Goal: Information Seeking & Learning: Learn about a topic

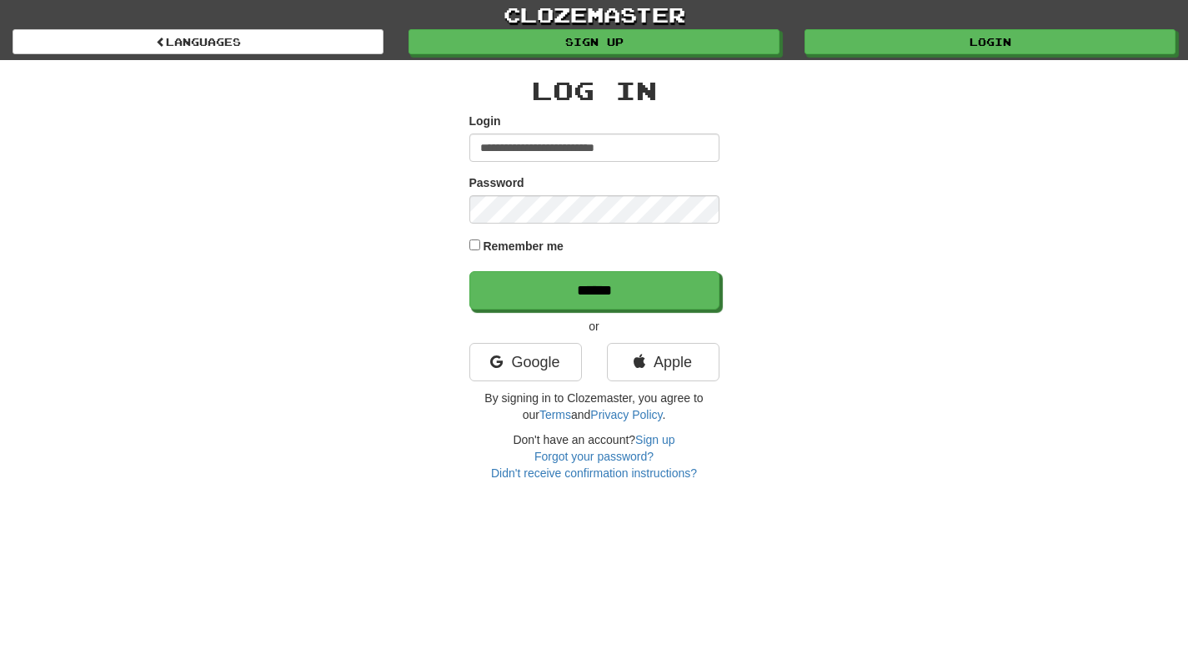
type input "**********"
click at [481, 247] on div "Remember me" at bounding box center [595, 247] width 250 height 23
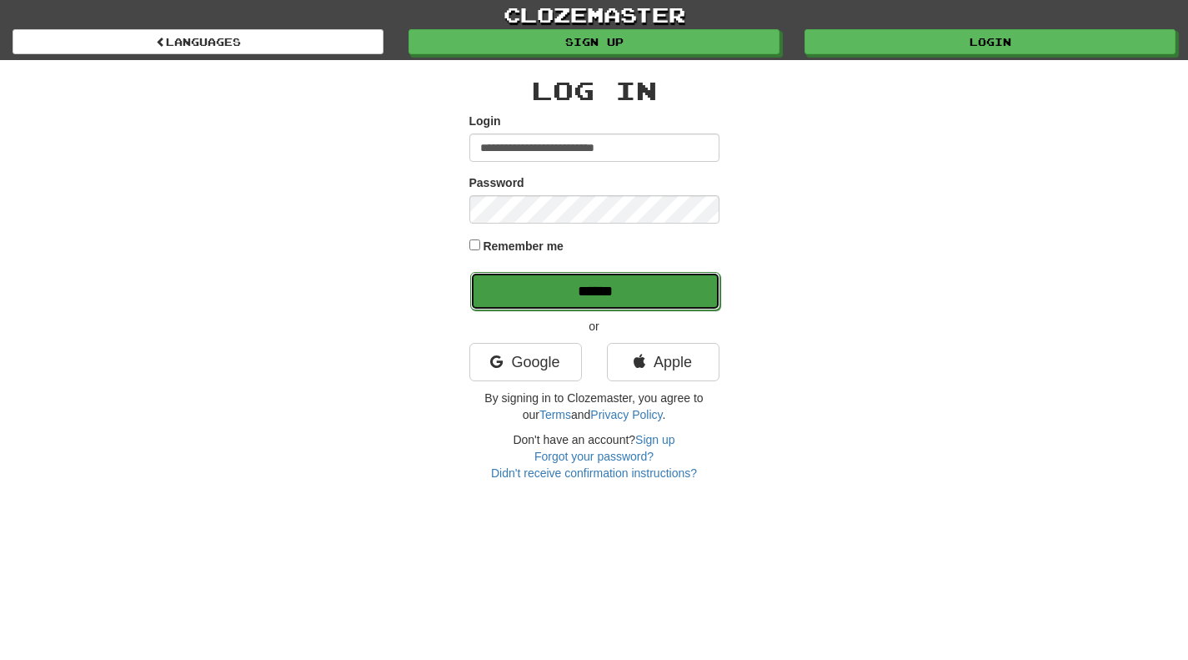
click at [540, 295] on input "******" at bounding box center [595, 291] width 250 height 38
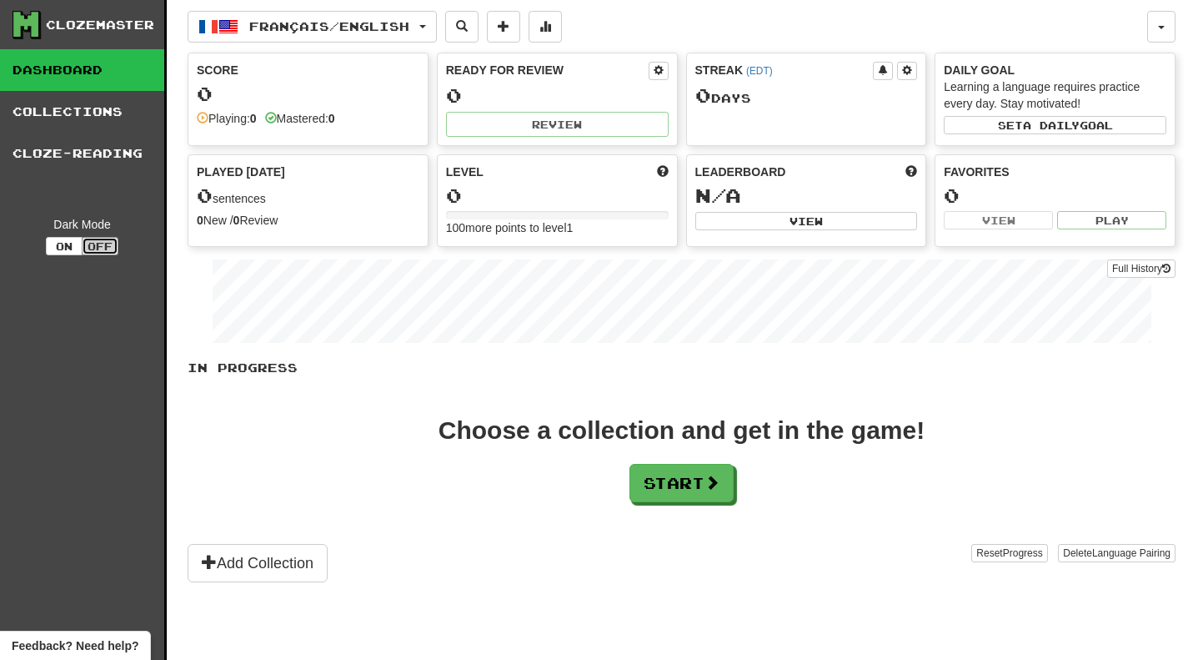
click at [97, 246] on button "Off" at bounding box center [100, 246] width 37 height 18
click at [56, 242] on button "On" at bounding box center [64, 246] width 37 height 18
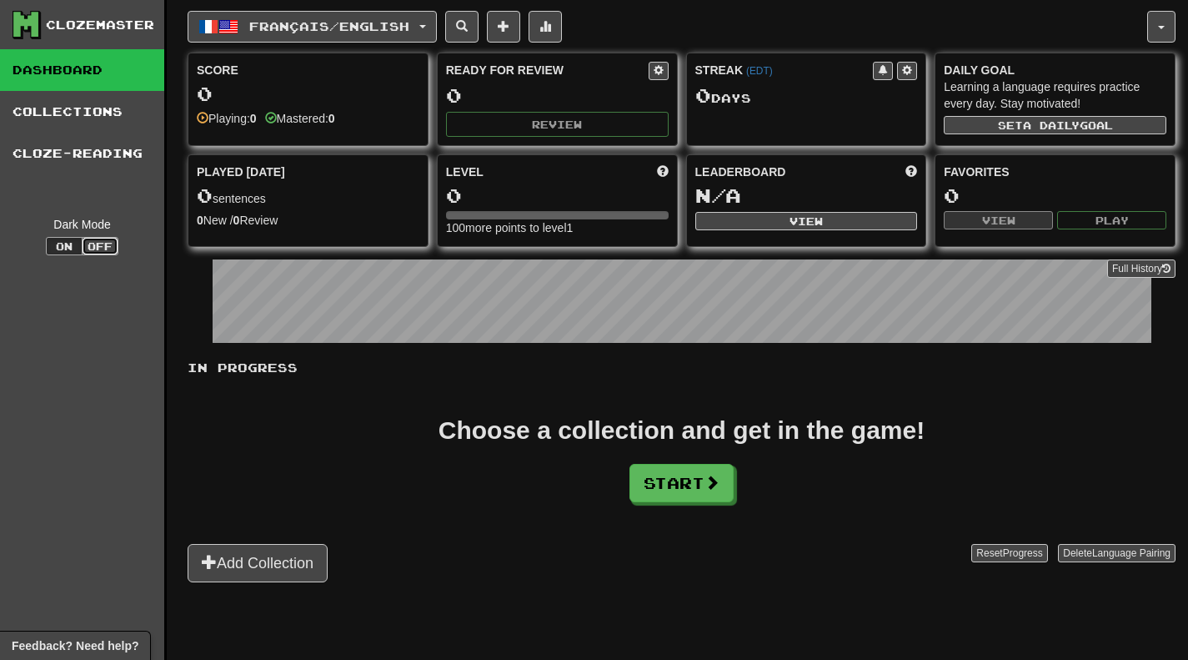
click at [93, 249] on button "Off" at bounding box center [100, 246] width 37 height 18
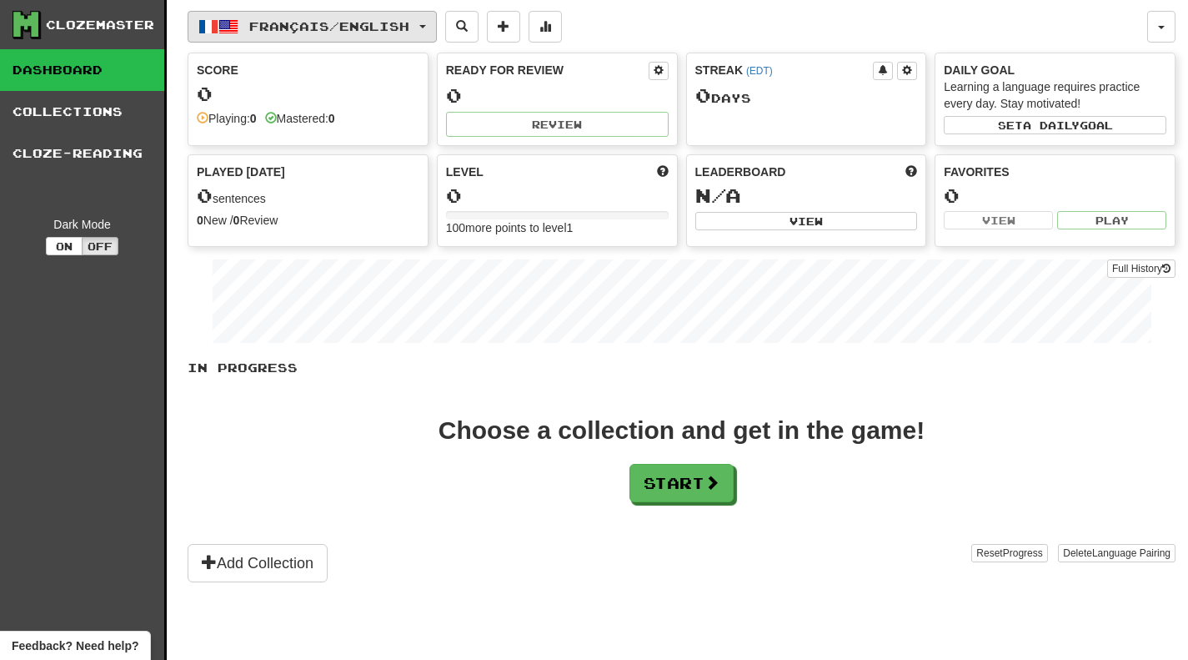
click at [409, 28] on span "Français / English" at bounding box center [329, 26] width 160 height 14
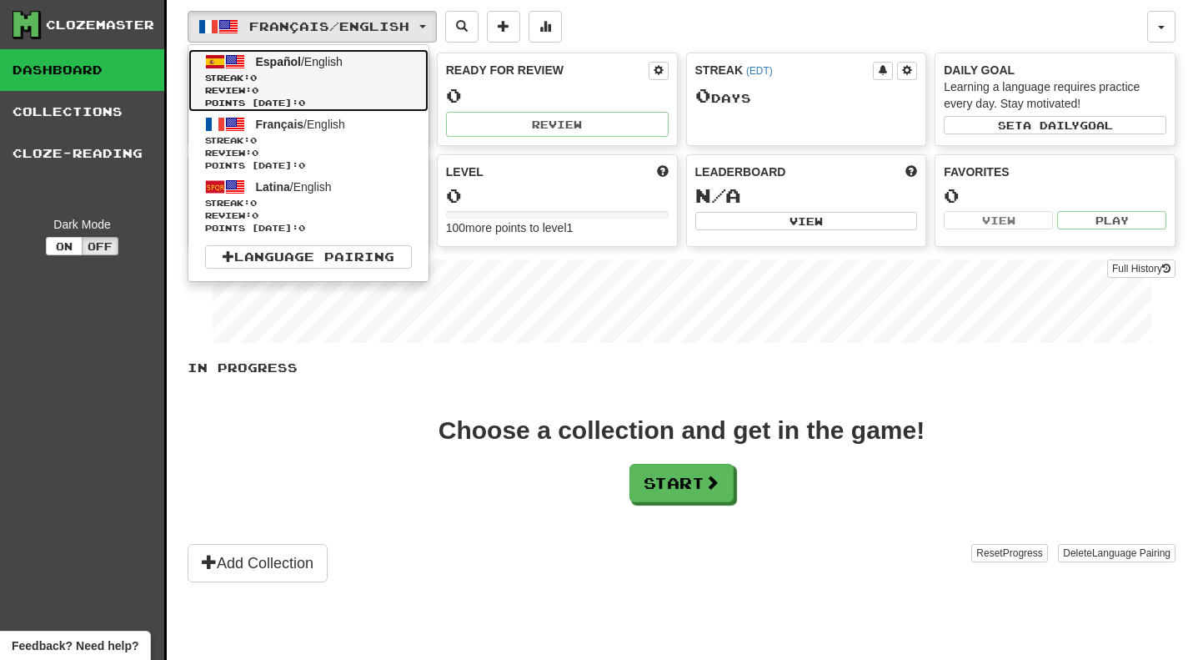
click at [335, 60] on span "Español / English" at bounding box center [299, 61] width 87 height 13
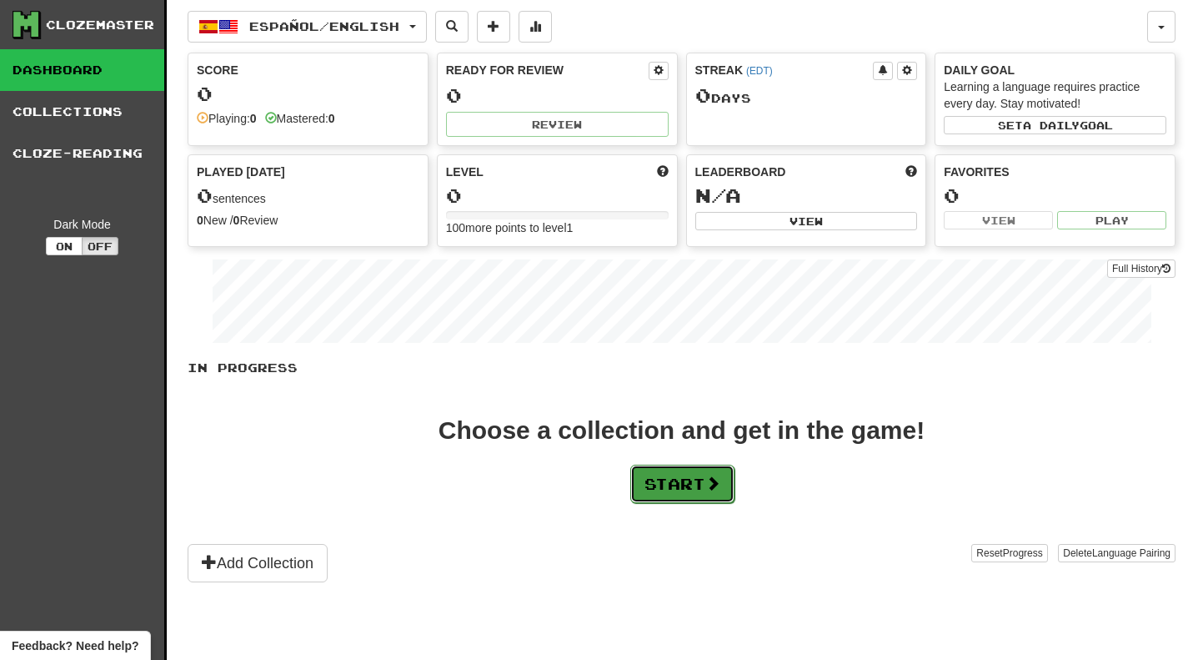
click at [676, 484] on button "Start" at bounding box center [682, 484] width 104 height 38
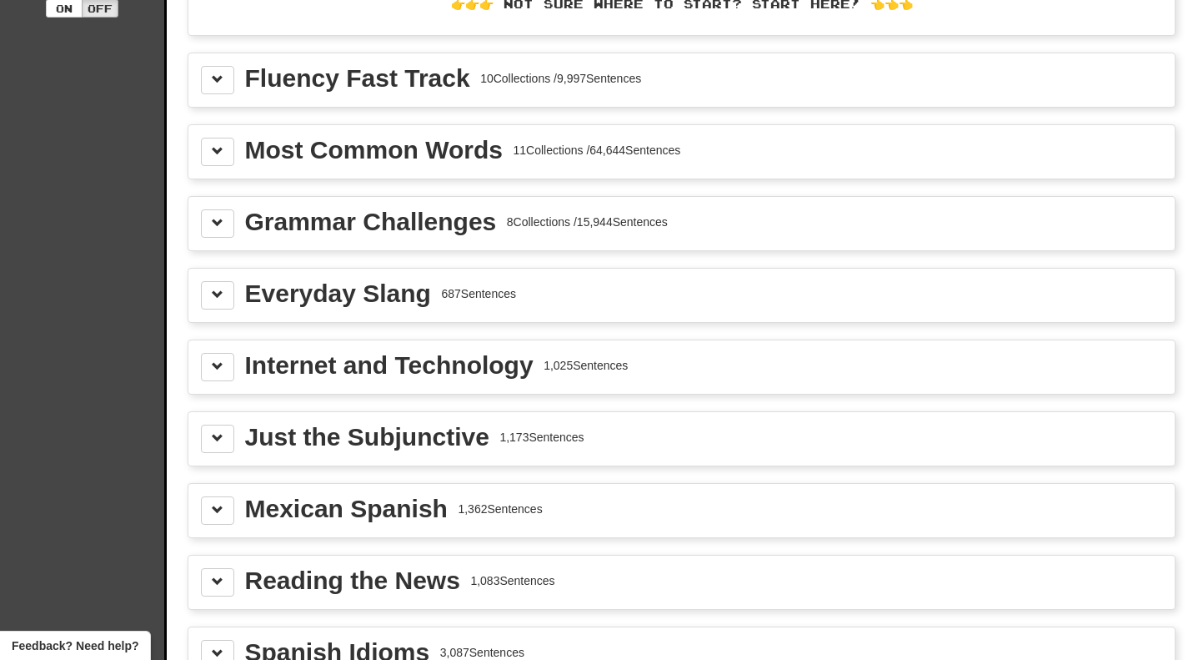
scroll to position [239, 0]
click at [665, 148] on div "11 Collections / 64,644 Sentences" at bounding box center [597, 149] width 168 height 17
click at [225, 155] on button at bounding box center [217, 151] width 33 height 28
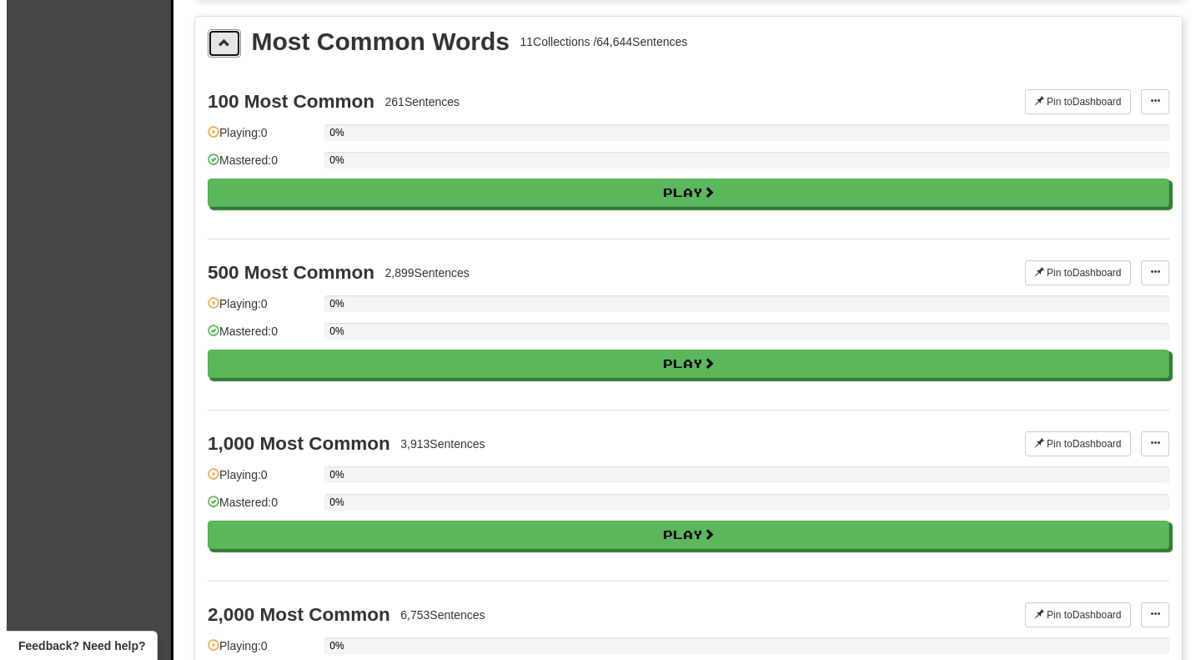
scroll to position [306, 0]
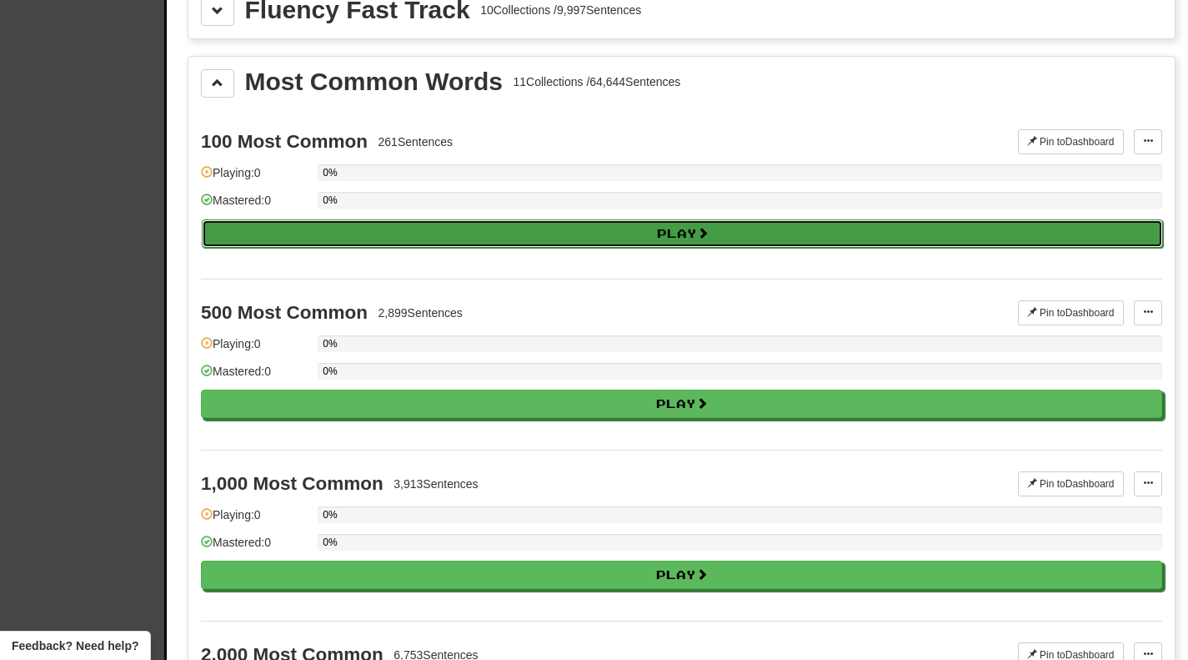
click at [349, 234] on button "Play" at bounding box center [683, 233] width 962 height 28
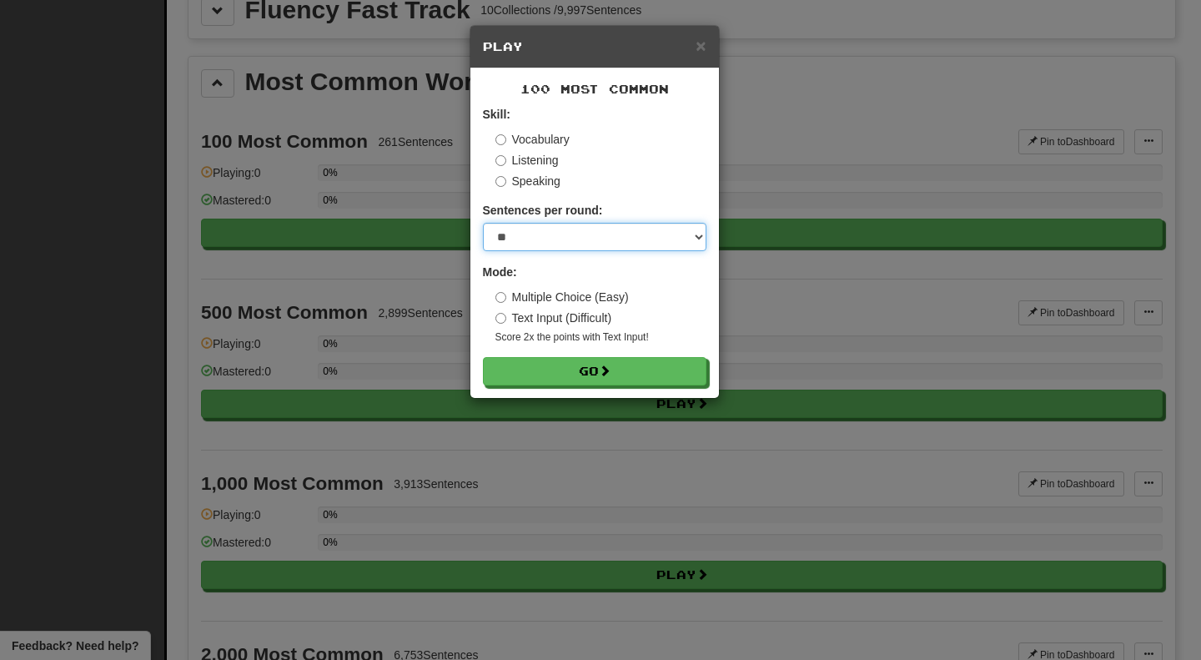
click at [696, 235] on select "* ** ** ** ** ** *** ********" at bounding box center [594, 237] width 223 height 28
select select "********"
click at [483, 223] on select "* ** ** ** ** ** *** ********" at bounding box center [594, 237] width 223 height 28
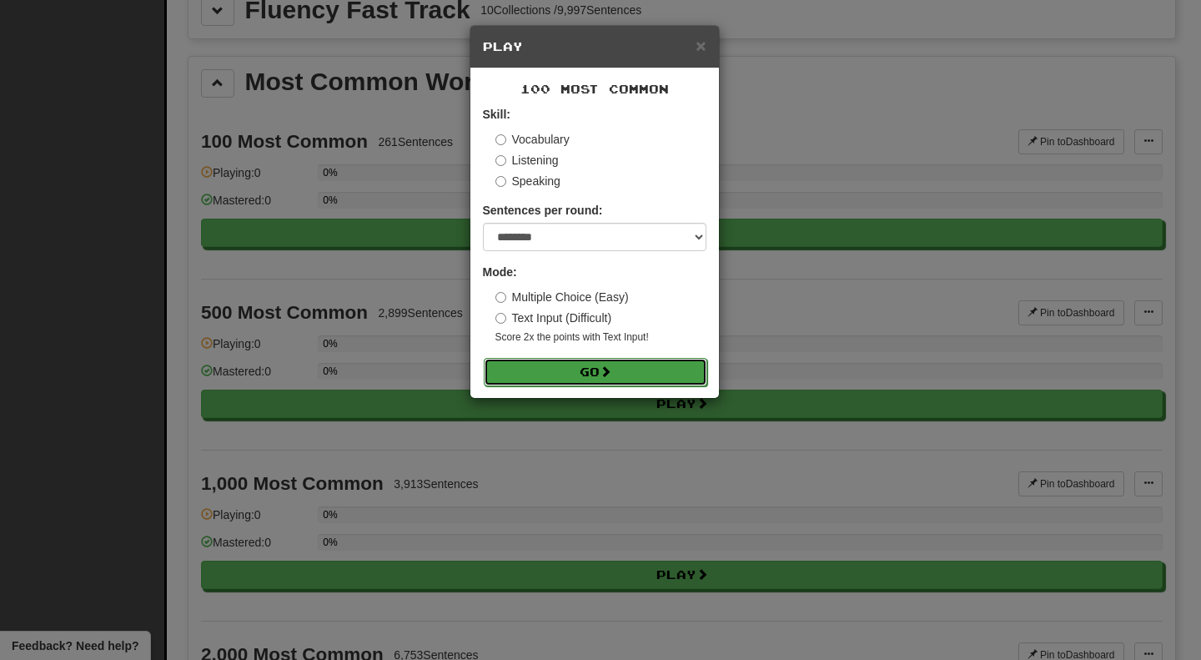
click at [597, 370] on button "Go" at bounding box center [595, 372] width 223 height 28
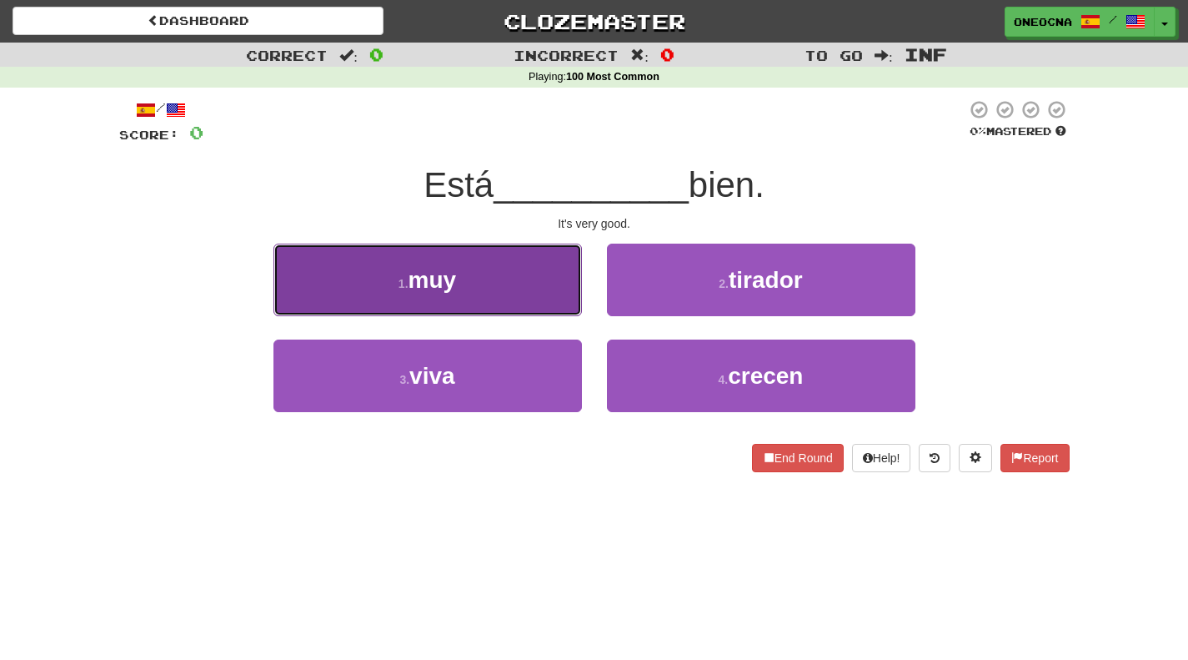
click at [520, 284] on button "1 . muy" at bounding box center [428, 280] width 309 height 73
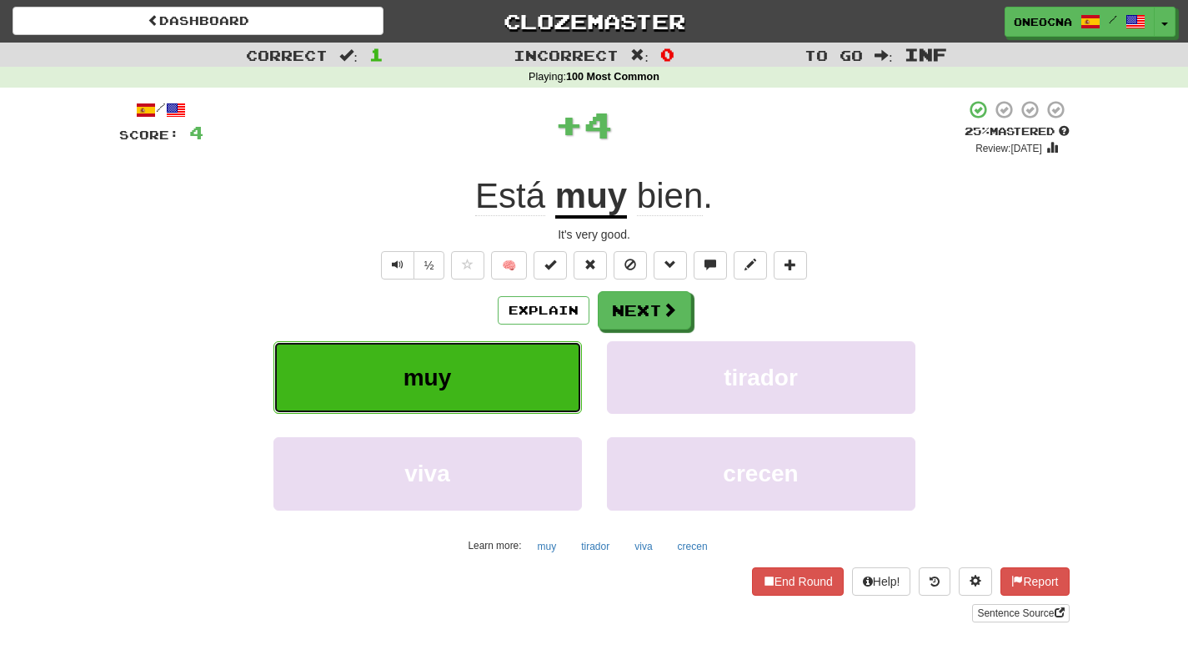
click at [469, 389] on button "muy" at bounding box center [428, 377] width 309 height 73
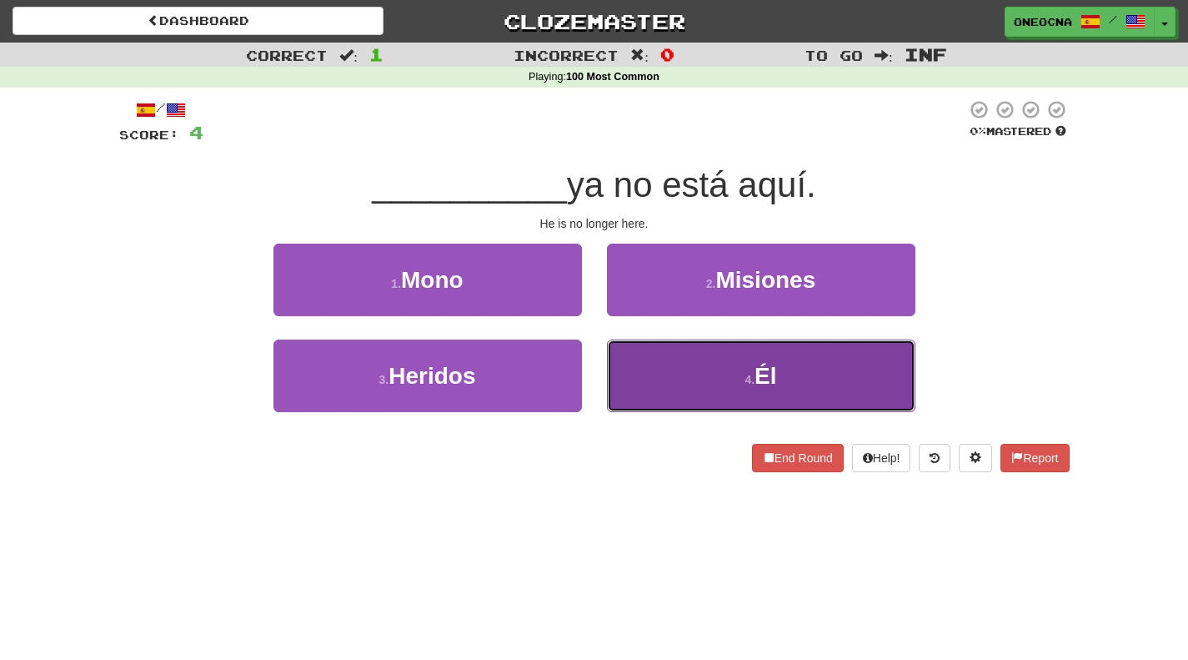
click at [688, 379] on button "4 . Él" at bounding box center [761, 375] width 309 height 73
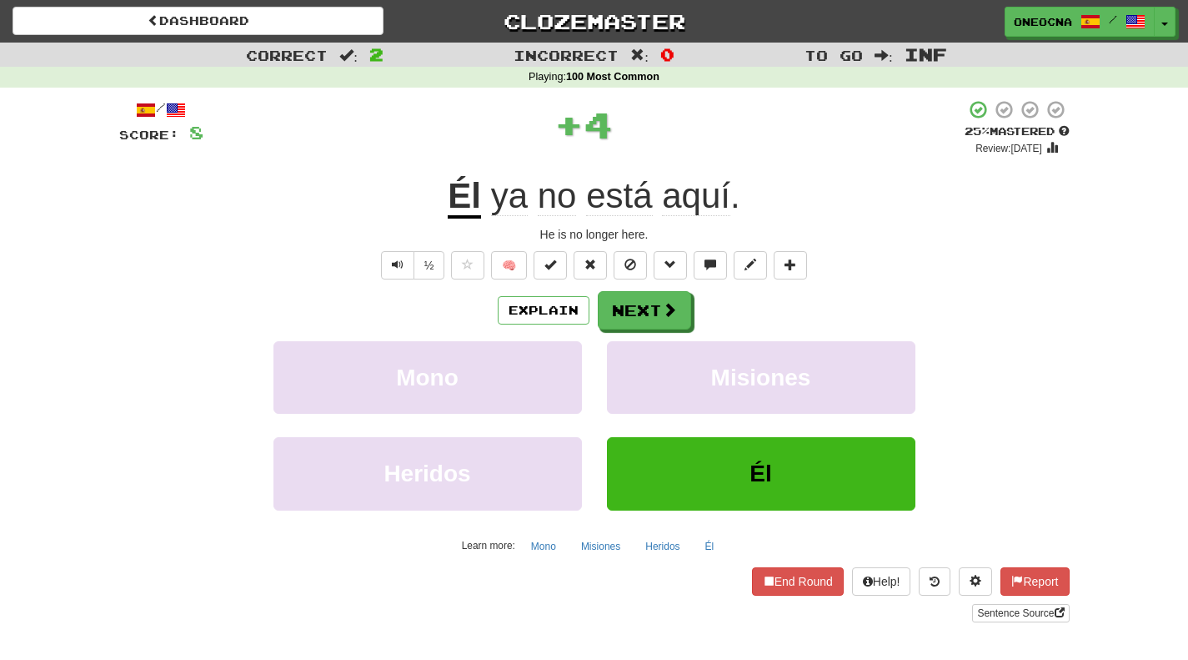
click at [809, 309] on div "Explain Next" at bounding box center [594, 310] width 951 height 38
click at [652, 316] on button "Next" at bounding box center [645, 311] width 93 height 38
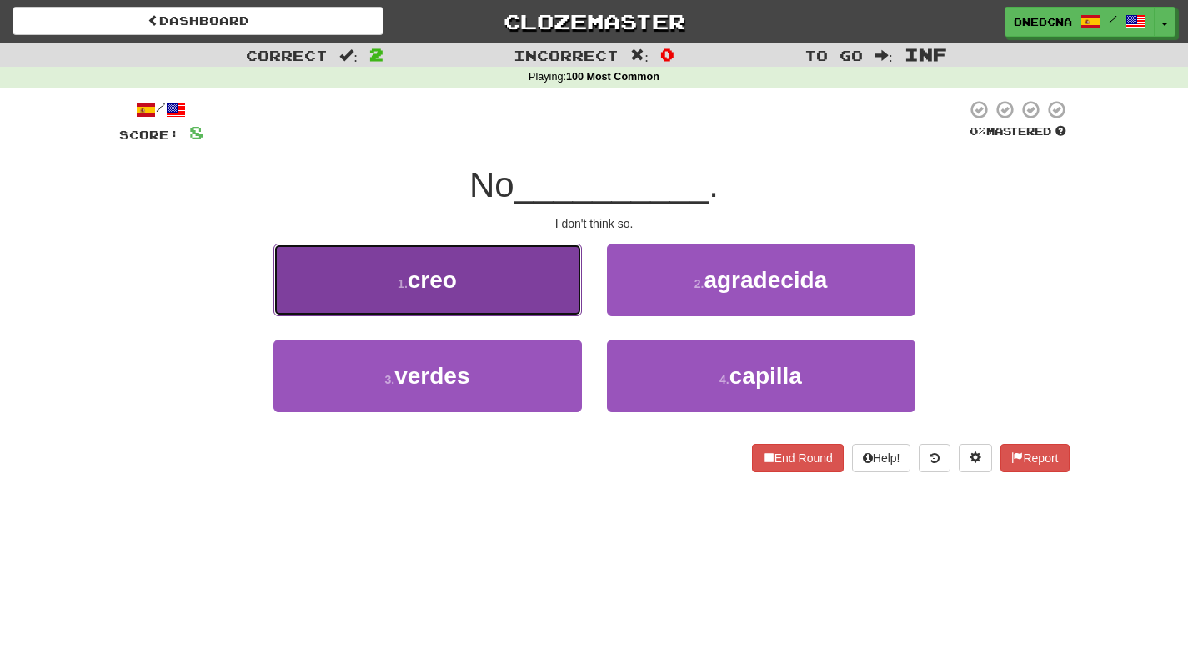
click at [488, 283] on button "1 . creo" at bounding box center [428, 280] width 309 height 73
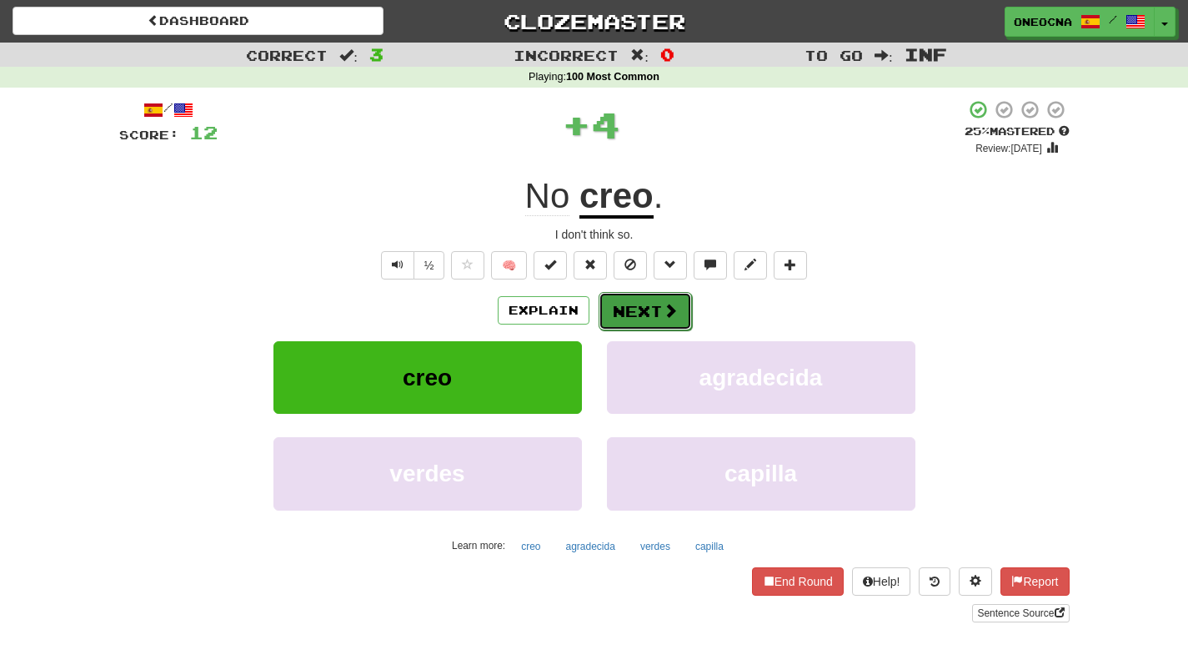
click at [651, 303] on button "Next" at bounding box center [645, 311] width 93 height 38
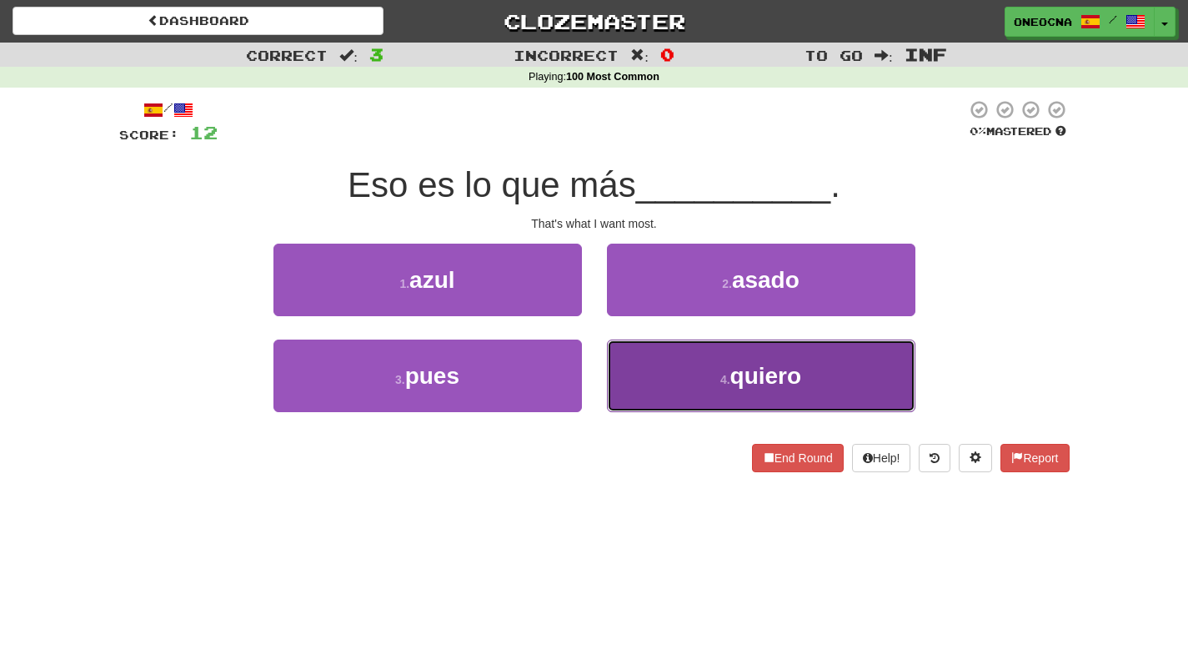
click at [691, 389] on button "4 . quiero" at bounding box center [761, 375] width 309 height 73
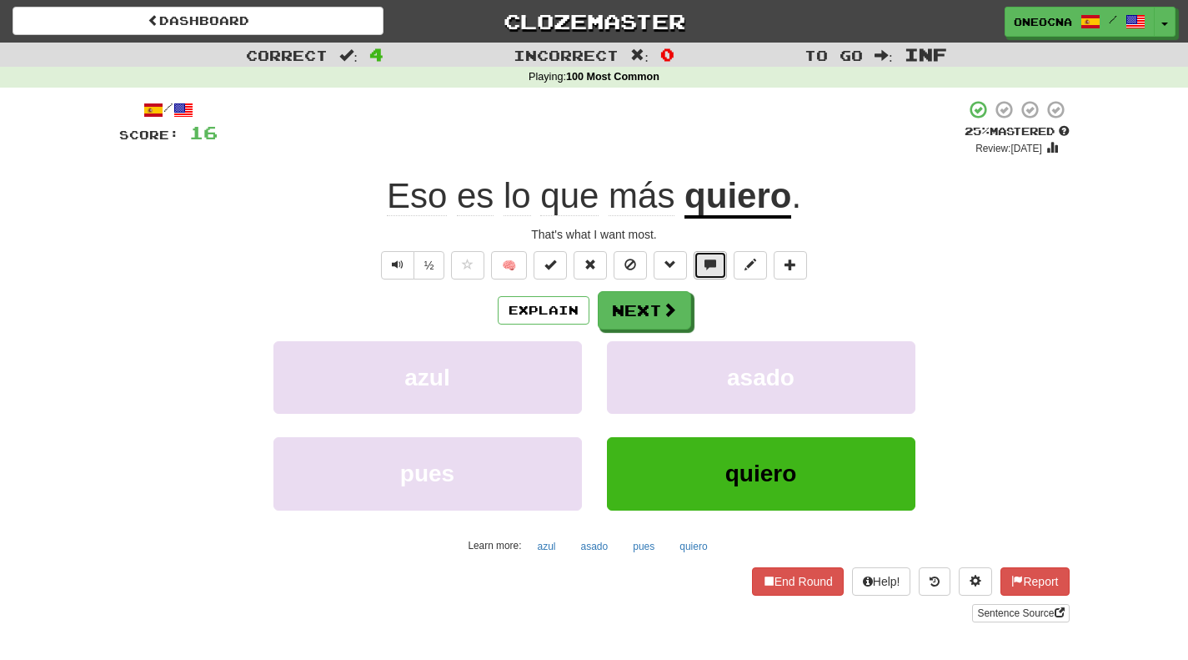
click at [703, 265] on button at bounding box center [710, 265] width 33 height 28
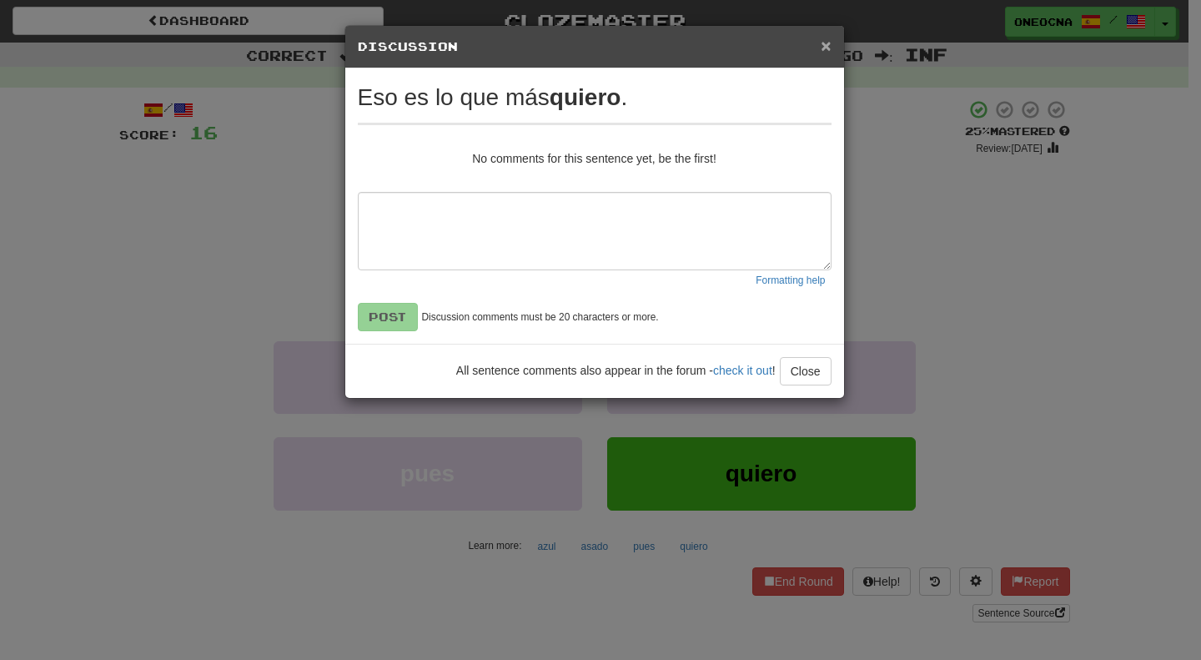
click at [826, 46] on span "×" at bounding box center [826, 45] width 10 height 19
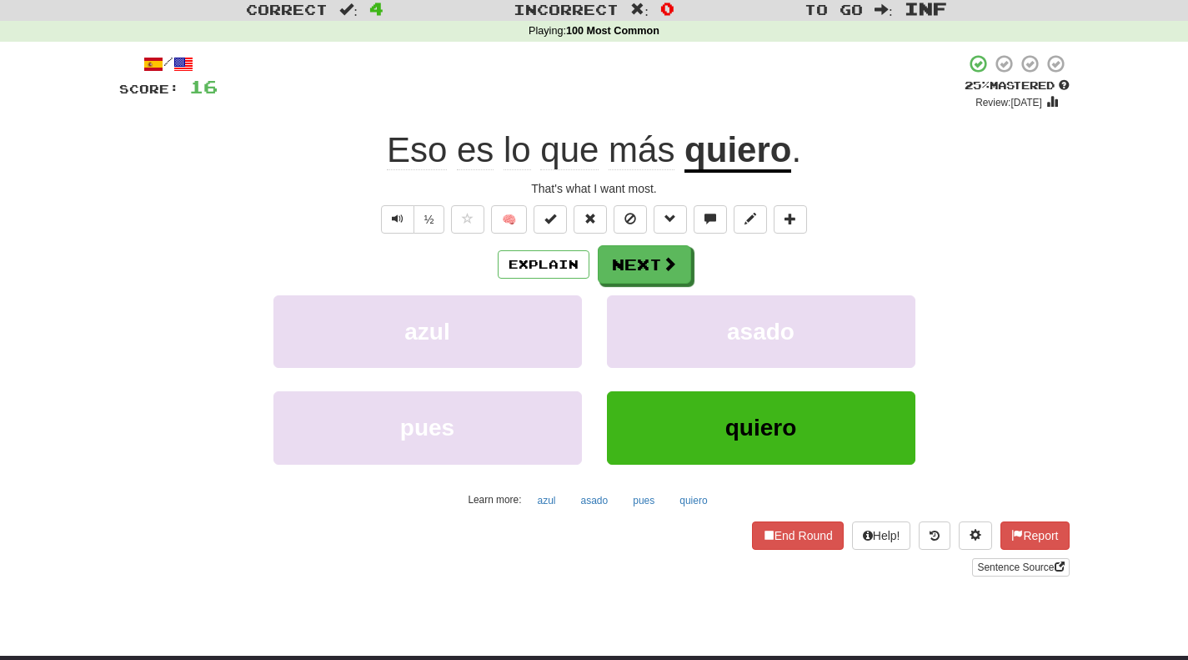
scroll to position [48, 0]
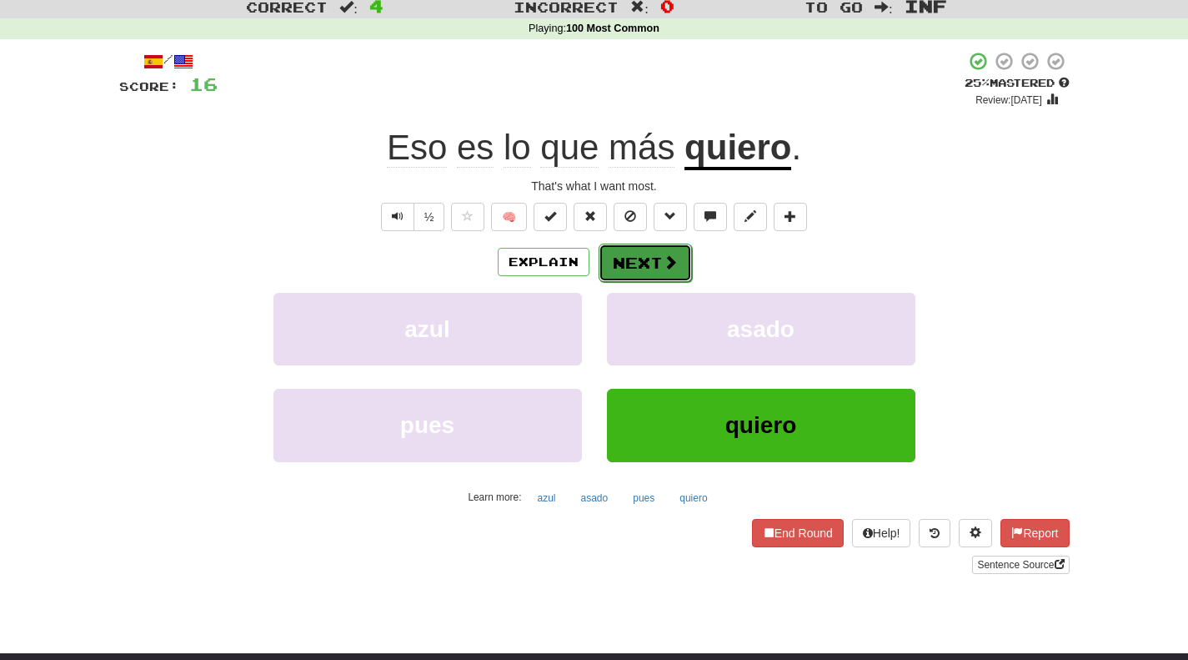
click at [638, 269] on button "Next" at bounding box center [645, 263] width 93 height 38
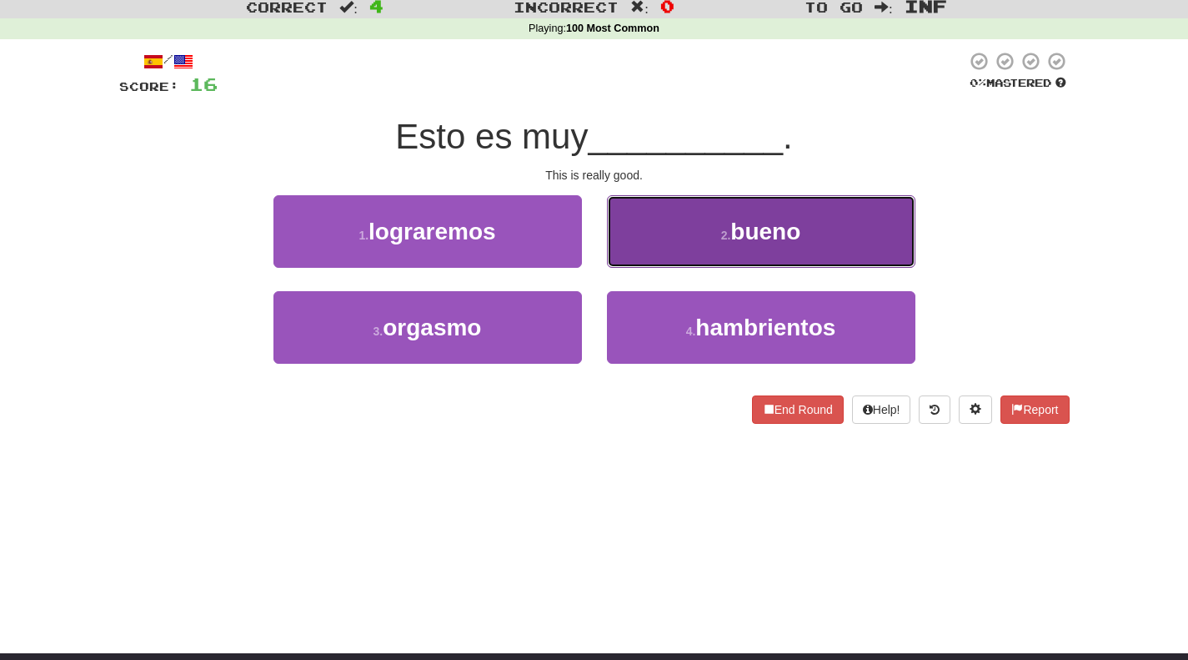
click at [693, 244] on button "2 . bueno" at bounding box center [761, 231] width 309 height 73
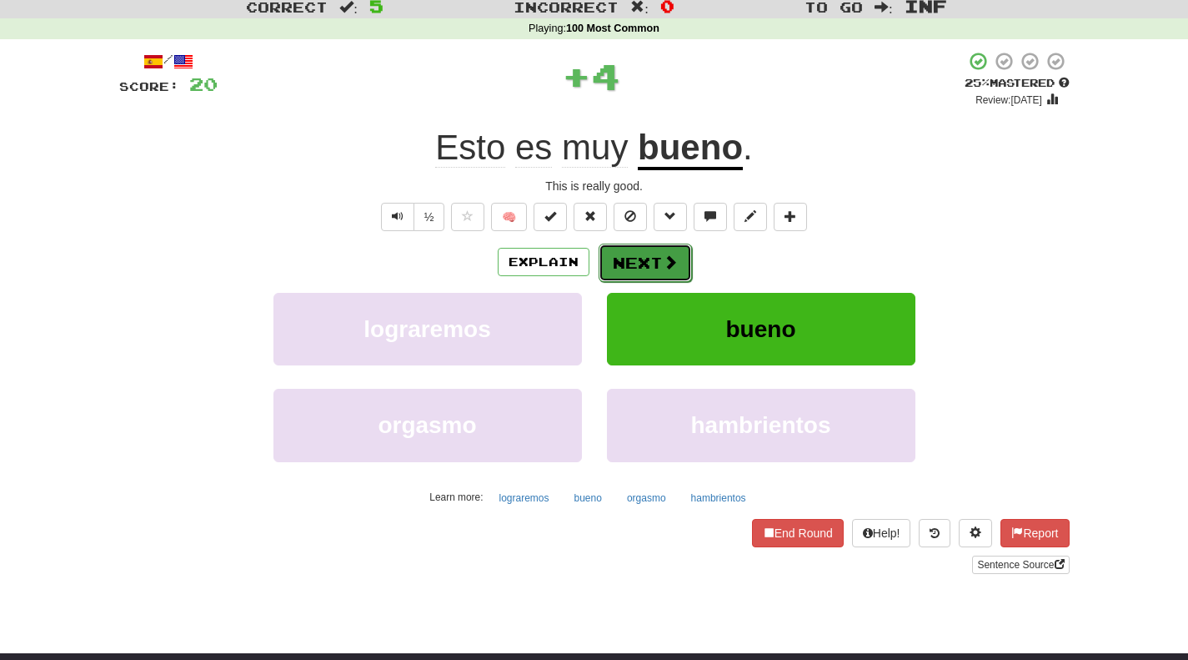
click at [629, 260] on button "Next" at bounding box center [645, 263] width 93 height 38
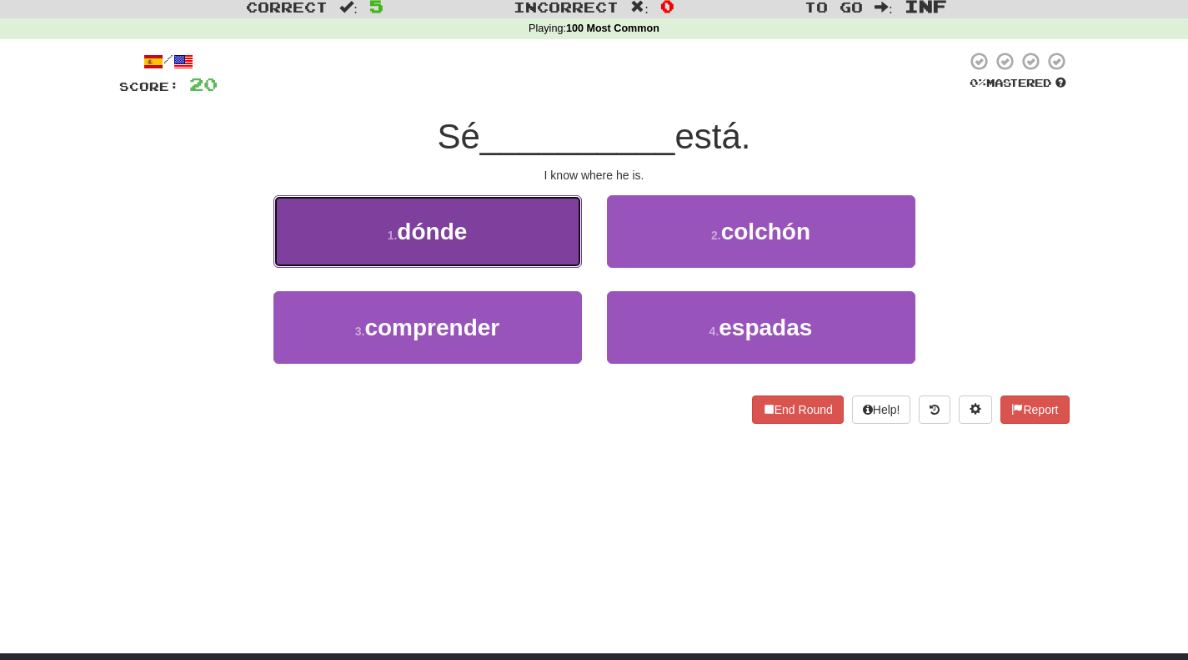
click at [506, 228] on button "1 . dónde" at bounding box center [428, 231] width 309 height 73
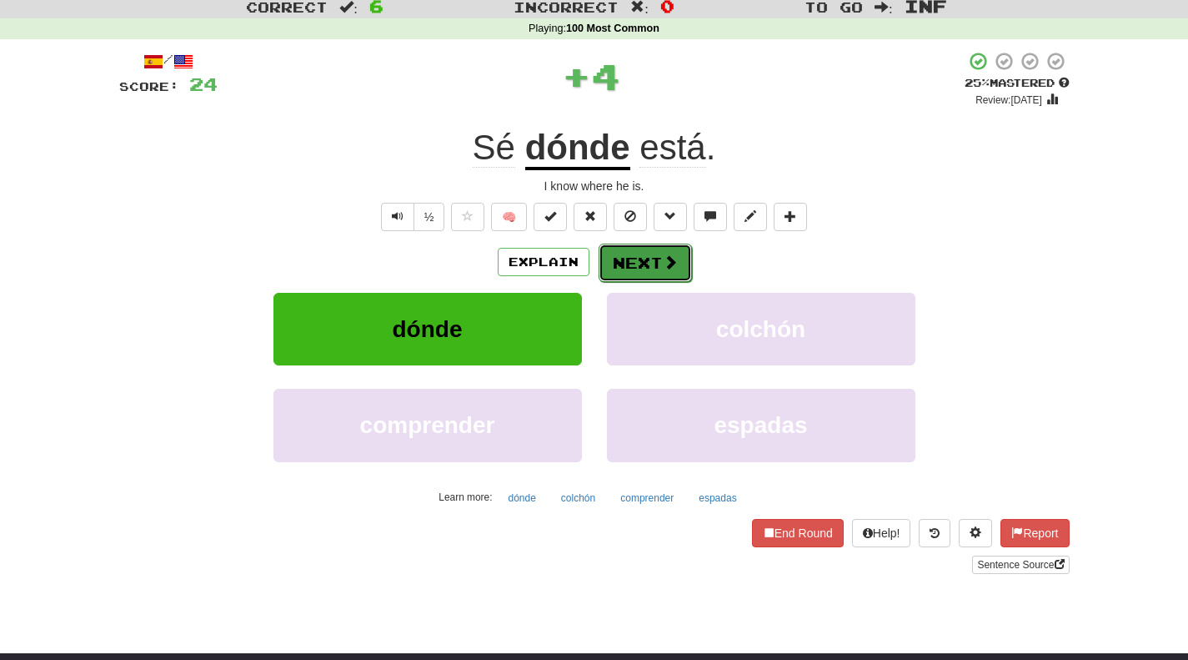
click at [645, 270] on button "Next" at bounding box center [645, 263] width 93 height 38
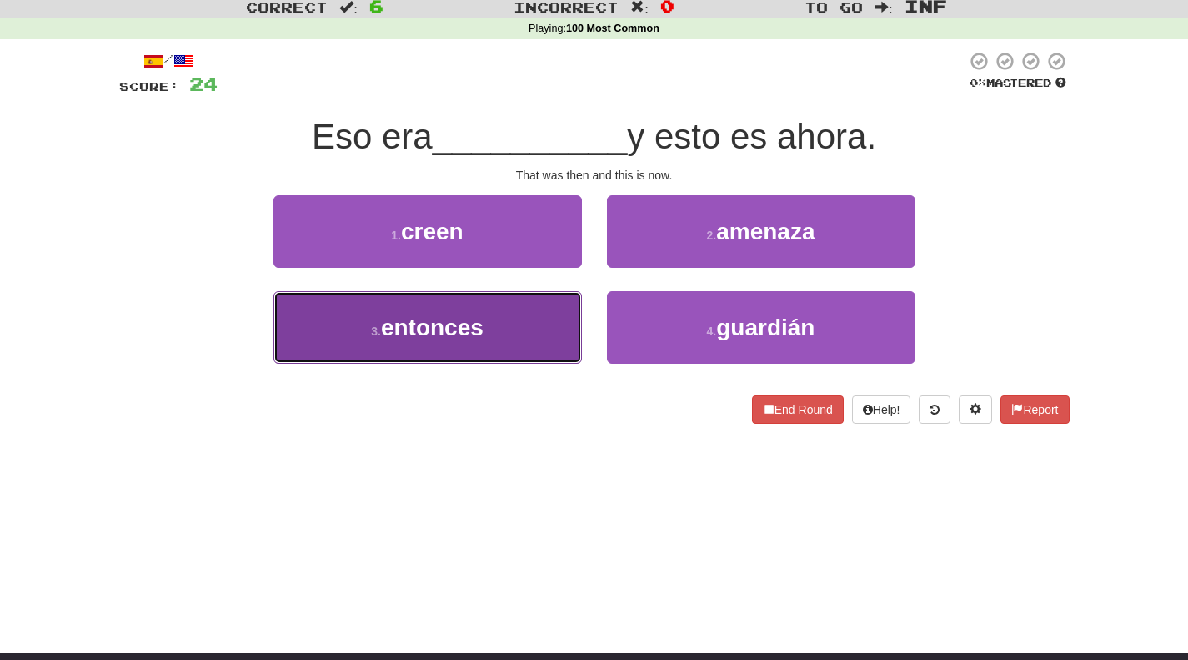
click at [478, 344] on button "3 . entonces" at bounding box center [428, 327] width 309 height 73
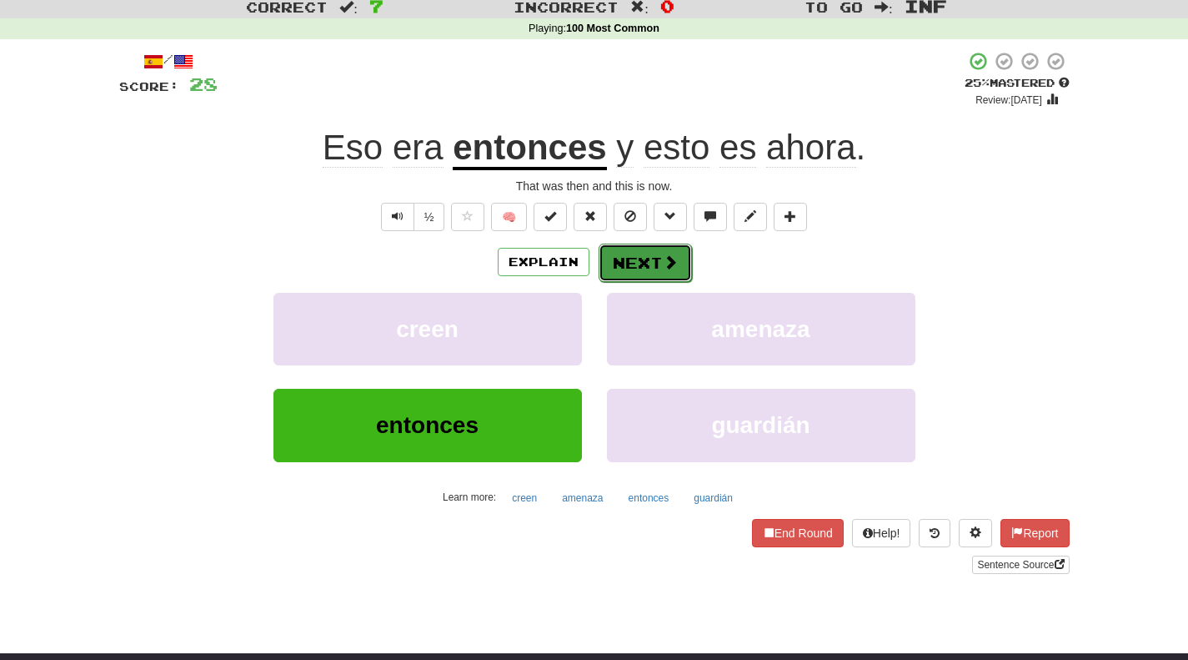
click at [663, 266] on span at bounding box center [670, 261] width 15 height 15
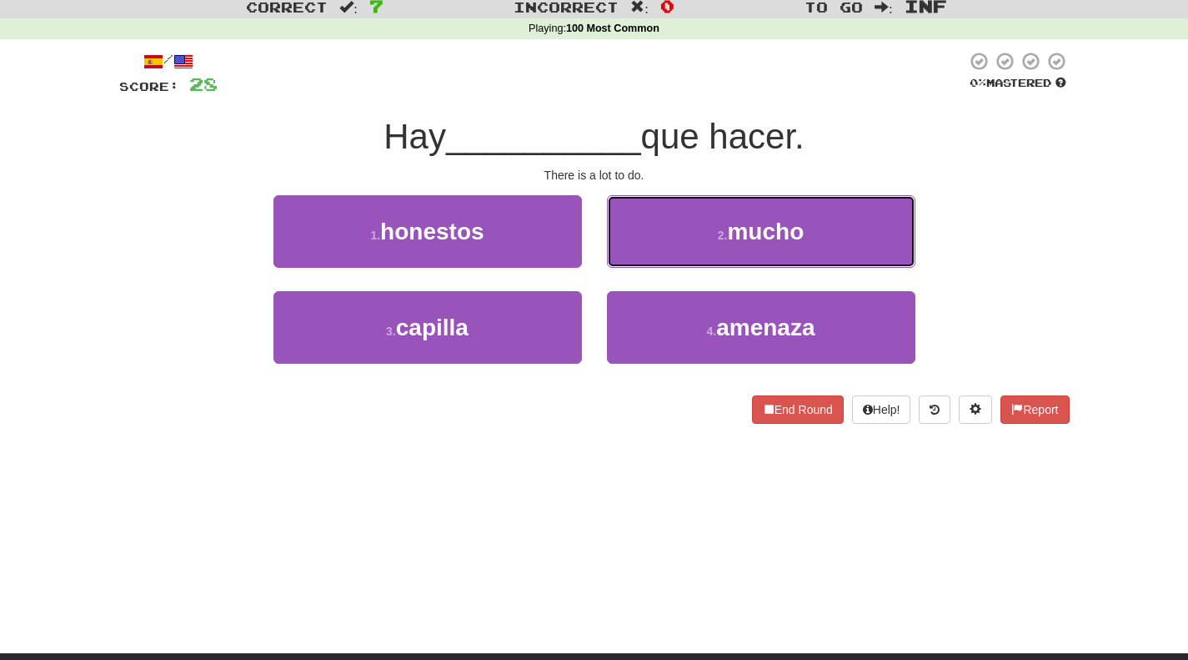
click at [663, 266] on button "2 . mucho" at bounding box center [761, 231] width 309 height 73
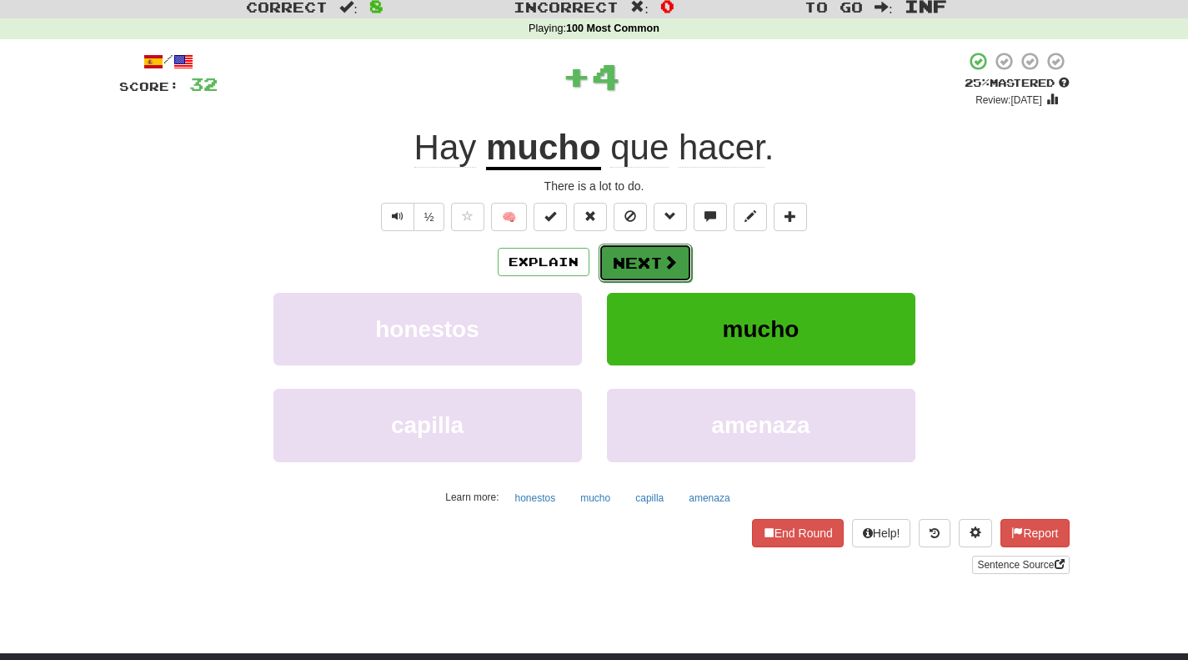
click at [640, 269] on button "Next" at bounding box center [645, 263] width 93 height 38
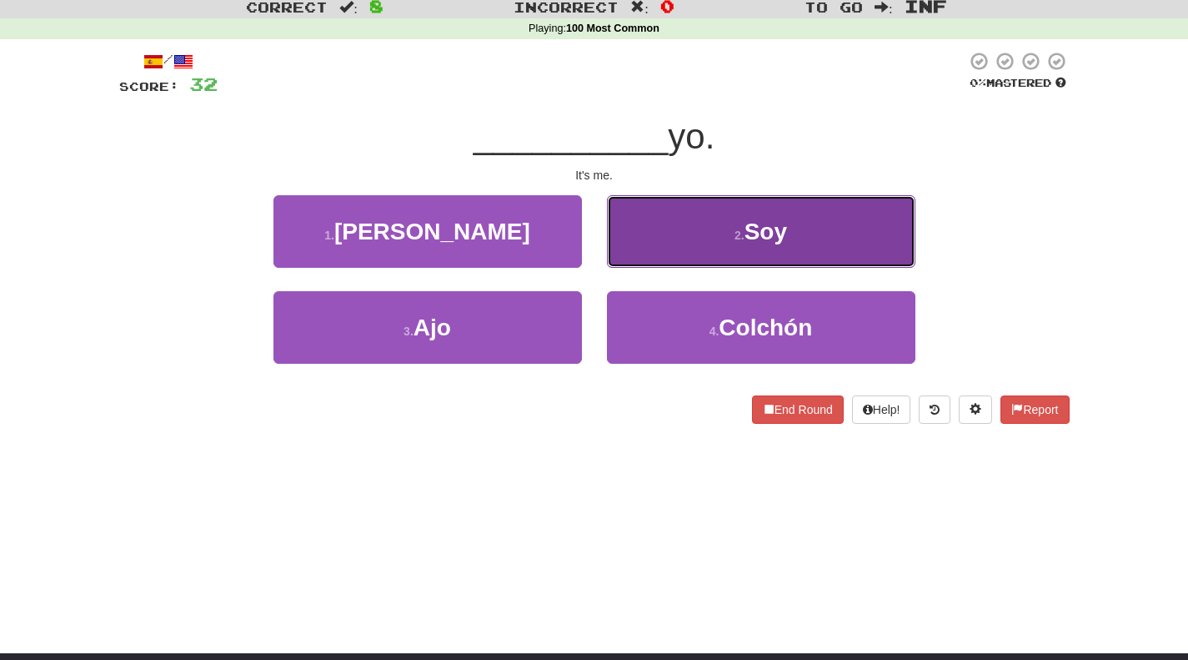
click at [731, 223] on button "2 . Soy" at bounding box center [761, 231] width 309 height 73
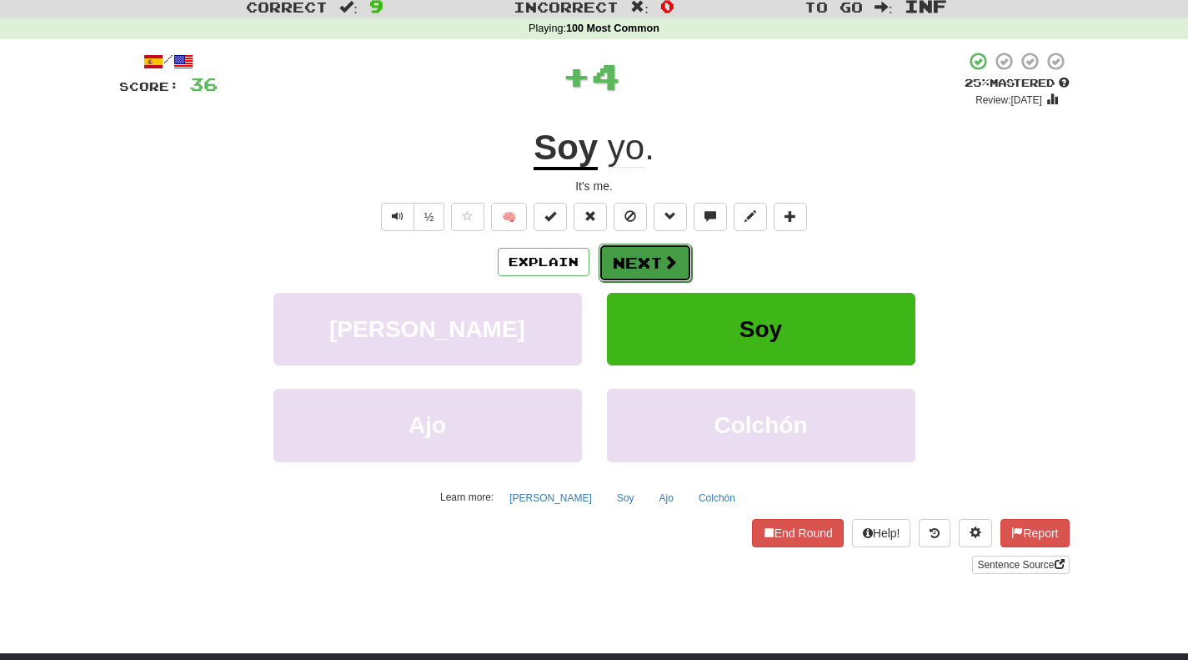
click at [640, 262] on button "Next" at bounding box center [645, 263] width 93 height 38
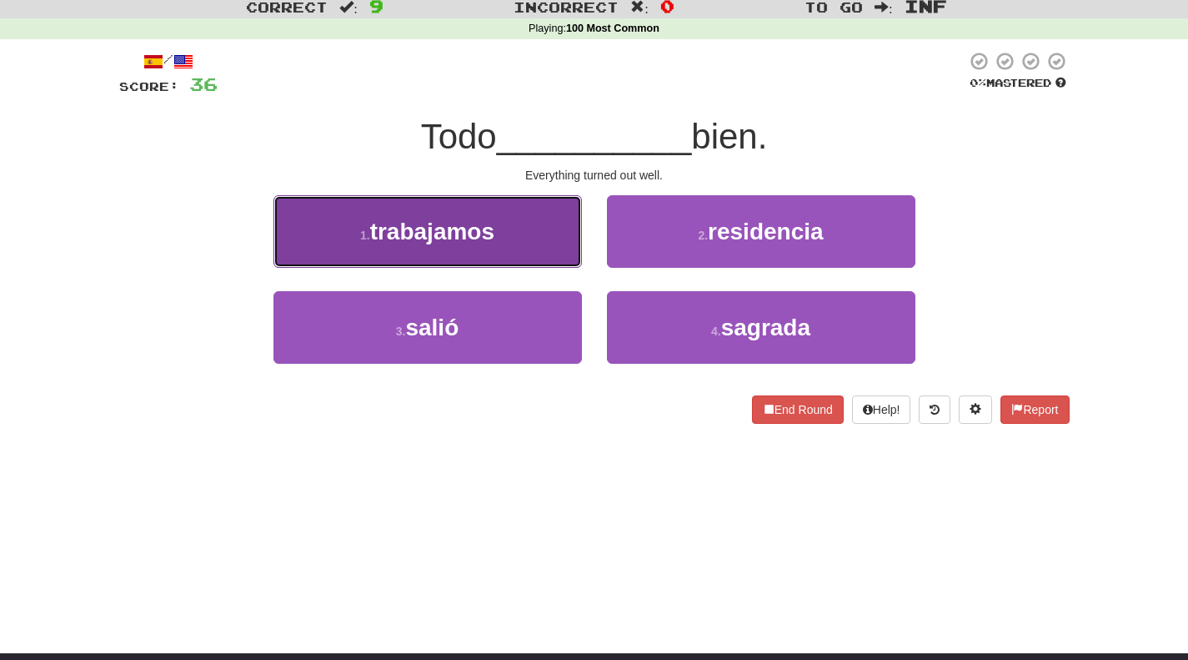
click at [548, 233] on button "1 . trabajamos" at bounding box center [428, 231] width 309 height 73
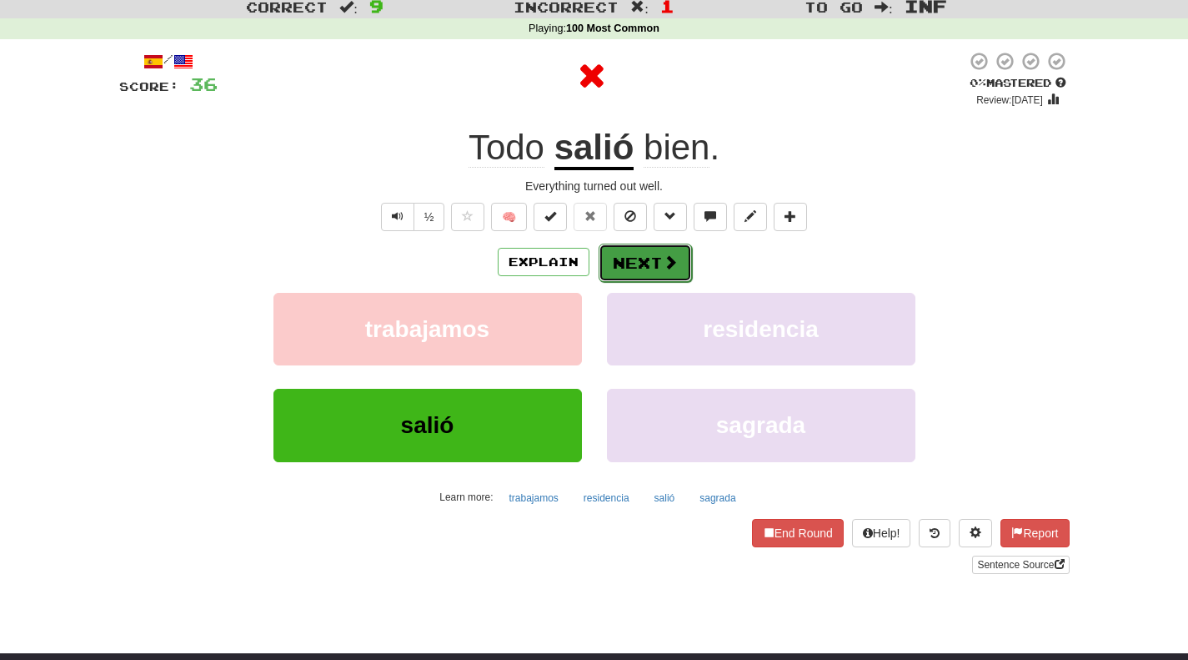
click at [655, 260] on button "Next" at bounding box center [645, 263] width 93 height 38
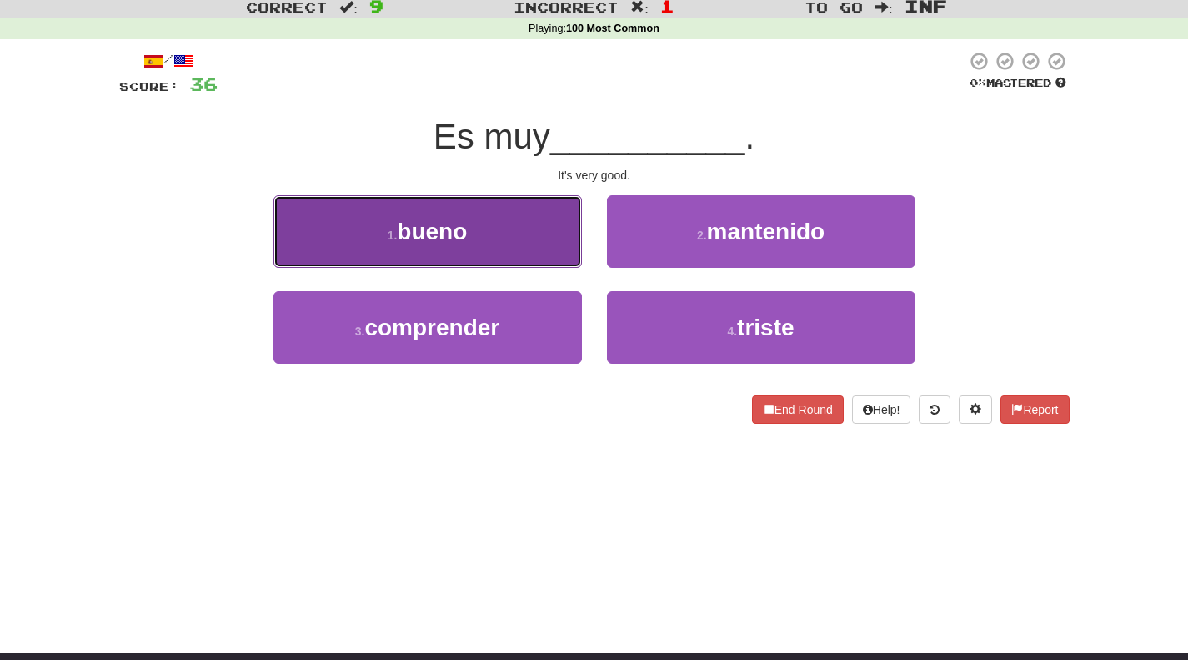
click at [499, 210] on button "1 . bueno" at bounding box center [428, 231] width 309 height 73
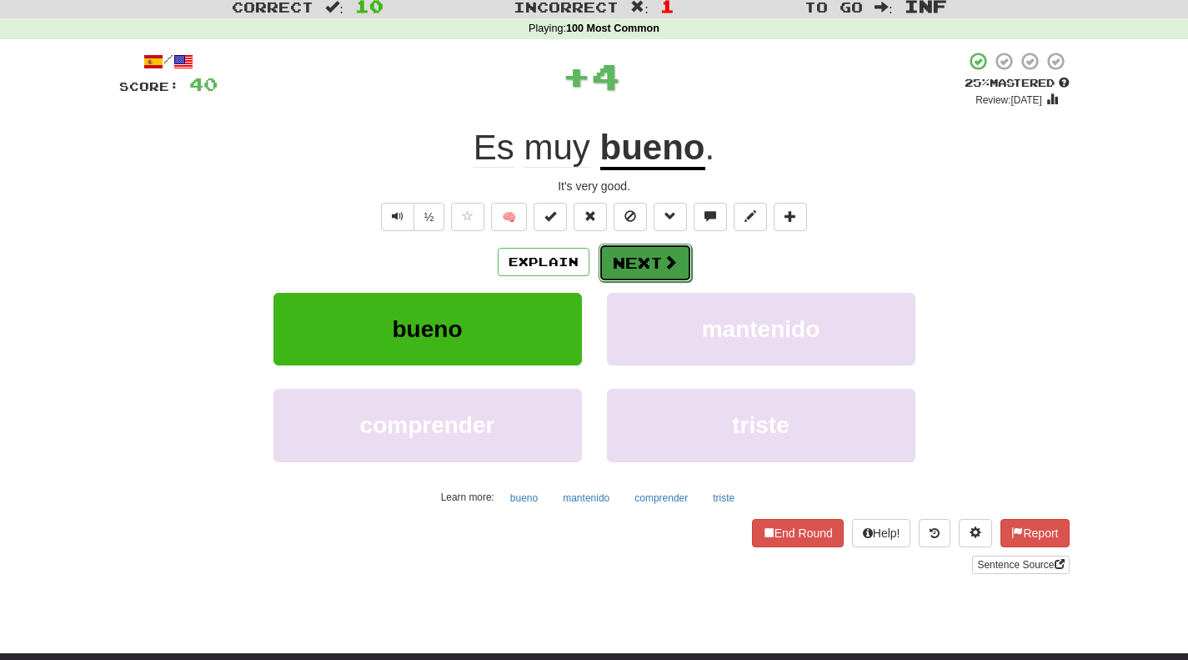
click at [645, 265] on button "Next" at bounding box center [645, 263] width 93 height 38
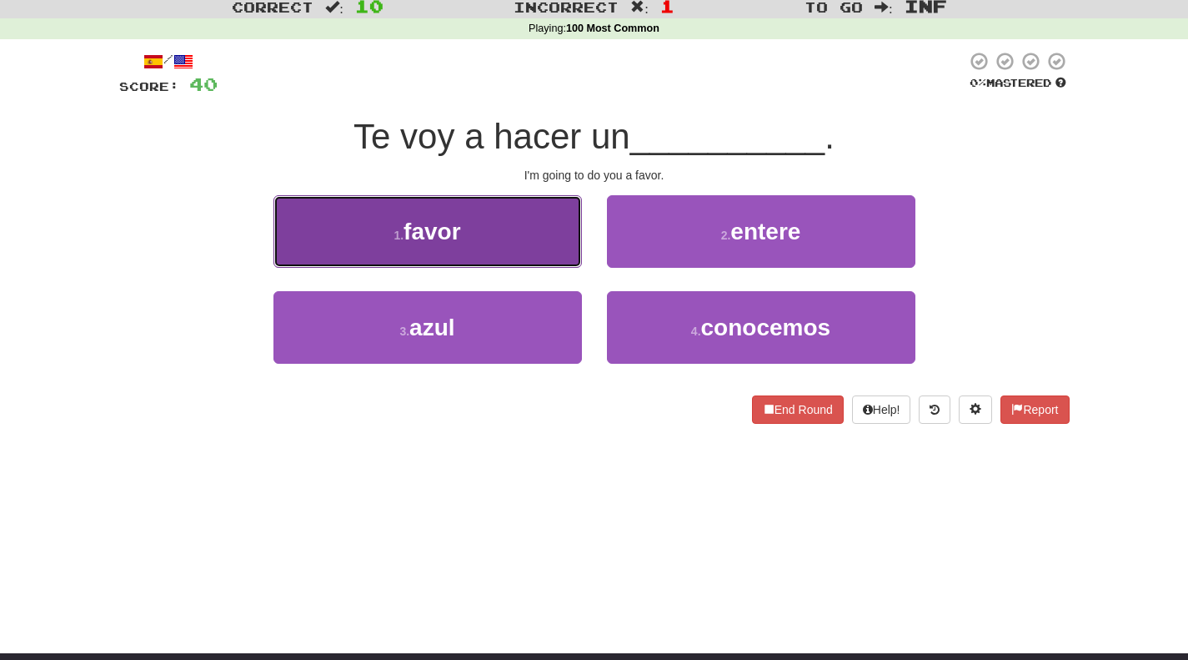
click at [526, 214] on button "1 . favor" at bounding box center [428, 231] width 309 height 73
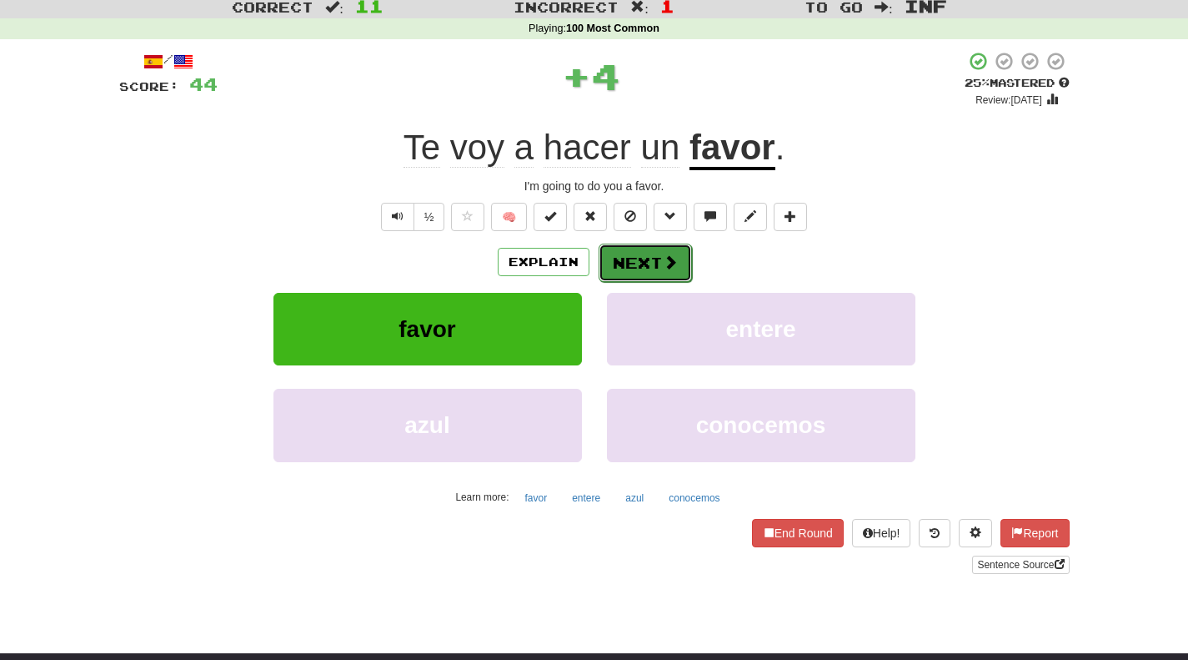
click at [677, 258] on button "Next" at bounding box center [645, 263] width 93 height 38
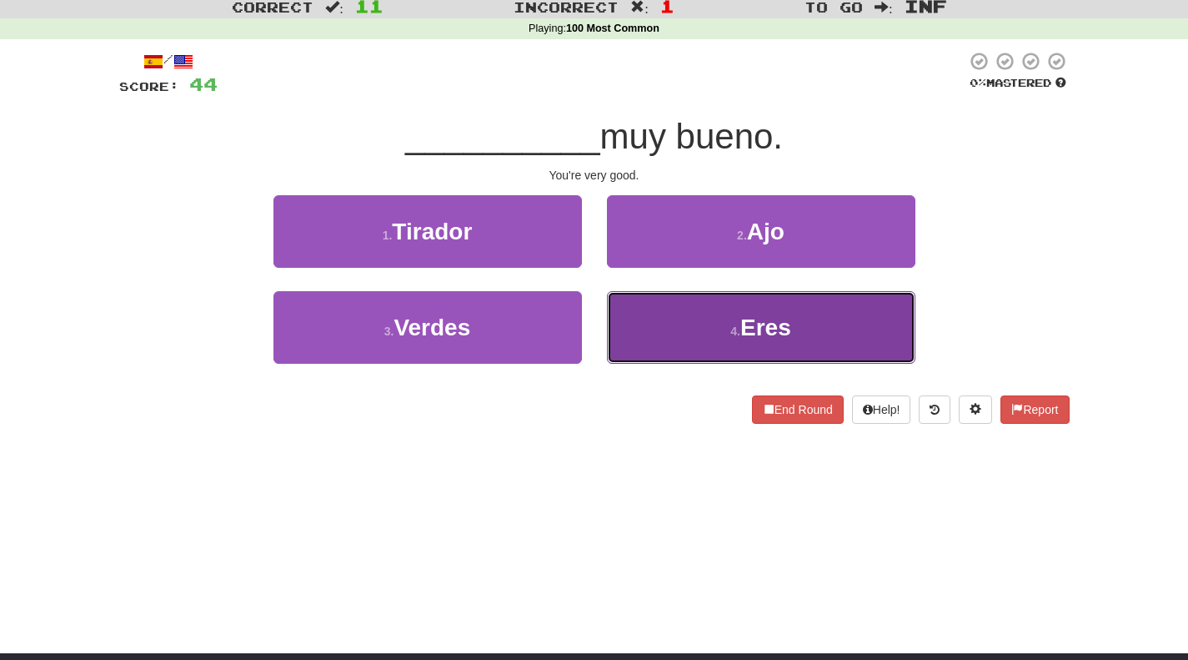
click at [676, 332] on button "4 . Eres" at bounding box center [761, 327] width 309 height 73
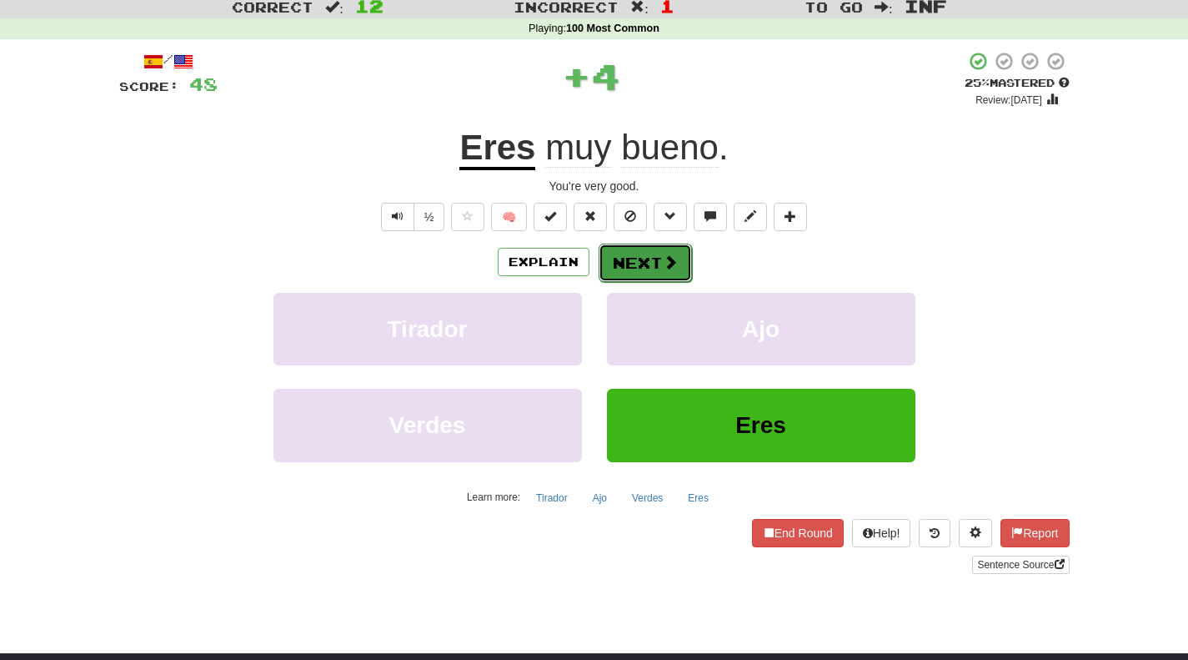
click at [645, 264] on button "Next" at bounding box center [645, 263] width 93 height 38
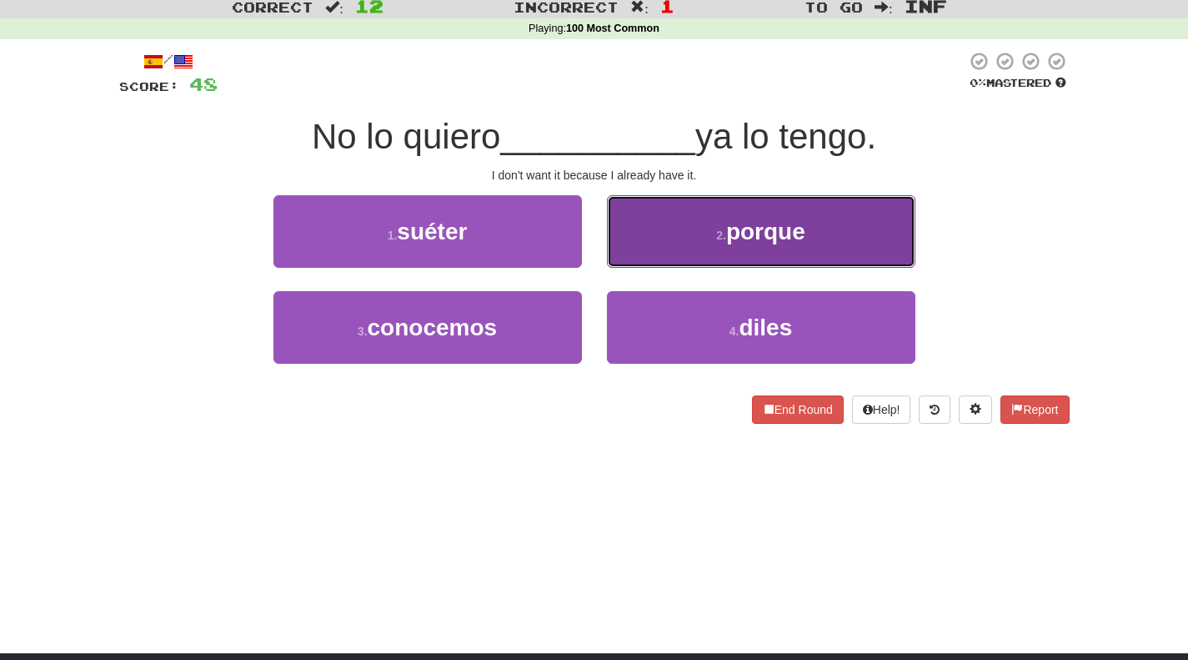
click at [766, 243] on span "porque" at bounding box center [765, 231] width 79 height 26
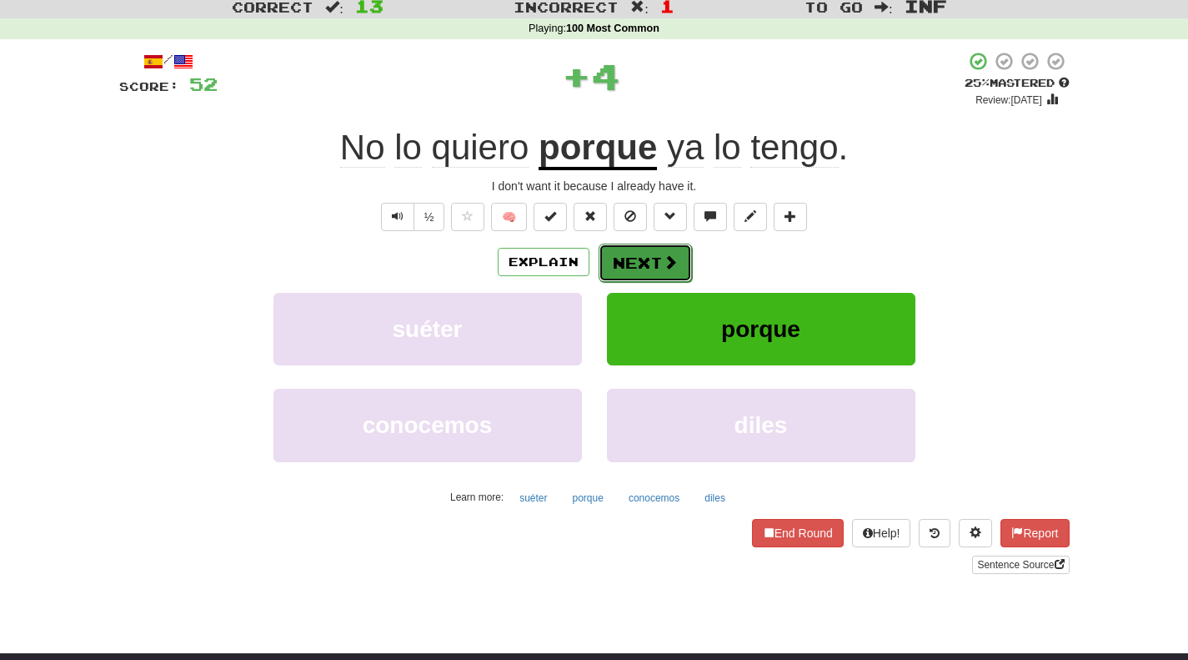
click at [670, 254] on span at bounding box center [670, 261] width 15 height 15
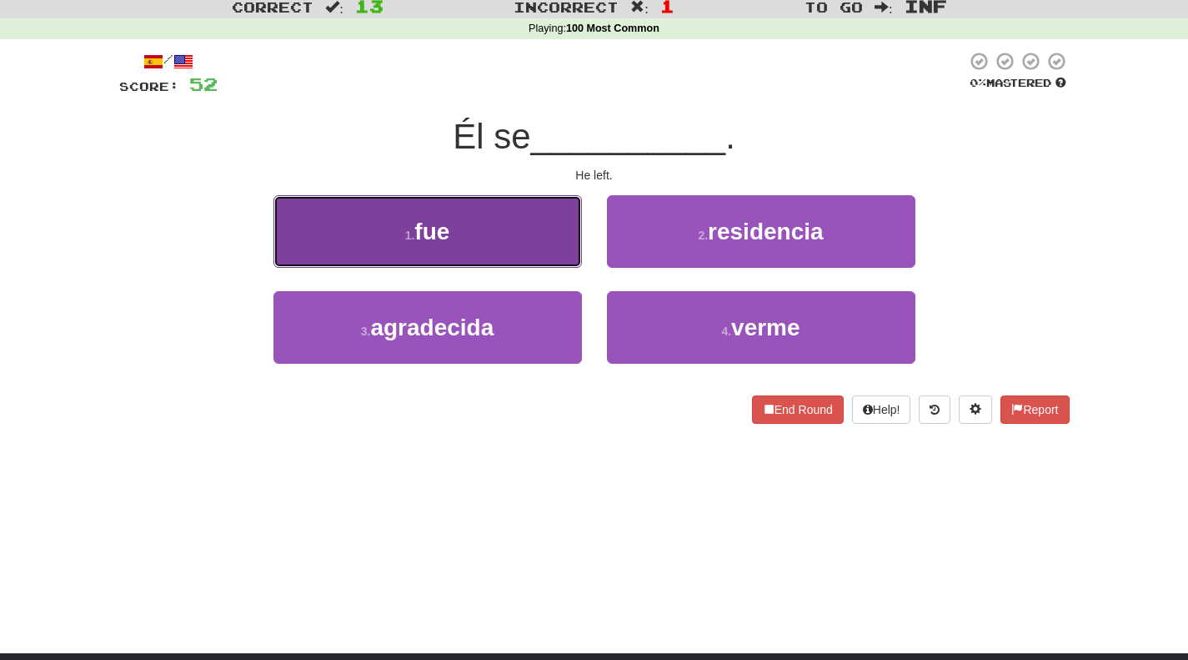
click at [482, 221] on button "1 . fue" at bounding box center [428, 231] width 309 height 73
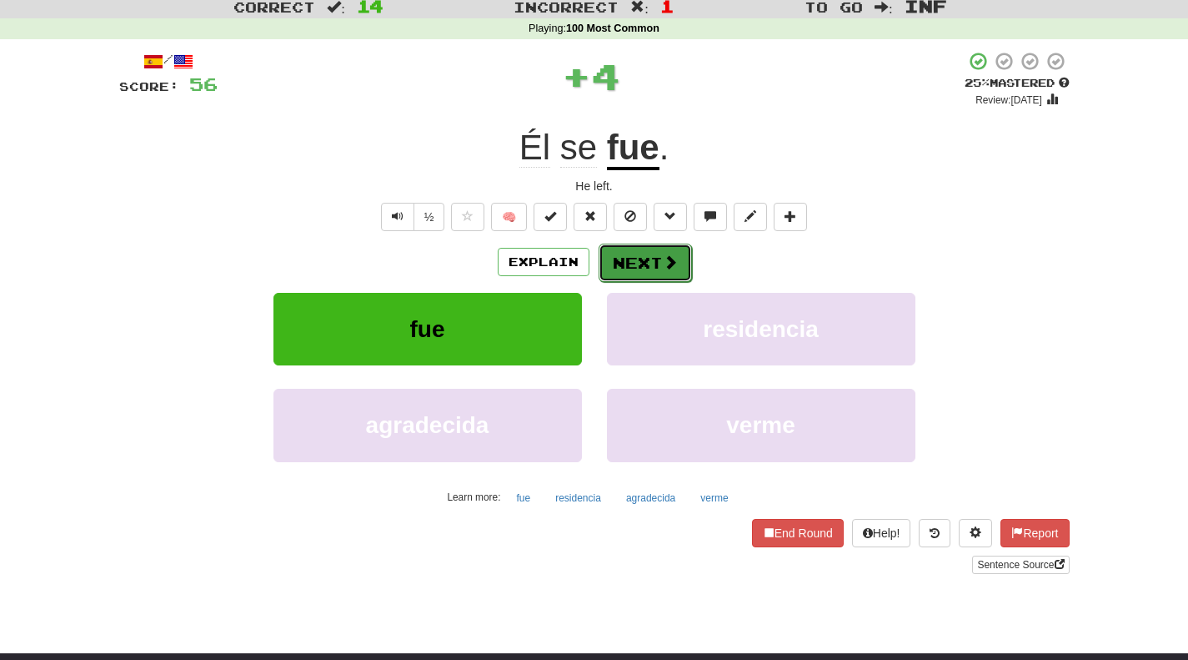
click at [628, 255] on button "Next" at bounding box center [645, 263] width 93 height 38
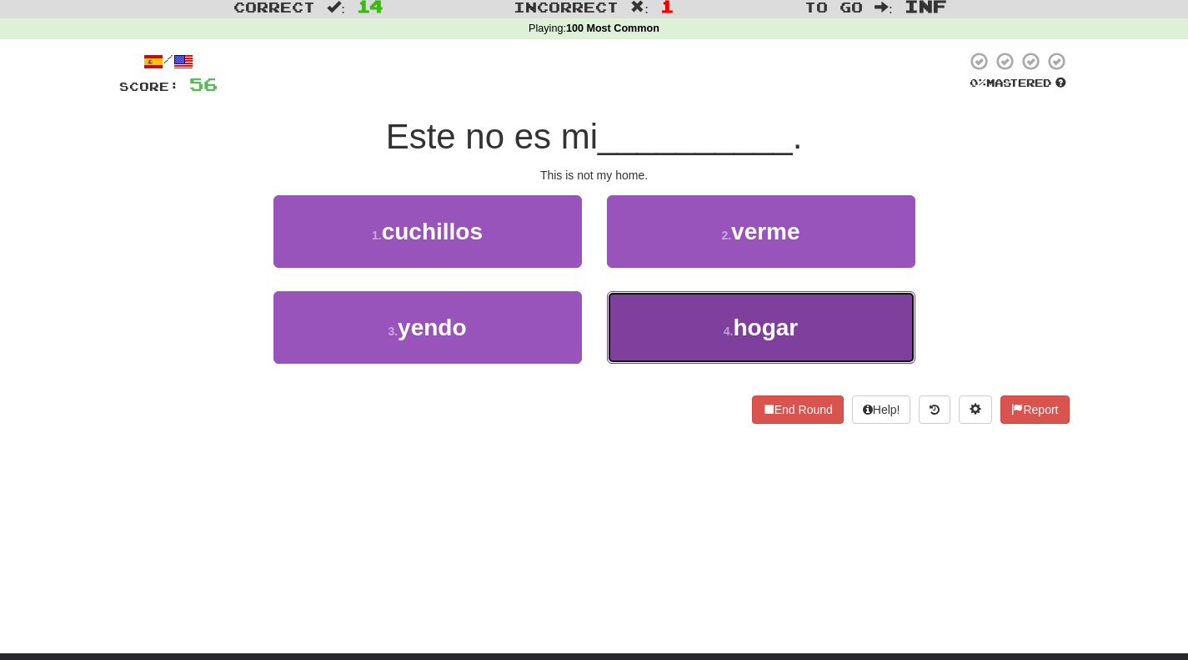
click at [720, 321] on button "4 . hogar" at bounding box center [761, 327] width 309 height 73
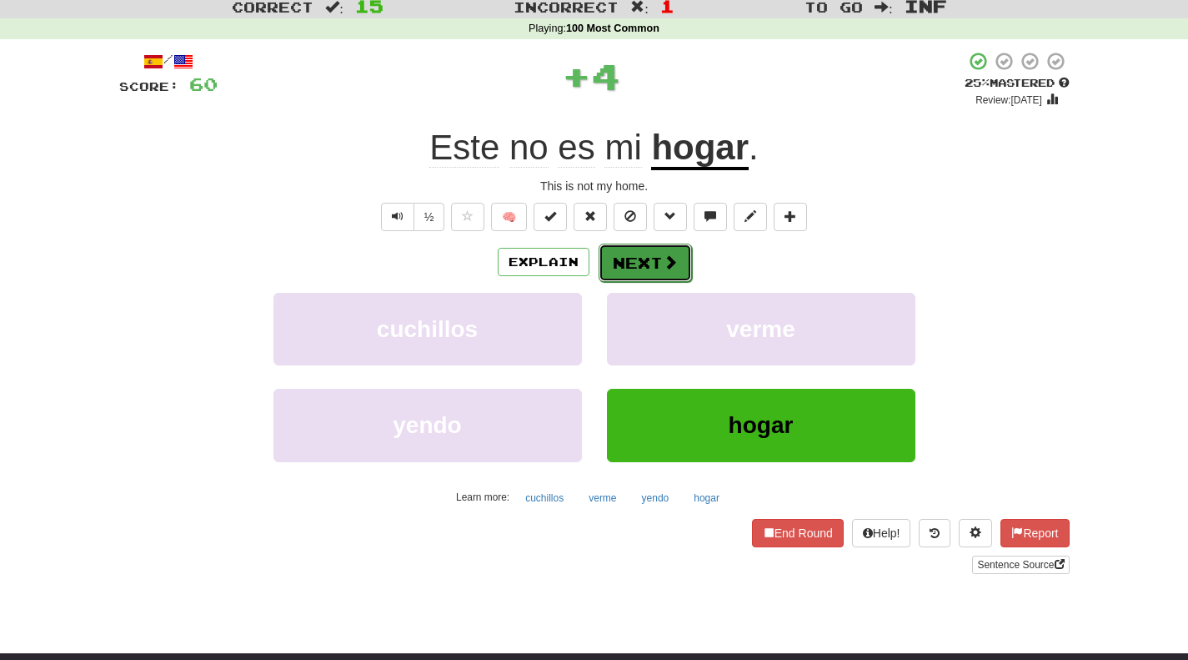
click at [640, 259] on button "Next" at bounding box center [645, 263] width 93 height 38
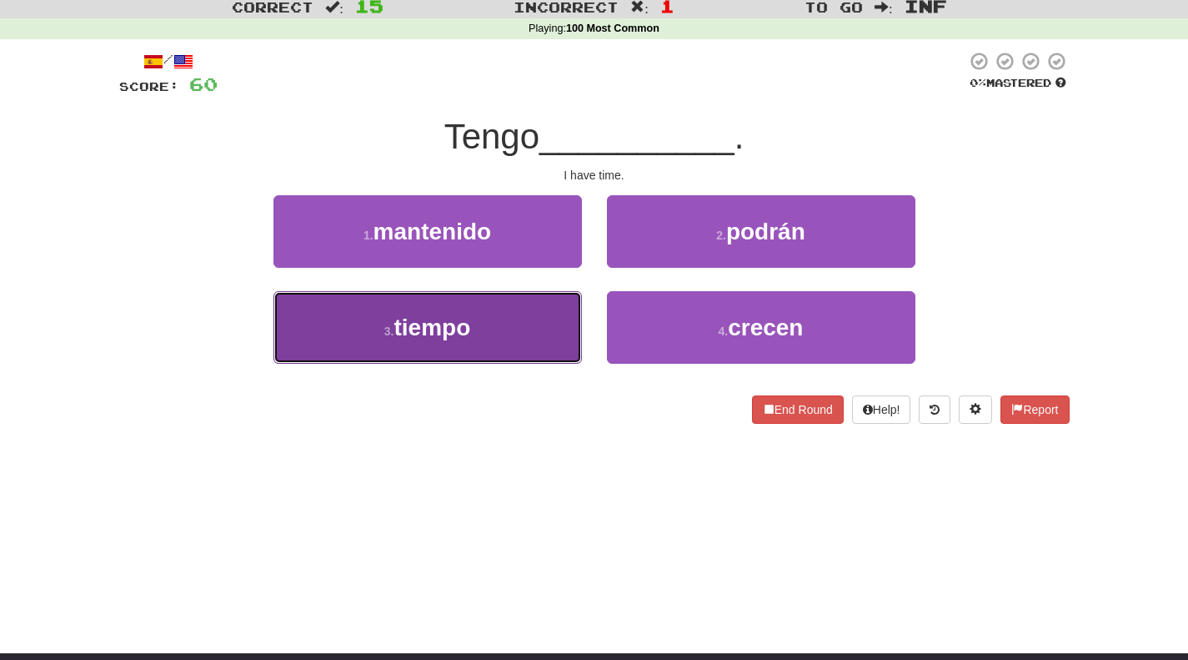
click at [501, 343] on button "3 . tiempo" at bounding box center [428, 327] width 309 height 73
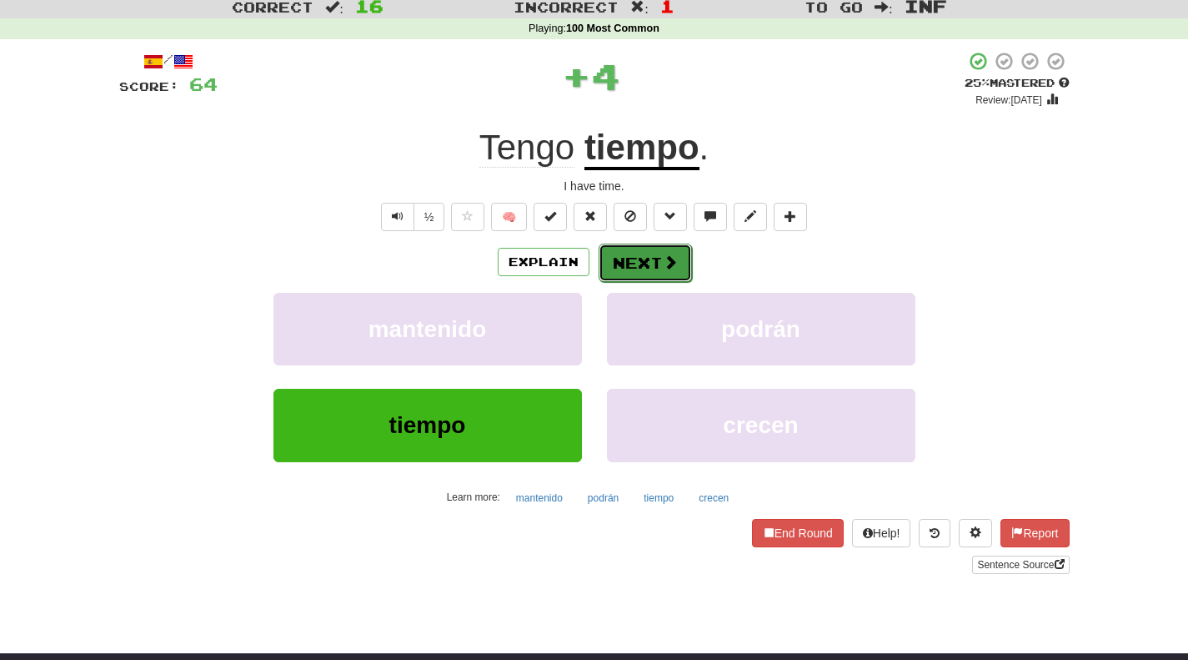
click at [638, 255] on button "Next" at bounding box center [645, 263] width 93 height 38
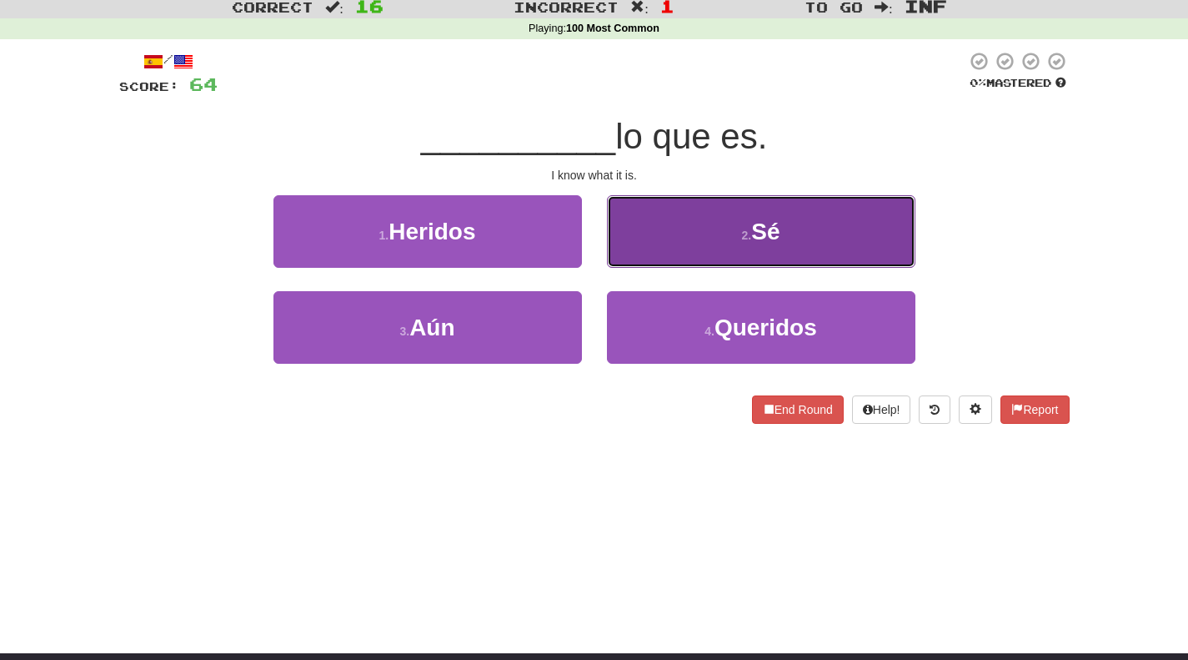
click at [692, 220] on button "2 . Sé" at bounding box center [761, 231] width 309 height 73
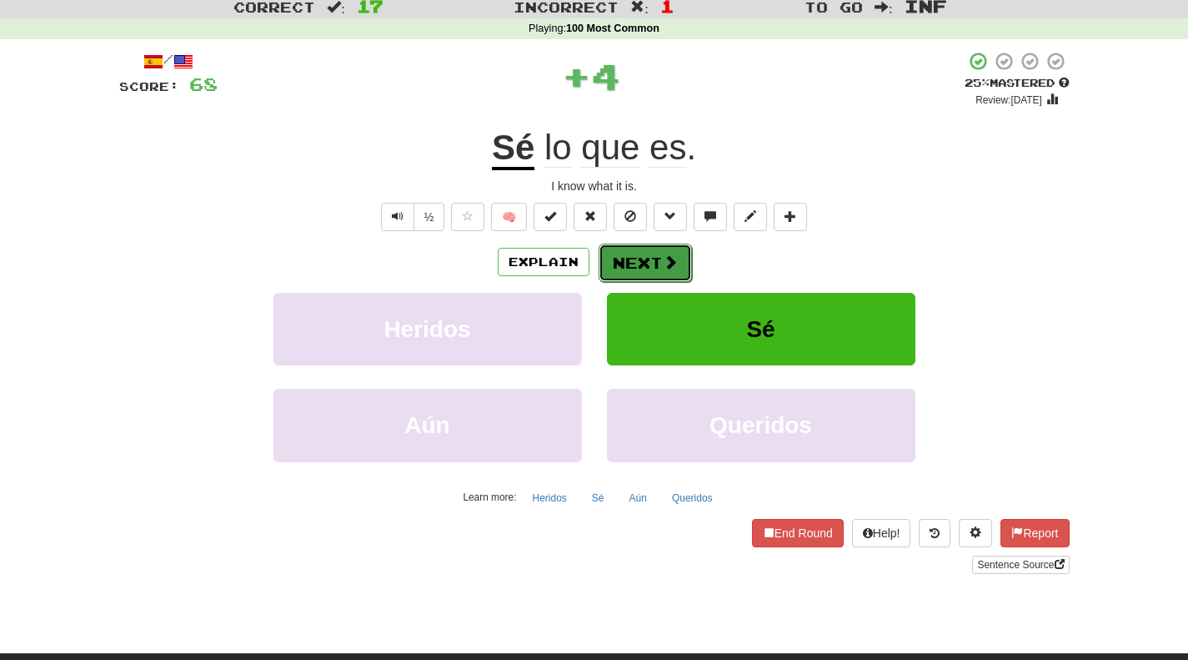
click at [607, 276] on button "Next" at bounding box center [645, 263] width 93 height 38
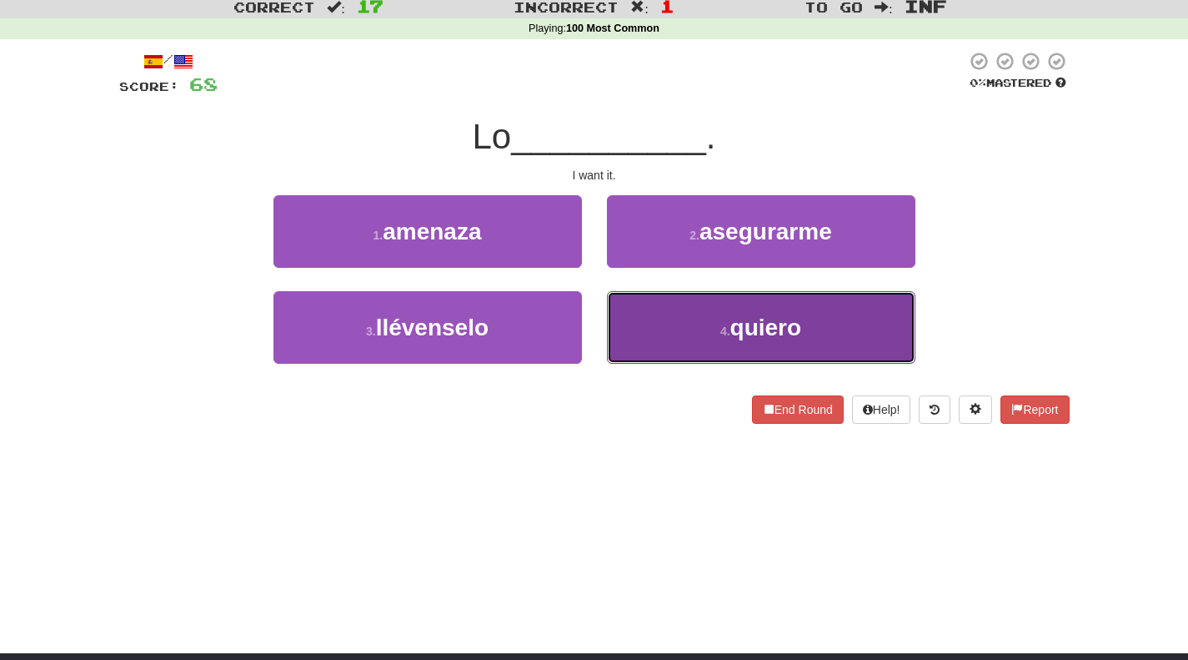
click at [721, 351] on button "4 . quiero" at bounding box center [761, 327] width 309 height 73
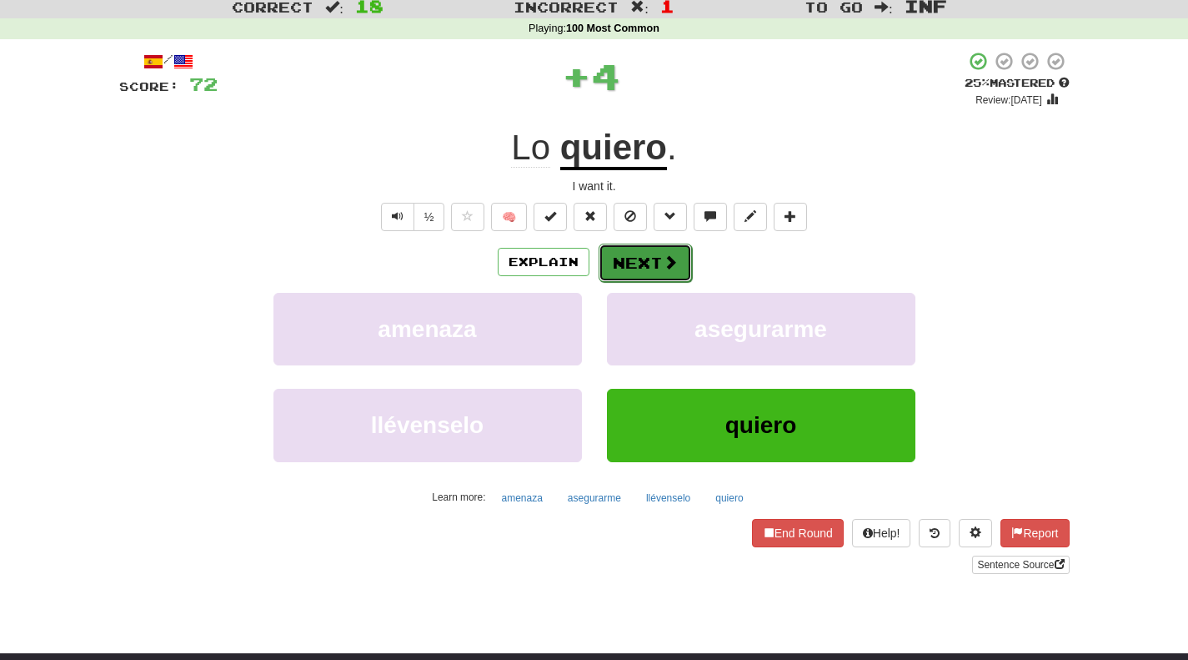
click at [647, 259] on button "Next" at bounding box center [645, 263] width 93 height 38
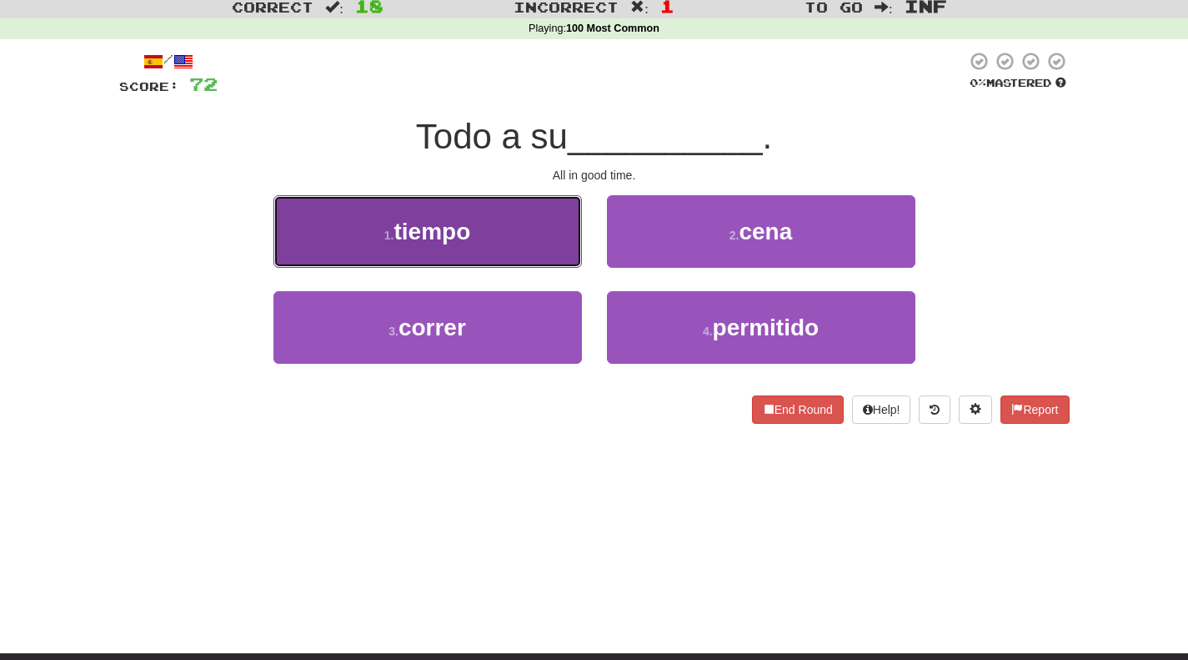
click at [469, 250] on button "1 . tiempo" at bounding box center [428, 231] width 309 height 73
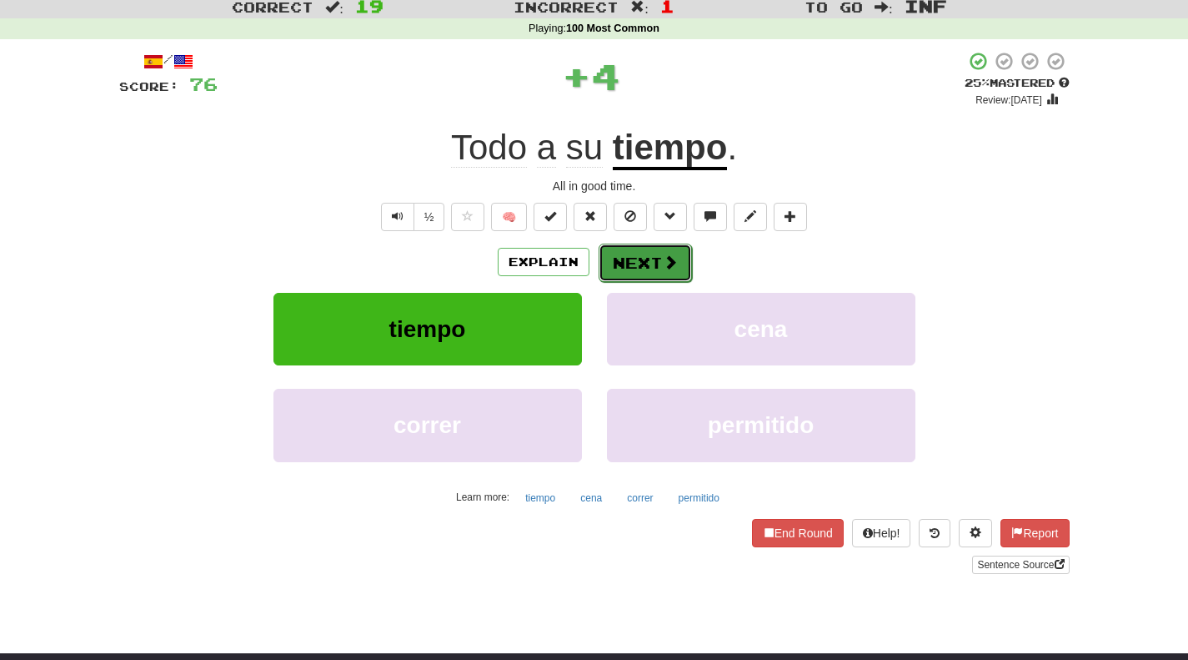
click at [607, 260] on button "Next" at bounding box center [645, 263] width 93 height 38
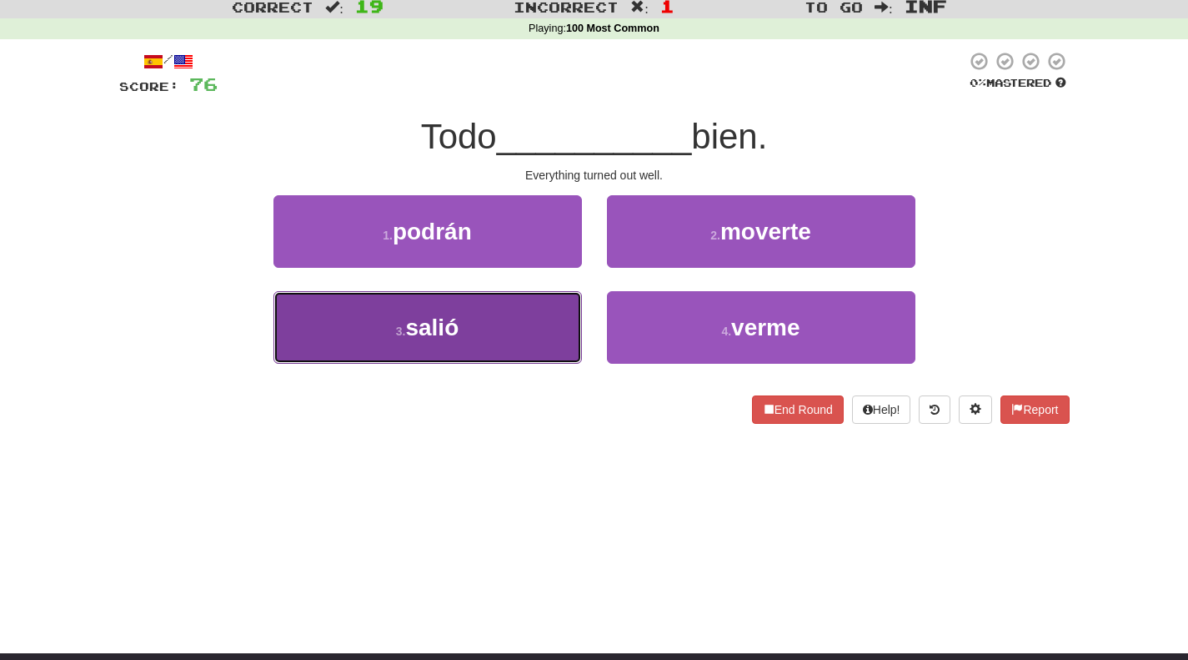
click at [537, 350] on button "3 . salió" at bounding box center [428, 327] width 309 height 73
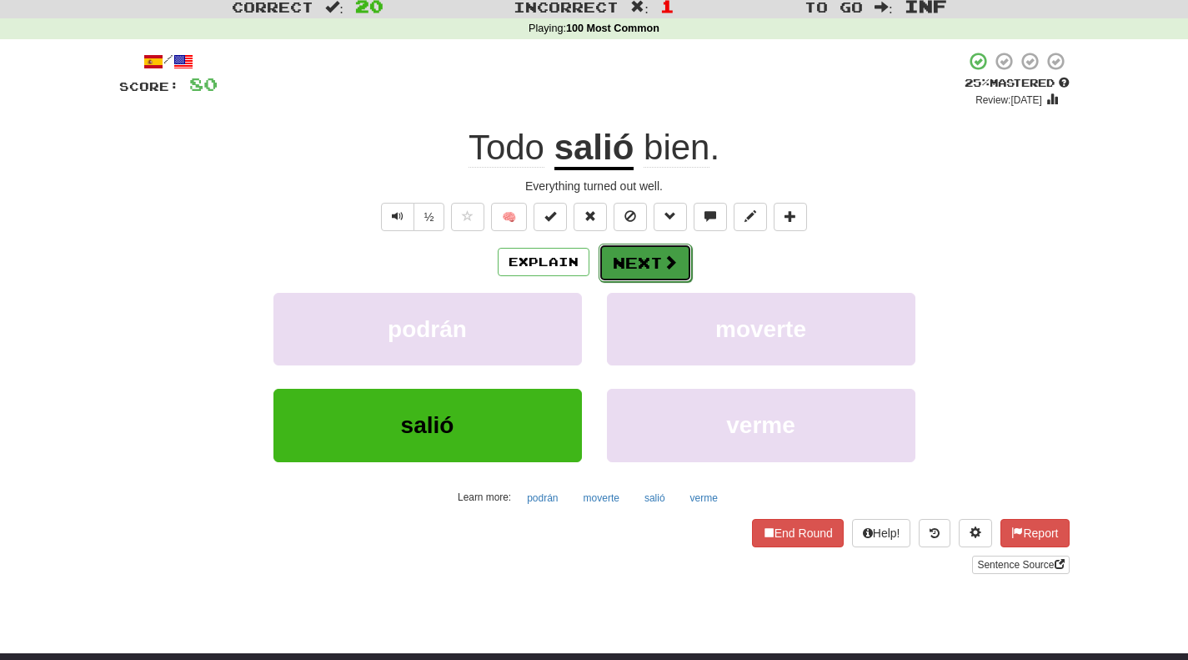
click at [630, 269] on button "Next" at bounding box center [645, 263] width 93 height 38
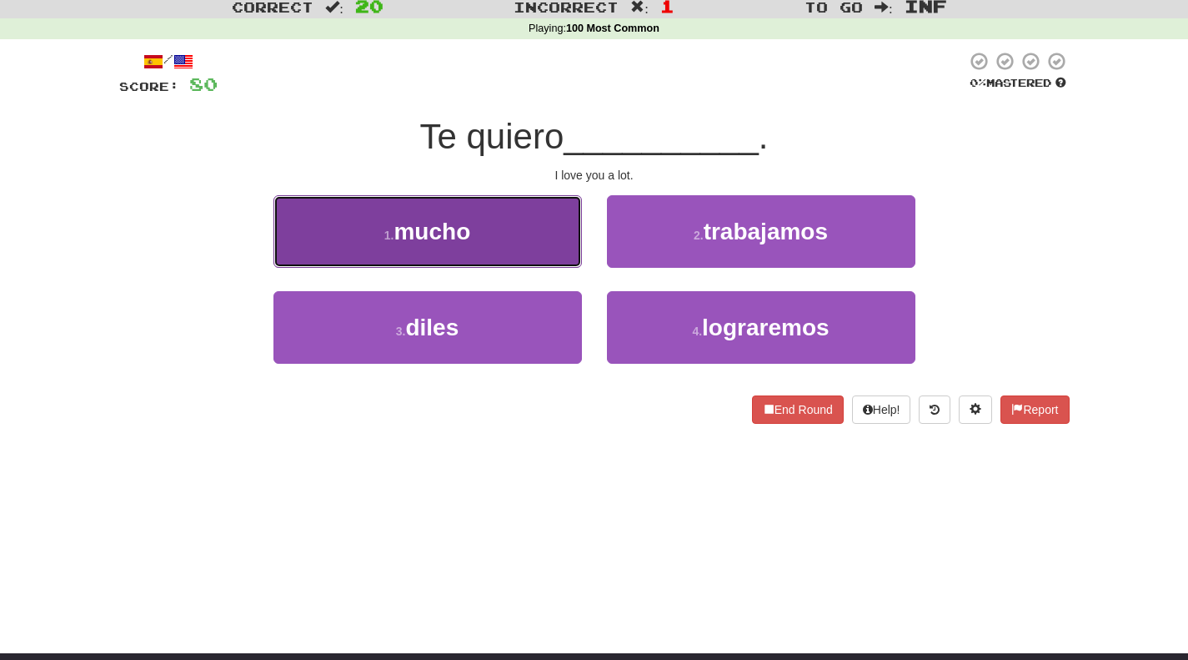
click at [500, 223] on button "1 . mucho" at bounding box center [428, 231] width 309 height 73
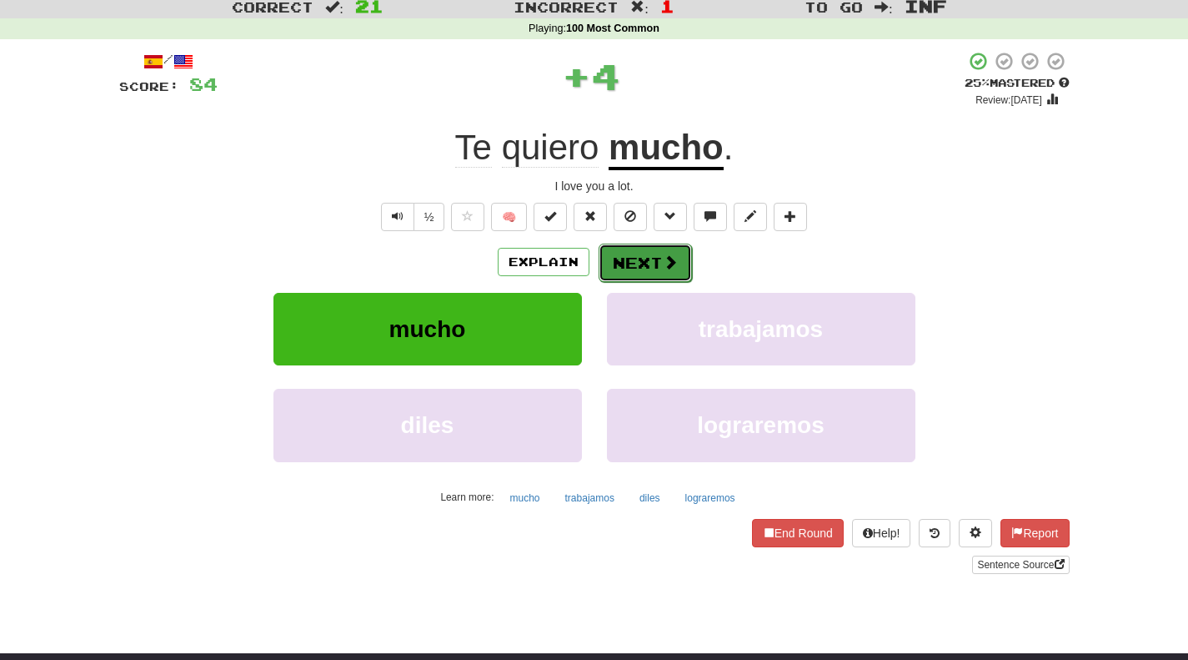
click at [647, 273] on button "Next" at bounding box center [645, 263] width 93 height 38
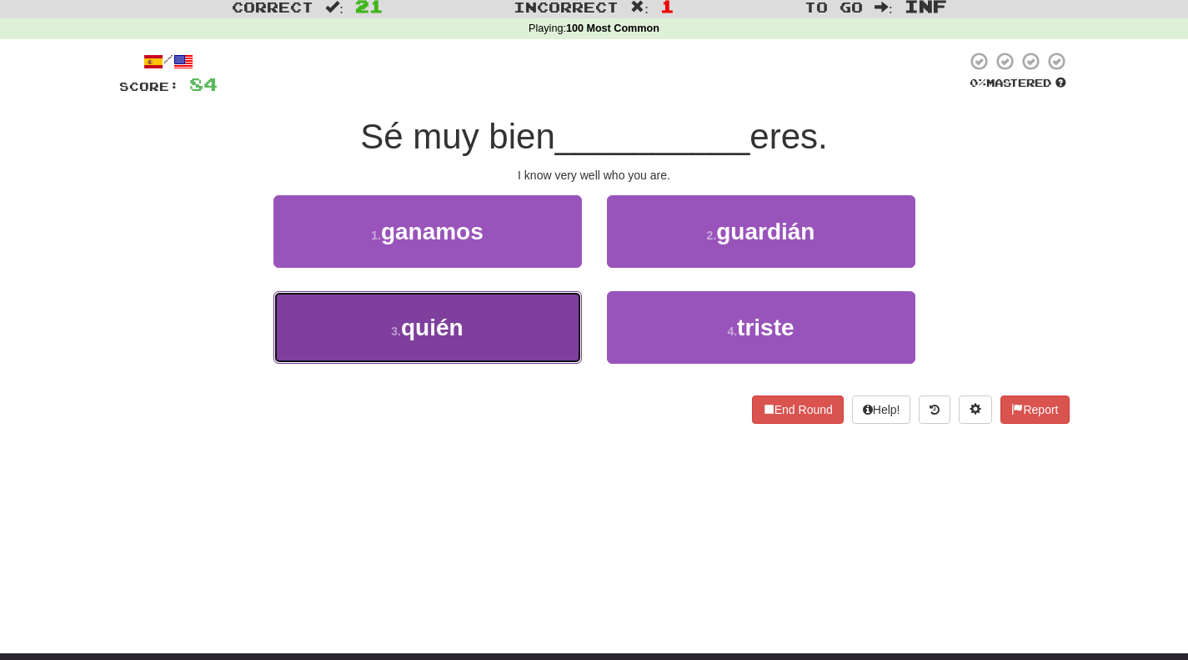
click at [525, 341] on button "3 . quién" at bounding box center [428, 327] width 309 height 73
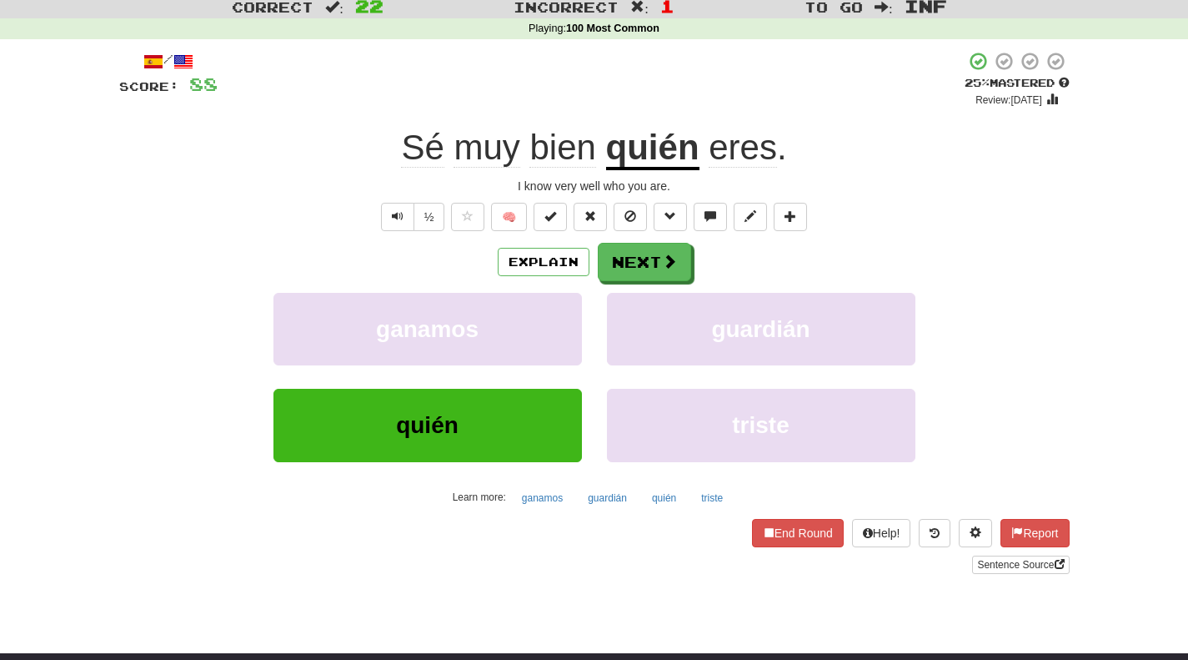
click at [639, 153] on u "quién" at bounding box center [652, 149] width 93 height 43
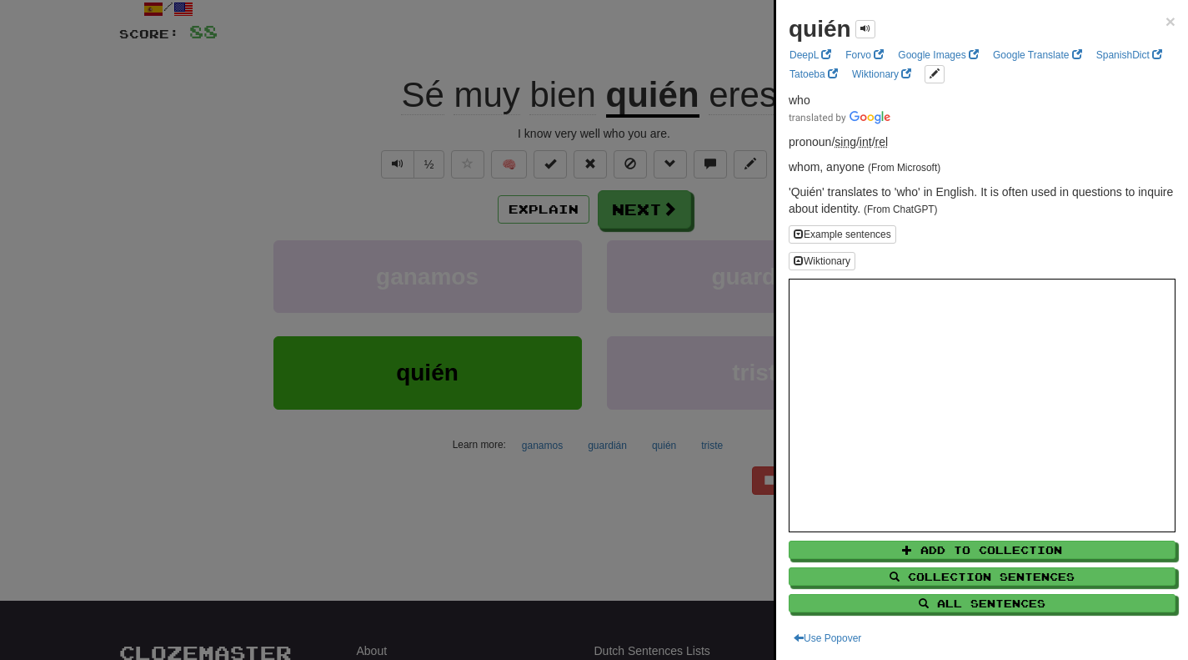
scroll to position [79, 0]
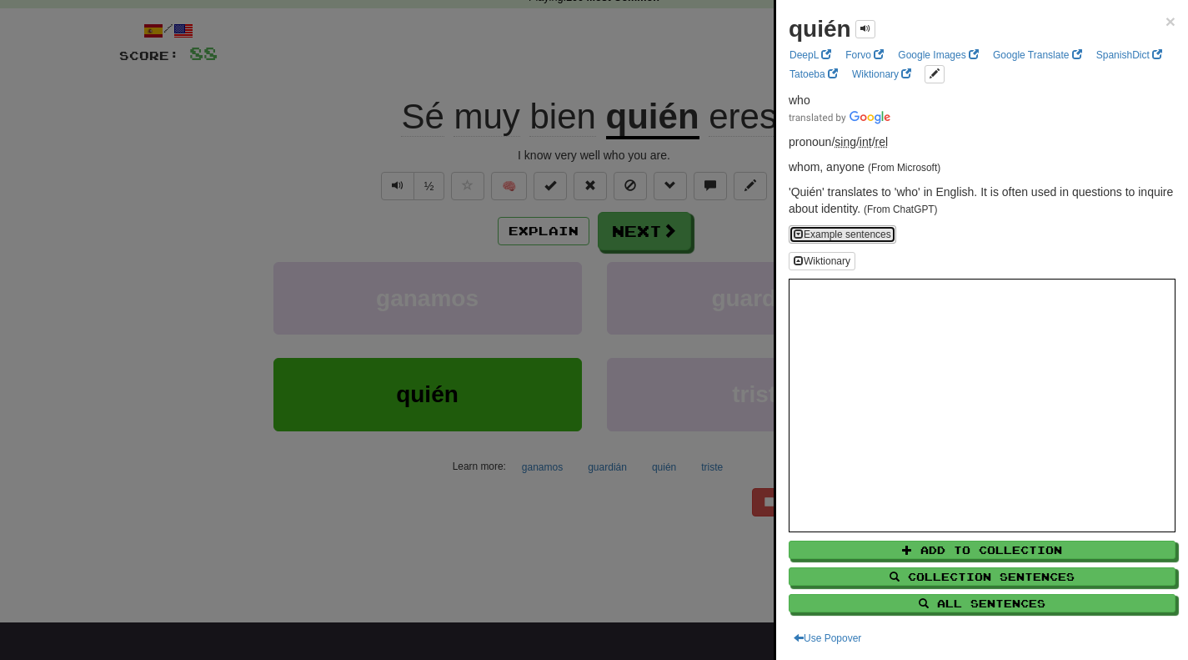
click at [862, 225] on button "Example sentences" at bounding box center [843, 234] width 108 height 18
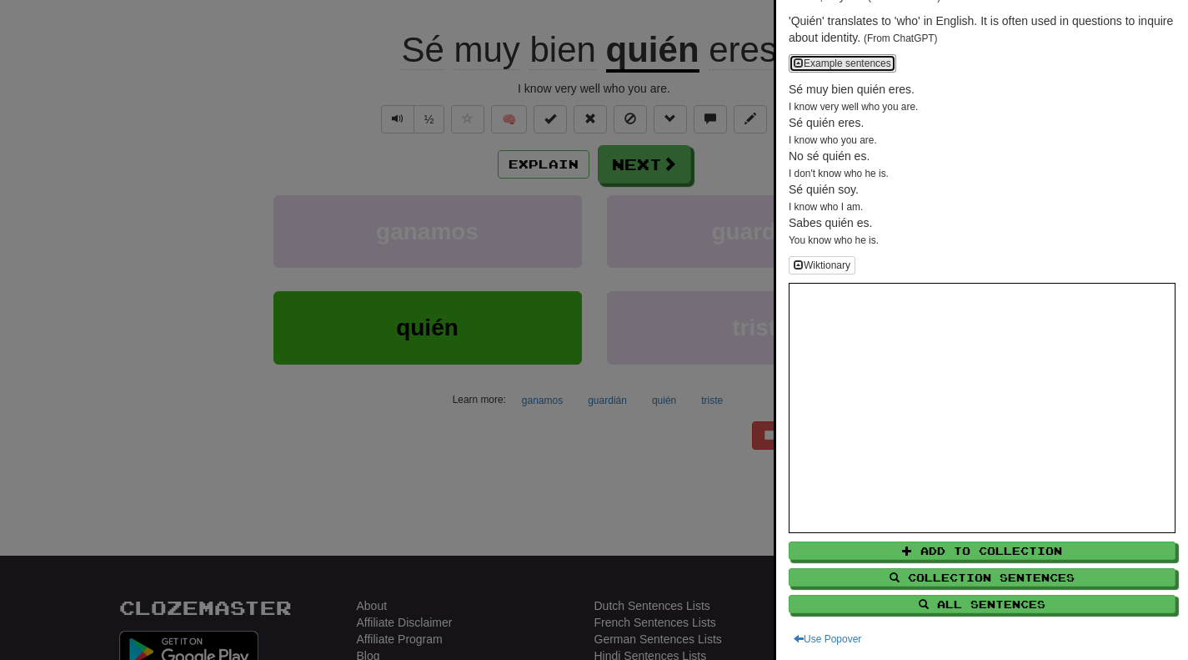
scroll to position [0, 0]
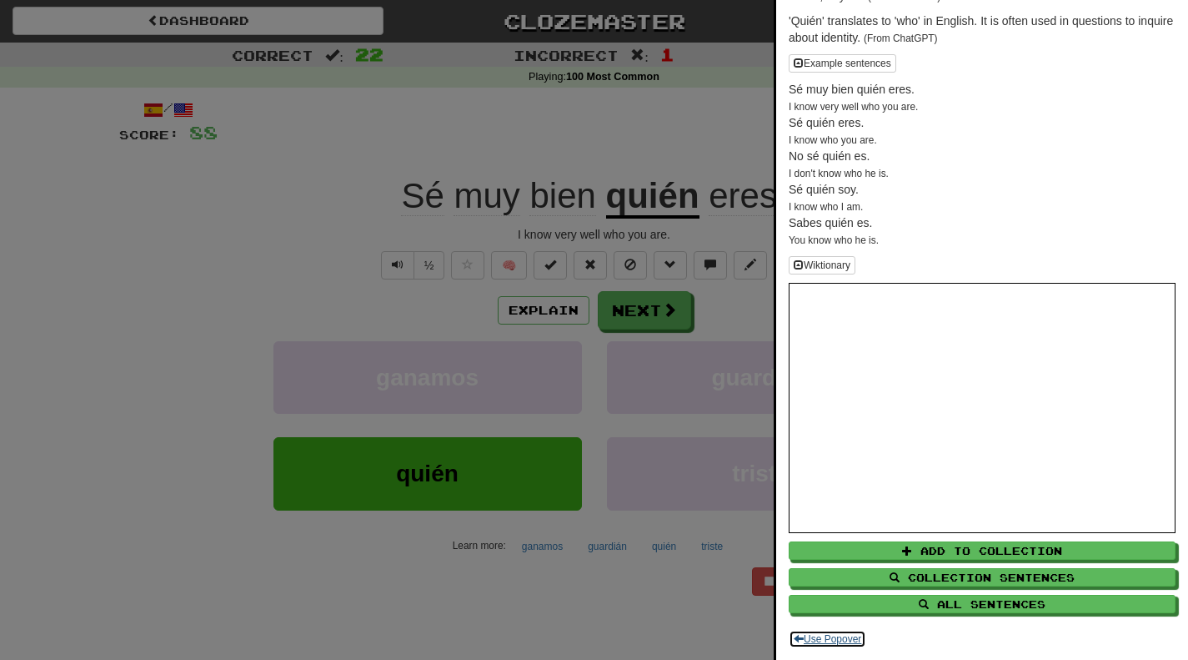
click at [824, 633] on button "Use Popover" at bounding box center [828, 639] width 78 height 18
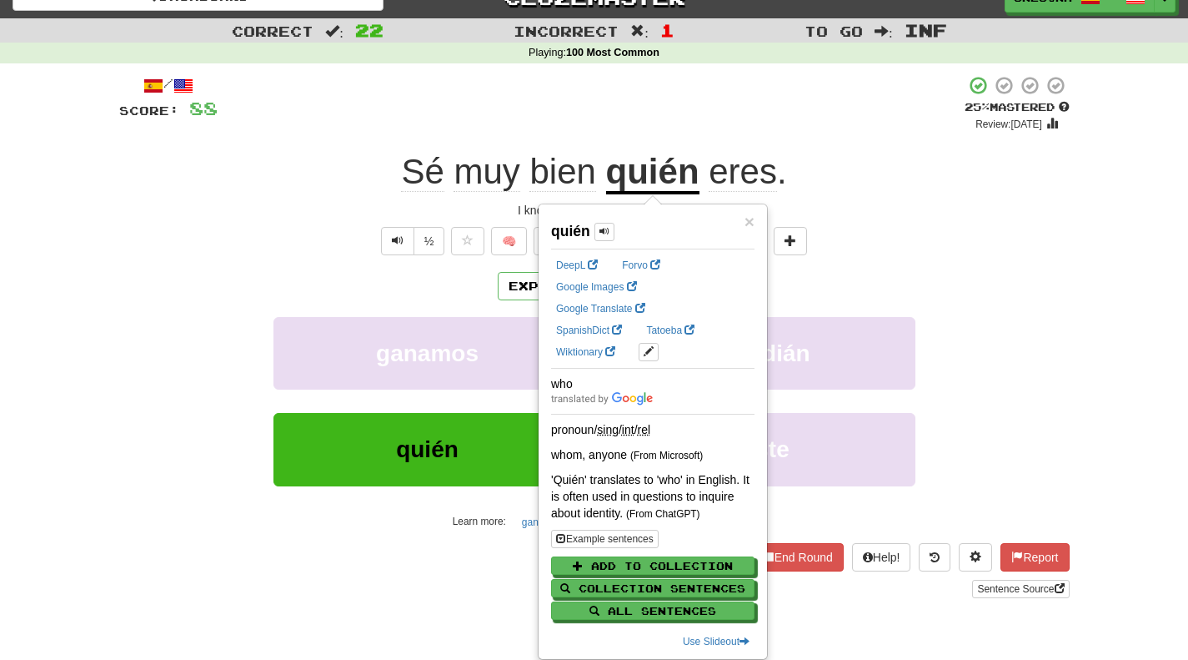
scroll to position [22, 0]
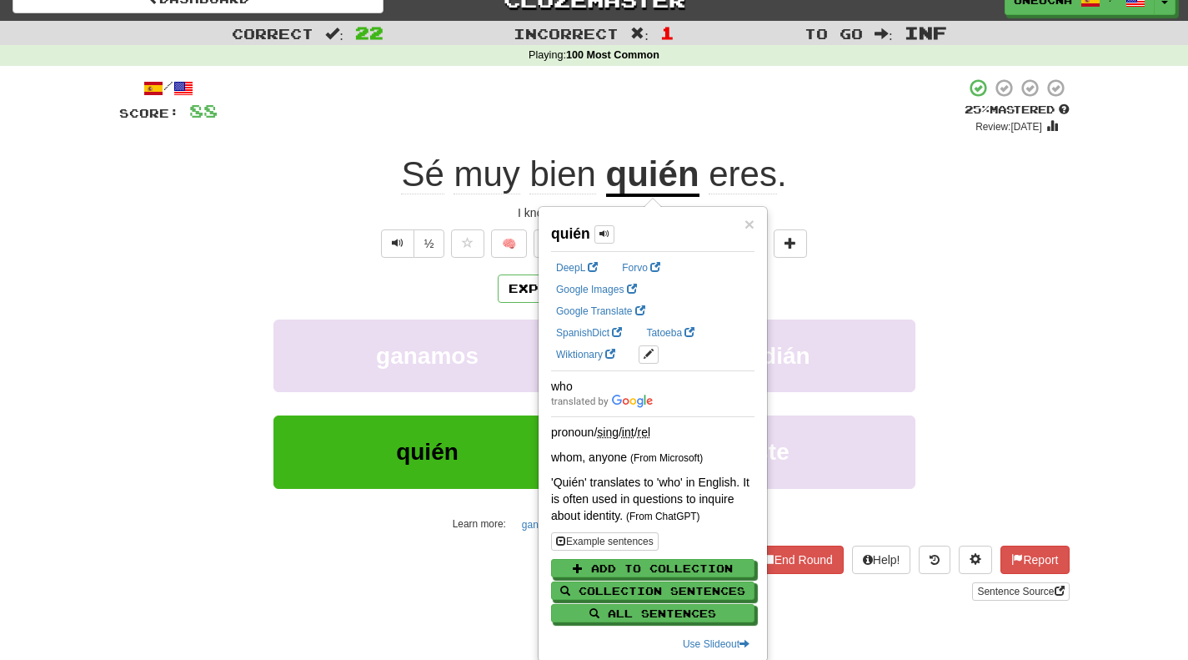
click at [957, 383] on div "ganamos guardián" at bounding box center [594, 367] width 1001 height 96
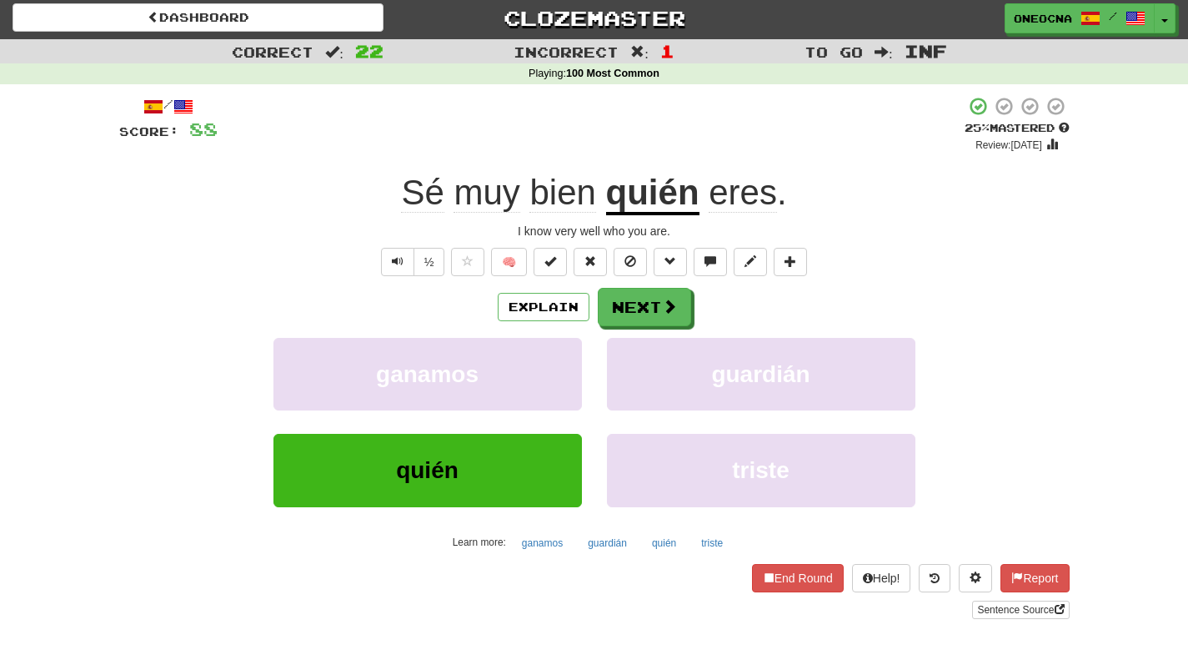
scroll to position [0, 0]
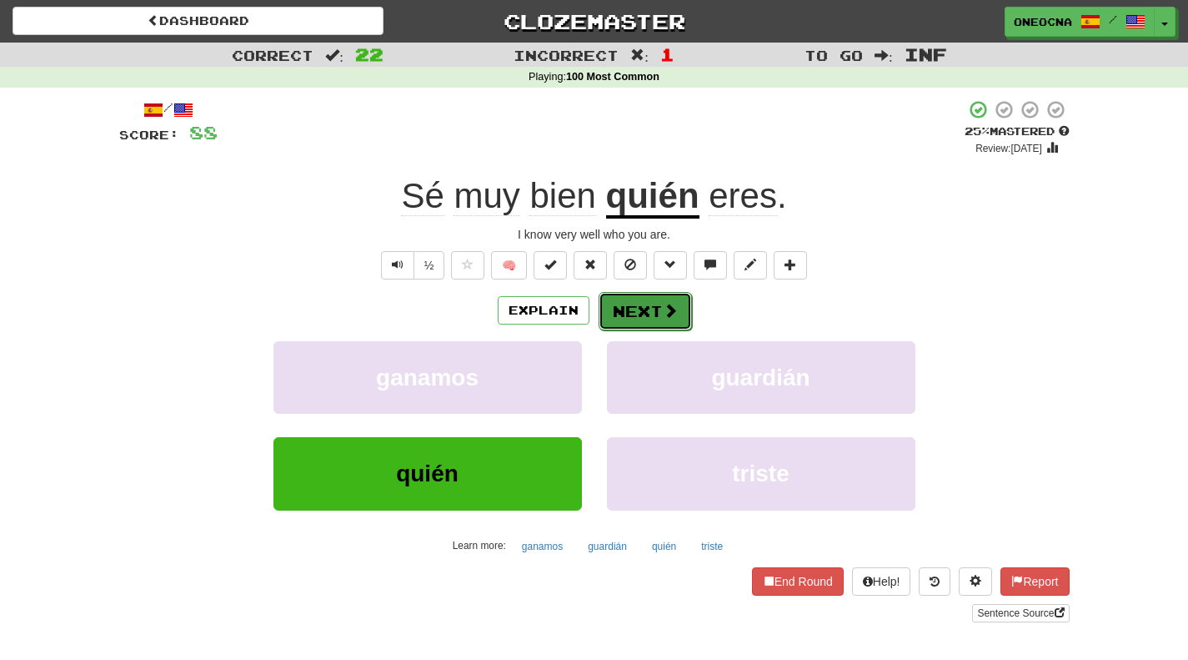
click at [649, 314] on button "Next" at bounding box center [645, 311] width 93 height 38
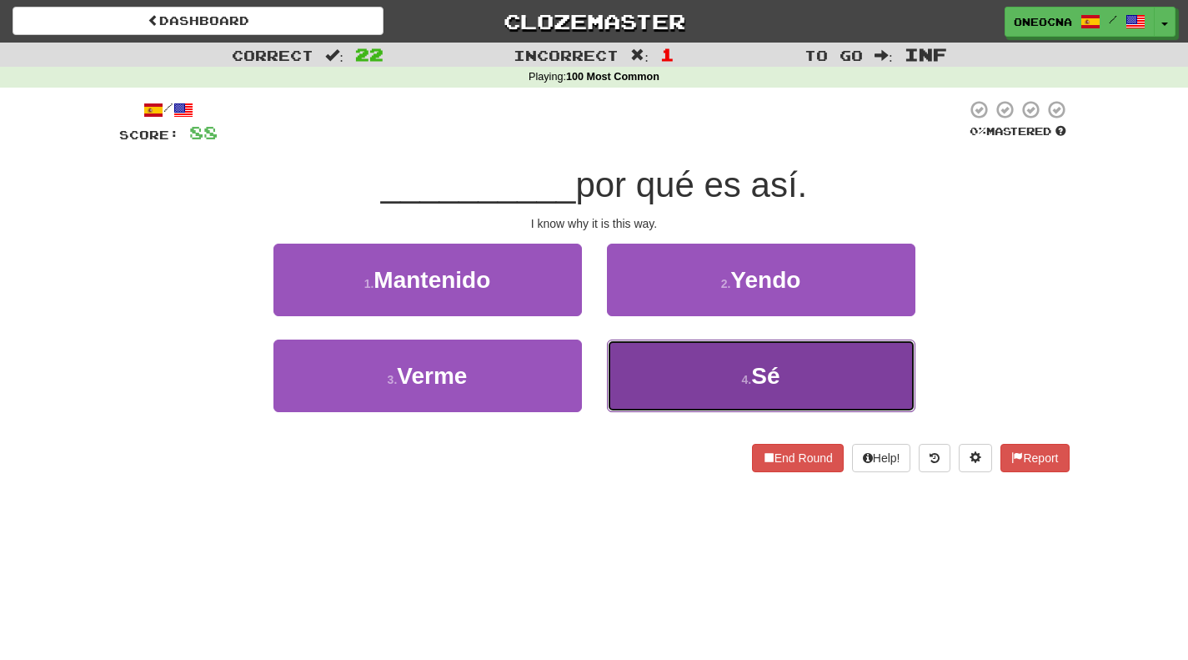
click at [738, 387] on button "4 . Sé" at bounding box center [761, 375] width 309 height 73
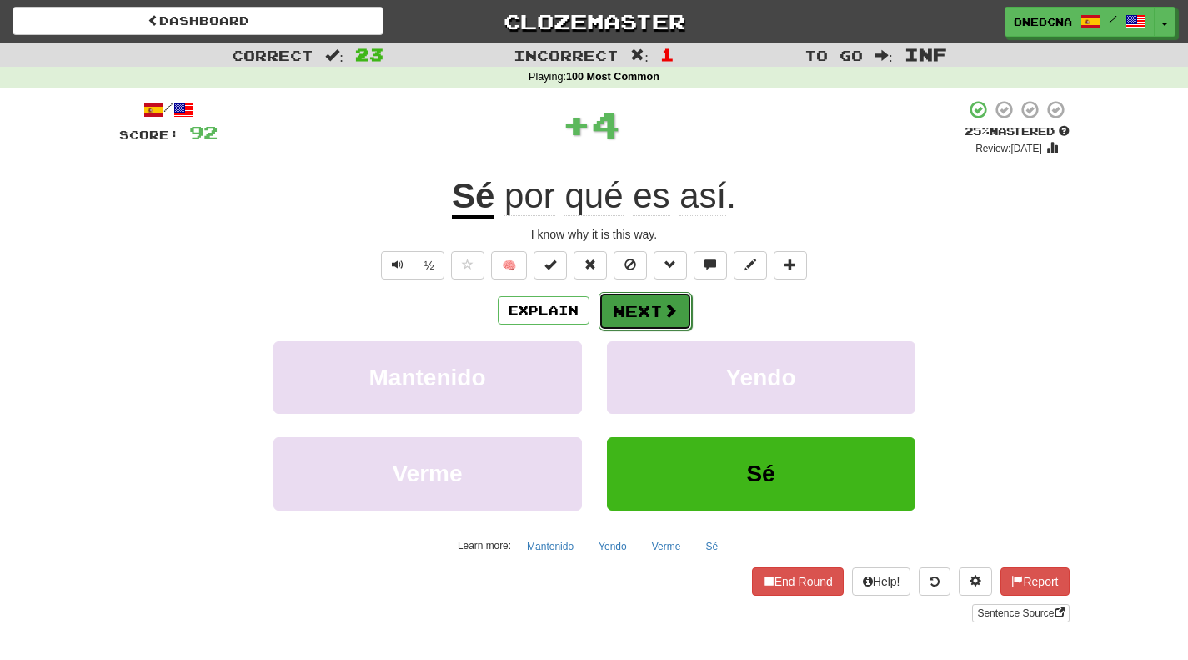
click at [637, 304] on button "Next" at bounding box center [645, 311] width 93 height 38
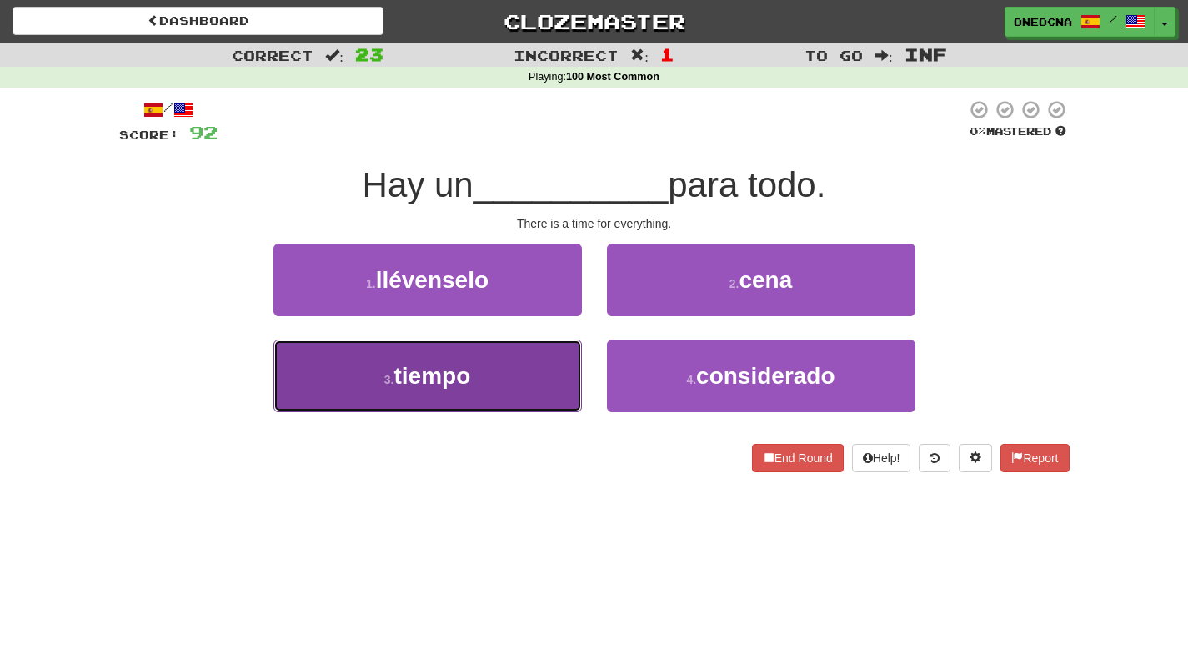
click at [468, 369] on span "tiempo" at bounding box center [432, 376] width 77 height 26
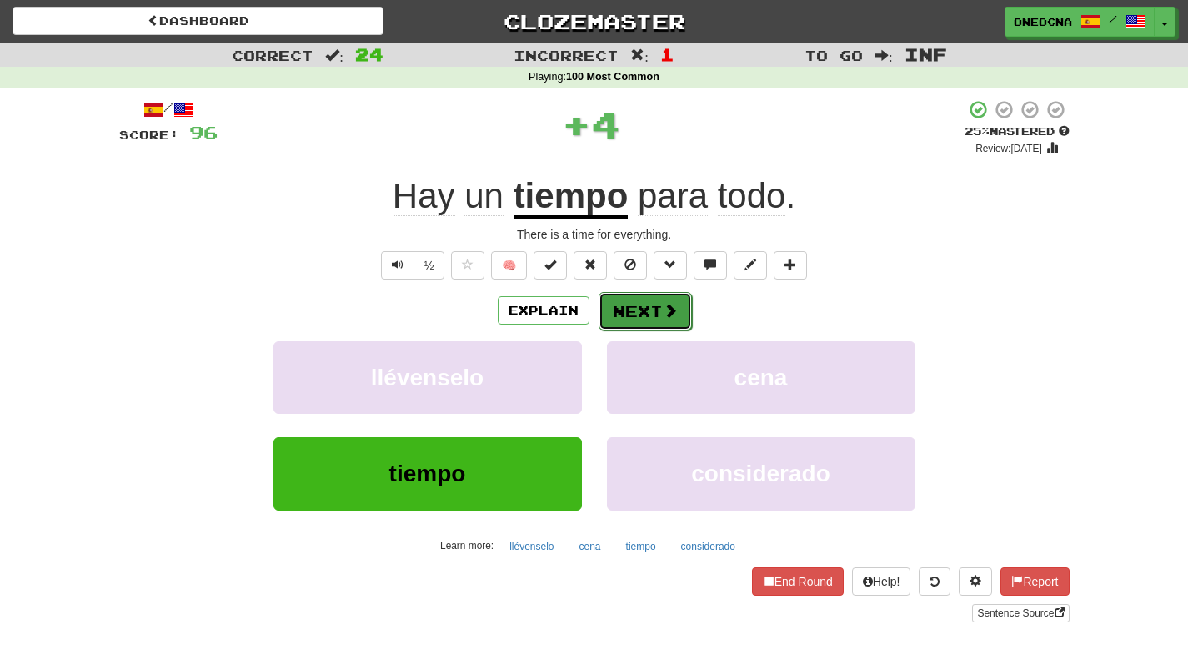
click at [629, 304] on button "Next" at bounding box center [645, 311] width 93 height 38
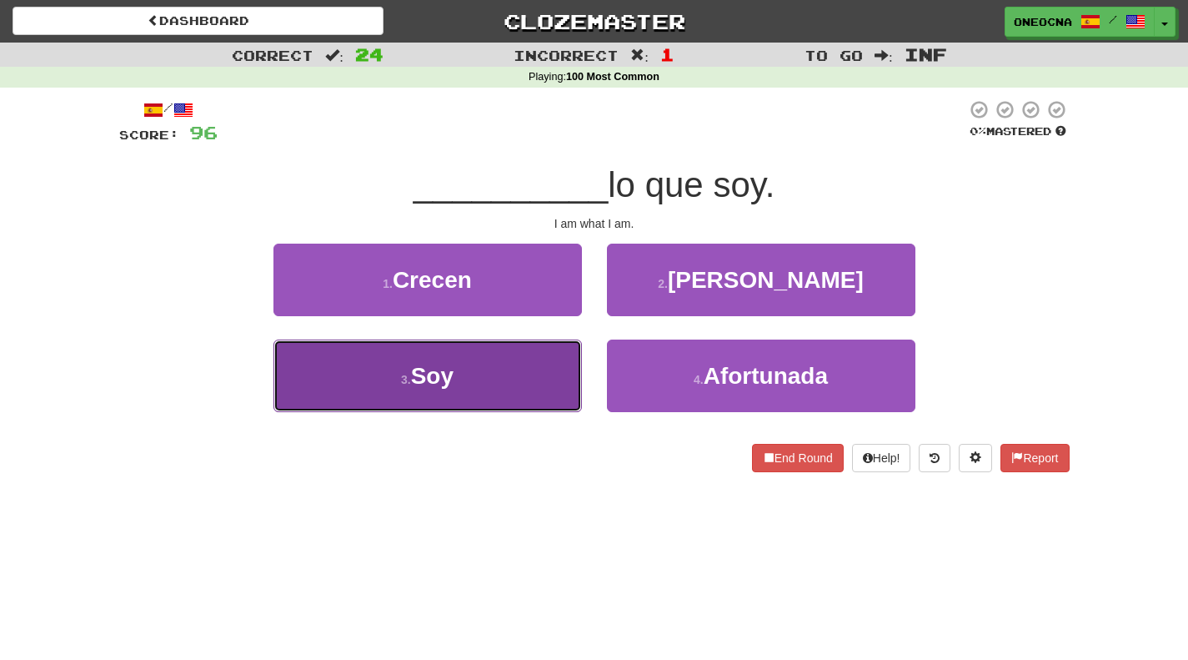
click at [522, 384] on button "3 . Soy" at bounding box center [428, 375] width 309 height 73
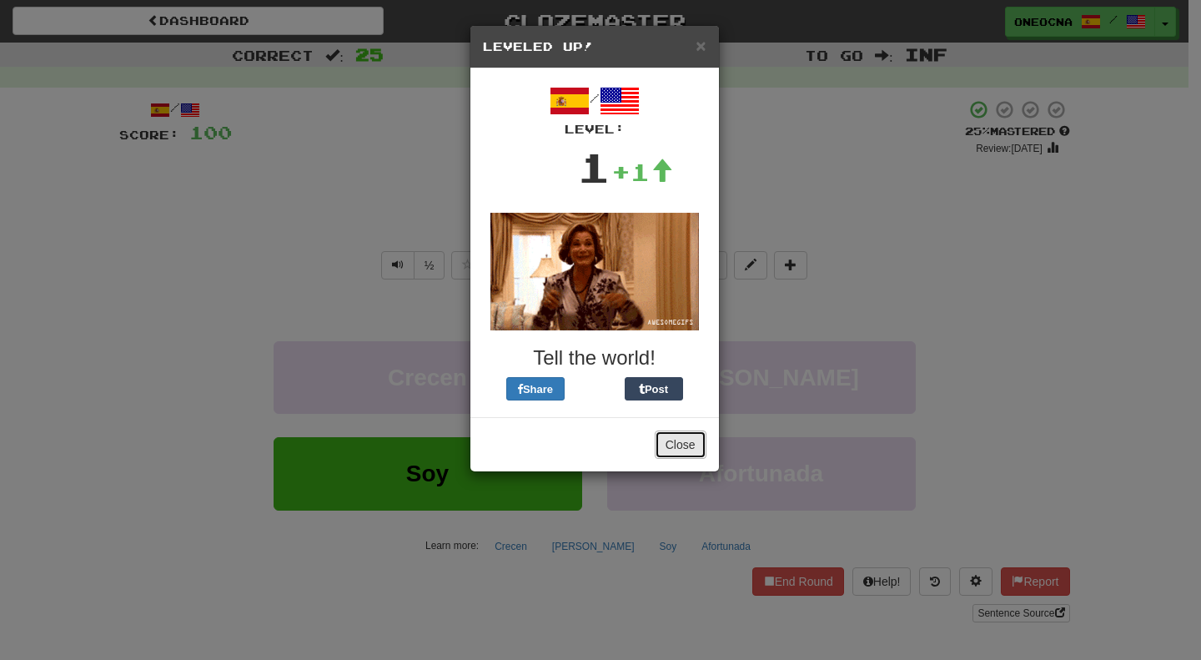
click at [672, 455] on button "Close" at bounding box center [681, 444] width 52 height 28
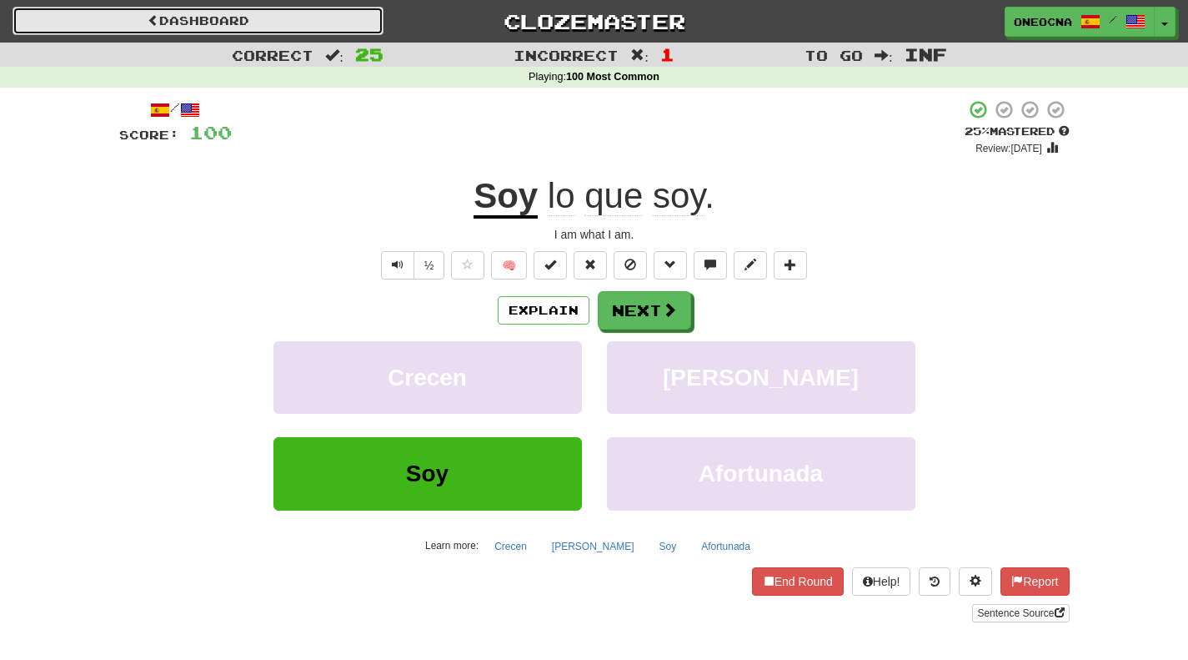
click at [228, 19] on link "Dashboard" at bounding box center [198, 21] width 371 height 28
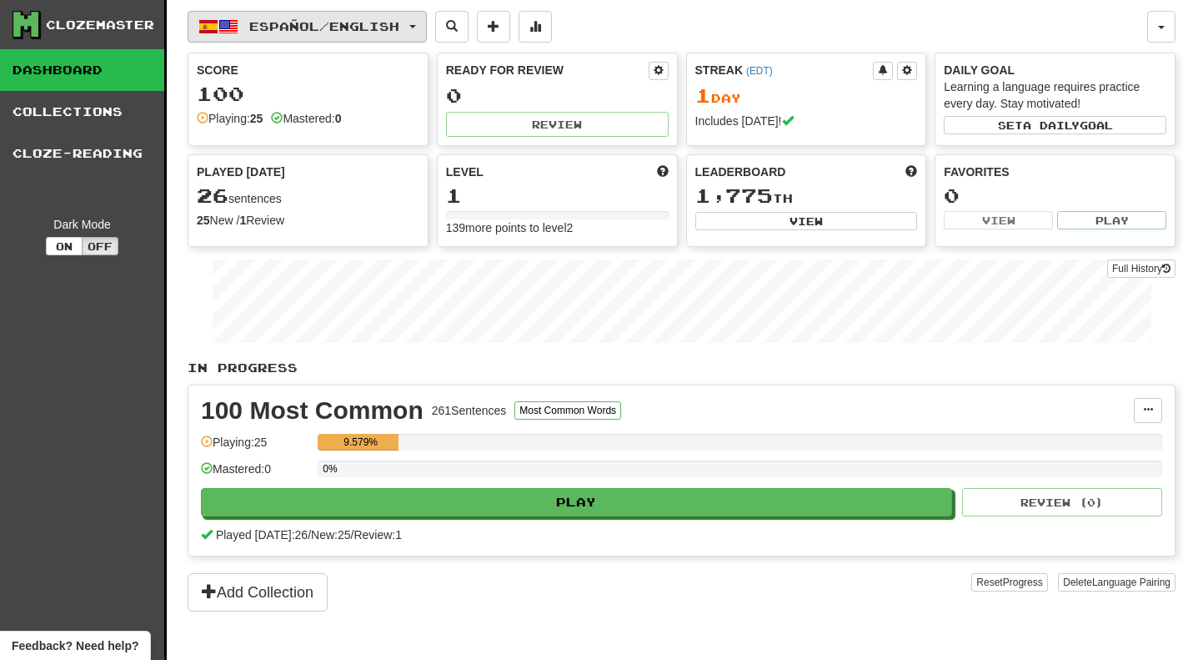
click at [344, 27] on span "Español / English" at bounding box center [324, 26] width 150 height 14
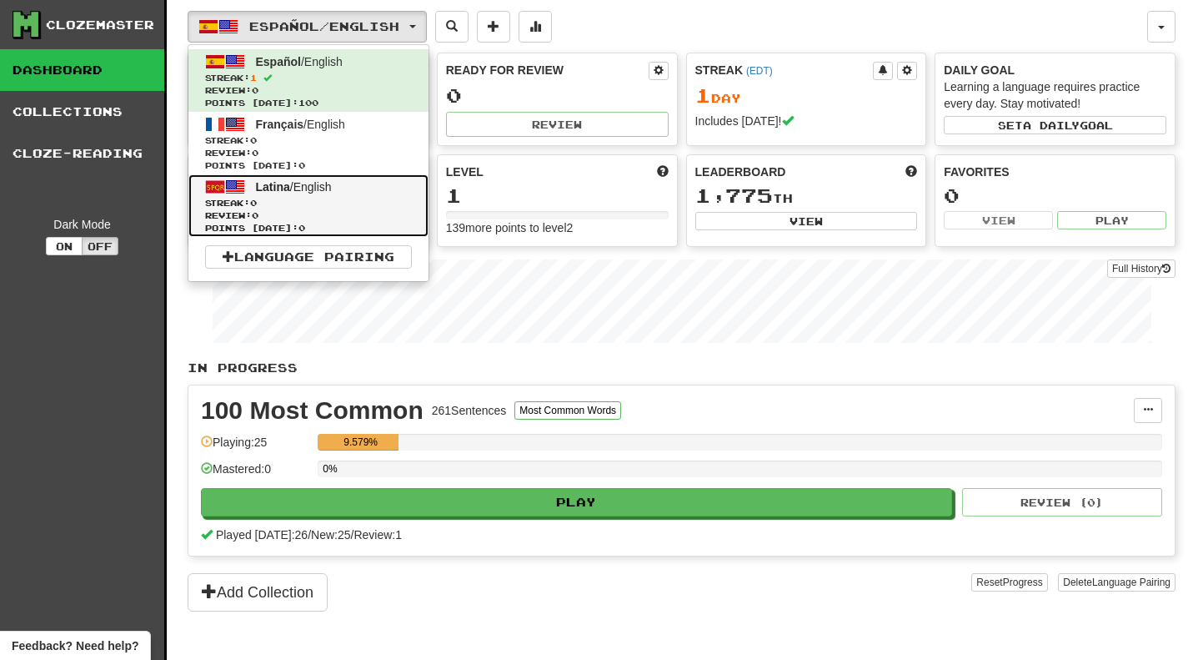
click at [336, 197] on span "Streak: 0" at bounding box center [308, 203] width 207 height 13
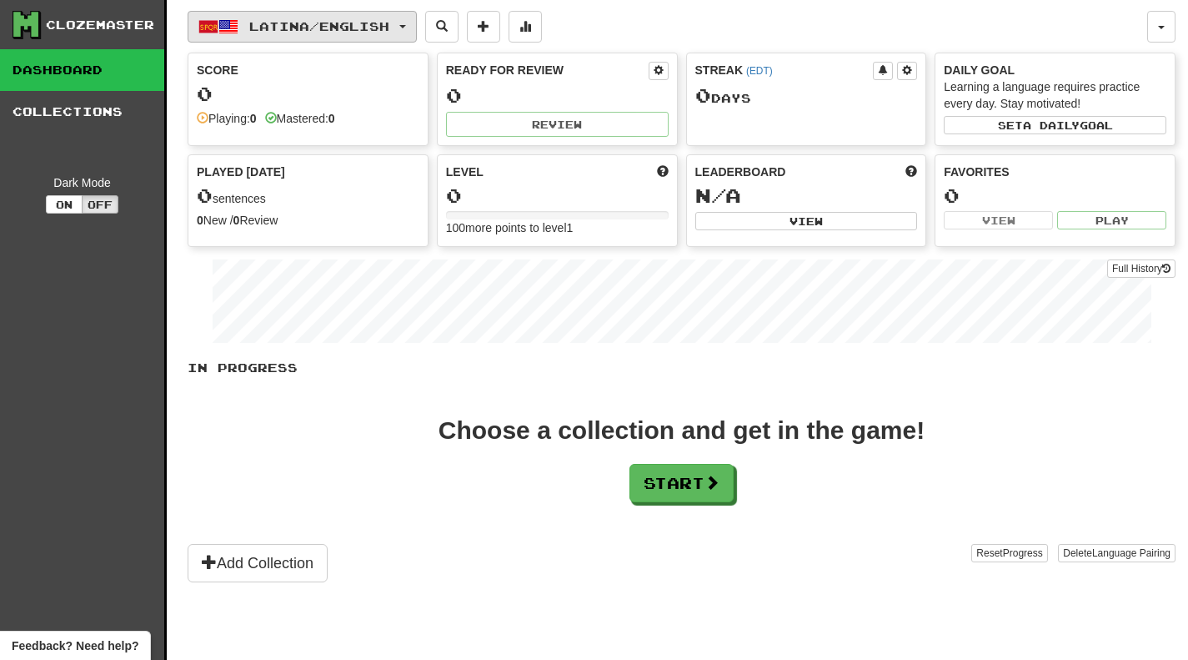
click at [382, 33] on span "Latina / English" at bounding box center [319, 26] width 140 height 14
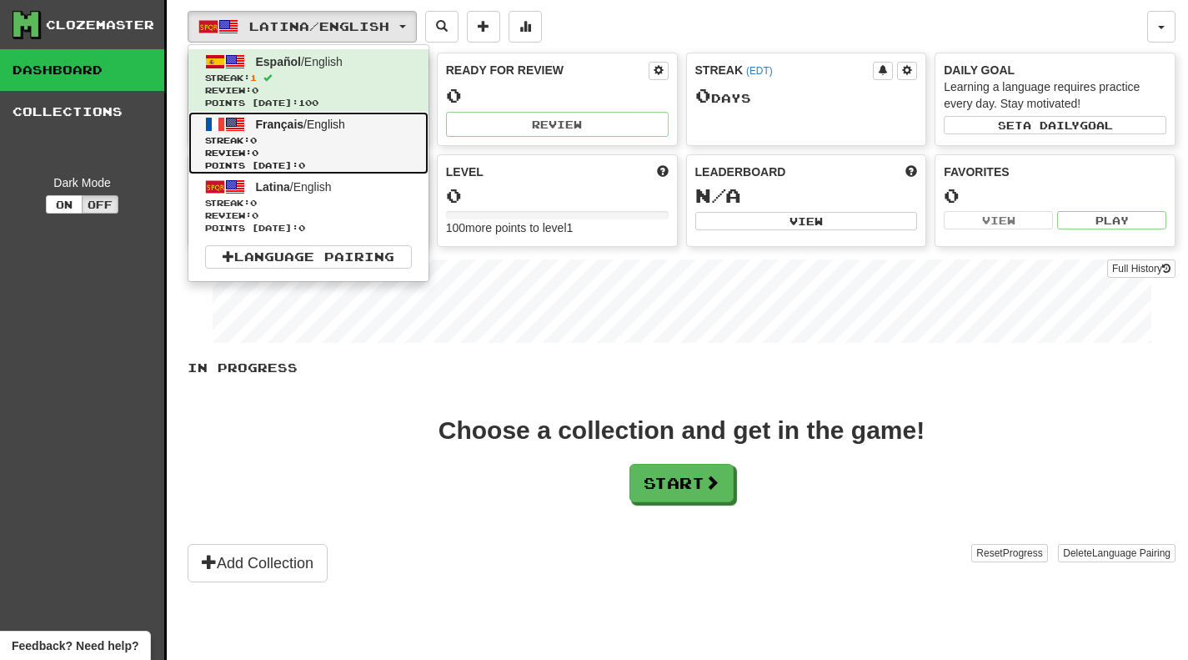
click at [334, 123] on span "Français / English" at bounding box center [300, 124] width 89 height 13
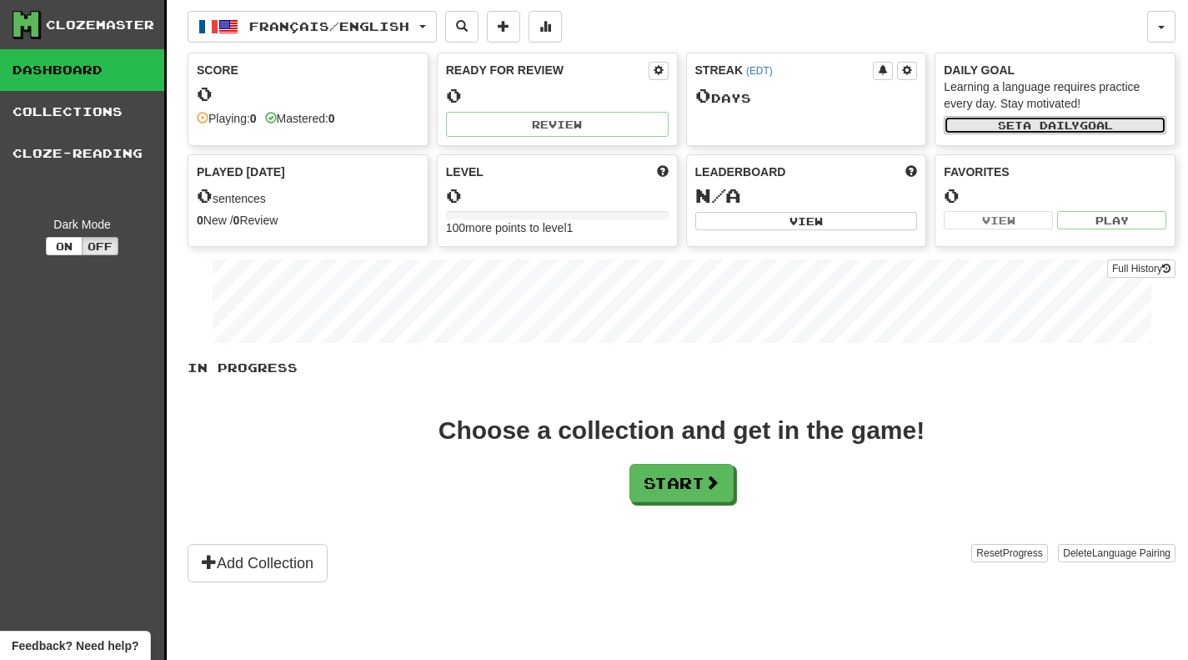
click at [1027, 123] on span "a daily" at bounding box center [1051, 125] width 57 height 12
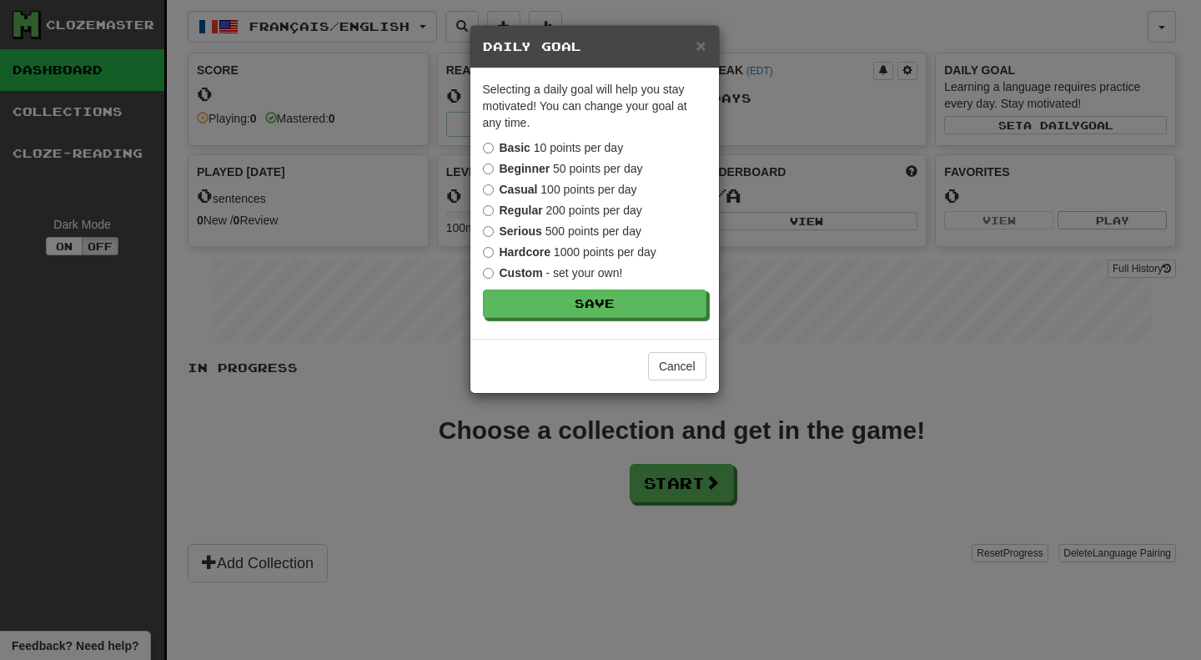
click at [620, 230] on label "Serious 500 points per day" at bounding box center [562, 231] width 158 height 17
click at [596, 302] on button "Save" at bounding box center [595, 304] width 223 height 28
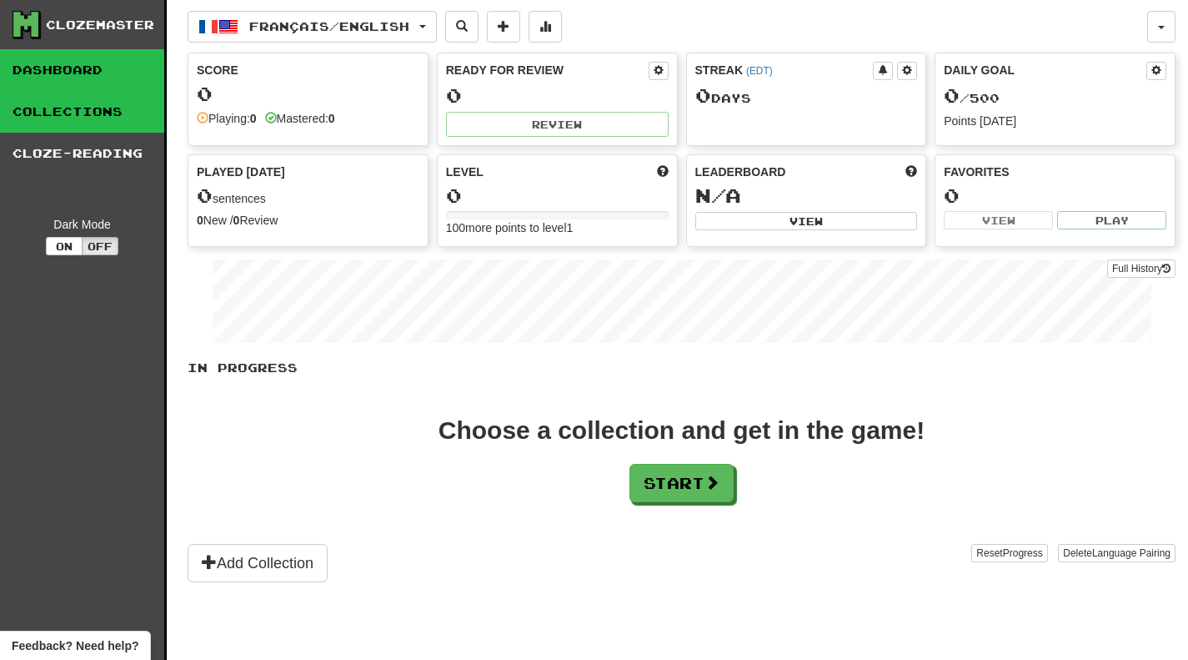
click at [77, 122] on link "Collections" at bounding box center [82, 112] width 164 height 42
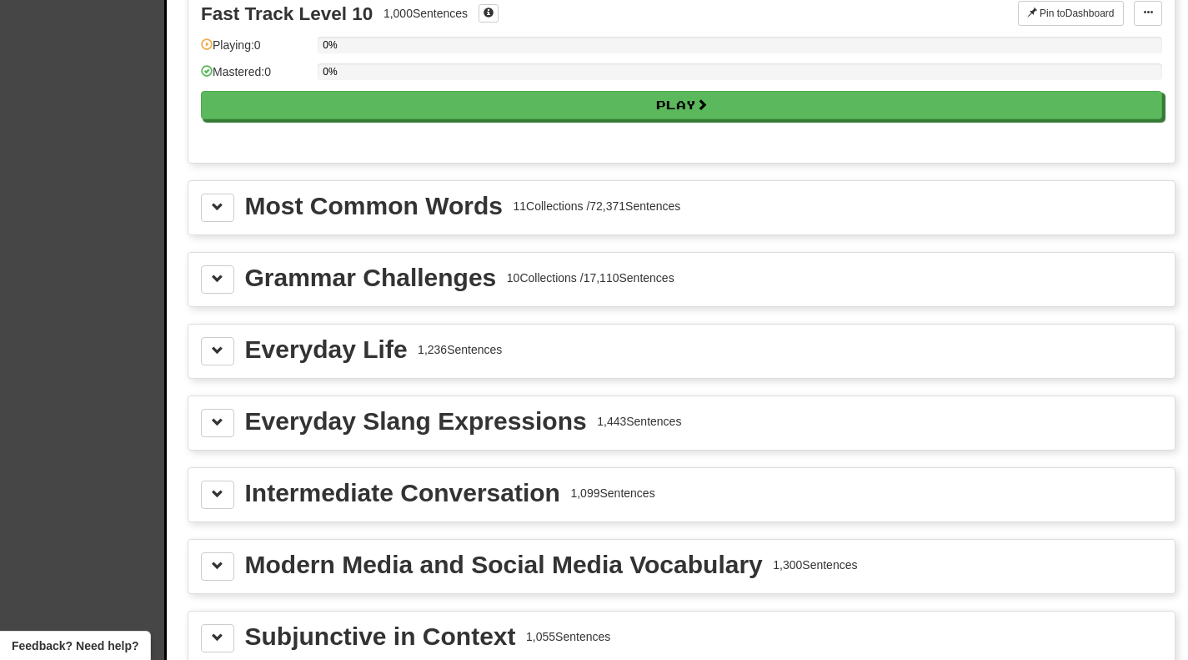
scroll to position [1731, 0]
click at [373, 195] on div "Most Common Words" at bounding box center [374, 206] width 258 height 25
click at [221, 209] on span at bounding box center [218, 208] width 12 height 12
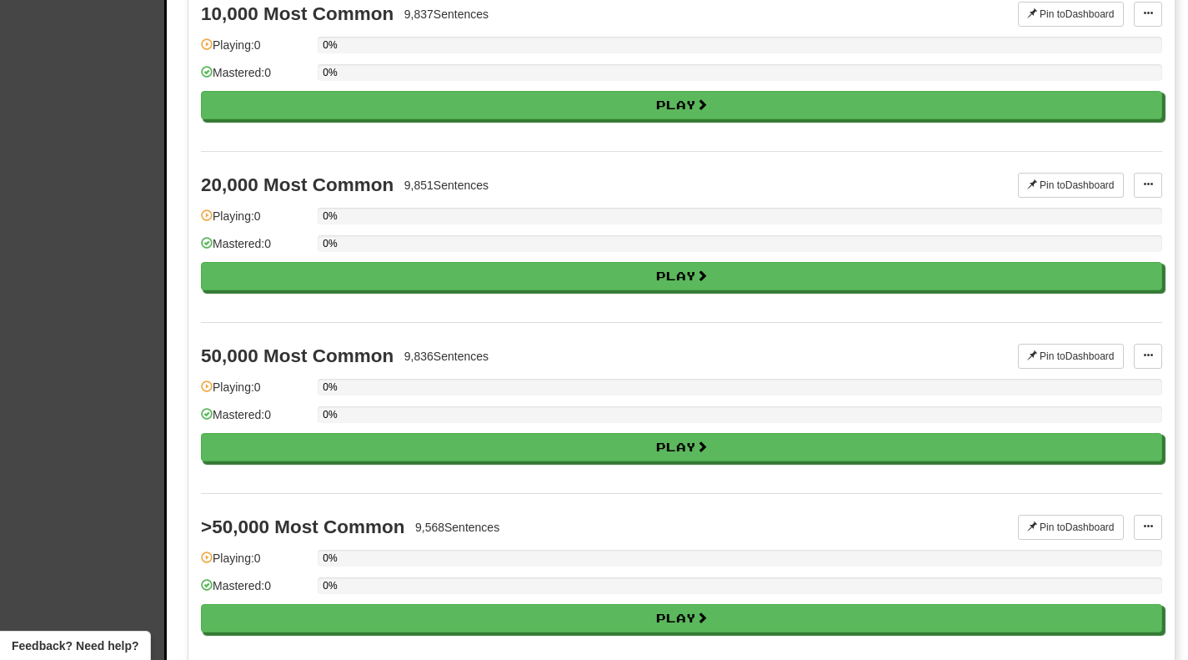
scroll to position [3178, 0]
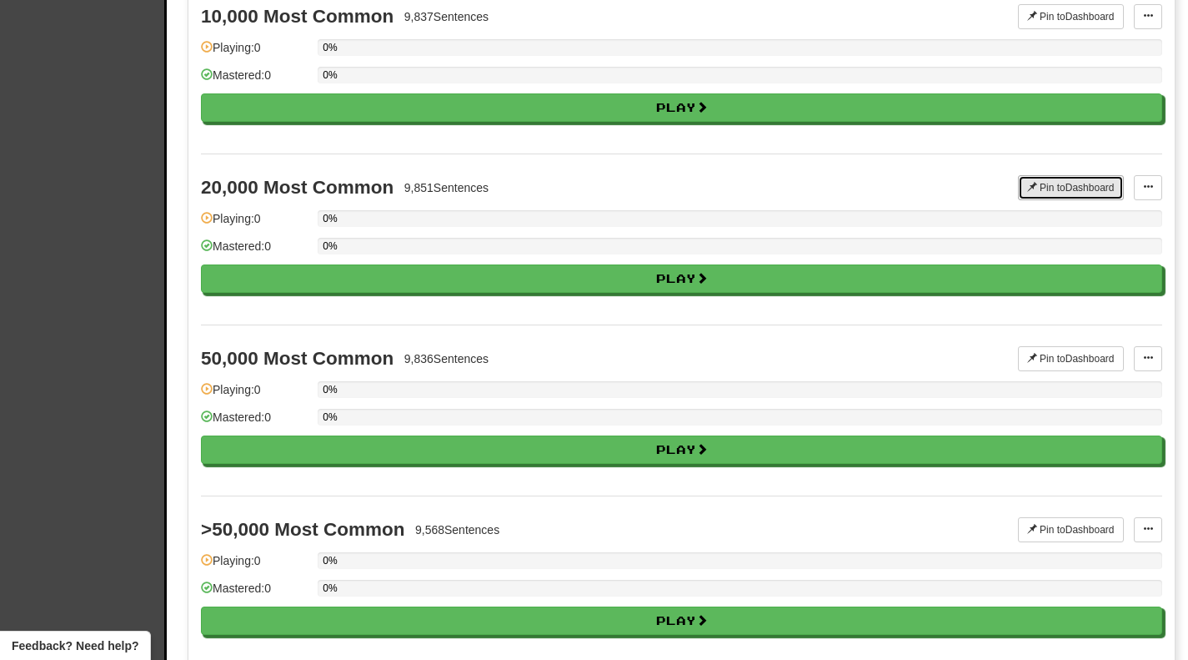
click at [1091, 183] on button "Pin to Dashboard" at bounding box center [1071, 187] width 106 height 25
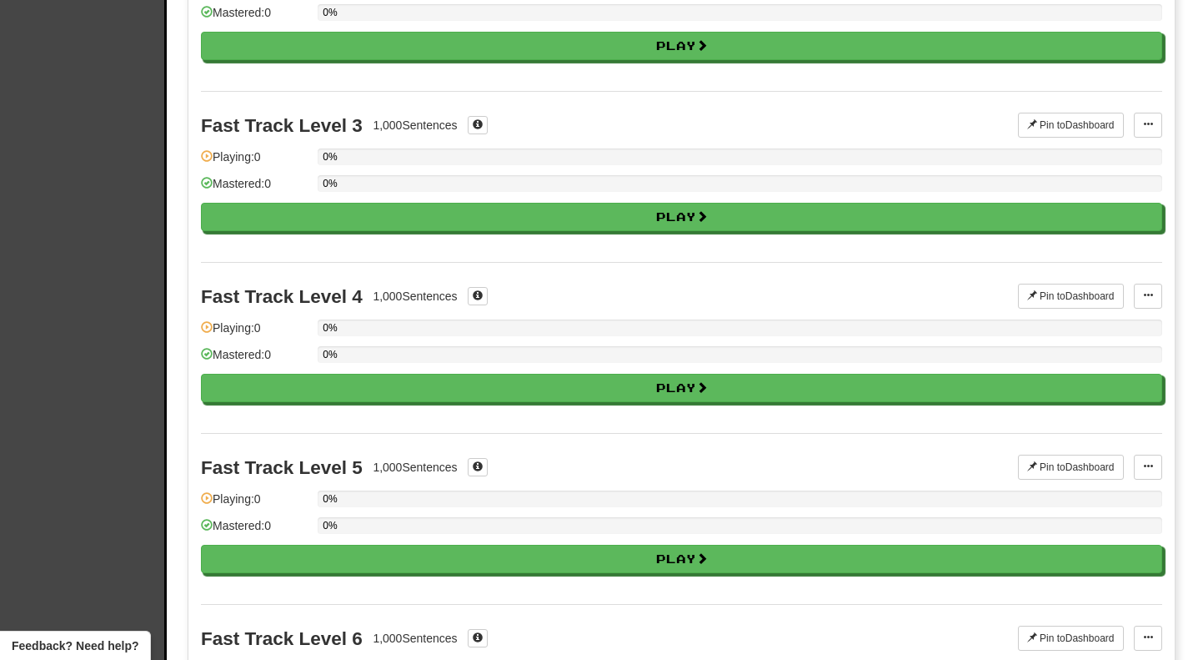
scroll to position [0, 0]
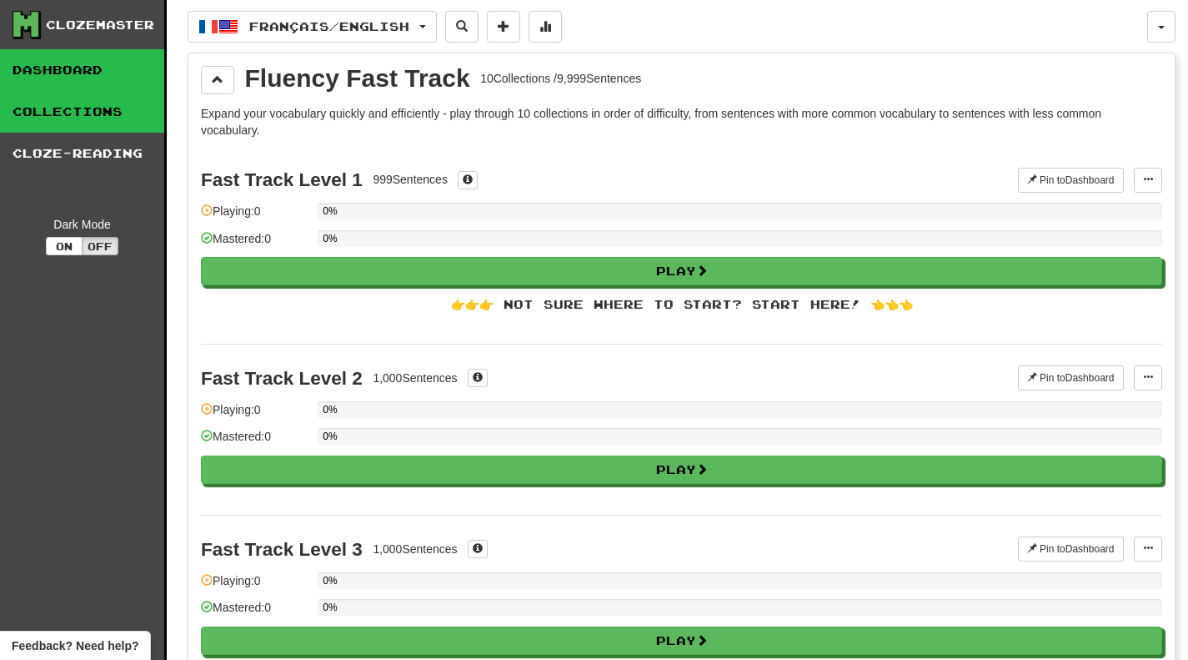
click at [79, 79] on link "Dashboard" at bounding box center [82, 70] width 164 height 42
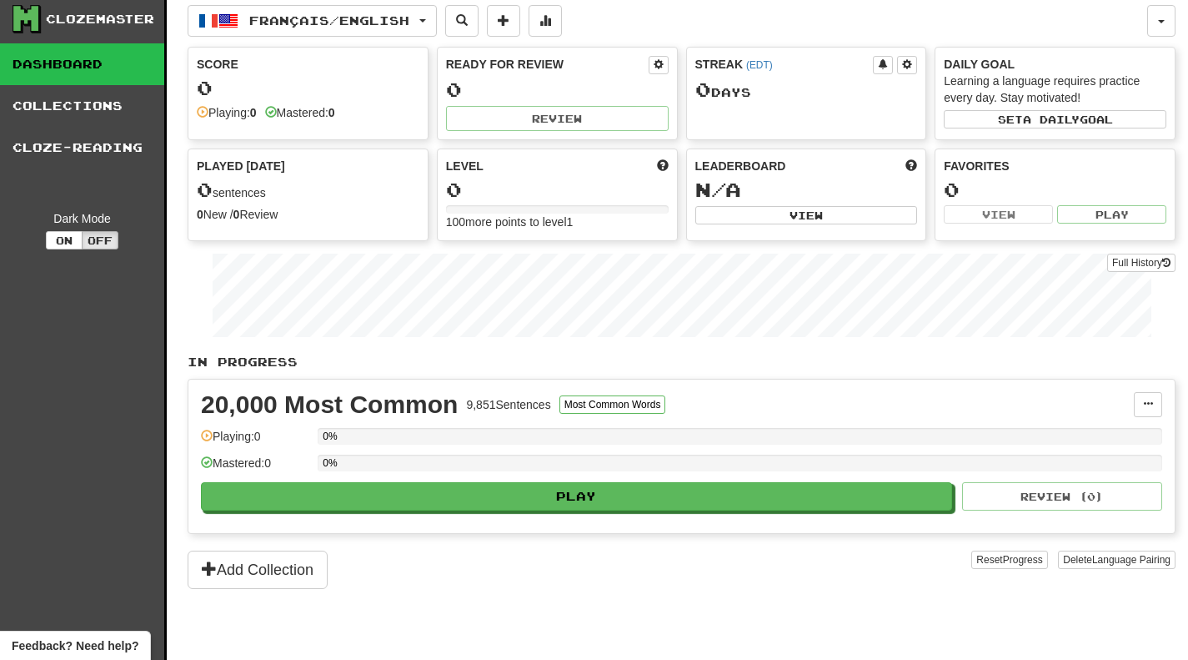
scroll to position [22, 0]
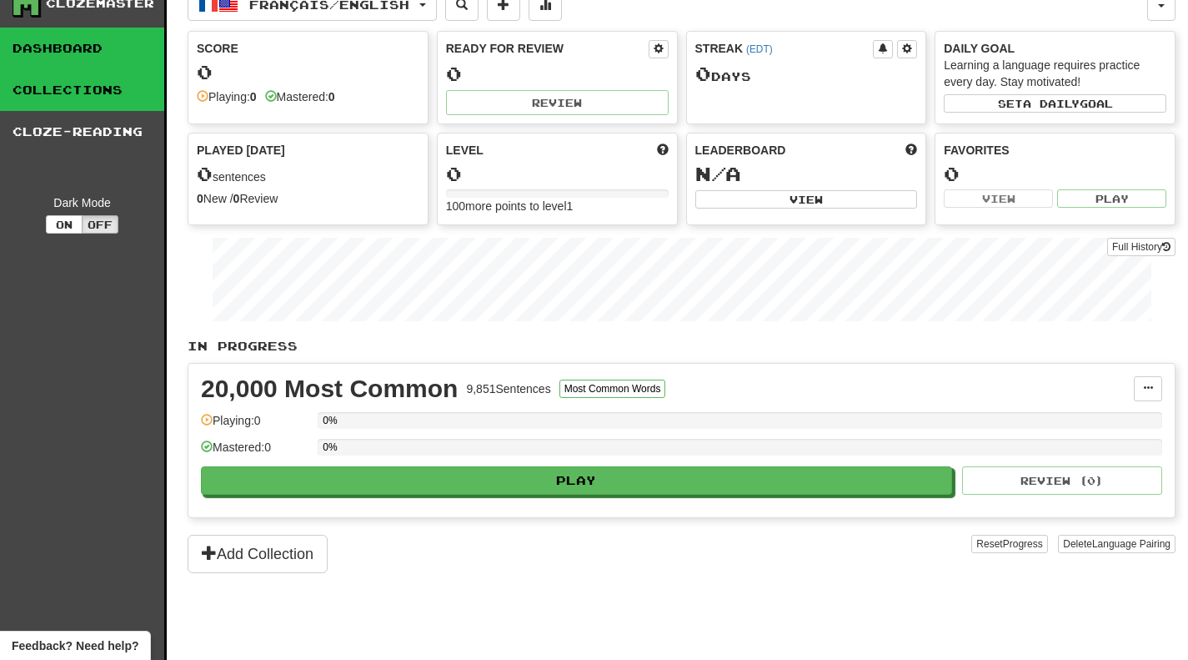
click at [70, 93] on link "Collections" at bounding box center [82, 90] width 164 height 42
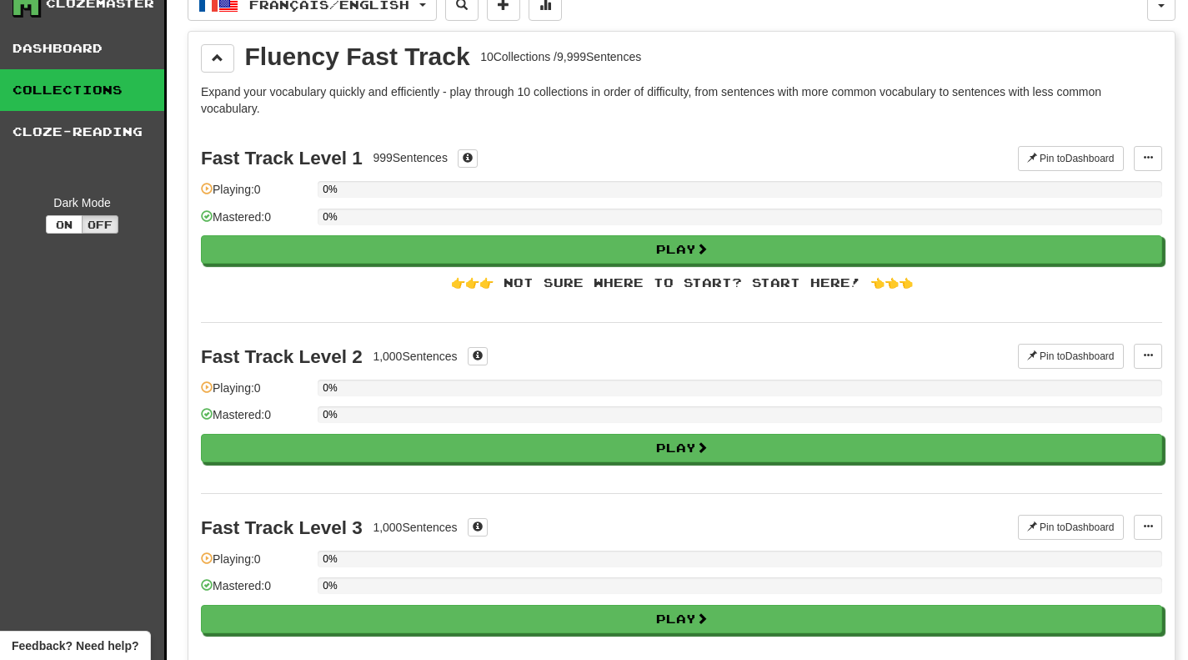
scroll to position [0, 0]
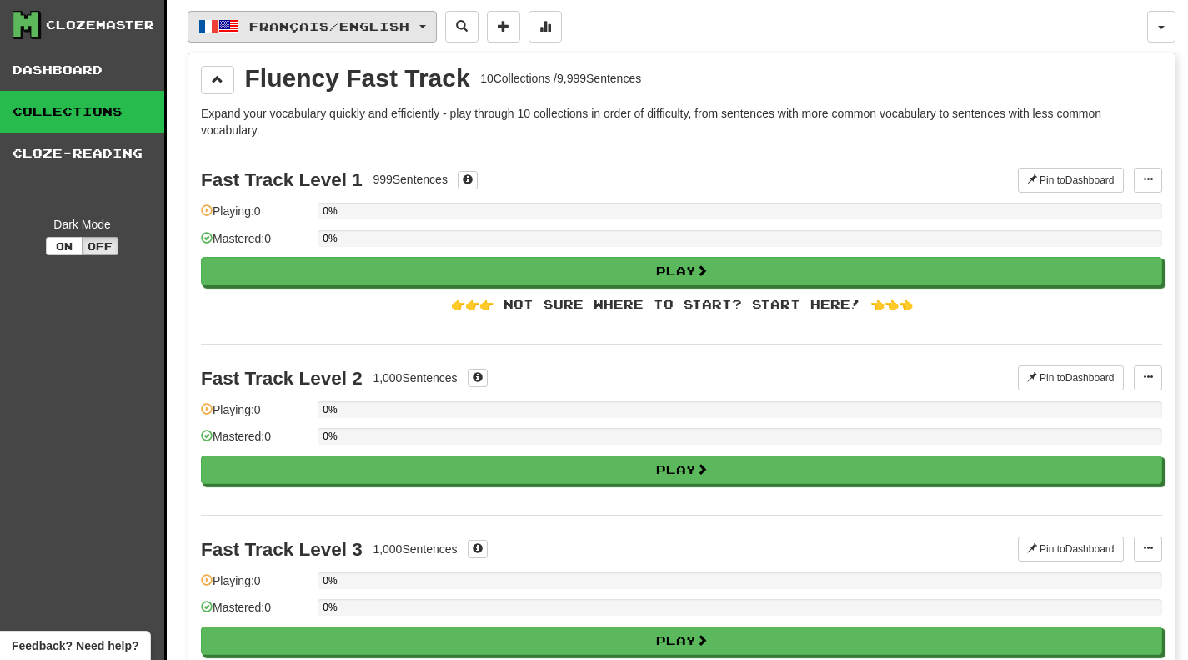
click at [272, 40] on button "Français / English" at bounding box center [312, 27] width 249 height 32
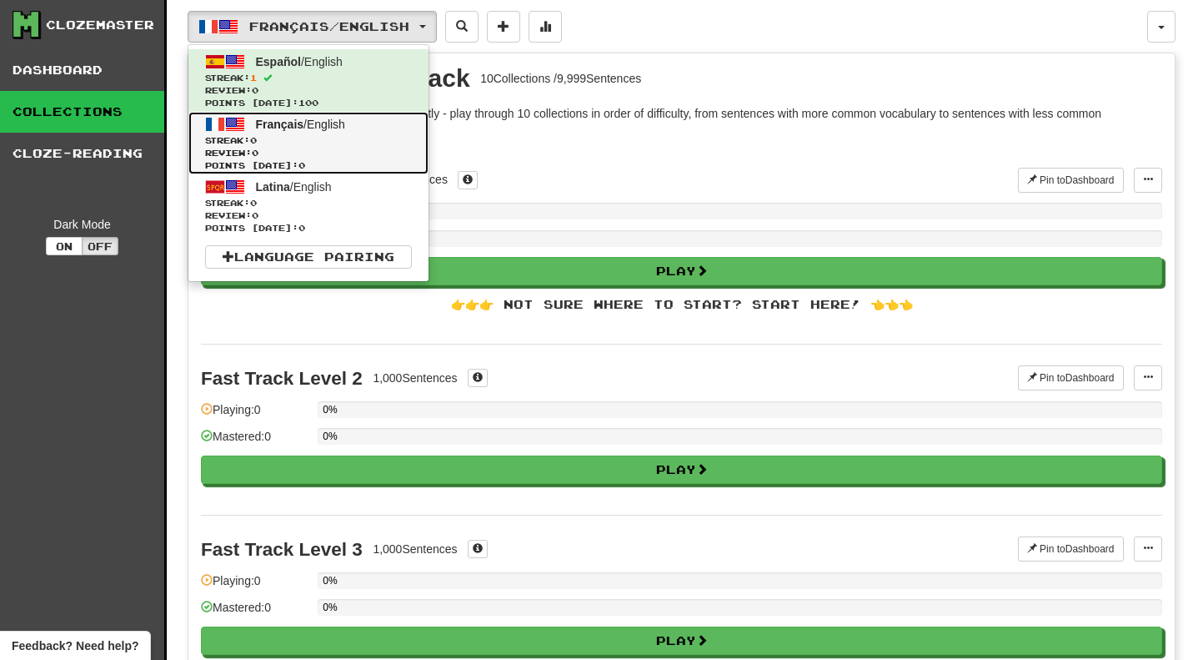
click at [283, 154] on span "Review: 0" at bounding box center [308, 153] width 207 height 13
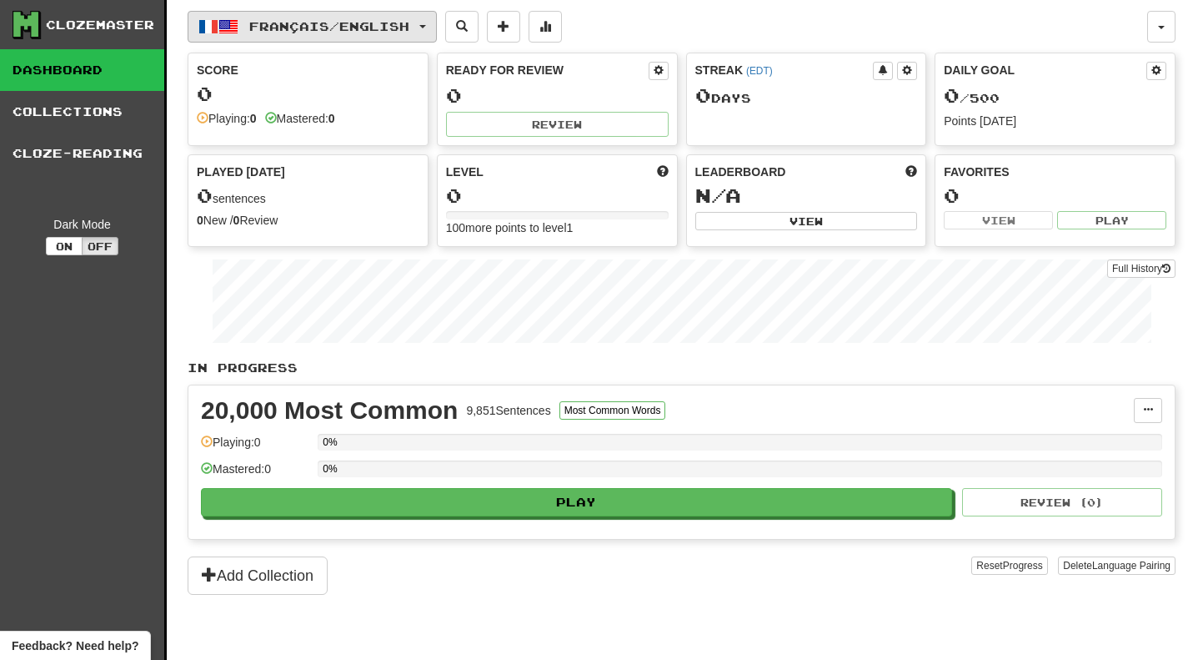
click at [333, 37] on button "Français / English" at bounding box center [312, 27] width 249 height 32
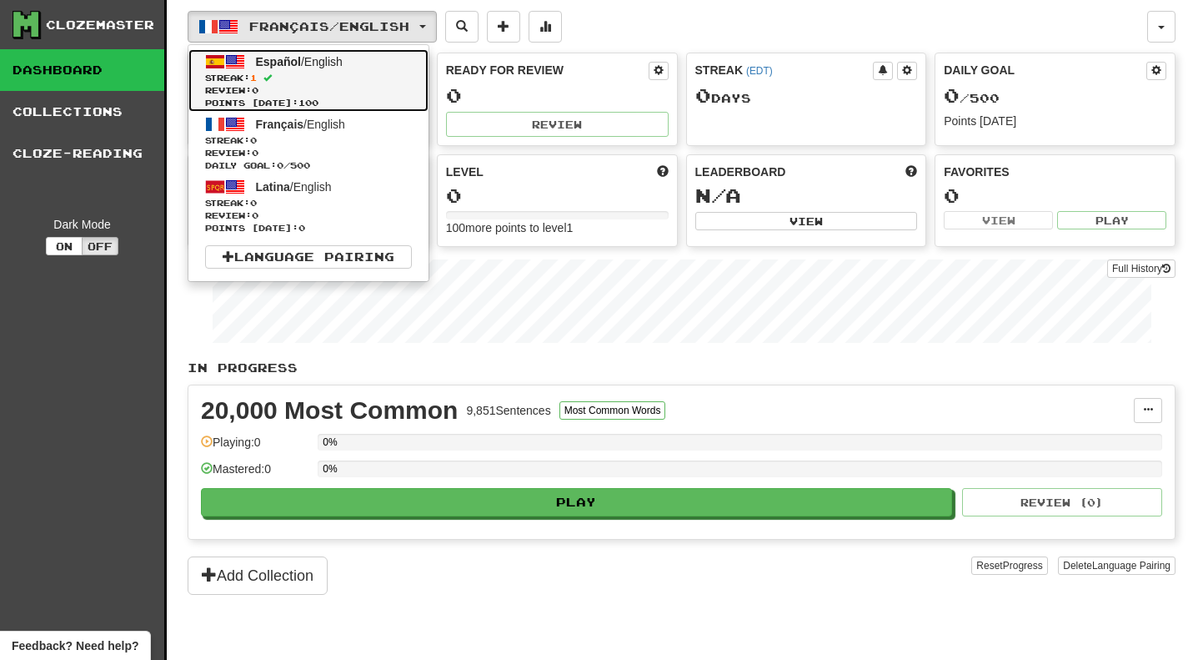
click at [316, 91] on span "Review: 0" at bounding box center [308, 90] width 207 height 13
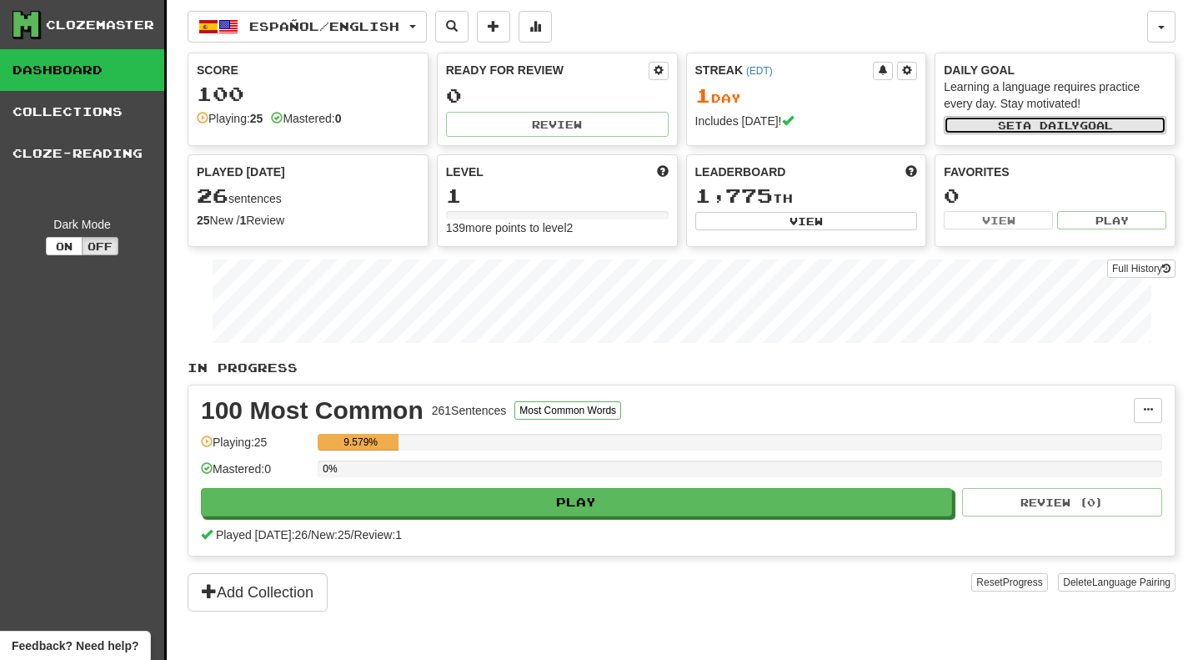
click at [1108, 117] on button "Set a daily goal" at bounding box center [1055, 125] width 223 height 18
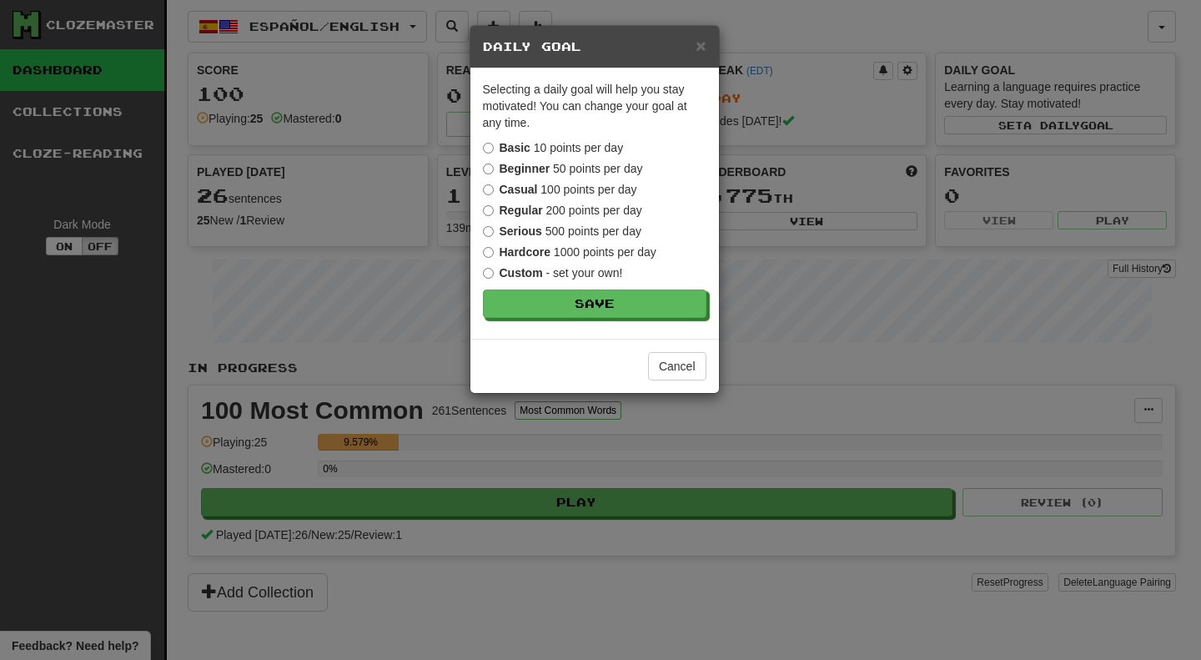
click at [577, 228] on label "Serious 500 points per day" at bounding box center [562, 231] width 158 height 17
click at [609, 305] on button "Save" at bounding box center [595, 304] width 223 height 28
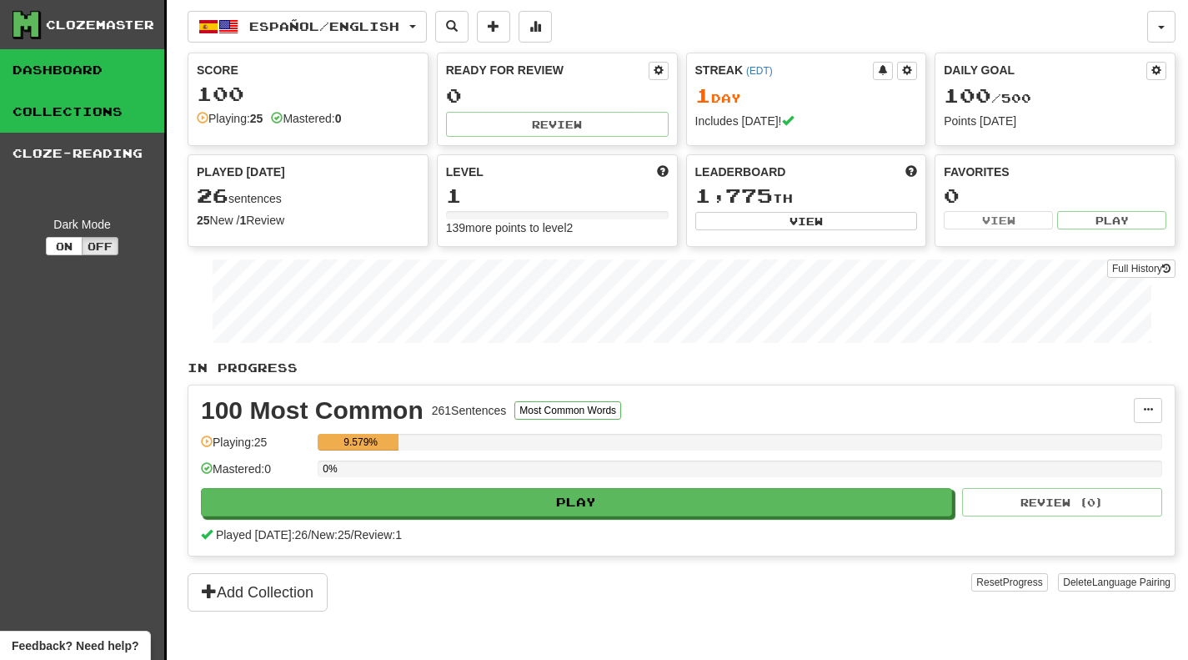
click at [107, 123] on link "Collections" at bounding box center [82, 112] width 164 height 42
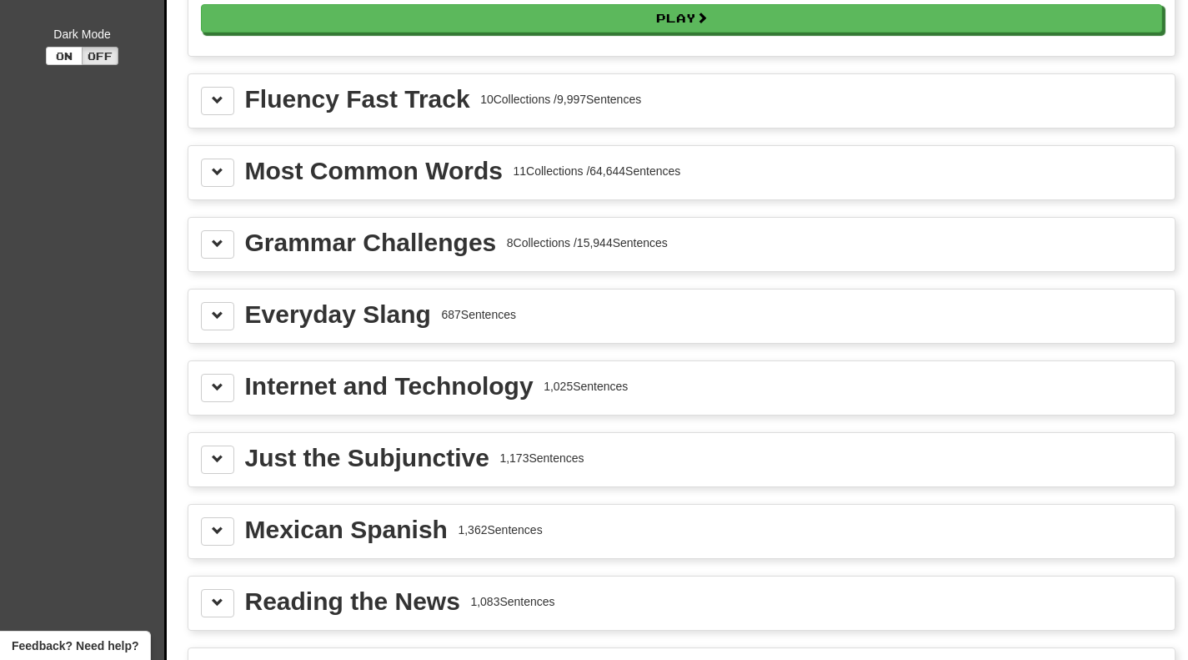
scroll to position [157, 0]
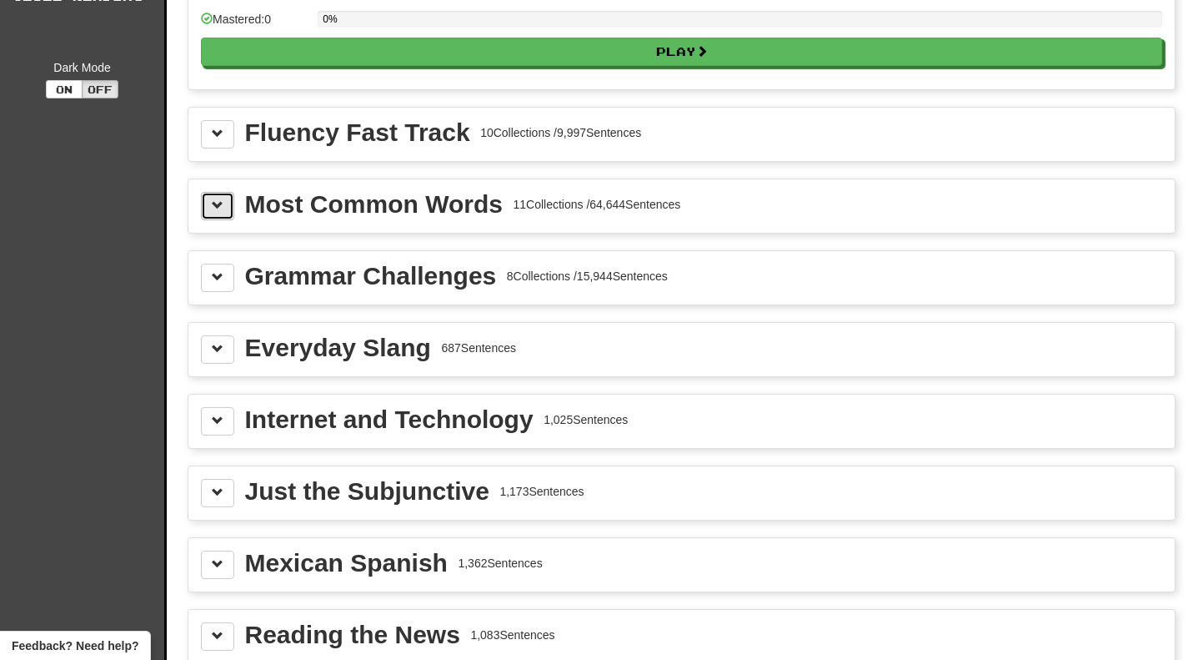
click at [230, 208] on button at bounding box center [217, 206] width 33 height 28
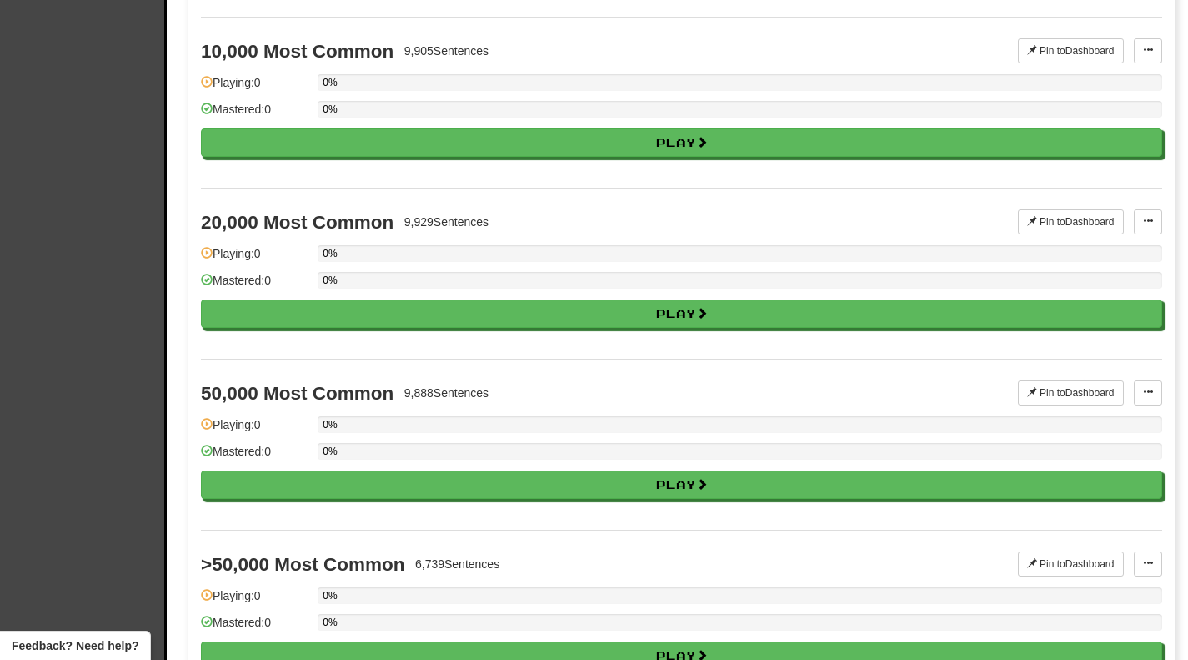
scroll to position [1584, 0]
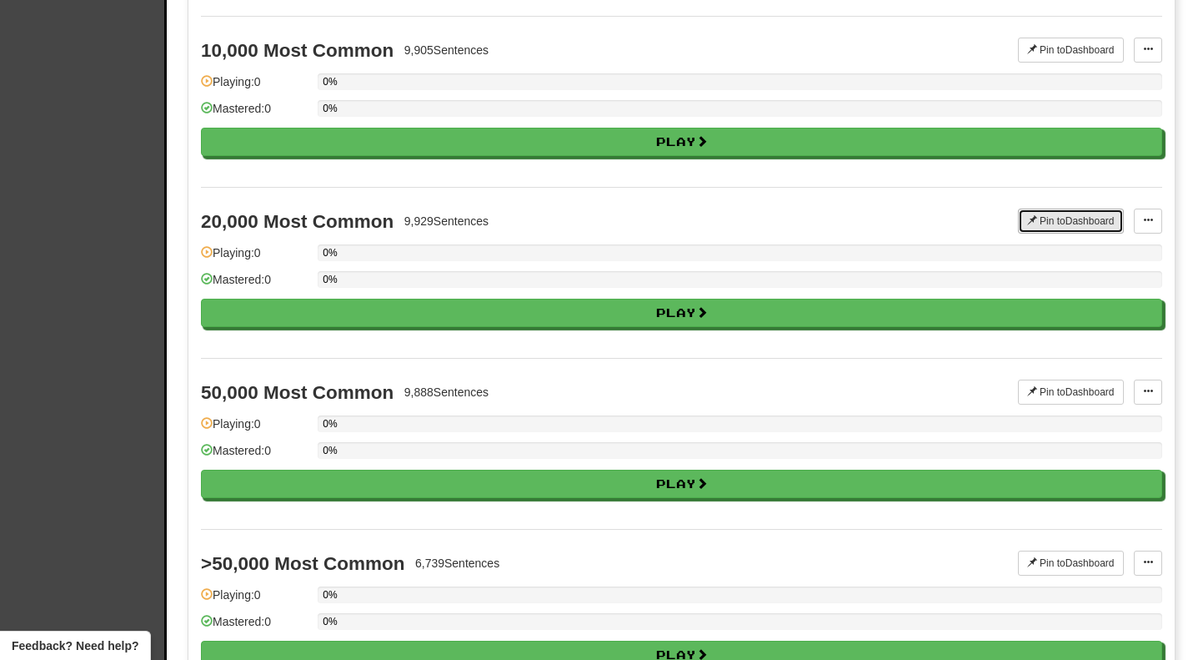
click at [1072, 229] on button "Pin to Dashboard" at bounding box center [1071, 220] width 106 height 25
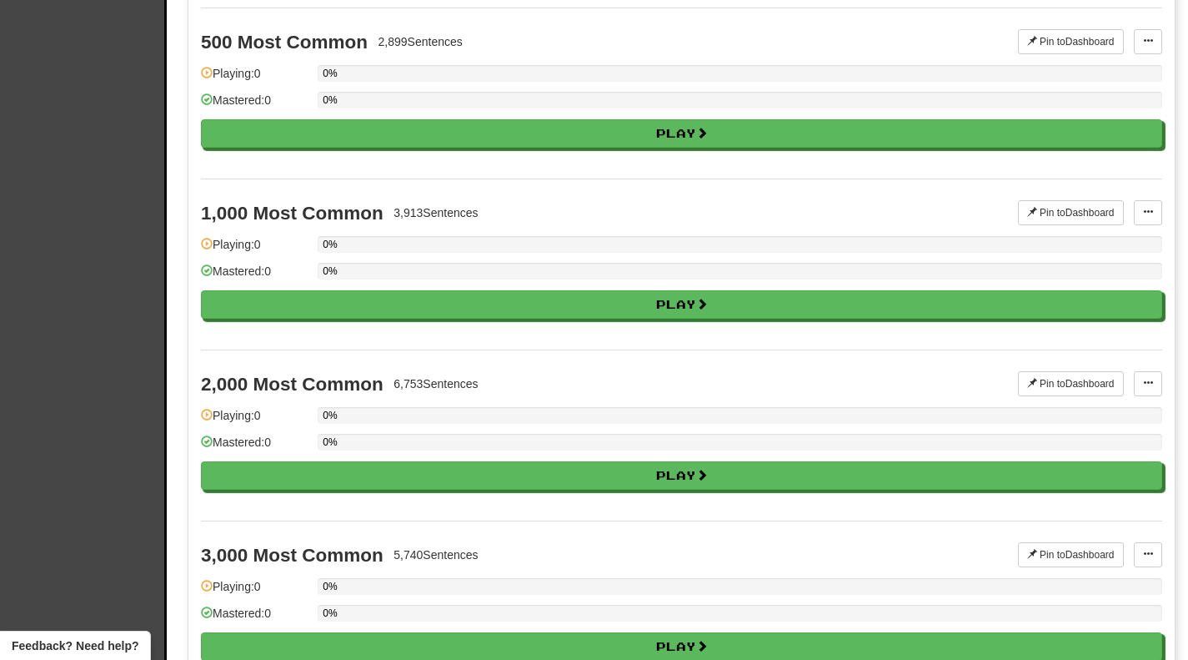
scroll to position [0, 0]
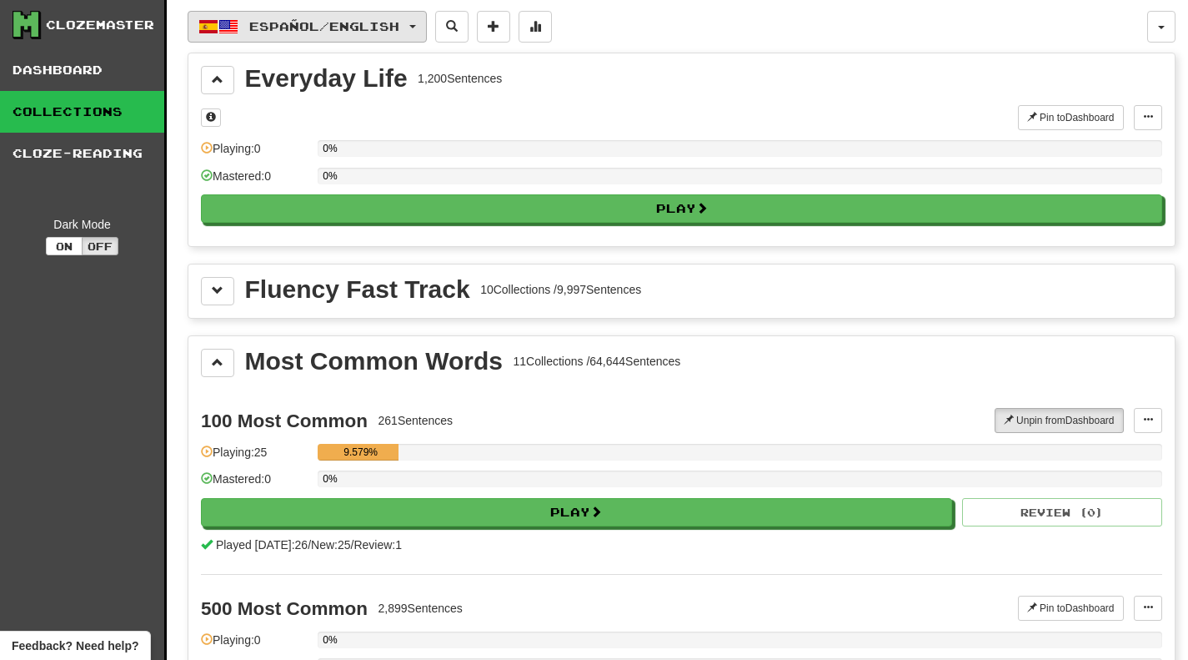
click at [271, 39] on button "Español / English" at bounding box center [307, 27] width 239 height 32
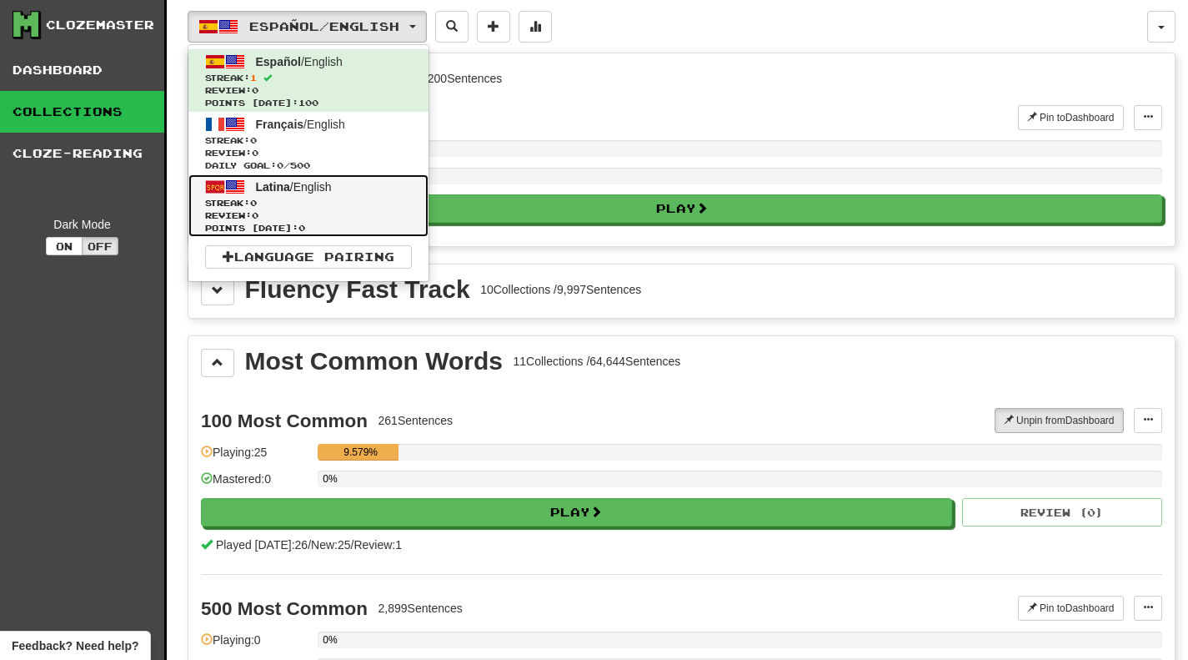
click at [269, 193] on link "Latina / English Streak: 0 Review: 0 Points [DATE]: 0" at bounding box center [308, 205] width 240 height 63
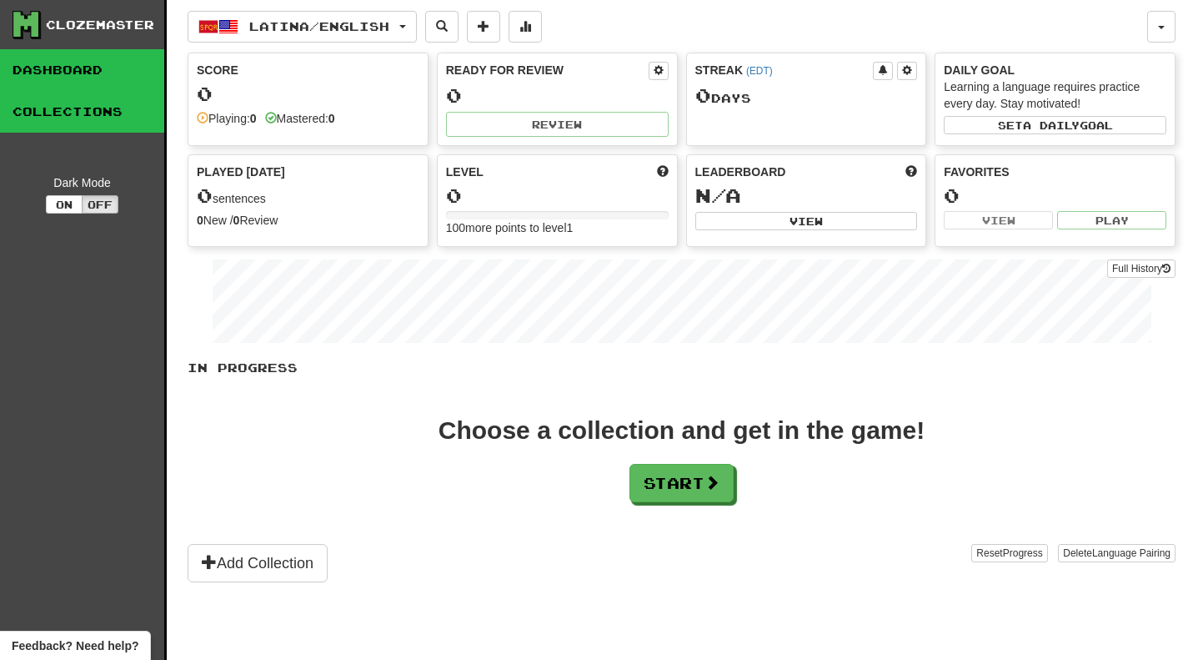
click at [103, 100] on link "Collections" at bounding box center [82, 112] width 164 height 42
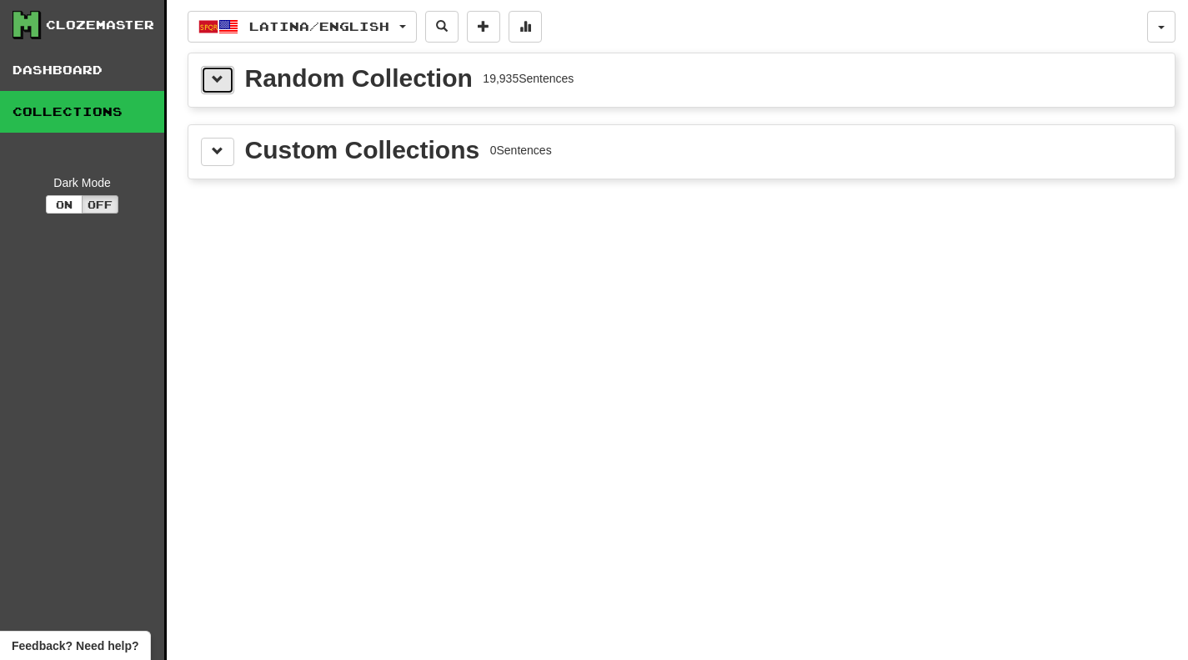
click at [221, 78] on span at bounding box center [218, 79] width 12 height 12
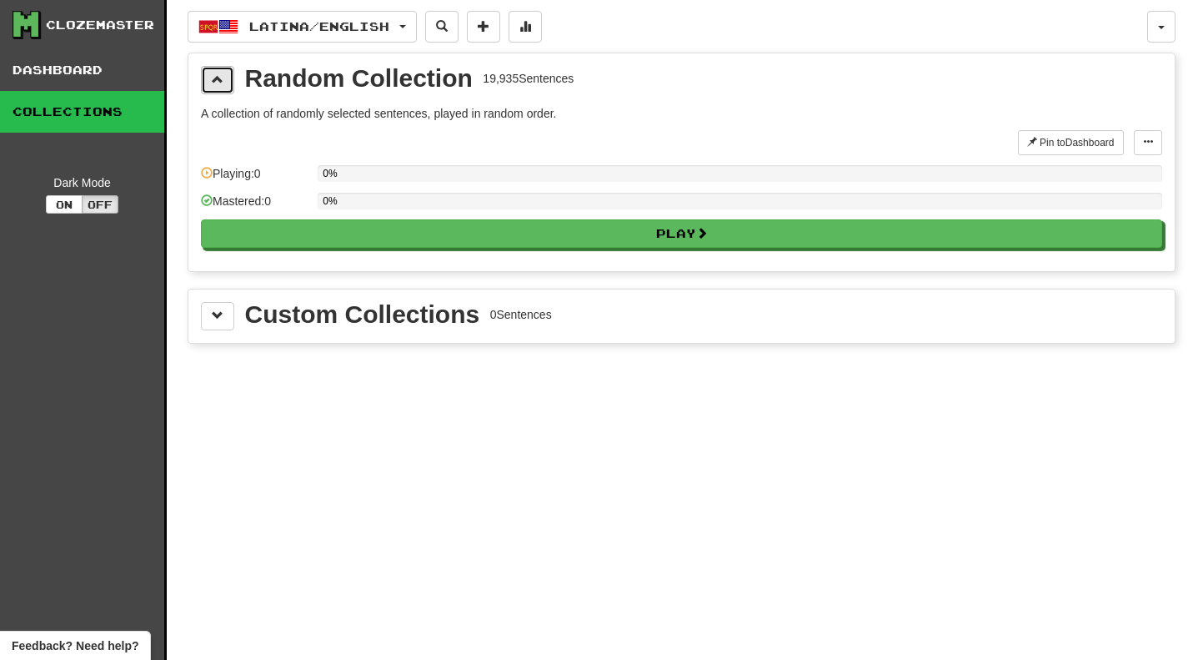
click at [221, 78] on span at bounding box center [218, 79] width 12 height 12
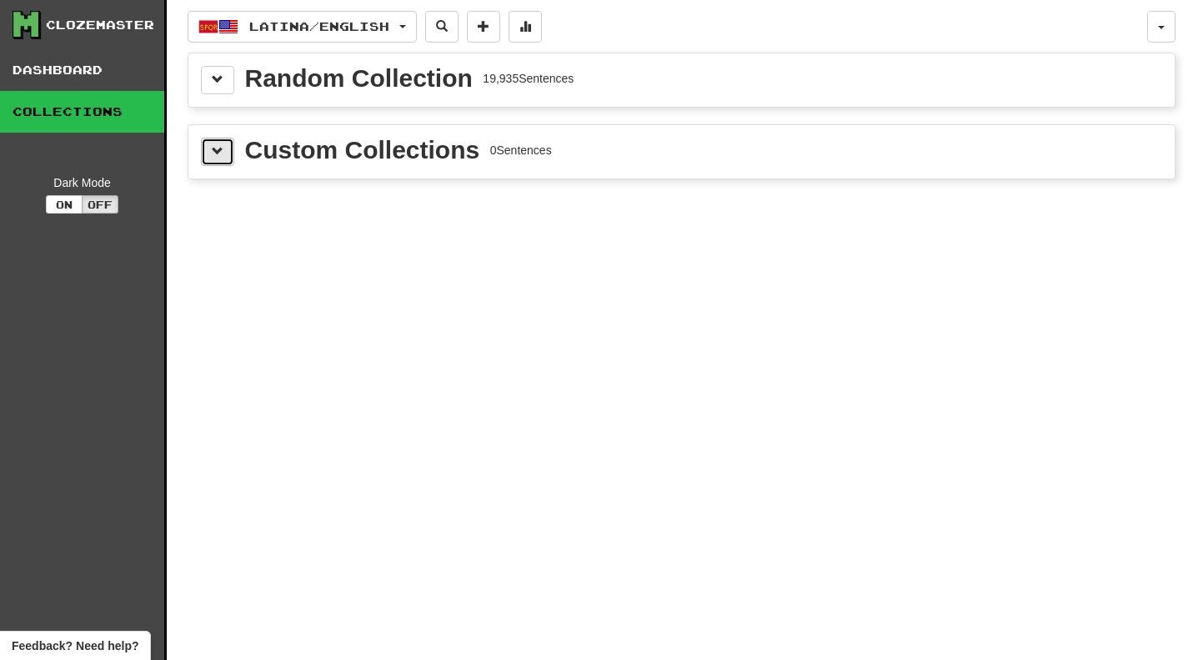
click at [225, 155] on button at bounding box center [217, 152] width 33 height 28
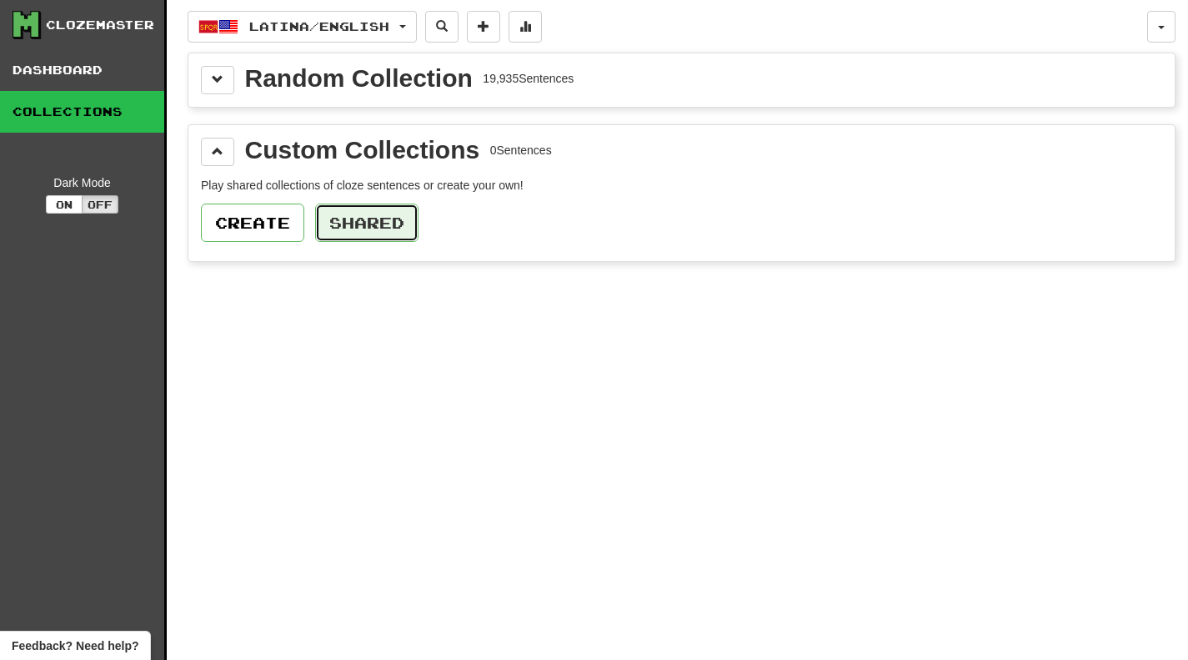
click at [374, 223] on button "Shared" at bounding box center [366, 222] width 103 height 38
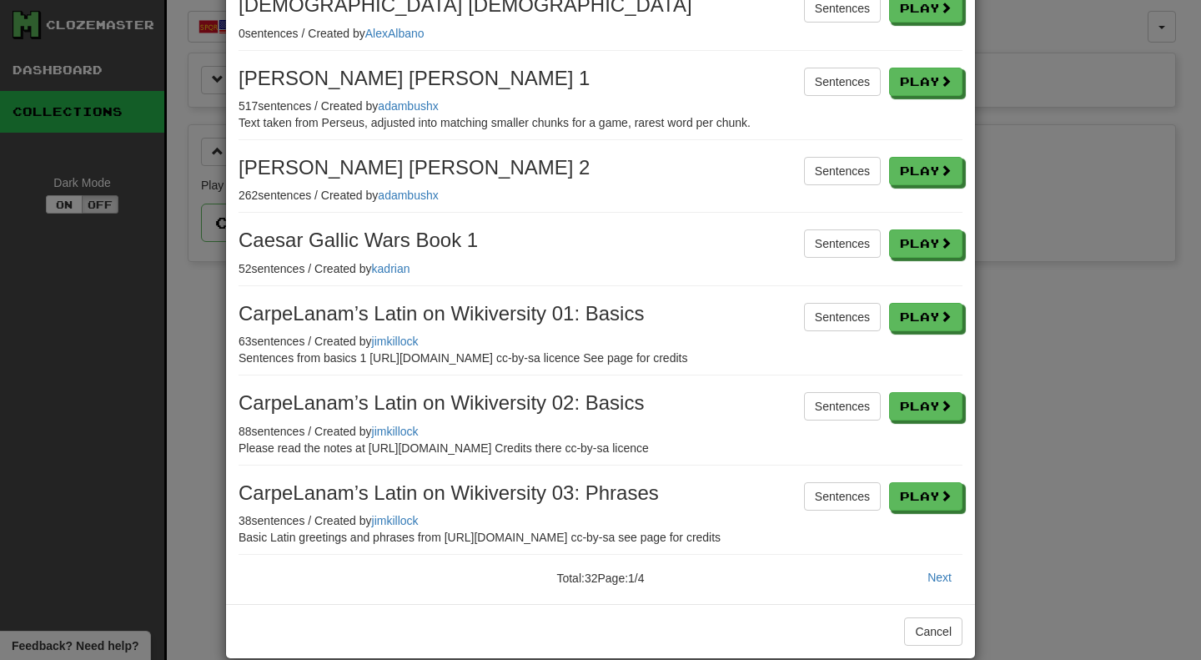
scroll to position [354, 0]
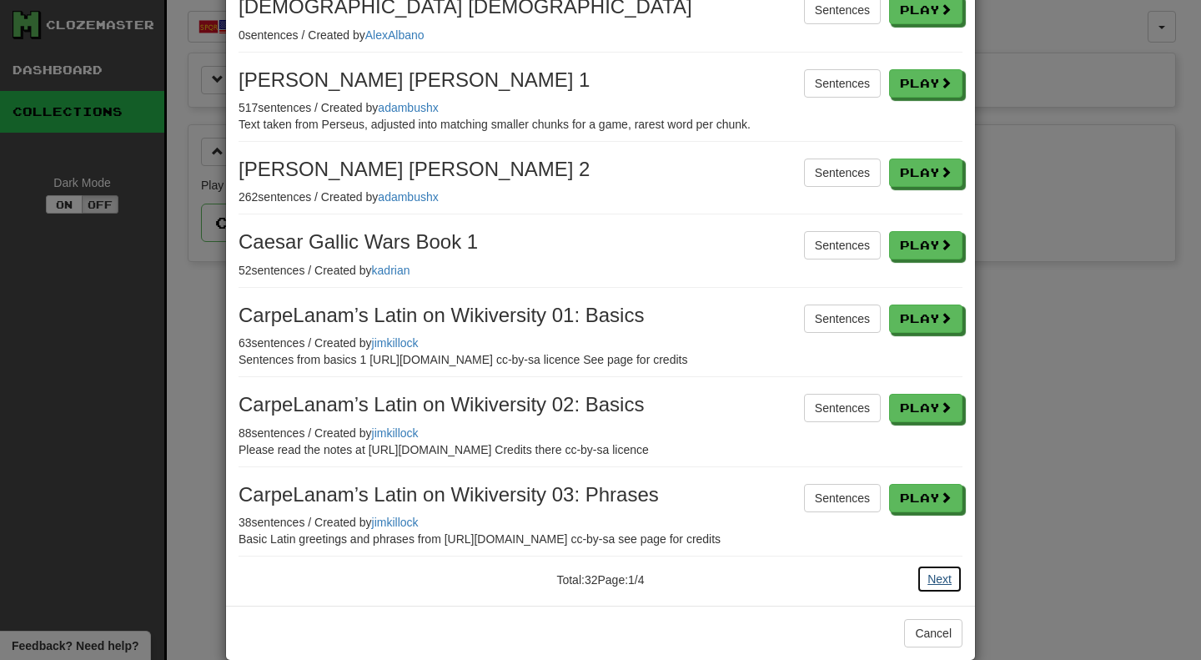
click at [936, 565] on button "Next" at bounding box center [940, 579] width 46 height 28
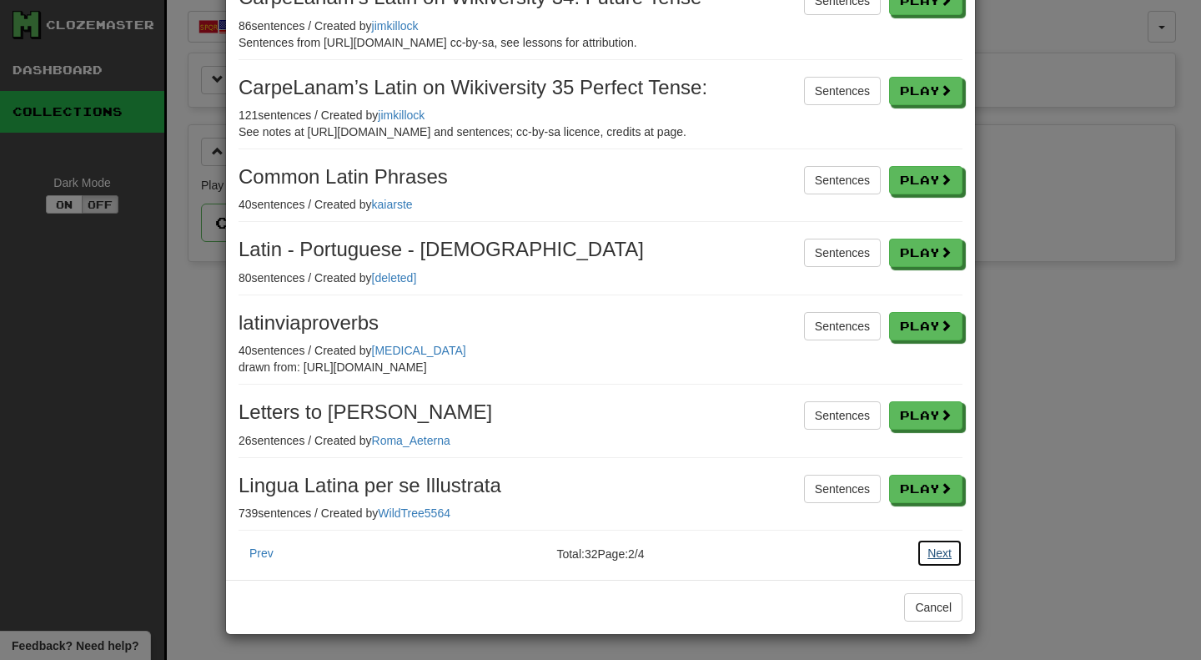
scroll to position [396, 0]
click at [931, 557] on button "Next" at bounding box center [940, 553] width 46 height 28
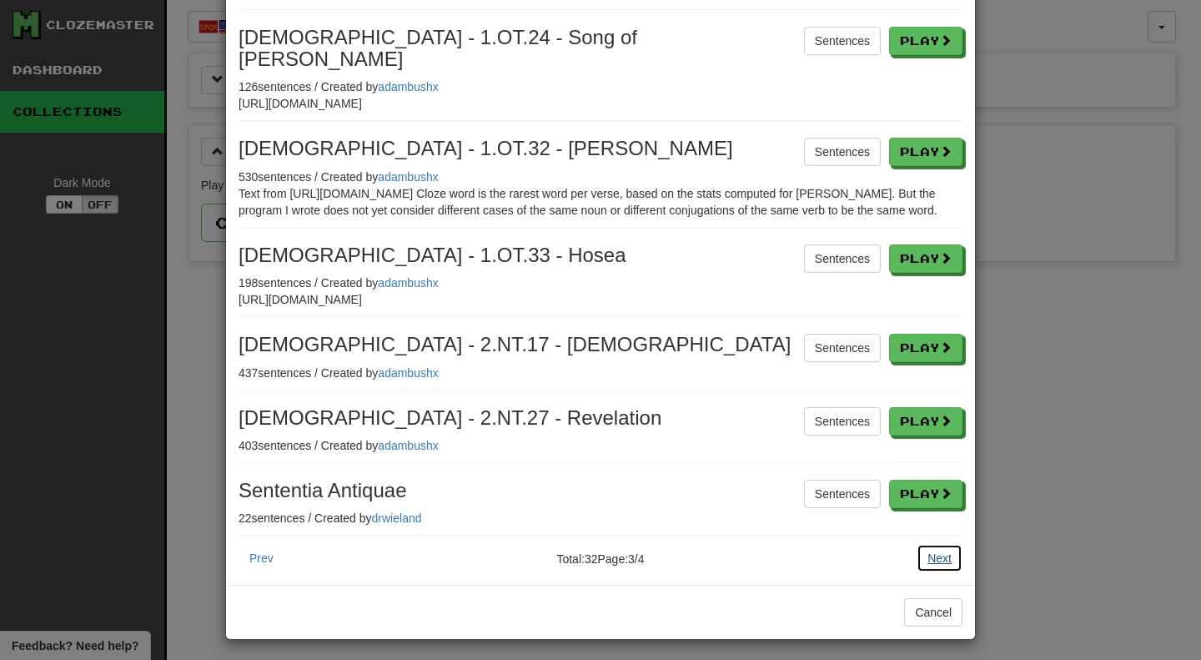
click at [931, 557] on button "Next" at bounding box center [940, 558] width 46 height 28
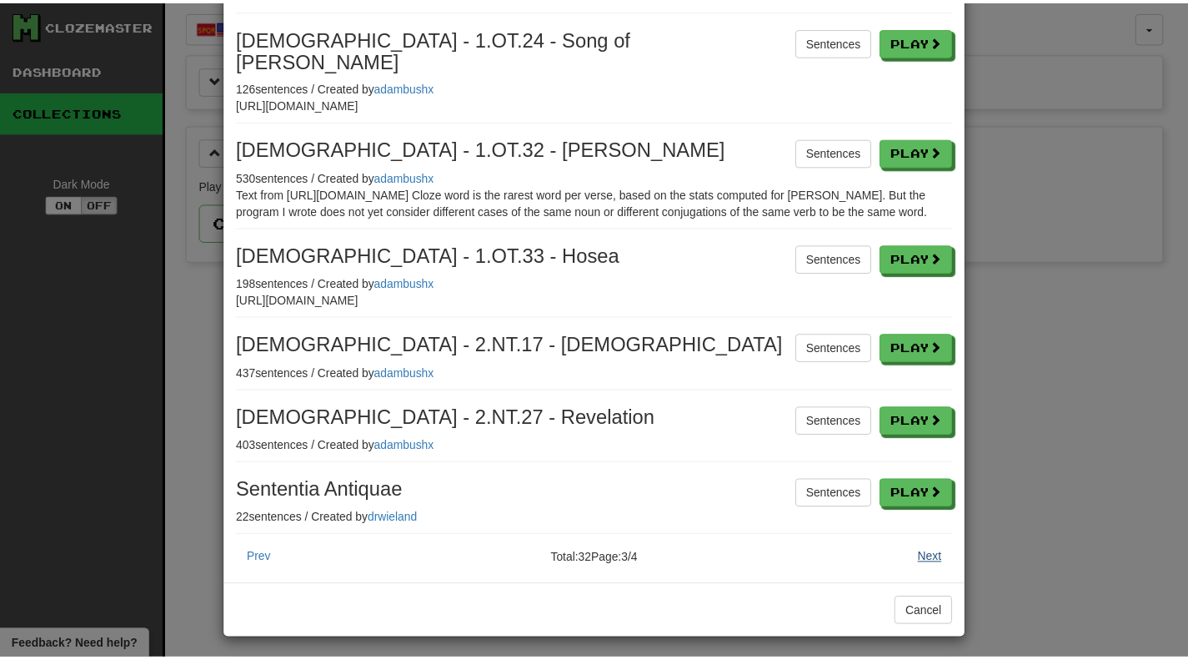
scroll to position [0, 0]
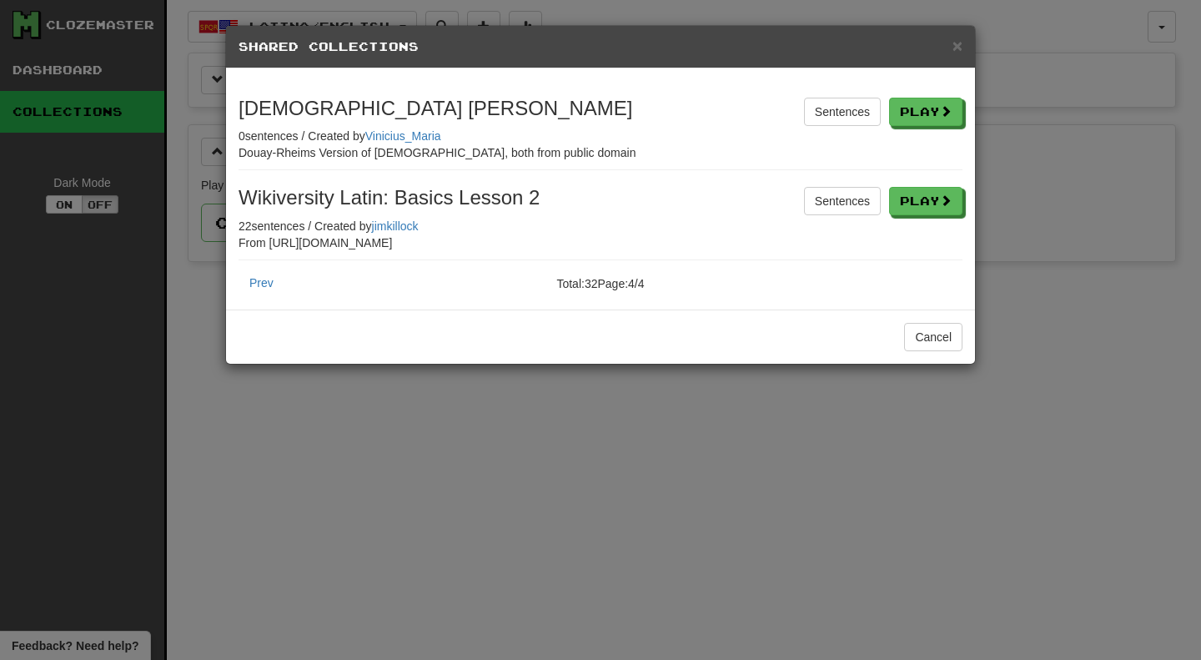
click at [792, 437] on div "× Shared Collections Sentences Play Vulgata [PERSON_NAME] 0 sentences / Created…" at bounding box center [600, 330] width 1201 height 660
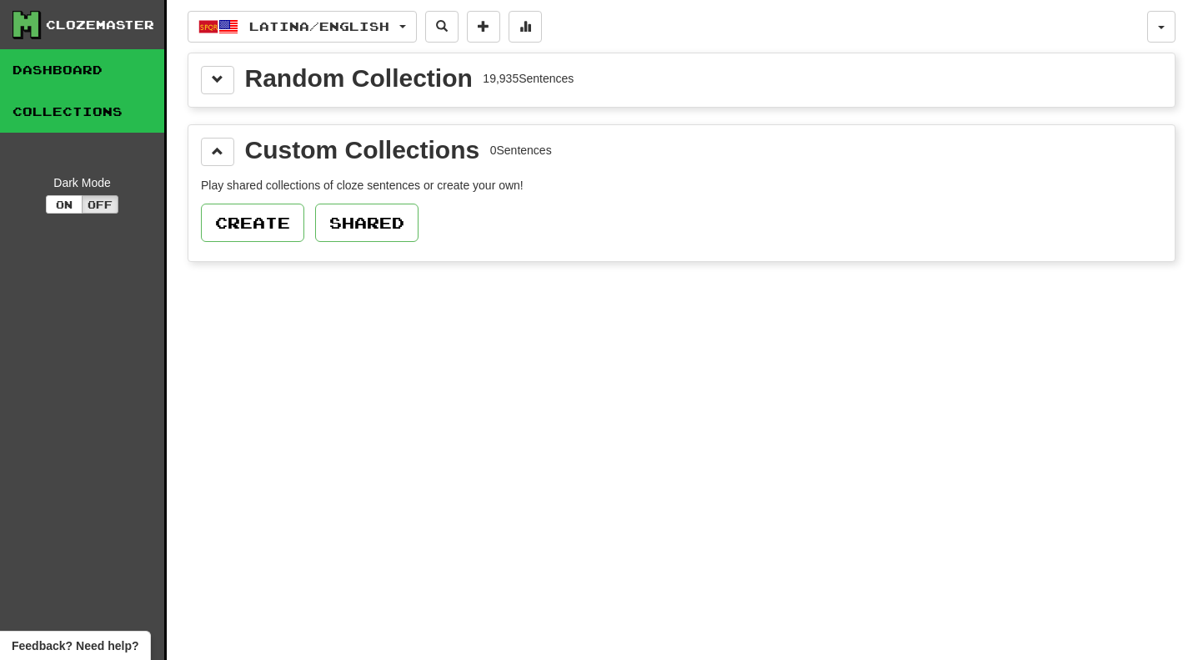
click at [108, 81] on link "Dashboard" at bounding box center [82, 70] width 164 height 42
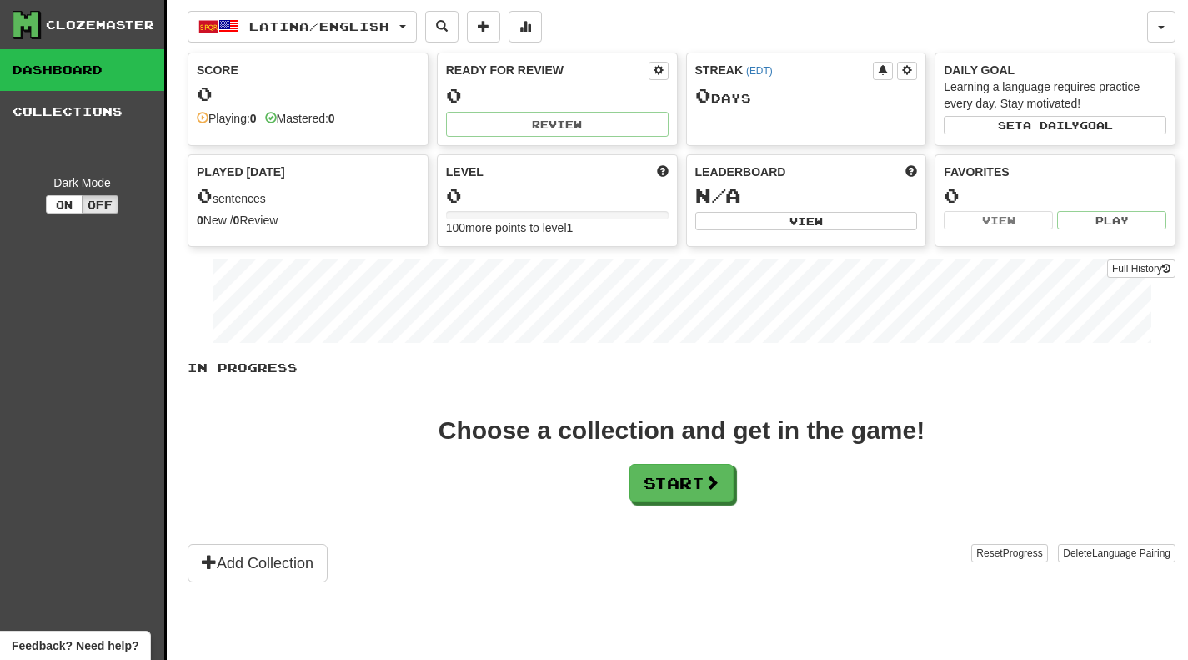
click at [114, 18] on div "Clozemaster" at bounding box center [100, 25] width 108 height 17
click at [116, 65] on link "Dashboard" at bounding box center [82, 70] width 164 height 42
click at [318, 22] on span "Latina / English" at bounding box center [319, 26] width 140 height 14
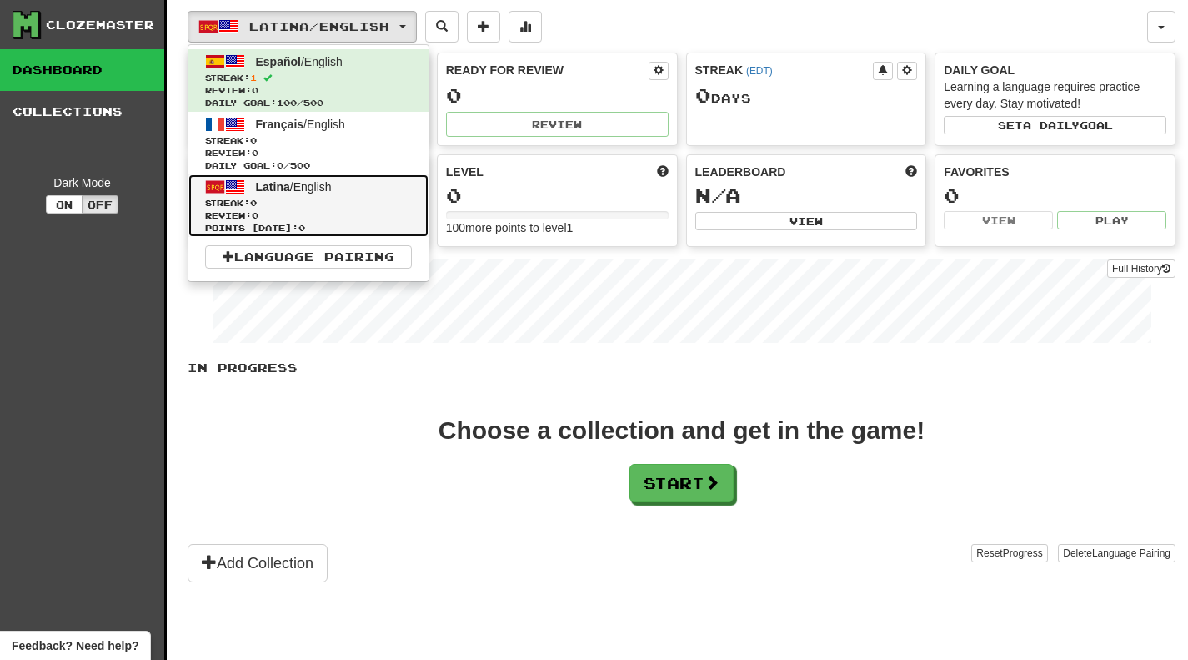
click at [313, 211] on span "Review: 0" at bounding box center [308, 215] width 207 height 13
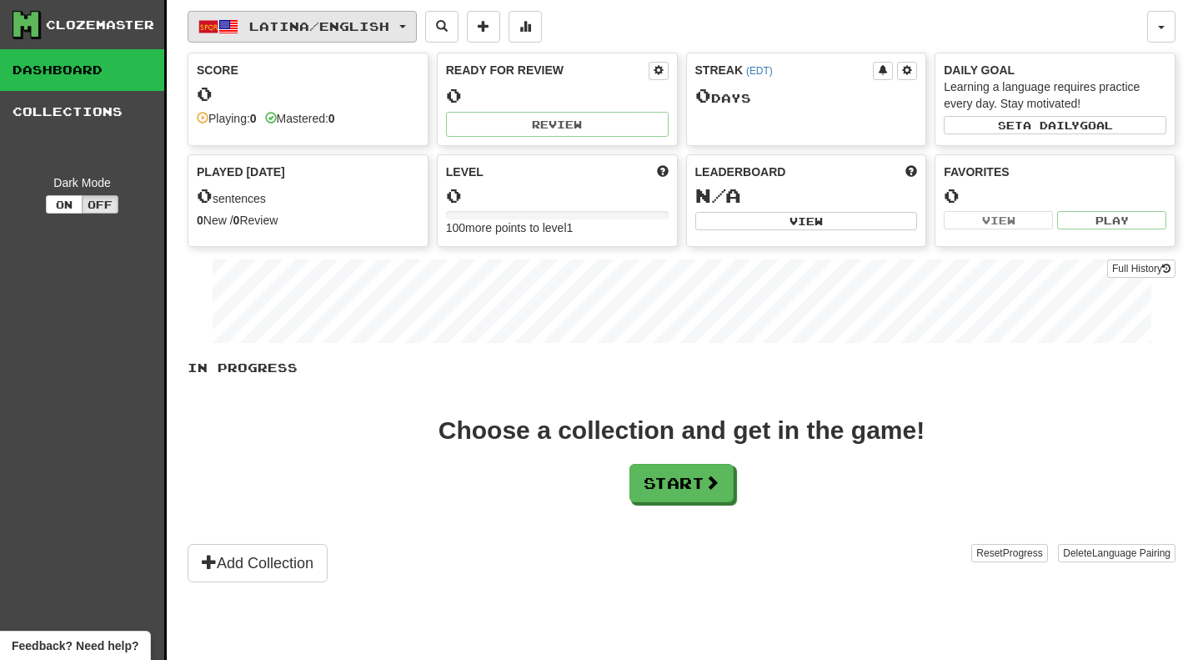
click at [385, 22] on span "Latina / English" at bounding box center [319, 26] width 140 height 14
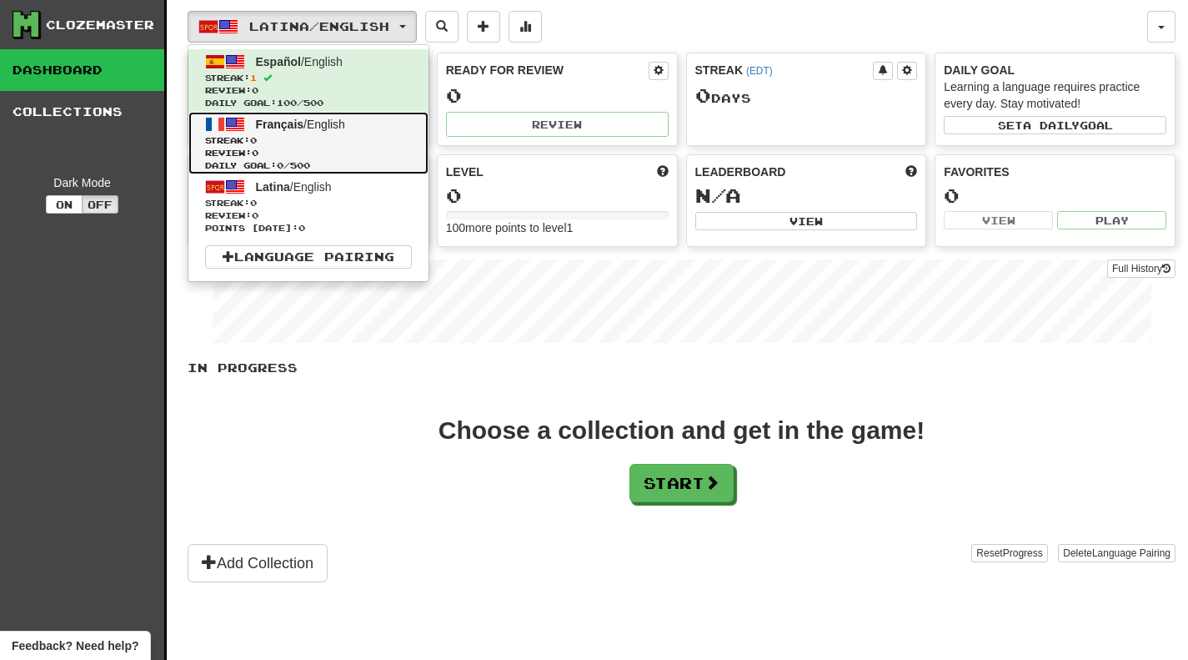
click at [294, 131] on link "Français / English Streak: 0 Review: 0 Daily Goal: 0 / 500" at bounding box center [308, 143] width 240 height 63
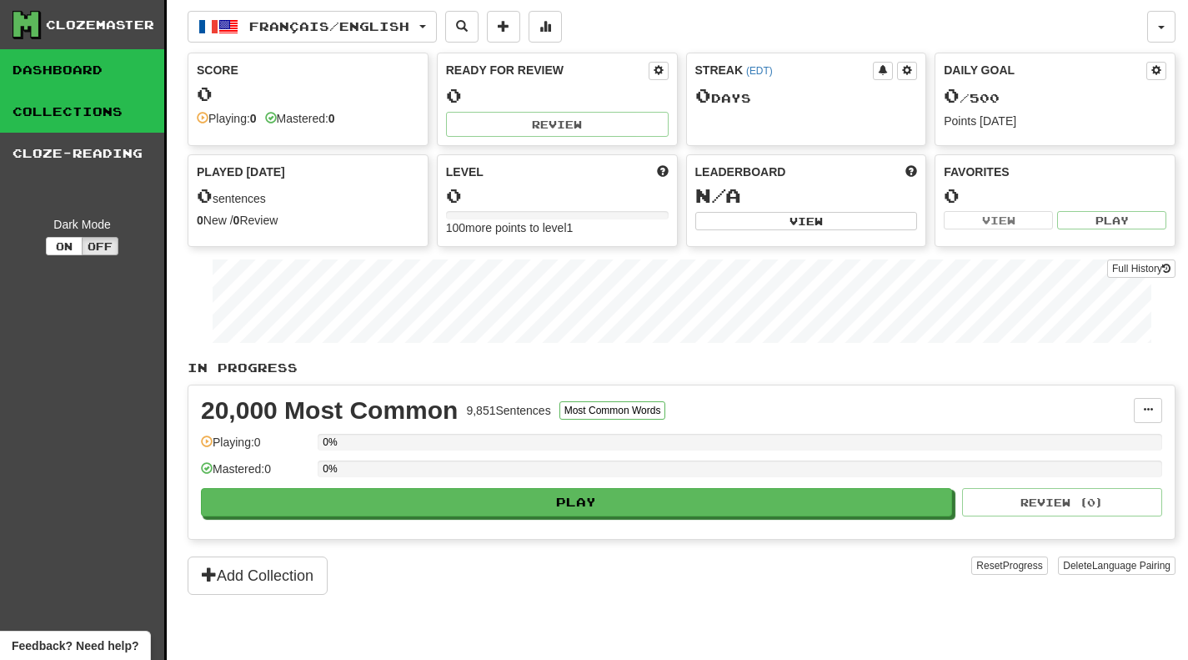
click at [85, 124] on link "Collections" at bounding box center [82, 112] width 164 height 42
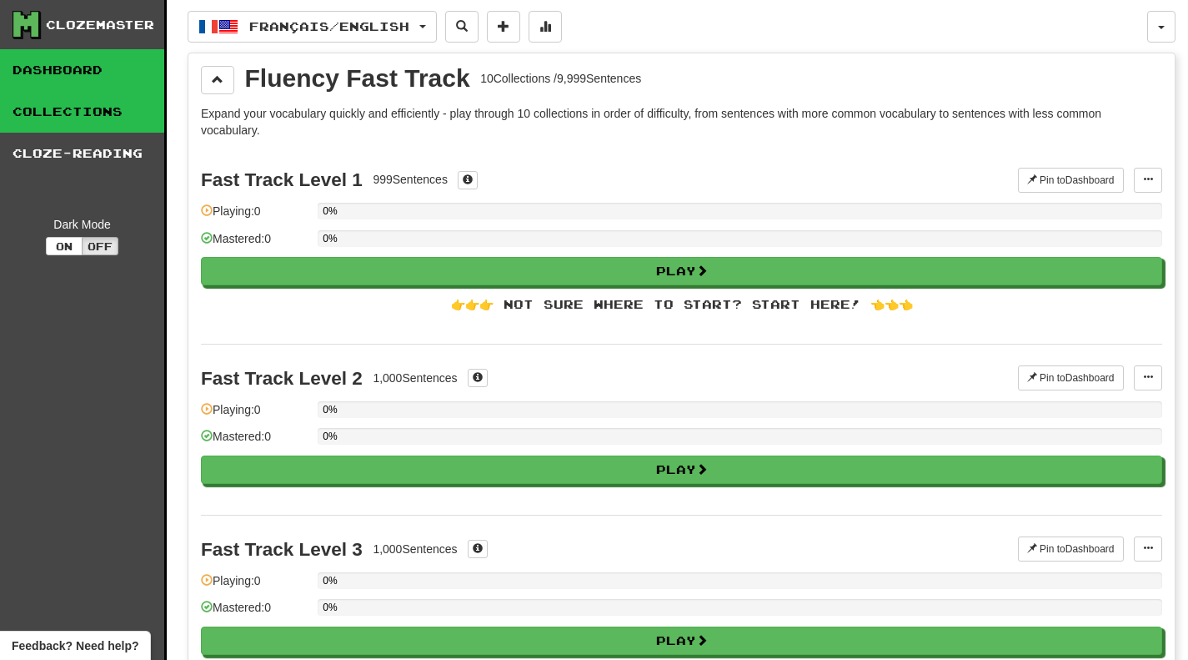
click at [111, 83] on link "Dashboard" at bounding box center [82, 70] width 164 height 42
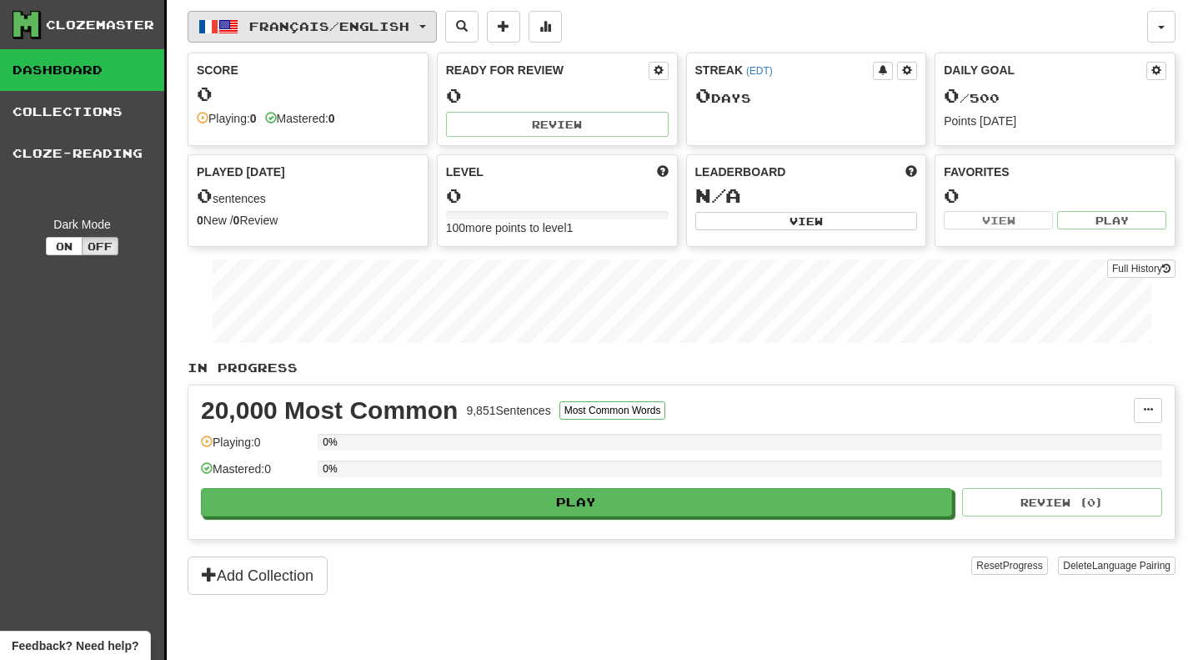
click at [374, 15] on button "Français / English" at bounding box center [312, 27] width 249 height 32
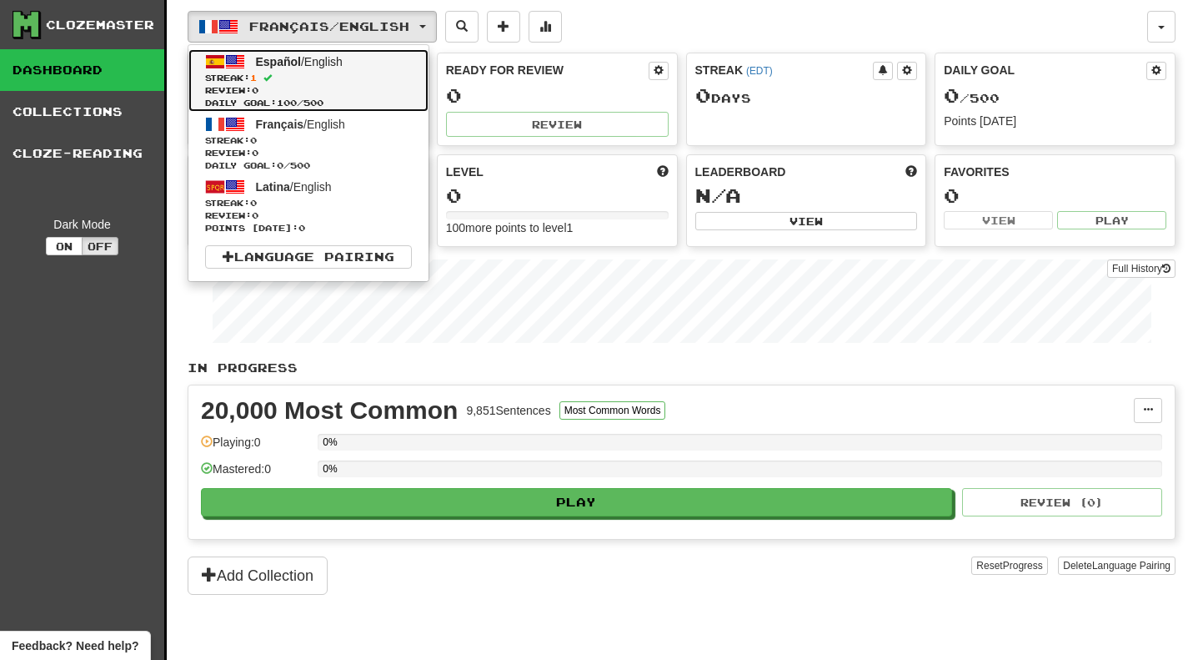
click at [359, 77] on span "Streak: 1" at bounding box center [308, 78] width 207 height 13
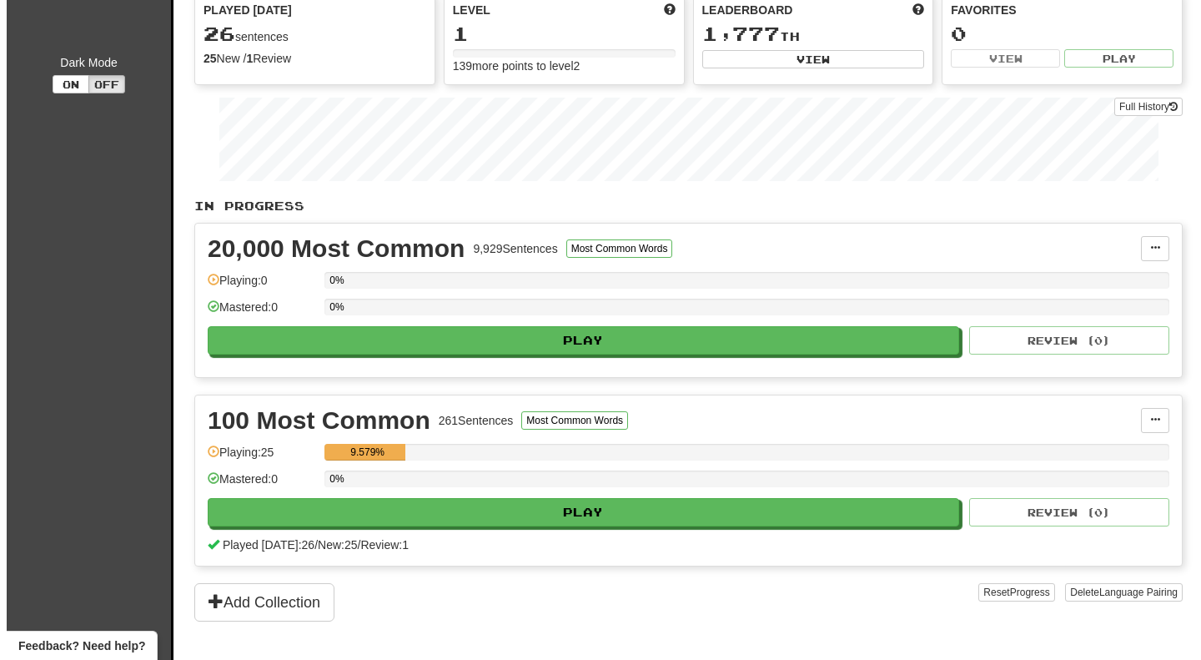
scroll to position [163, 0]
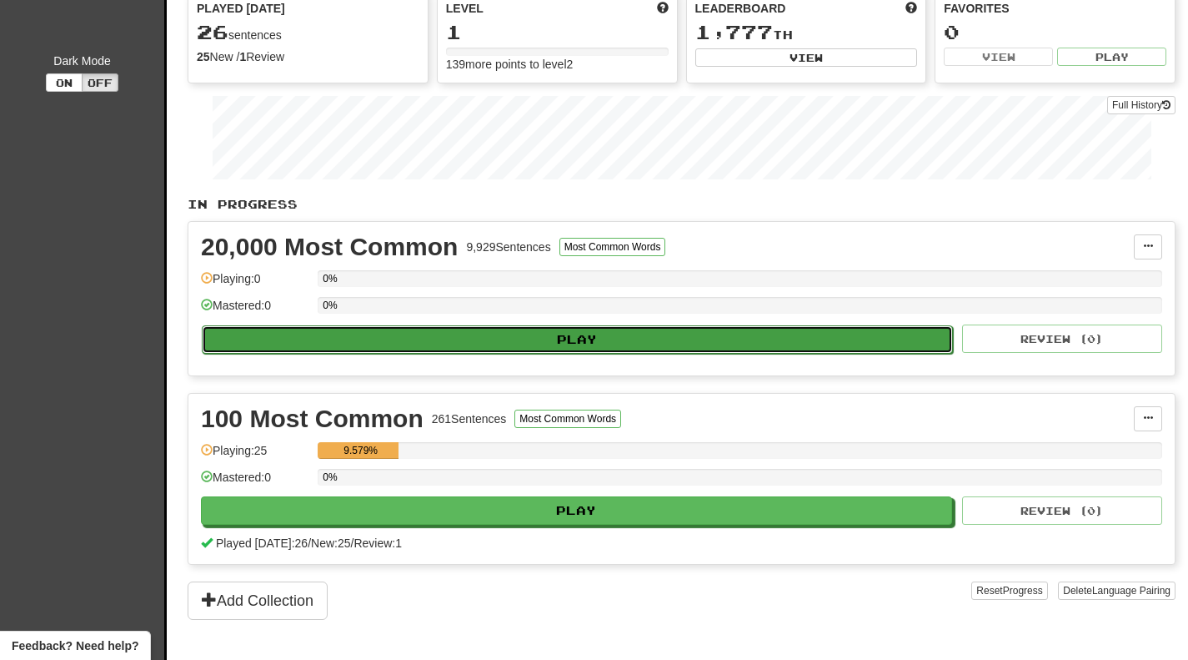
click at [531, 349] on button "Play" at bounding box center [577, 339] width 751 height 28
select select "********"
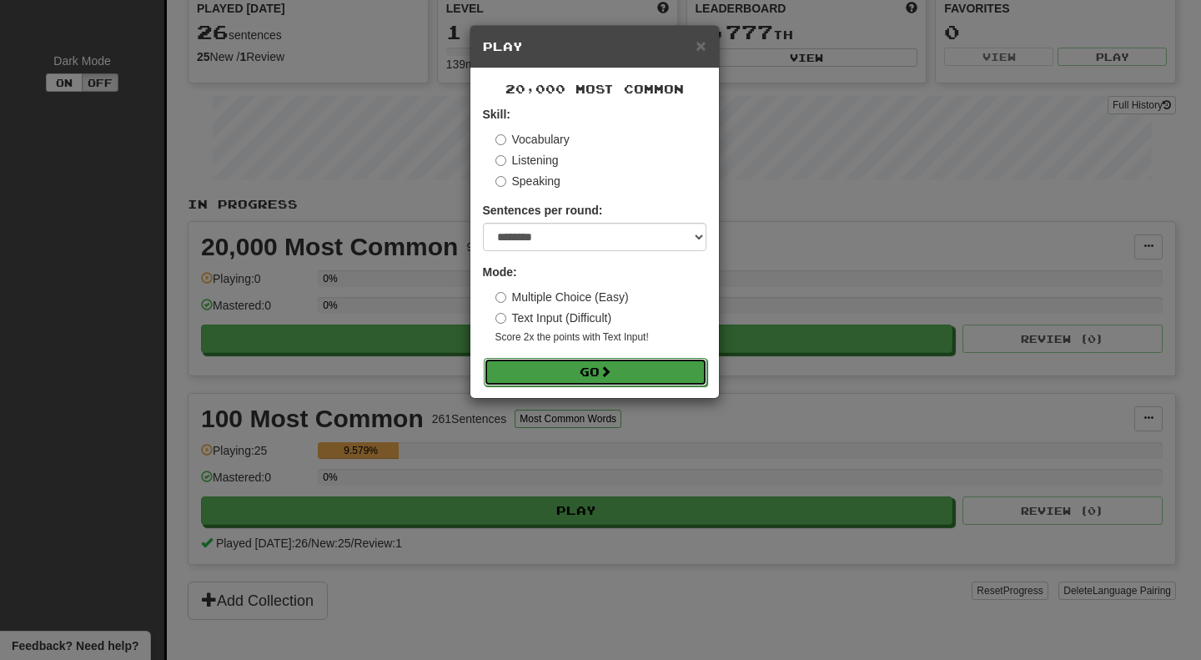
click at [550, 371] on button "Go" at bounding box center [595, 372] width 223 height 28
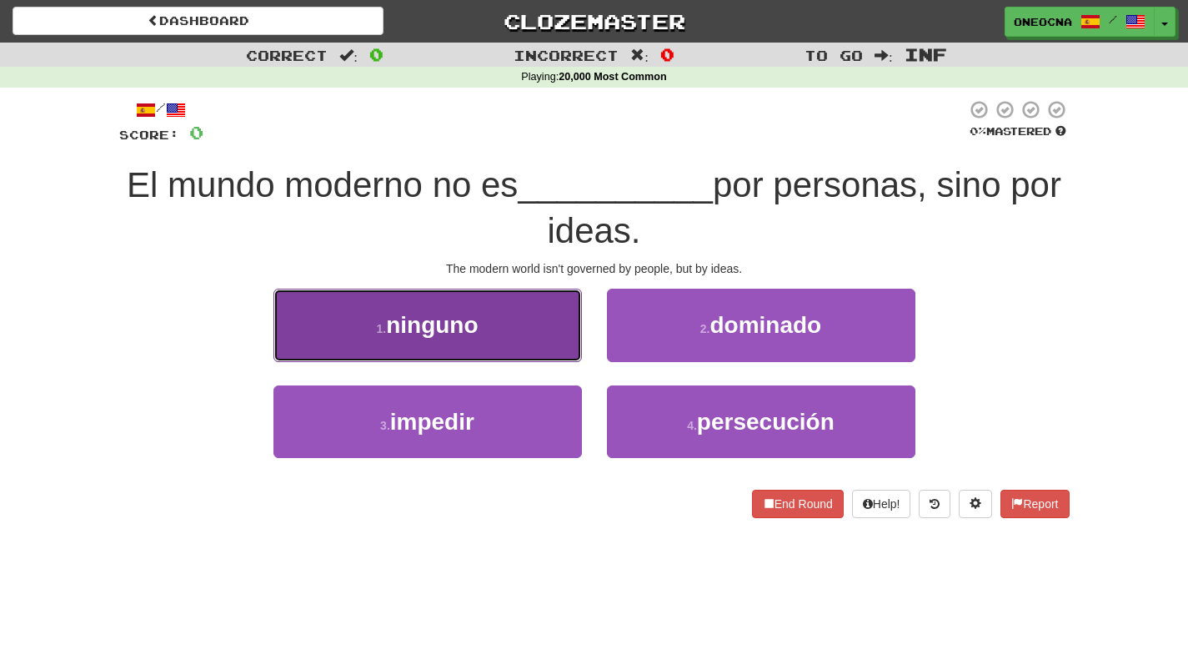
click at [498, 327] on button "1 . ninguno" at bounding box center [428, 325] width 309 height 73
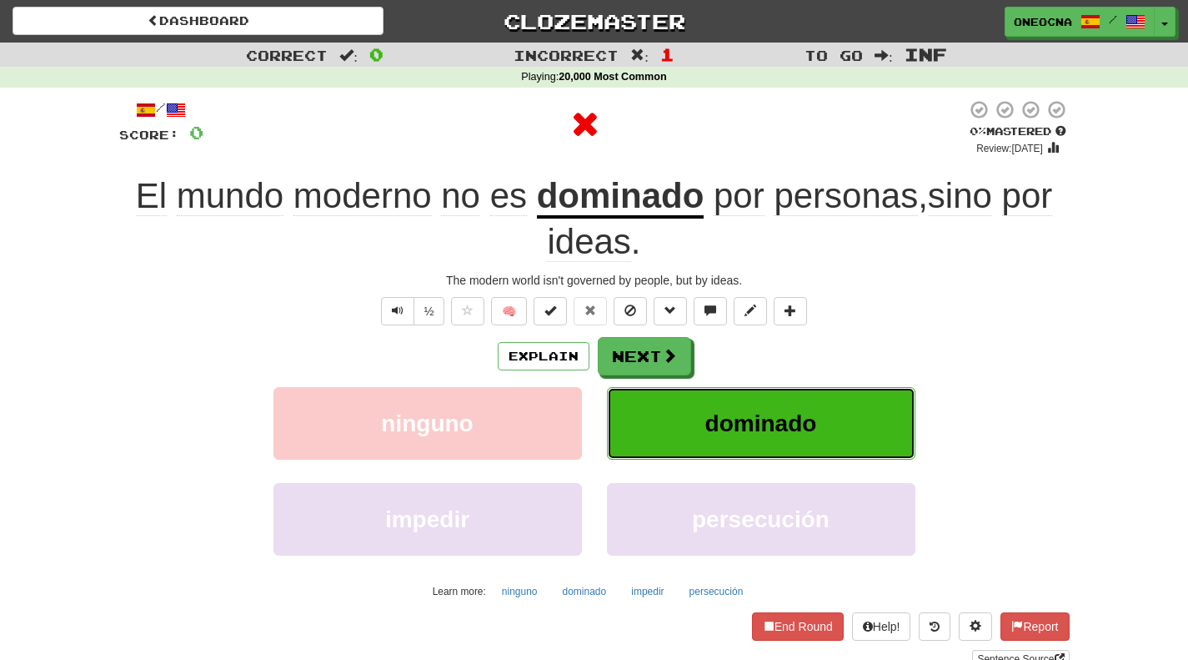
click at [710, 410] on span "dominado" at bounding box center [762, 423] width 112 height 26
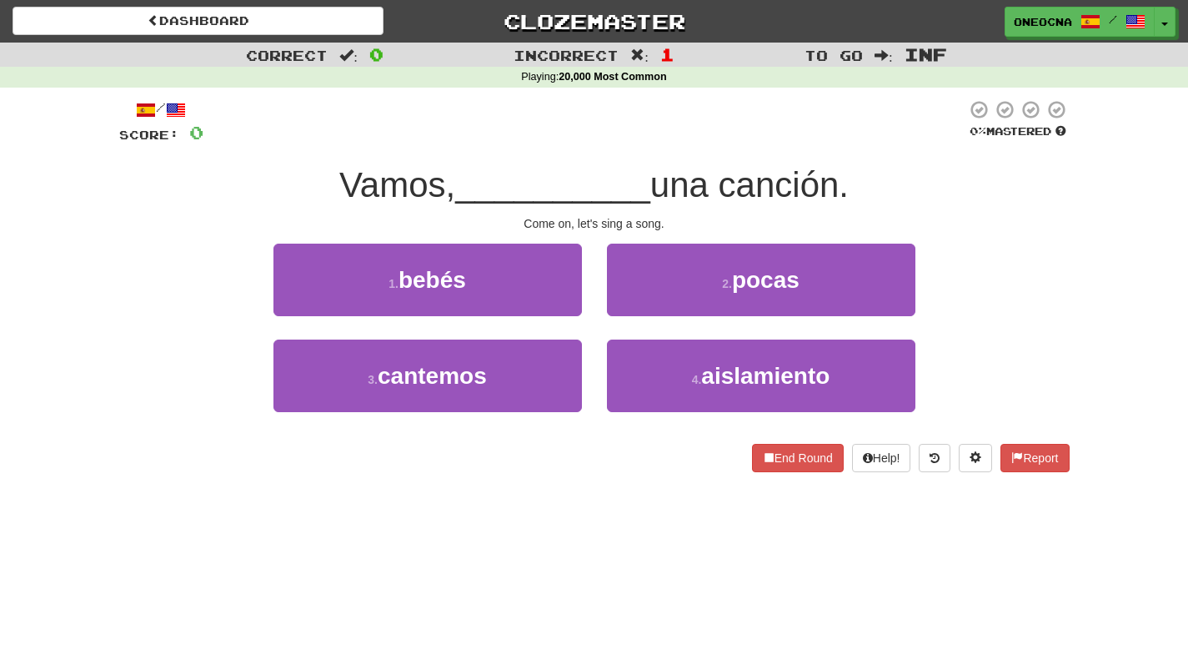
click at [460, 414] on div "3 . cantemos" at bounding box center [428, 387] width 334 height 96
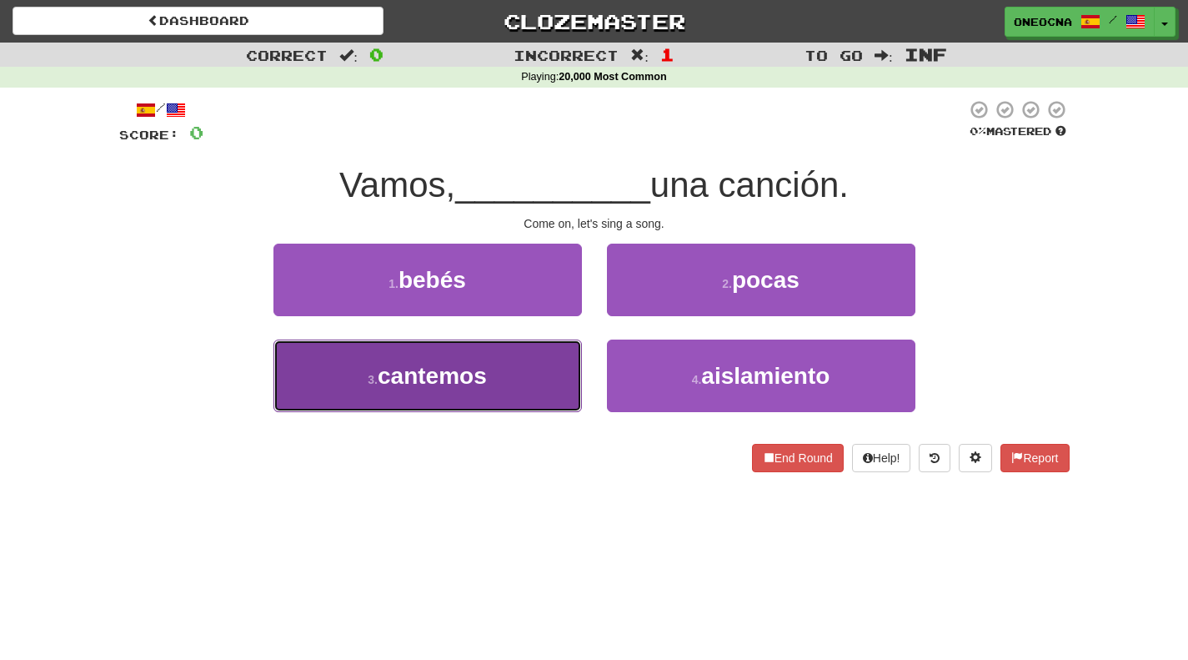
click at [476, 392] on button "3 . cantemos" at bounding box center [428, 375] width 309 height 73
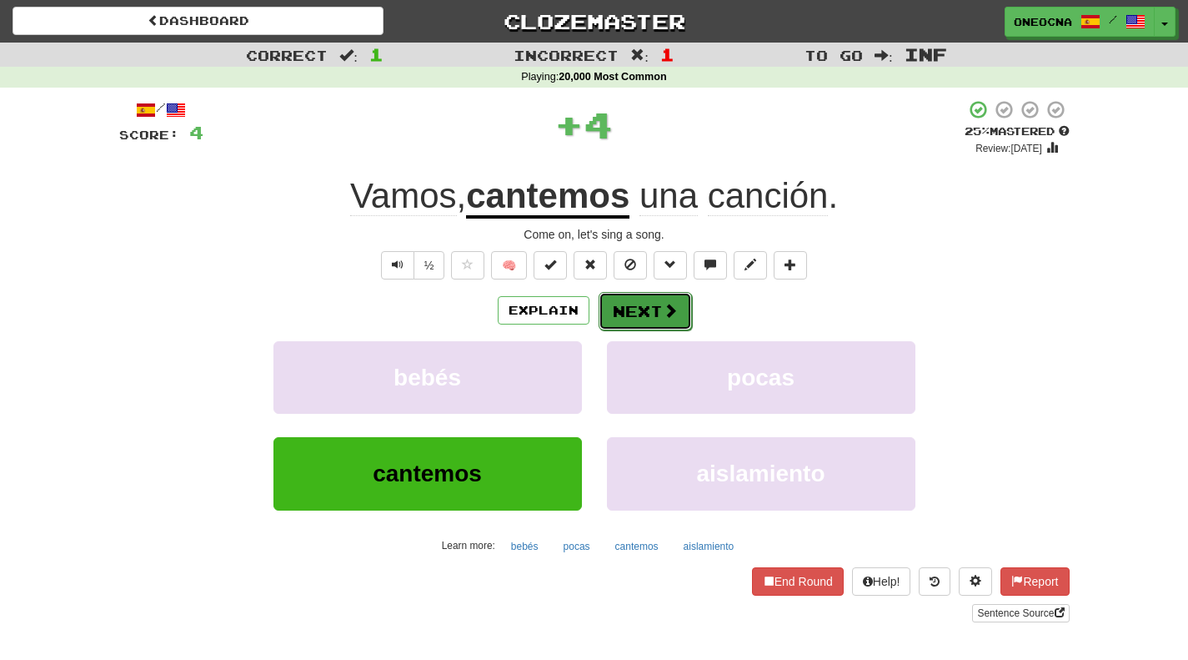
click at [630, 305] on button "Next" at bounding box center [645, 311] width 93 height 38
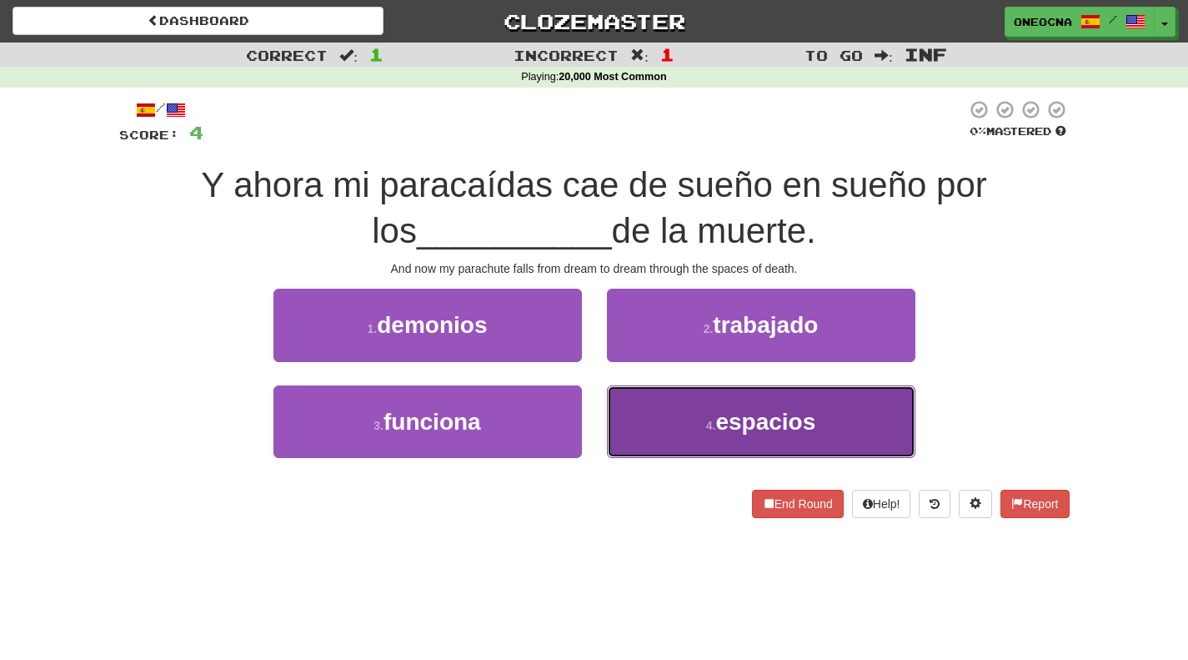
click at [686, 418] on button "4 . espacios" at bounding box center [761, 421] width 309 height 73
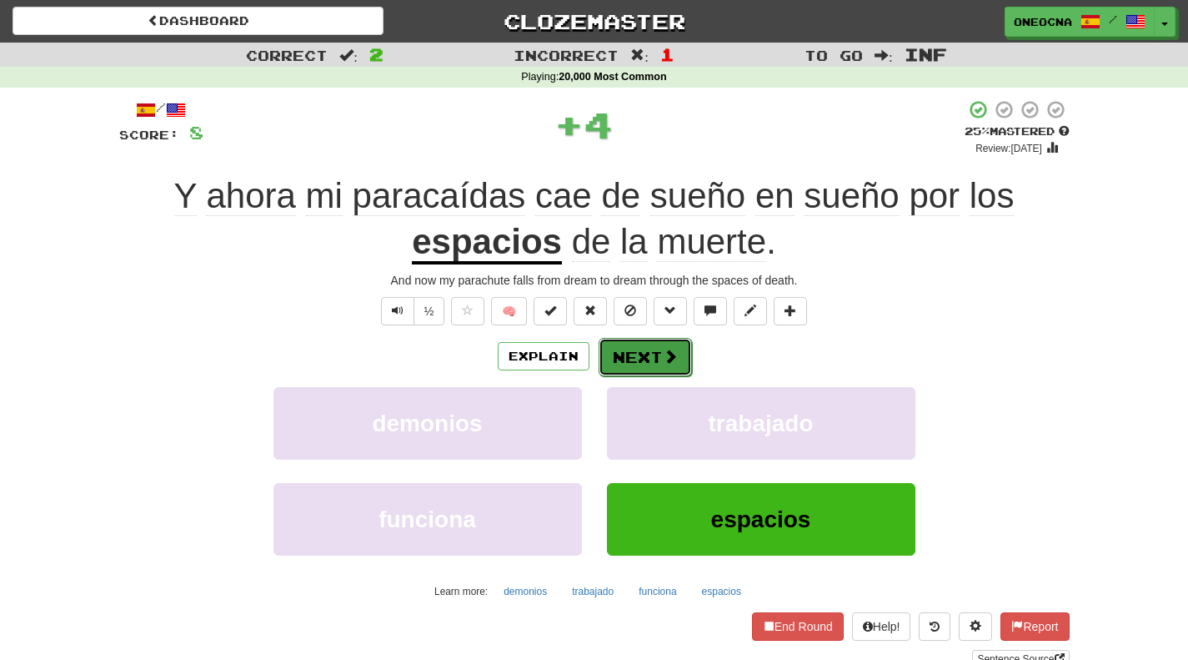
click at [611, 354] on button "Next" at bounding box center [645, 357] width 93 height 38
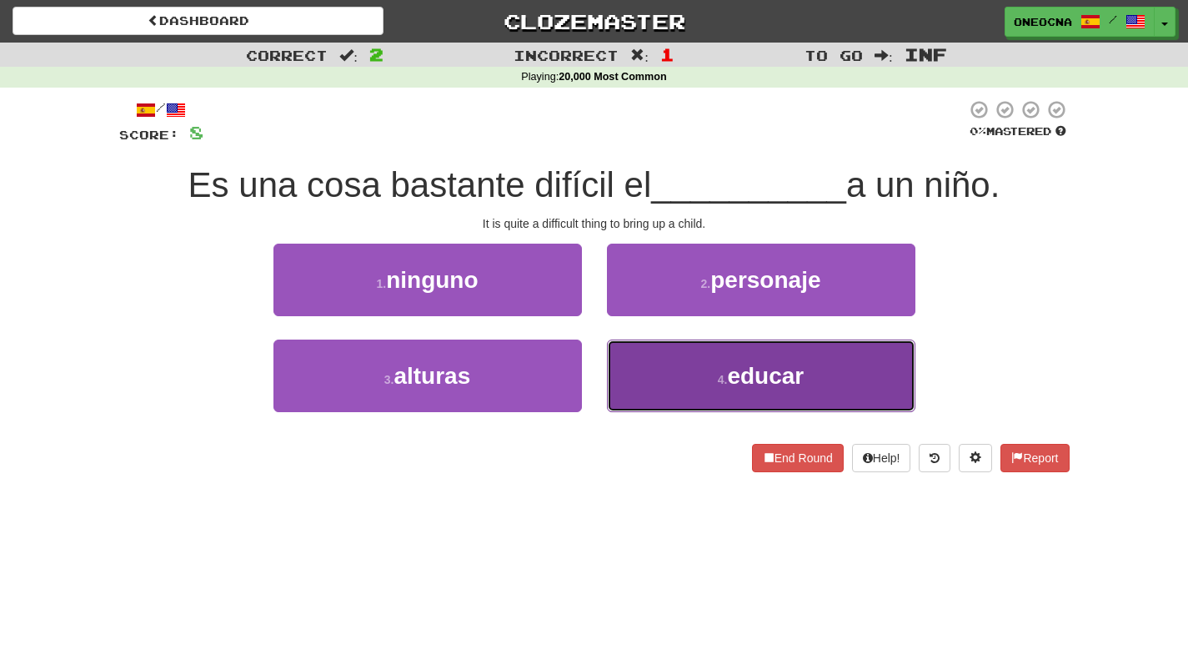
click at [660, 373] on button "4 . educar" at bounding box center [761, 375] width 309 height 73
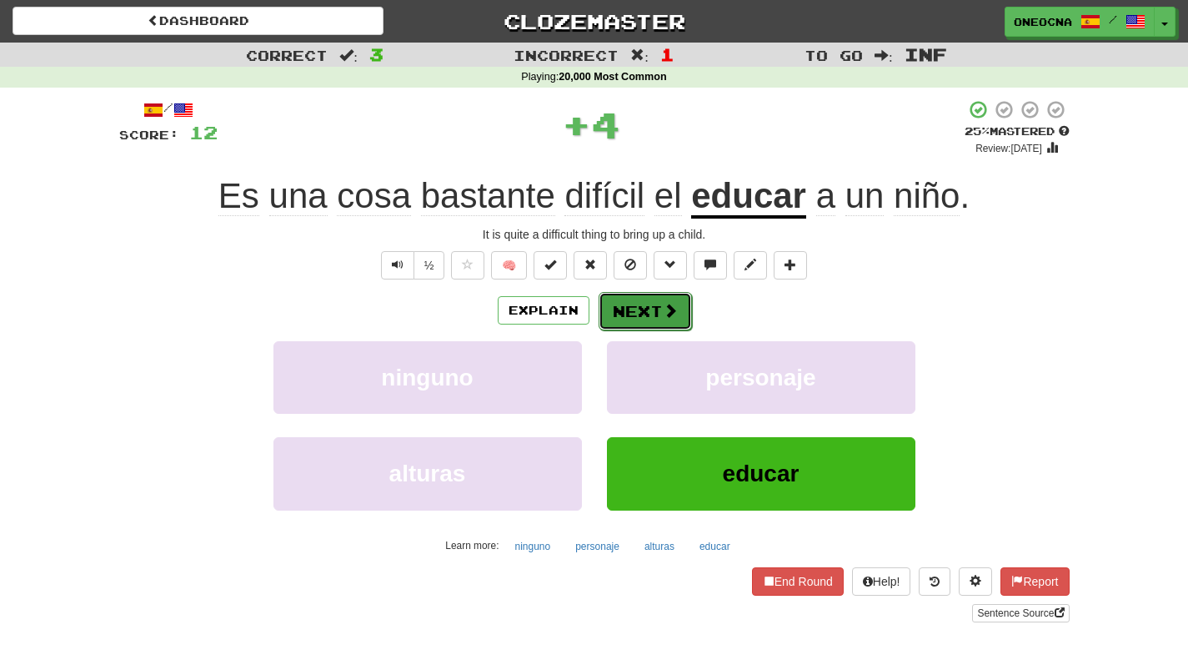
click at [658, 317] on button "Next" at bounding box center [645, 311] width 93 height 38
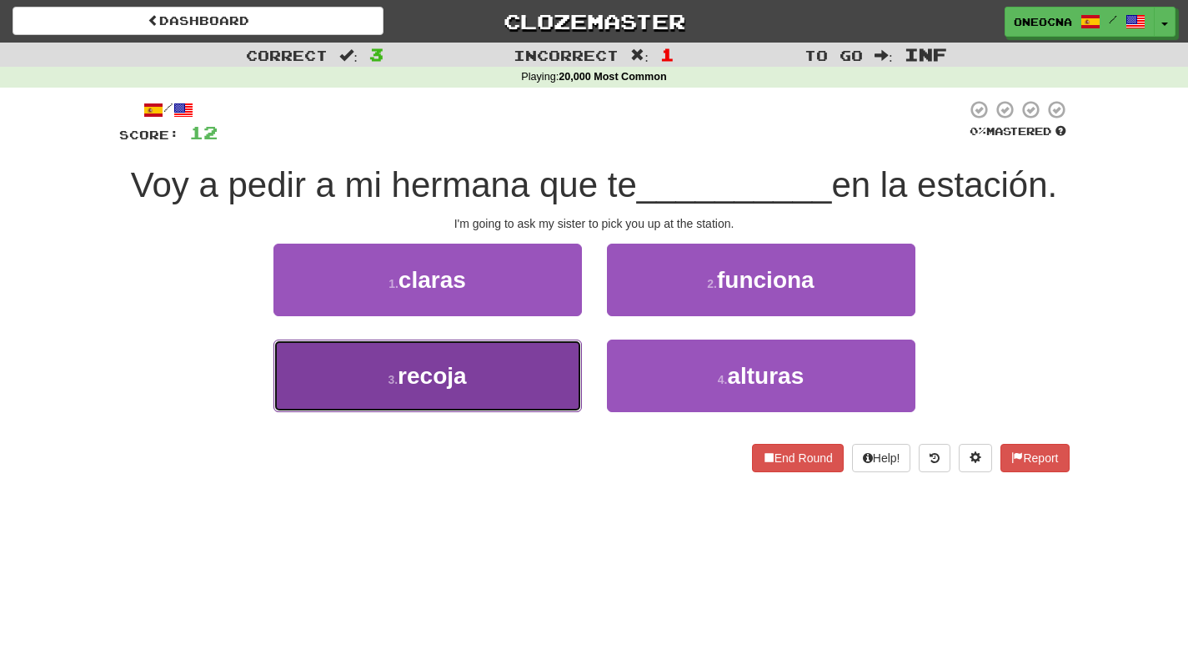
click at [514, 388] on button "3 . recoja" at bounding box center [428, 375] width 309 height 73
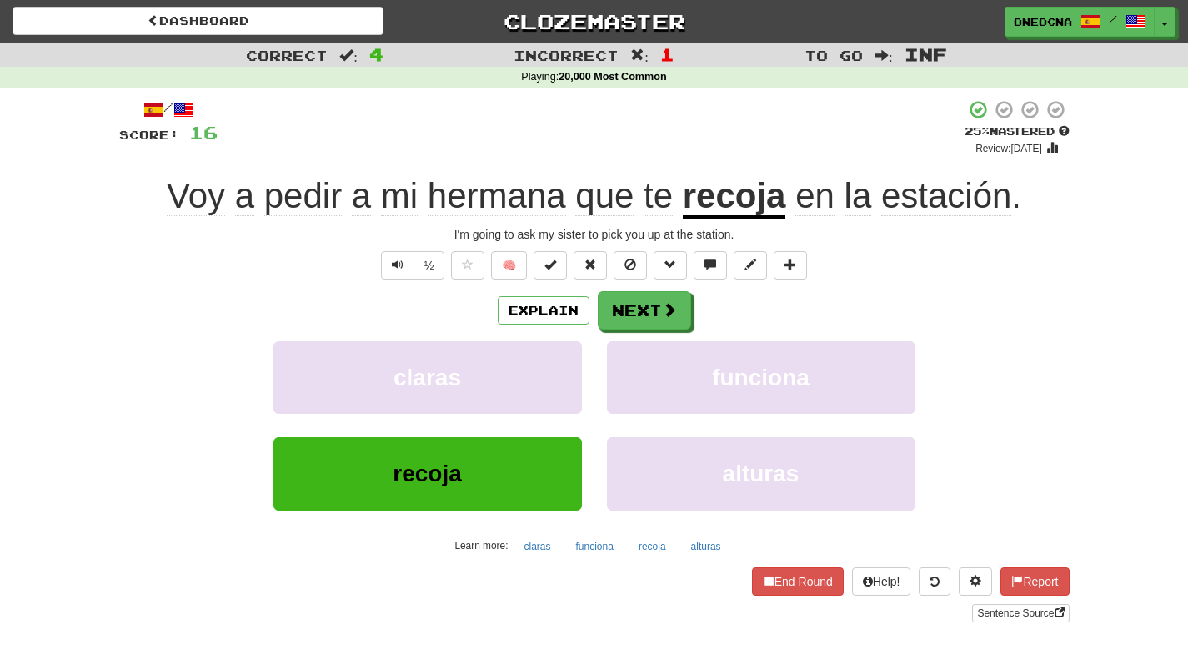
drag, startPoint x: 527, startPoint y: 475, endPoint x: 1114, endPoint y: 201, distance: 647.7
click at [1114, 201] on div "Correct : 4 Incorrect : 1 To go : Inf Playing : 20,000 Most Common / Score: 16 …" at bounding box center [594, 344] width 1188 height 603
click at [755, 203] on u "recoja" at bounding box center [734, 197] width 103 height 43
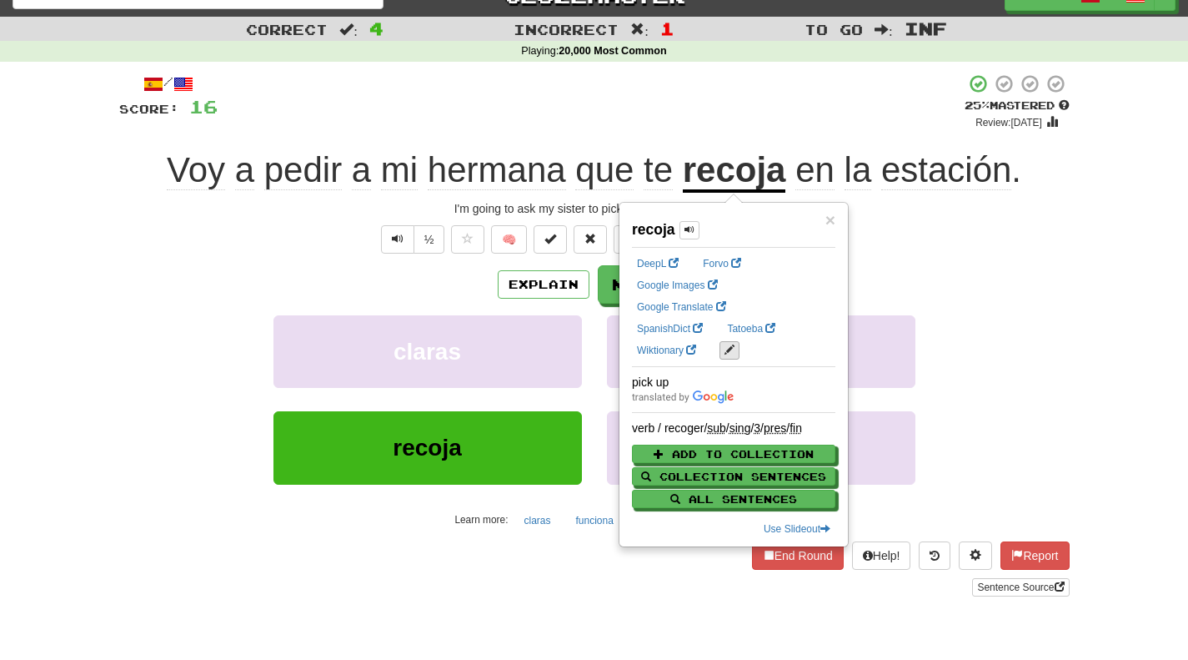
scroll to position [23, 0]
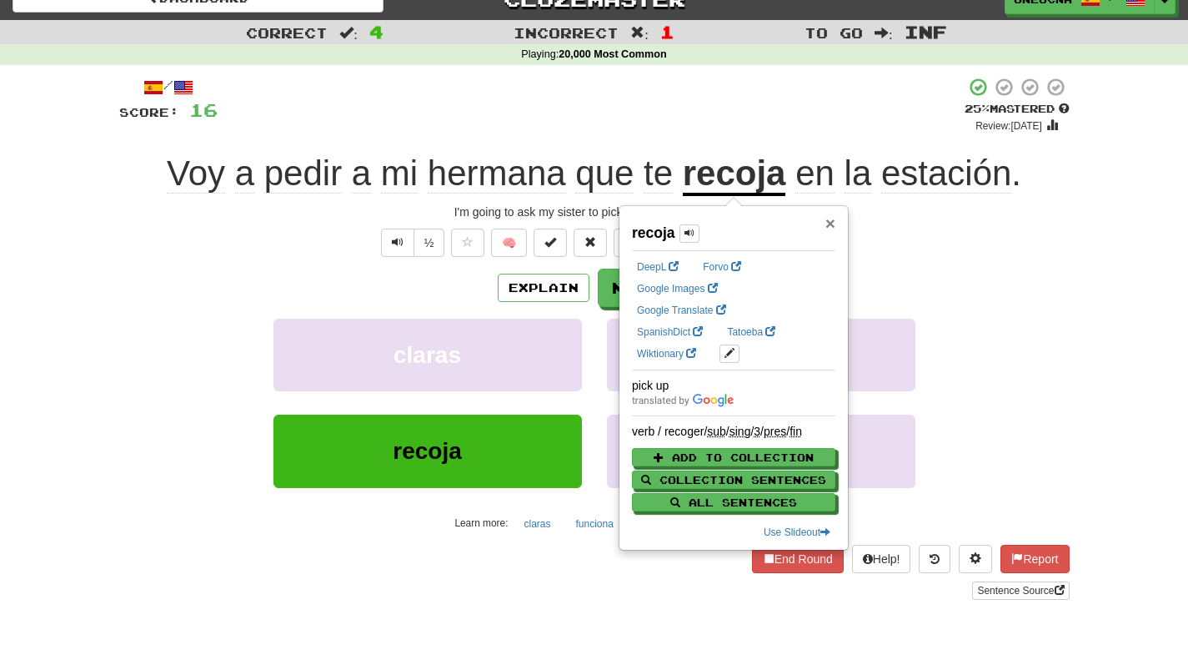
click at [828, 218] on span "×" at bounding box center [831, 222] width 10 height 19
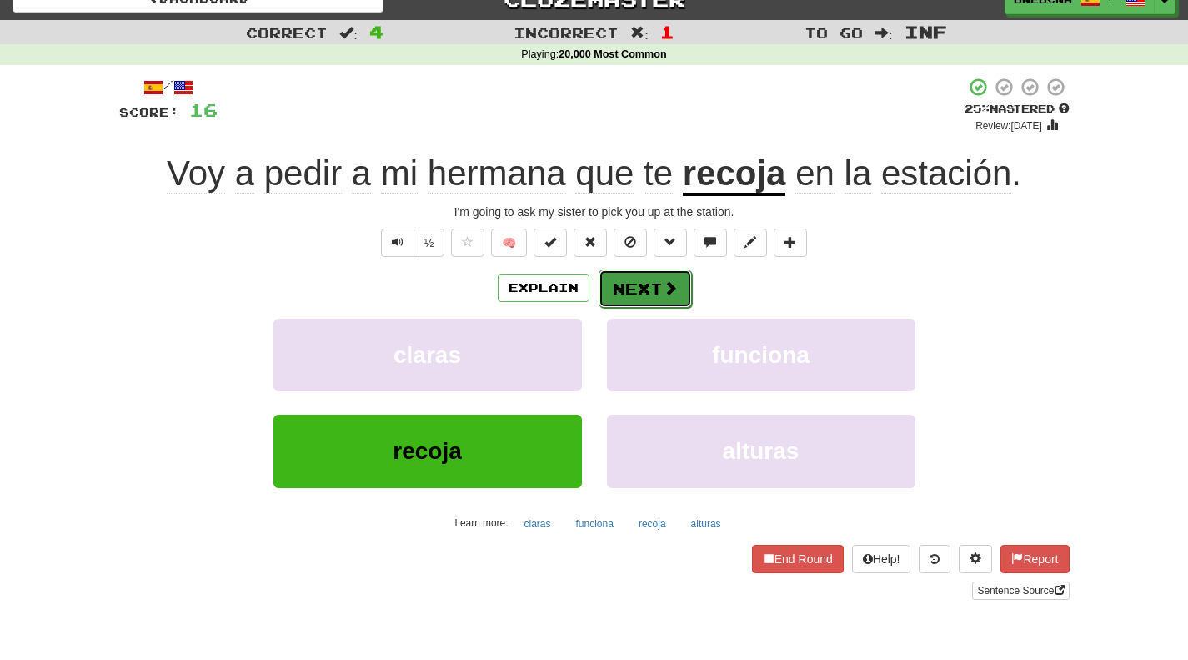
click at [663, 293] on span at bounding box center [670, 287] width 15 height 15
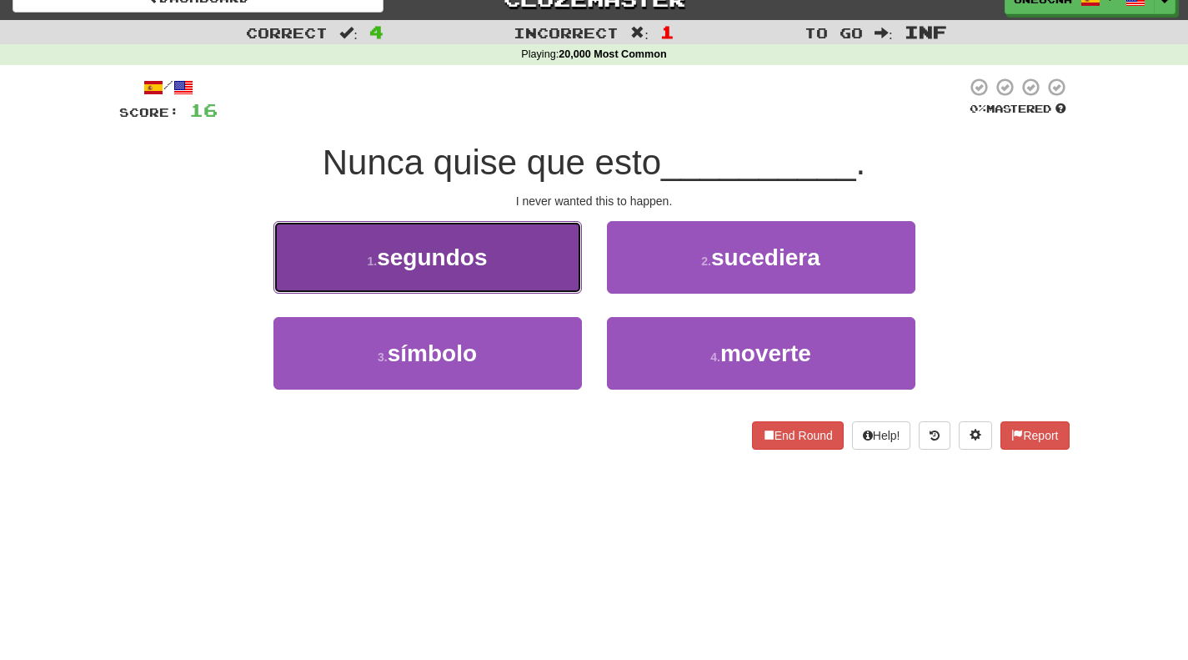
click at [498, 254] on button "1 . segundos" at bounding box center [428, 257] width 309 height 73
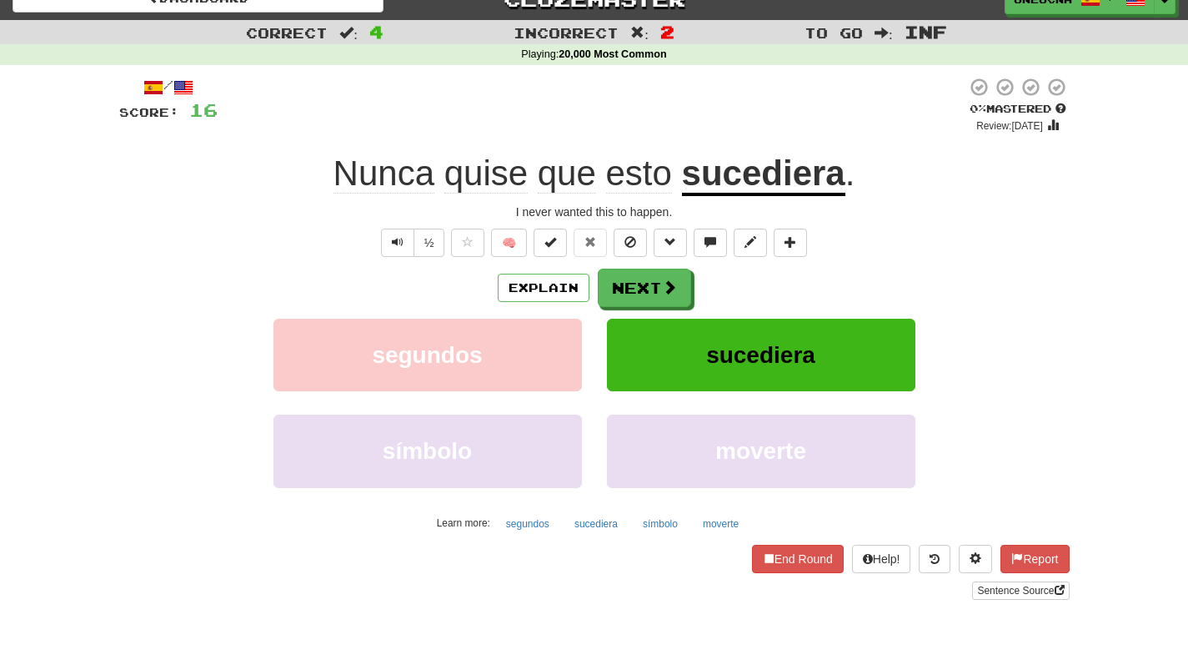
drag, startPoint x: 418, startPoint y: 380, endPoint x: 866, endPoint y: 245, distance: 467.8
click at [866, 245] on div "½ 🧠" at bounding box center [594, 243] width 951 height 28
click at [754, 174] on u "sucediera" at bounding box center [763, 174] width 163 height 43
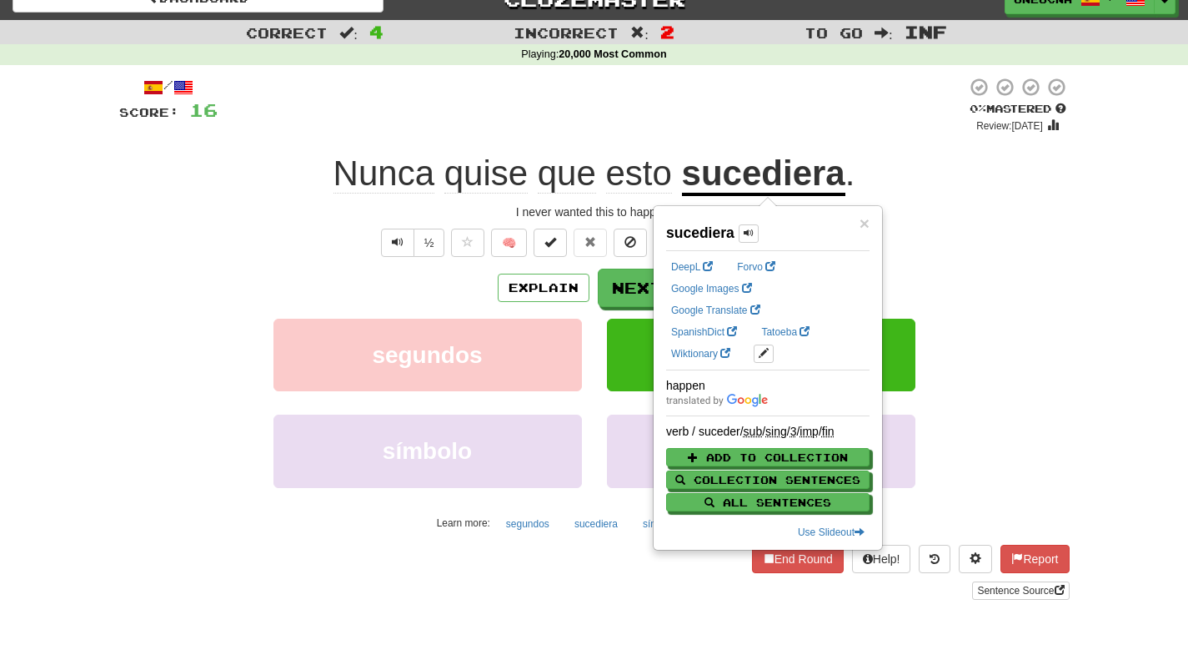
click at [922, 247] on div "½ 🧠" at bounding box center [594, 243] width 951 height 28
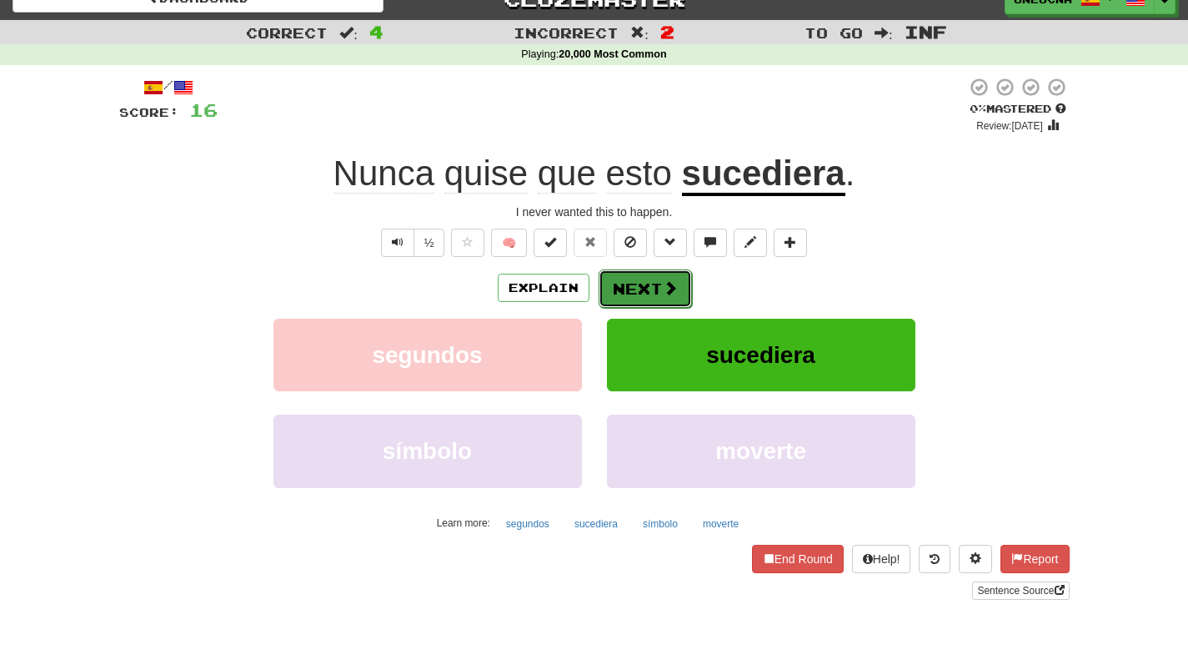
click at [623, 282] on button "Next" at bounding box center [645, 288] width 93 height 38
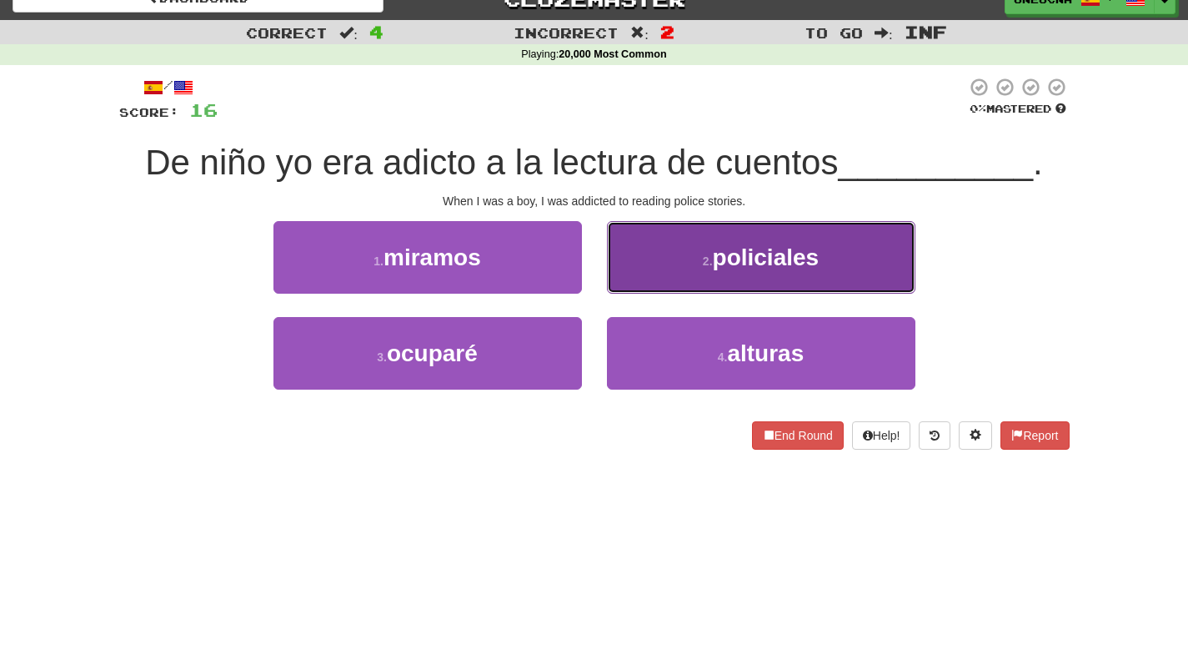
click at [736, 267] on span "policiales" at bounding box center [766, 257] width 107 height 26
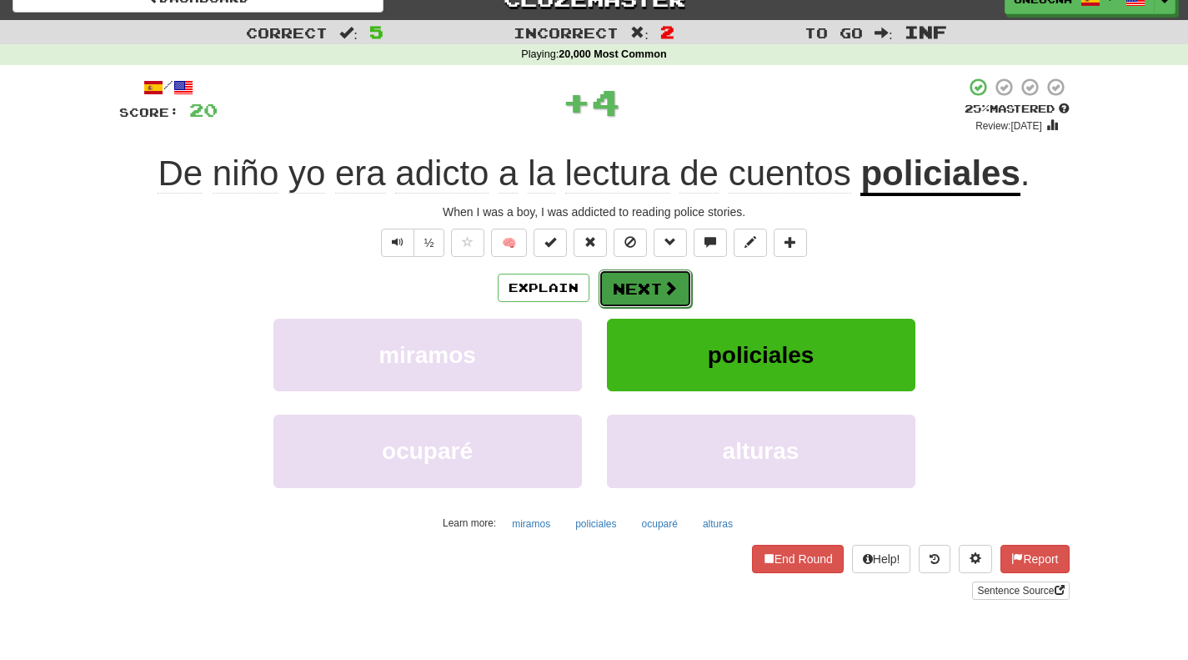
click at [655, 290] on button "Next" at bounding box center [645, 288] width 93 height 38
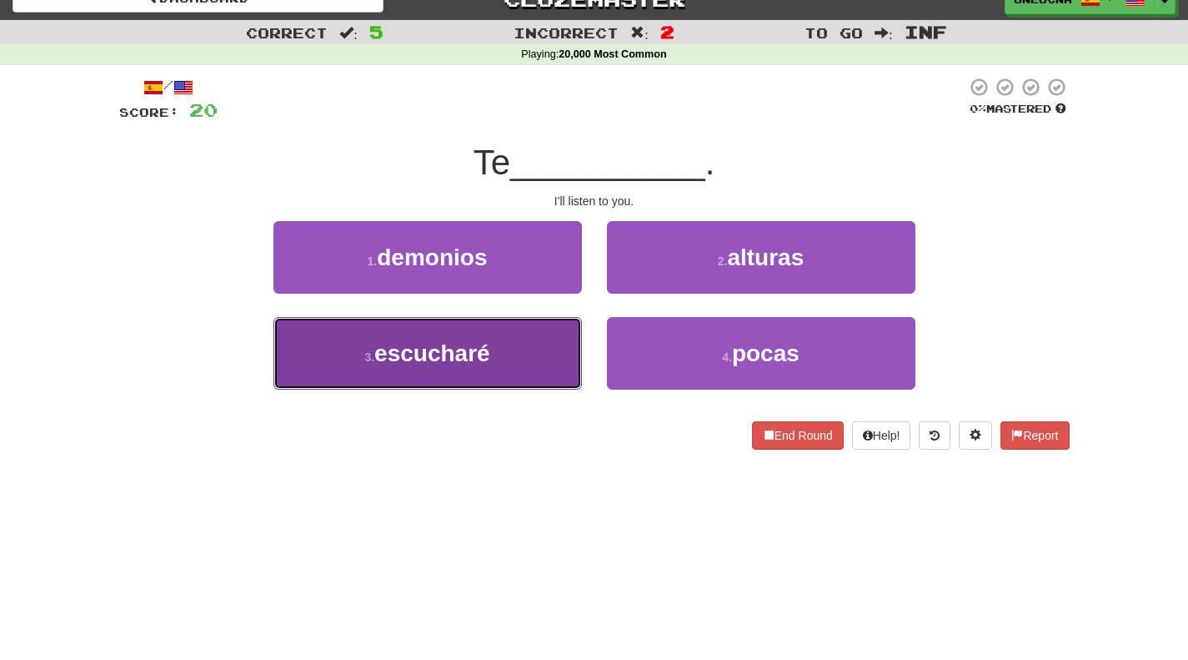
click at [506, 364] on button "3 . escucharé" at bounding box center [428, 353] width 309 height 73
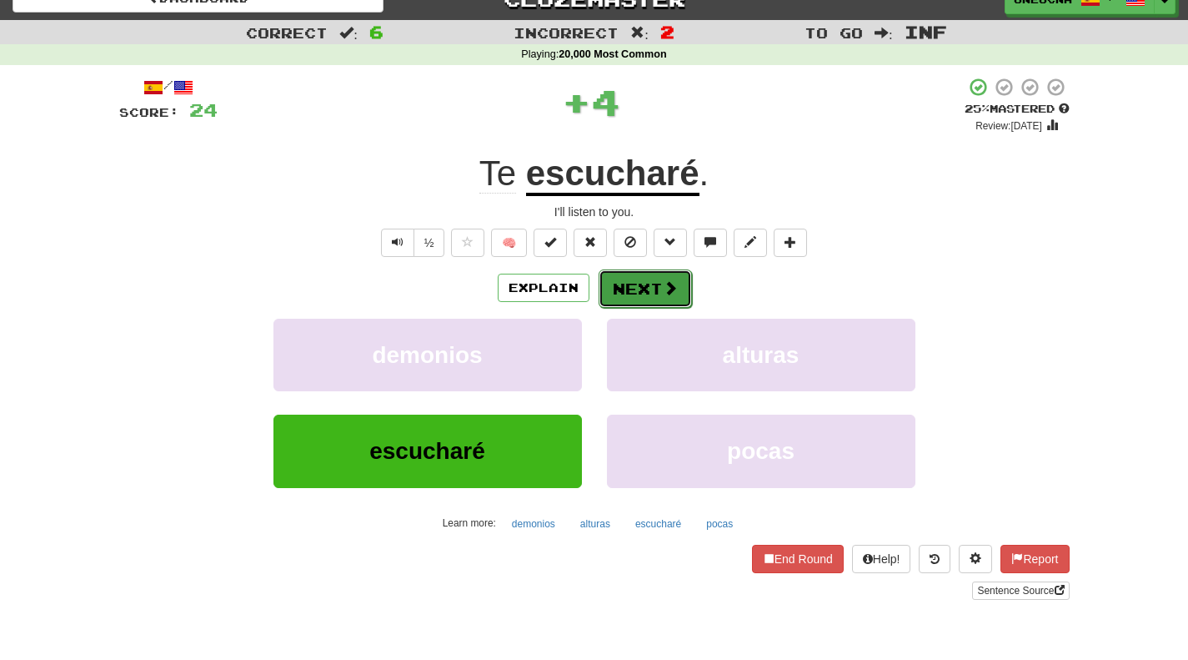
click at [637, 287] on button "Next" at bounding box center [645, 288] width 93 height 38
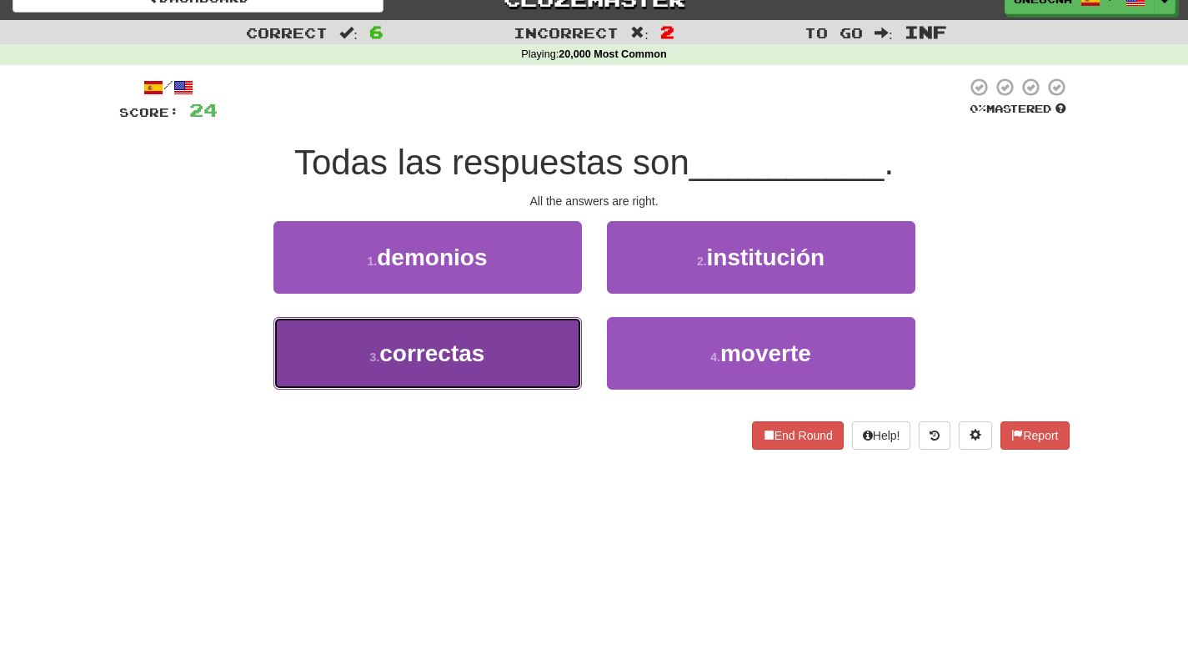
click at [524, 356] on button "3 . correctas" at bounding box center [428, 353] width 309 height 73
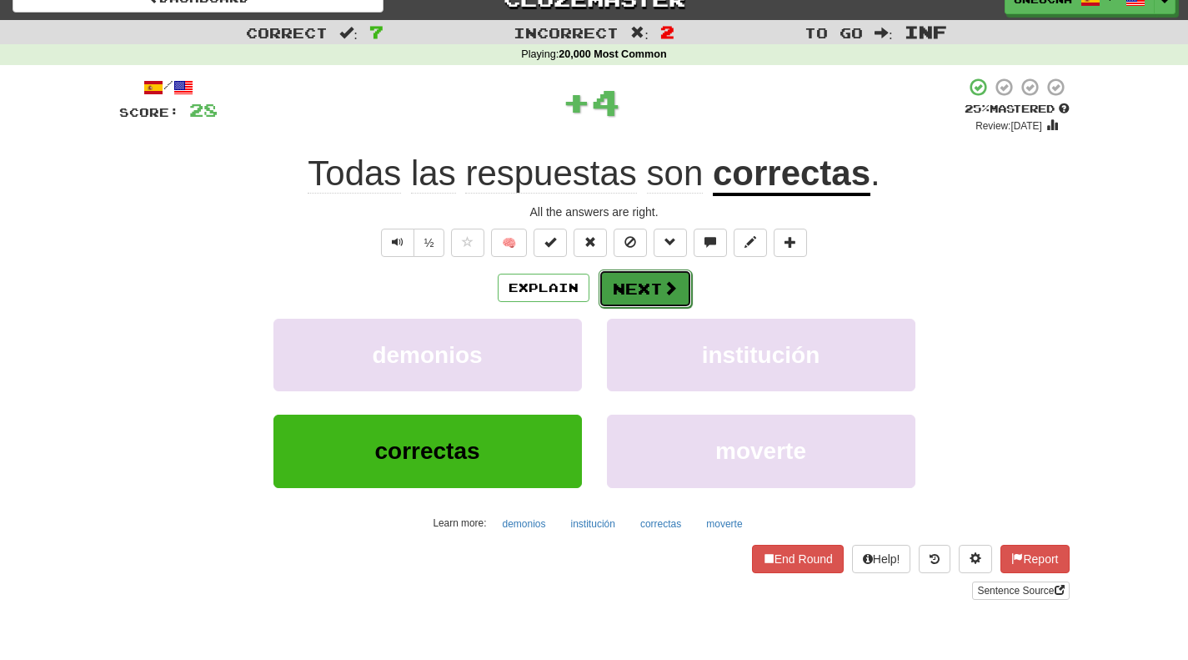
click at [632, 282] on button "Next" at bounding box center [645, 288] width 93 height 38
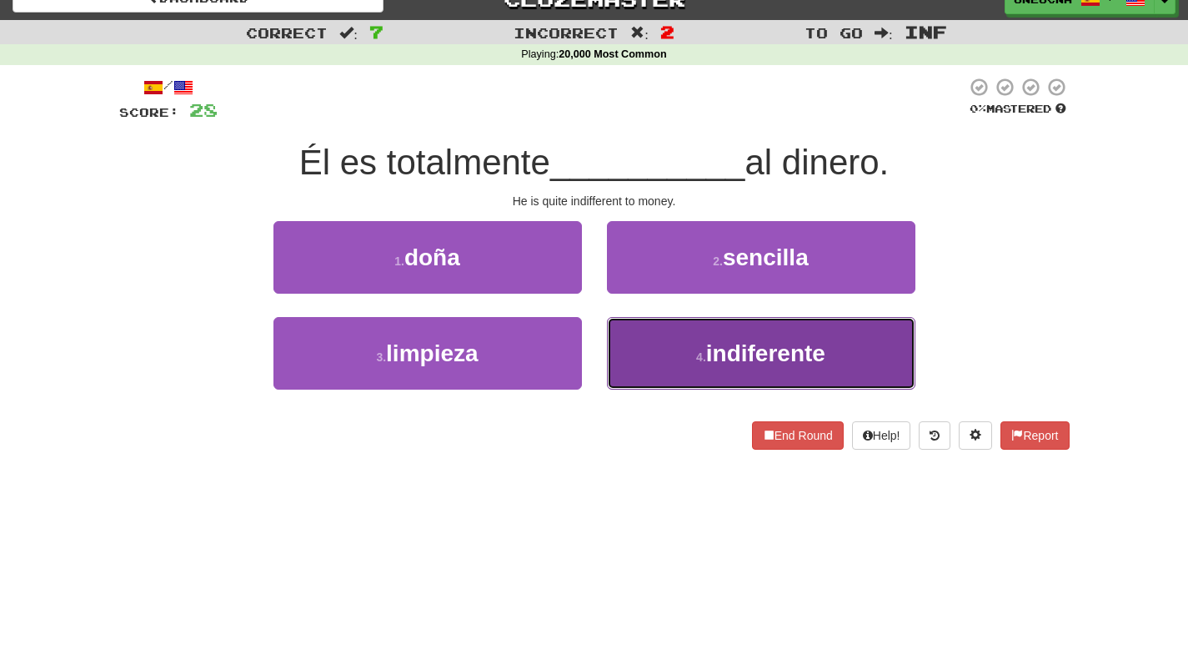
click at [691, 349] on button "4 . indiferente" at bounding box center [761, 353] width 309 height 73
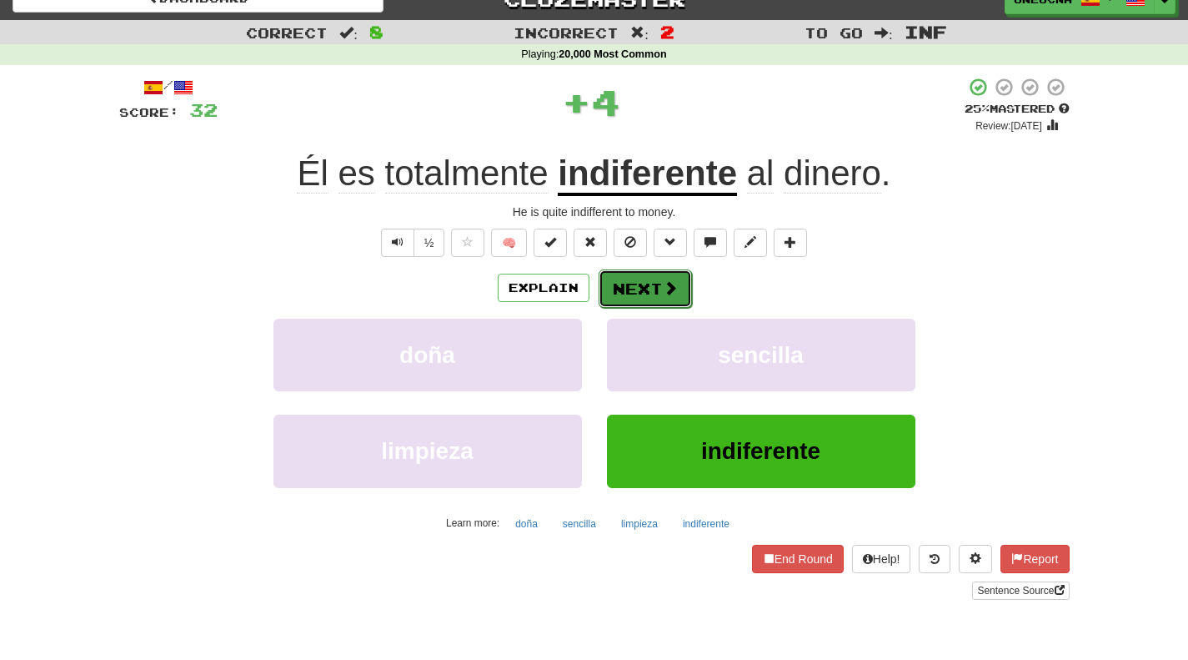
click at [642, 274] on button "Next" at bounding box center [645, 288] width 93 height 38
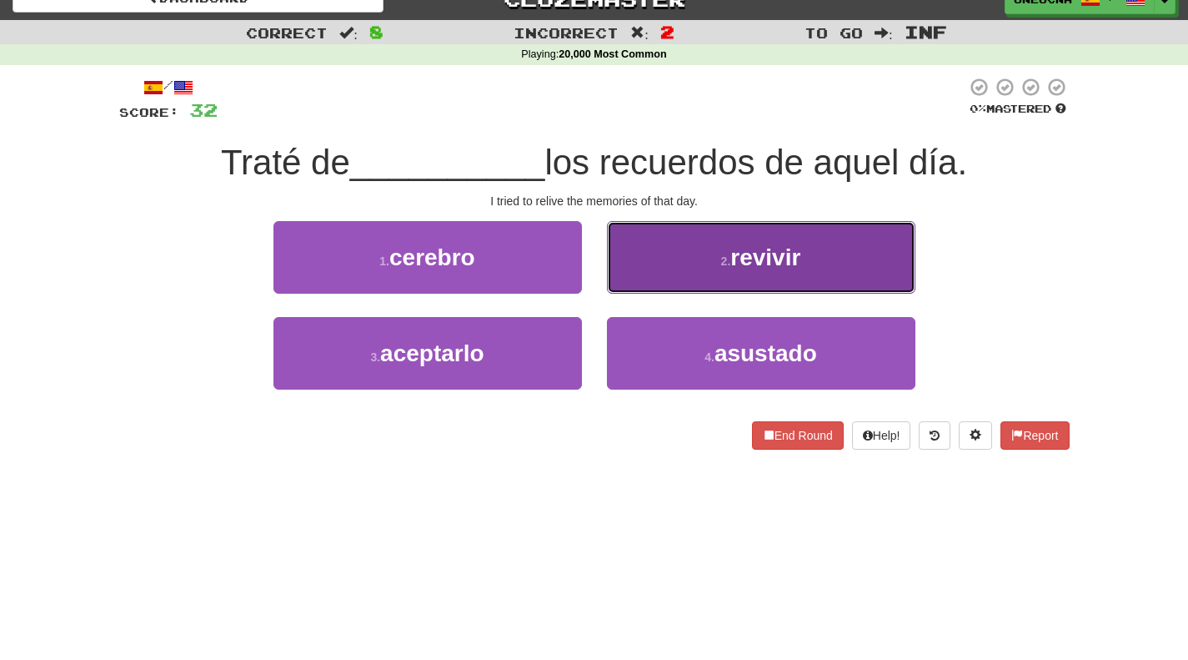
click at [722, 266] on small "2 ." at bounding box center [726, 260] width 10 height 13
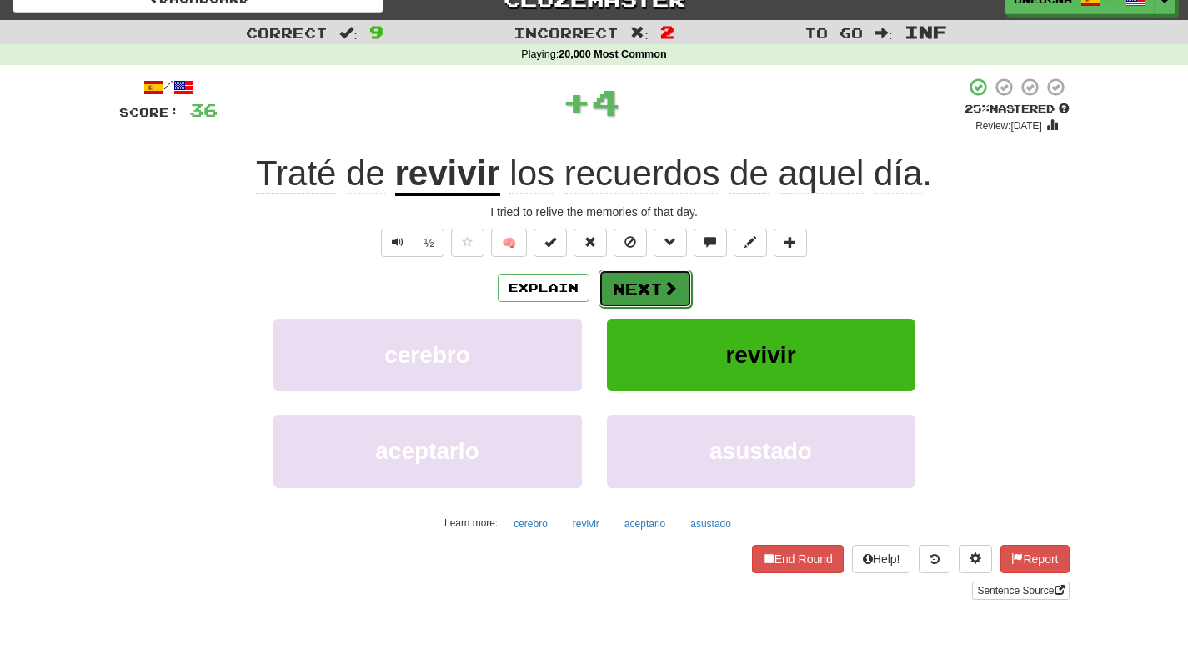
click at [652, 284] on button "Next" at bounding box center [645, 288] width 93 height 38
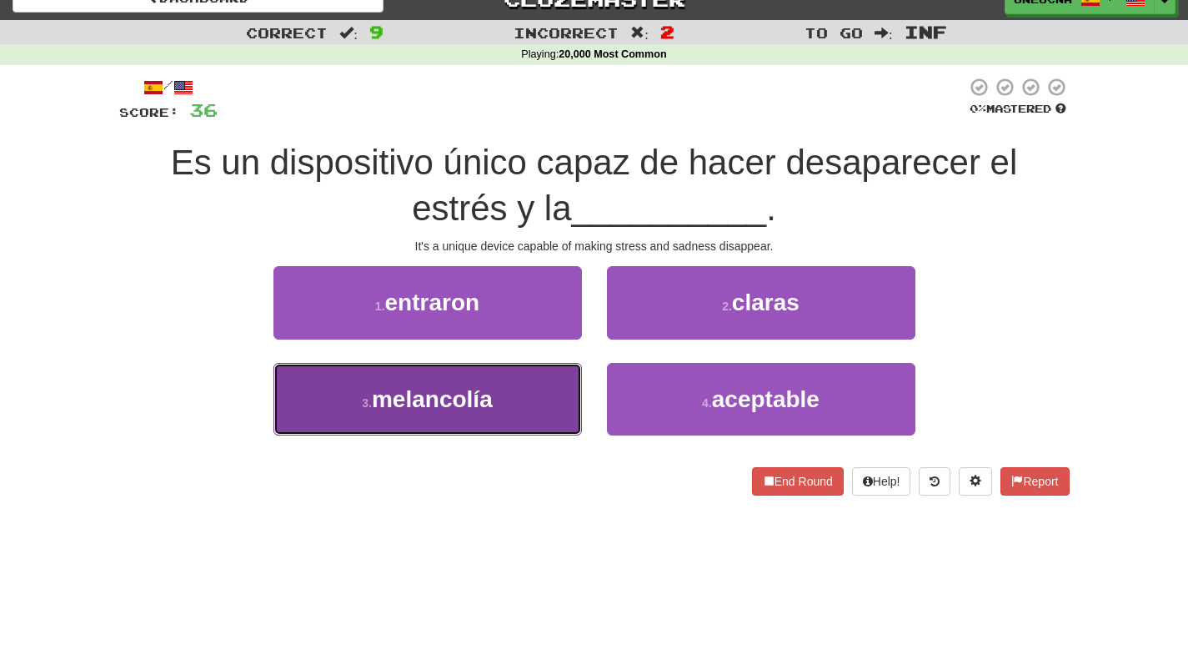
click at [465, 398] on span "melancolía" at bounding box center [432, 399] width 121 height 26
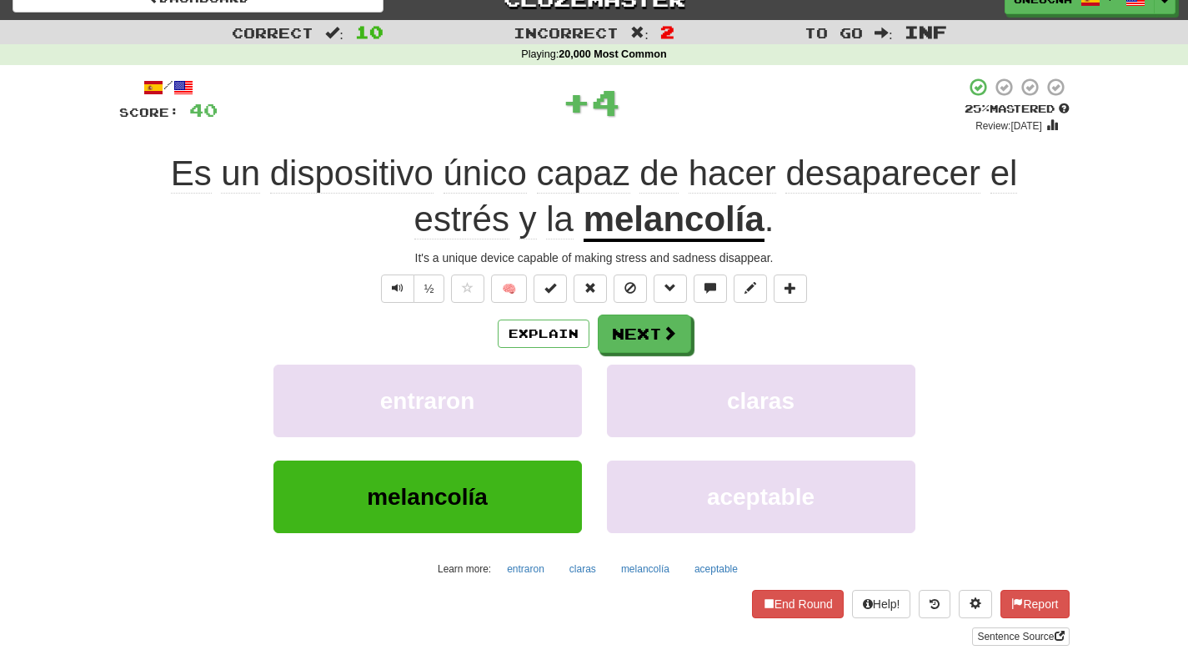
click at [670, 237] on u "melancolía" at bounding box center [674, 220] width 181 height 43
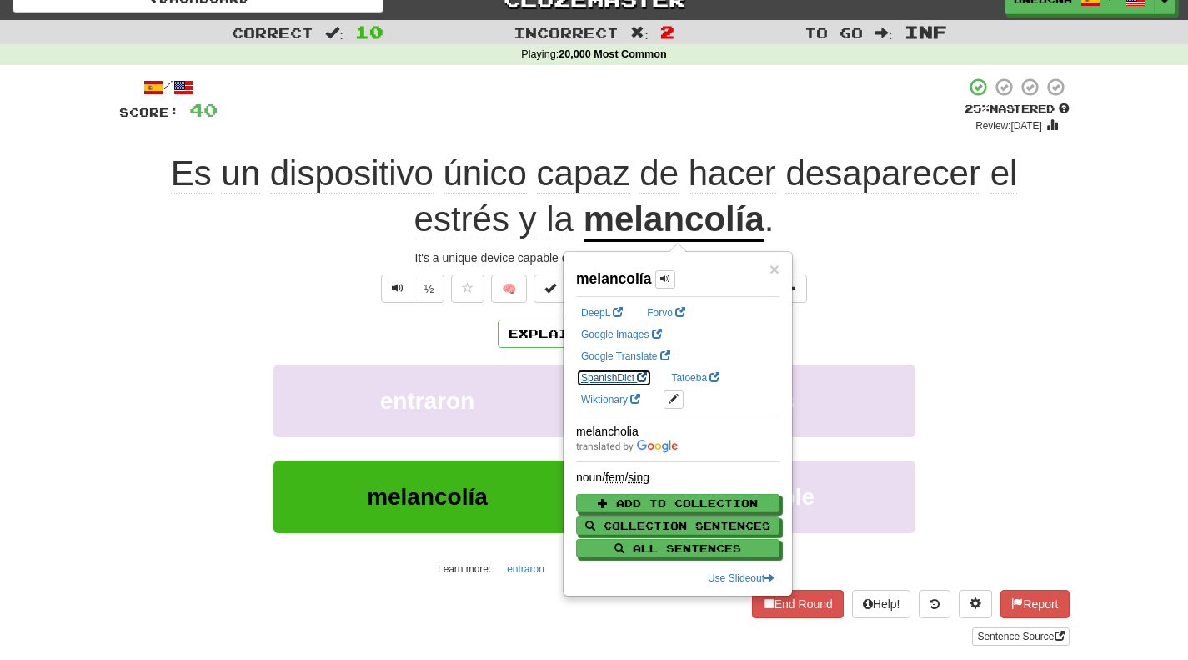
click at [606, 375] on link "SpanishDict" at bounding box center [614, 378] width 76 height 18
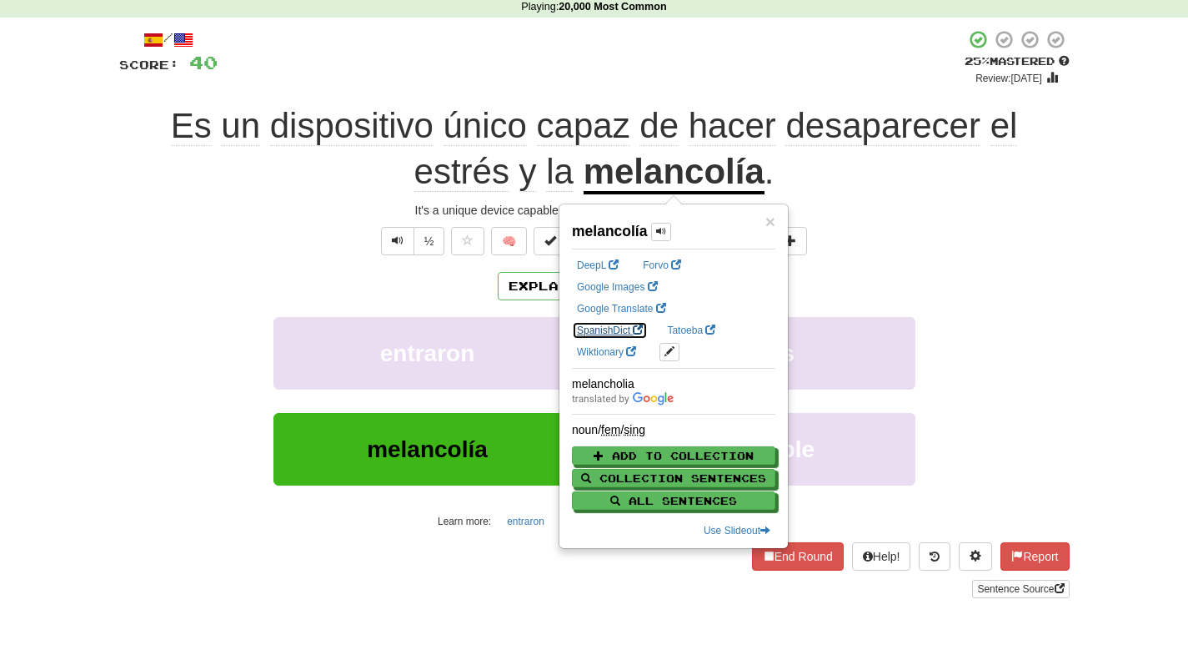
scroll to position [71, 0]
click at [967, 256] on div "/ Score: 40 + 4 25 % Mastered Review: 2025-09-18 Es un dispositivo único capaz …" at bounding box center [594, 312] width 951 height 568
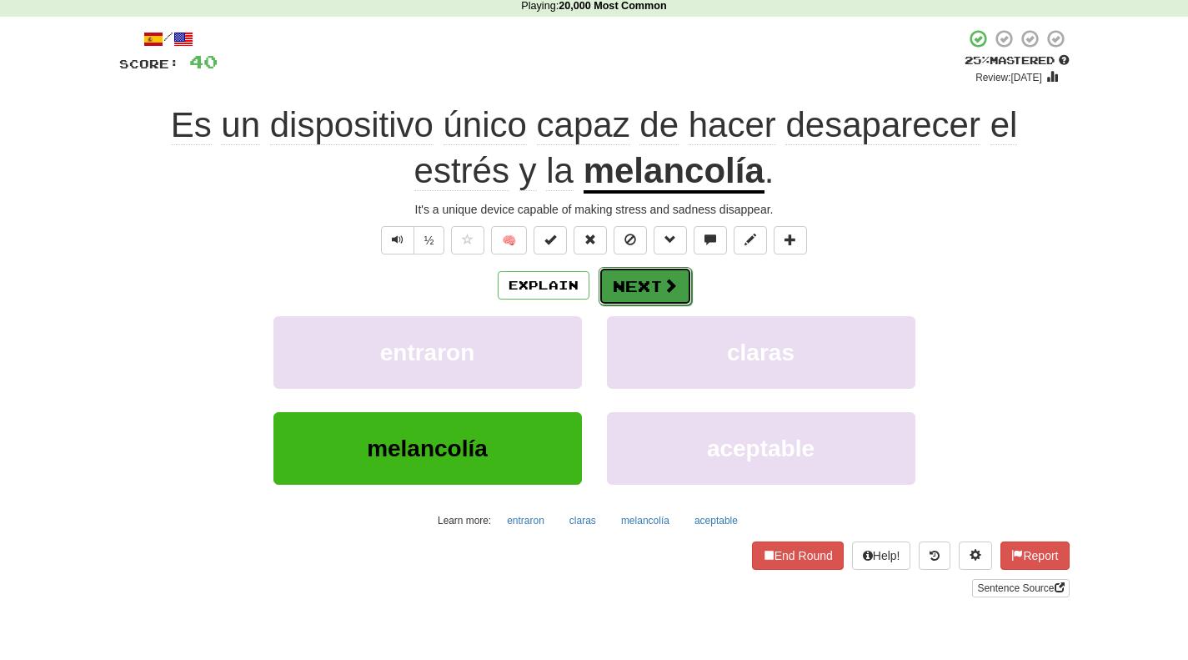
click at [648, 291] on button "Next" at bounding box center [645, 286] width 93 height 38
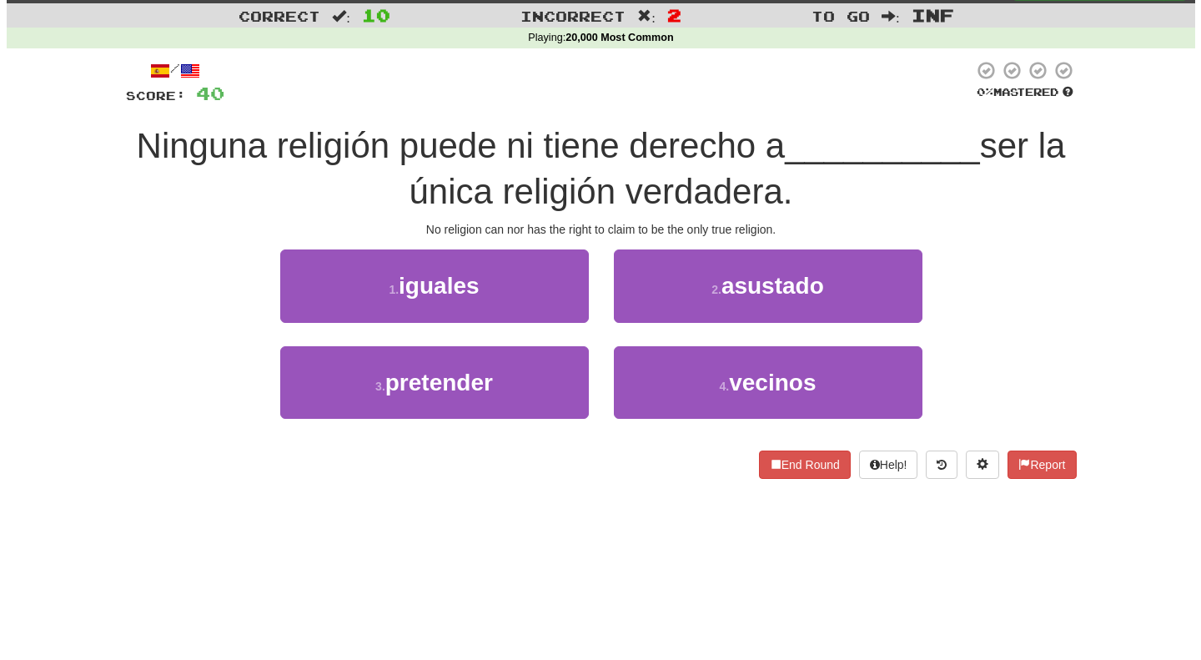
scroll to position [37, 0]
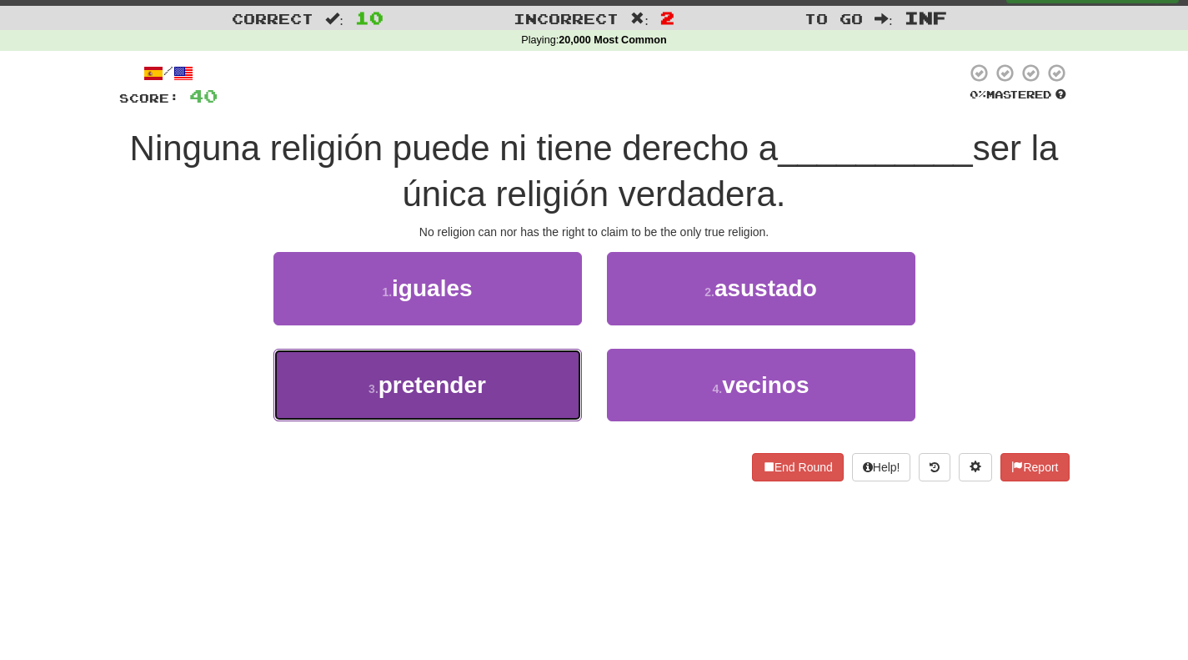
click at [460, 370] on button "3 . pretender" at bounding box center [428, 385] width 309 height 73
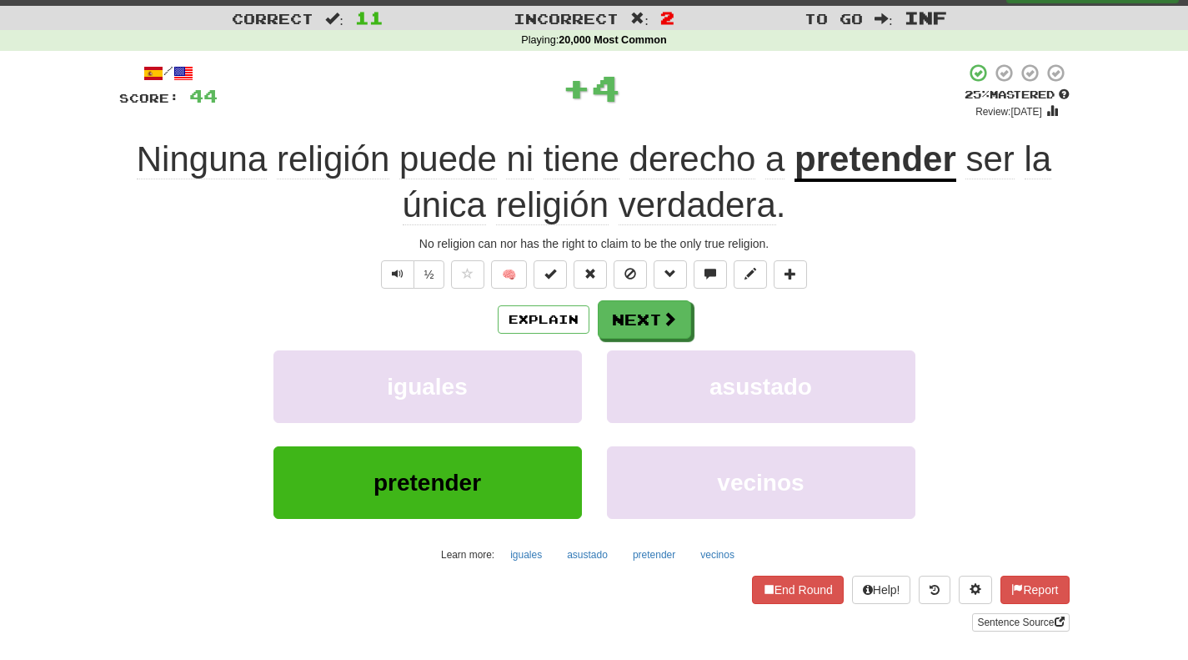
click at [861, 159] on u "pretender" at bounding box center [876, 160] width 162 height 43
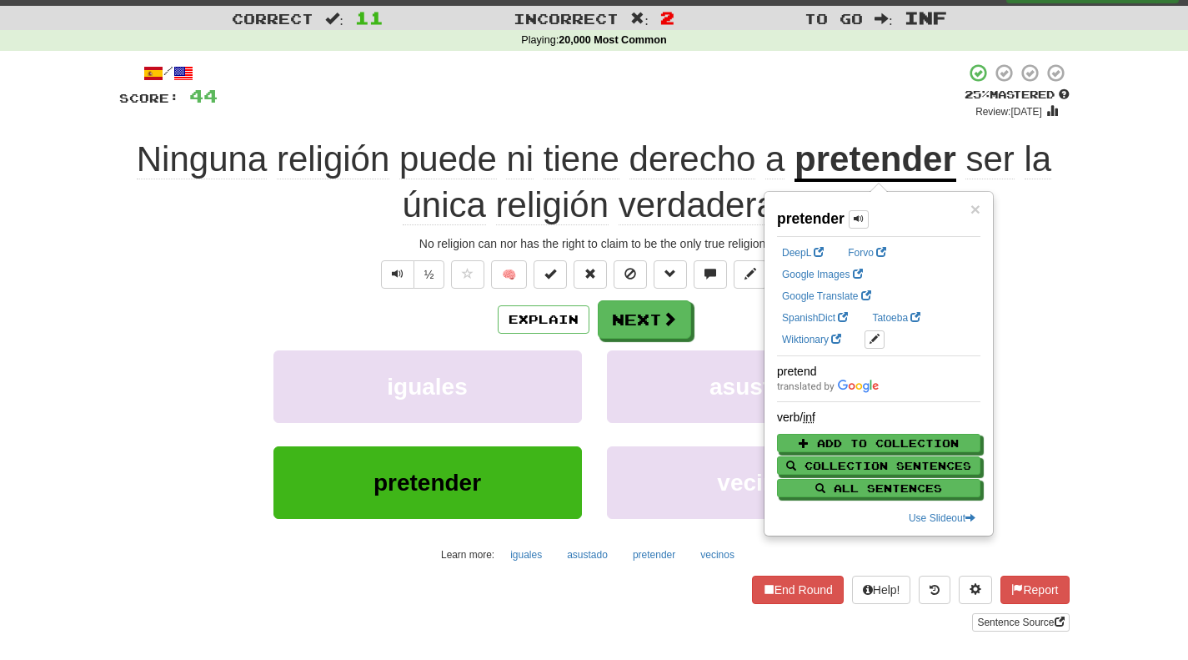
click at [1103, 211] on div "Correct : 11 Incorrect : 2 To go : Inf Playing : 20,000 Most Common / Score: 44…" at bounding box center [594, 330] width 1188 height 649
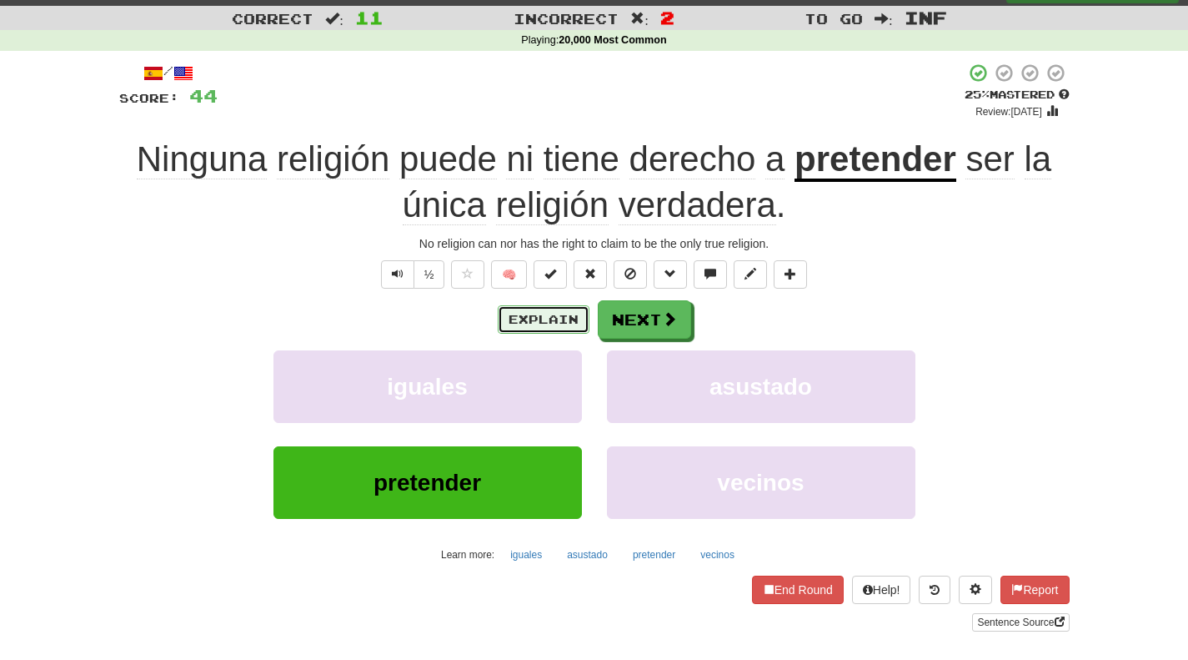
click at [541, 310] on button "Explain" at bounding box center [544, 319] width 92 height 28
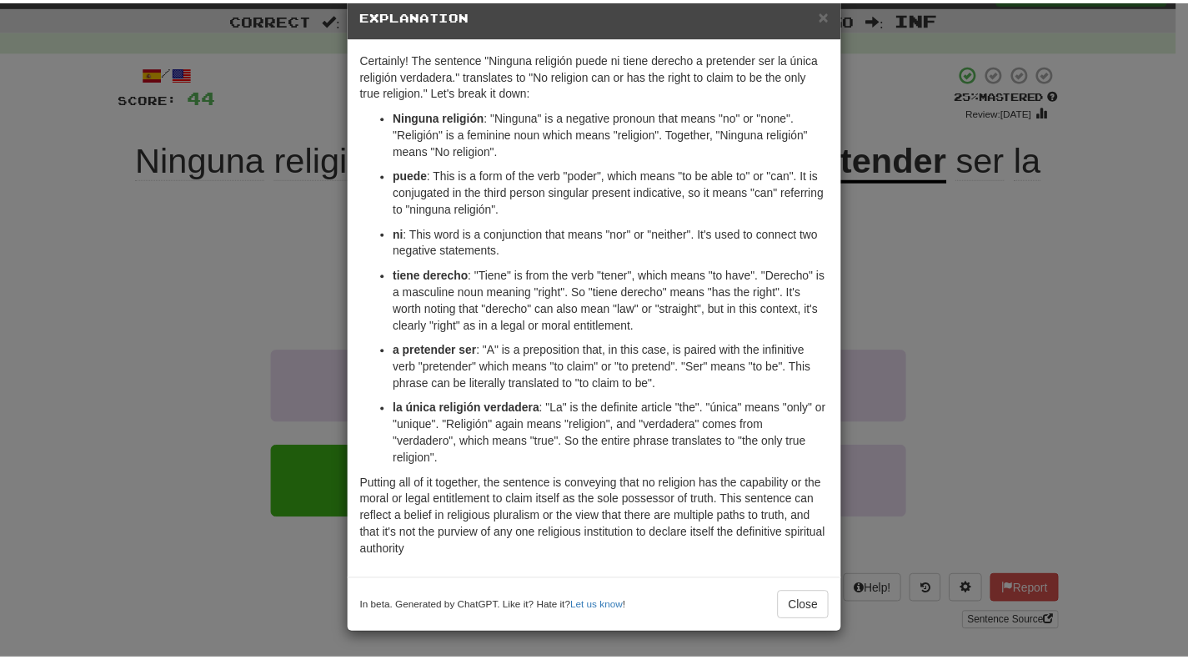
scroll to position [0, 0]
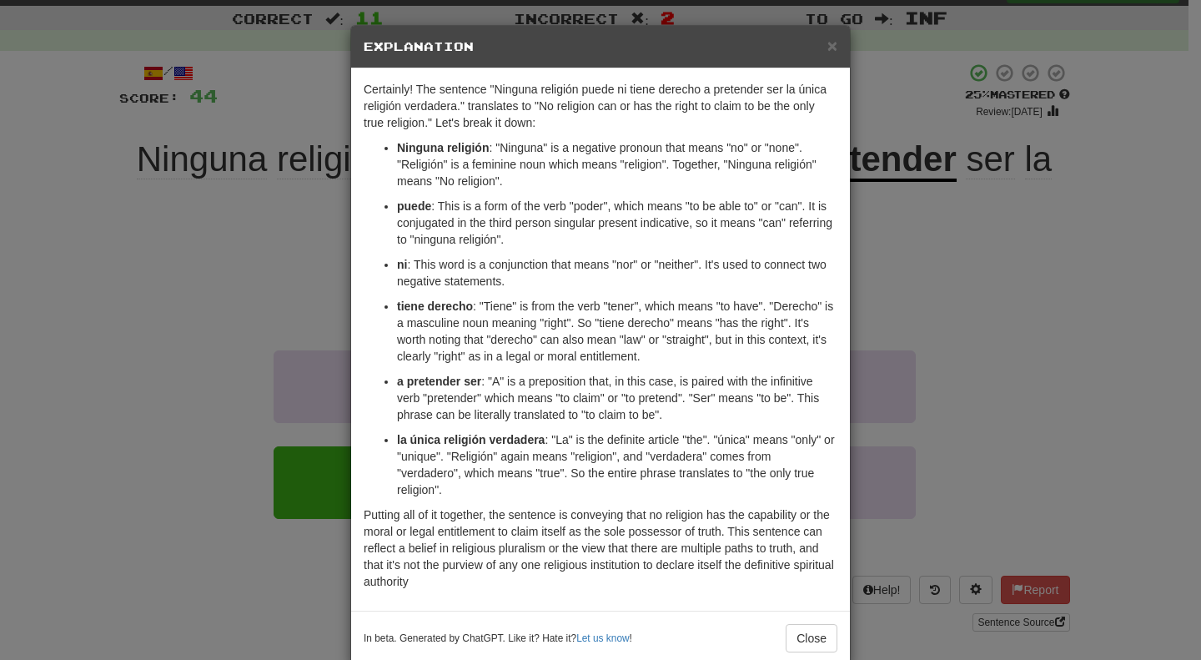
click at [817, 38] on div "× Explanation" at bounding box center [600, 47] width 499 height 43
click at [827, 45] on span "×" at bounding box center [832, 45] width 10 height 19
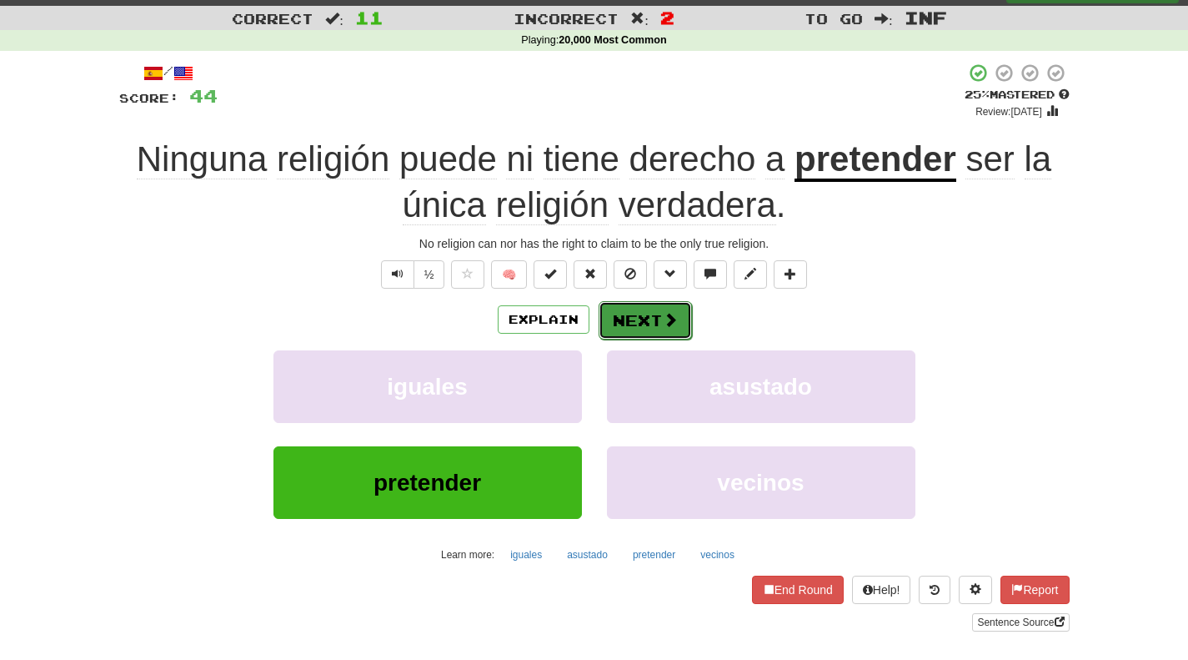
click at [626, 323] on button "Next" at bounding box center [645, 320] width 93 height 38
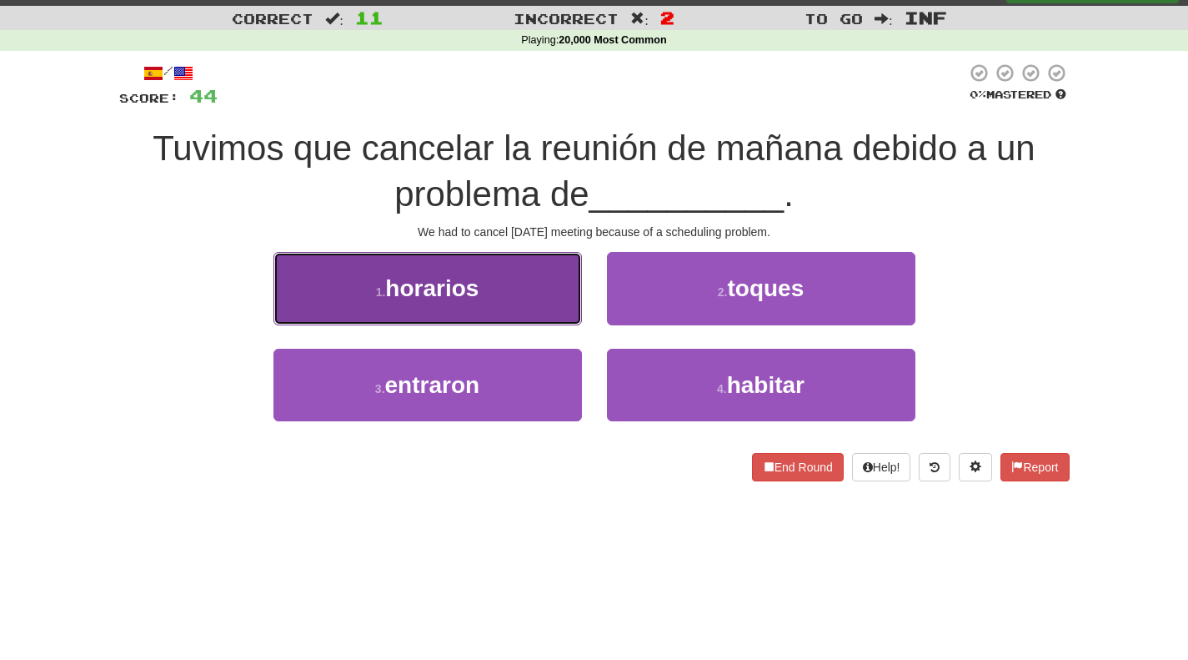
click at [489, 294] on button "1 . horarios" at bounding box center [428, 288] width 309 height 73
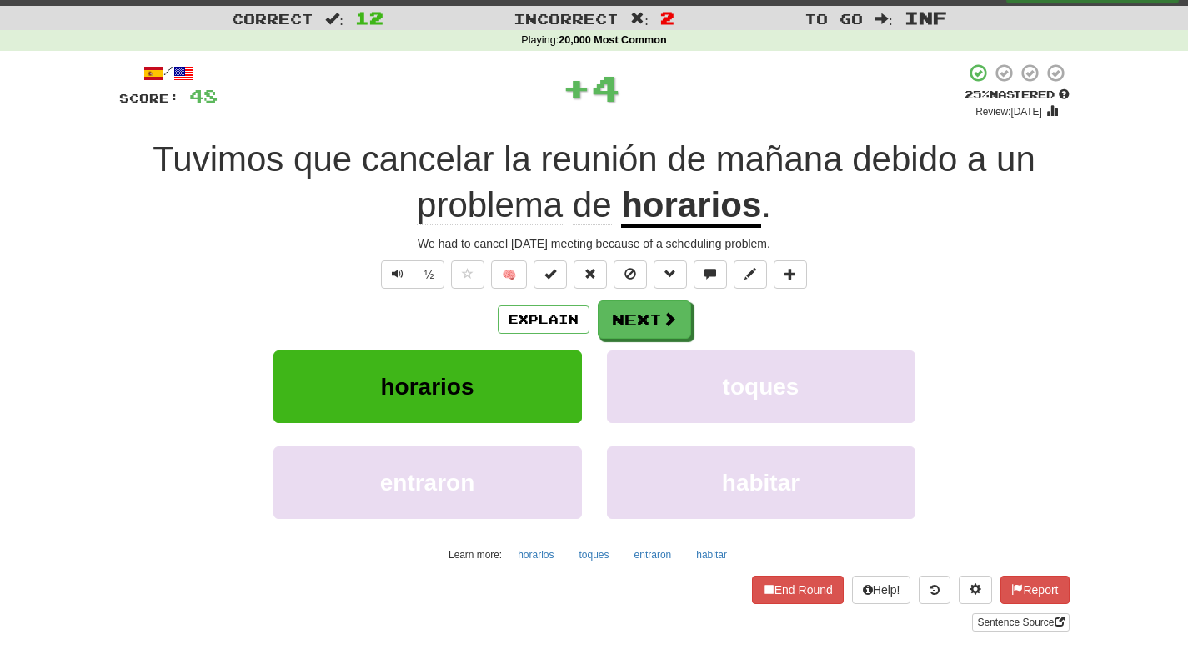
click at [694, 201] on u "horarios" at bounding box center [691, 206] width 140 height 43
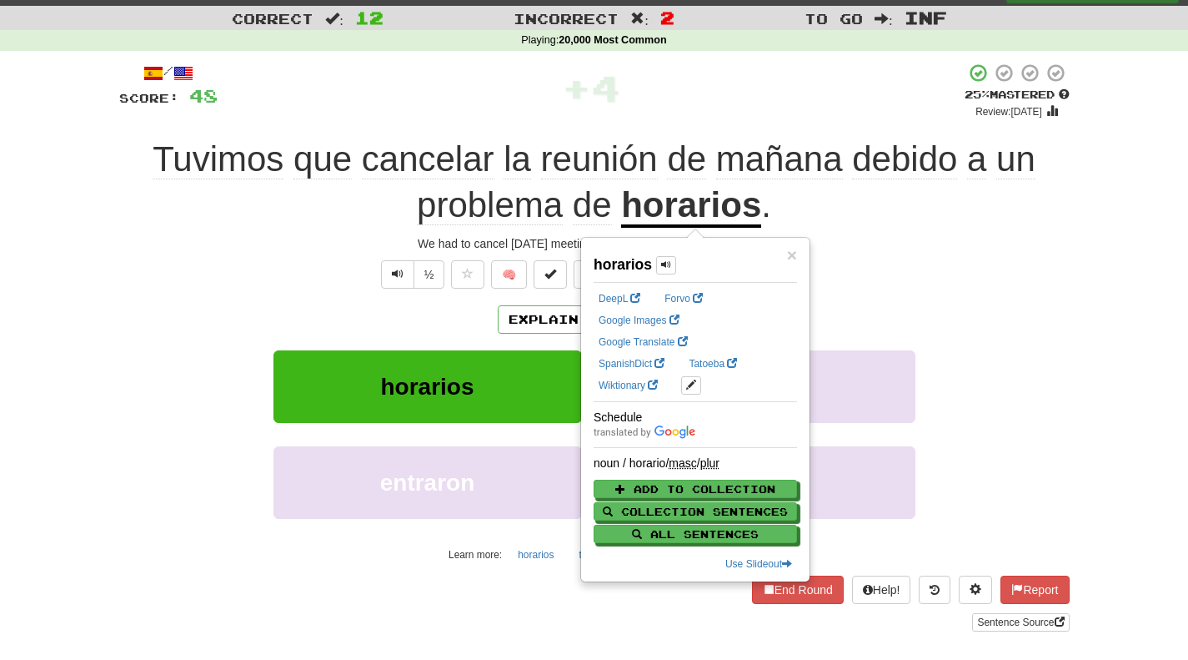
click at [861, 169] on span "debido" at bounding box center [904, 159] width 105 height 40
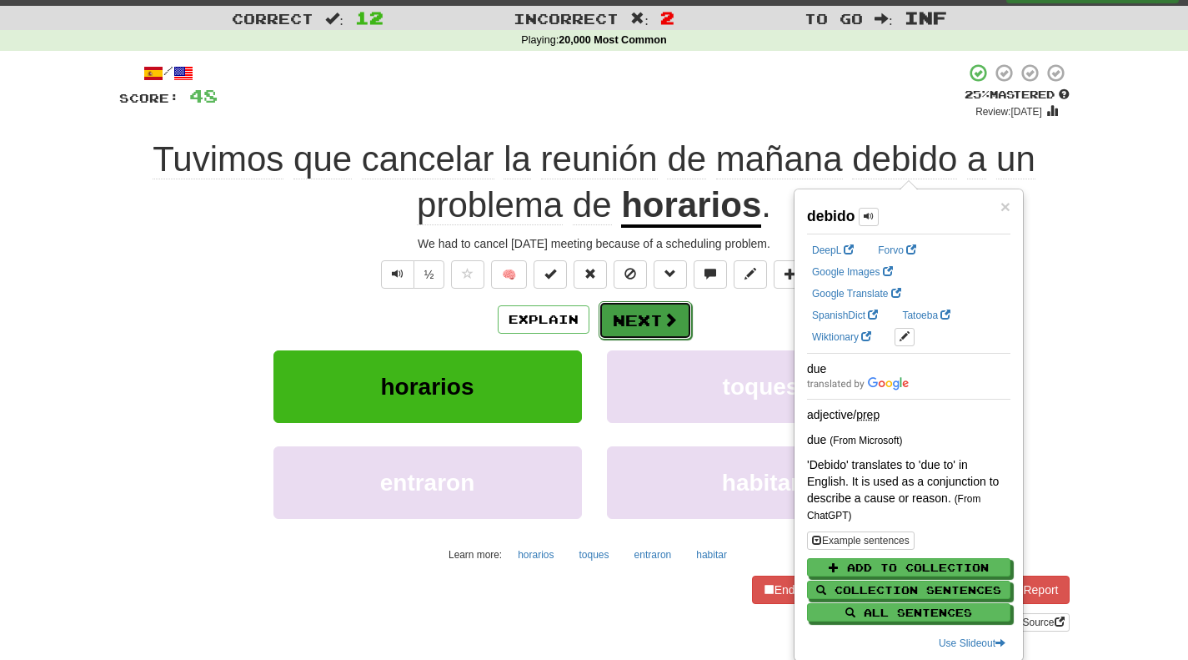
click at [665, 327] on span at bounding box center [670, 319] width 15 height 15
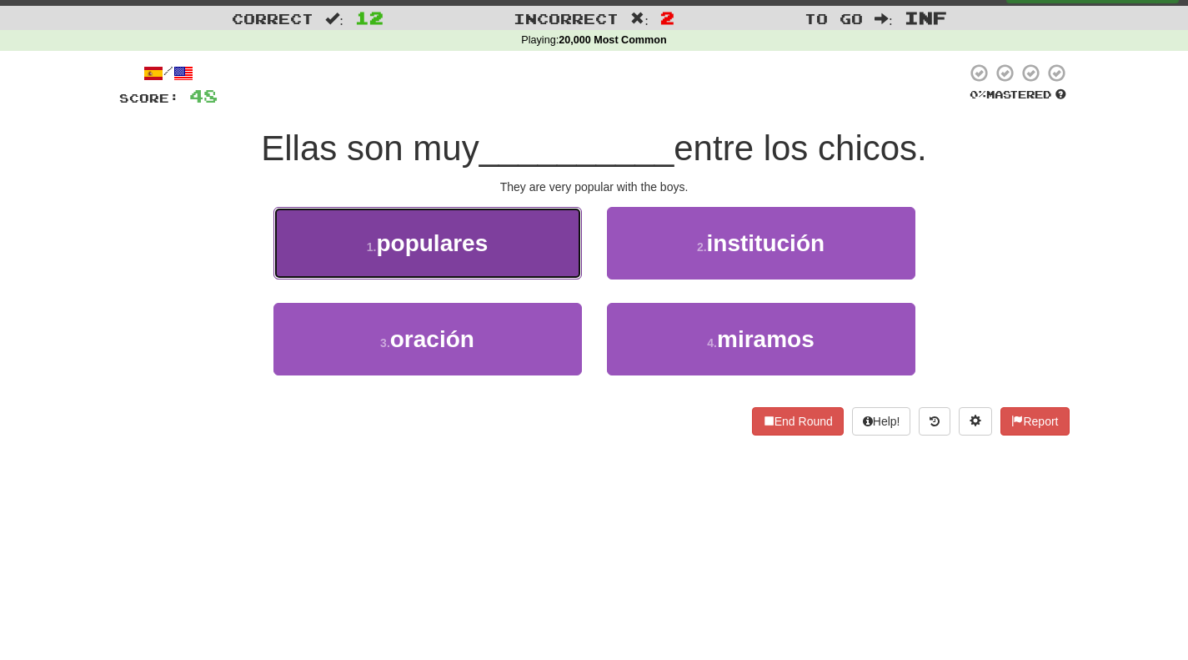
click at [455, 273] on button "1 . populares" at bounding box center [428, 243] width 309 height 73
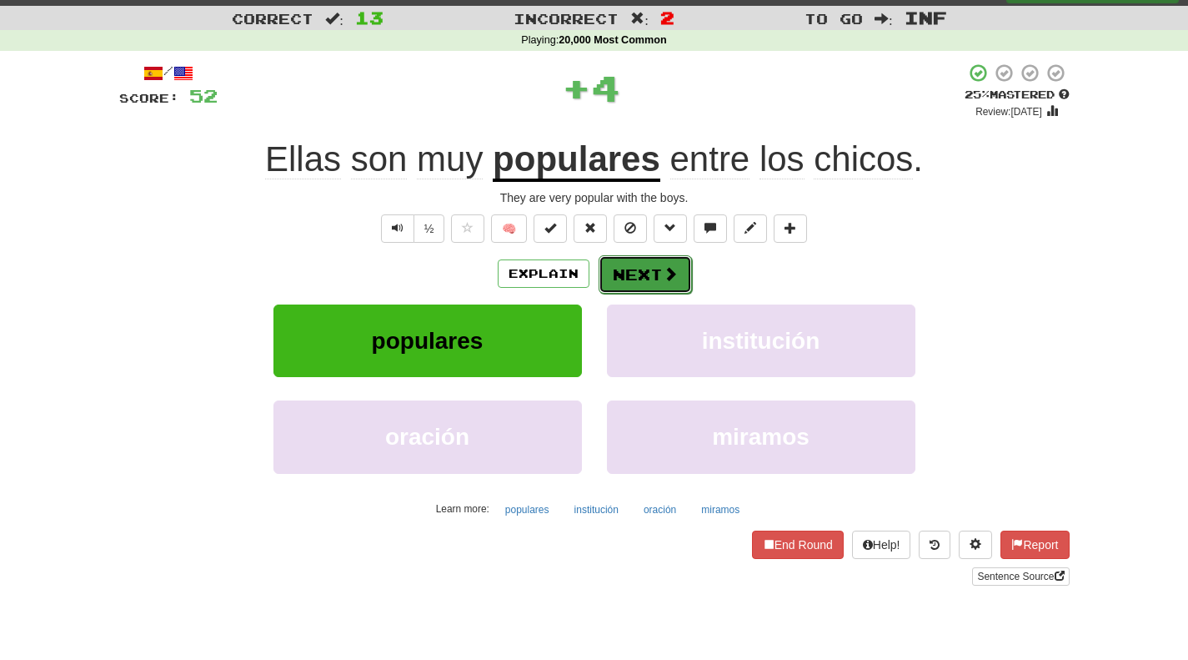
click at [635, 282] on button "Next" at bounding box center [645, 274] width 93 height 38
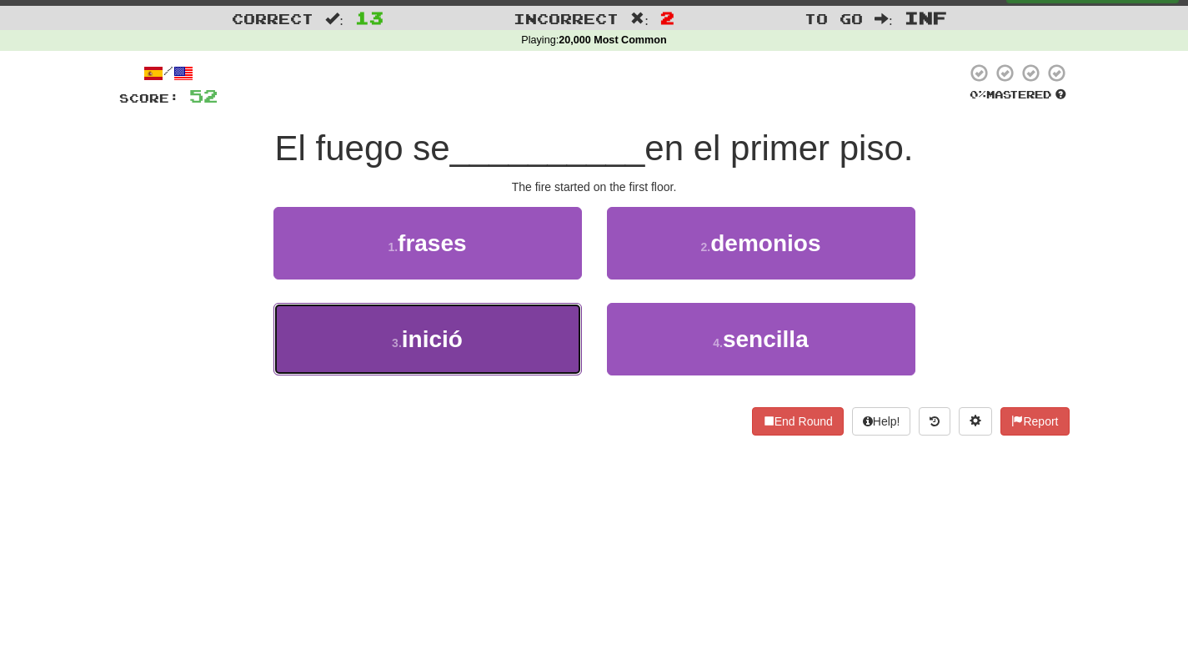
click at [467, 328] on button "3 . inició" at bounding box center [428, 339] width 309 height 73
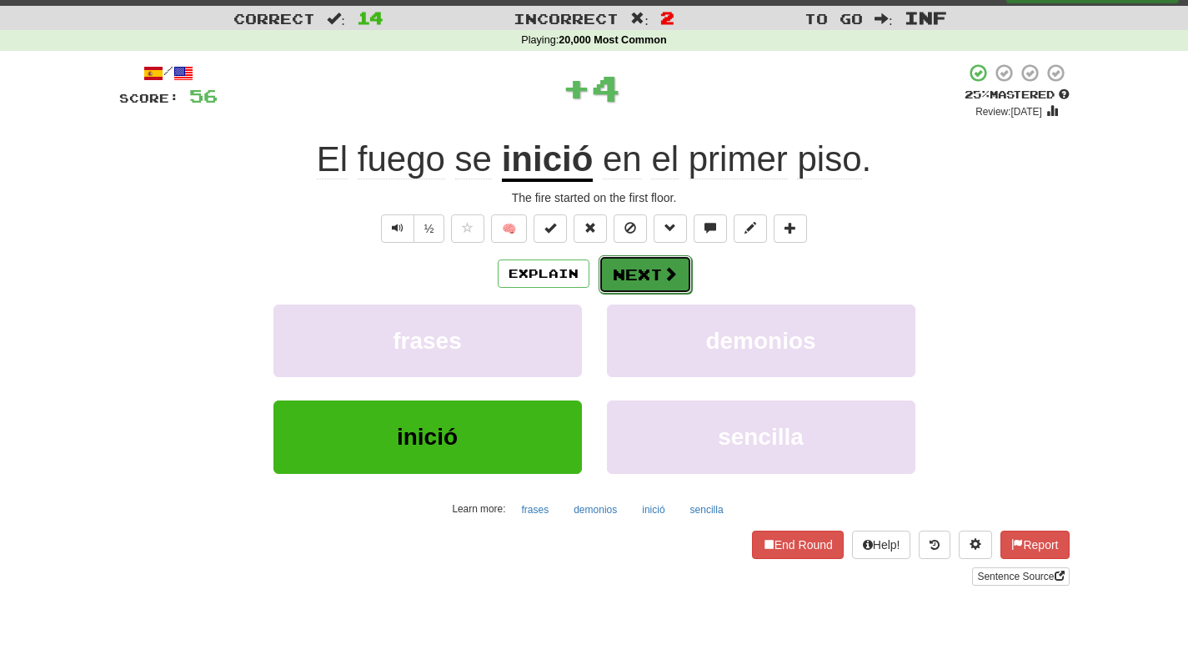
click at [661, 283] on button "Next" at bounding box center [645, 274] width 93 height 38
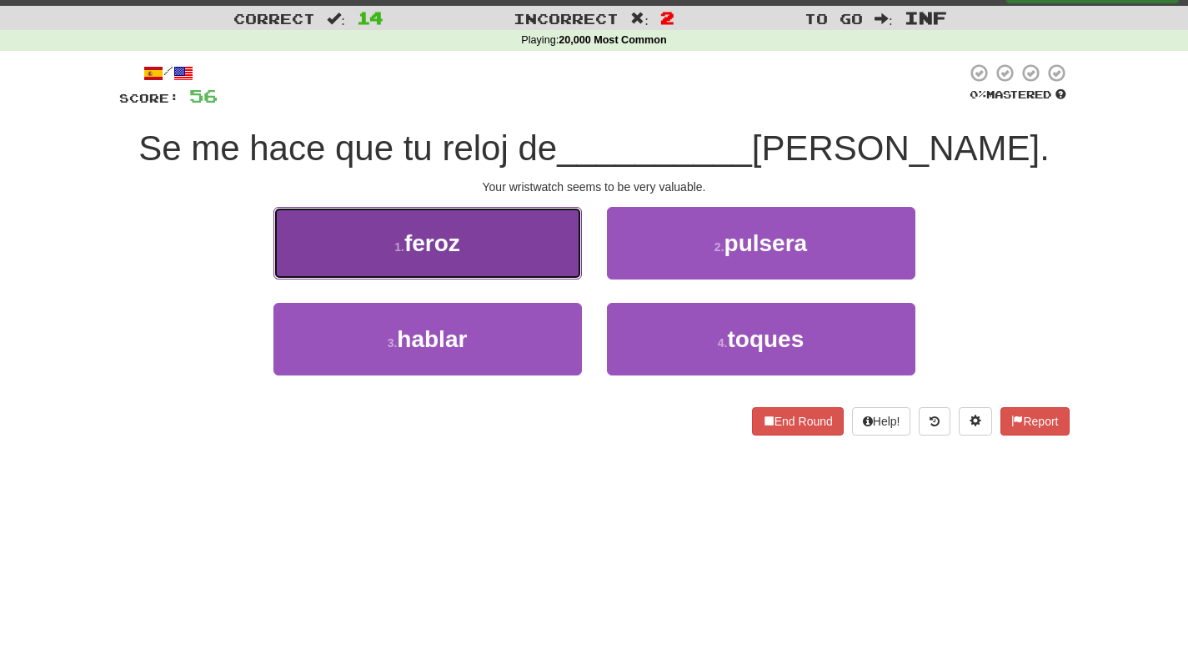
click at [495, 248] on button "1 . feroz" at bounding box center [428, 243] width 309 height 73
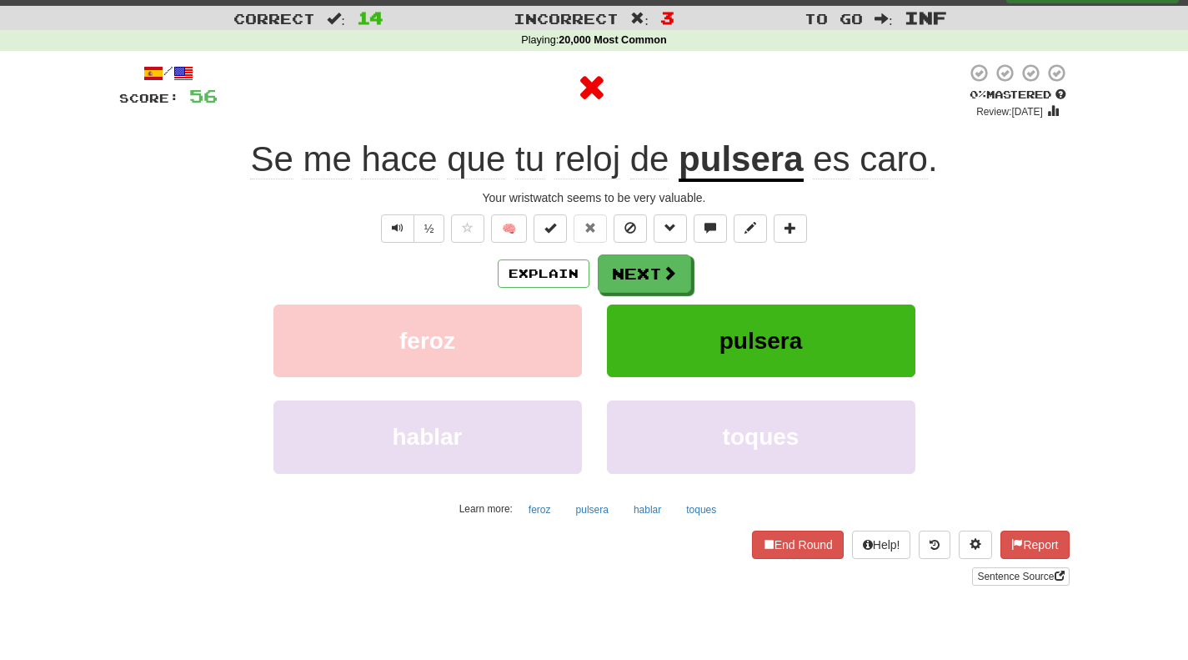
click at [729, 163] on u "pulsera" at bounding box center [741, 160] width 124 height 43
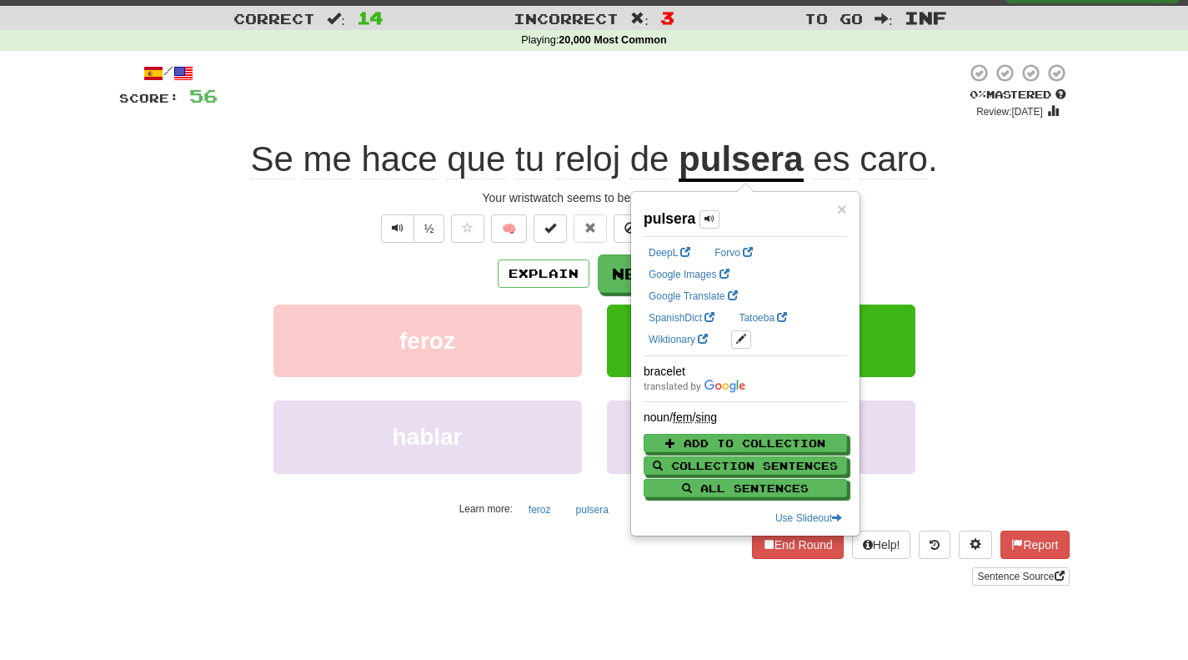
click at [879, 154] on span "caro" at bounding box center [894, 159] width 68 height 40
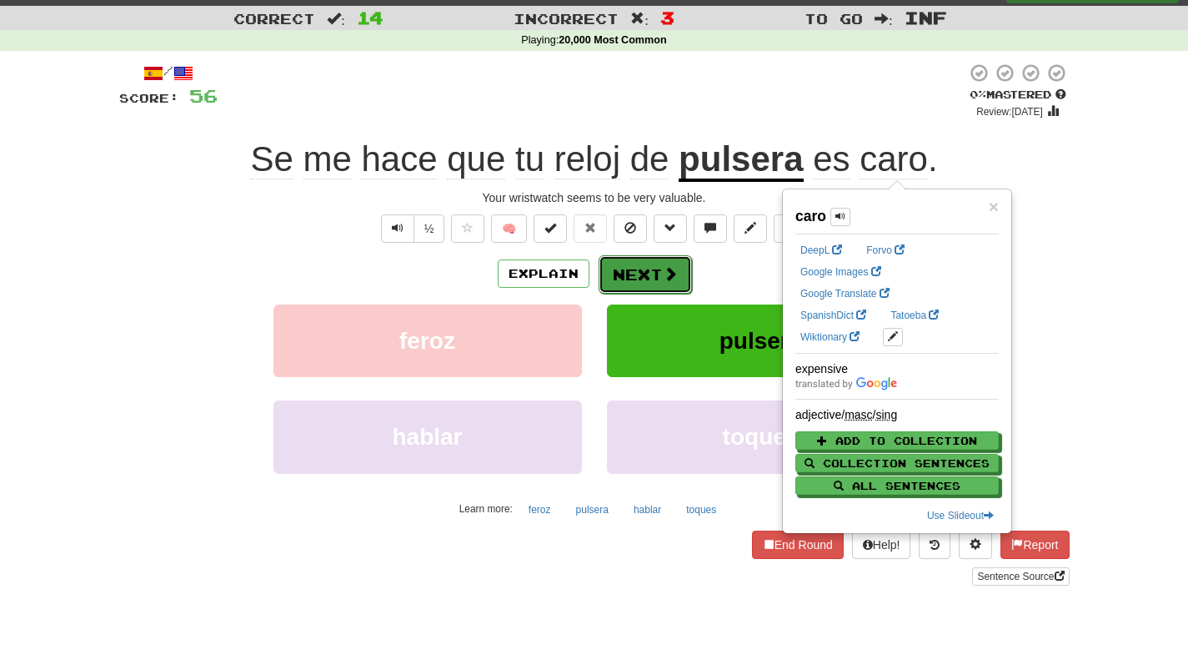
click at [640, 279] on button "Next" at bounding box center [645, 274] width 93 height 38
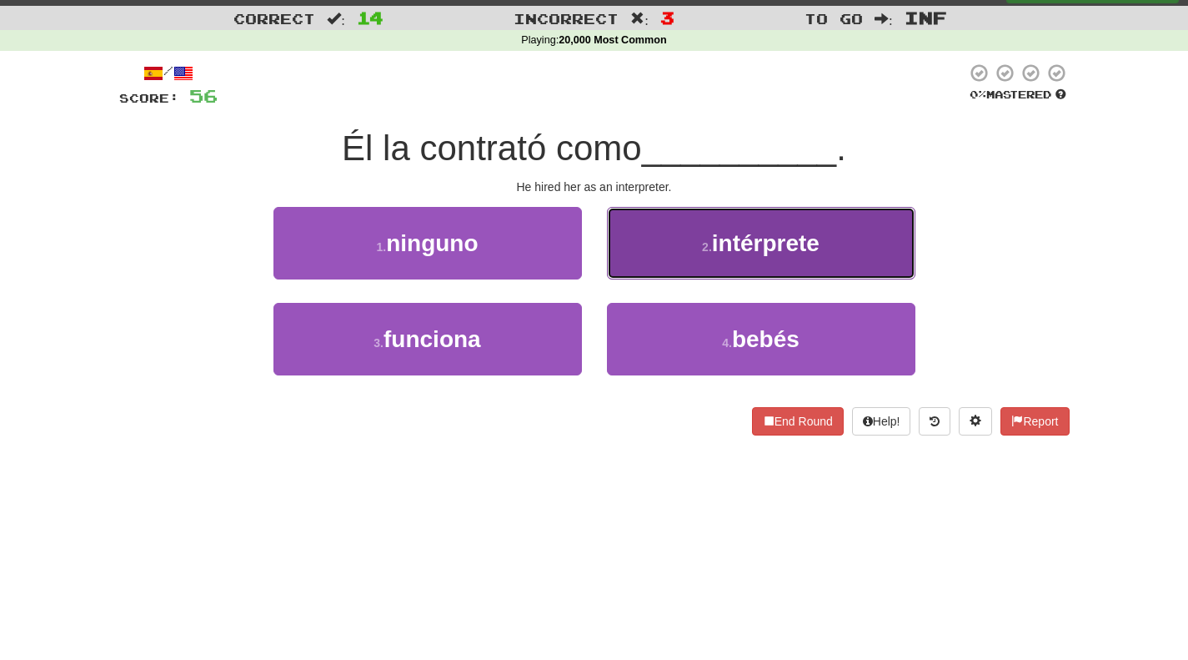
click at [707, 249] on small "2 ." at bounding box center [707, 246] width 10 height 13
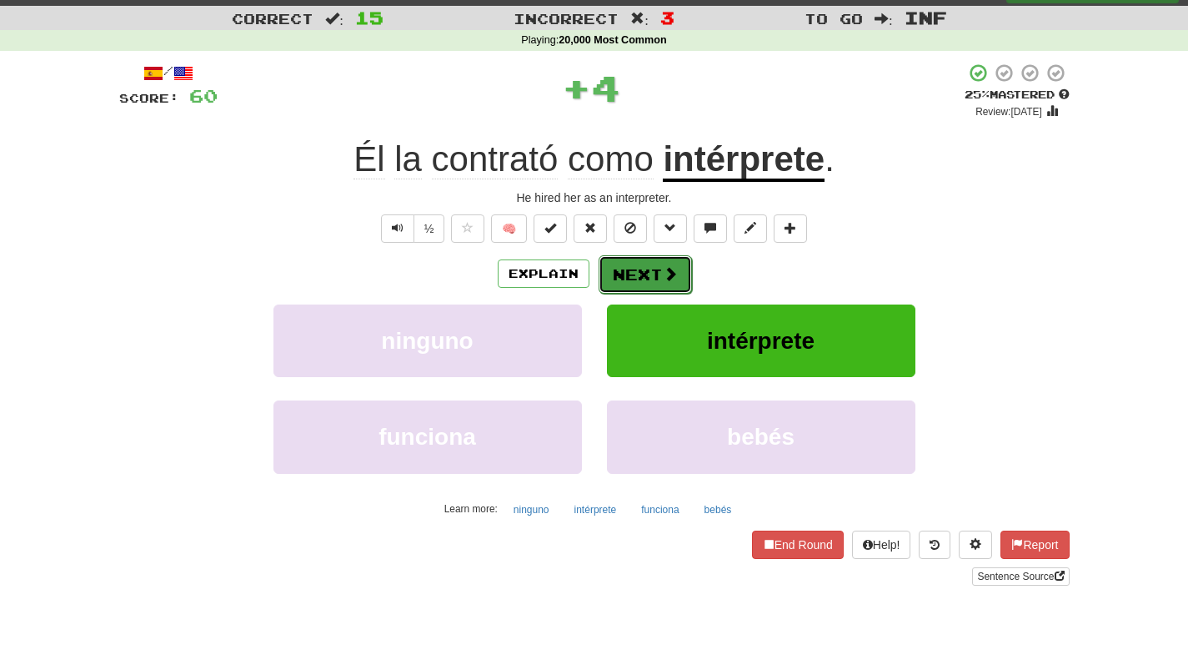
click at [663, 269] on span at bounding box center [670, 273] width 15 height 15
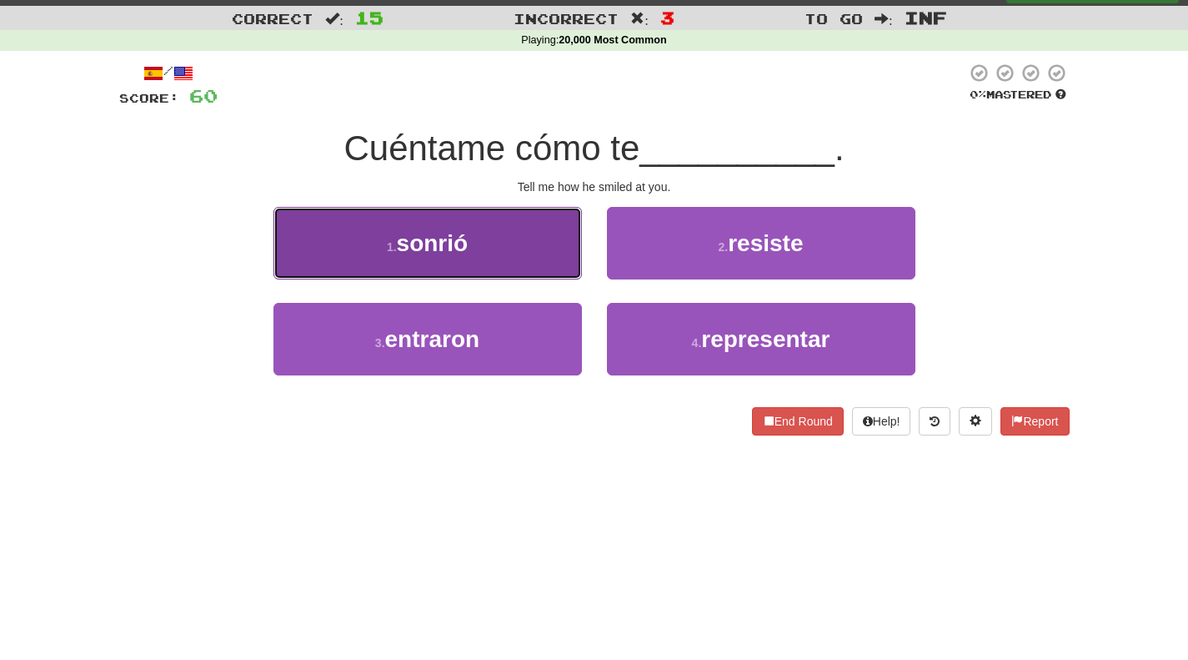
click at [522, 234] on button "1 . sonrió" at bounding box center [428, 243] width 309 height 73
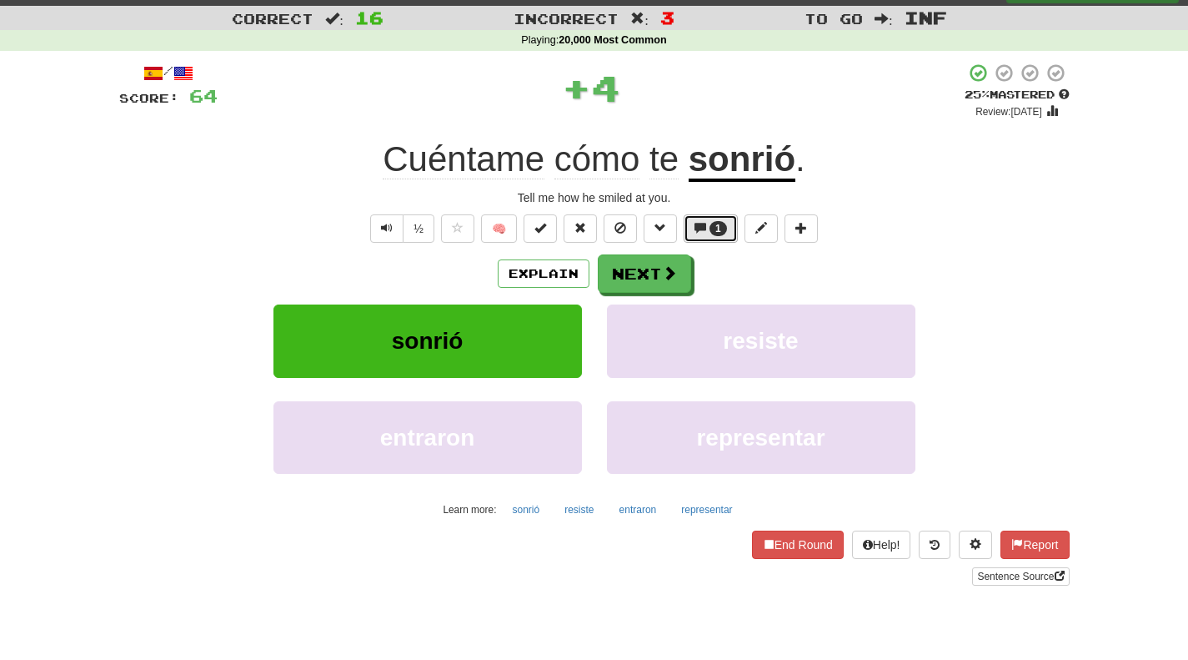
click at [697, 232] on span at bounding box center [701, 228] width 12 height 12
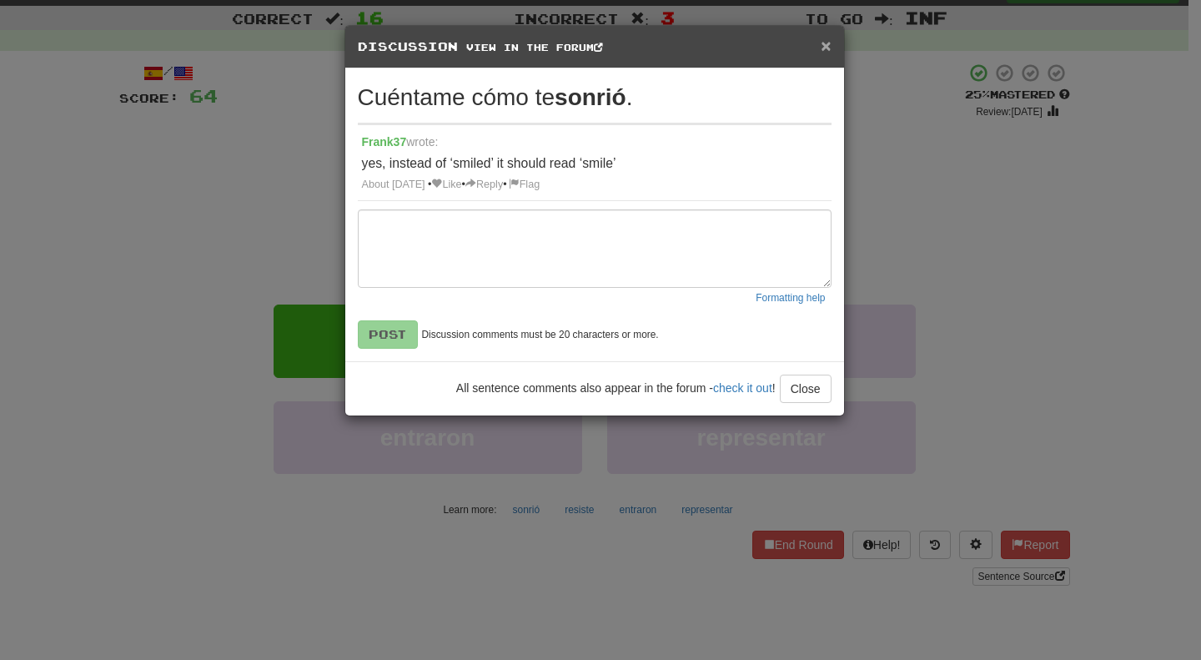
click at [823, 38] on span "×" at bounding box center [826, 45] width 10 height 19
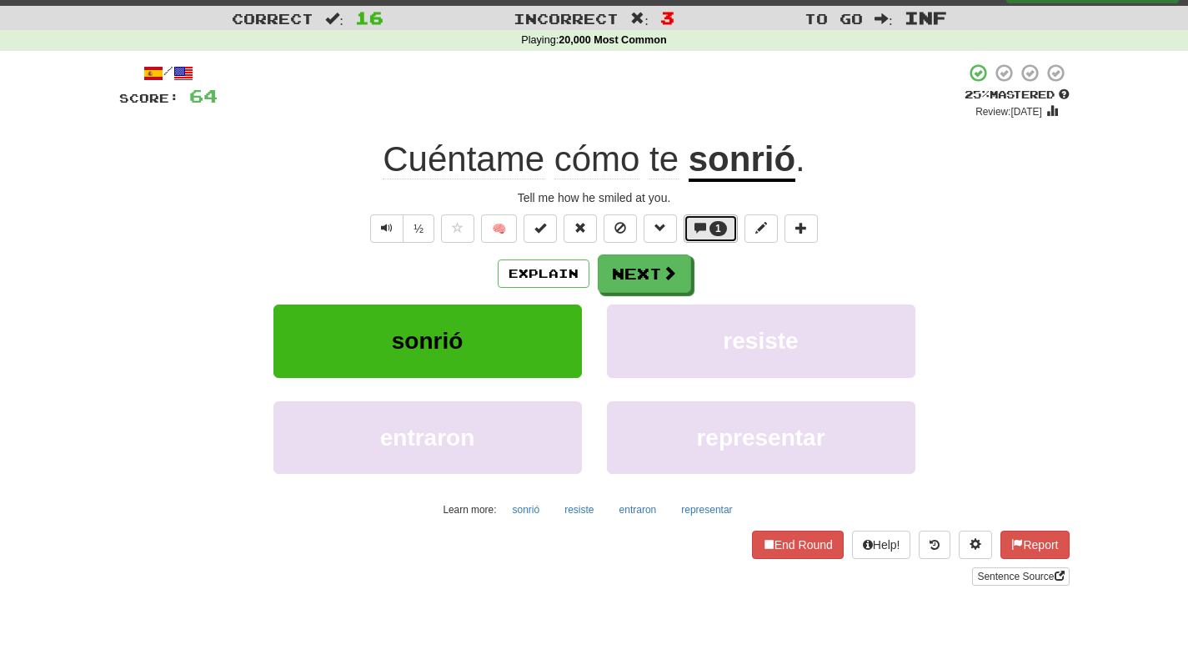
click at [730, 216] on button "1" at bounding box center [711, 228] width 54 height 28
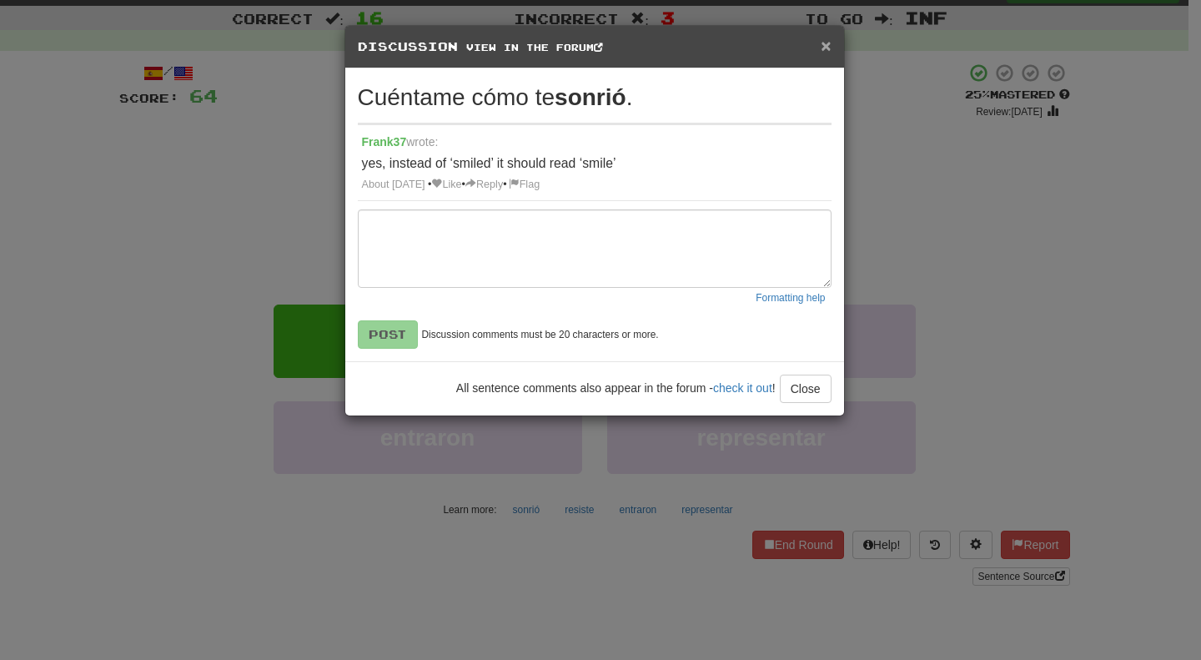
click at [823, 41] on span "×" at bounding box center [826, 45] width 10 height 19
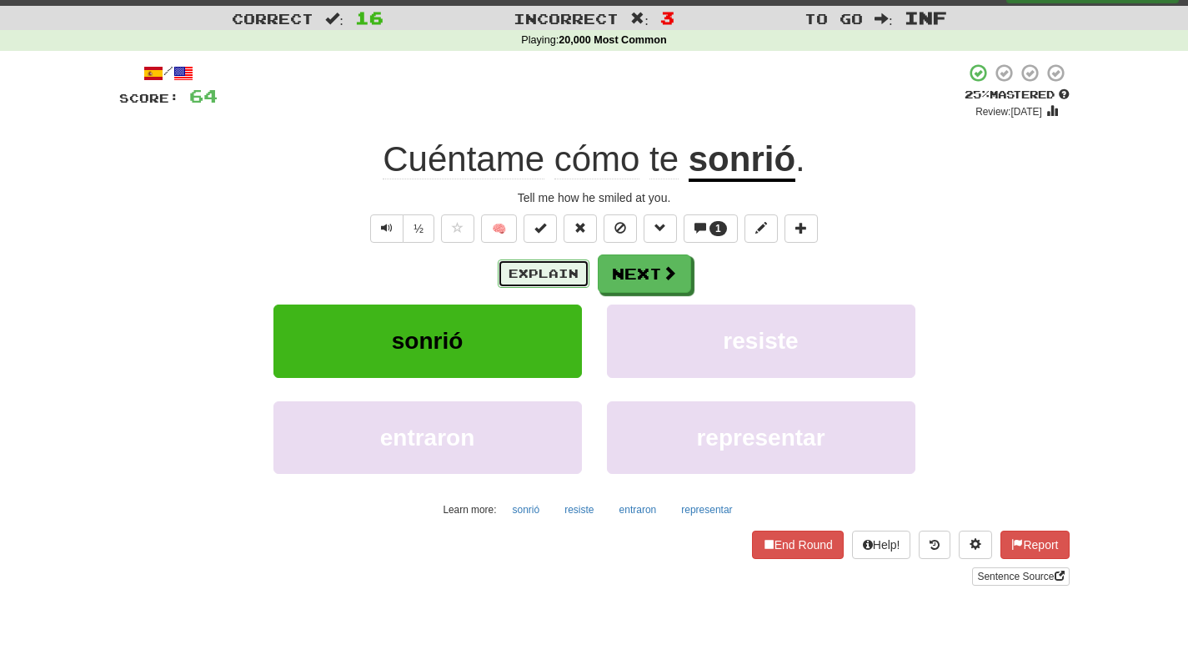
click at [566, 280] on button "Explain" at bounding box center [544, 273] width 92 height 28
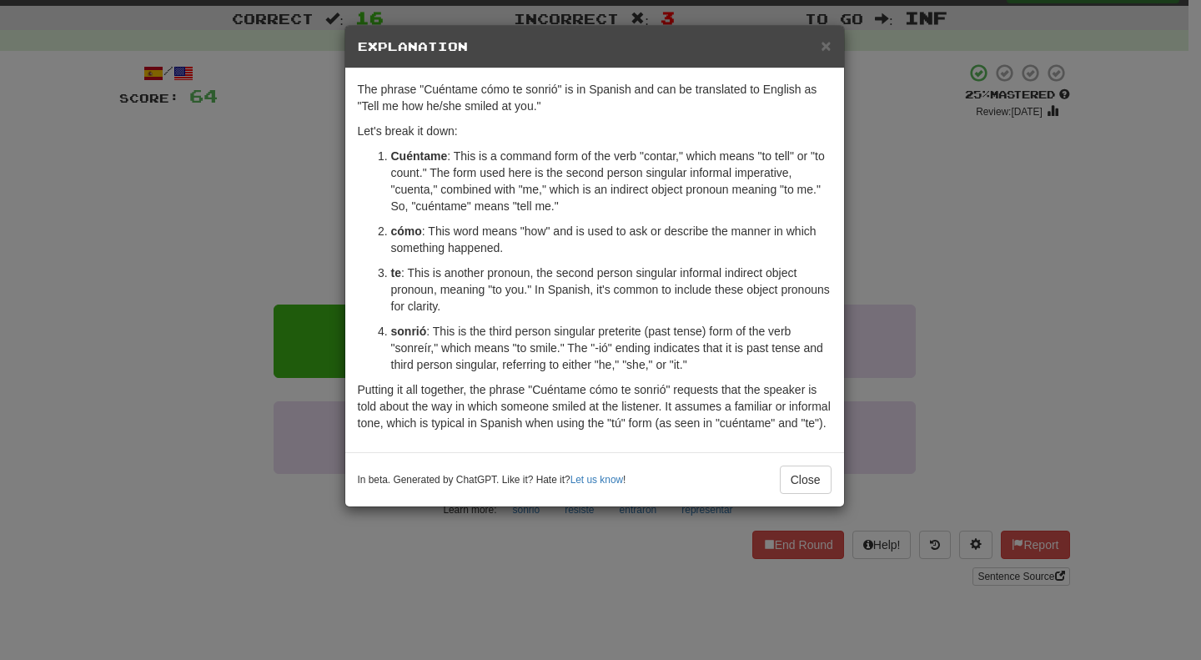
click at [819, 43] on h5 "Explanation" at bounding box center [595, 46] width 474 height 17
click at [825, 50] on span "×" at bounding box center [826, 45] width 10 height 19
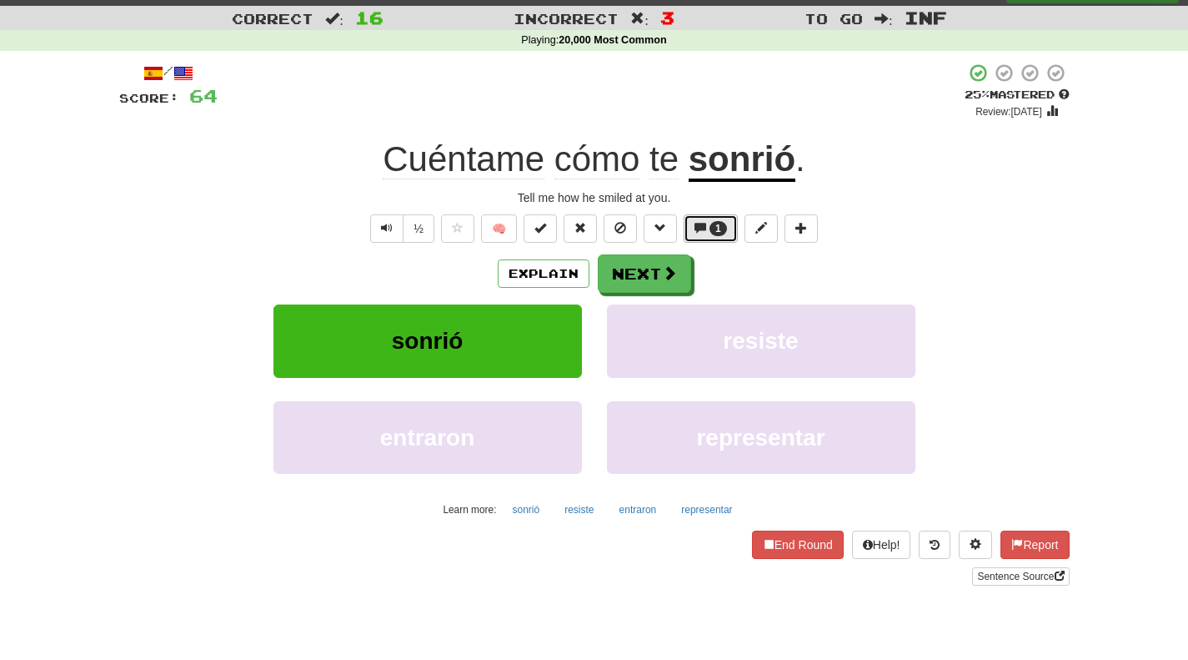
click at [702, 234] on span at bounding box center [701, 228] width 12 height 12
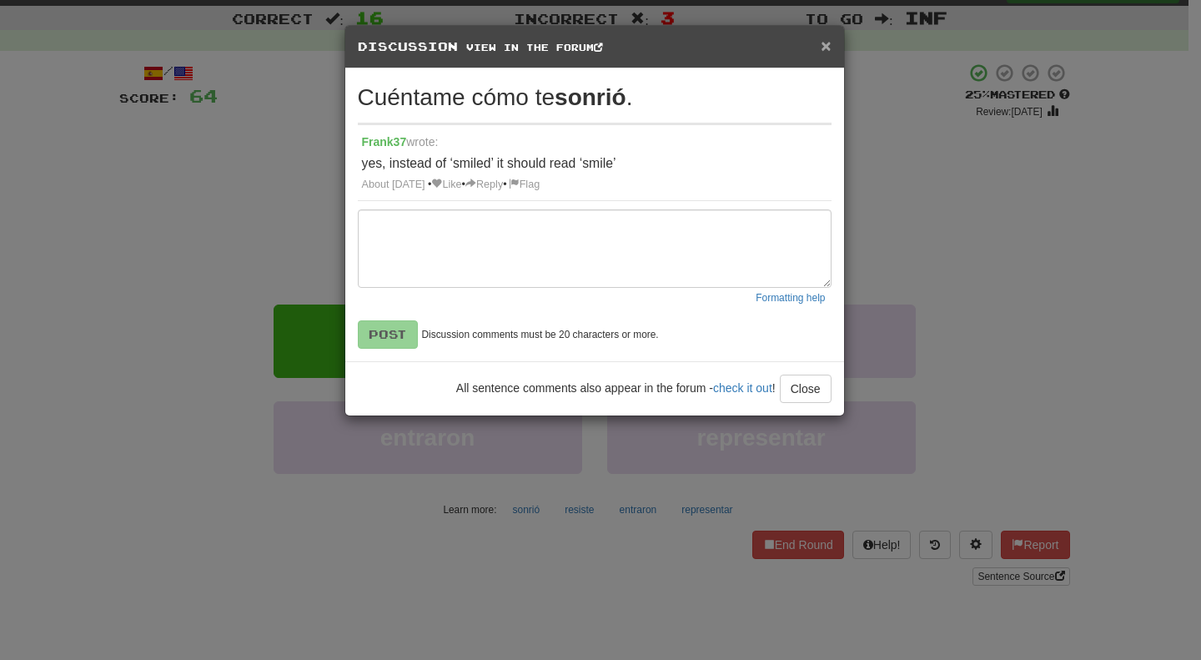
click at [828, 44] on span "×" at bounding box center [826, 45] width 10 height 19
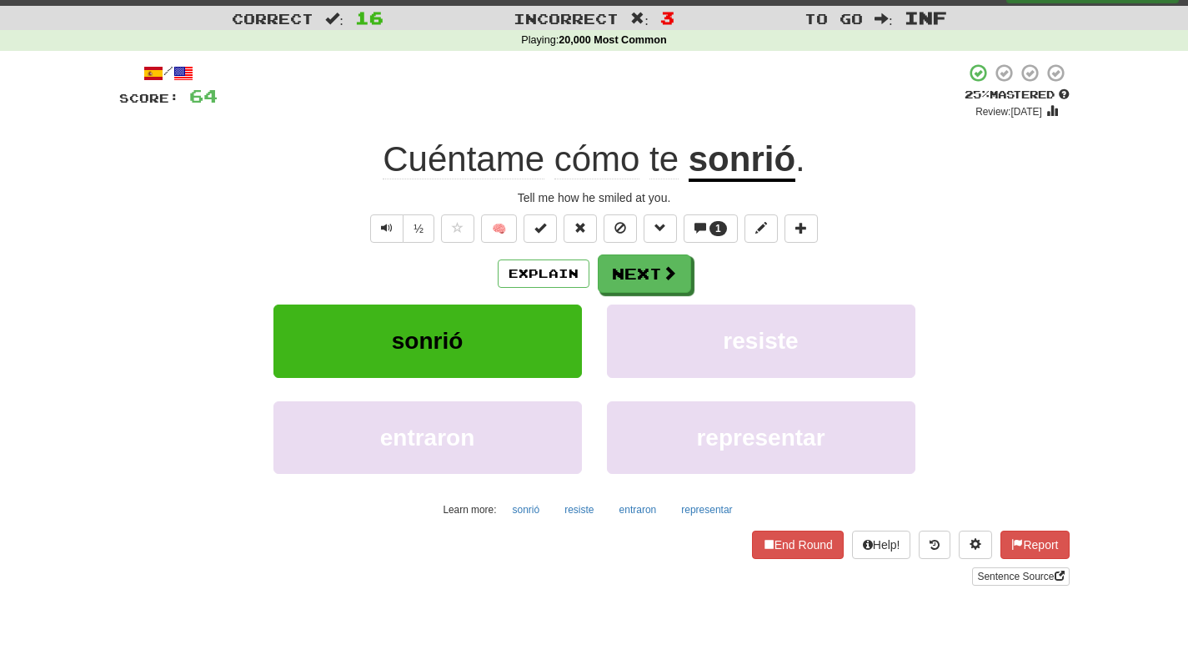
click at [883, 18] on span ":" at bounding box center [884, 19] width 18 height 14
click at [922, 20] on span "Inf" at bounding box center [926, 18] width 43 height 20
click at [637, 271] on button "Next" at bounding box center [645, 274] width 93 height 38
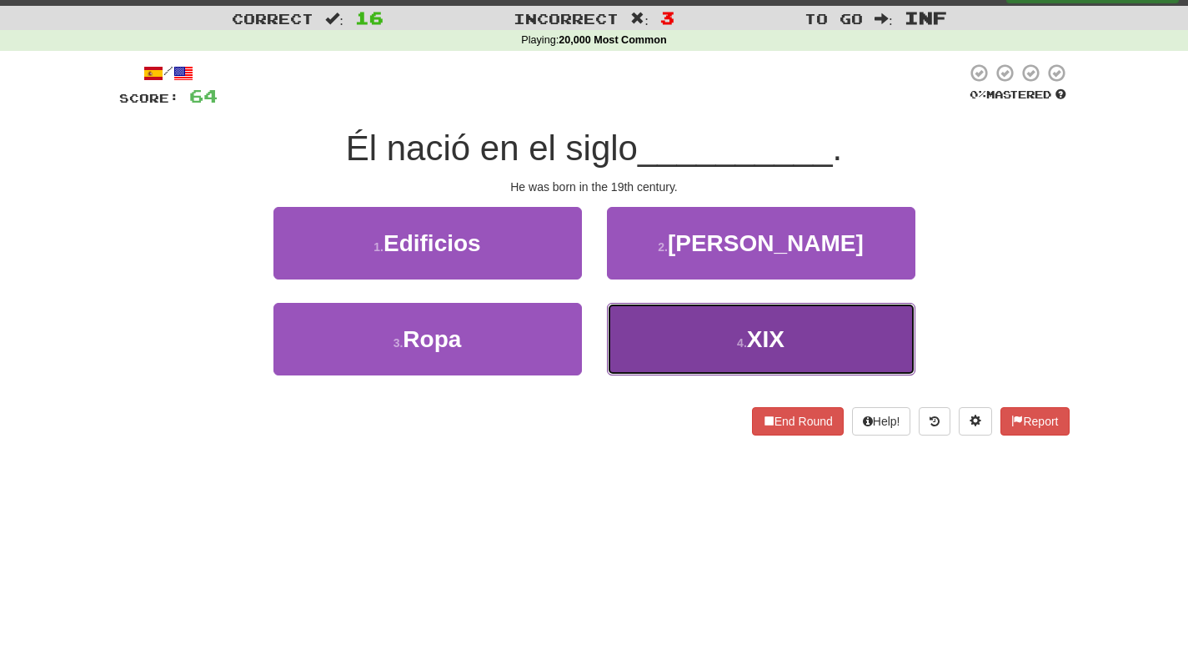
click at [655, 339] on button "4 . XIX" at bounding box center [761, 339] width 309 height 73
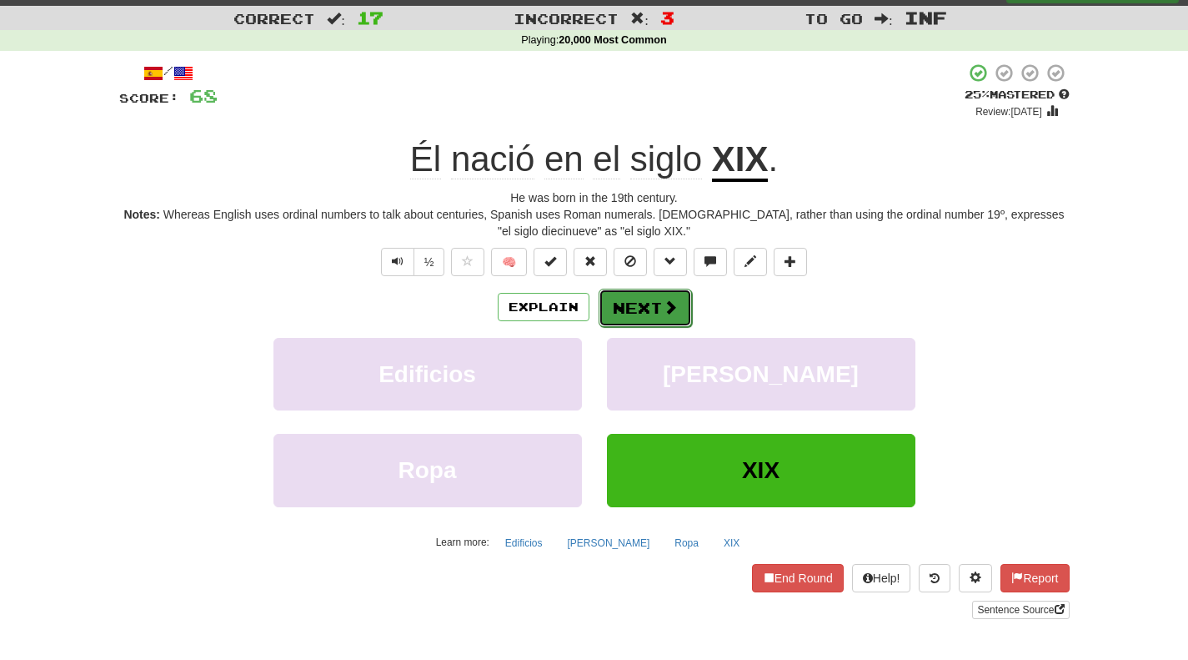
click at [646, 303] on button "Next" at bounding box center [645, 308] width 93 height 38
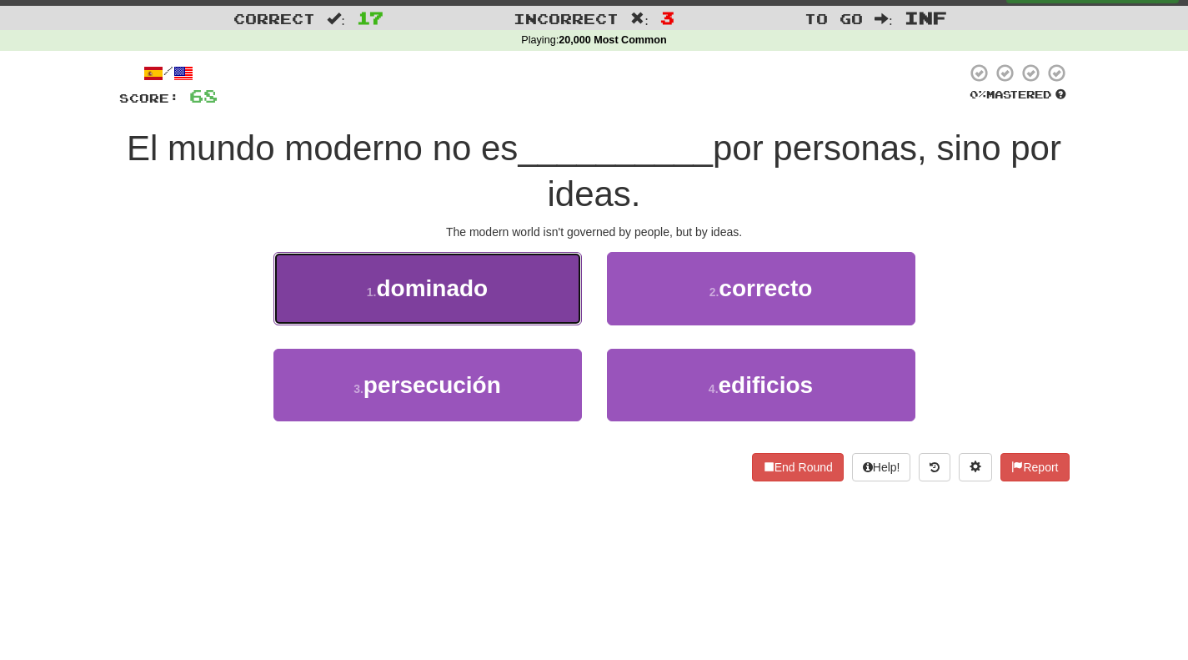
click at [500, 291] on button "1 . dominado" at bounding box center [428, 288] width 309 height 73
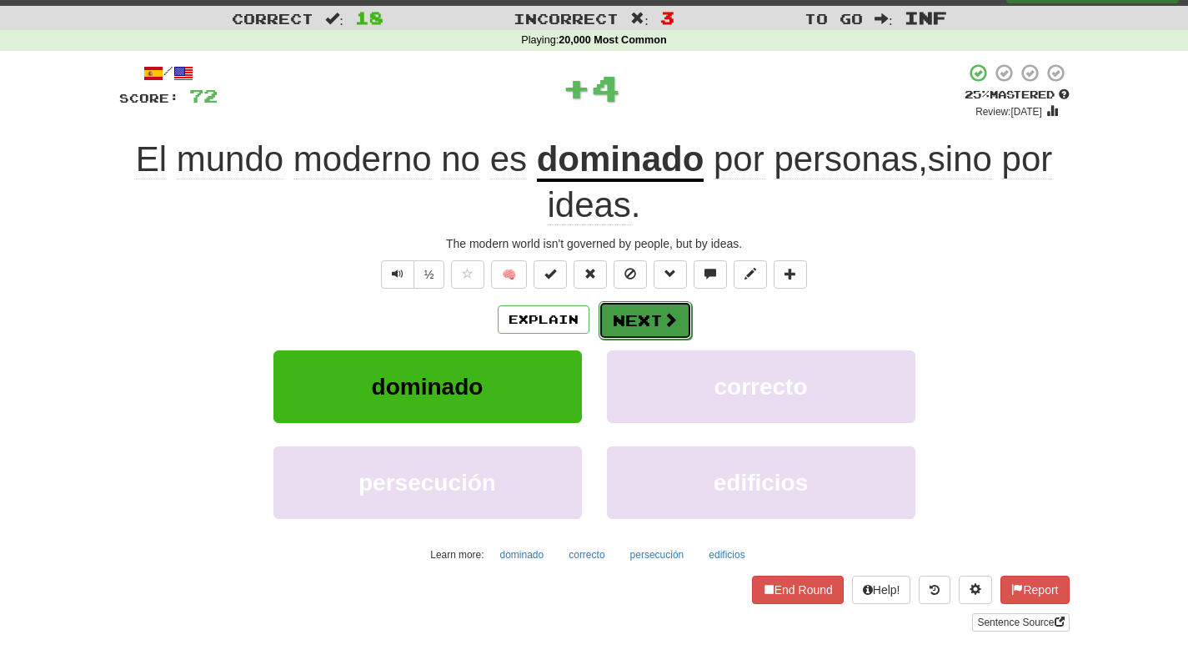
click at [641, 314] on button "Next" at bounding box center [645, 320] width 93 height 38
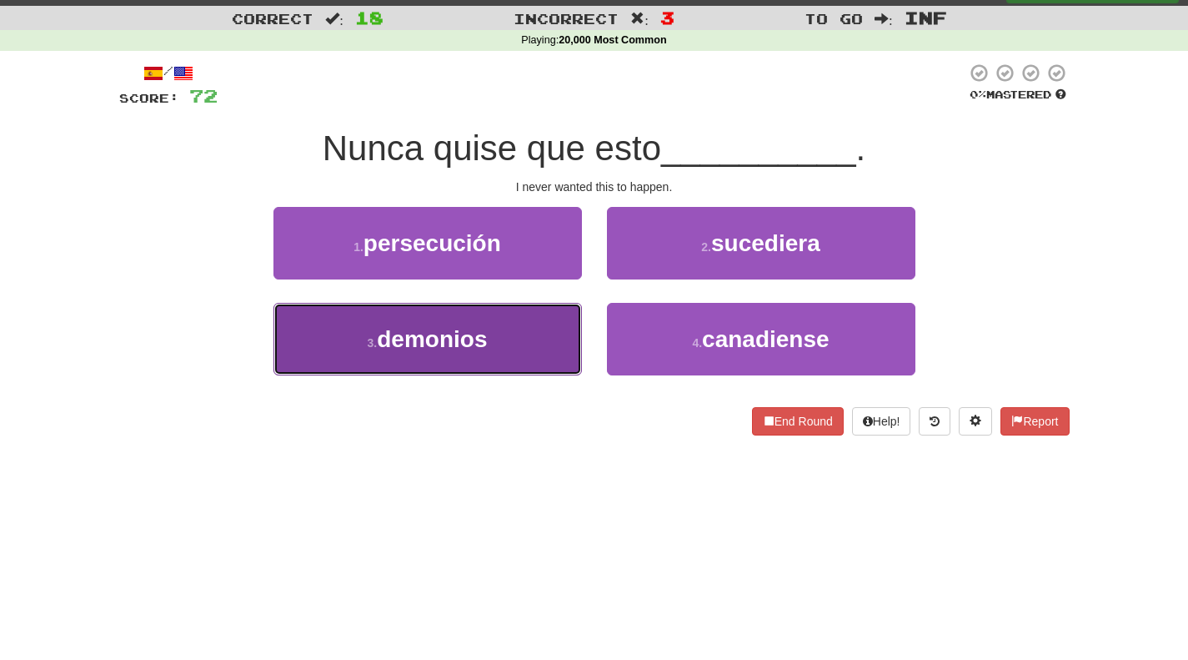
click at [535, 349] on button "3 . demonios" at bounding box center [428, 339] width 309 height 73
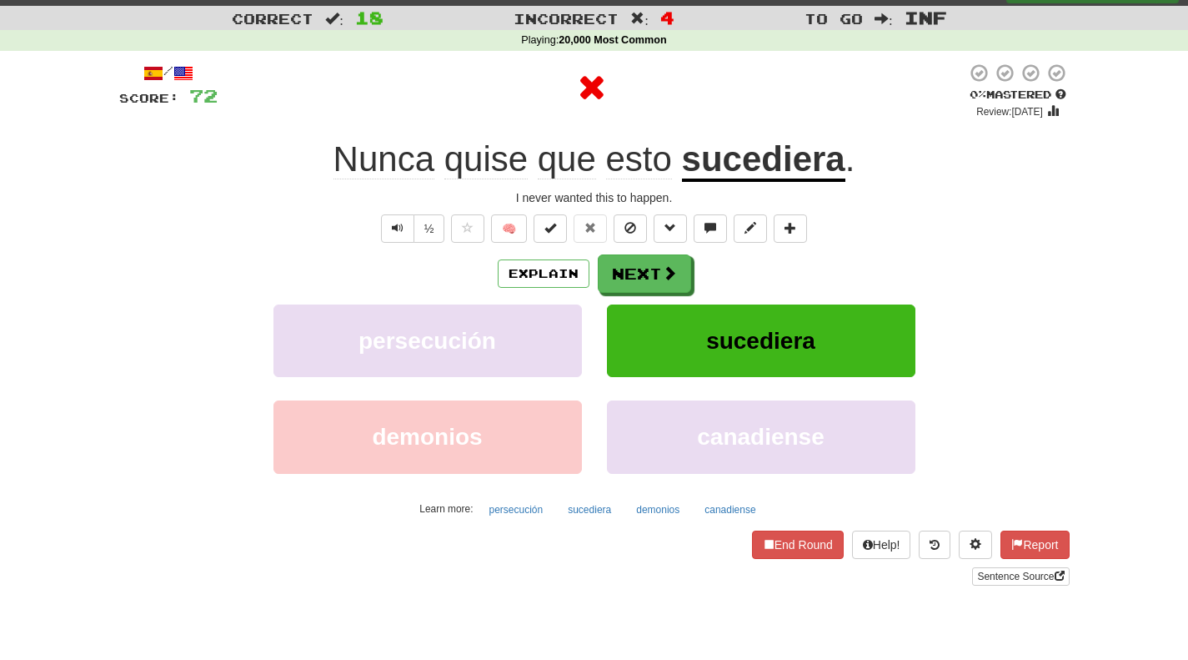
click at [787, 174] on u "sucediera" at bounding box center [763, 160] width 163 height 43
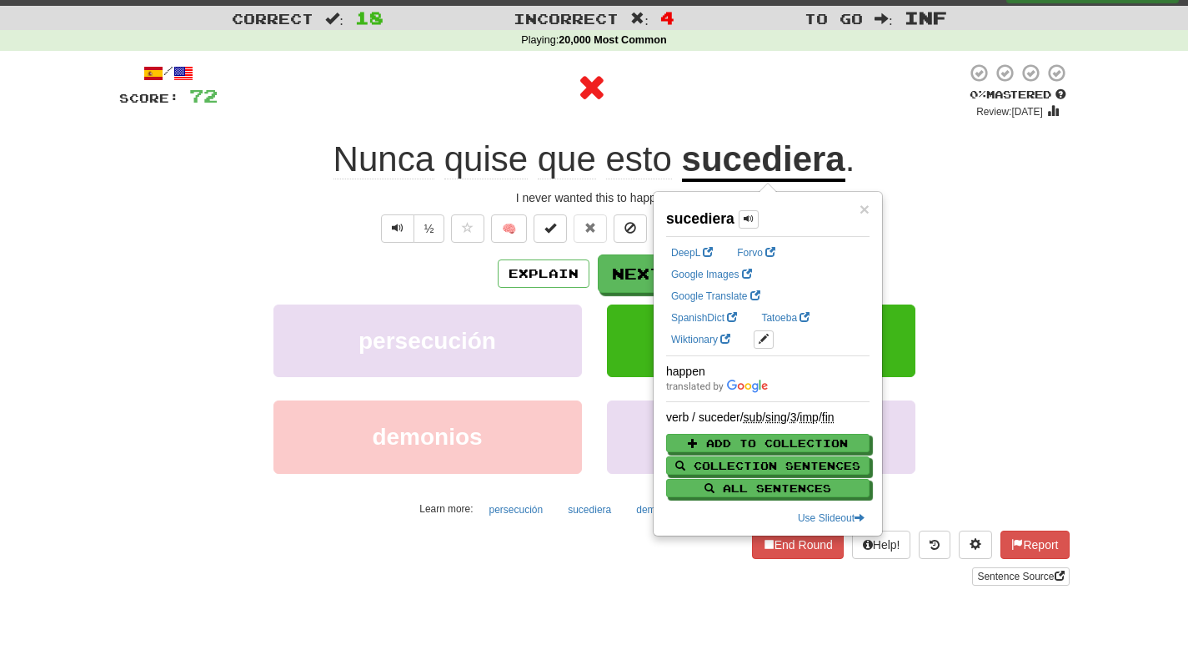
click at [597, 292] on div "Explain Next" at bounding box center [594, 273] width 951 height 38
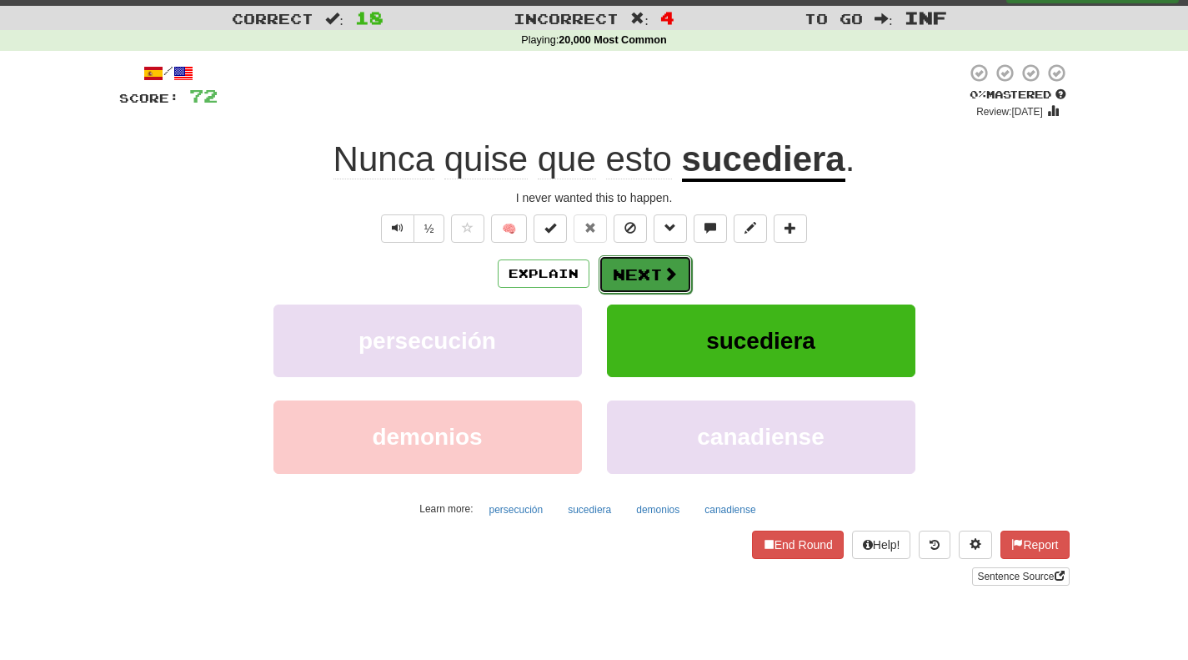
click at [624, 278] on button "Next" at bounding box center [645, 274] width 93 height 38
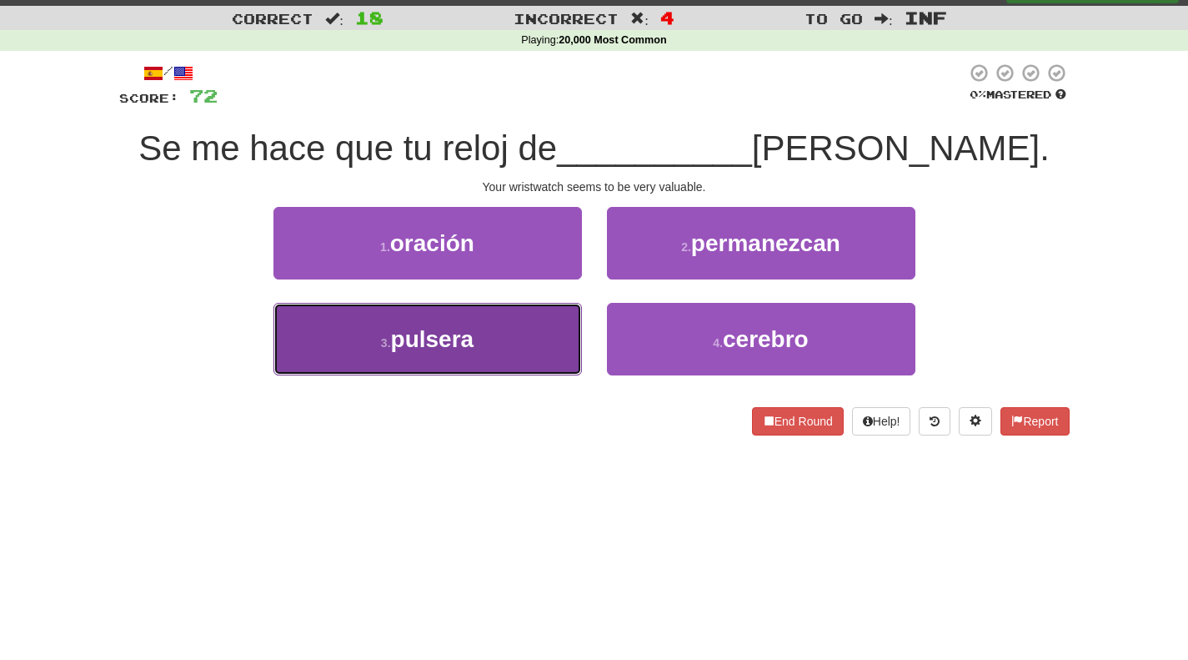
click at [496, 339] on button "3 . pulsera" at bounding box center [428, 339] width 309 height 73
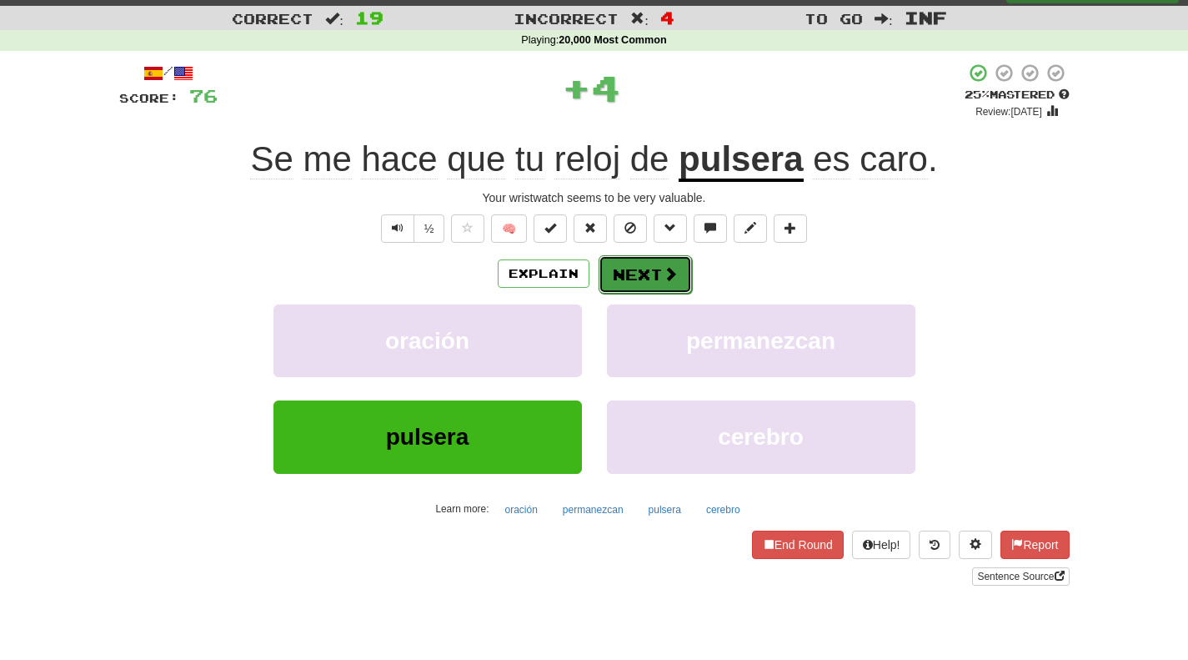
click at [650, 277] on button "Next" at bounding box center [645, 274] width 93 height 38
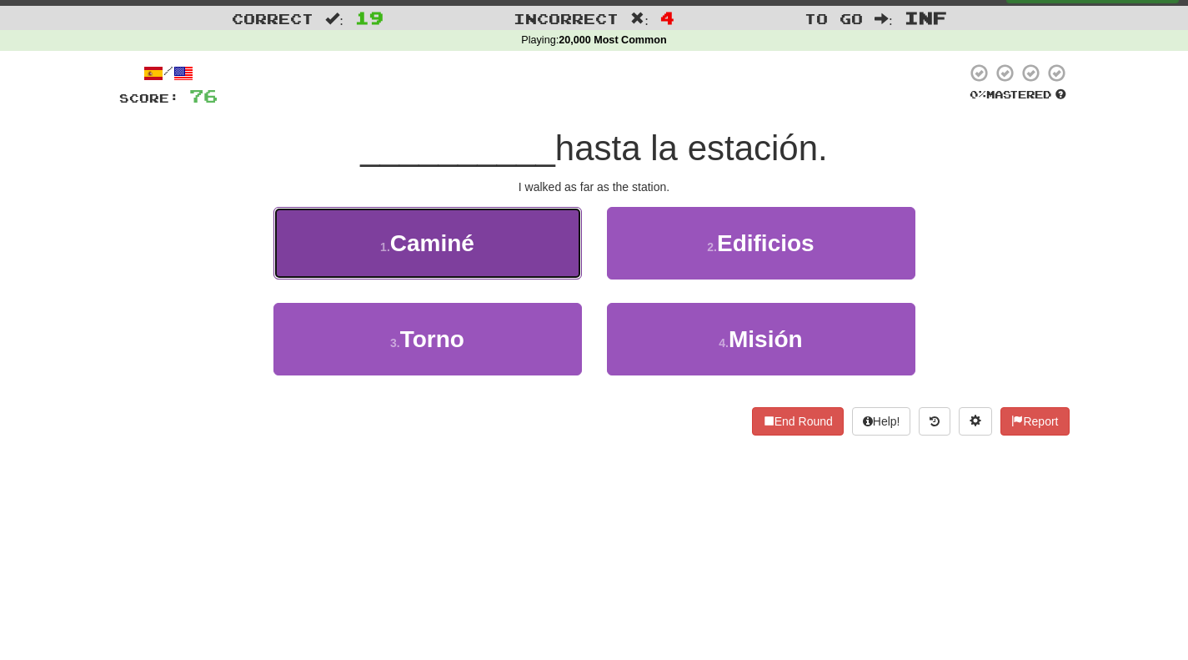
click at [520, 246] on button "1 . Caminé" at bounding box center [428, 243] width 309 height 73
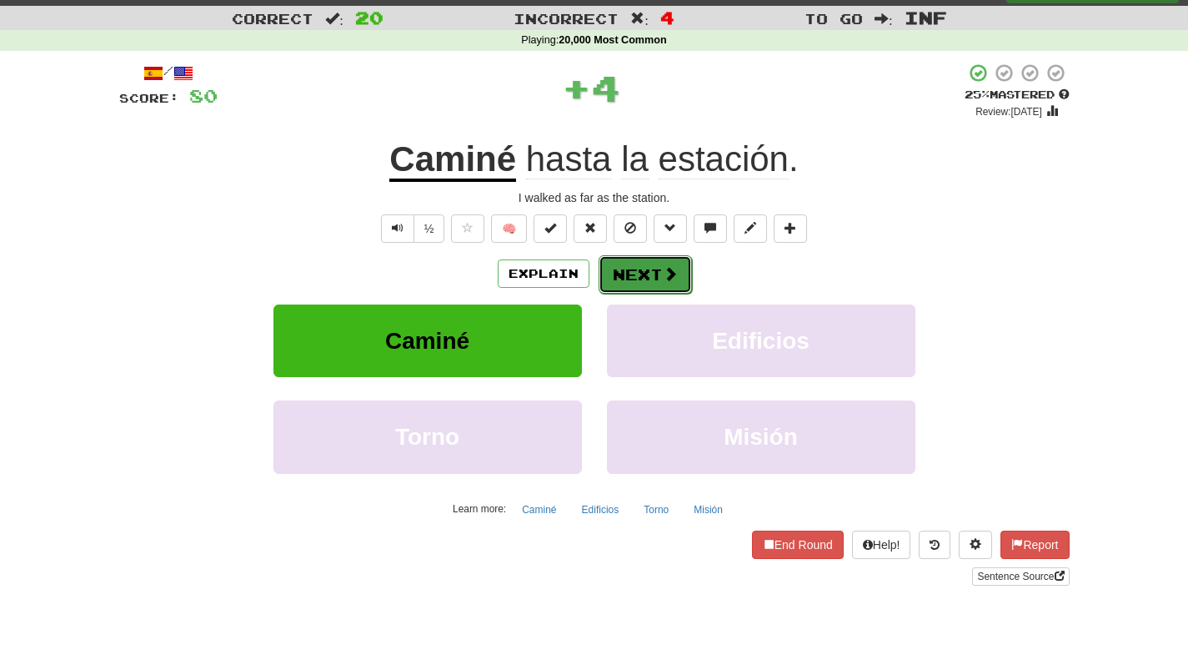
click at [649, 262] on button "Next" at bounding box center [645, 274] width 93 height 38
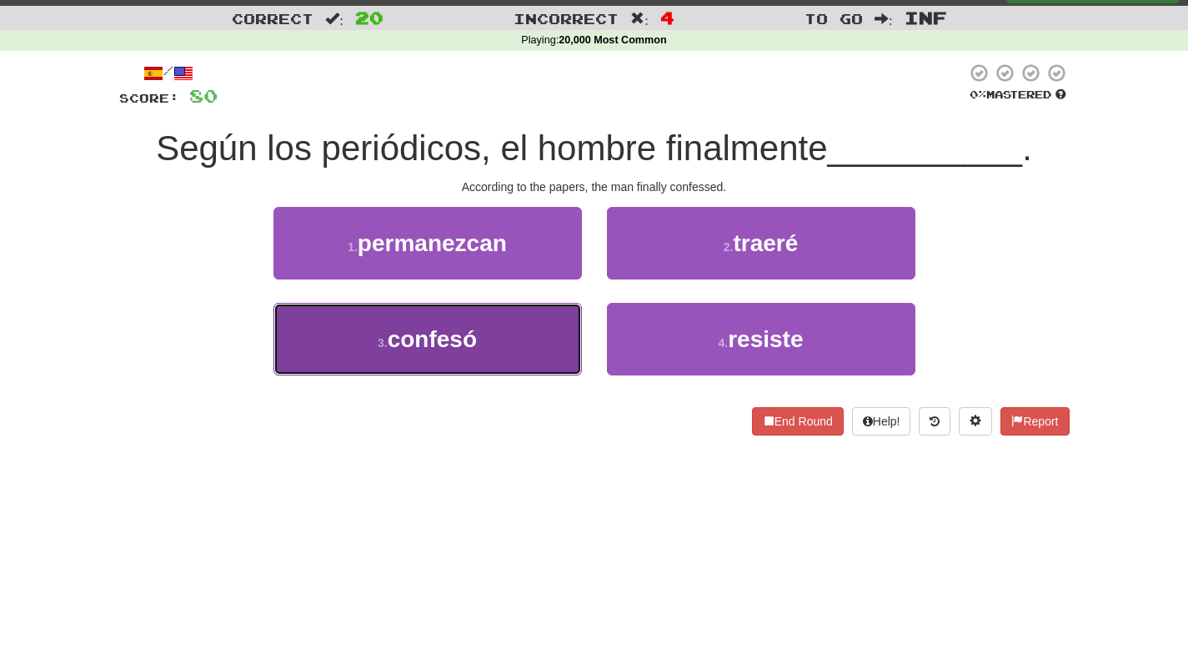
click at [508, 303] on button "3 . confesó" at bounding box center [428, 339] width 309 height 73
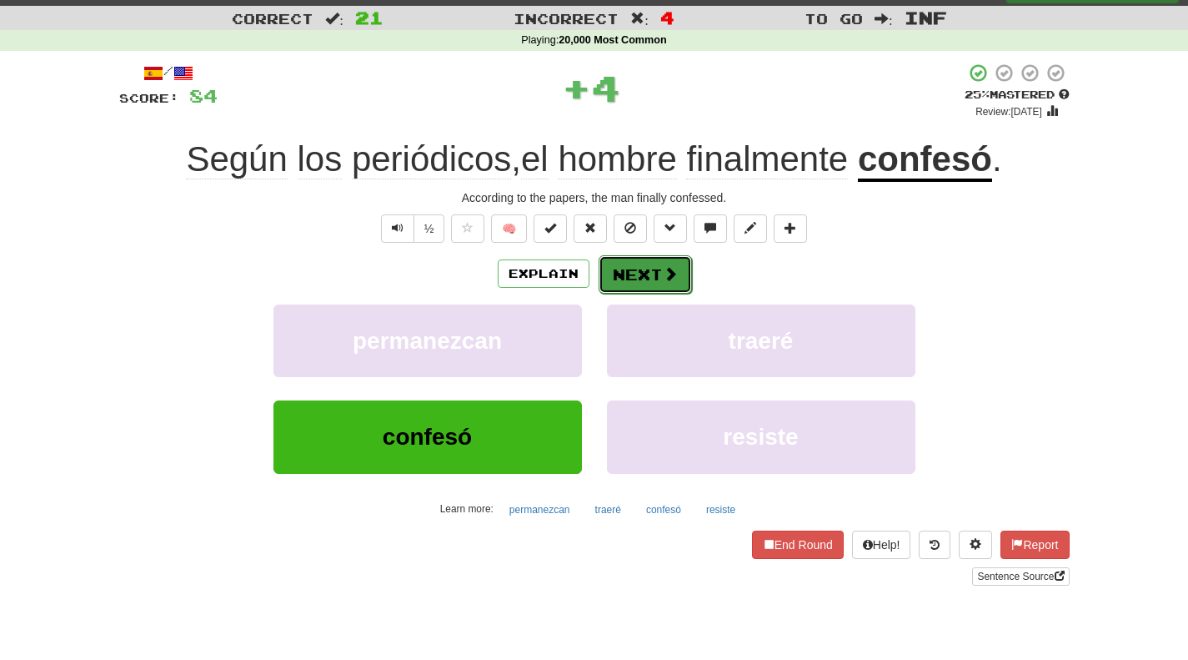
click at [645, 266] on button "Next" at bounding box center [645, 274] width 93 height 38
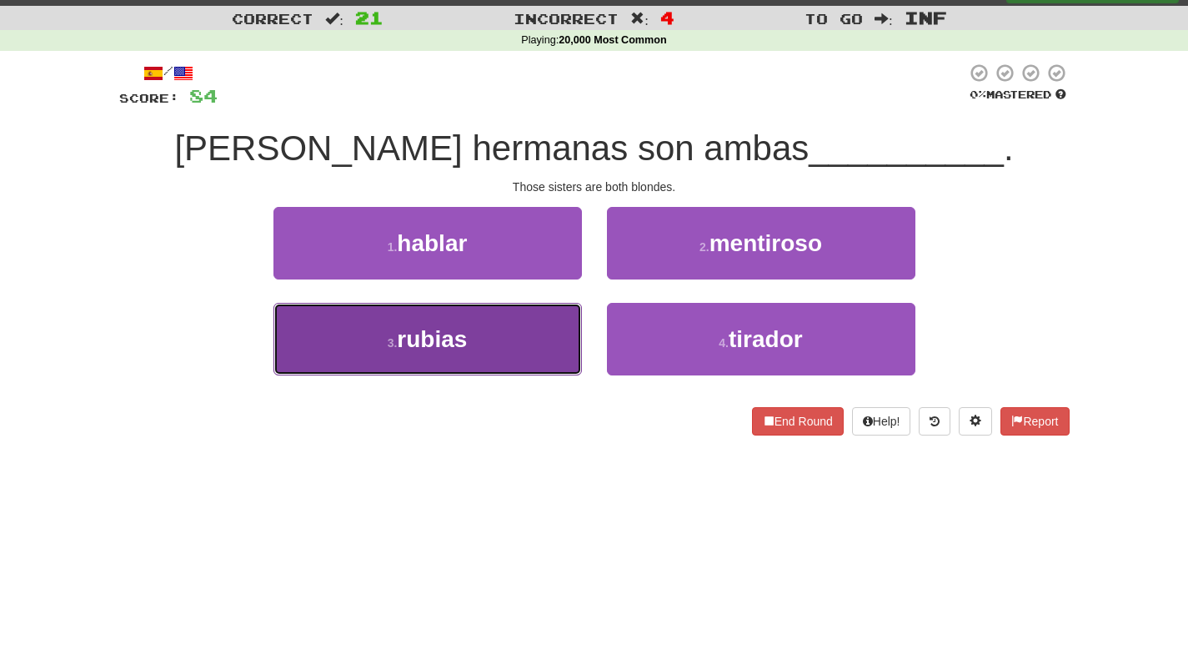
click at [530, 319] on button "3 . rubias" at bounding box center [428, 339] width 309 height 73
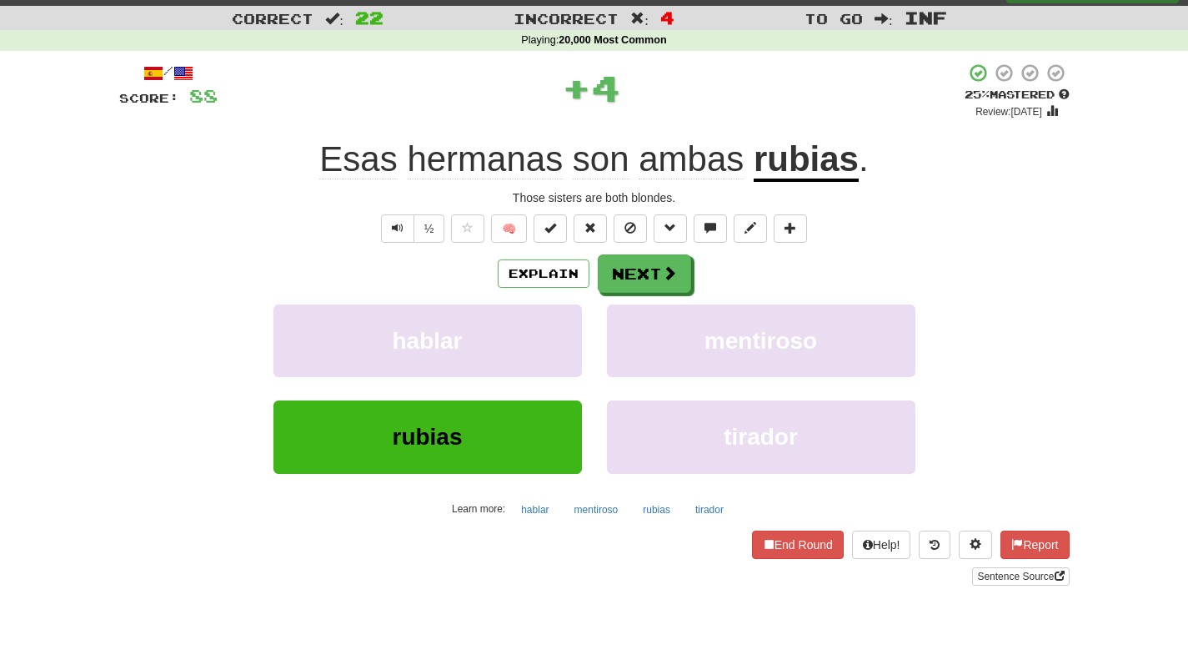
click at [813, 146] on u "rubias" at bounding box center [806, 160] width 105 height 43
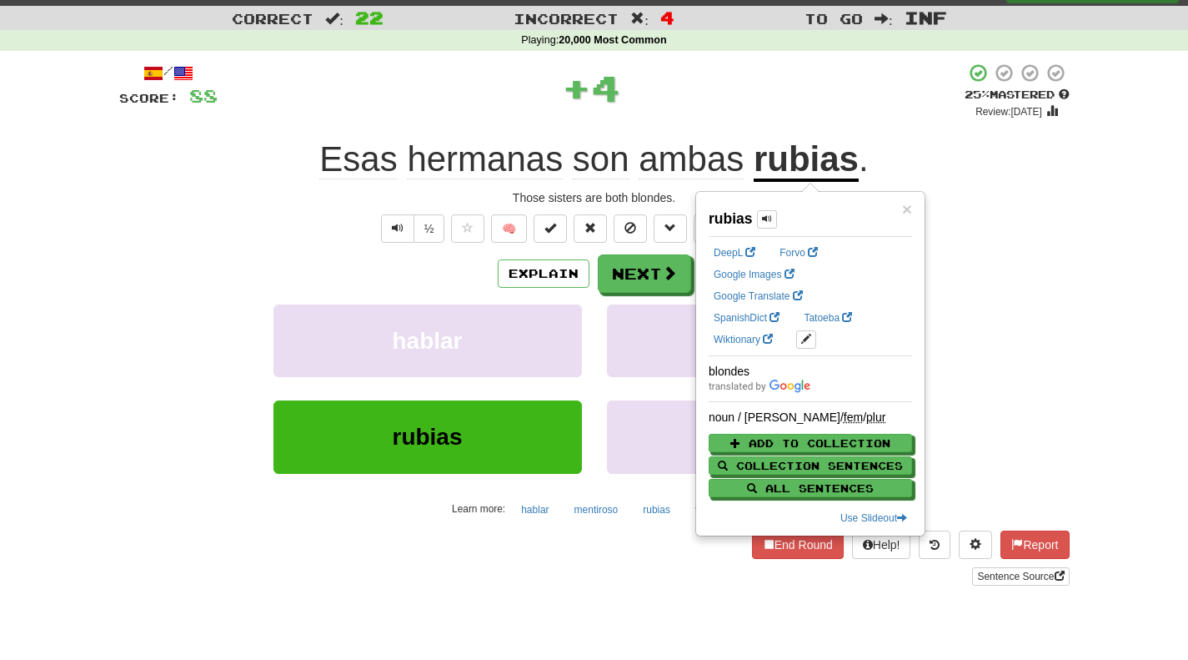
click at [920, 142] on div "Esas hermanas son ambas rubias ." at bounding box center [594, 160] width 951 height 46
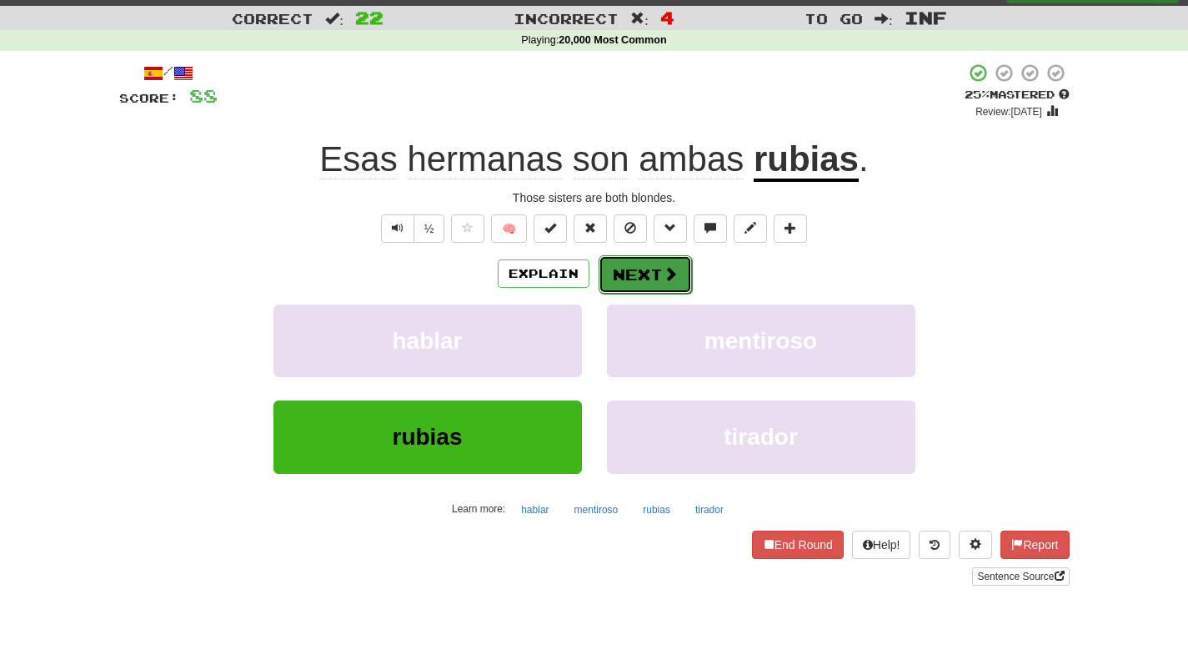
click at [660, 263] on button "Next" at bounding box center [645, 274] width 93 height 38
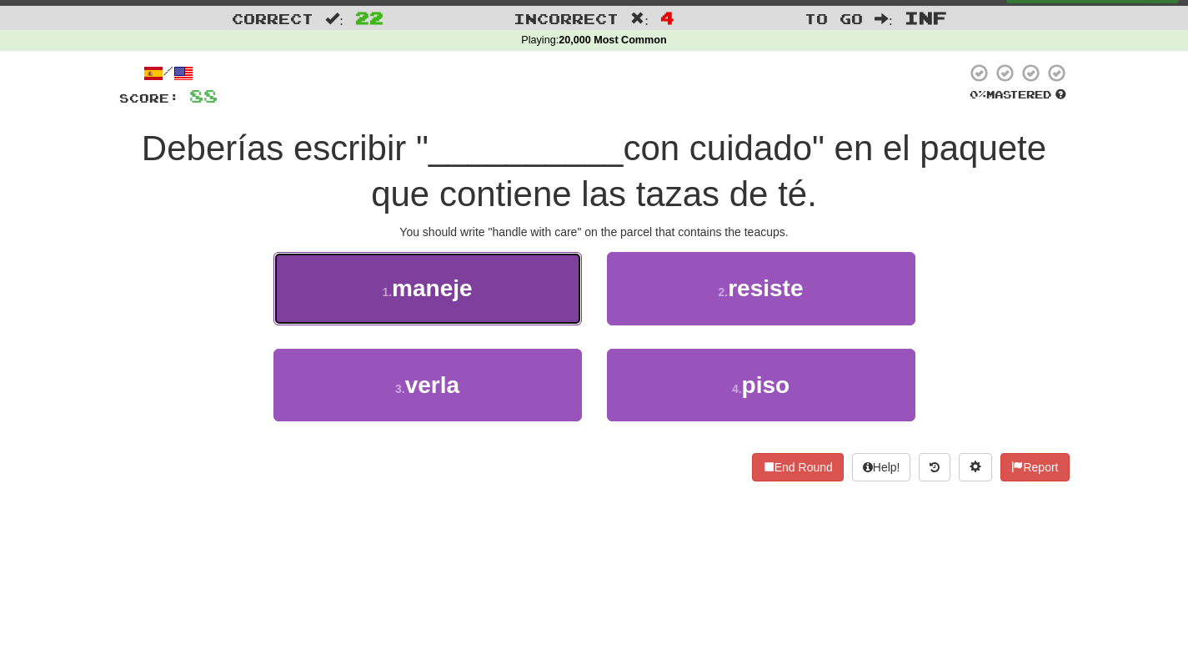
click at [540, 292] on button "1 . maneje" at bounding box center [428, 288] width 309 height 73
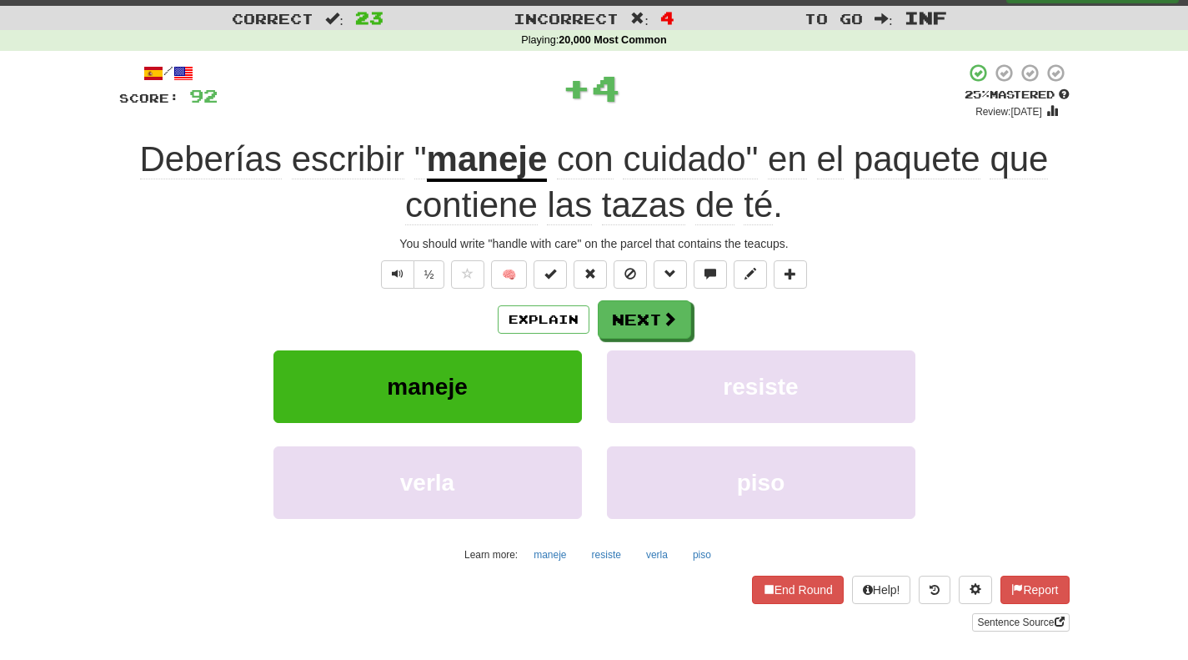
click at [524, 161] on u "maneje" at bounding box center [487, 160] width 121 height 43
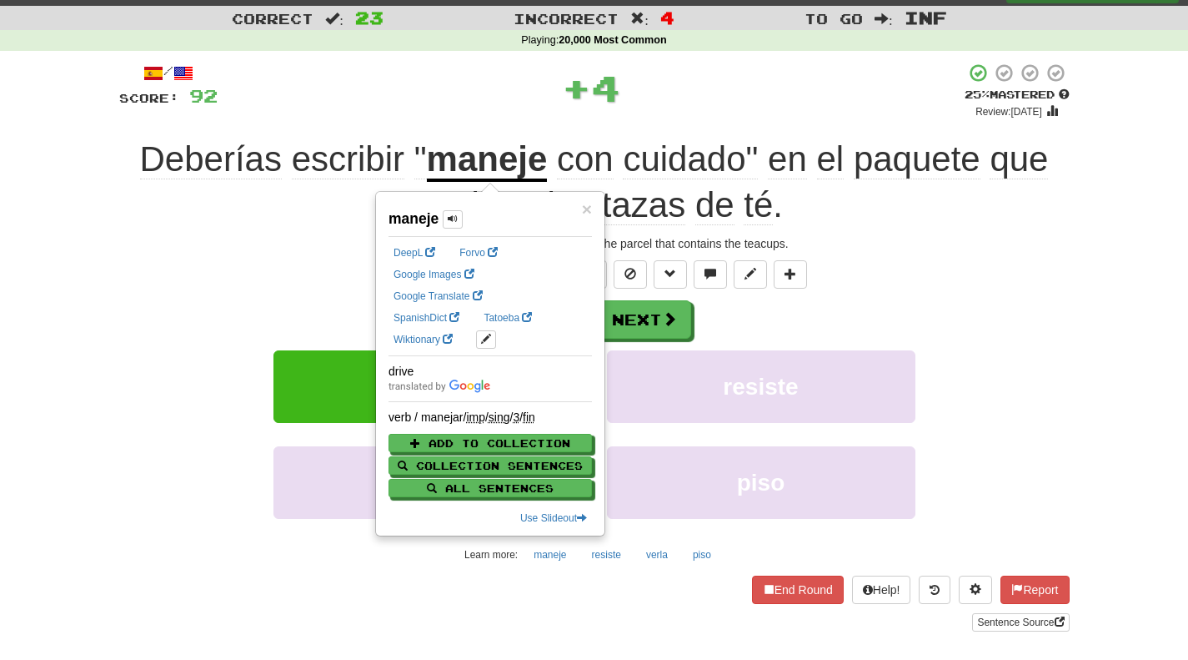
click at [936, 244] on div "You should write "handle with care" on the parcel that contains the teacups." at bounding box center [594, 243] width 951 height 17
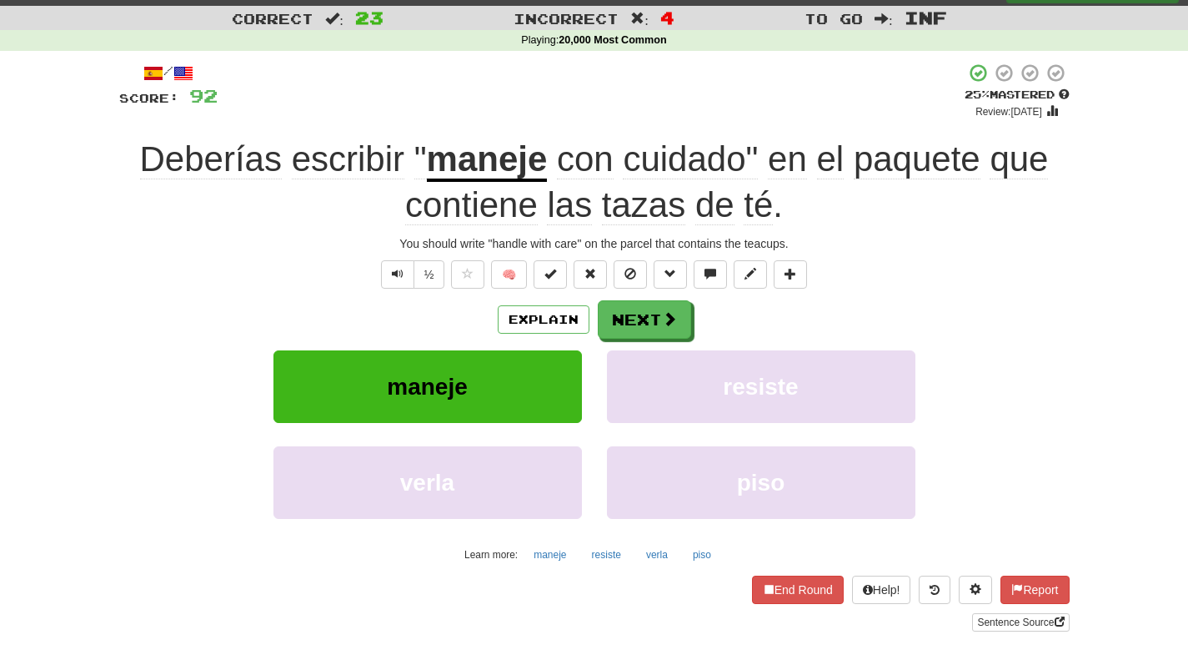
drag, startPoint x: 482, startPoint y: 165, endPoint x: 663, endPoint y: 114, distance: 188.0
click at [663, 114] on div "+ 4" at bounding box center [591, 91] width 747 height 57
click at [654, 326] on button "Next" at bounding box center [645, 320] width 93 height 38
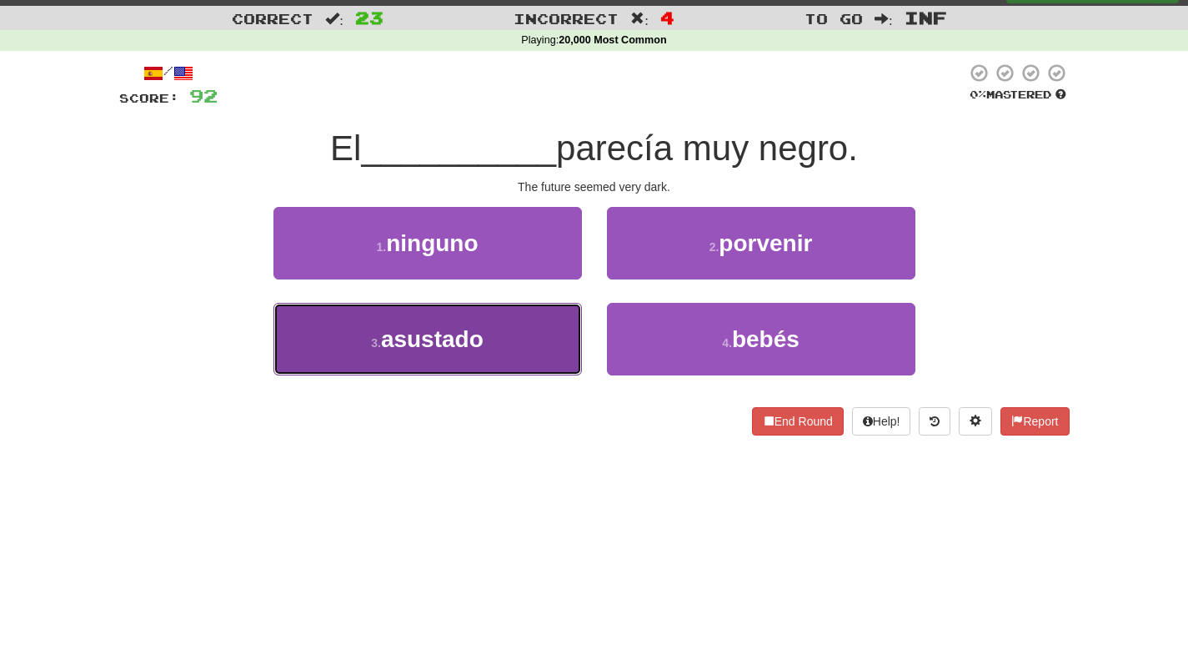
click at [522, 343] on button "3 . asustado" at bounding box center [428, 339] width 309 height 73
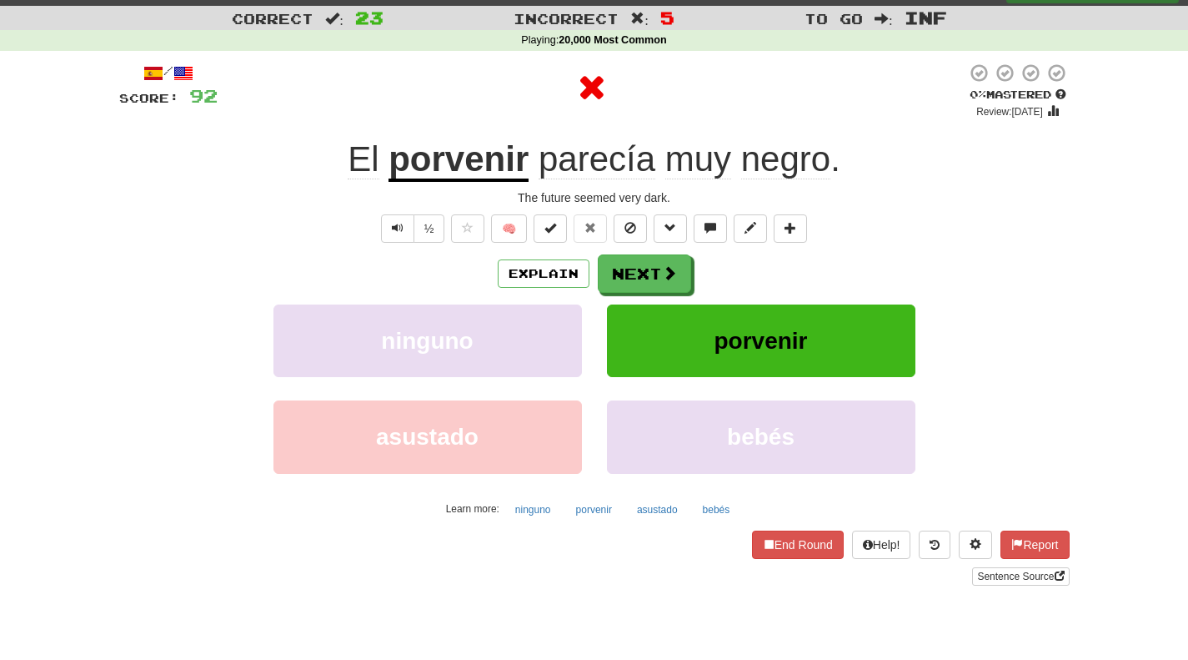
click at [457, 160] on u "porvenir" at bounding box center [459, 160] width 140 height 43
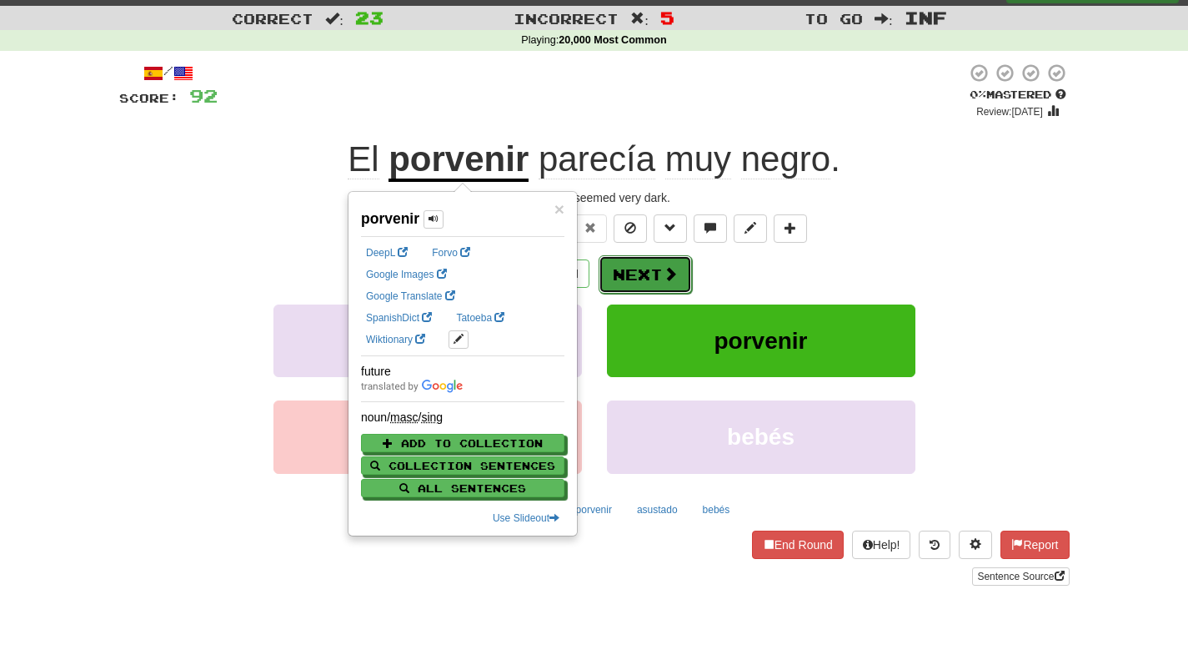
click at [659, 284] on button "Next" at bounding box center [645, 274] width 93 height 38
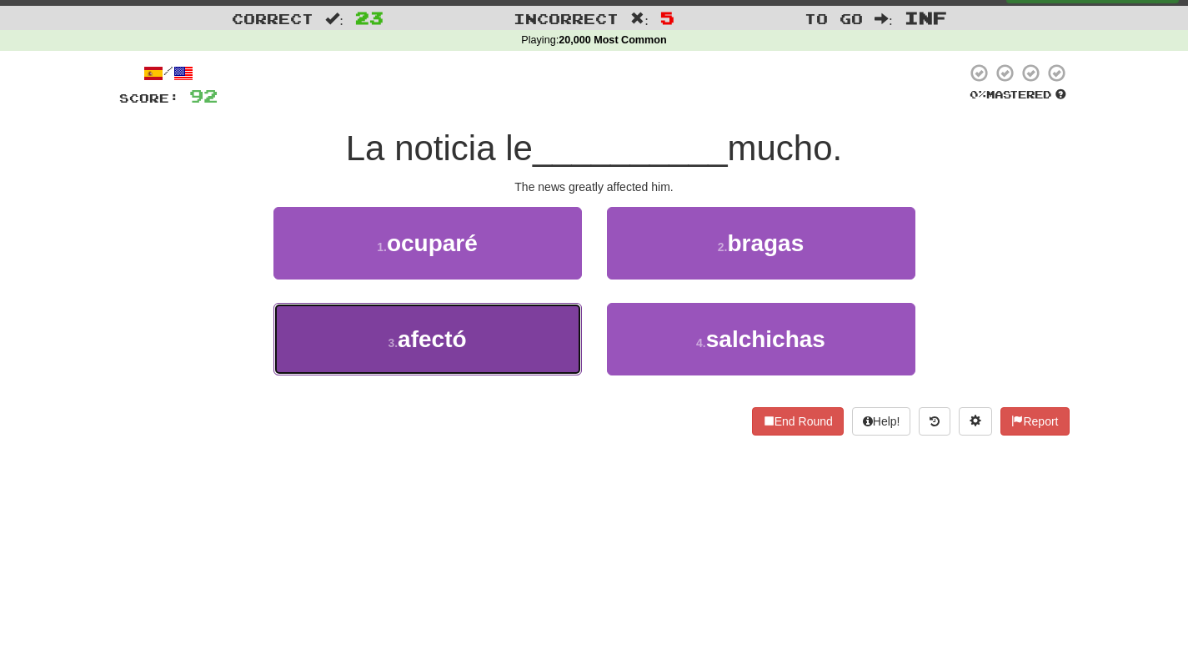
click at [545, 348] on button "3 . afectó" at bounding box center [428, 339] width 309 height 73
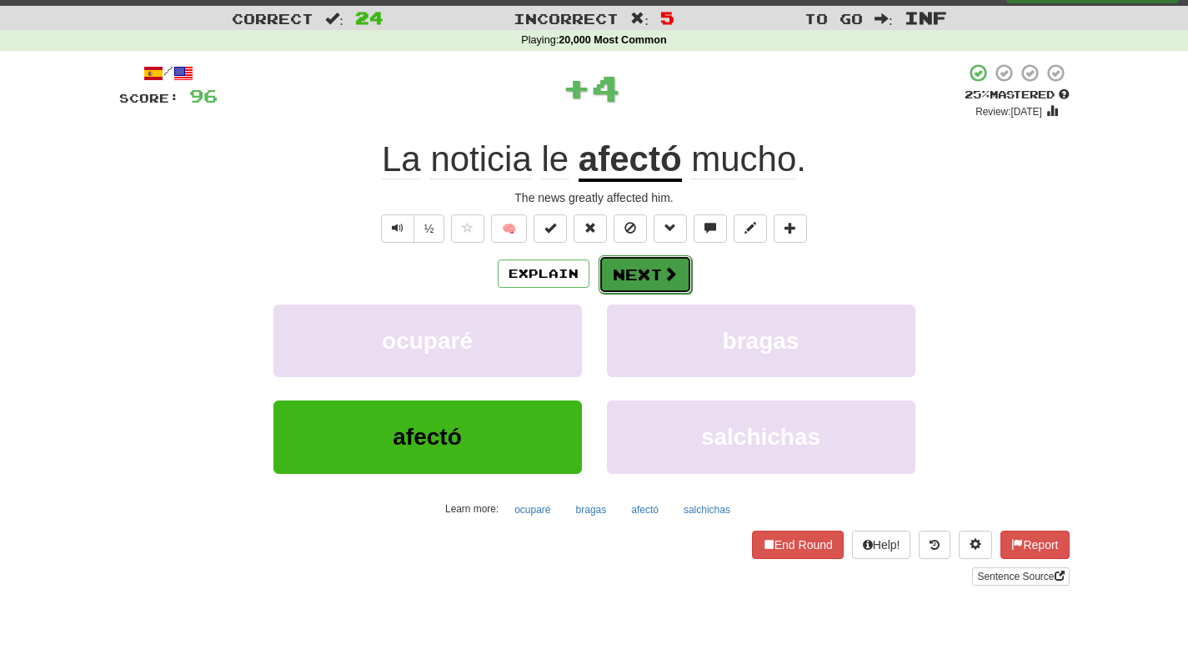
click at [665, 280] on span at bounding box center [670, 273] width 15 height 15
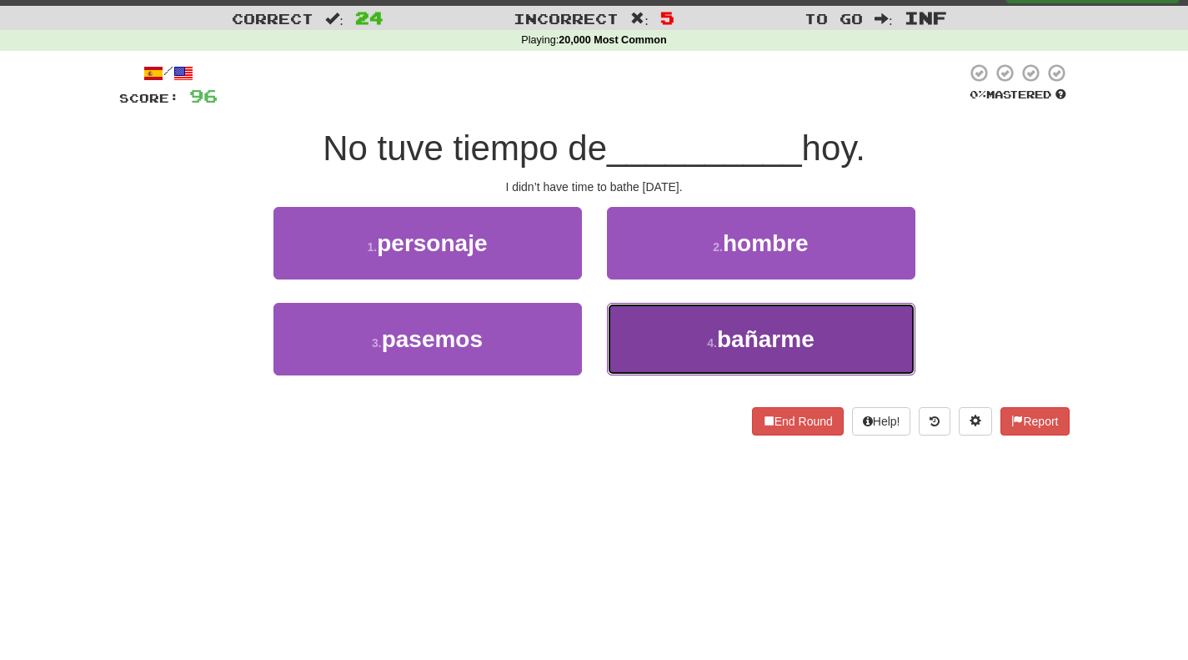
click at [702, 340] on button "4 . bañarme" at bounding box center [761, 339] width 309 height 73
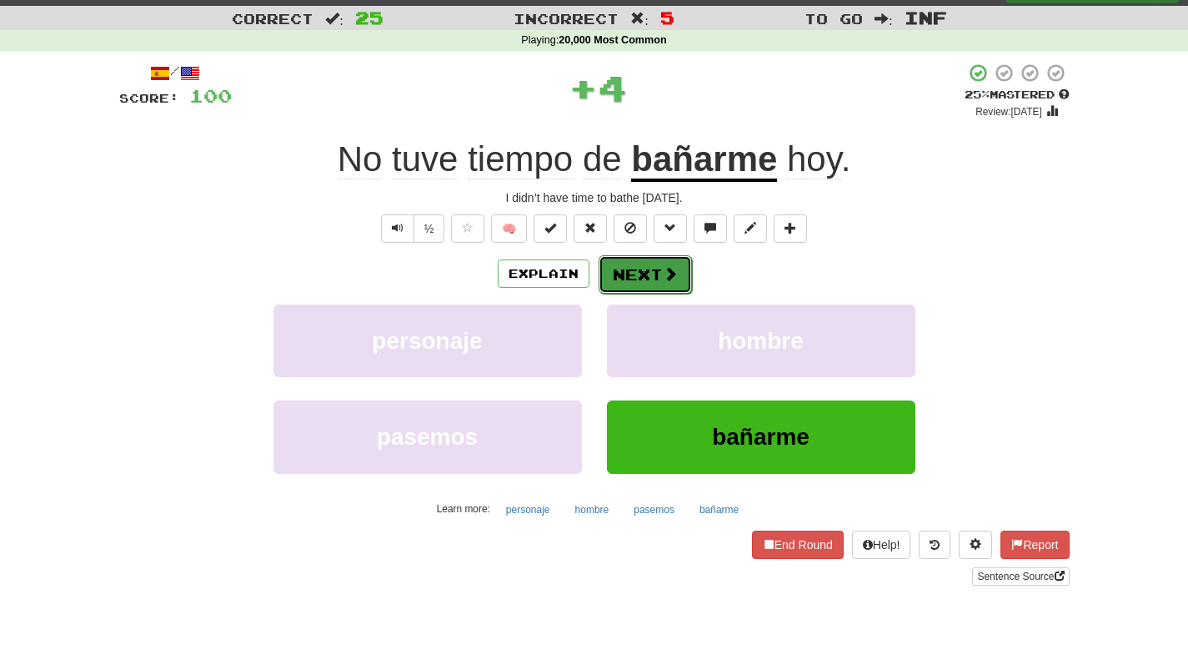
click at [644, 272] on button "Next" at bounding box center [645, 274] width 93 height 38
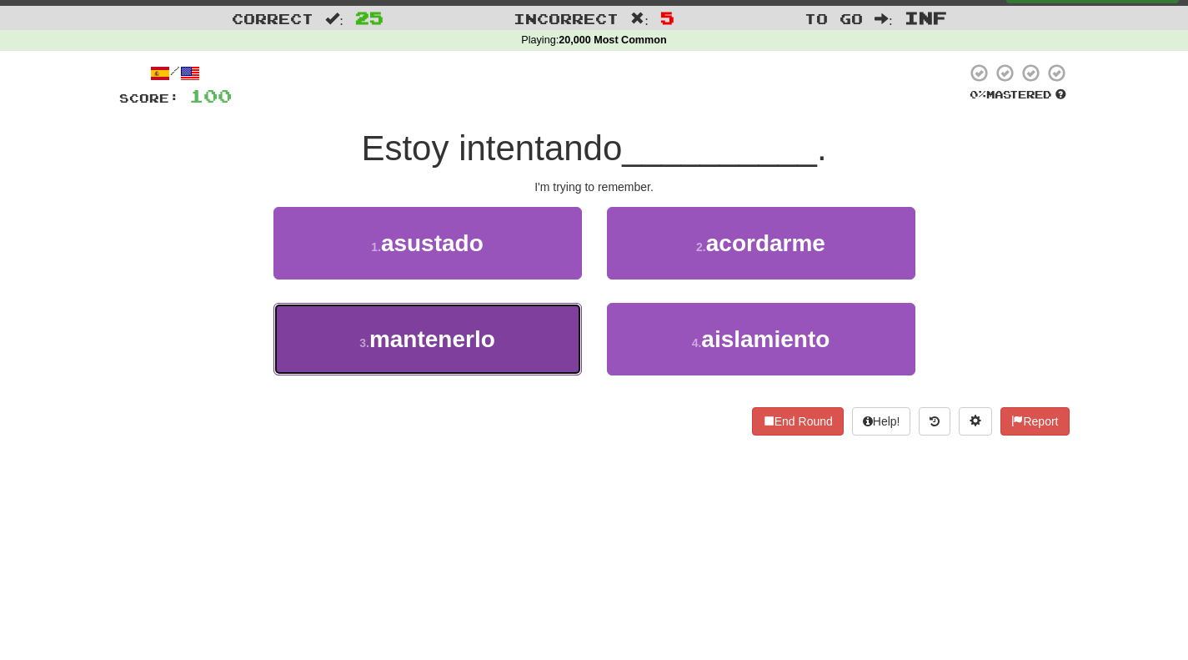
click at [527, 331] on button "3 . mantenerlo" at bounding box center [428, 339] width 309 height 73
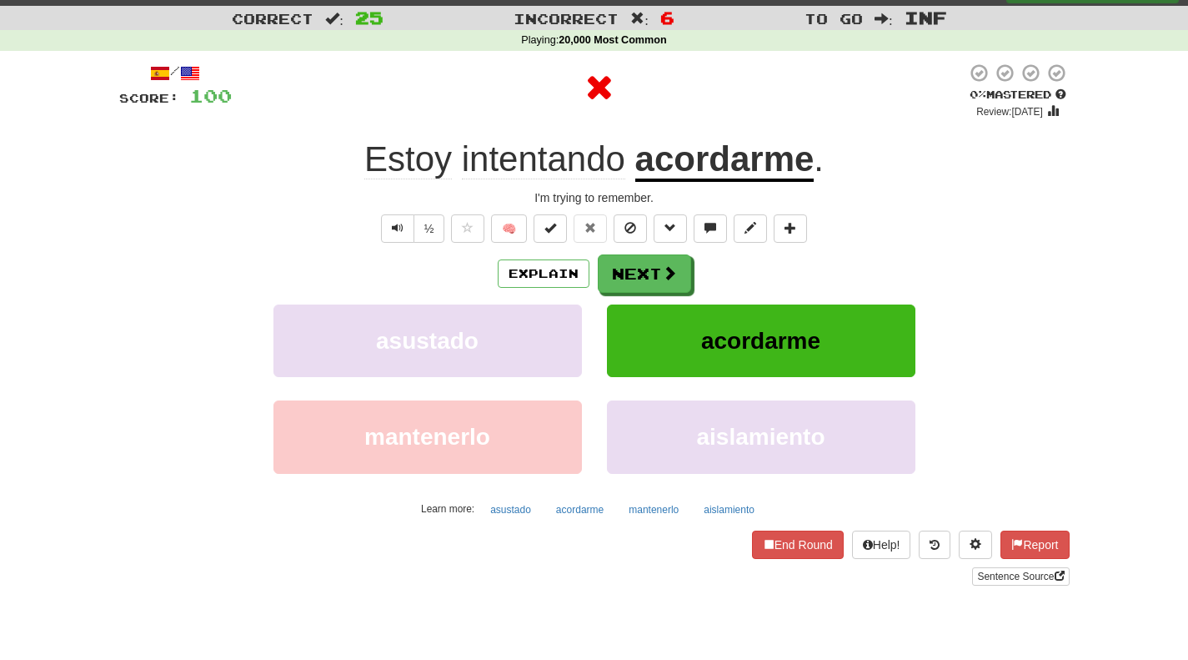
click at [717, 174] on u "acordarme" at bounding box center [724, 160] width 179 height 43
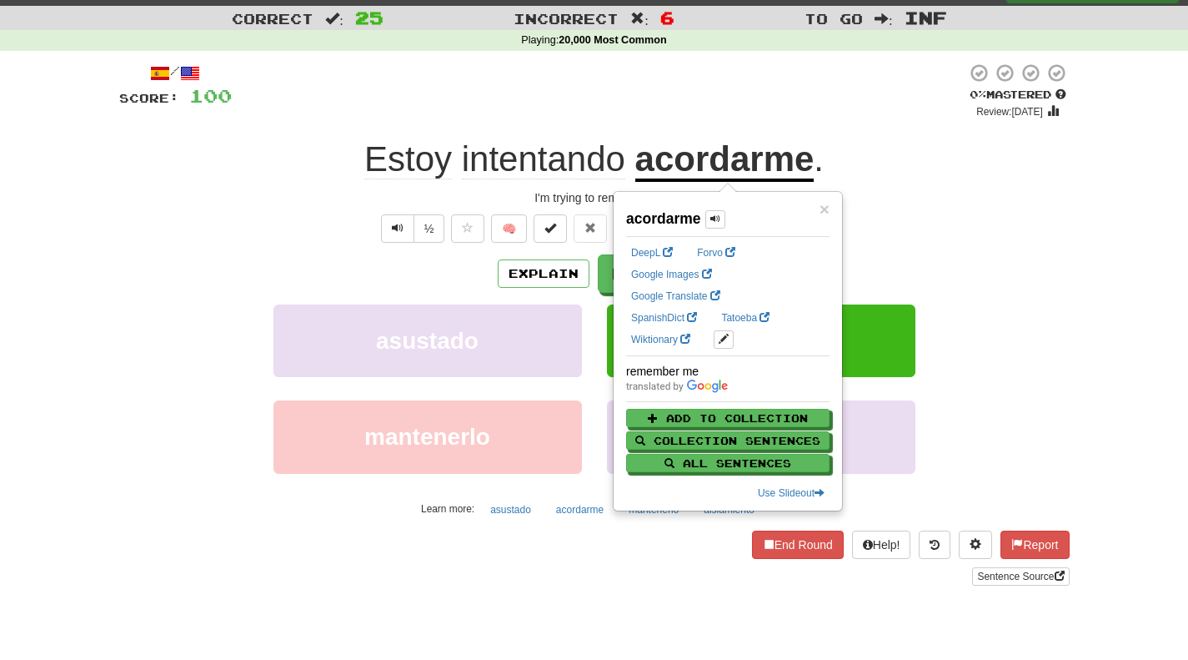
click at [881, 136] on div "/ Score: 100 0 % Mastered Review: 2025-09-17 Estoy intentando acordarme . I'm t…" at bounding box center [594, 324] width 951 height 523
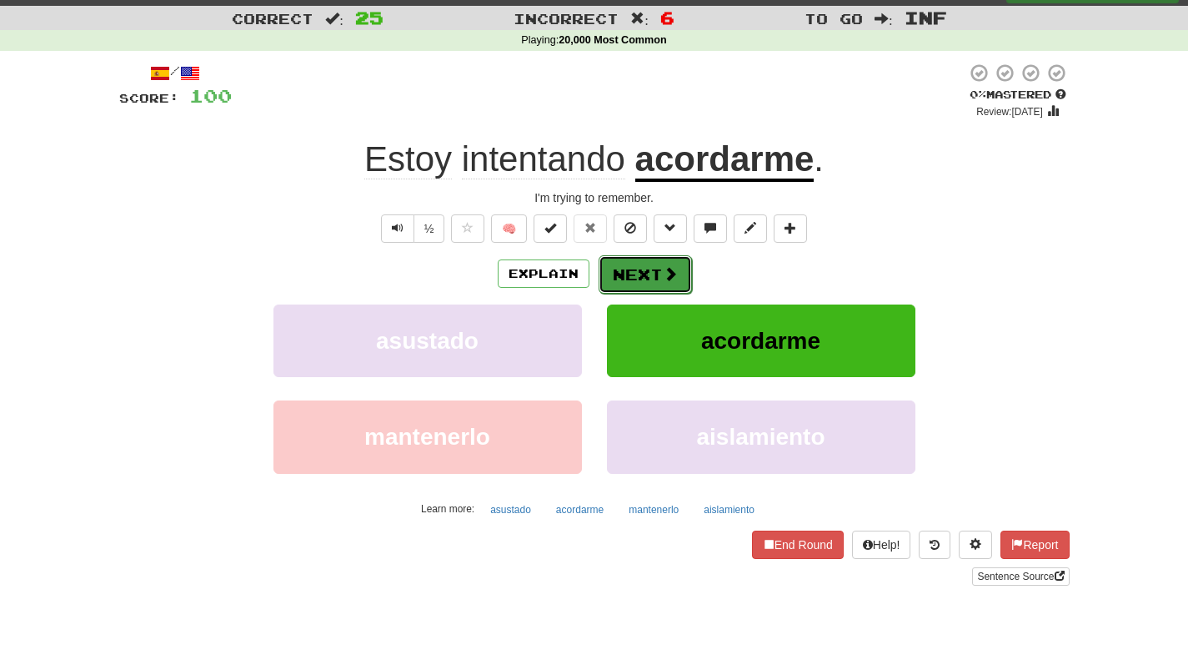
click at [625, 278] on button "Next" at bounding box center [645, 274] width 93 height 38
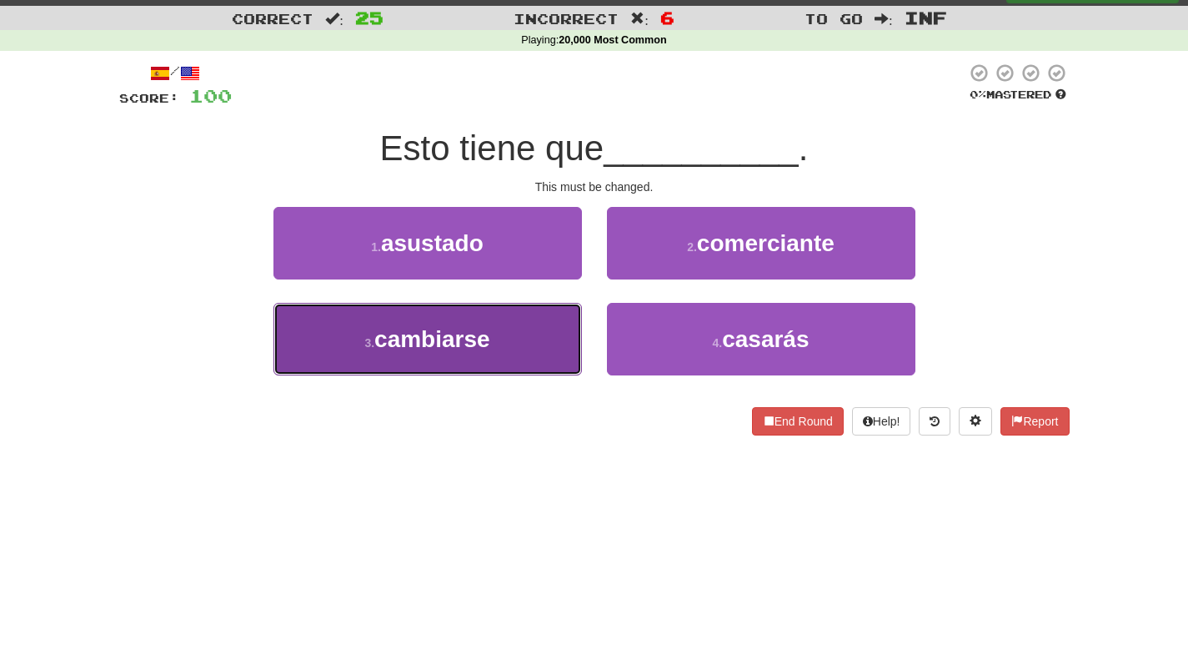
click at [535, 344] on button "3 . cambiarse" at bounding box center [428, 339] width 309 height 73
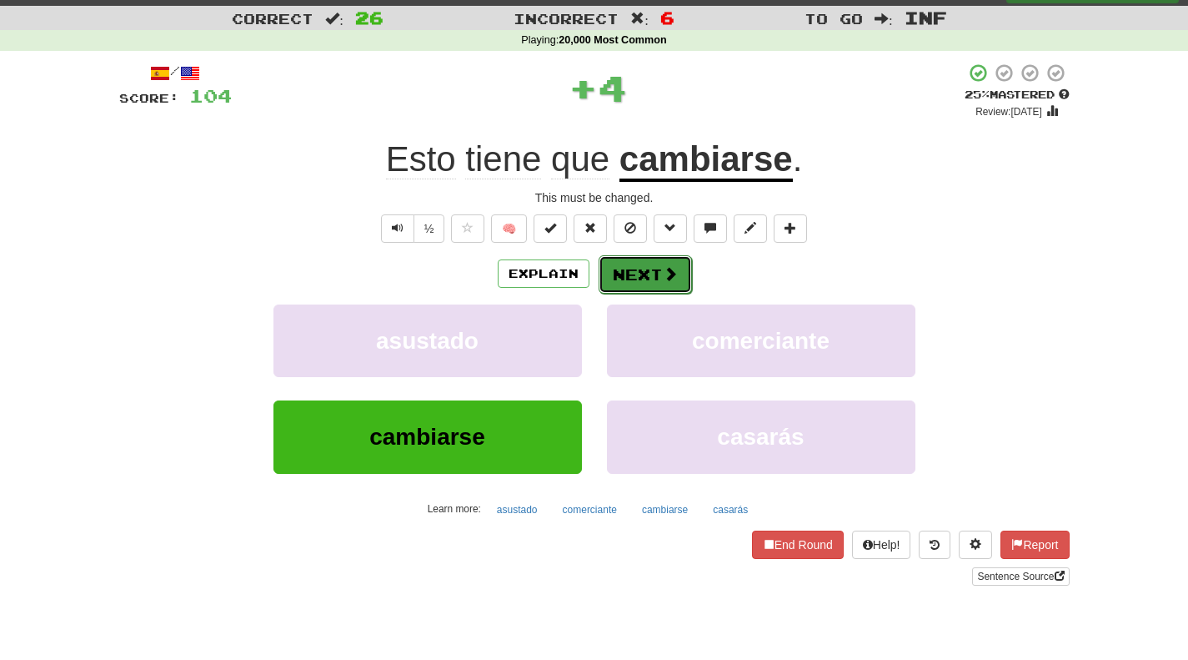
click at [673, 267] on span at bounding box center [670, 273] width 15 height 15
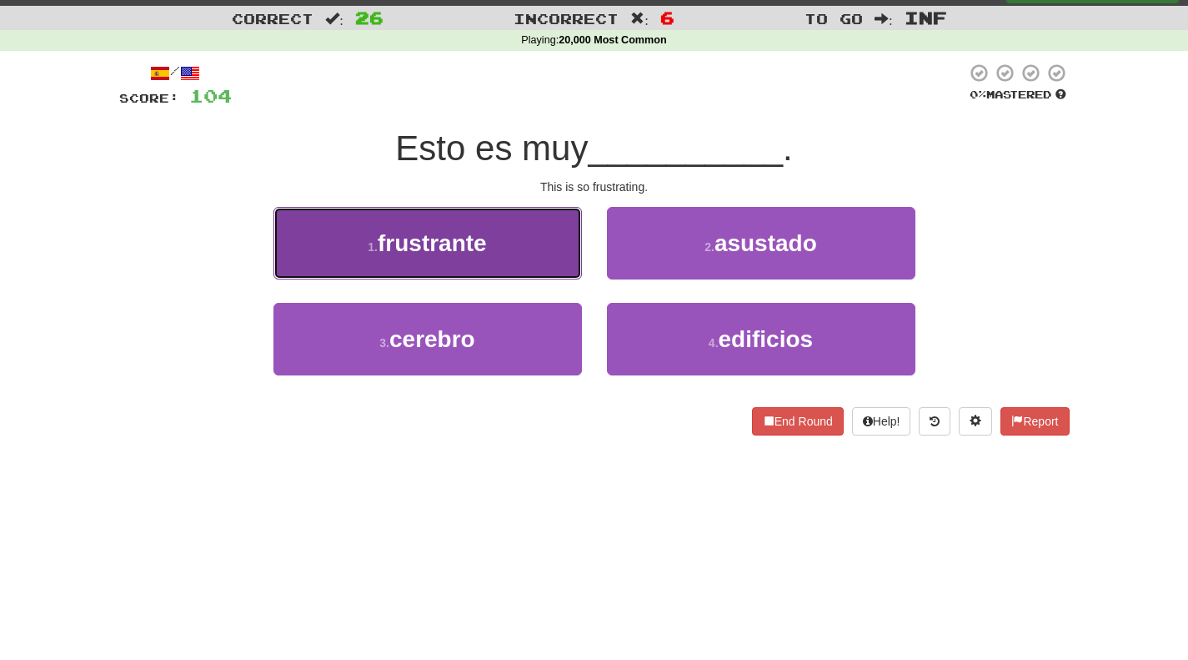
click at [535, 253] on button "1 . frustrante" at bounding box center [428, 243] width 309 height 73
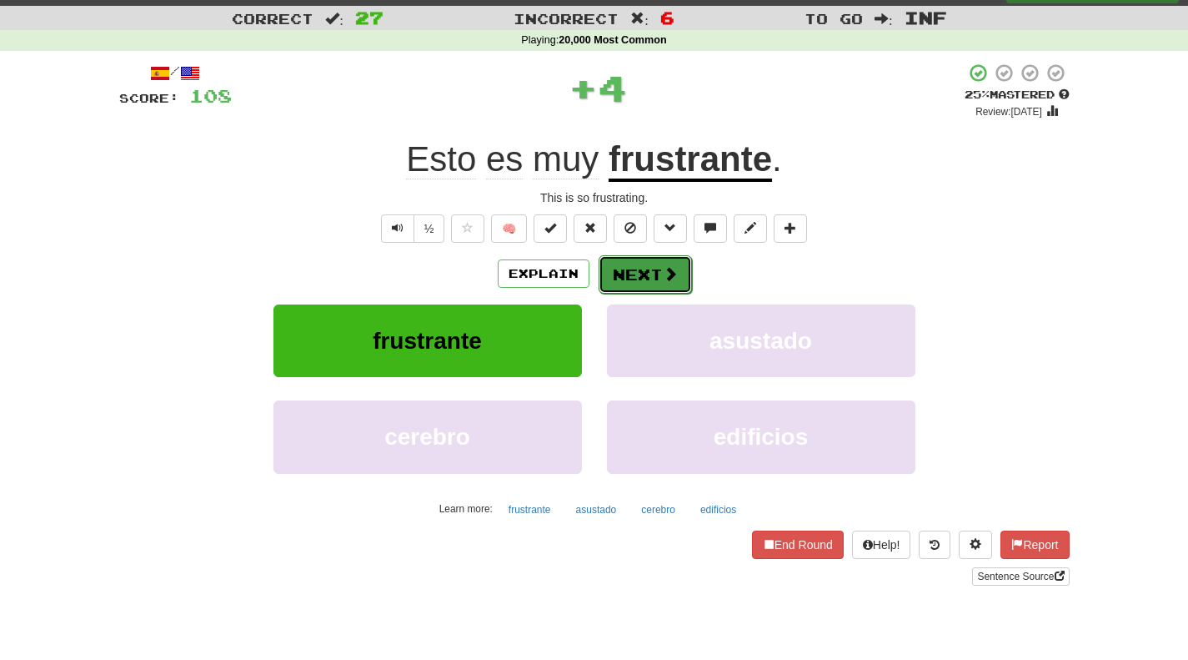
click at [652, 264] on button "Next" at bounding box center [645, 274] width 93 height 38
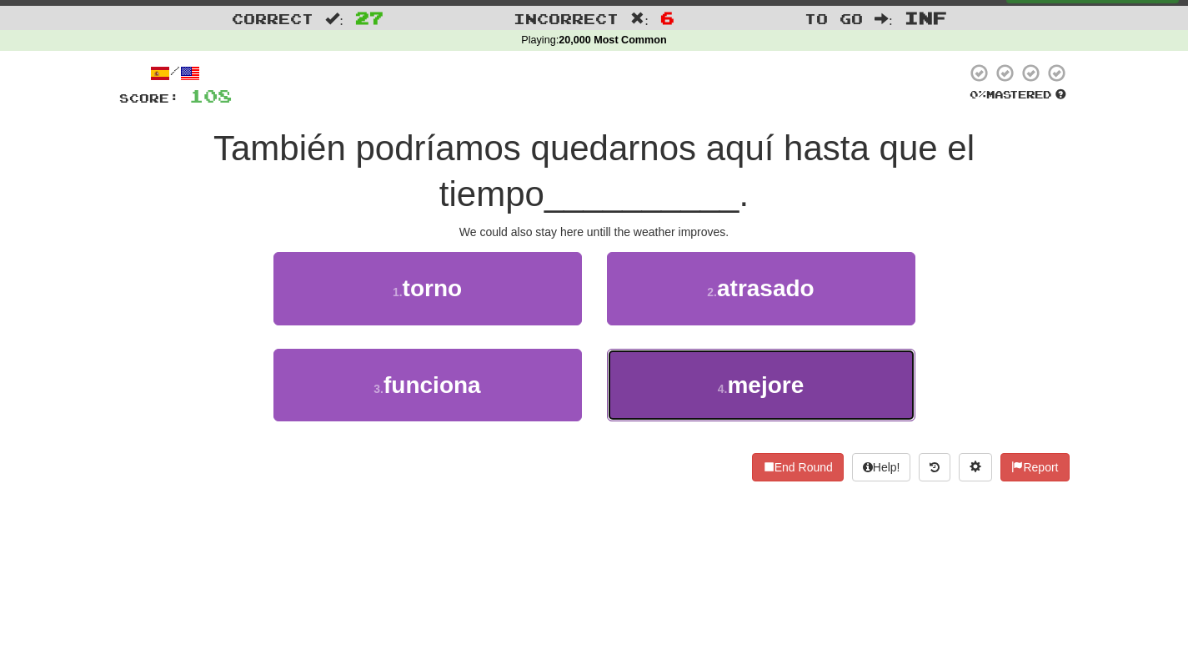
click at [719, 353] on button "4 . mejore" at bounding box center [761, 385] width 309 height 73
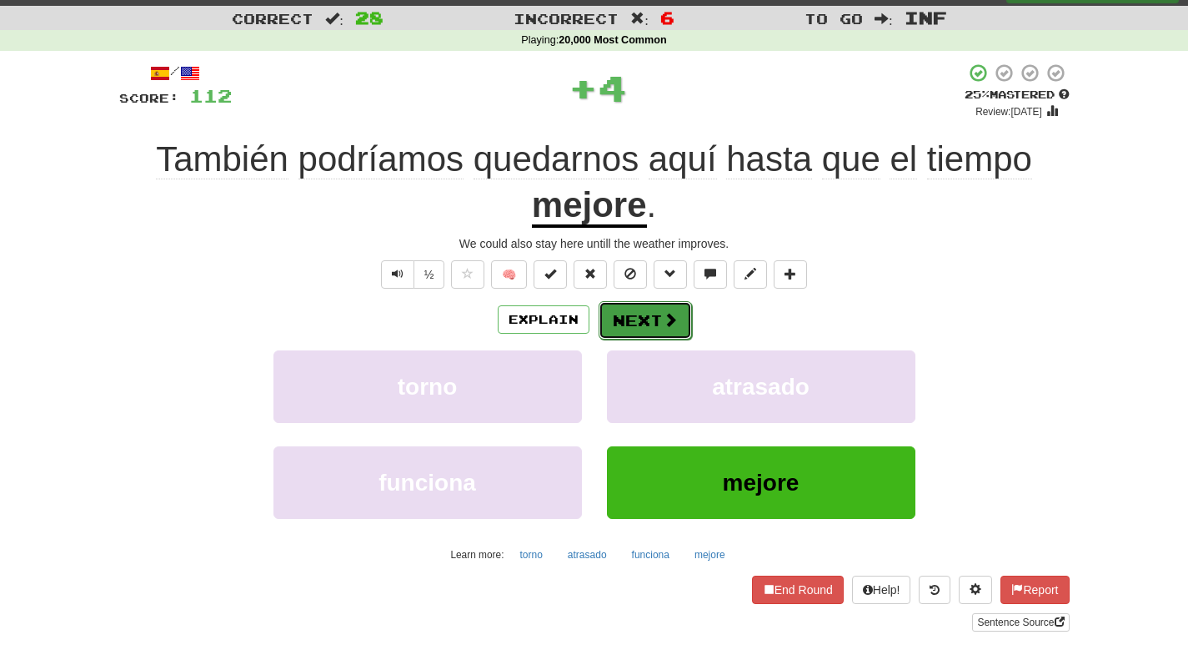
click at [640, 324] on button "Next" at bounding box center [645, 320] width 93 height 38
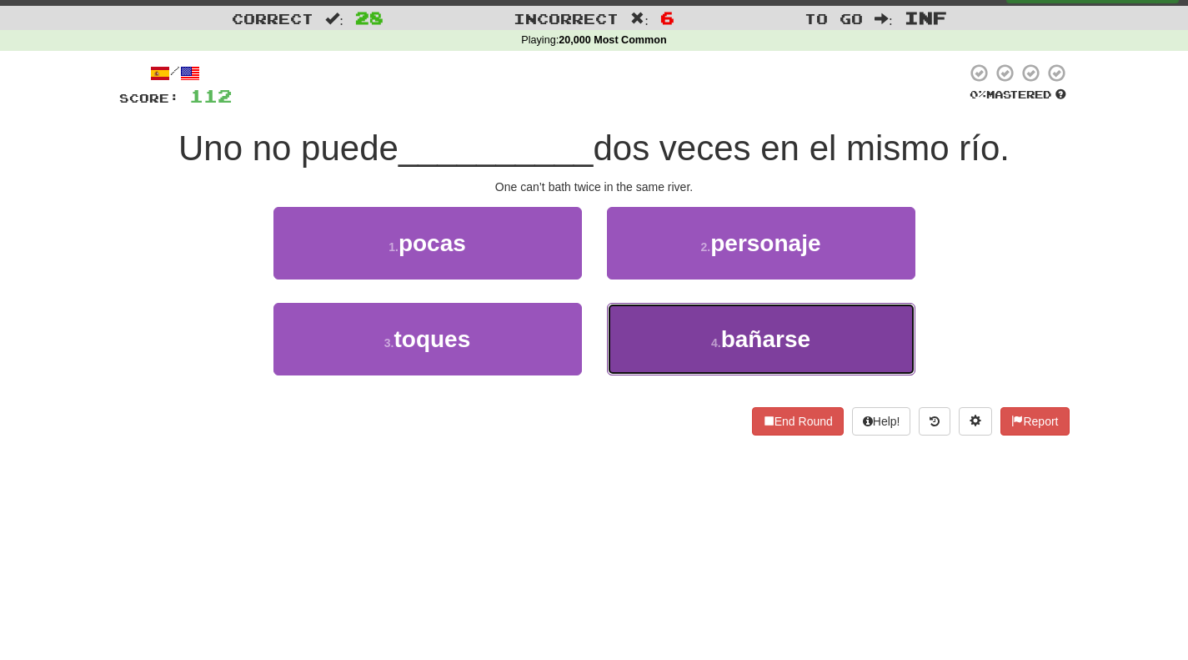
click at [743, 324] on button "4 . bañarse" at bounding box center [761, 339] width 309 height 73
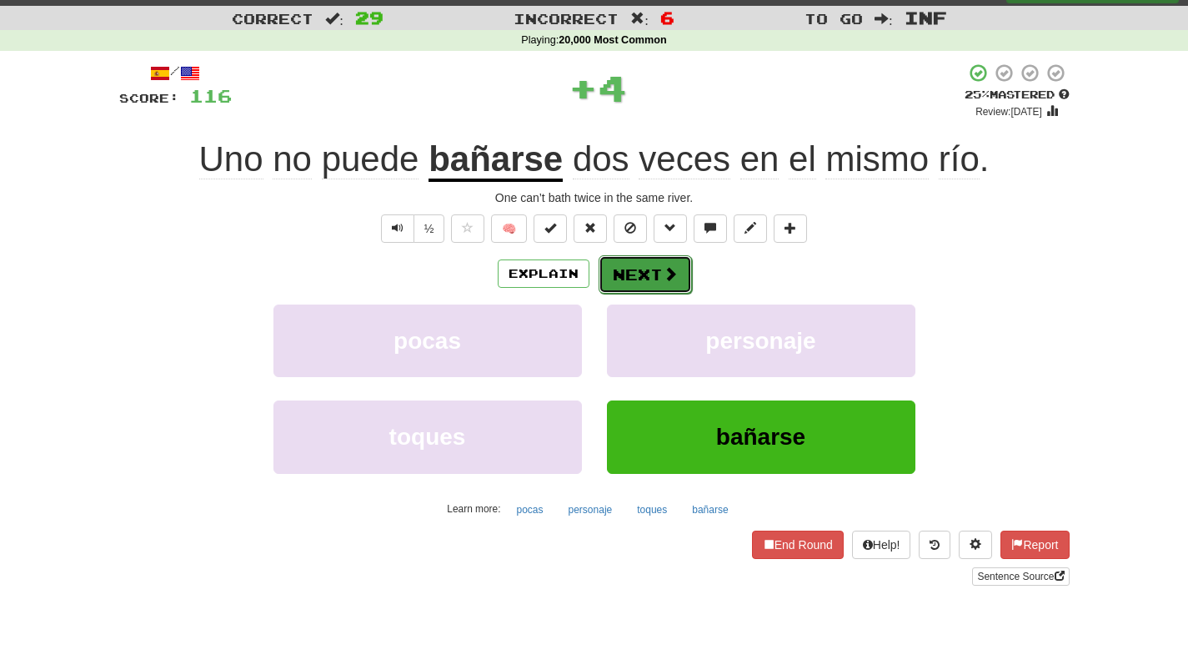
click at [617, 257] on button "Next" at bounding box center [645, 274] width 93 height 38
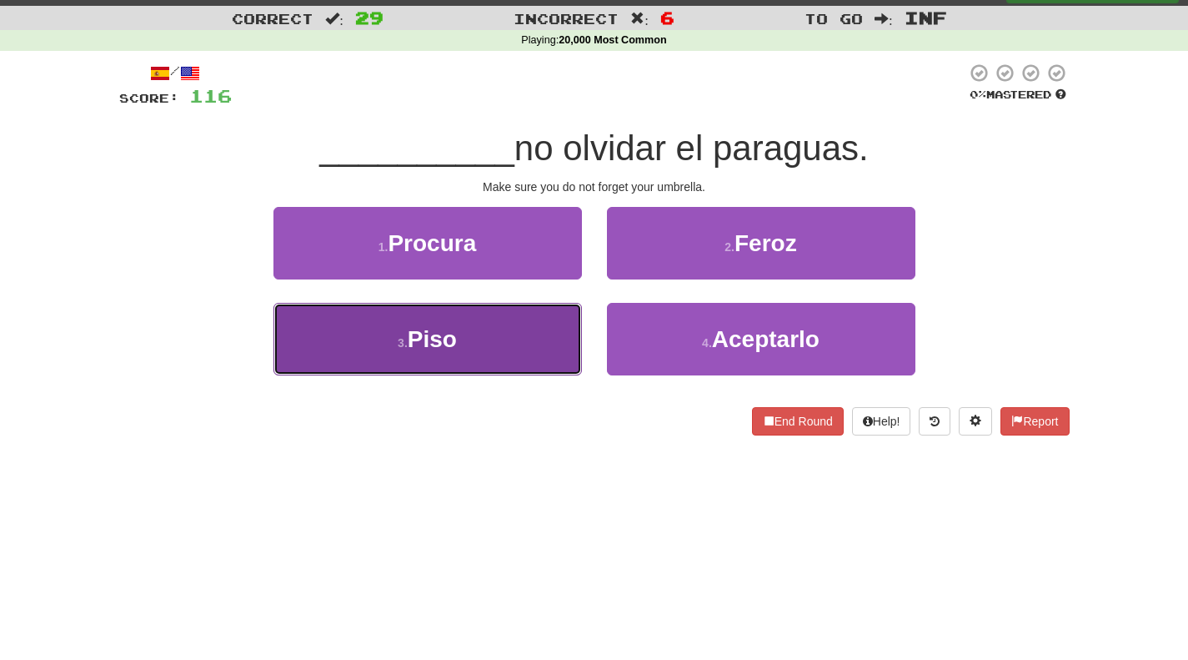
click at [478, 339] on button "3 . Piso" at bounding box center [428, 339] width 309 height 73
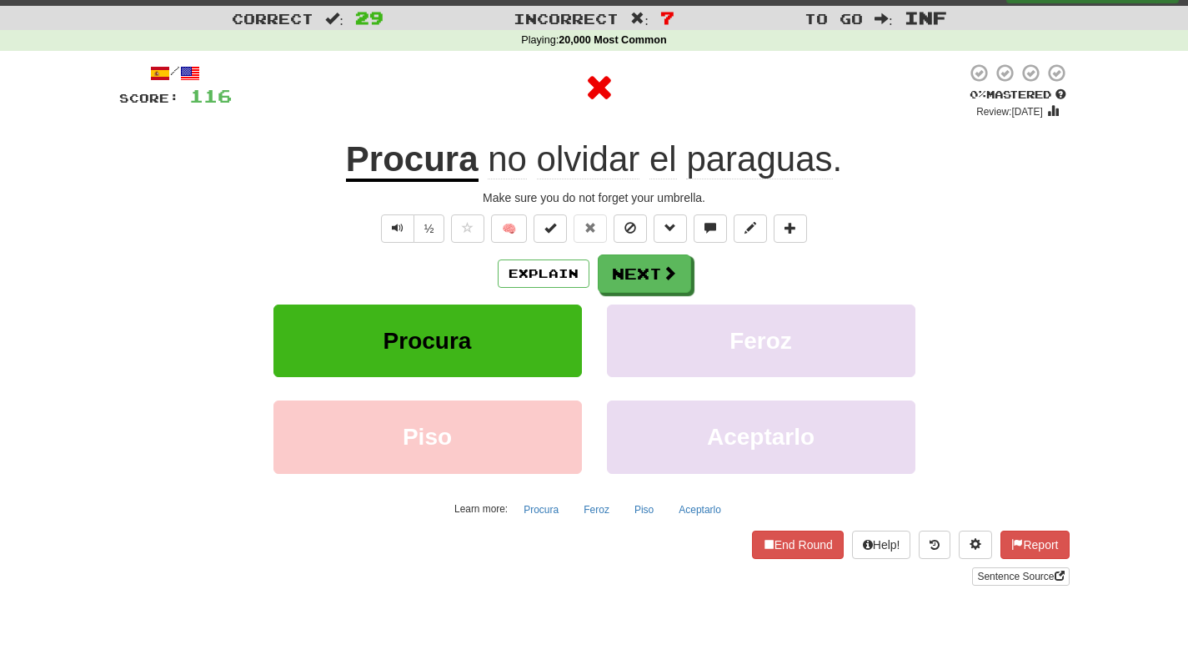
click at [422, 161] on u "Procura" at bounding box center [412, 160] width 133 height 43
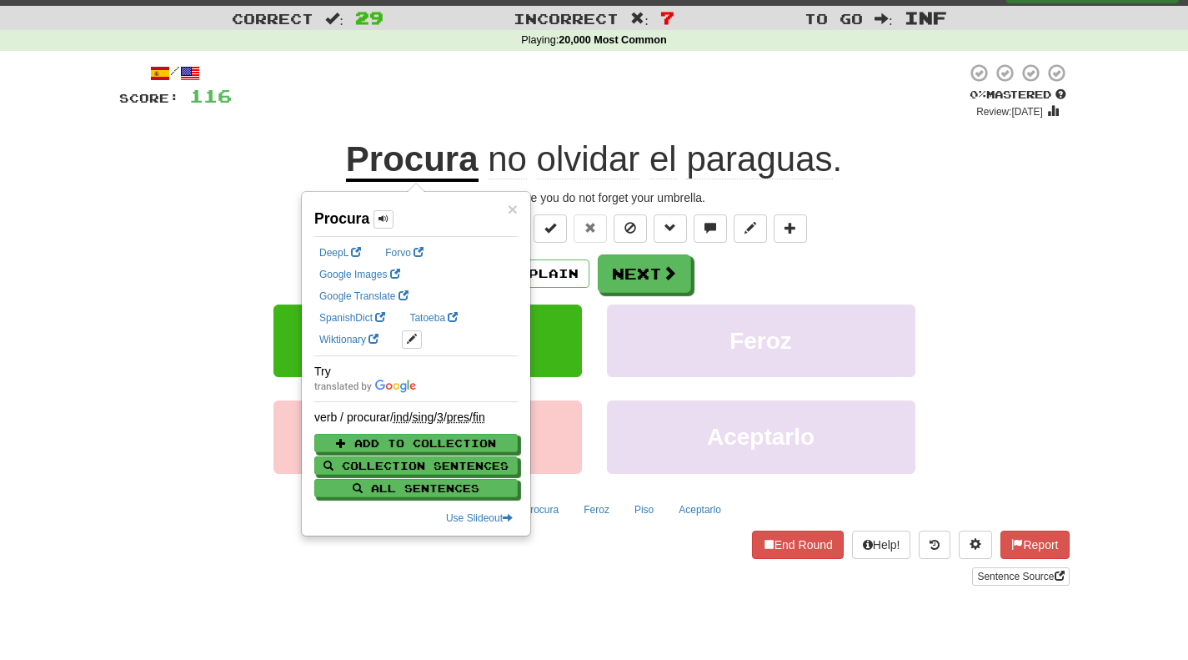
click at [247, 182] on div "Procura no olvidar el paraguas ." at bounding box center [594, 160] width 951 height 46
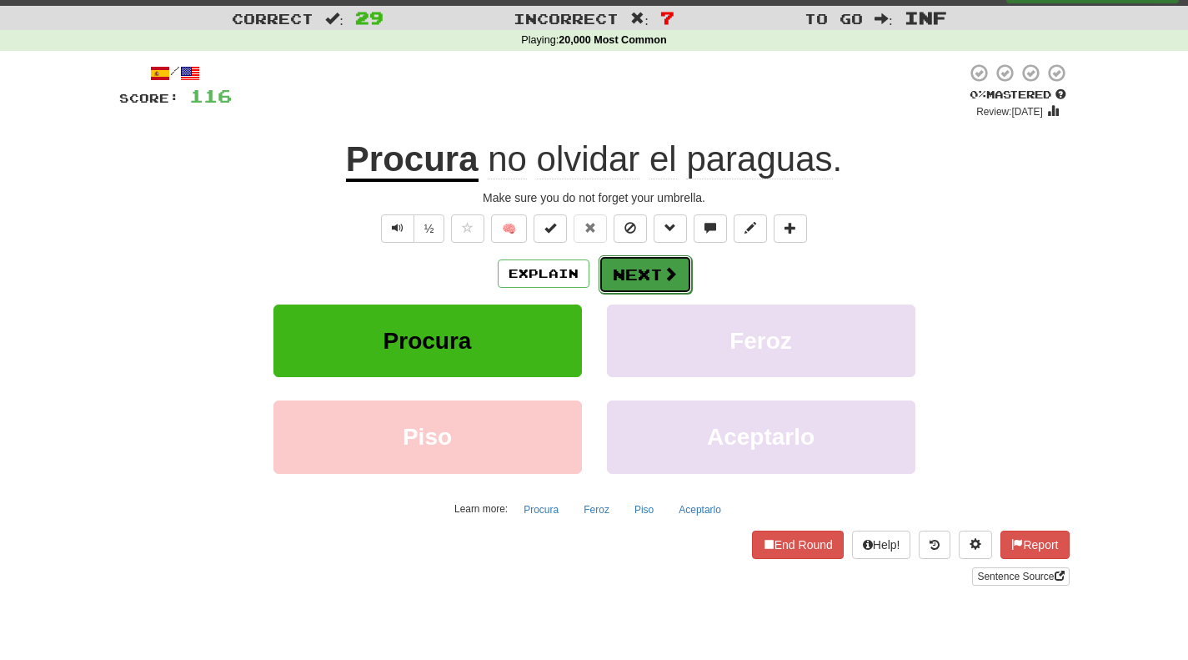
click at [648, 272] on button "Next" at bounding box center [645, 274] width 93 height 38
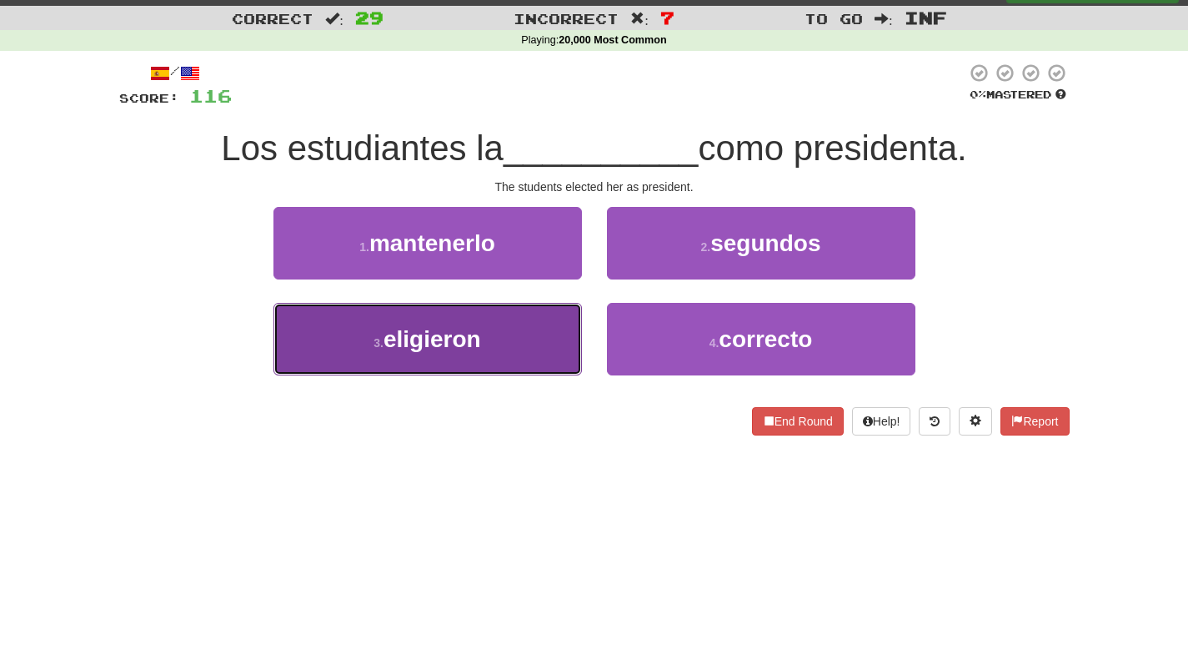
click at [528, 321] on button "3 . eligieron" at bounding box center [428, 339] width 309 height 73
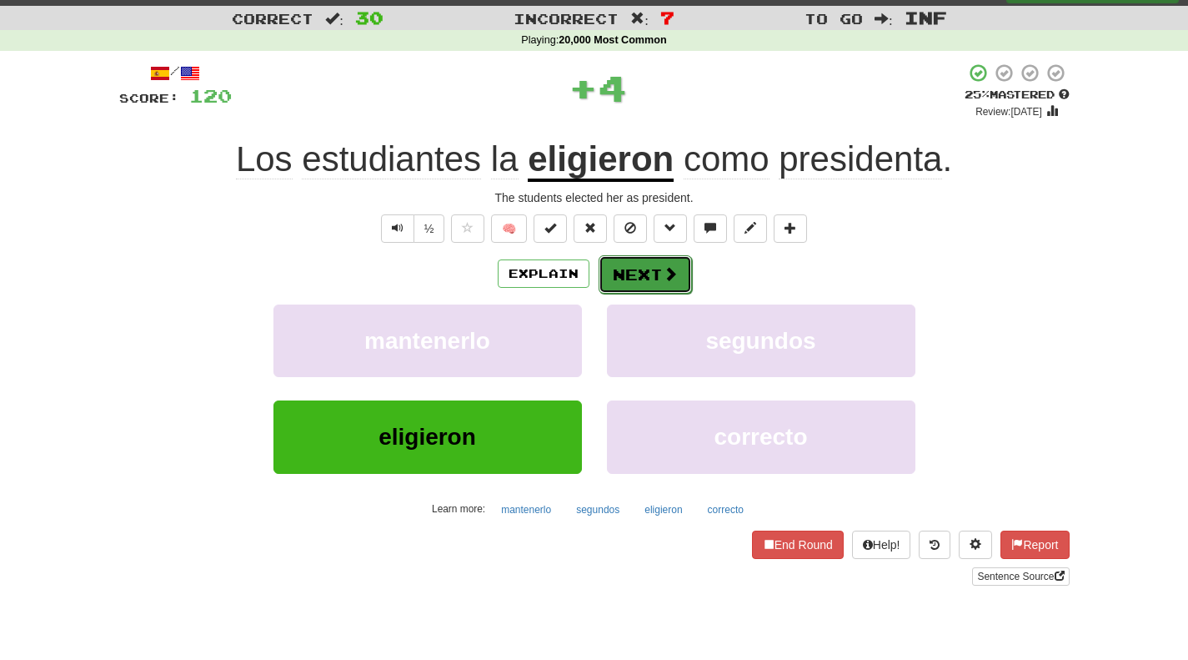
click at [667, 281] on span at bounding box center [670, 273] width 15 height 15
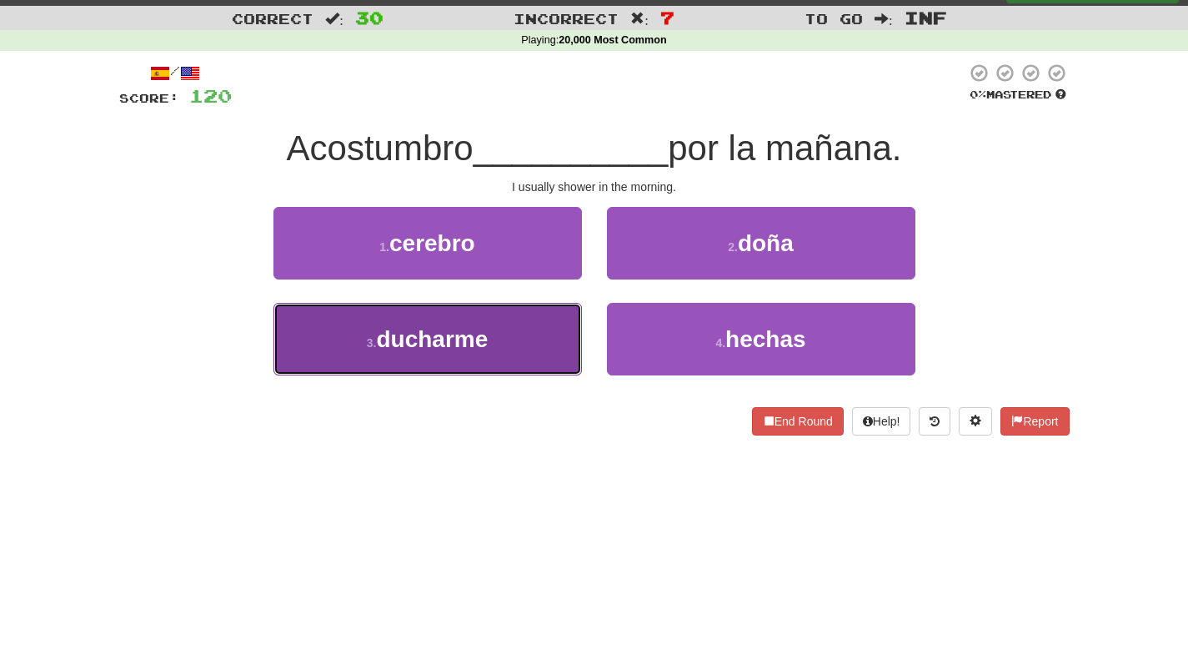
click at [500, 327] on button "3 . ducharme" at bounding box center [428, 339] width 309 height 73
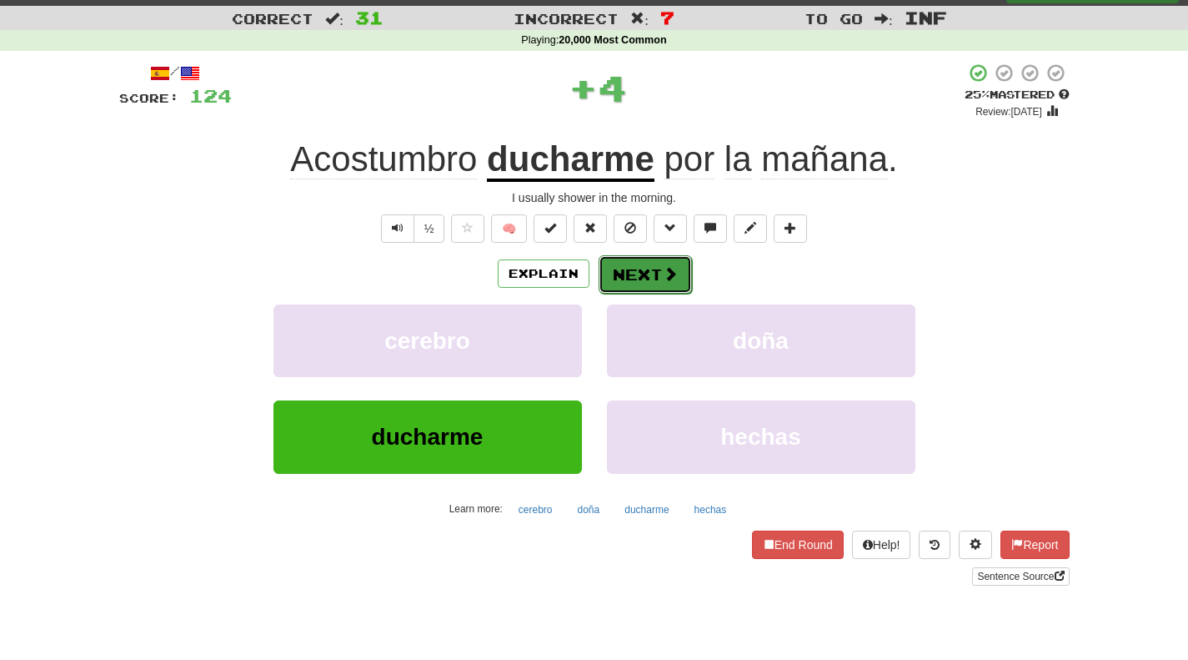
click at [670, 277] on span at bounding box center [670, 273] width 15 height 15
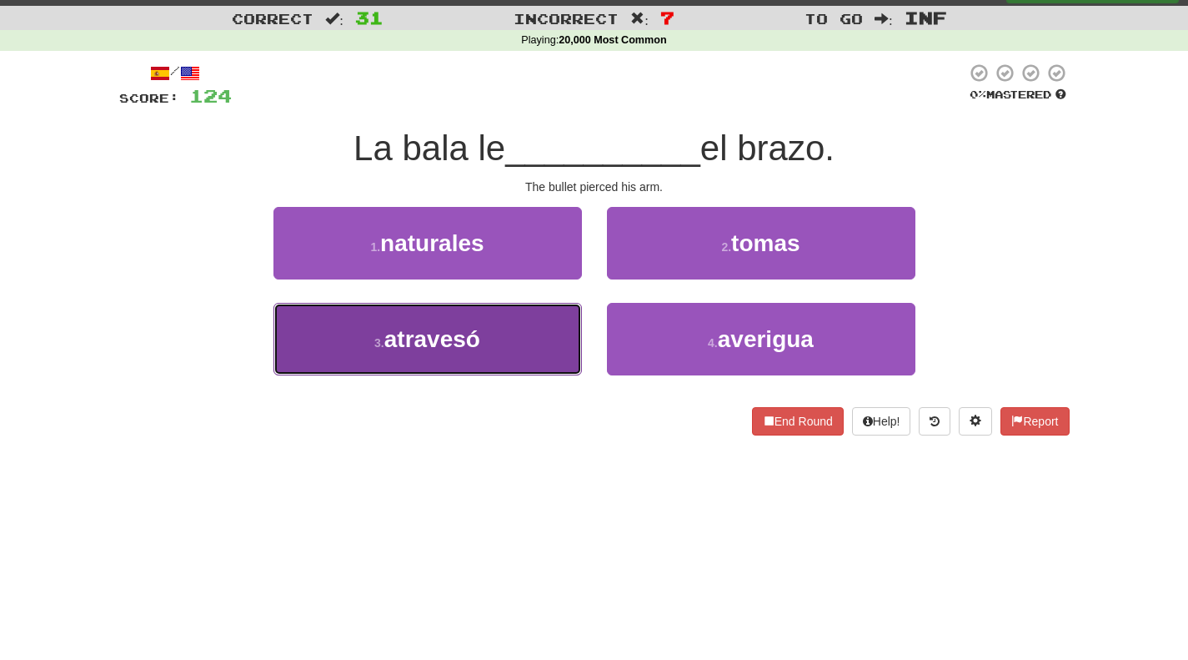
click at [536, 344] on button "3 . atravesó" at bounding box center [428, 339] width 309 height 73
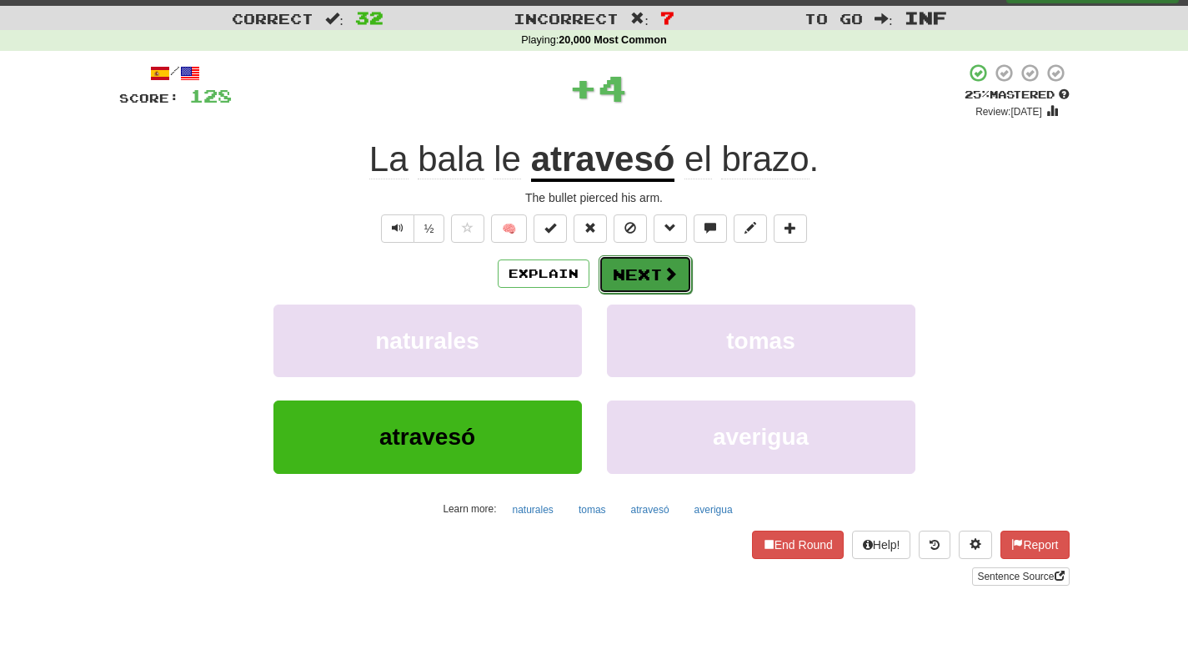
click at [669, 269] on span at bounding box center [670, 273] width 15 height 15
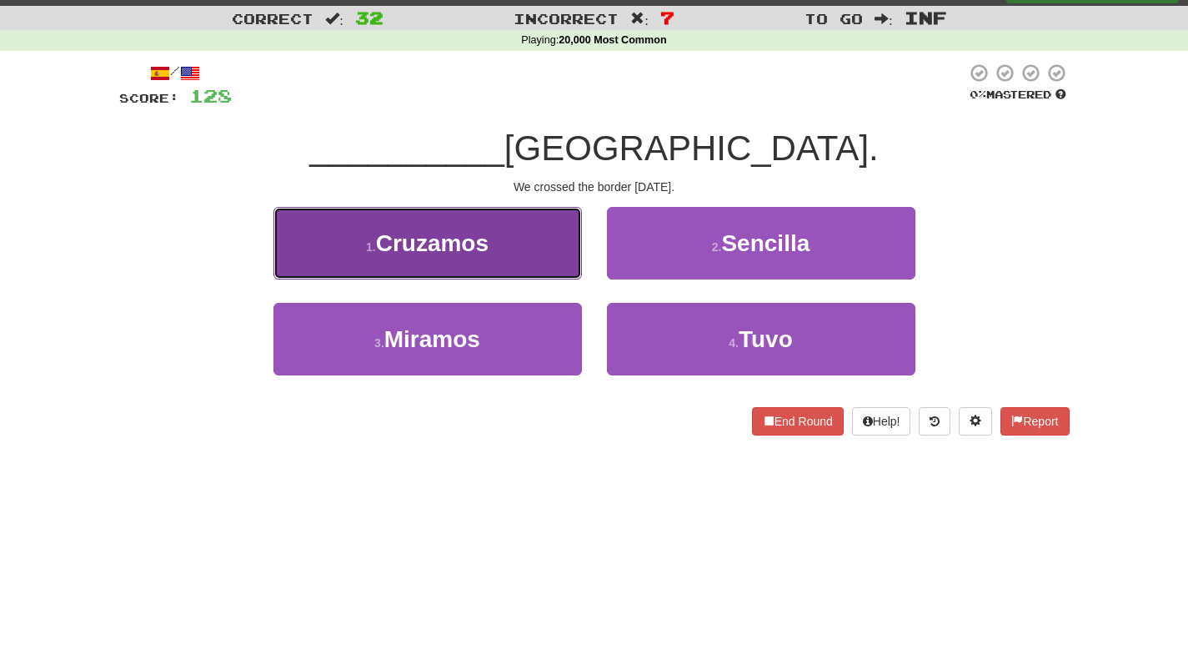
click at [519, 267] on button "1 . Cruzamos" at bounding box center [428, 243] width 309 height 73
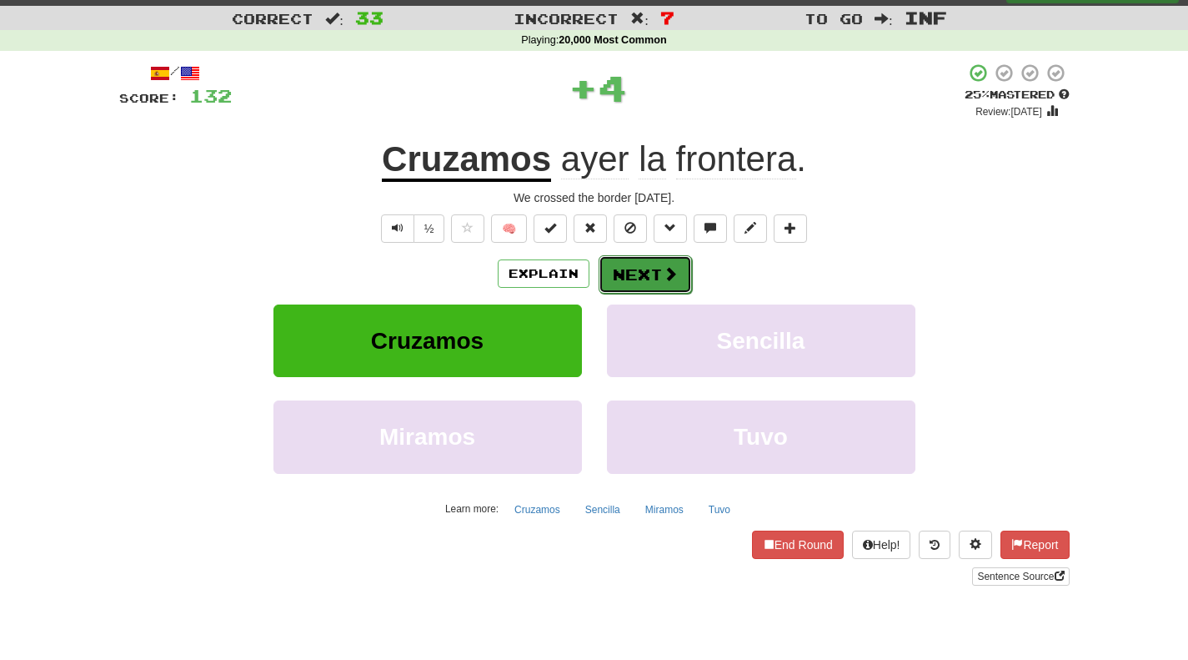
click at [654, 265] on button "Next" at bounding box center [645, 274] width 93 height 38
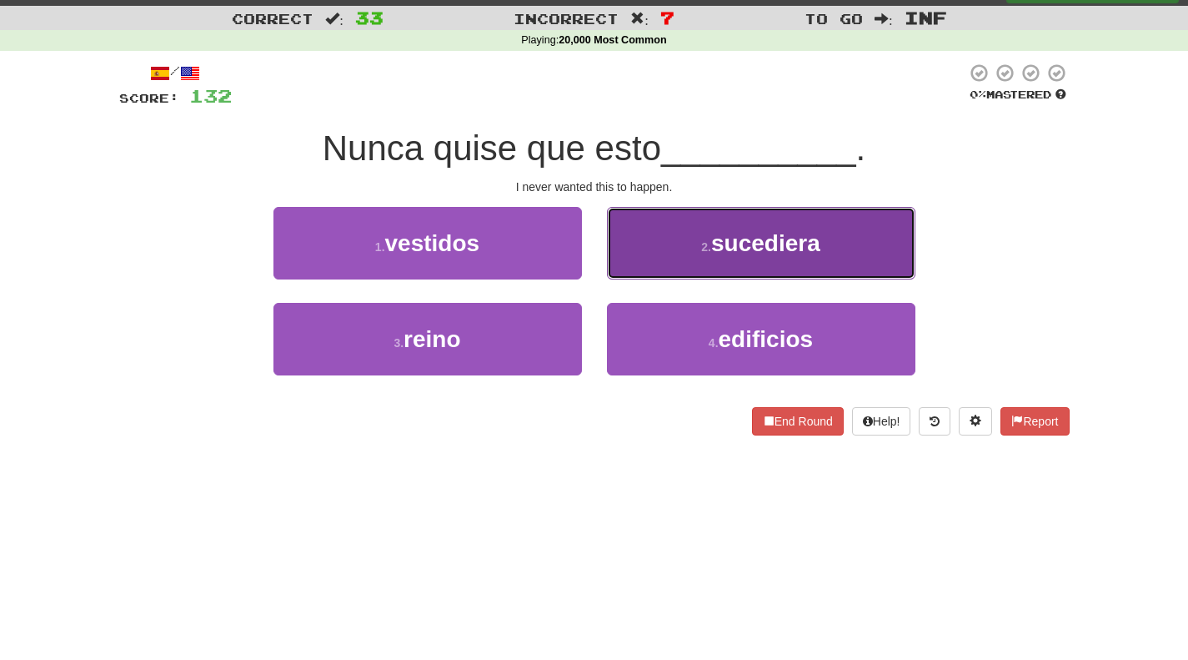
click at [674, 260] on button "2 . sucediera" at bounding box center [761, 243] width 309 height 73
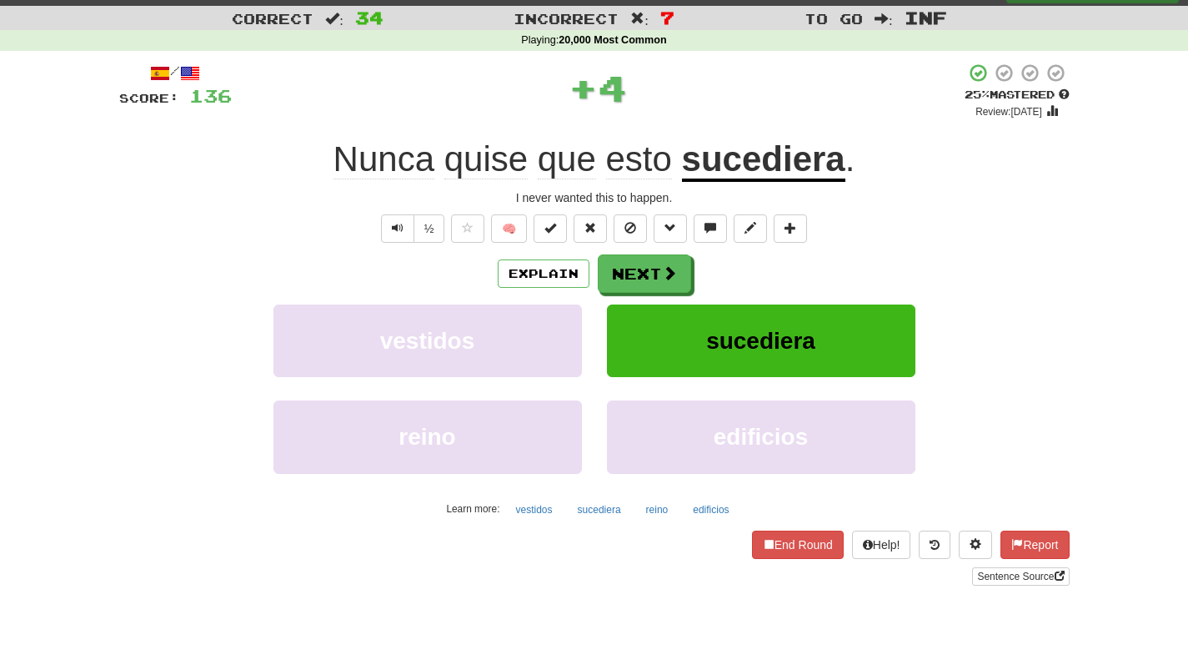
click at [761, 153] on u "sucediera" at bounding box center [763, 160] width 163 height 43
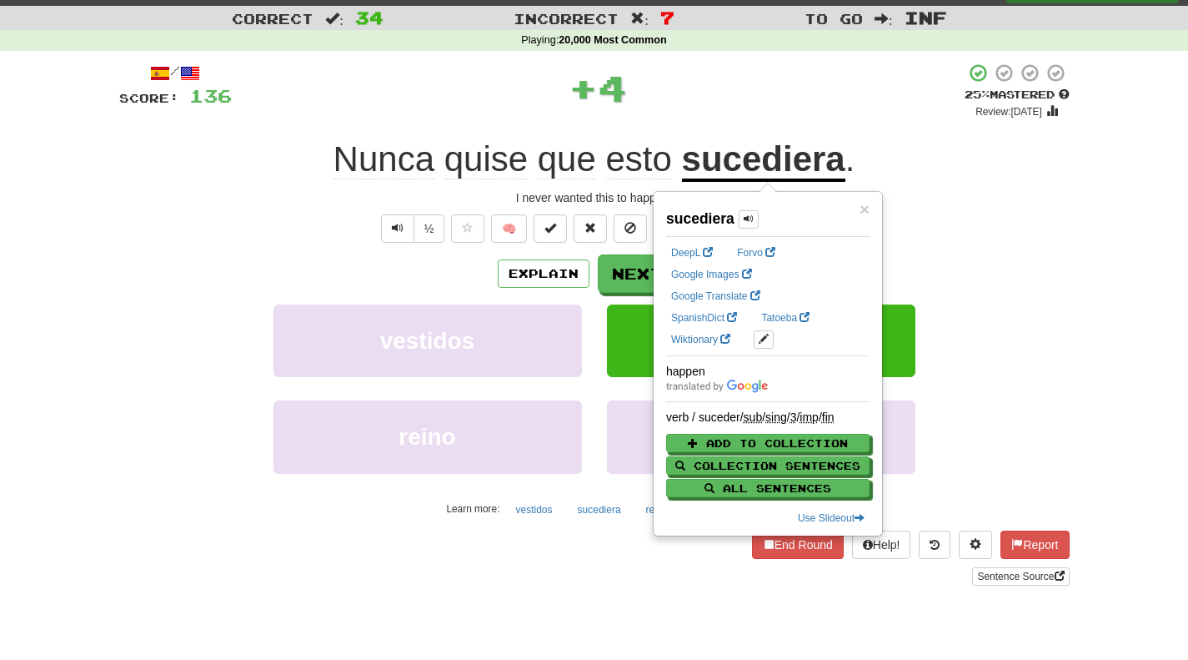
click at [755, 115] on div "+ 4" at bounding box center [598, 91] width 733 height 57
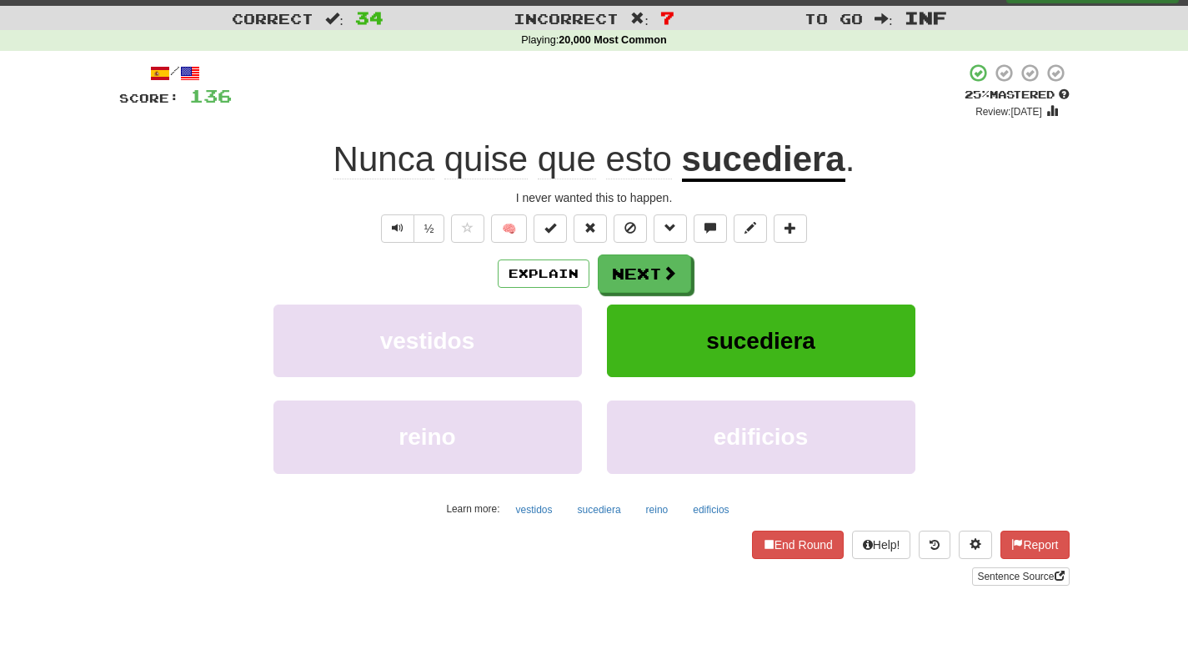
click at [735, 153] on u "sucediera" at bounding box center [763, 160] width 163 height 43
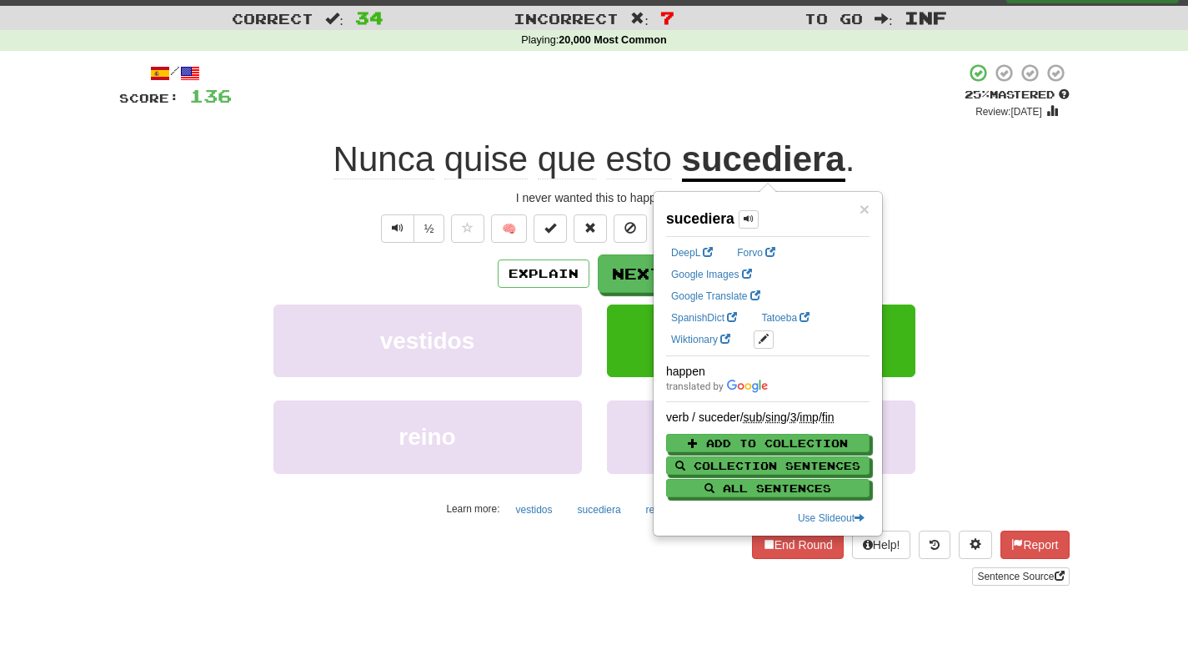
click at [1017, 203] on div "I never wanted this to happen." at bounding box center [594, 197] width 951 height 17
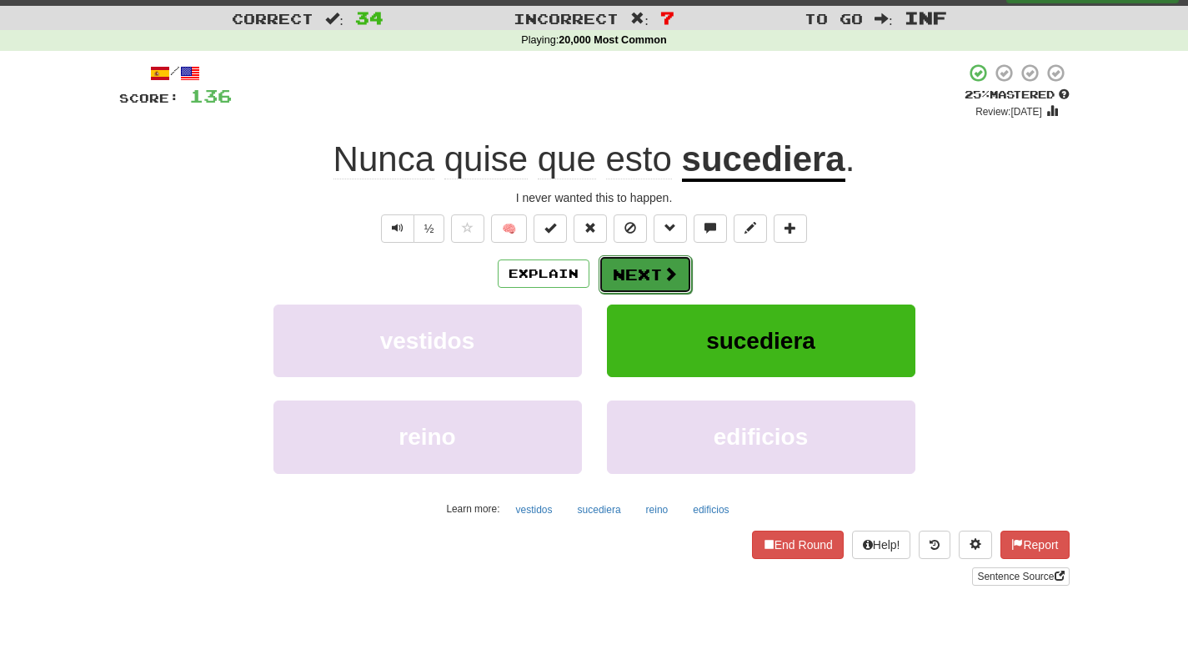
click at [669, 280] on span at bounding box center [670, 273] width 15 height 15
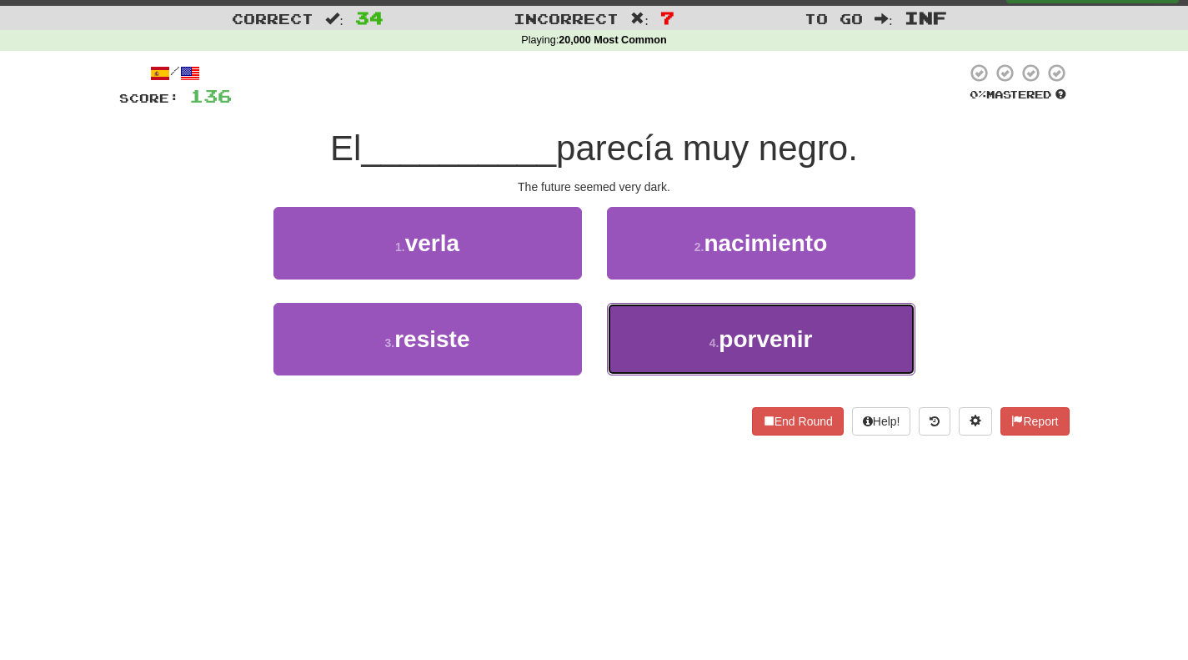
click at [683, 339] on button "4 . porvenir" at bounding box center [761, 339] width 309 height 73
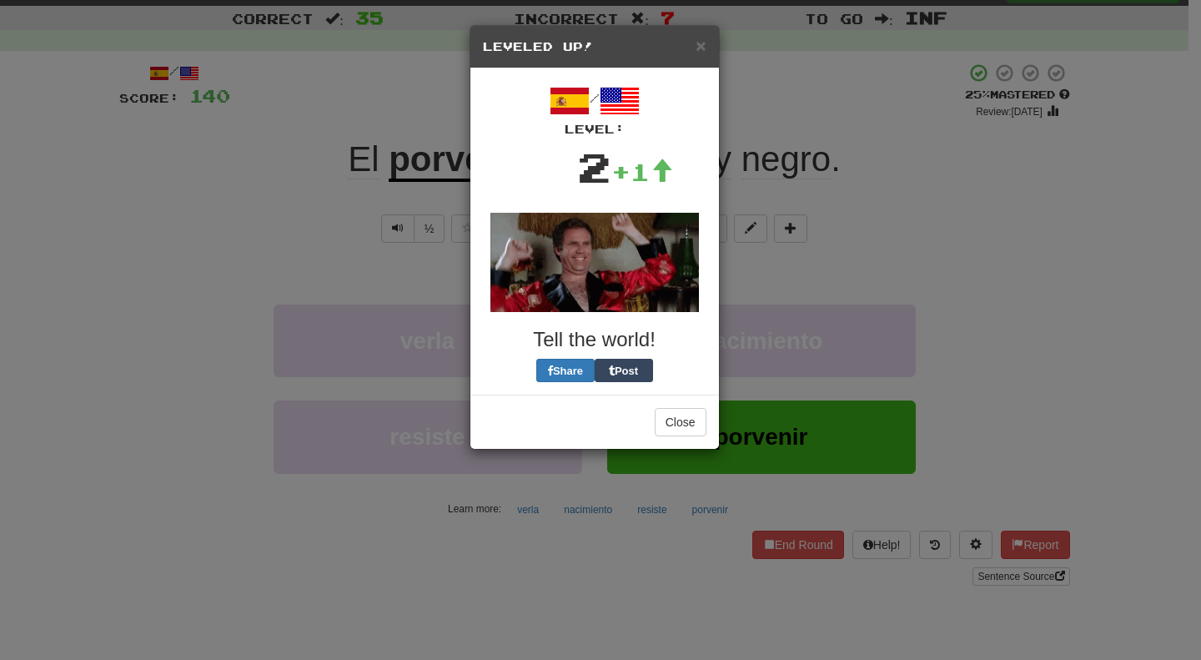
click at [643, 265] on div "/ Level: 2 +1 Tell the world! Share Post" at bounding box center [594, 231] width 223 height 301
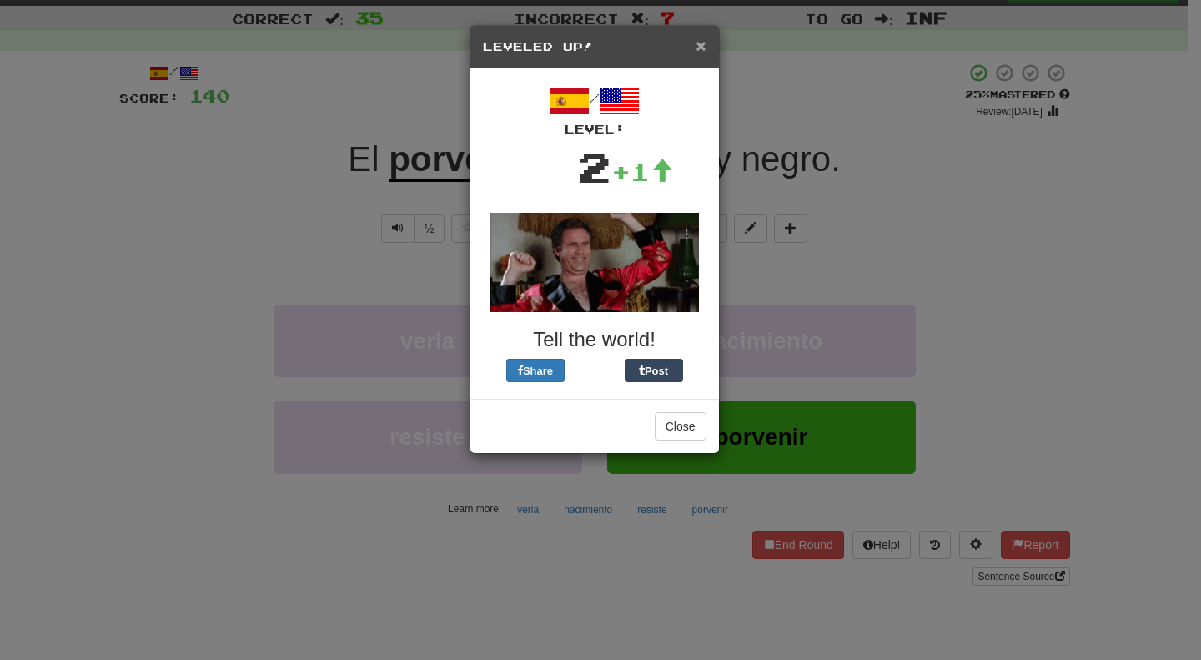
click at [701, 47] on span "×" at bounding box center [701, 45] width 10 height 19
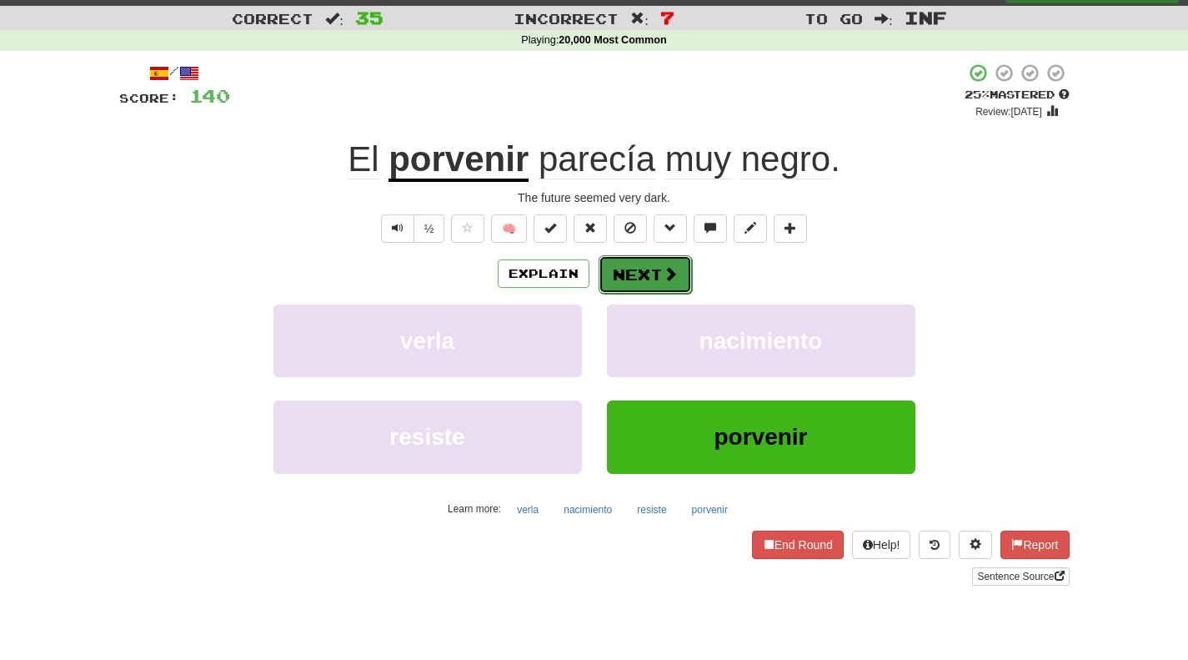
click at [642, 274] on button "Next" at bounding box center [645, 274] width 93 height 38
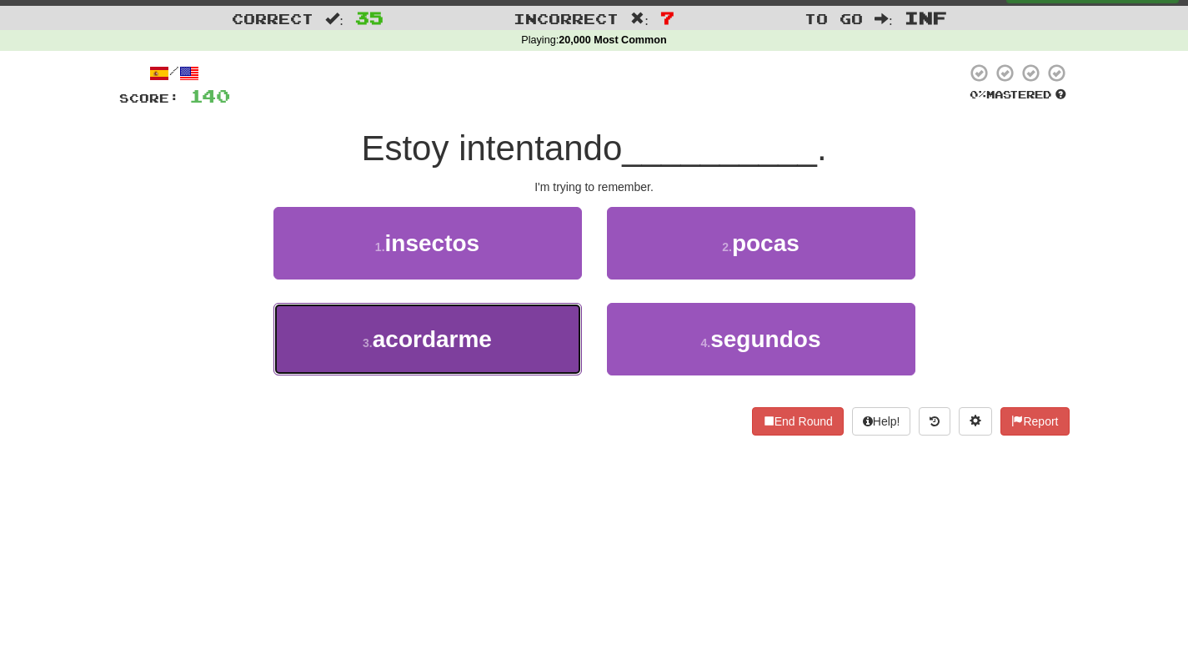
click at [492, 331] on span "acordarme" at bounding box center [432, 339] width 119 height 26
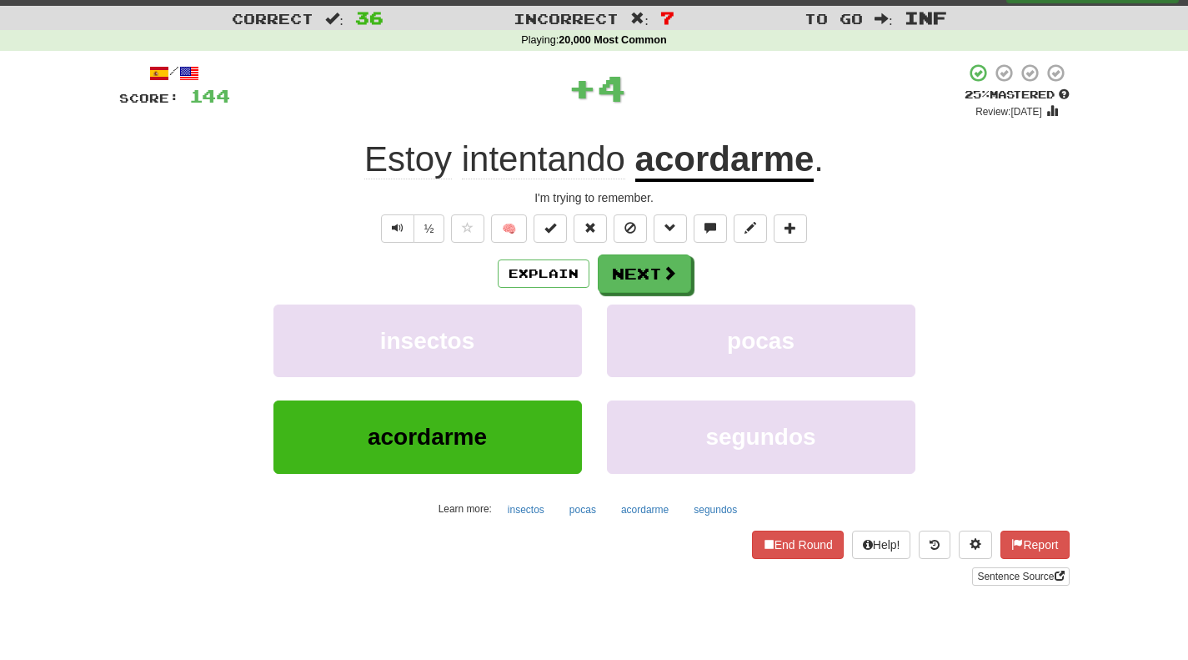
click at [705, 159] on u "acordarme" at bounding box center [724, 160] width 179 height 43
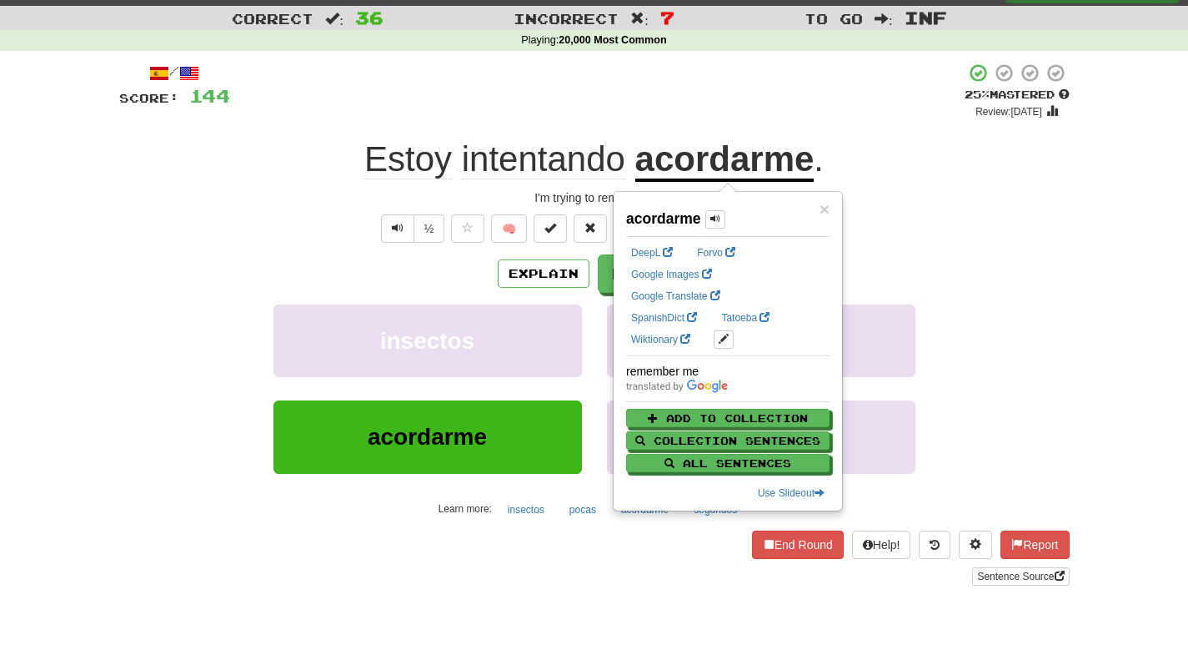
click at [917, 208] on div "/ Score: 144 + 4 25 % Mastered Review: 2025-09-18 Estoy intentando acordarme . …" at bounding box center [594, 324] width 951 height 523
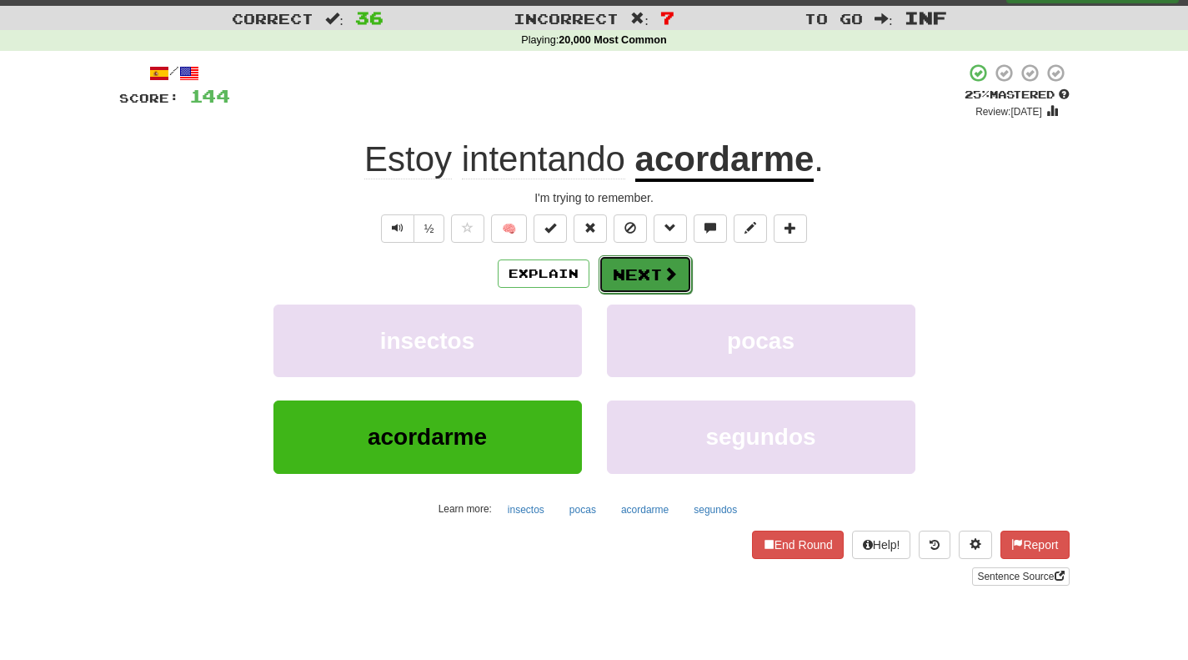
click at [633, 273] on button "Next" at bounding box center [645, 274] width 93 height 38
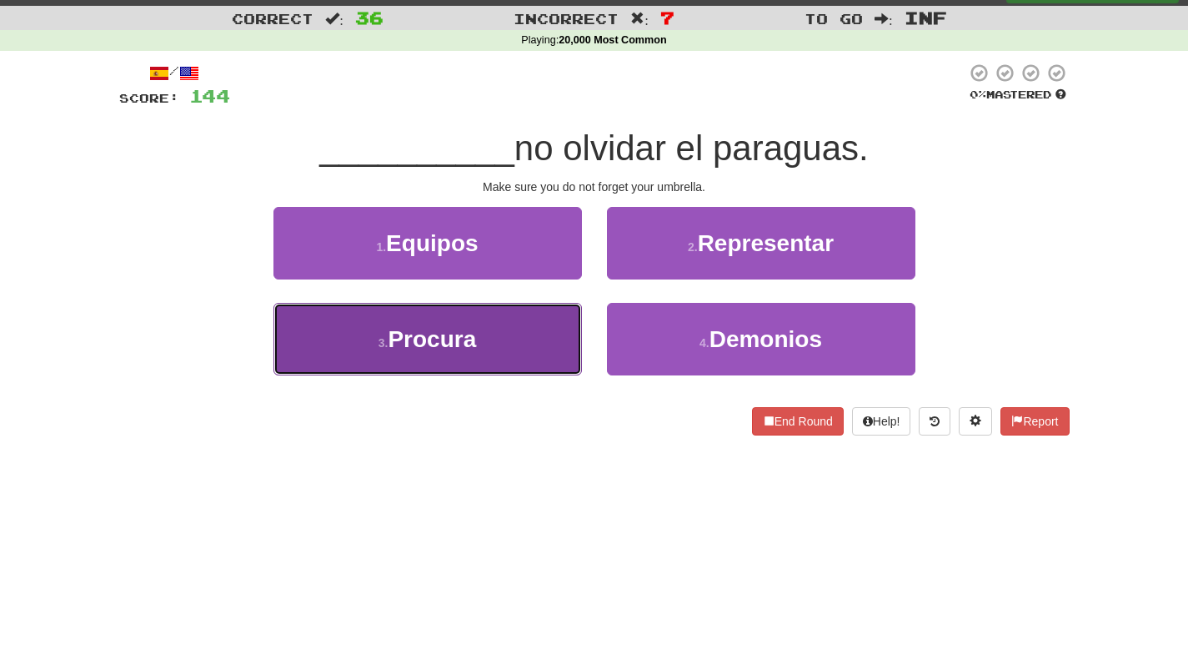
click at [475, 345] on span "Procura" at bounding box center [432, 339] width 88 height 26
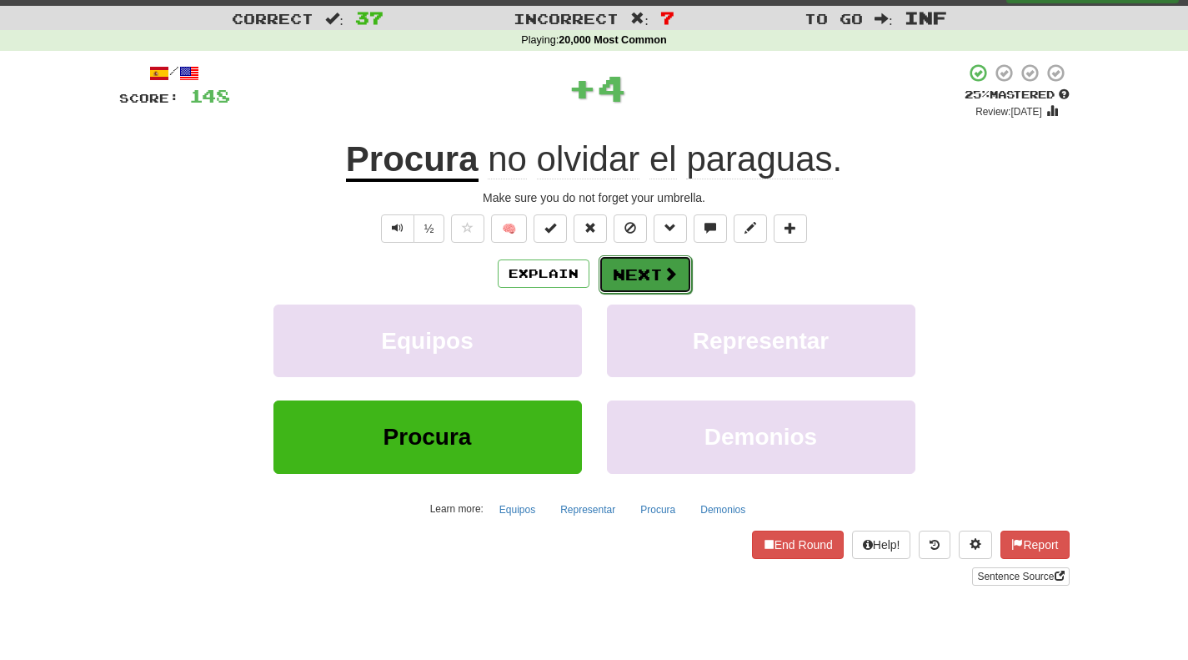
click at [678, 273] on button "Next" at bounding box center [645, 274] width 93 height 38
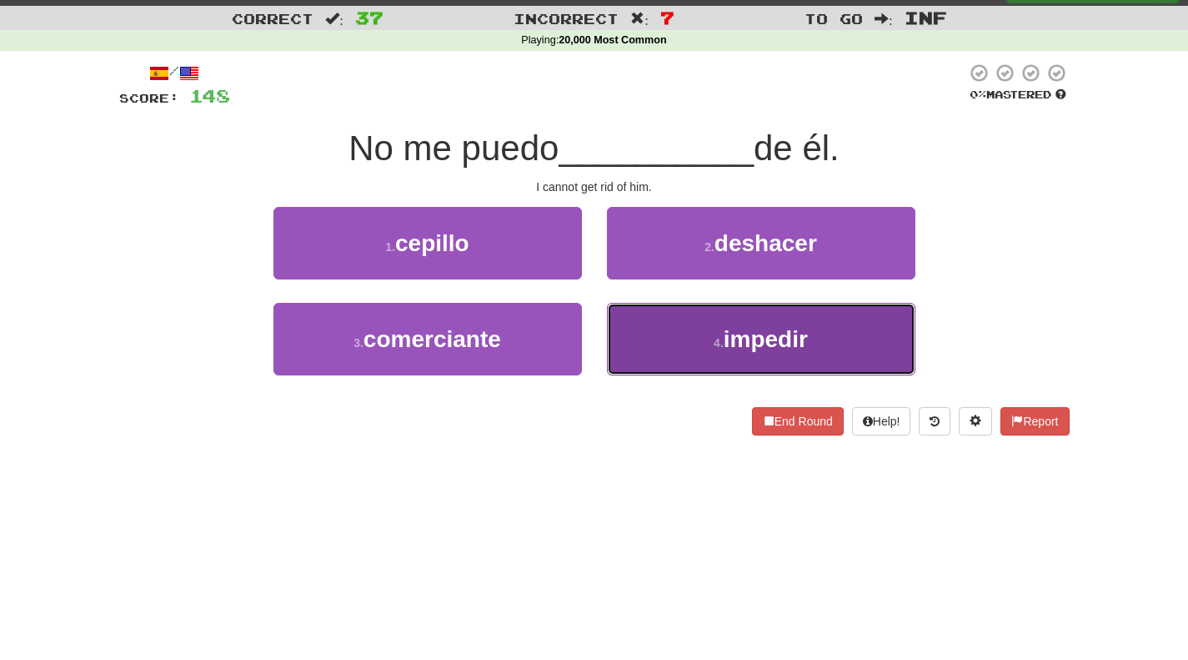
click at [690, 354] on button "4 . impedir" at bounding box center [761, 339] width 309 height 73
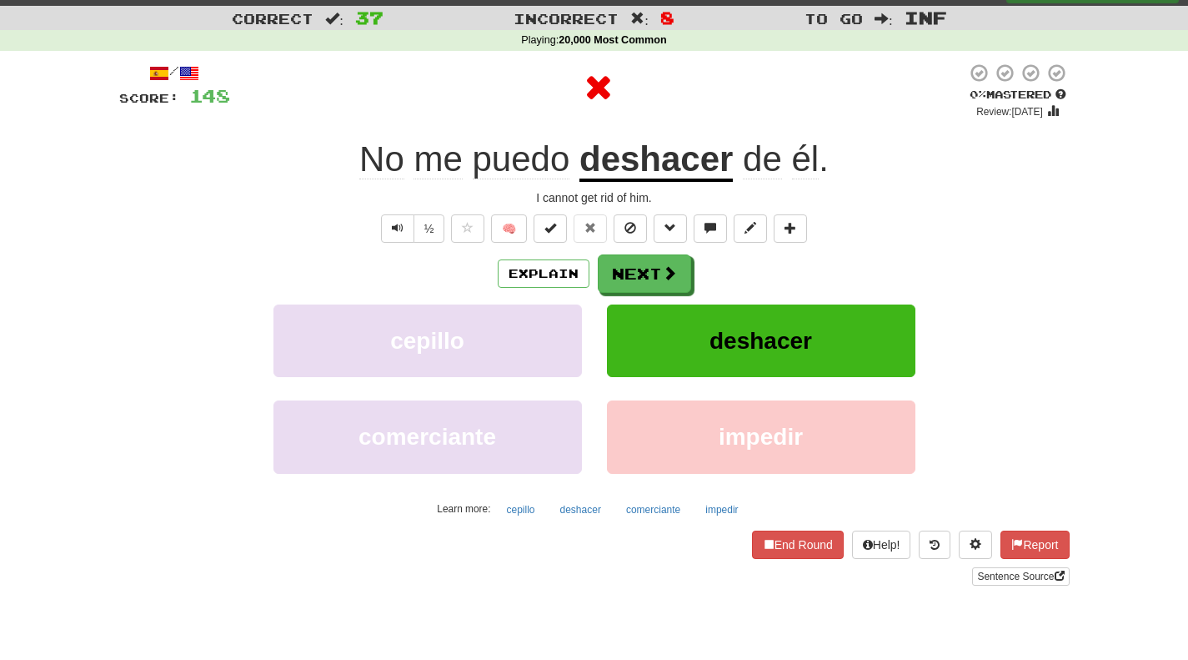
click at [683, 165] on u "deshacer" at bounding box center [656, 160] width 153 height 43
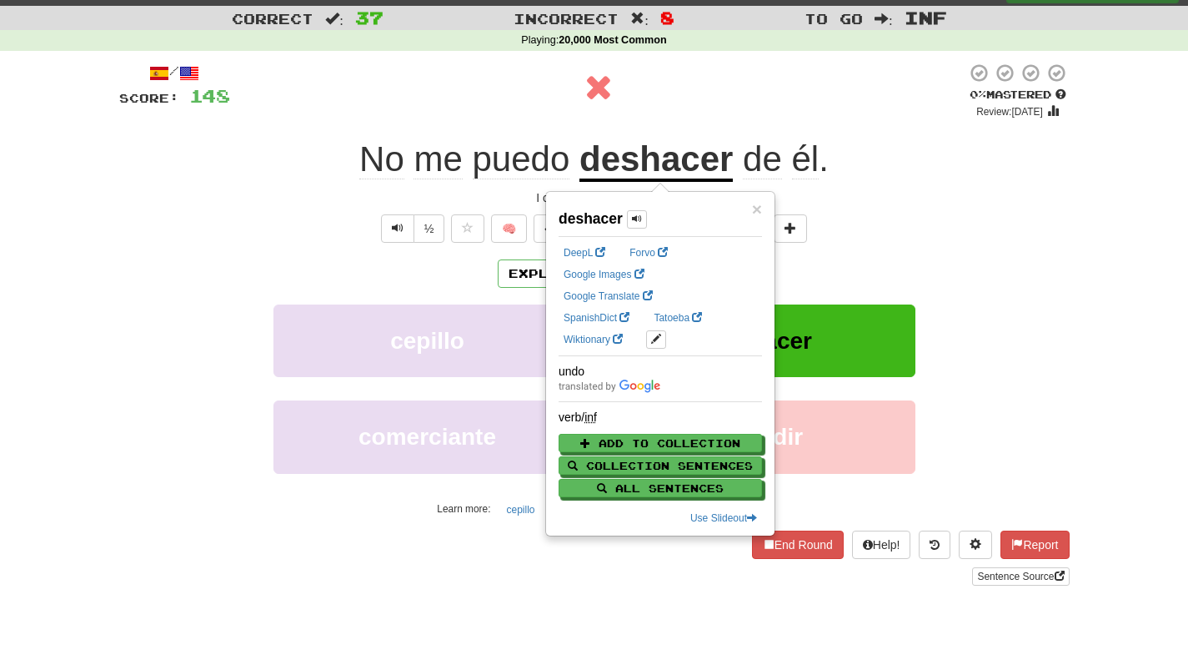
click at [945, 205] on div "I cannot get rid of him." at bounding box center [594, 197] width 951 height 17
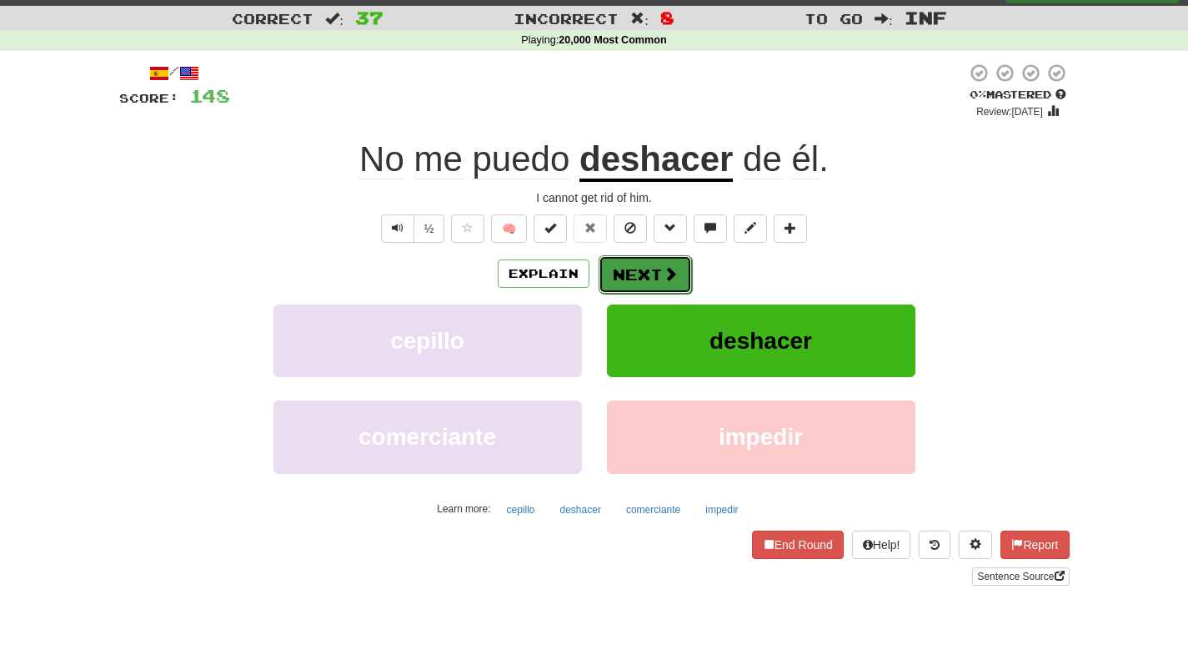
click at [668, 280] on span at bounding box center [670, 273] width 15 height 15
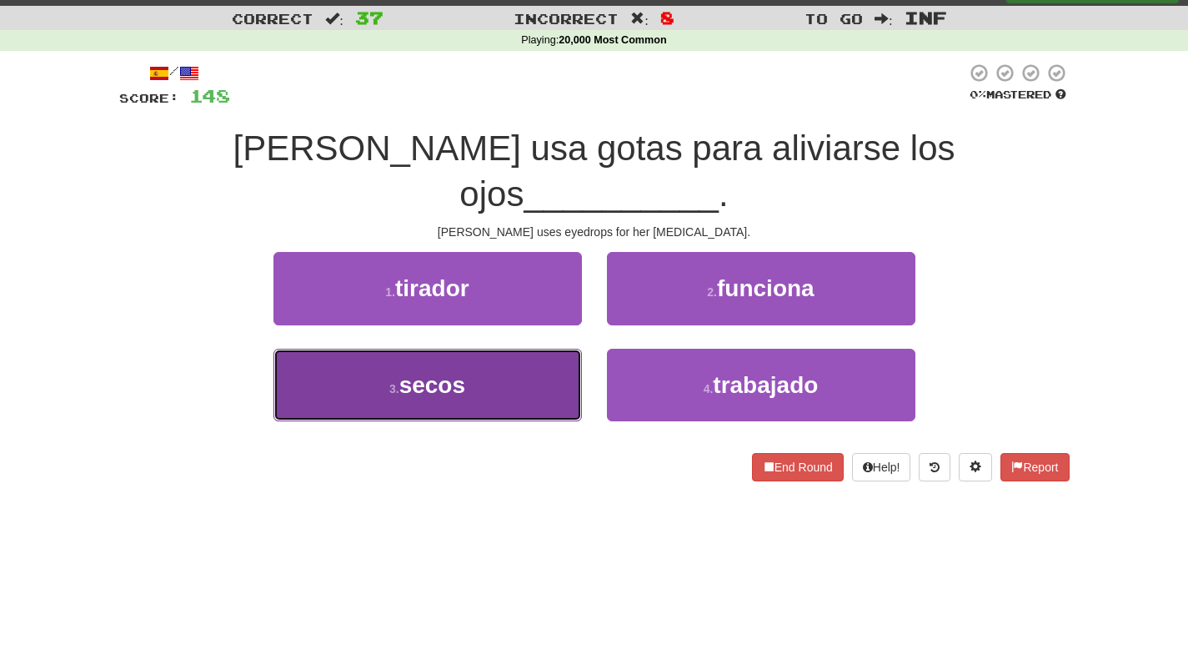
click at [419, 349] on button "3 . secos" at bounding box center [428, 385] width 309 height 73
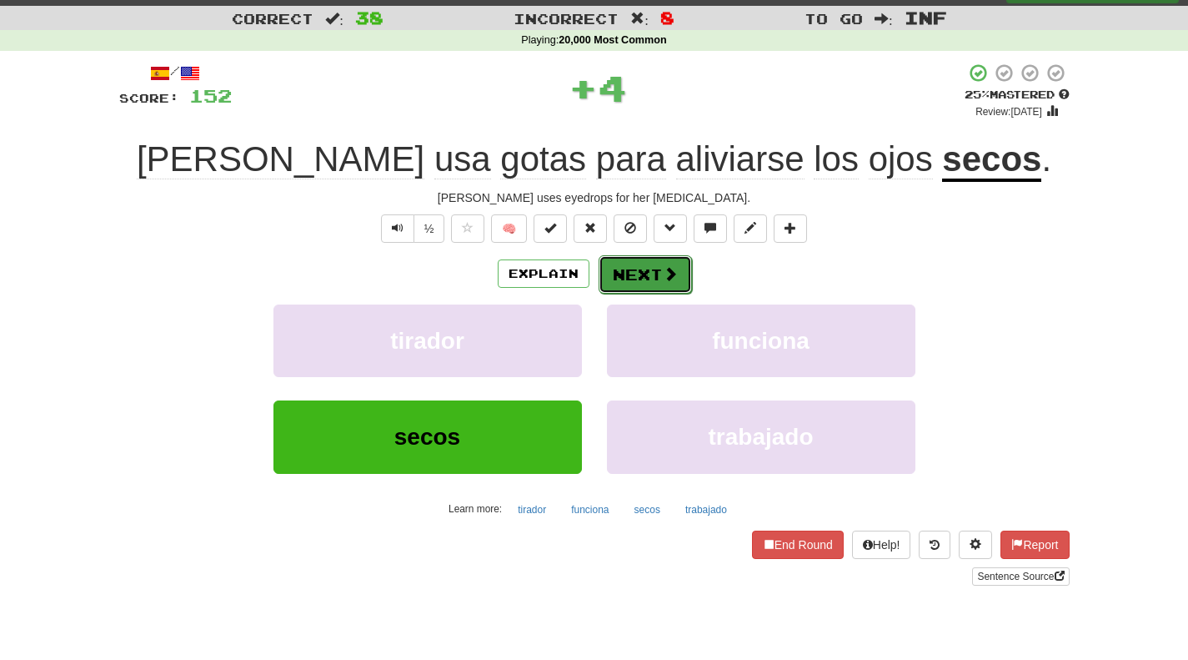
click at [615, 270] on button "Next" at bounding box center [645, 274] width 93 height 38
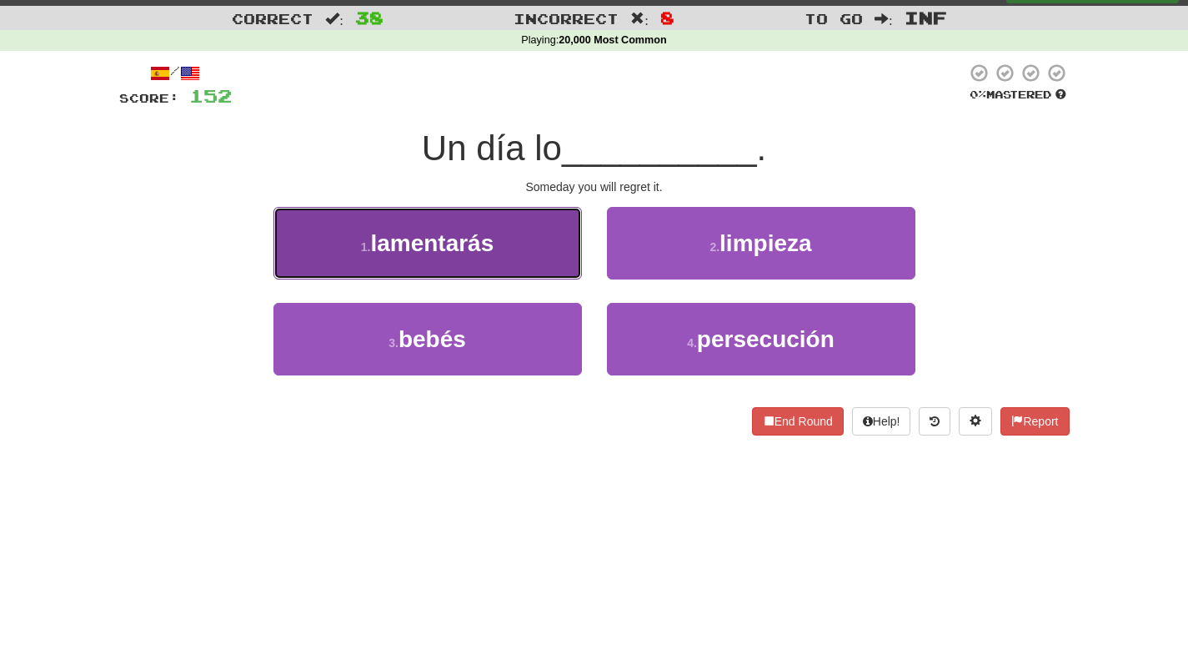
click at [520, 246] on button "1 . lamentarás" at bounding box center [428, 243] width 309 height 73
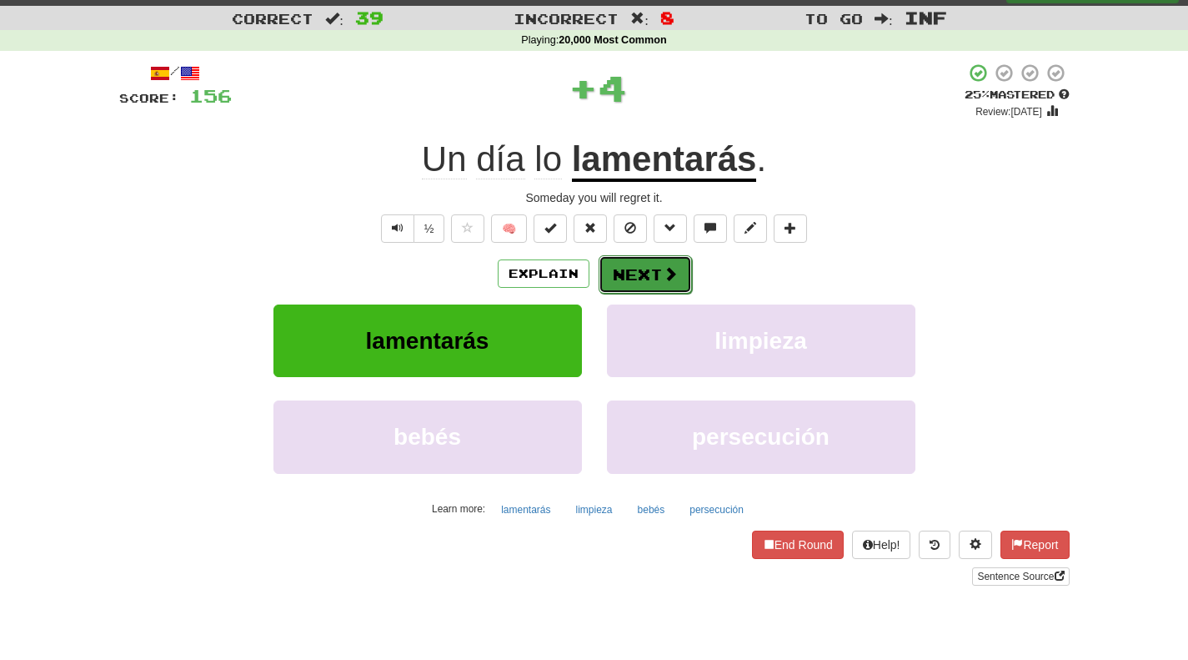
click at [651, 267] on button "Next" at bounding box center [645, 274] width 93 height 38
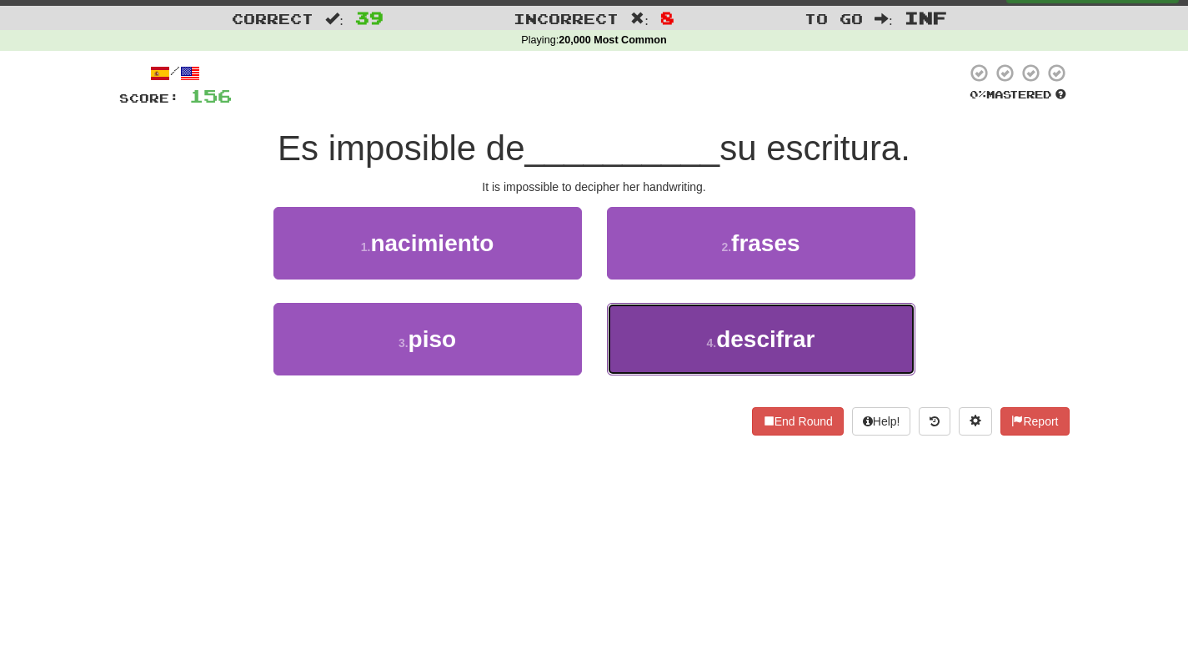
click at [663, 323] on button "4 . descifrar" at bounding box center [761, 339] width 309 height 73
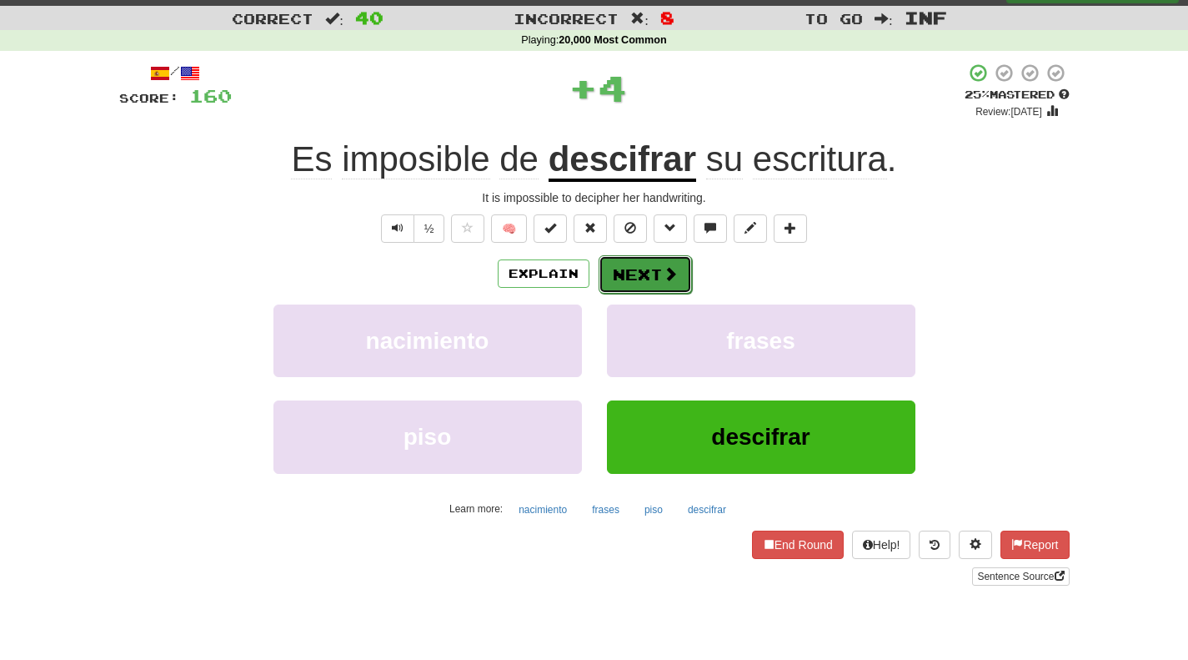
click at [615, 279] on button "Next" at bounding box center [645, 274] width 93 height 38
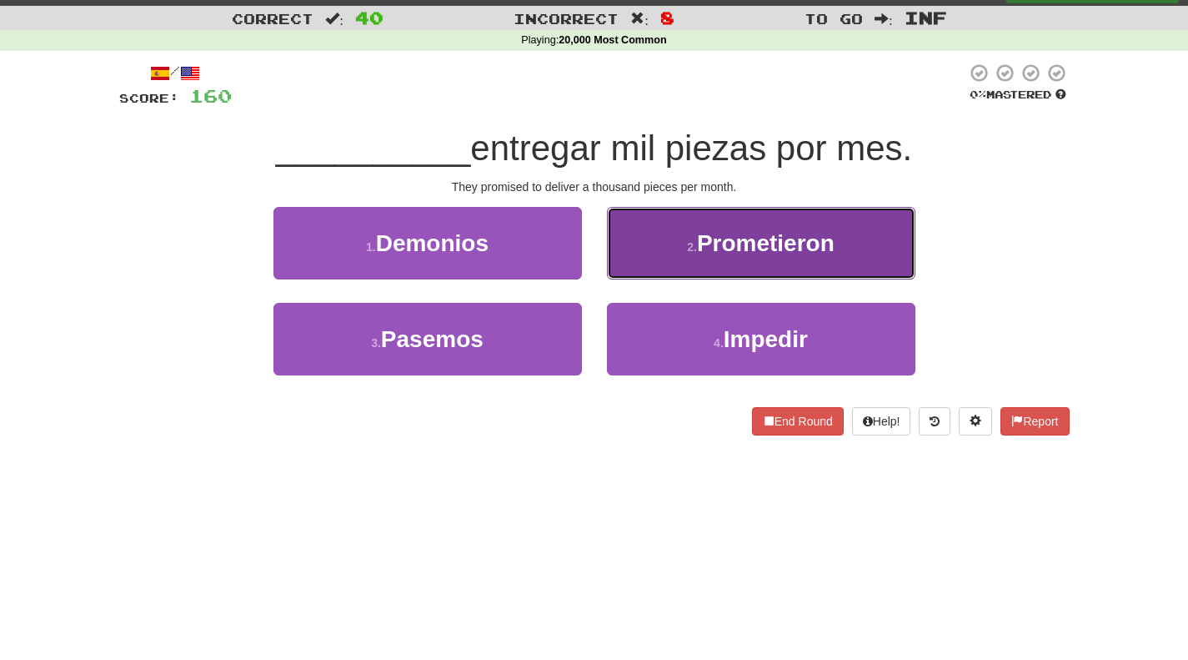
click at [662, 218] on button "2 . Prometieron" at bounding box center [761, 243] width 309 height 73
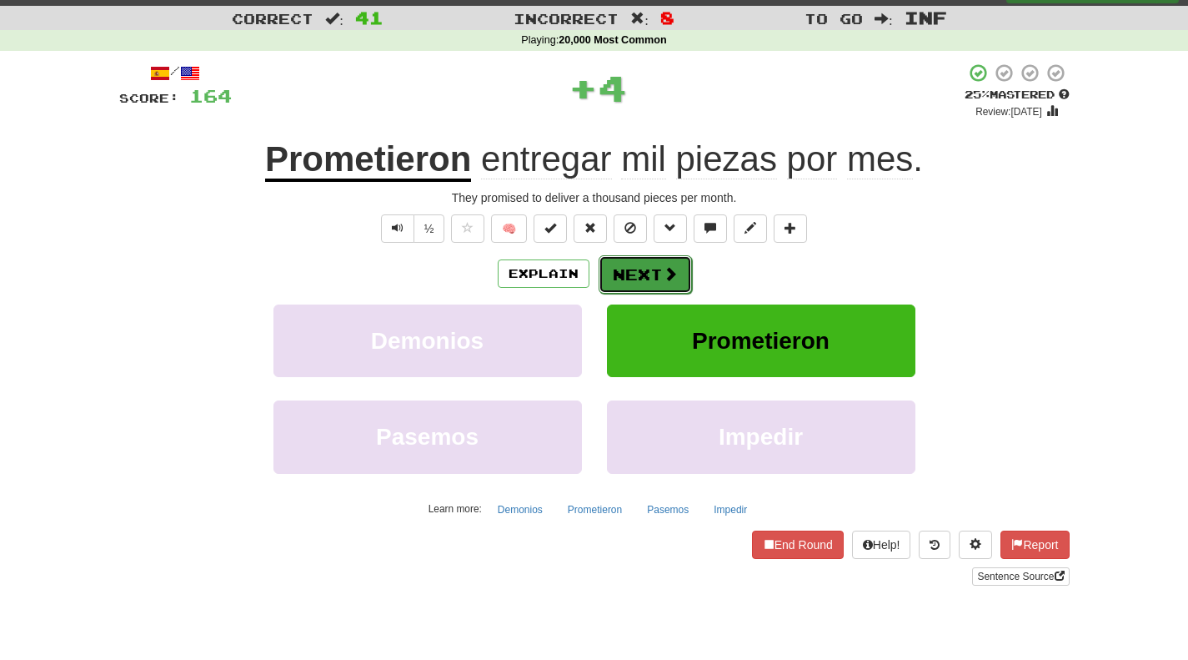
click at [656, 279] on button "Next" at bounding box center [645, 274] width 93 height 38
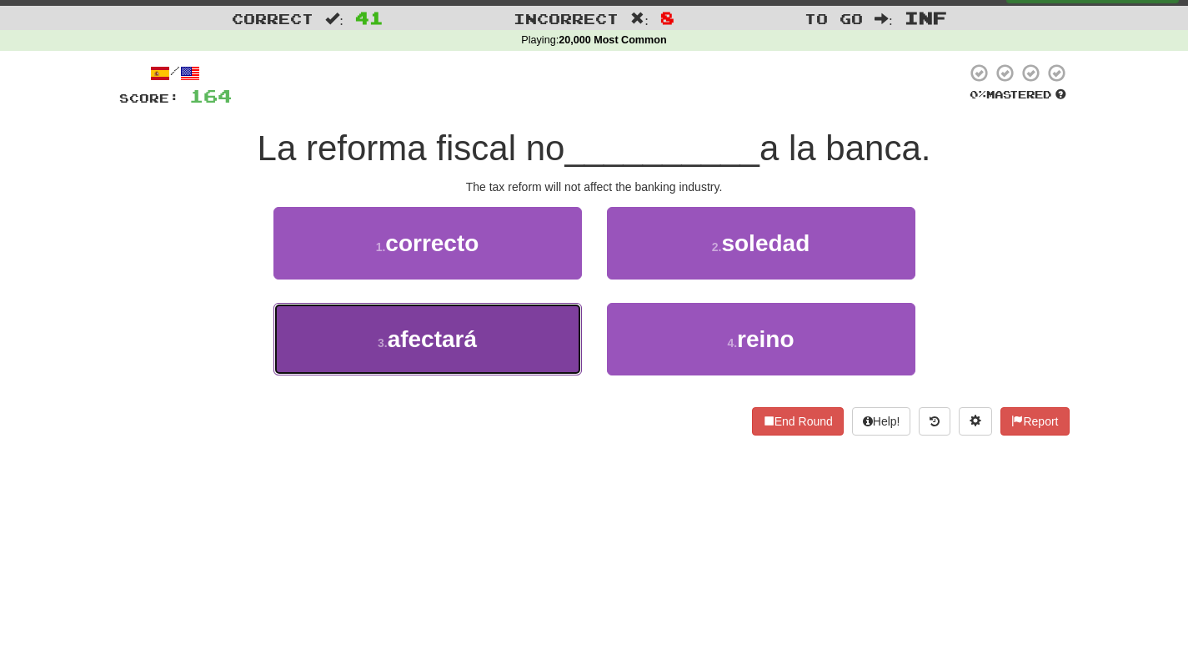
click at [513, 343] on button "3 . afectará" at bounding box center [428, 339] width 309 height 73
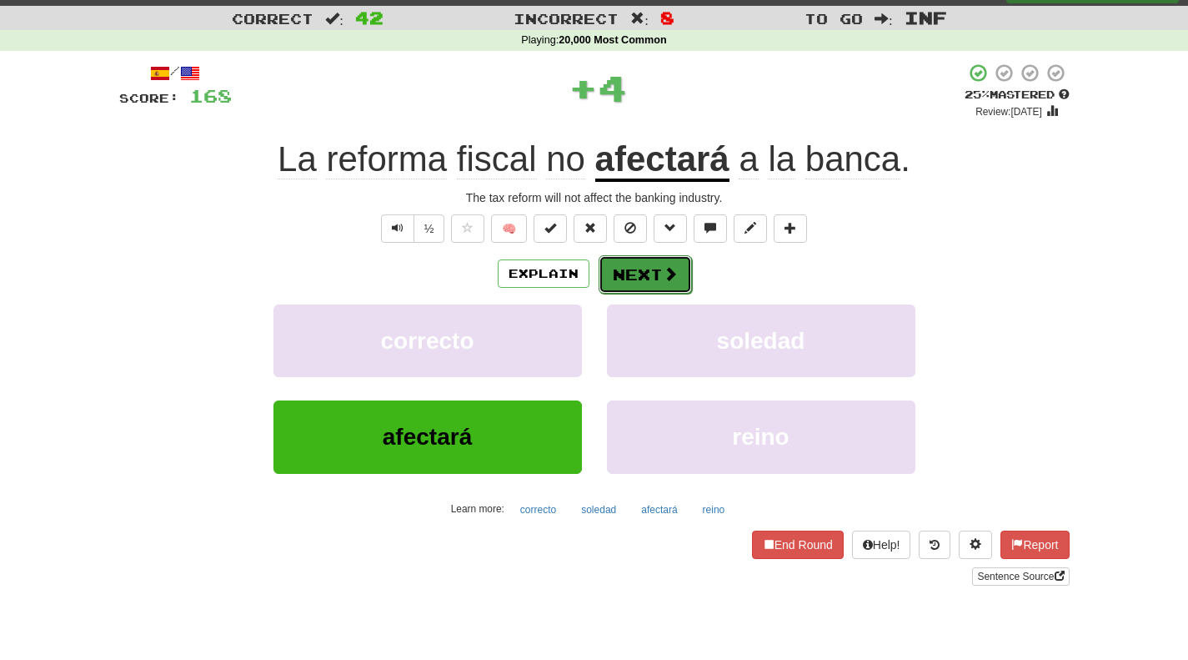
click at [643, 281] on button "Next" at bounding box center [645, 274] width 93 height 38
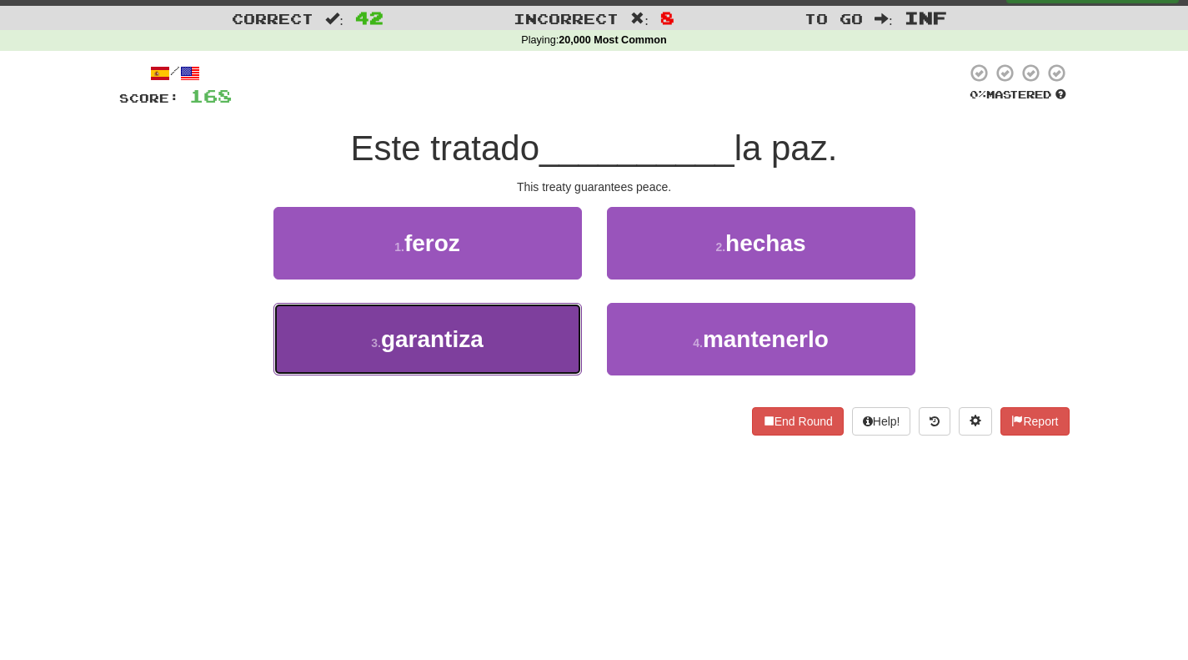
click at [507, 355] on button "3 . garantiza" at bounding box center [428, 339] width 309 height 73
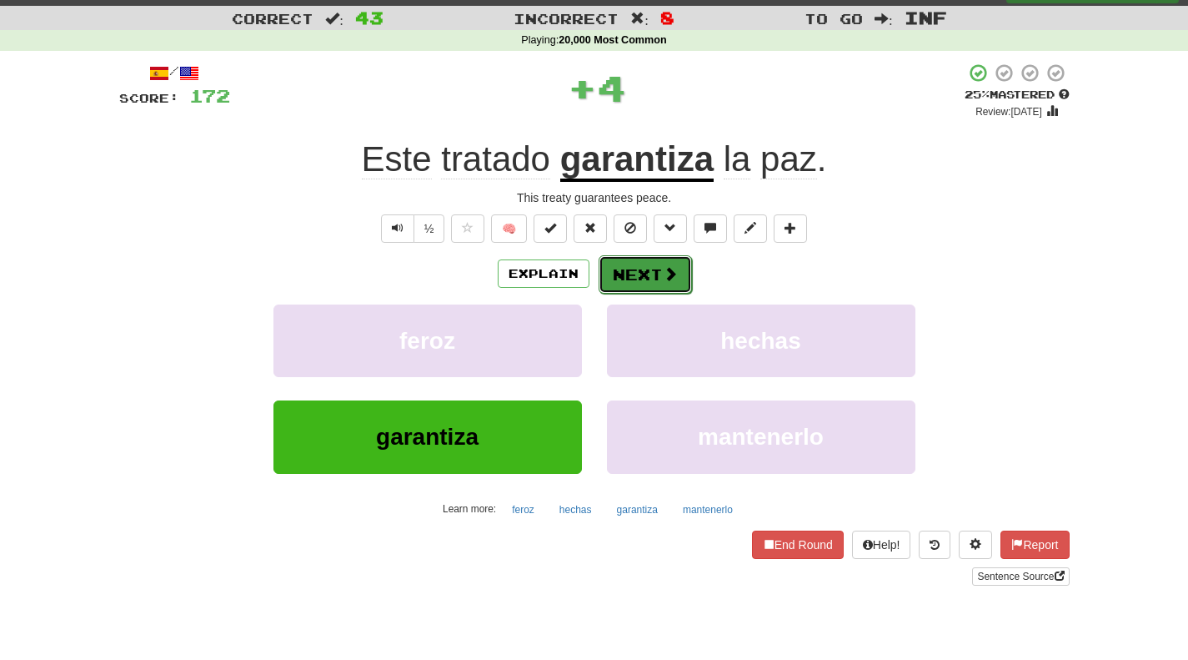
click at [665, 274] on span at bounding box center [670, 273] width 15 height 15
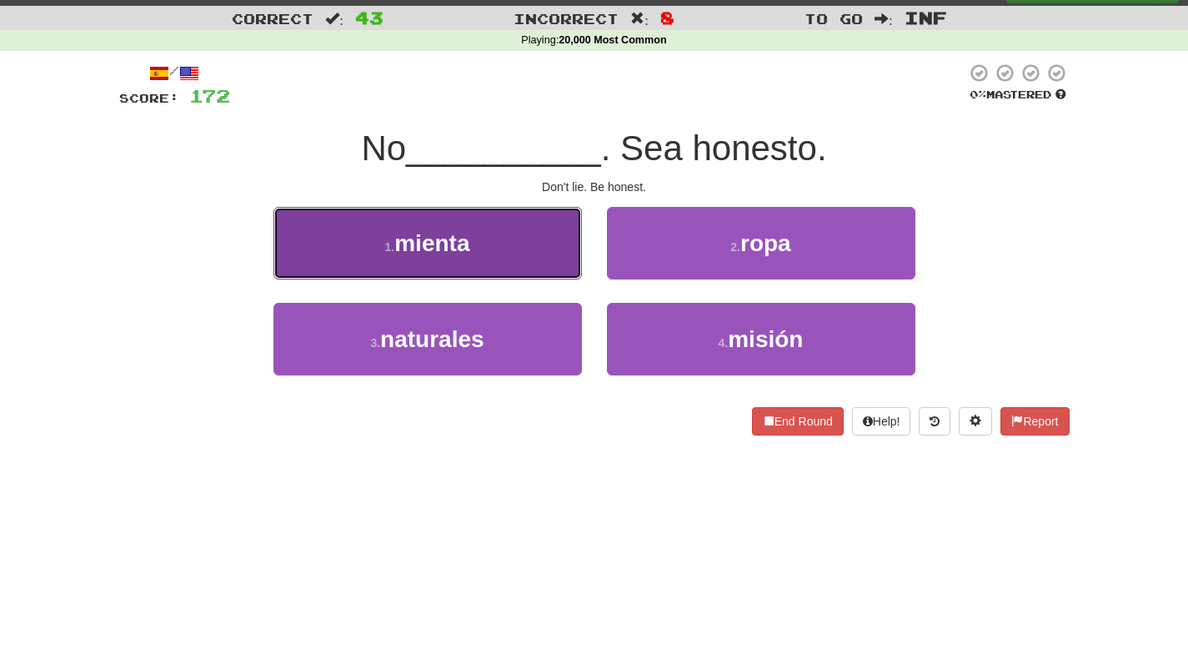
click at [409, 270] on button "1 . mienta" at bounding box center [428, 243] width 309 height 73
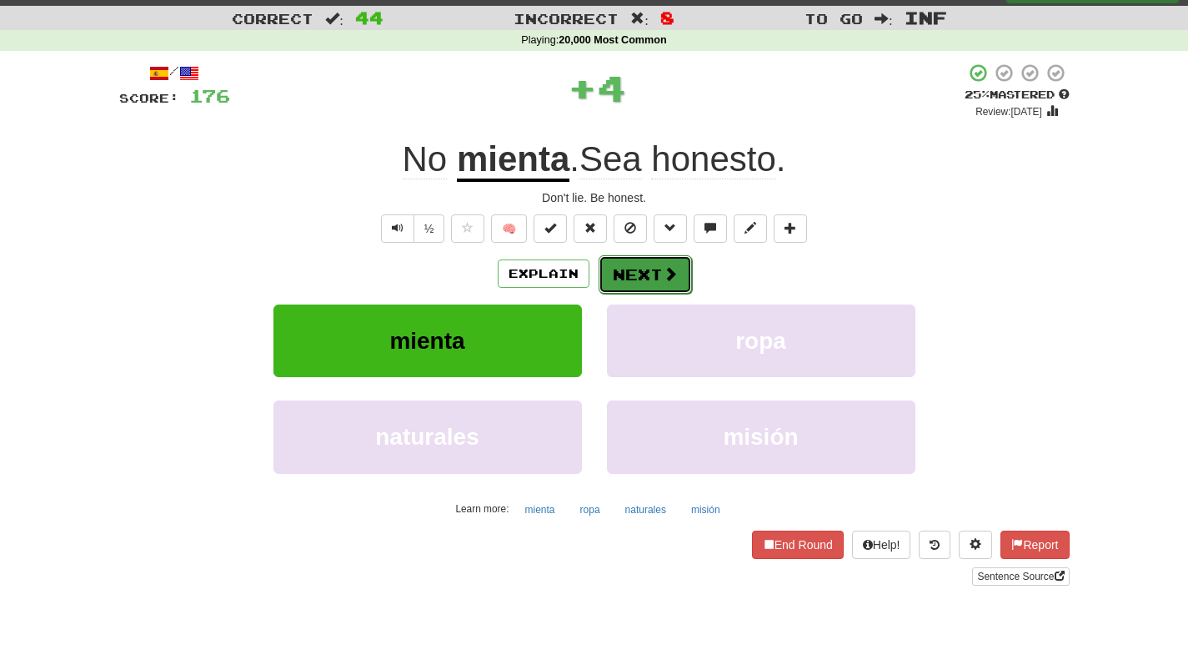
click at [620, 280] on button "Next" at bounding box center [645, 274] width 93 height 38
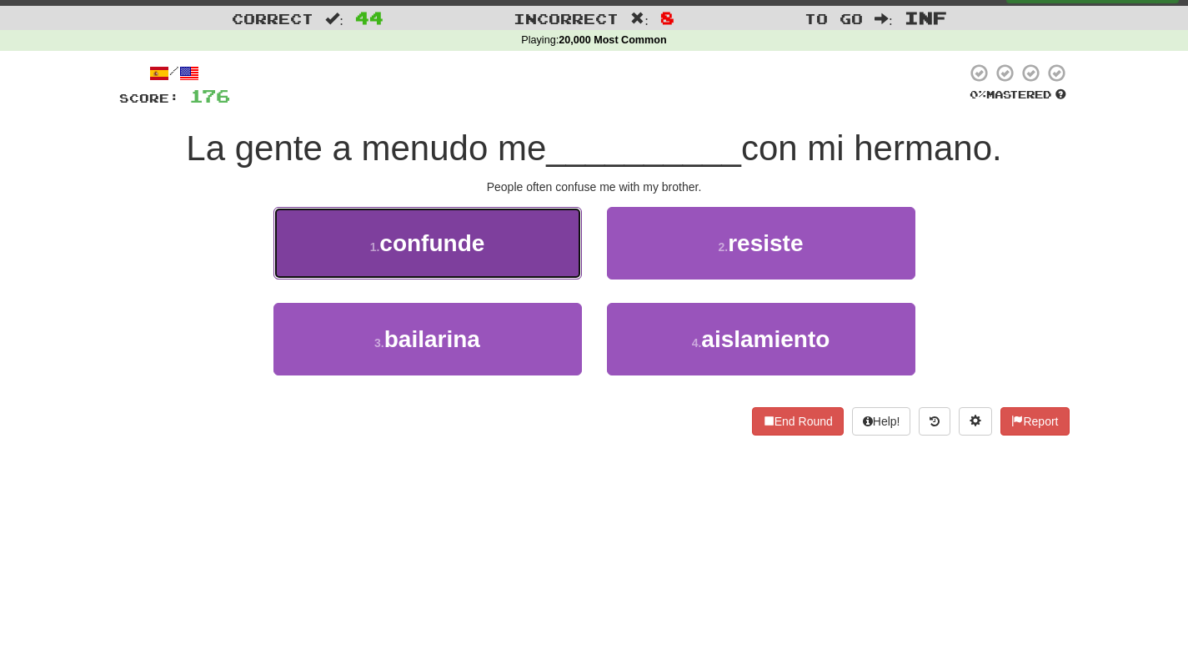
click at [354, 219] on button "1 . confunde" at bounding box center [428, 243] width 309 height 73
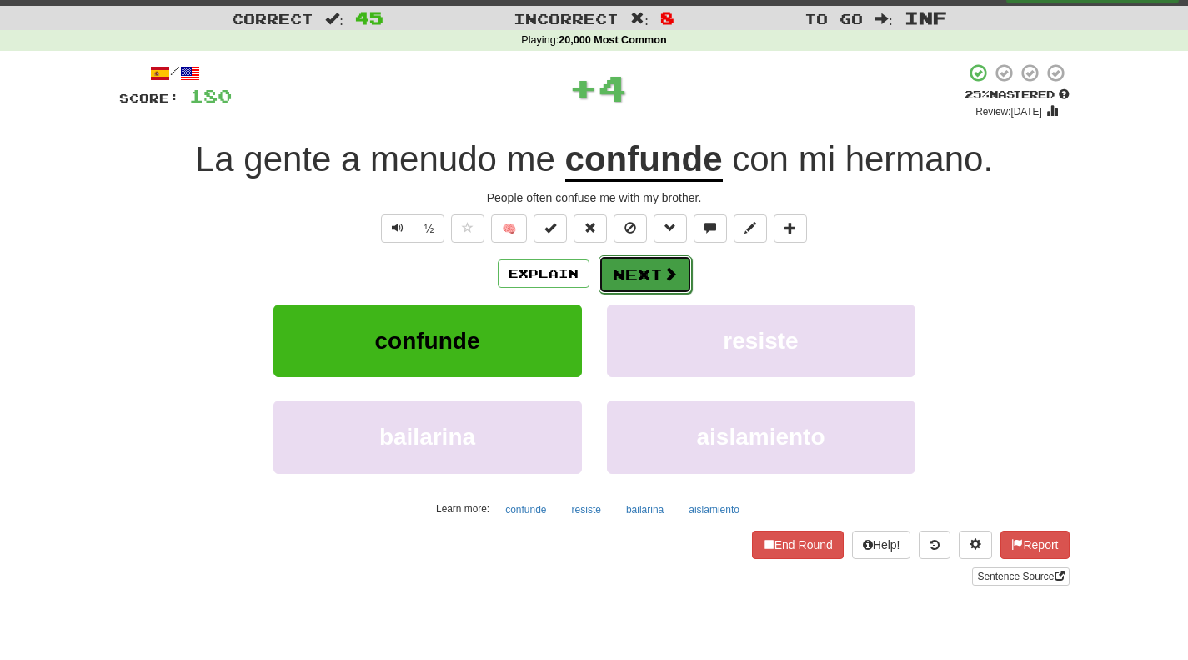
click at [642, 282] on button "Next" at bounding box center [645, 274] width 93 height 38
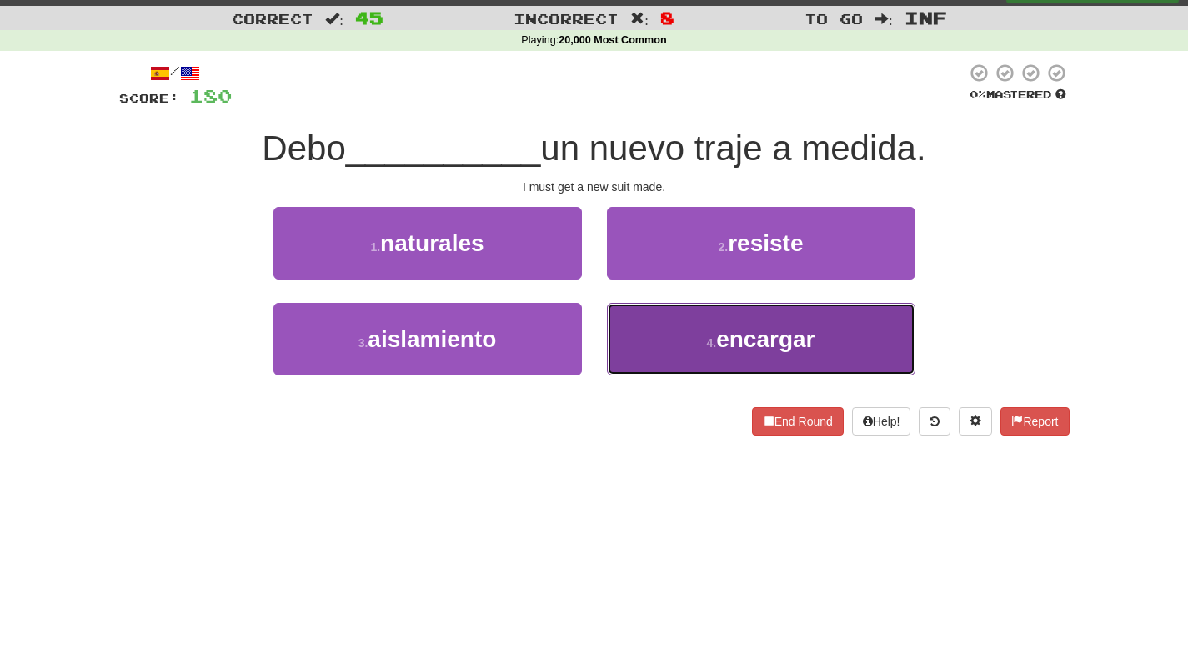
click at [688, 346] on button "4 . encargar" at bounding box center [761, 339] width 309 height 73
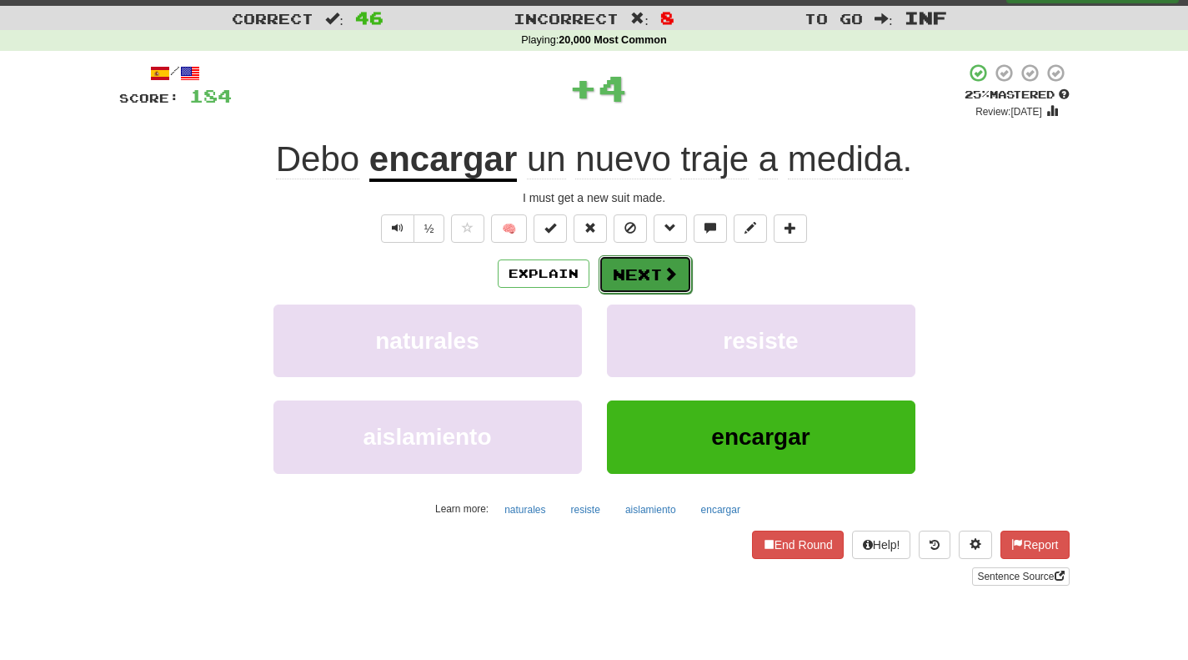
click at [678, 262] on button "Next" at bounding box center [645, 274] width 93 height 38
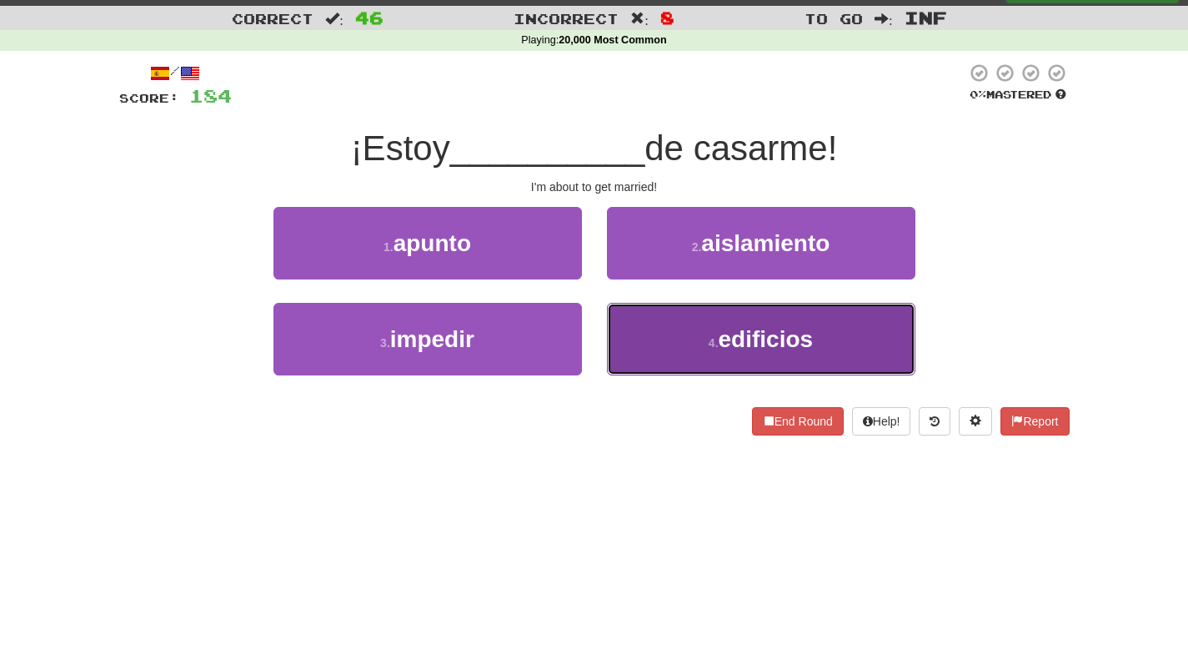
click at [663, 344] on button "4 . edificios" at bounding box center [761, 339] width 309 height 73
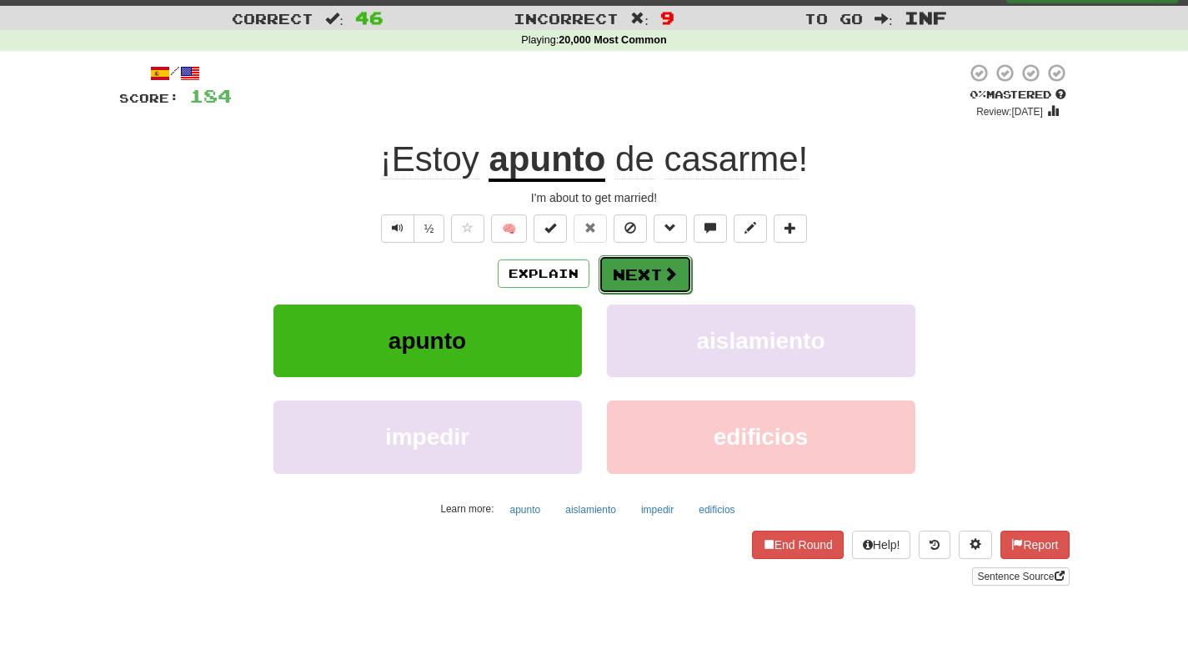
click at [643, 285] on button "Next" at bounding box center [645, 274] width 93 height 38
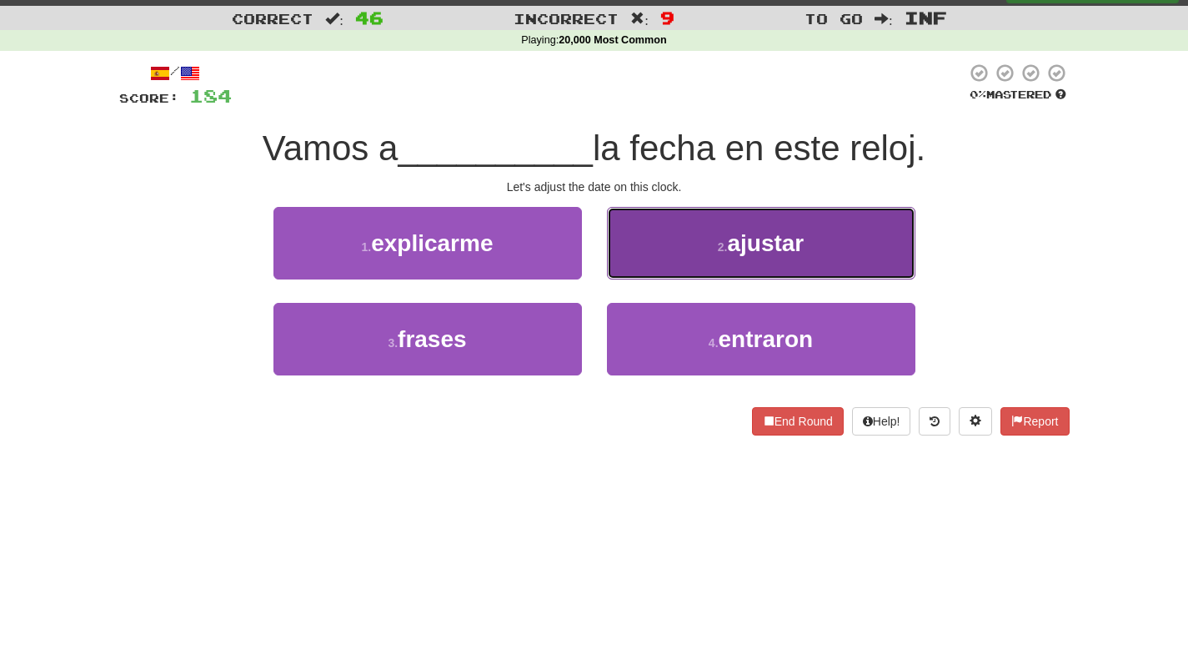
click at [720, 230] on button "2 . ajustar" at bounding box center [761, 243] width 309 height 73
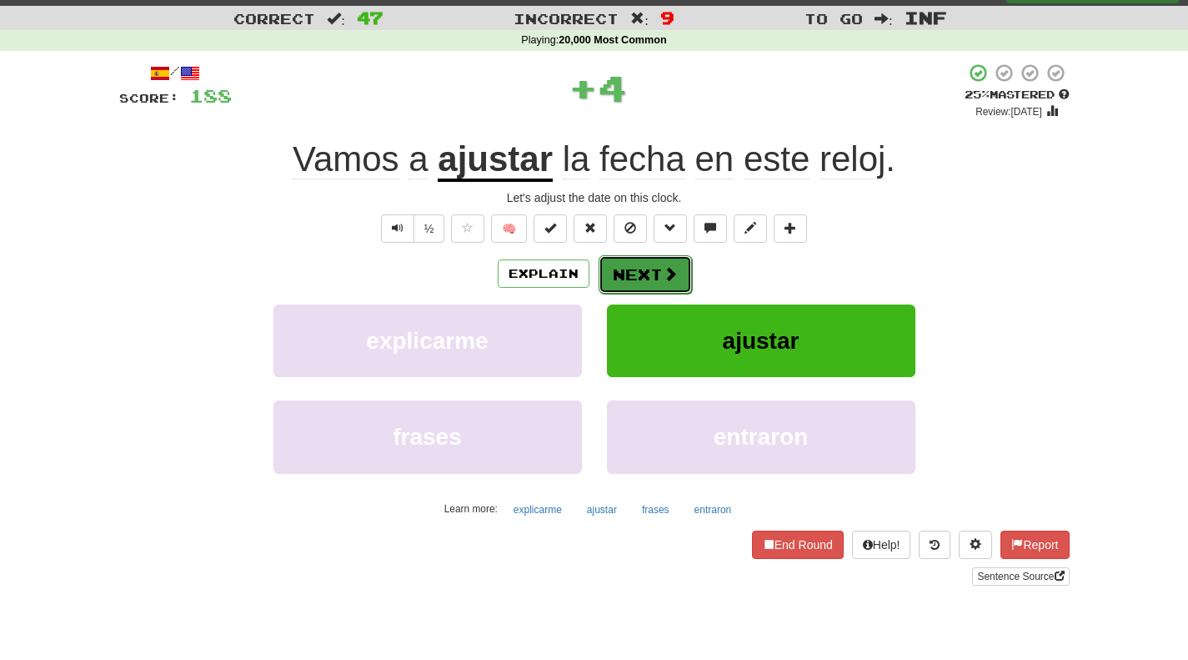
click at [677, 279] on button "Next" at bounding box center [645, 274] width 93 height 38
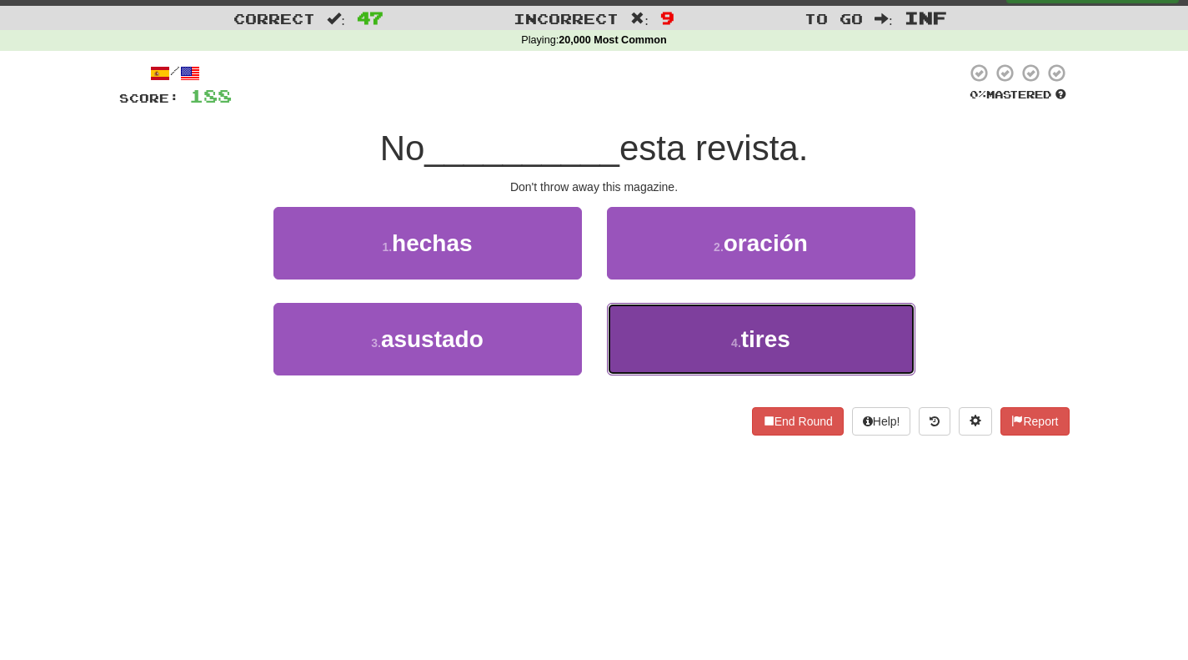
click at [660, 337] on button "4 . tires" at bounding box center [761, 339] width 309 height 73
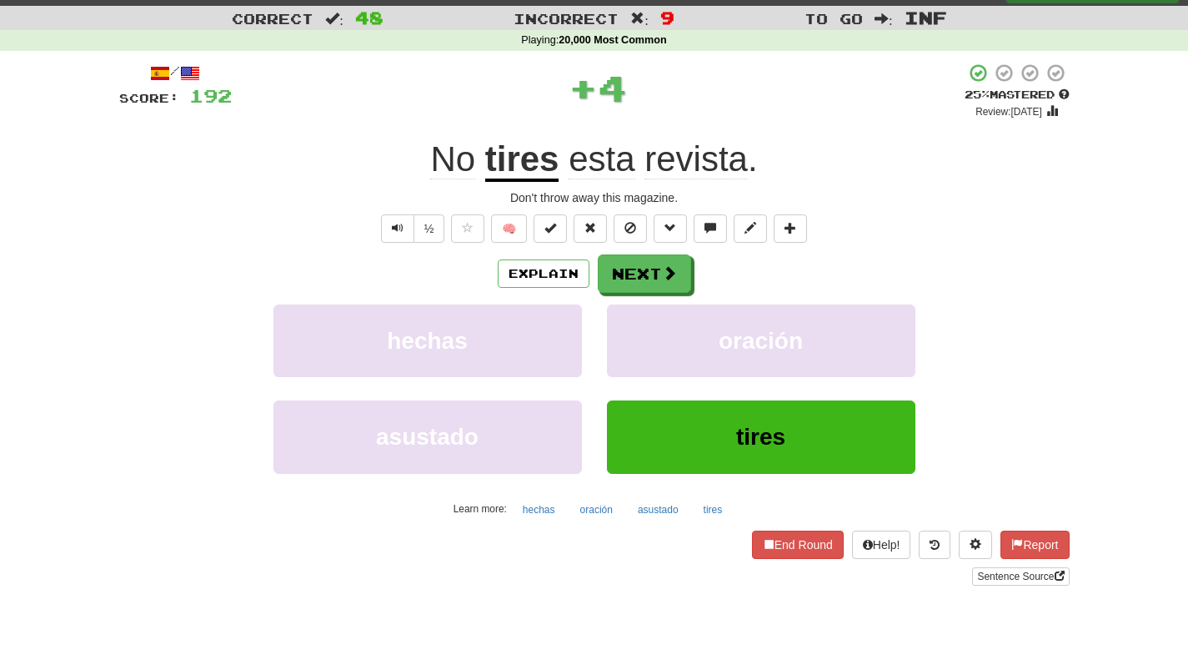
click at [547, 159] on u "tires" at bounding box center [522, 160] width 74 height 43
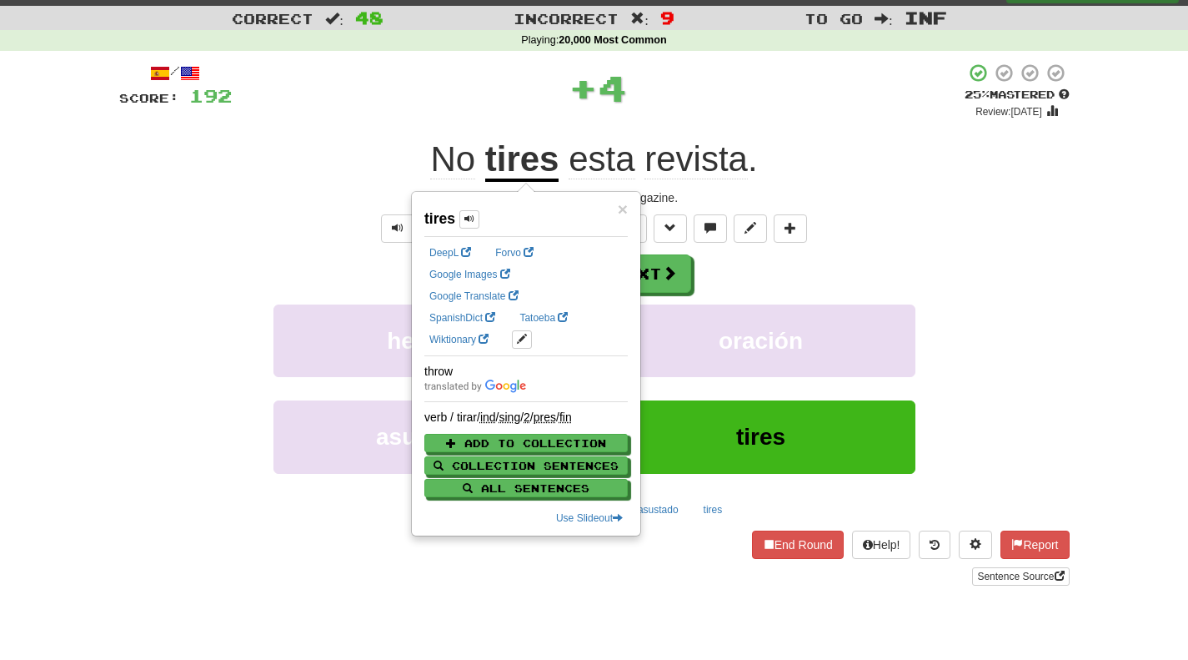
click at [762, 135] on div "/ Score: 192 + 4 25 % Mastered Review: 2025-09-18 No tires esta revista . Don't…" at bounding box center [594, 324] width 951 height 523
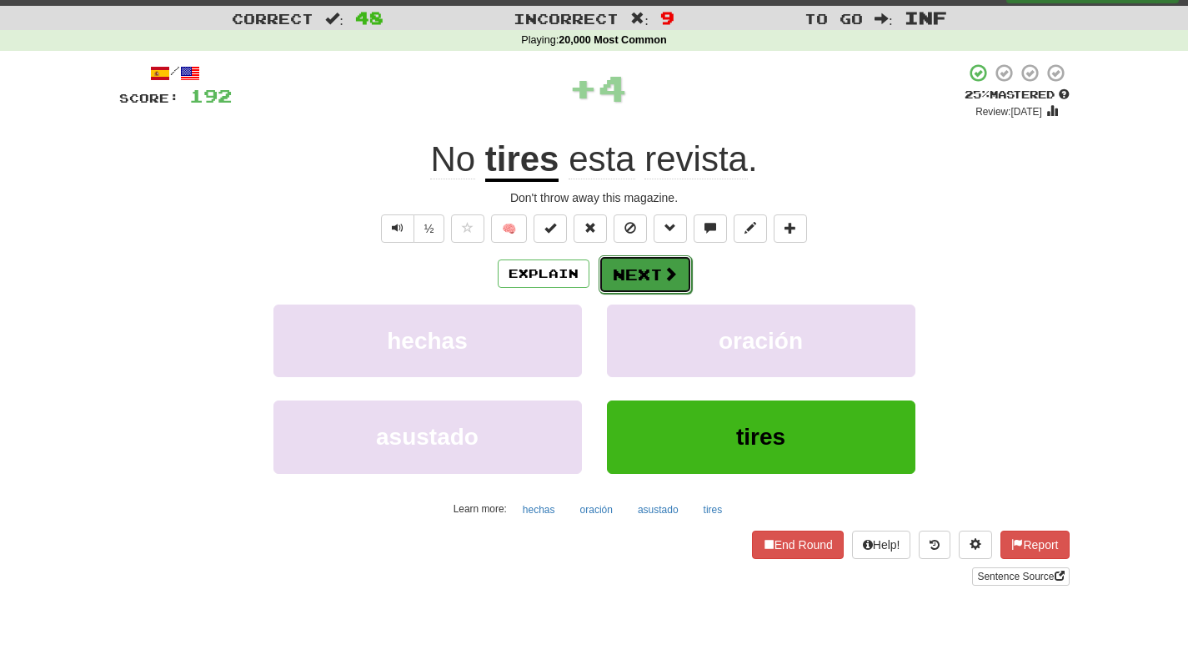
click at [641, 266] on button "Next" at bounding box center [645, 274] width 93 height 38
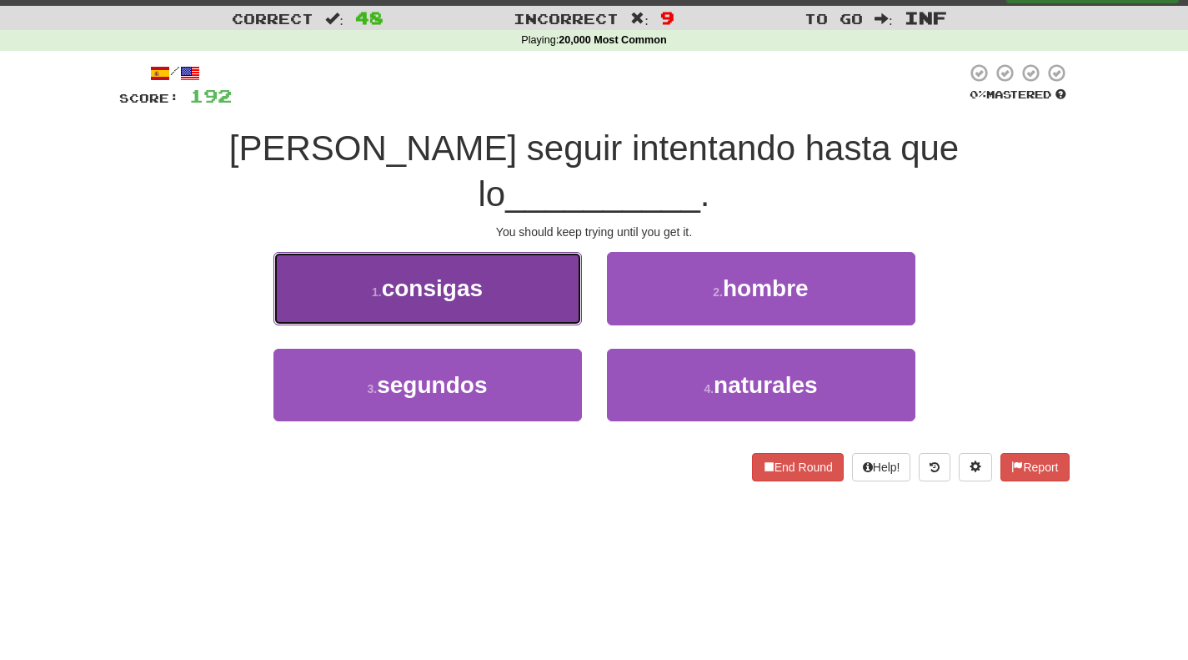
click at [505, 254] on button "1 . consigas" at bounding box center [428, 288] width 309 height 73
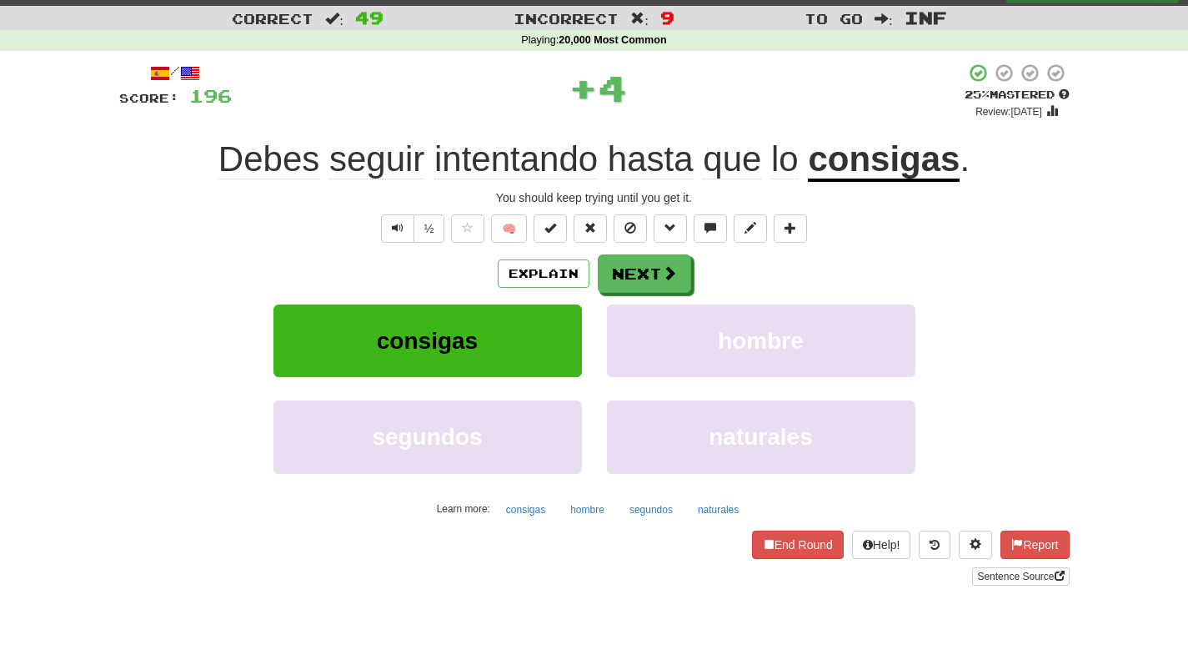
click at [886, 164] on u "consigas" at bounding box center [884, 160] width 152 height 43
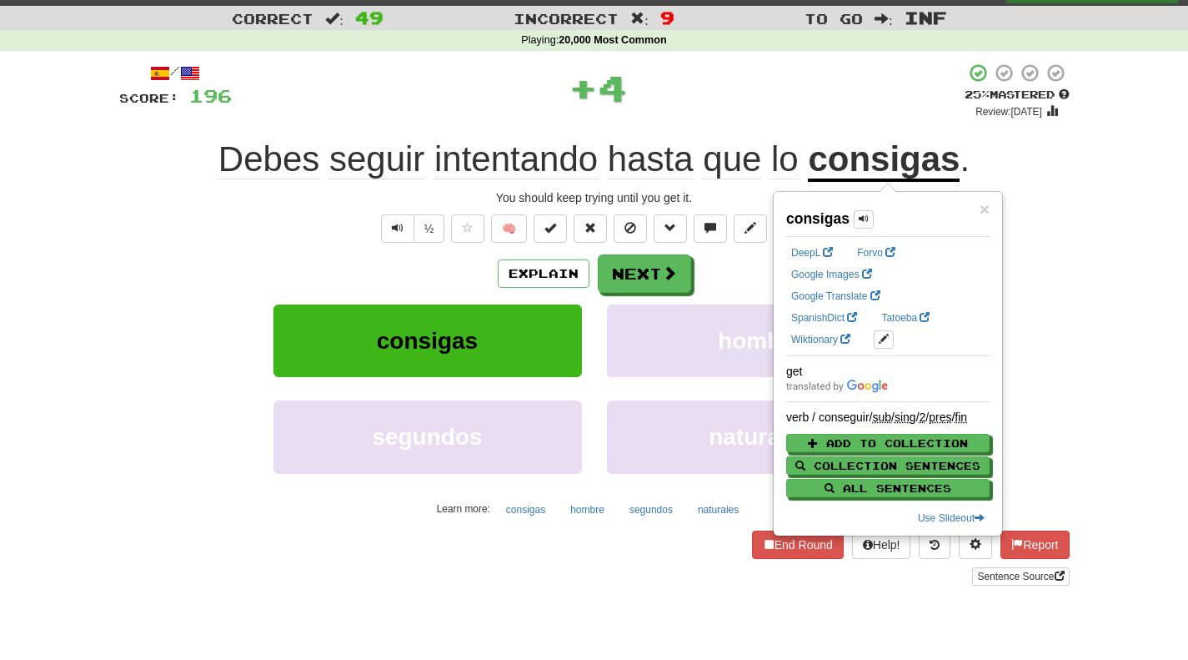
click at [1062, 178] on div "Debes seguir intentando hasta que lo consigas ." at bounding box center [594, 160] width 951 height 46
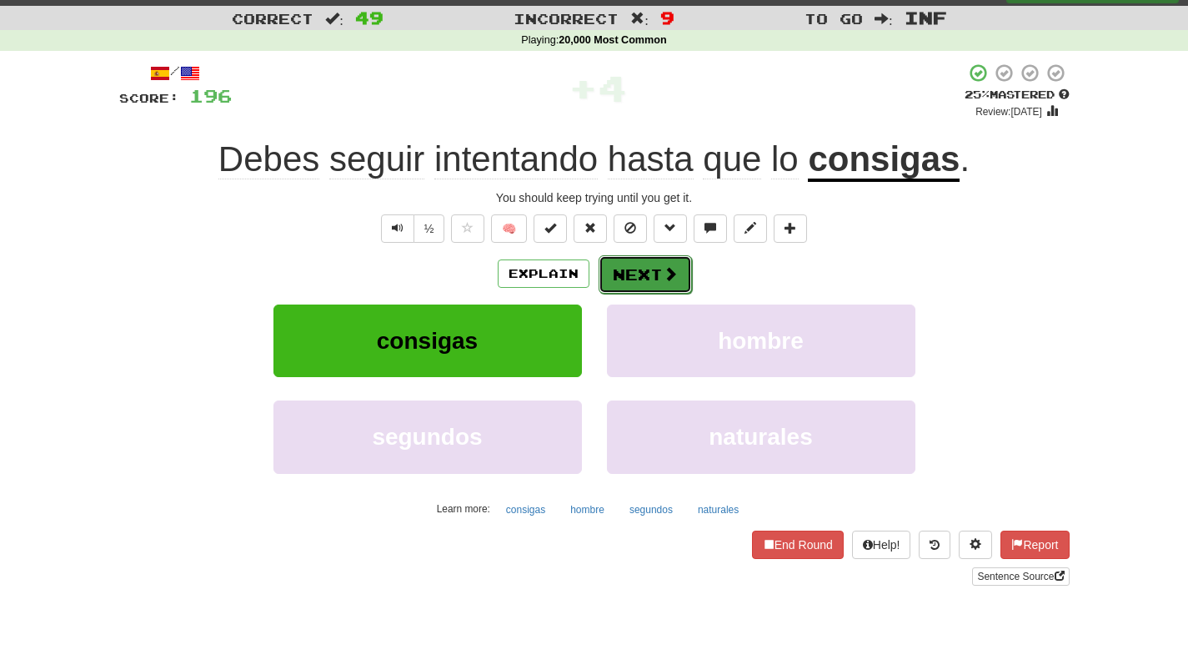
click at [646, 283] on button "Next" at bounding box center [645, 274] width 93 height 38
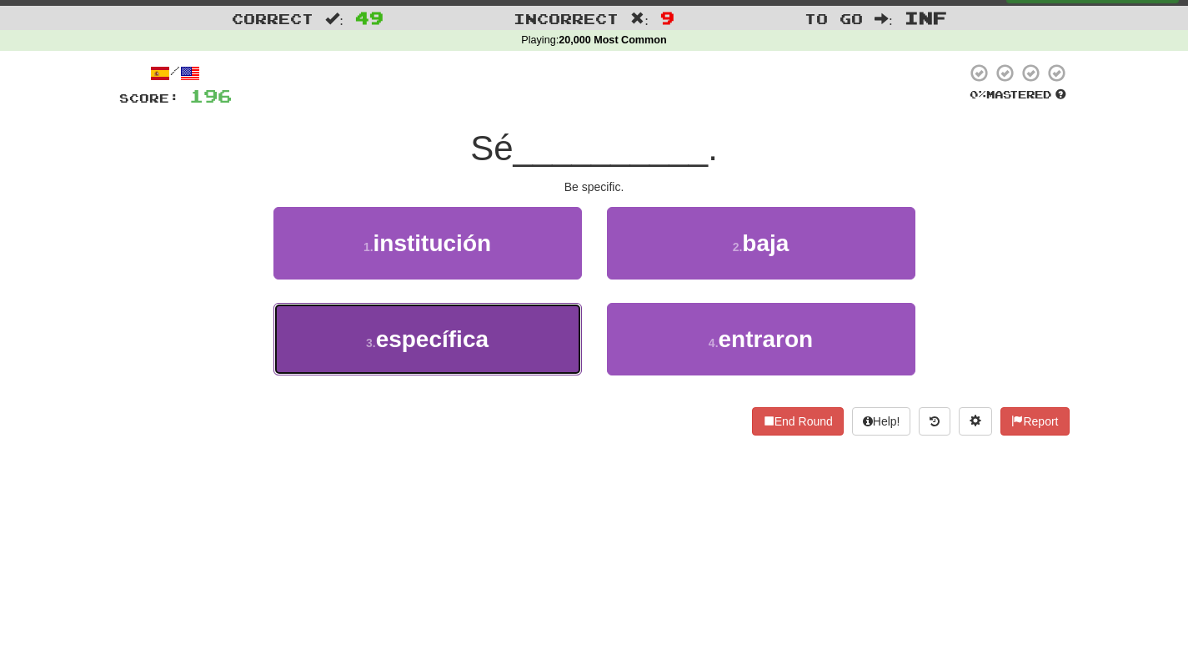
click at [485, 335] on span "específica" at bounding box center [432, 339] width 113 height 26
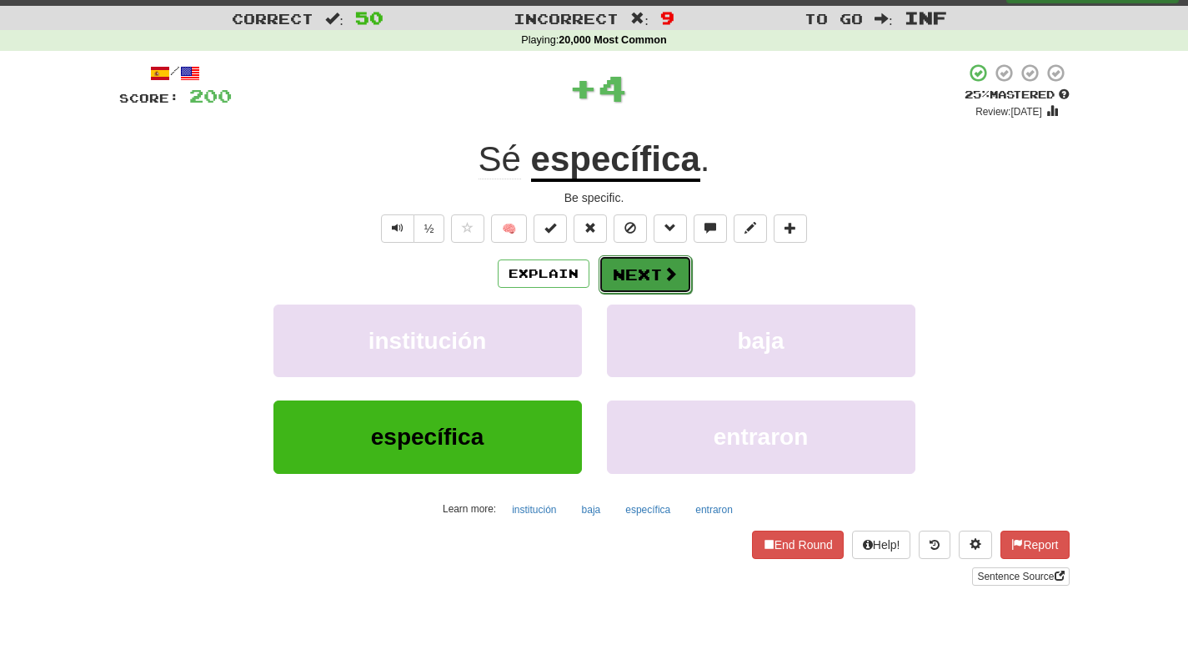
click at [637, 272] on button "Next" at bounding box center [645, 274] width 93 height 38
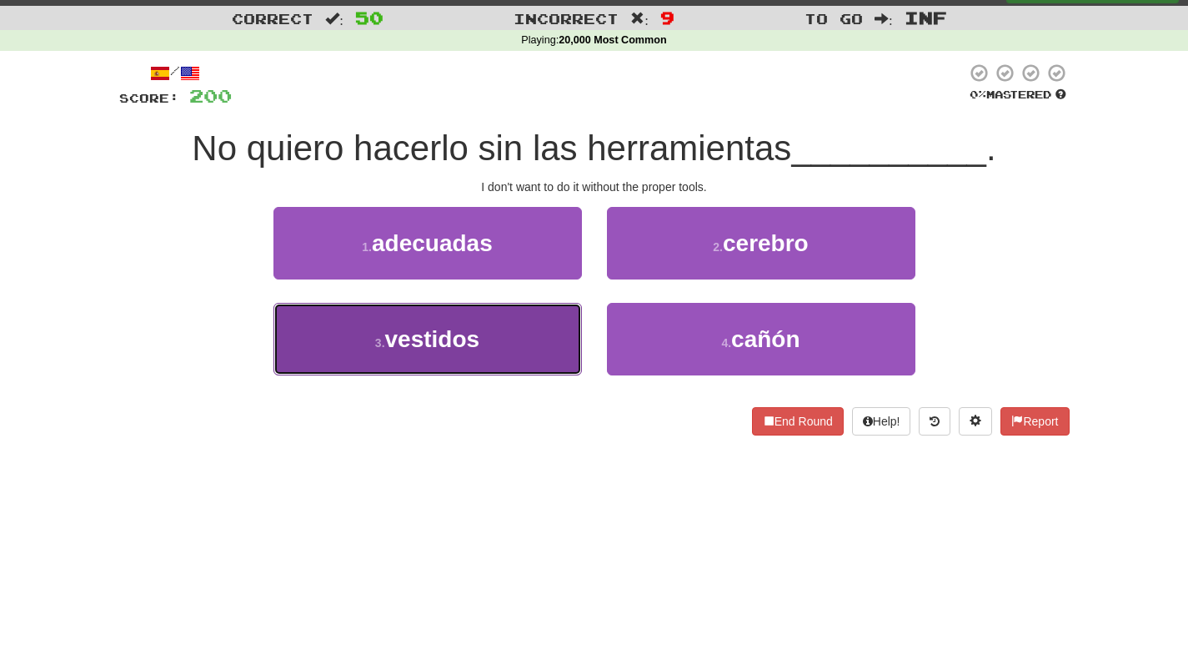
click at [537, 341] on button "3 . vestidos" at bounding box center [428, 339] width 309 height 73
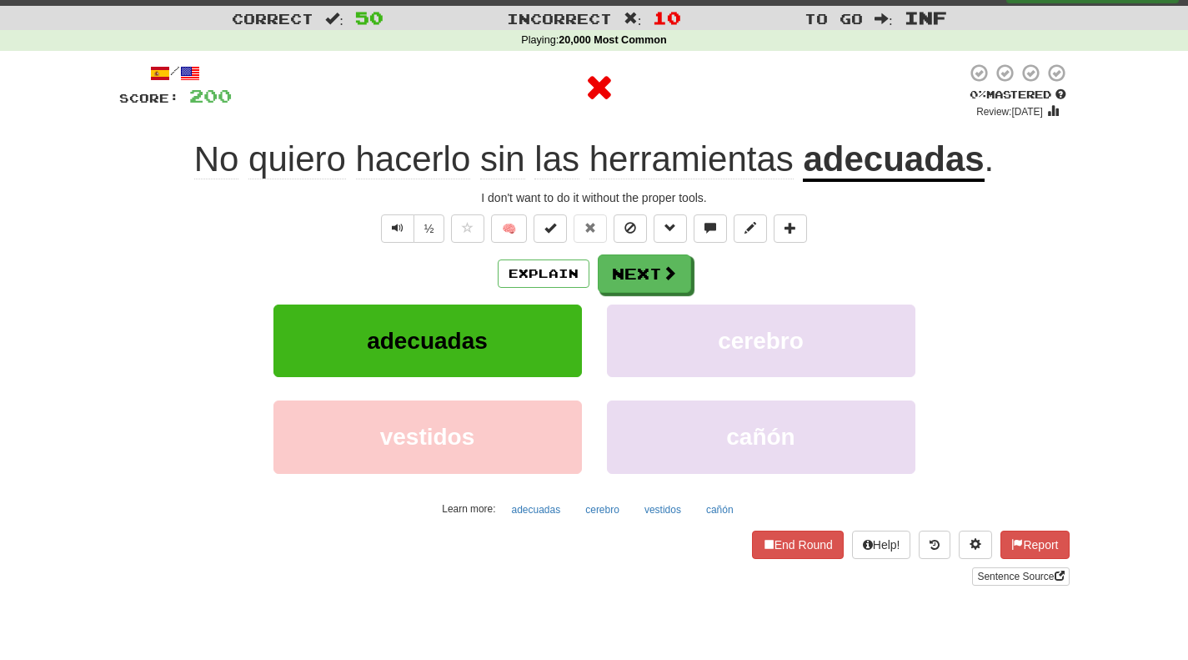
click at [889, 157] on u "adecuadas" at bounding box center [893, 160] width 181 height 43
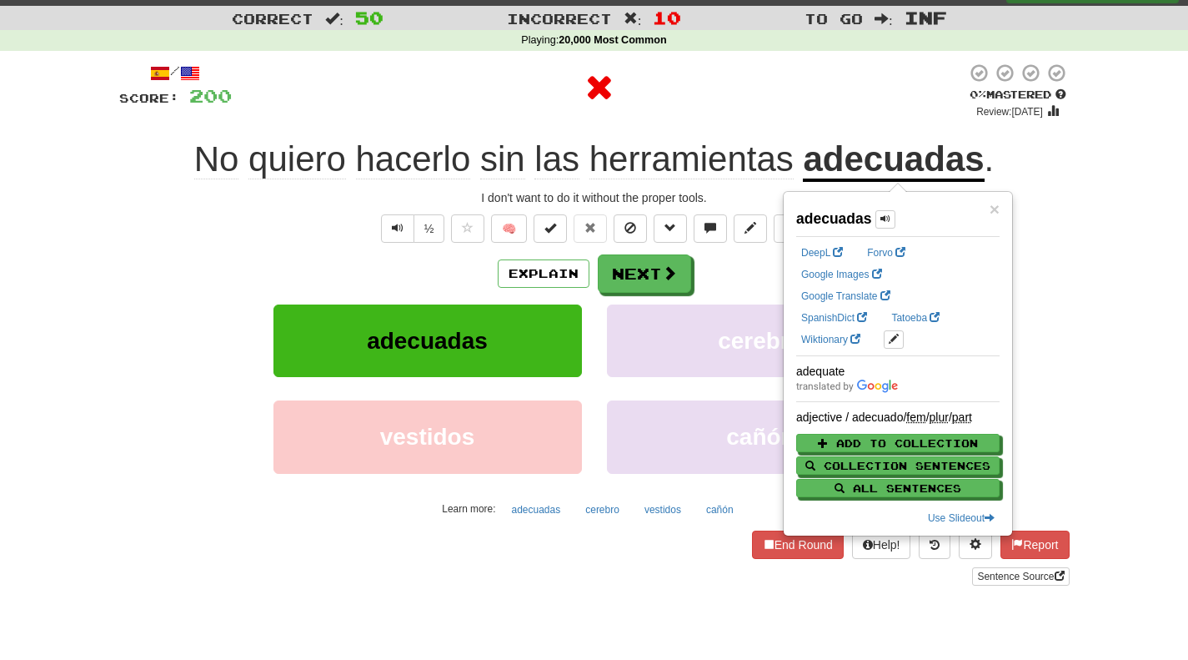
click at [1059, 169] on div "No quiero hacerlo sin las herramientas adecuadas ." at bounding box center [594, 160] width 951 height 46
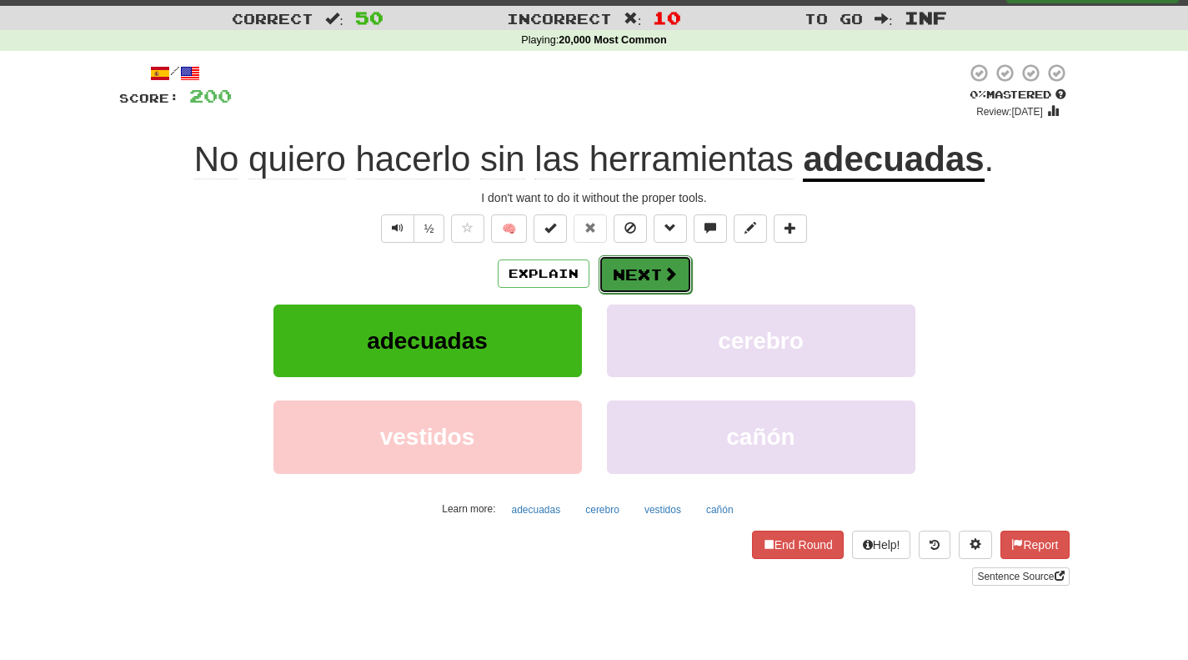
click at [634, 282] on button "Next" at bounding box center [645, 274] width 93 height 38
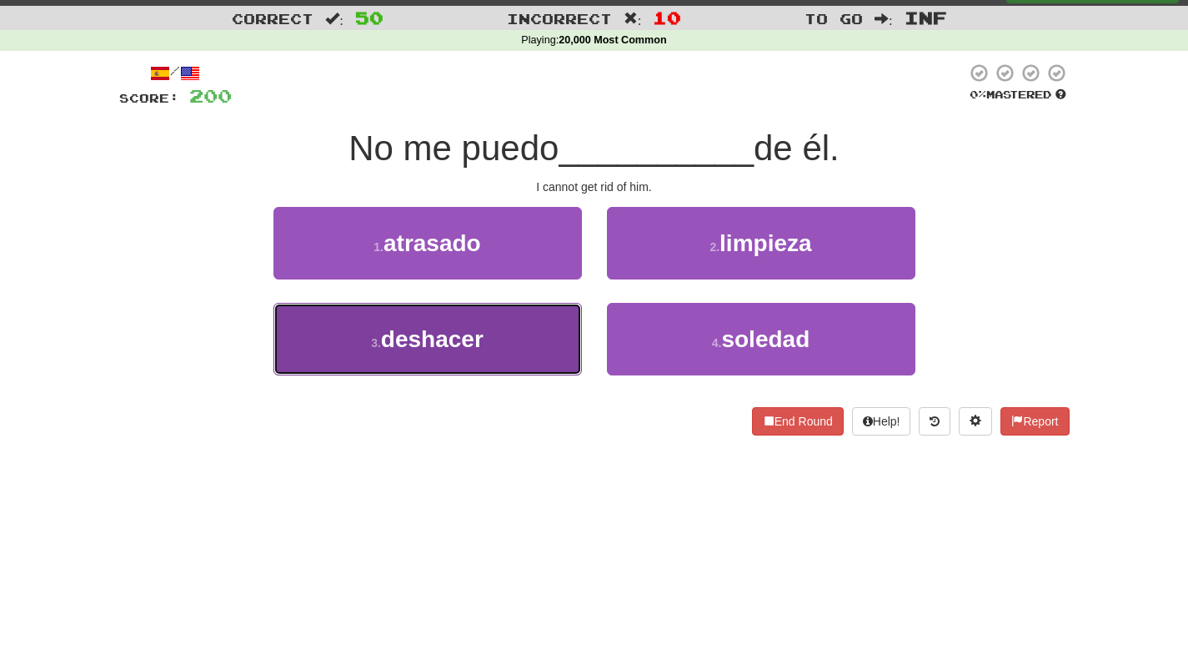
click at [516, 335] on button "3 . deshacer" at bounding box center [428, 339] width 309 height 73
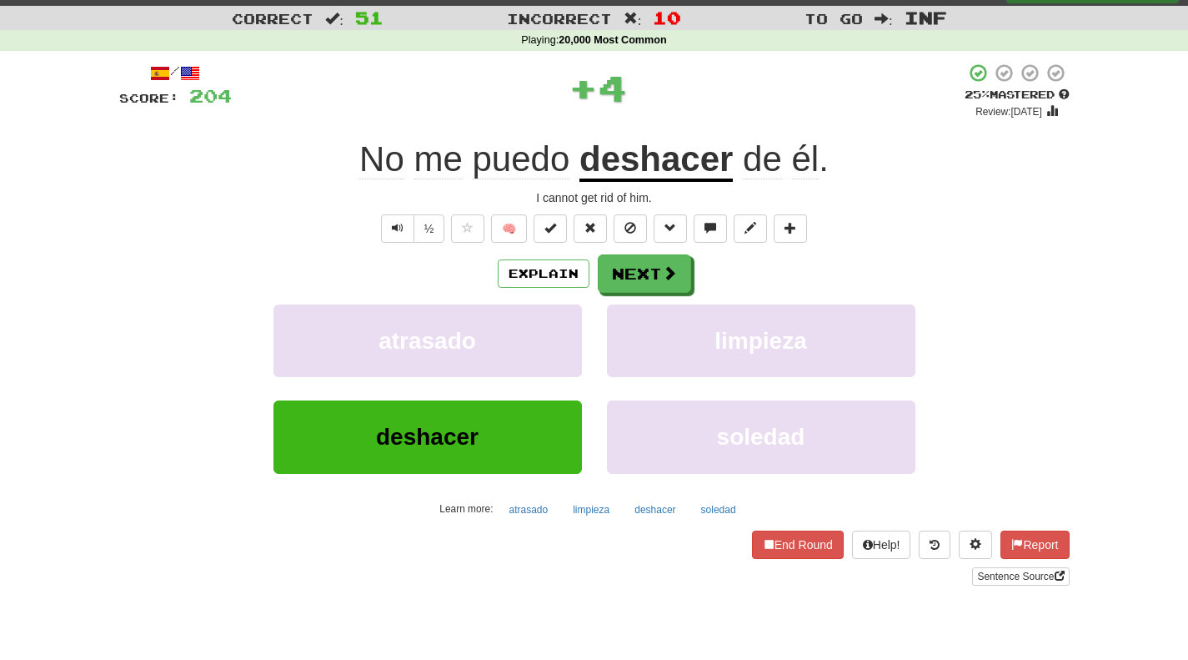
click at [630, 298] on div "Explain Next atrasado limpieza deshacer soledad Learn more: atrasado limpieza d…" at bounding box center [594, 388] width 951 height 268
click at [642, 274] on button "Next" at bounding box center [645, 274] width 93 height 38
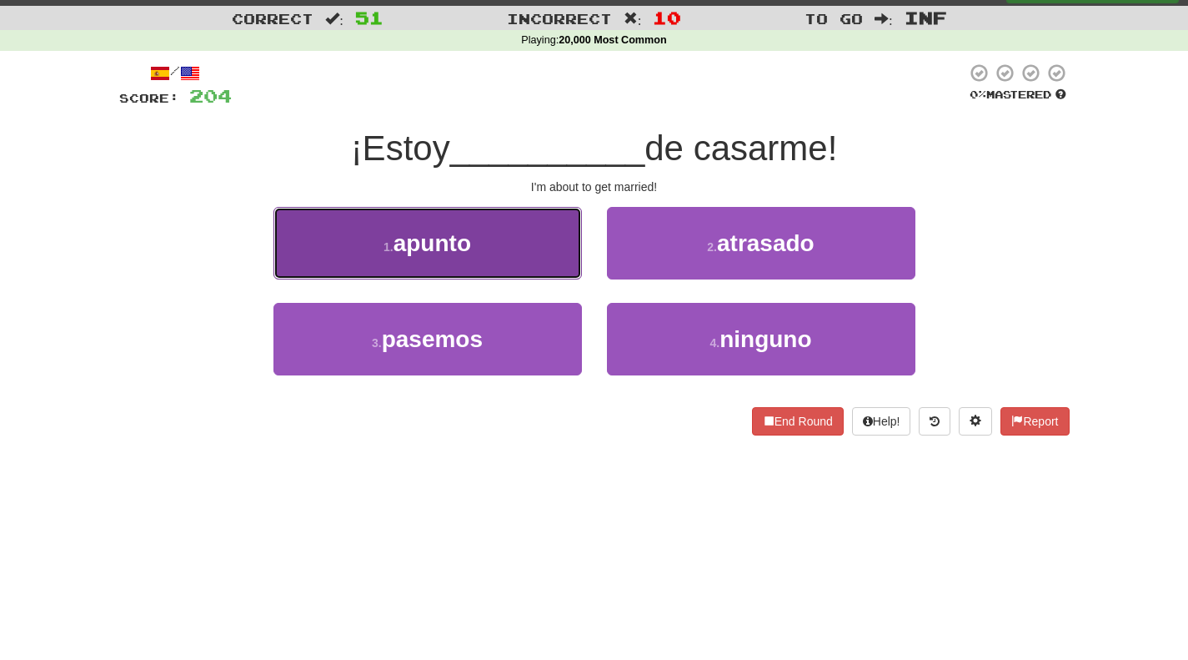
click at [515, 244] on button "1 . apunto" at bounding box center [428, 243] width 309 height 73
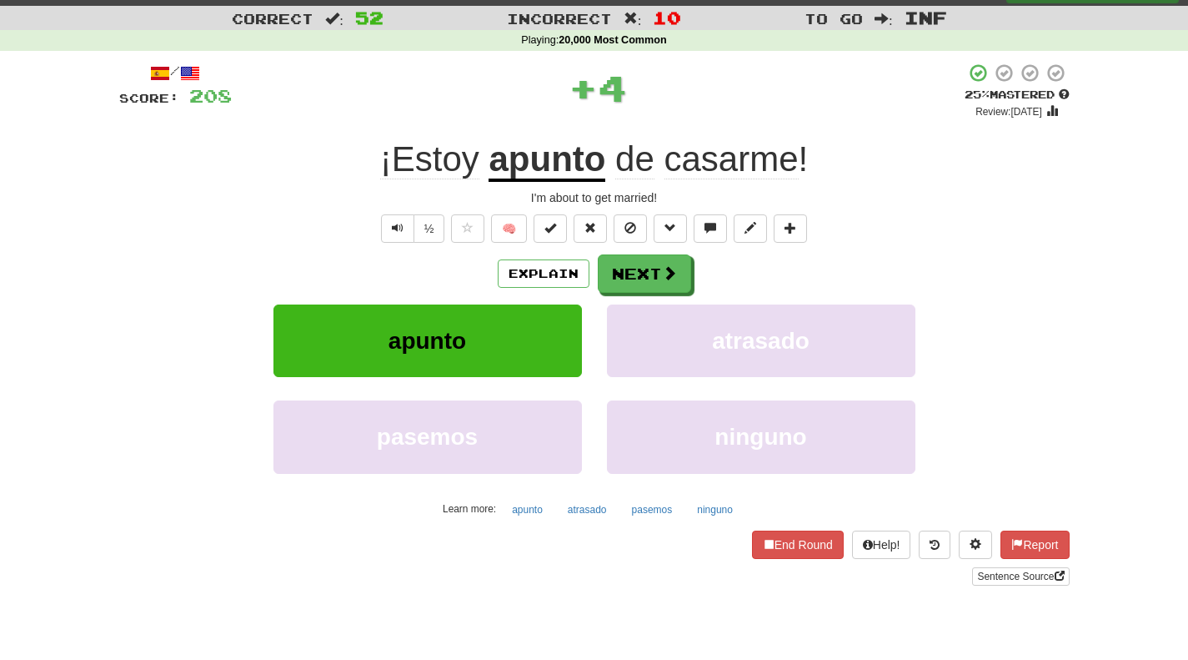
click at [578, 173] on u "apunto" at bounding box center [547, 160] width 117 height 43
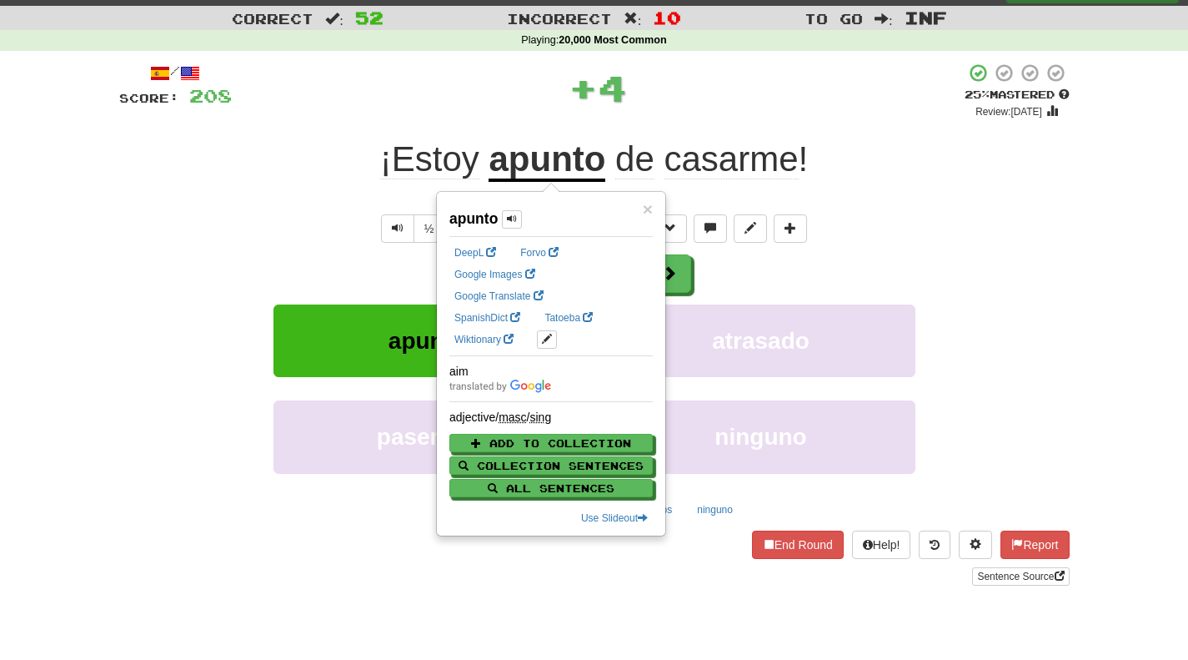
click at [578, 171] on u "apunto" at bounding box center [547, 160] width 117 height 43
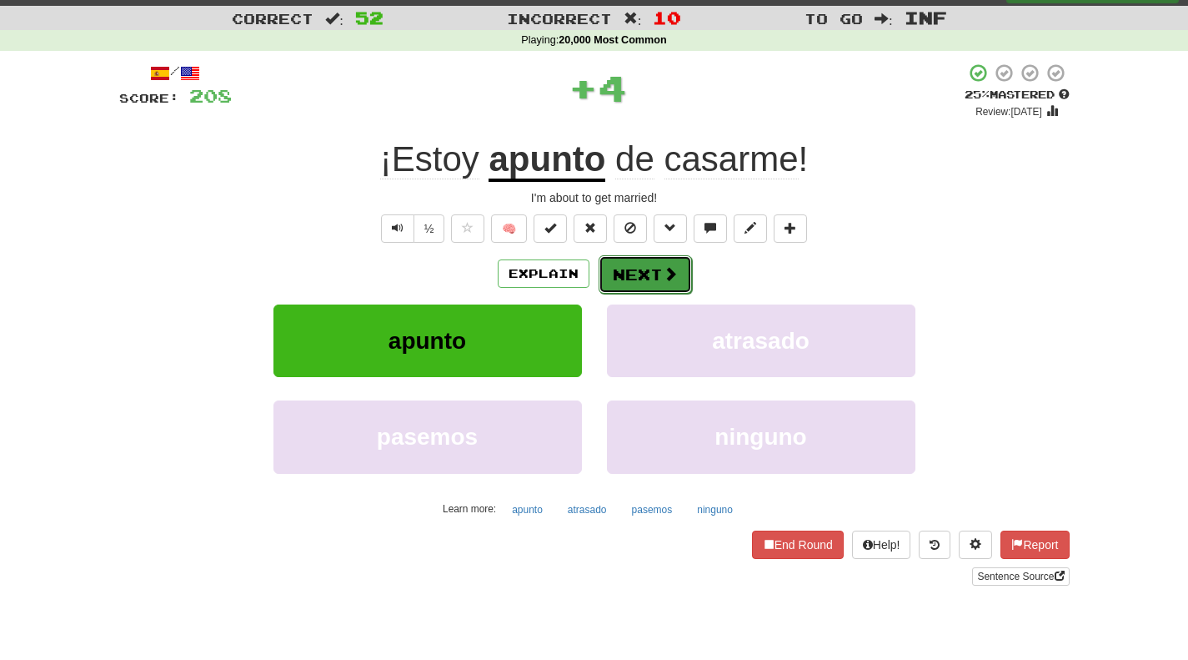
click at [644, 277] on button "Next" at bounding box center [645, 274] width 93 height 38
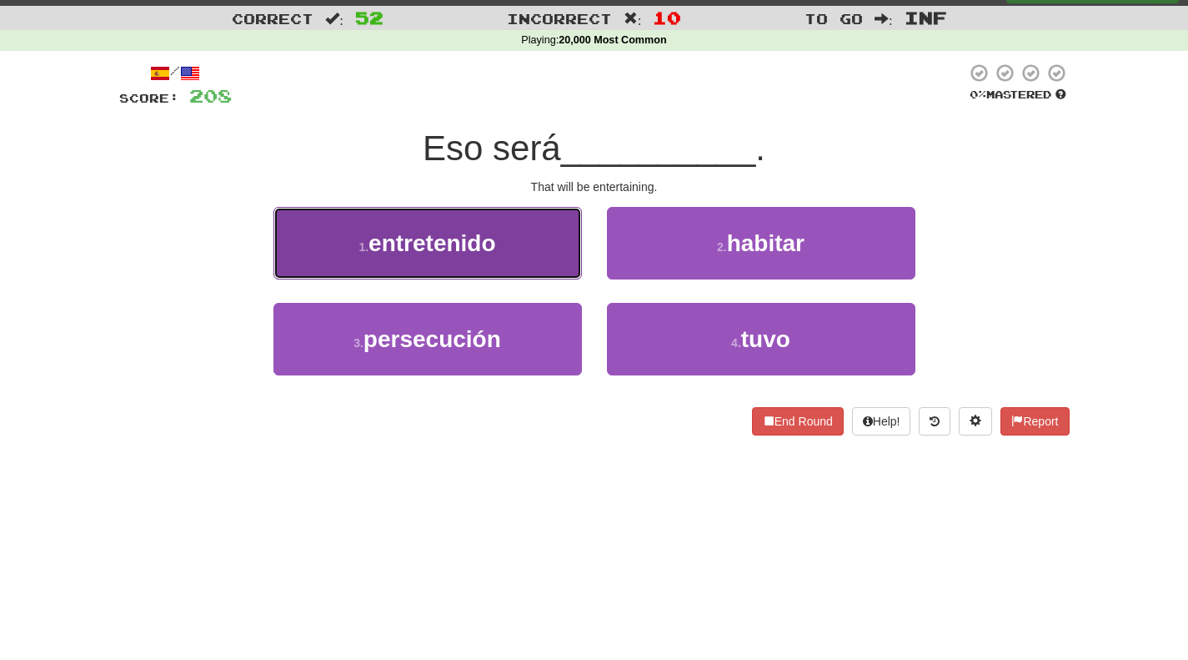
click at [505, 256] on button "1 . entretenido" at bounding box center [428, 243] width 309 height 73
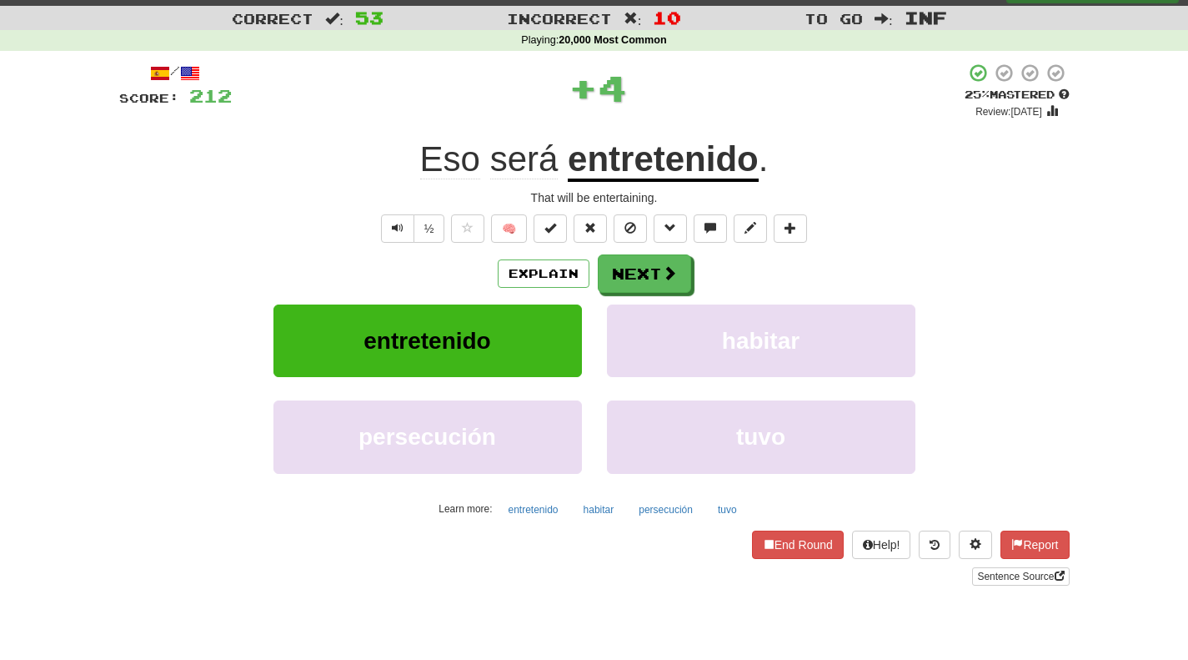
click at [689, 161] on u "entretenido" at bounding box center [663, 160] width 191 height 43
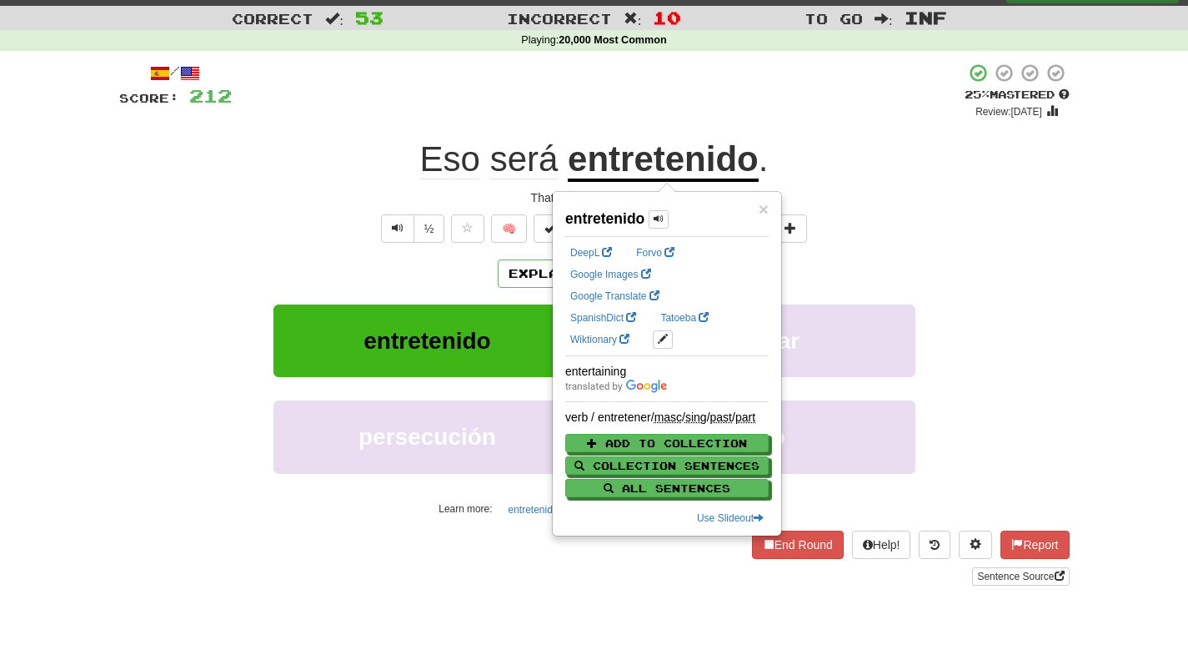
click at [920, 94] on div "+ 4" at bounding box center [598, 91] width 733 height 57
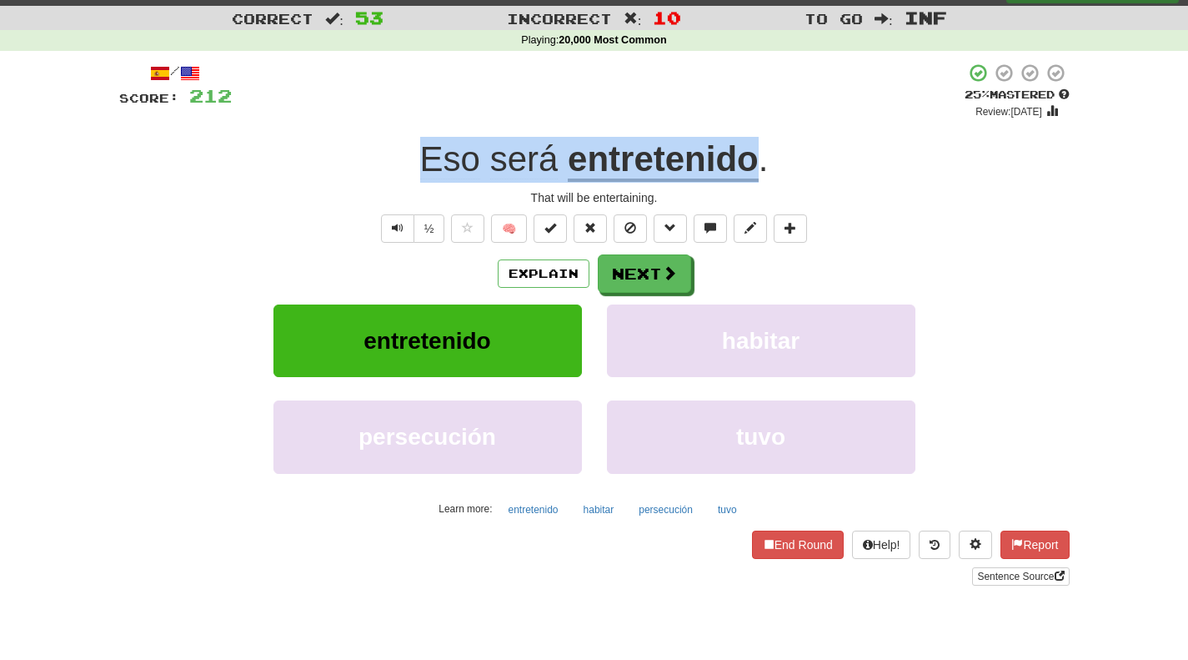
drag, startPoint x: 414, startPoint y: 157, endPoint x: 763, endPoint y: 137, distance: 349.2
click at [763, 137] on div "Eso será entretenido ." at bounding box center [594, 160] width 951 height 46
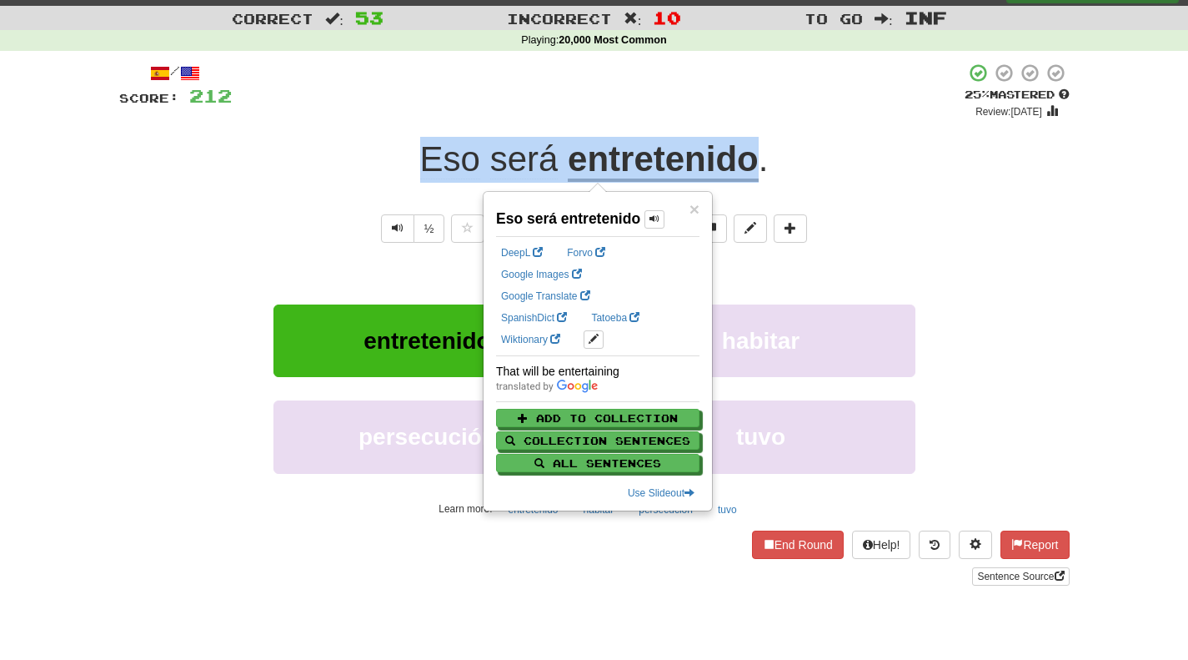
copy span "Eso será entretenido"
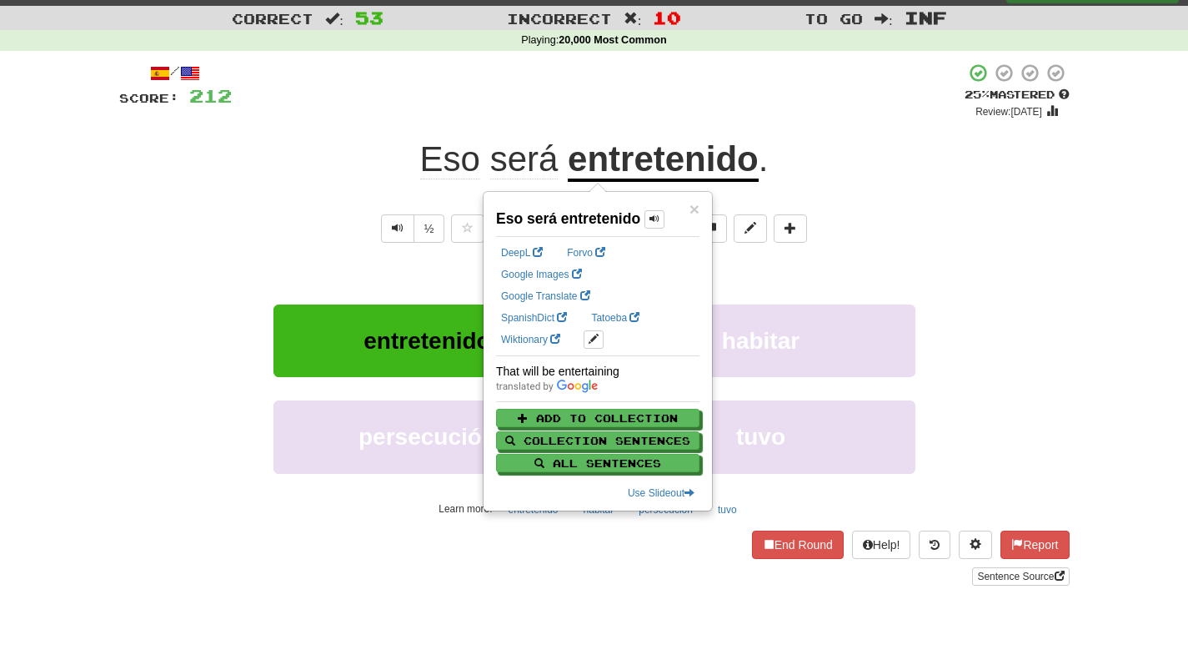
click at [758, 113] on div "+ 4" at bounding box center [598, 91] width 733 height 57
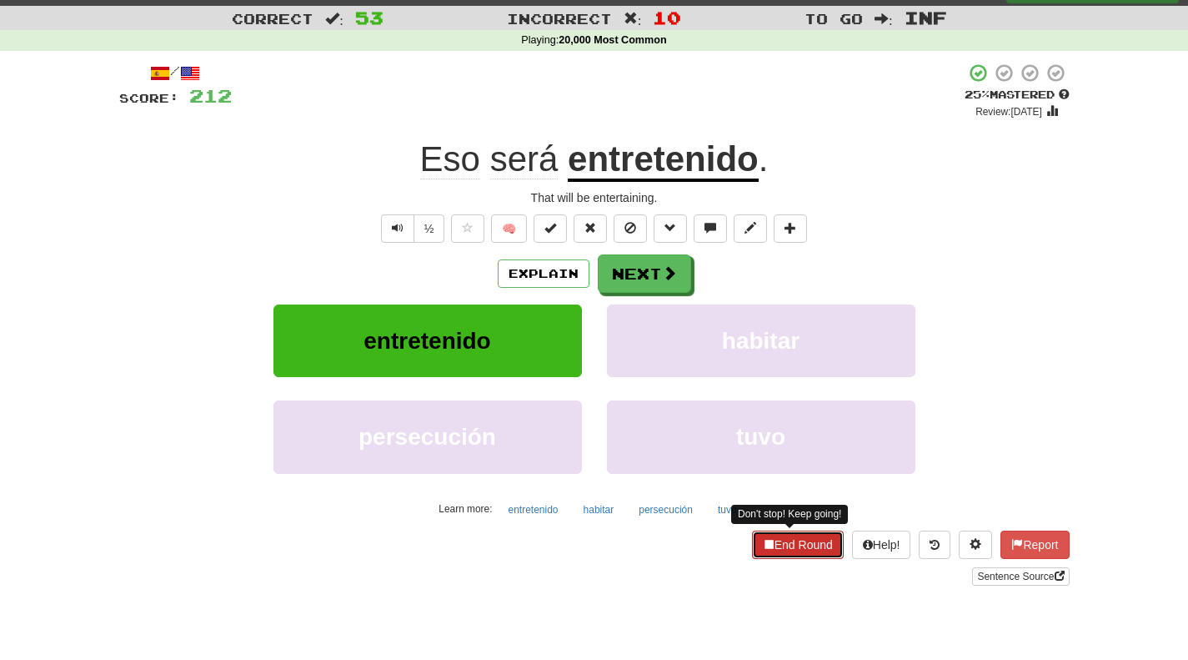
click at [790, 544] on button "End Round" at bounding box center [798, 544] width 92 height 28
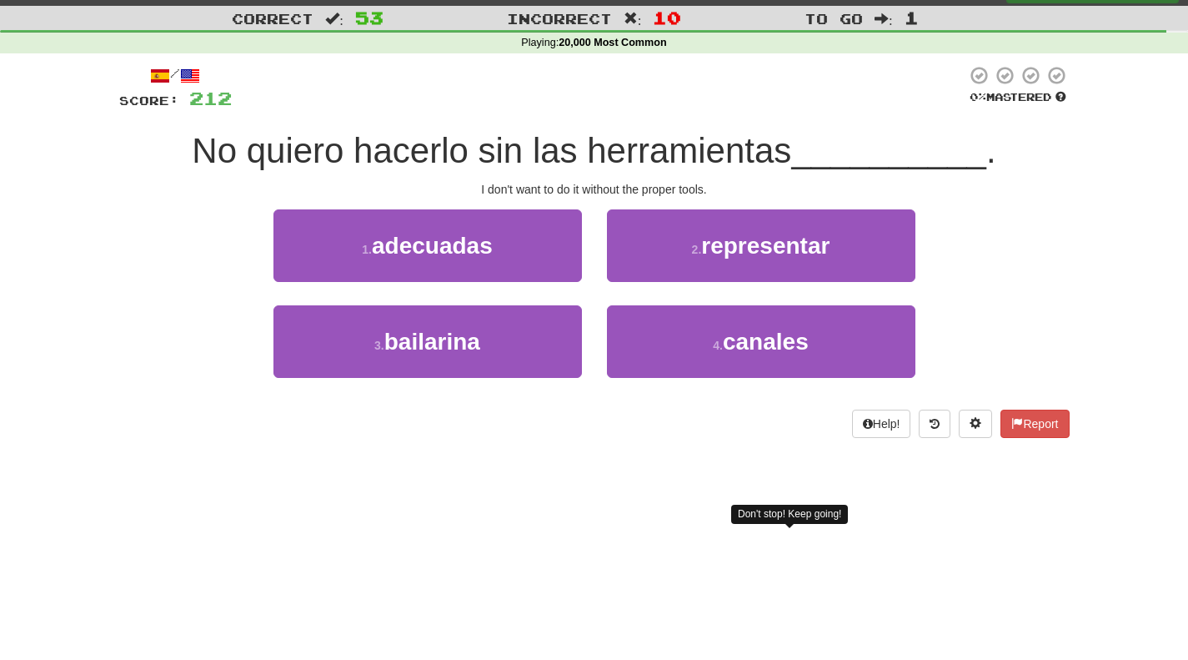
click at [987, 218] on div "1 . adecuadas 2 . representar" at bounding box center [594, 257] width 1001 height 96
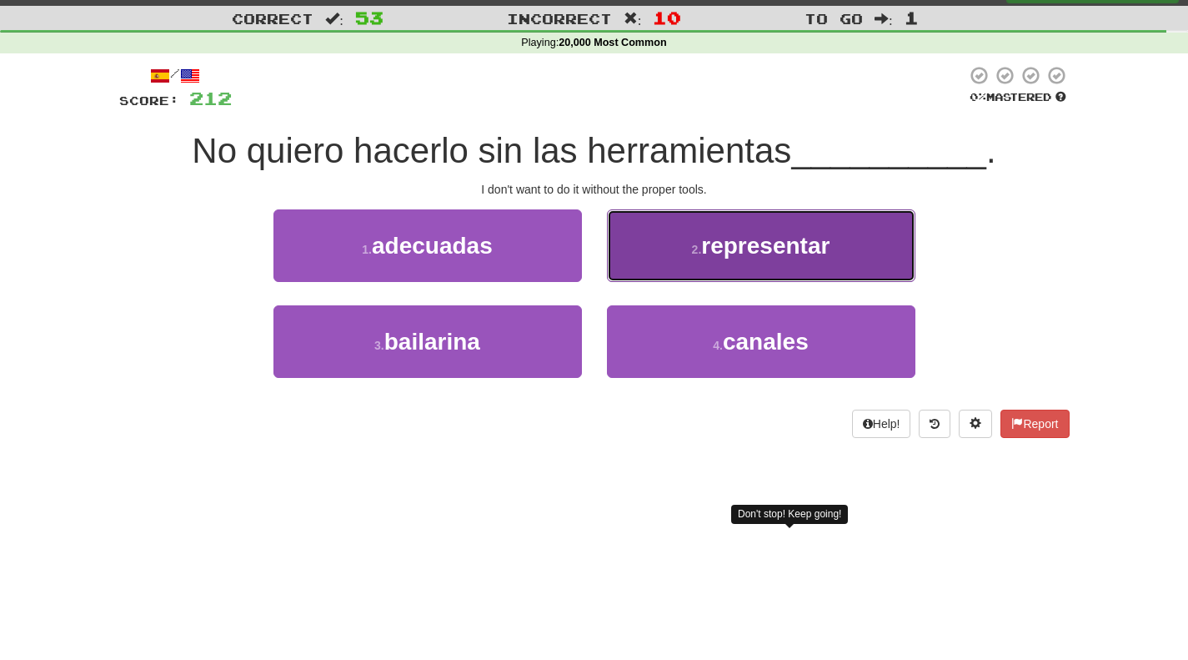
click at [645, 238] on button "2 . representar" at bounding box center [761, 245] width 309 height 73
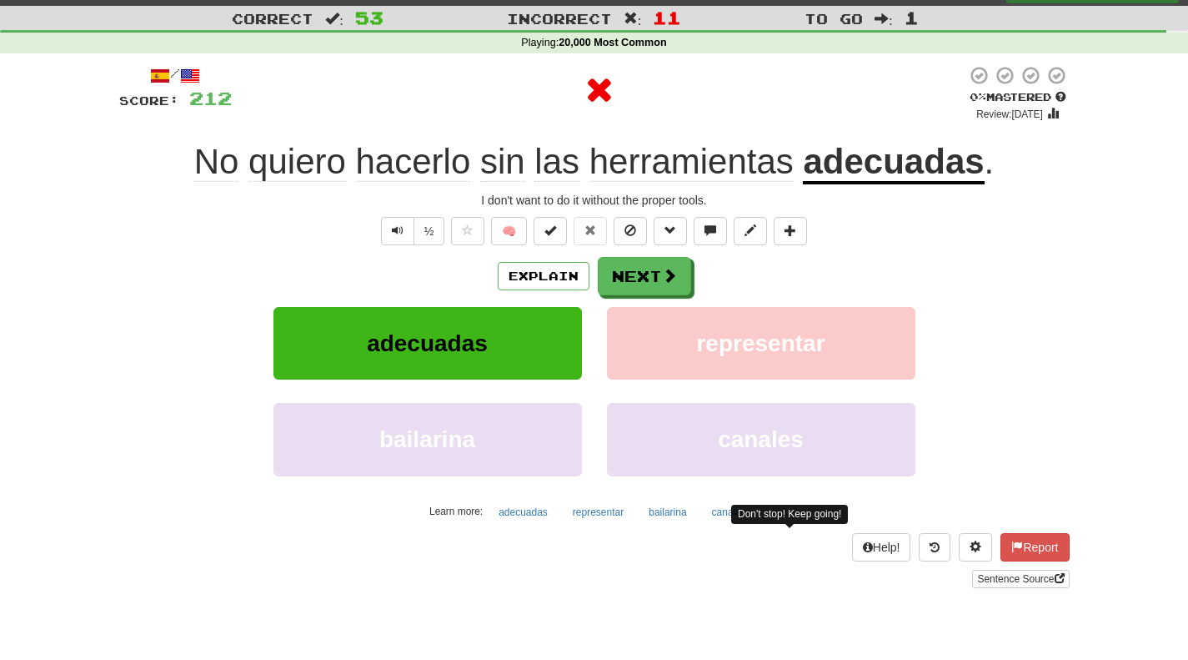
click at [794, 546] on div "Don't stop! Keep going! Help! Report Sentence Source" at bounding box center [594, 560] width 951 height 55
click at [286, 20] on span "Correct" at bounding box center [273, 18] width 82 height 17
click at [623, 276] on button "Next" at bounding box center [645, 277] width 93 height 38
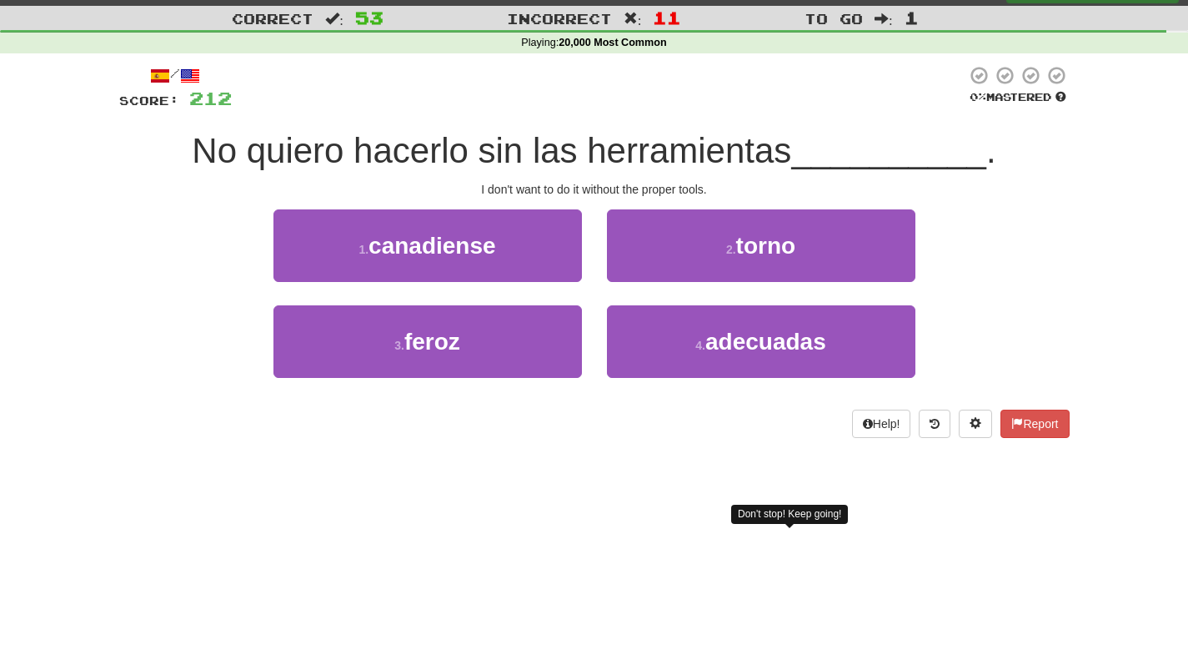
click at [838, 15] on span "To go" at bounding box center [834, 18] width 58 height 17
click at [595, 19] on span "Incorrect" at bounding box center [559, 18] width 105 height 17
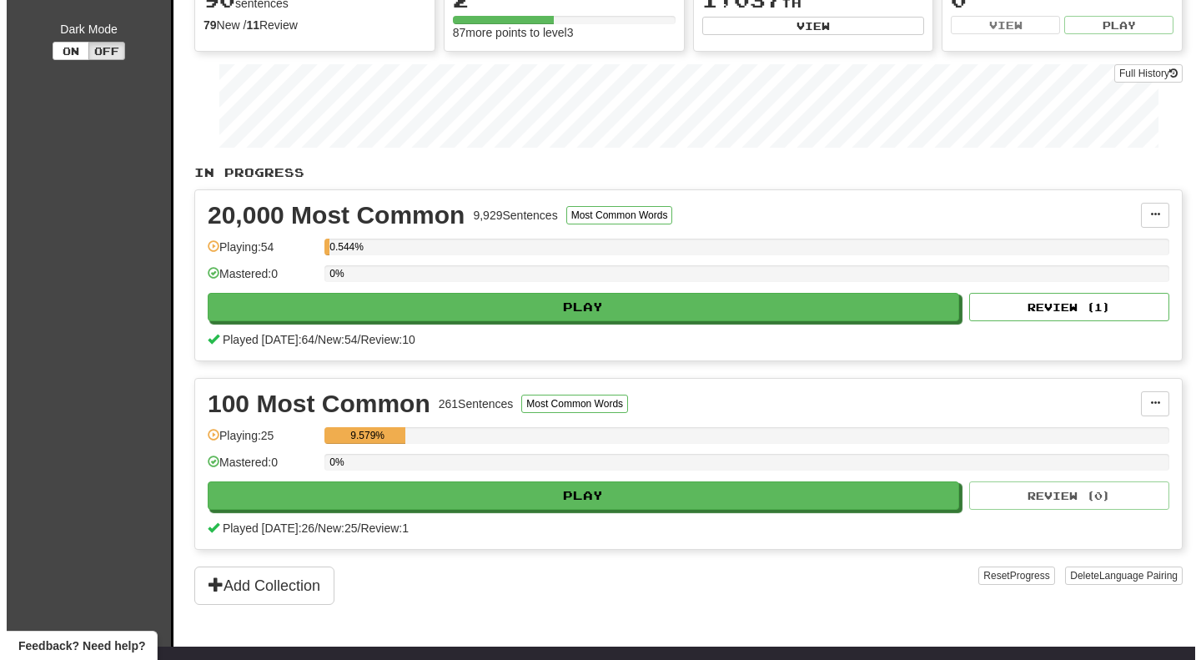
scroll to position [173, 0]
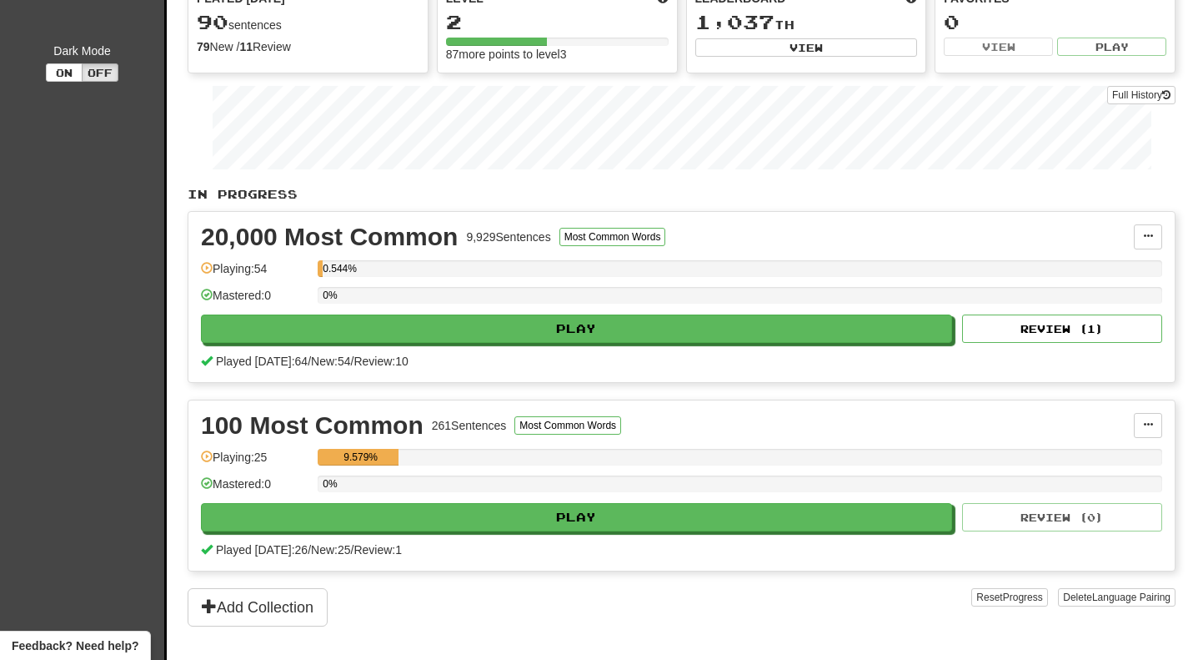
click at [1035, 344] on div "20,000 Most Common 9,929 Sentences Most Common Words Manage Sentences Unpin fro…" at bounding box center [681, 297] width 987 height 170
click at [1020, 335] on button "Review ( 1 )" at bounding box center [1062, 328] width 200 height 28
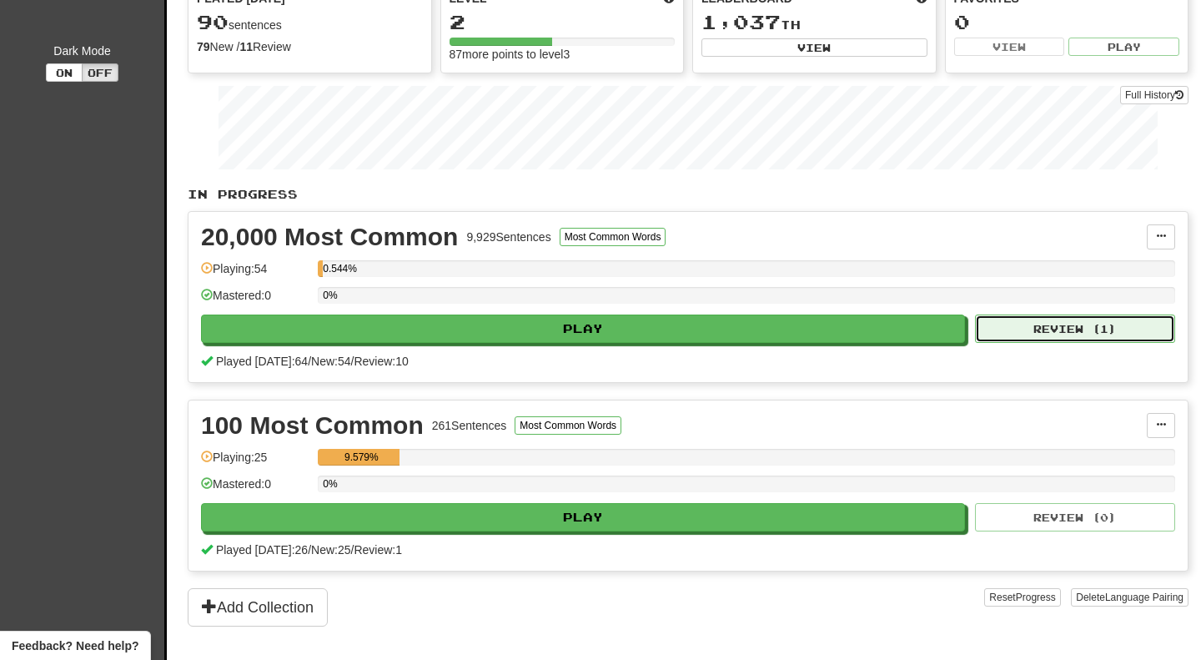
select select "********"
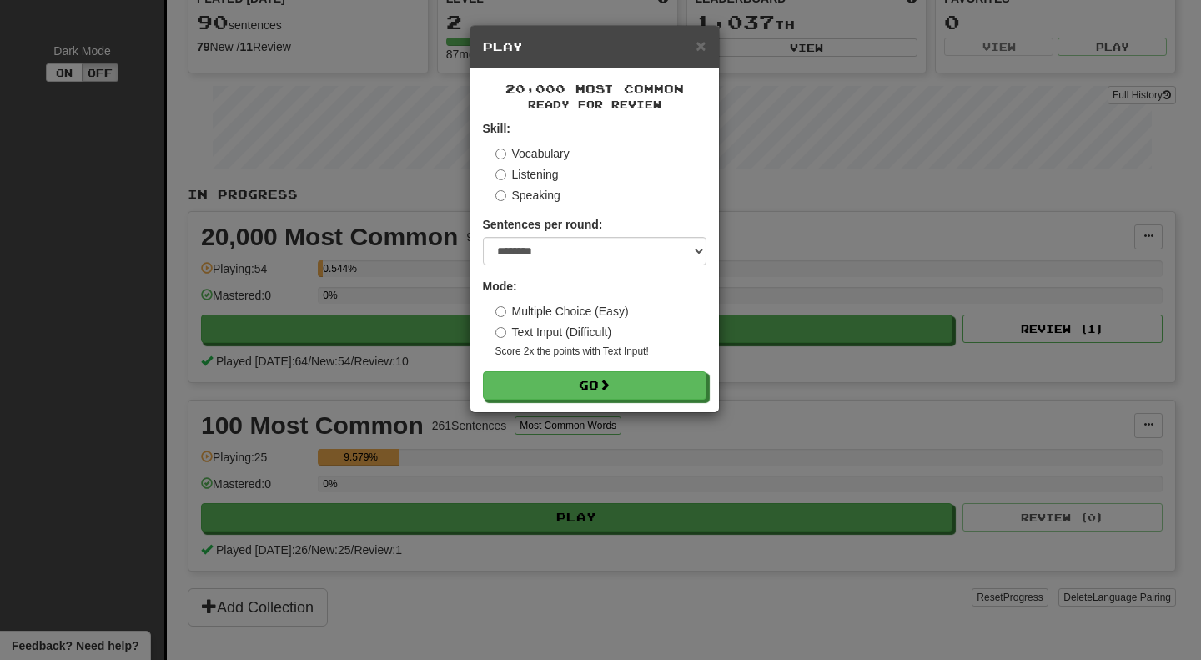
click at [696, 33] on div "× Play" at bounding box center [594, 47] width 249 height 43
click at [701, 46] on span "×" at bounding box center [701, 45] width 10 height 19
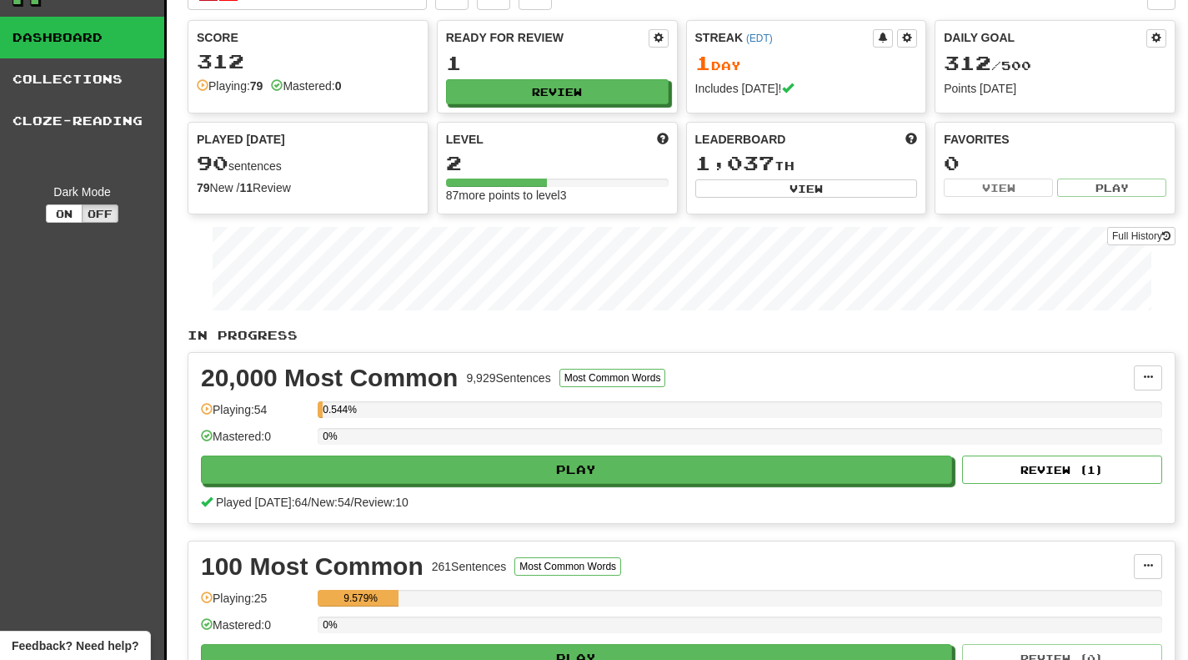
scroll to position [32, 0]
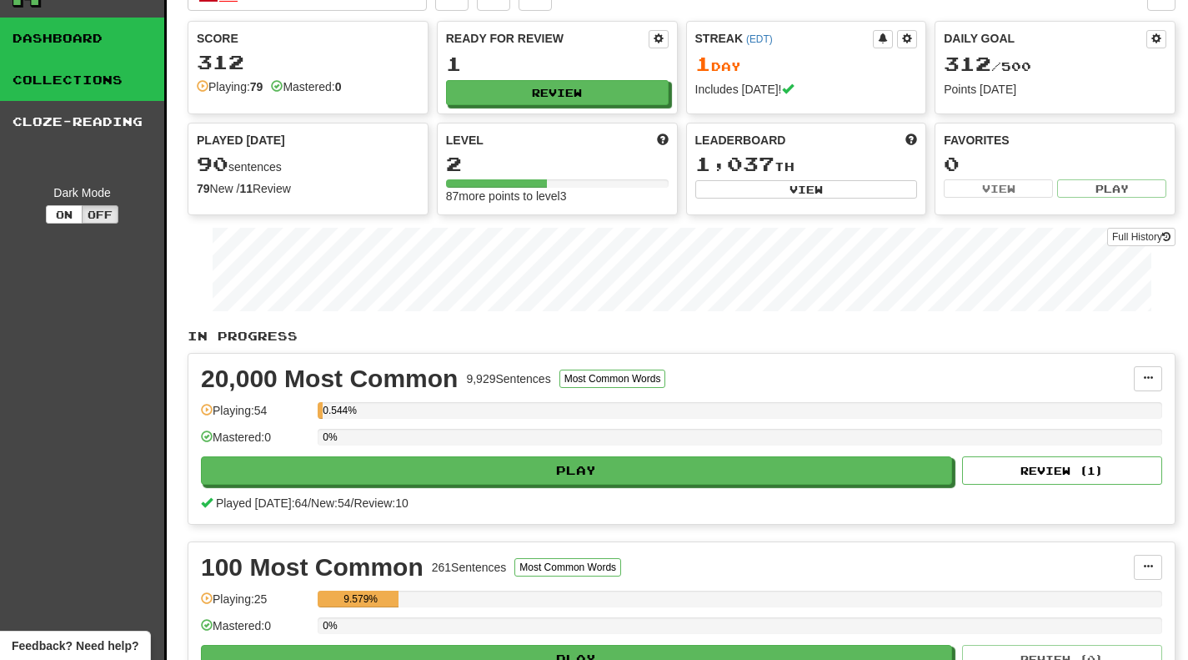
click at [74, 76] on link "Collections" at bounding box center [82, 80] width 164 height 42
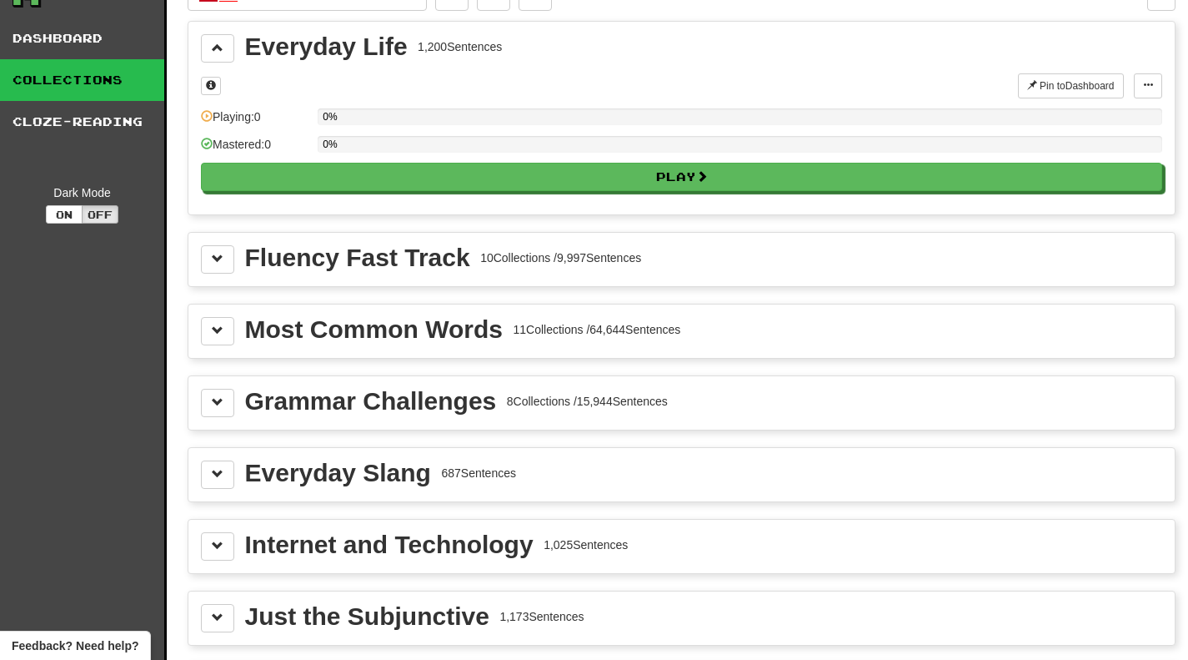
scroll to position [0, 0]
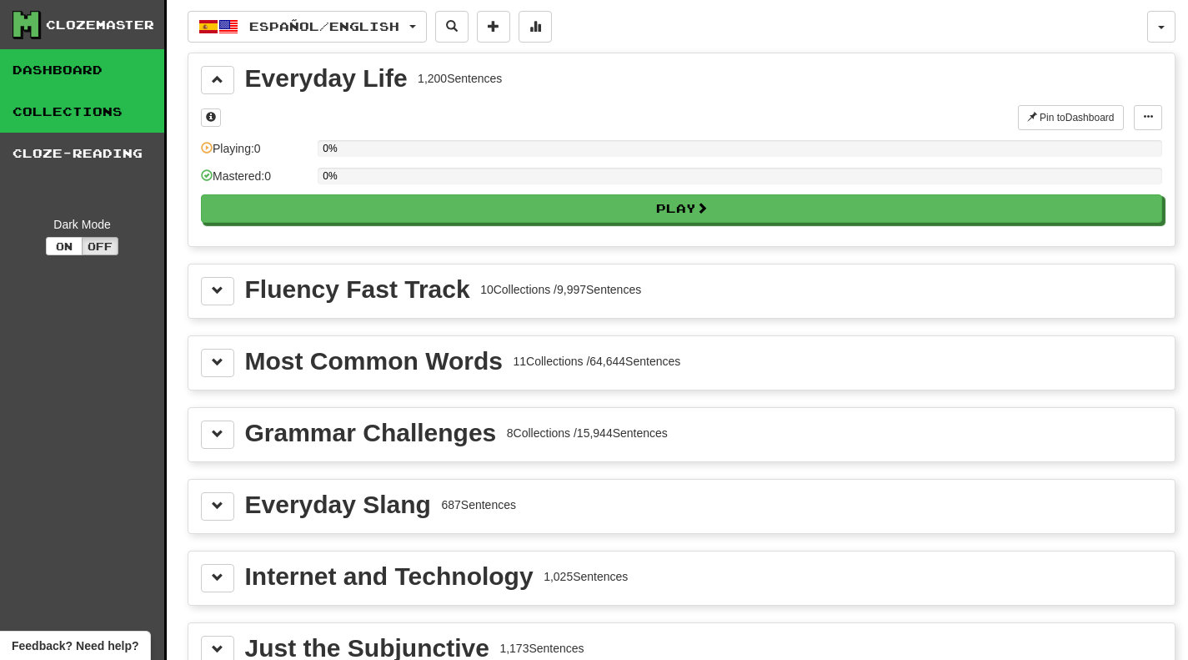
click at [113, 79] on link "Dashboard" at bounding box center [82, 70] width 164 height 42
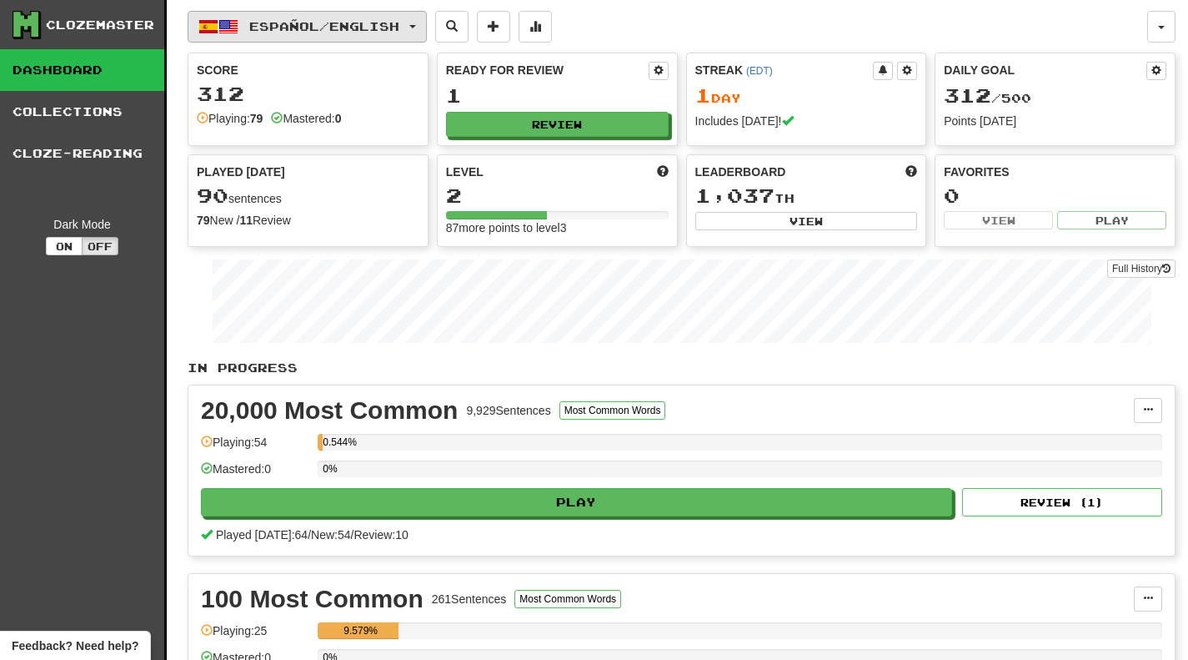
click at [322, 35] on button "Español / English" at bounding box center [307, 27] width 239 height 32
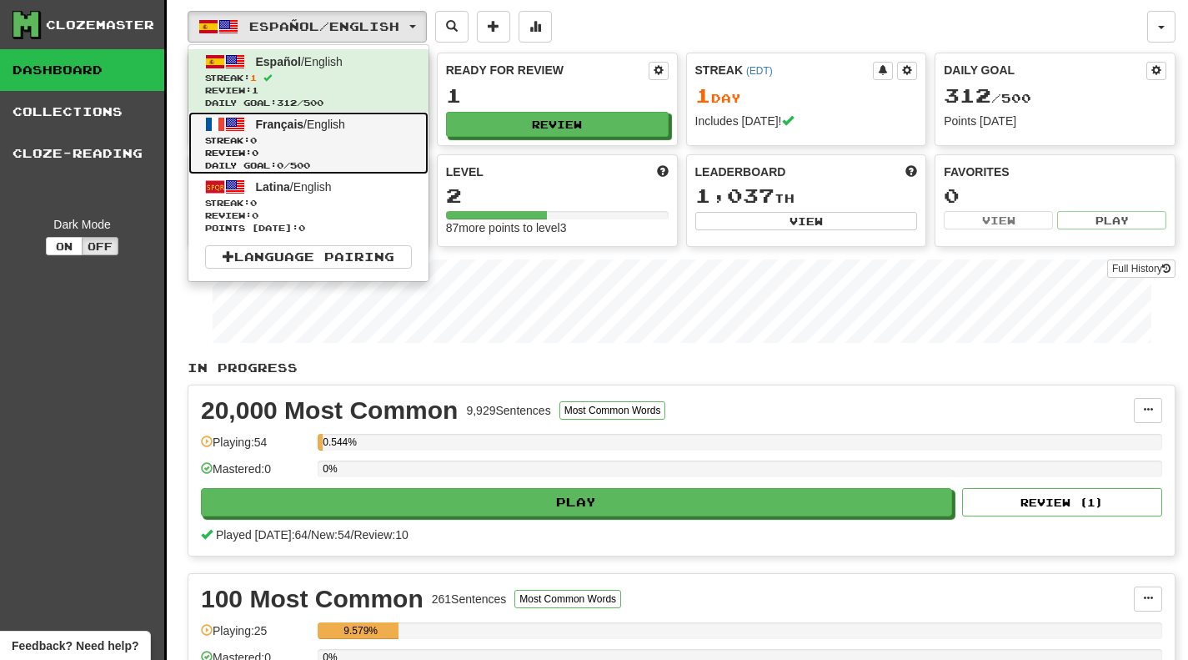
click at [289, 145] on span "Streak: 0" at bounding box center [308, 140] width 207 height 13
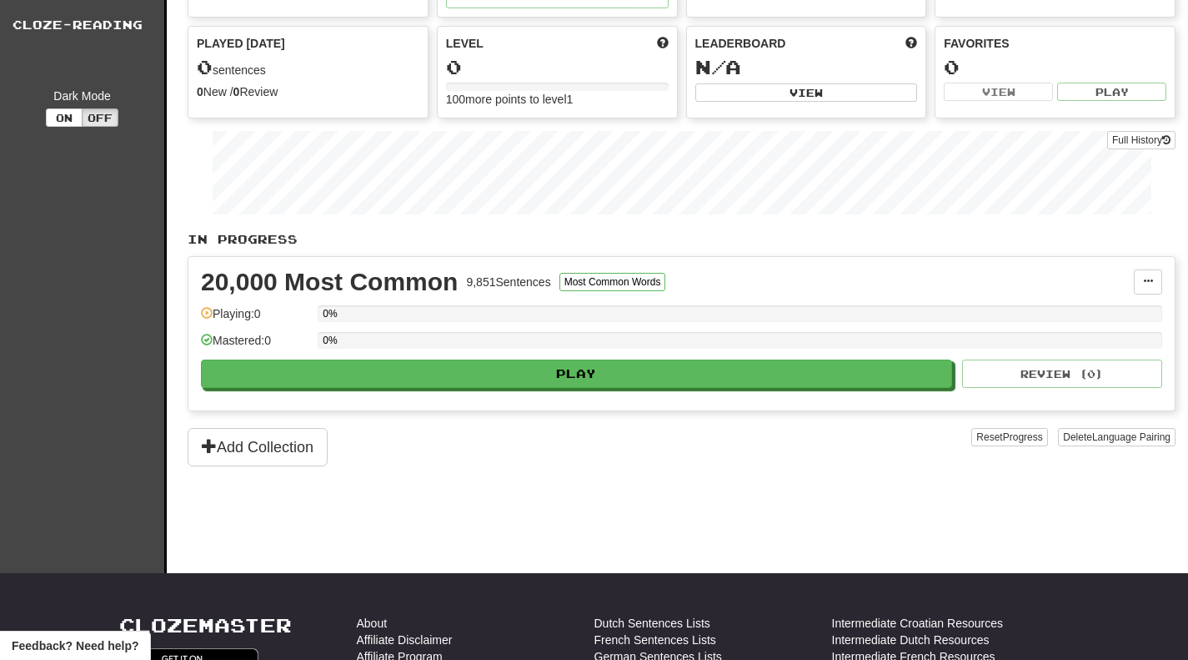
scroll to position [120, 0]
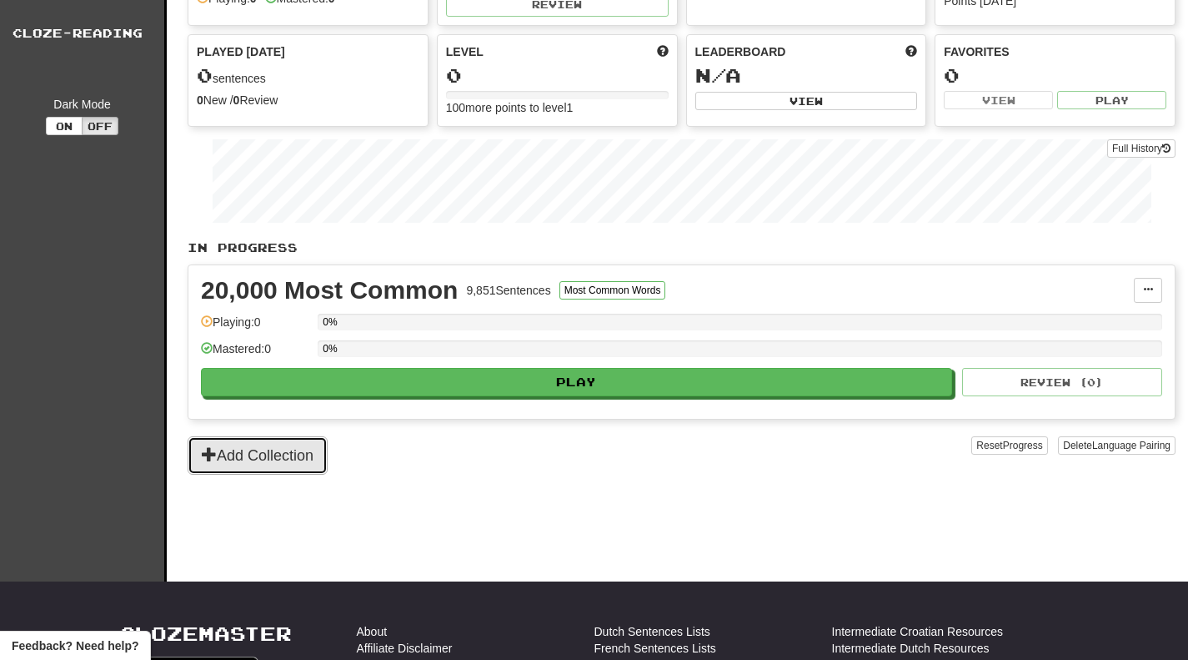
click at [264, 456] on button "Add Collection" at bounding box center [258, 455] width 140 height 38
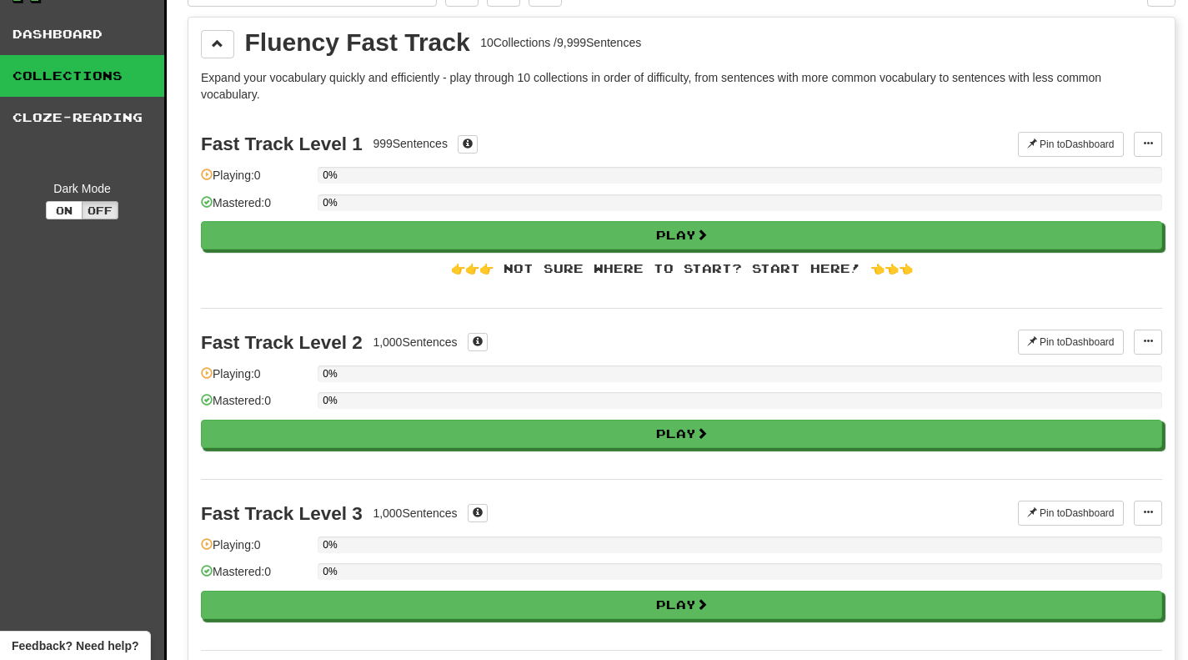
scroll to position [34, 0]
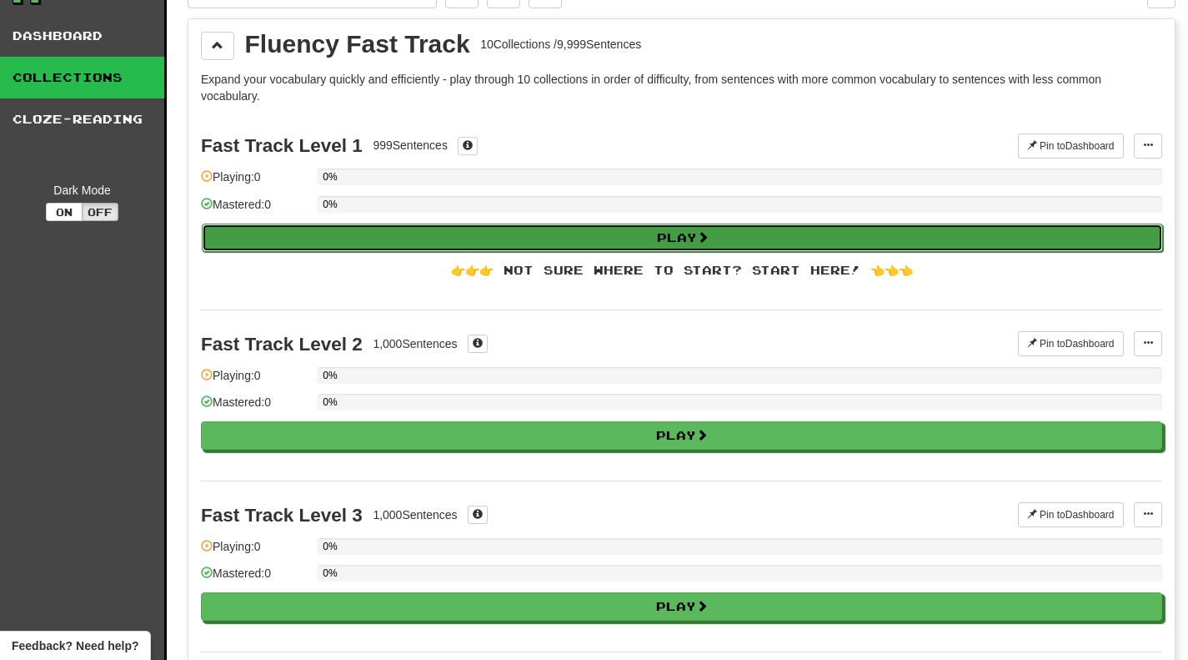
click at [399, 236] on button "Play" at bounding box center [683, 237] width 962 height 28
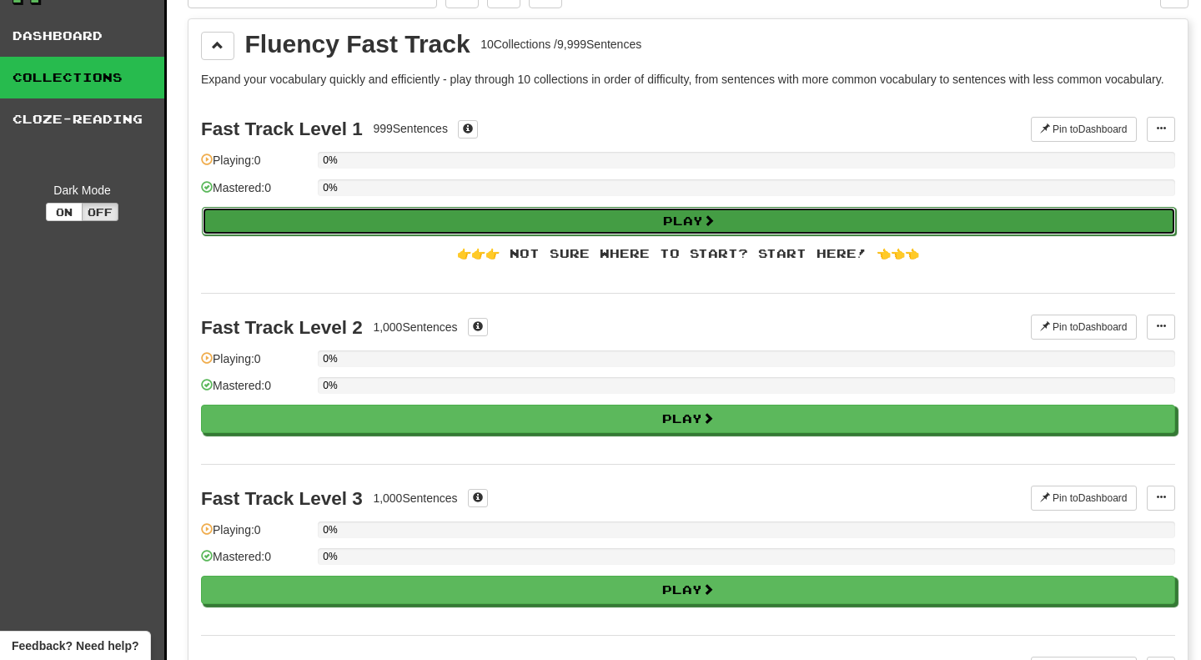
select select "**"
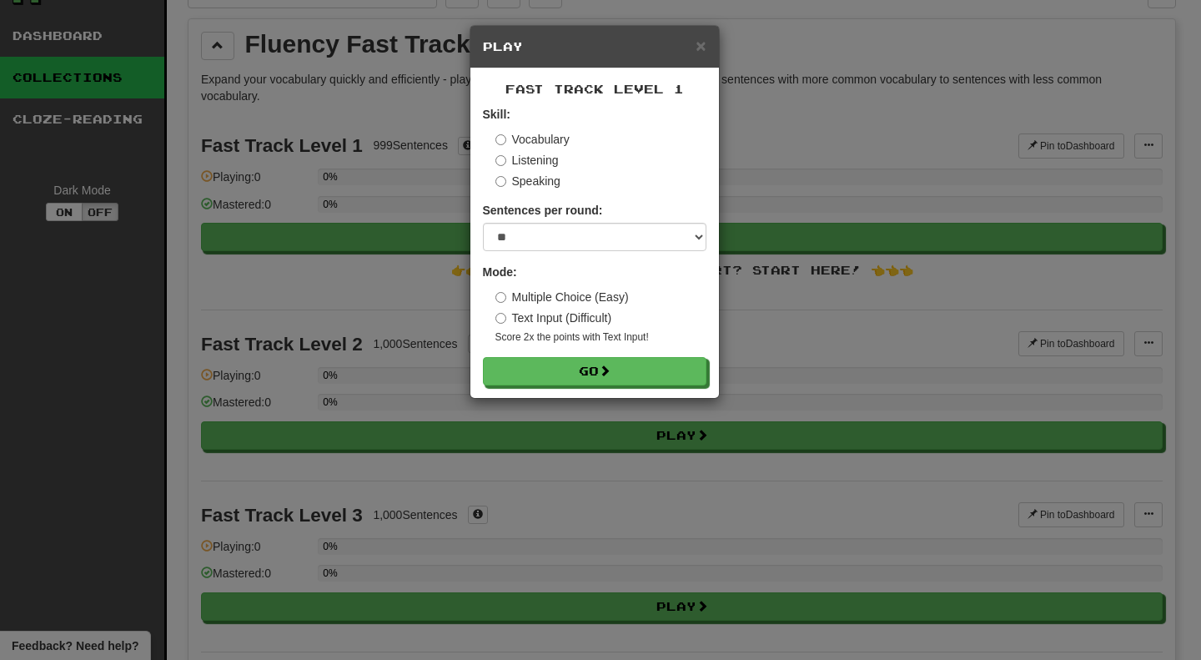
click at [712, 36] on div "× Play" at bounding box center [594, 47] width 249 height 43
click at [703, 41] on span "×" at bounding box center [701, 45] width 10 height 19
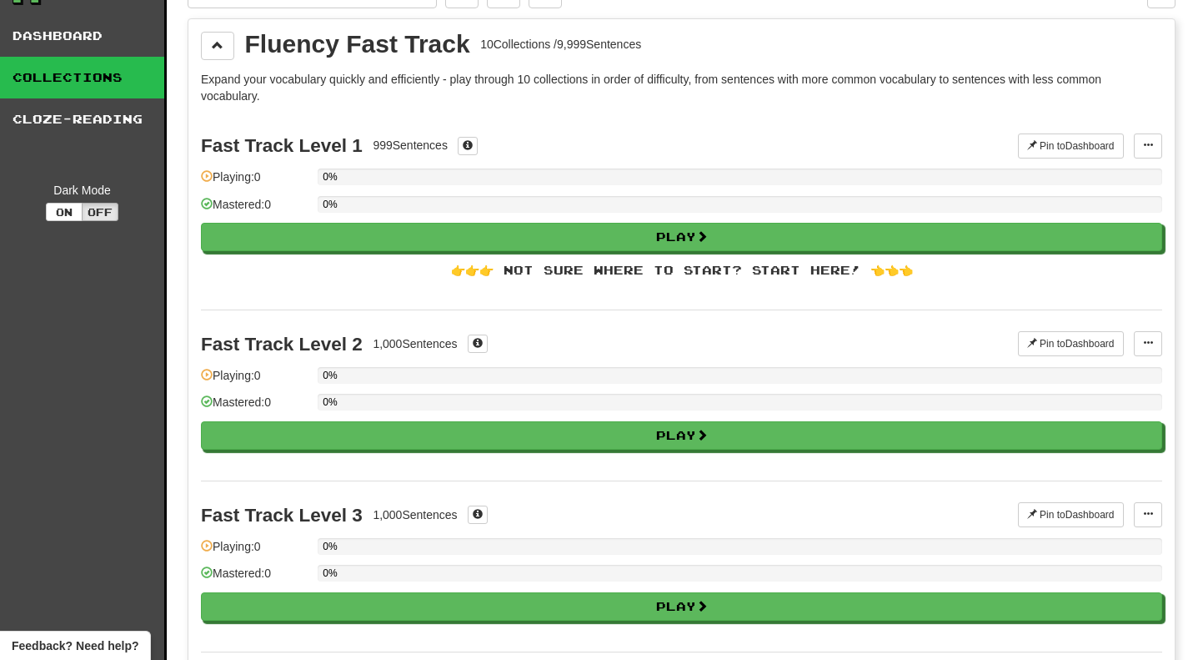
scroll to position [0, 0]
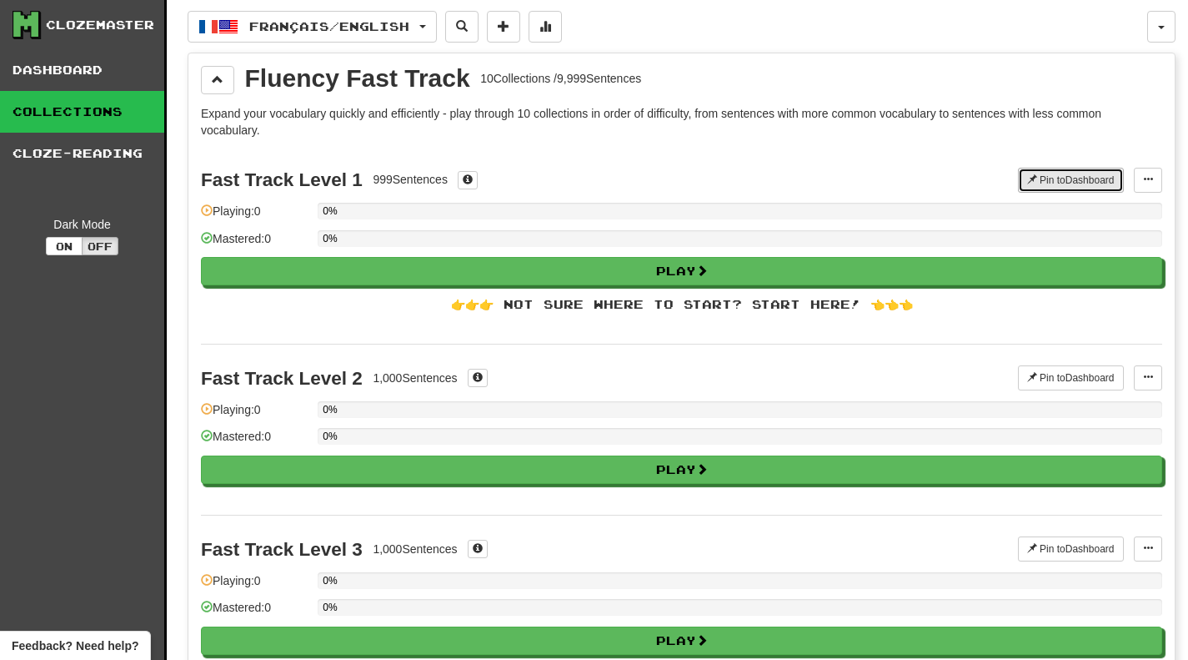
click at [1038, 187] on button "Pin to Dashboard" at bounding box center [1071, 180] width 106 height 25
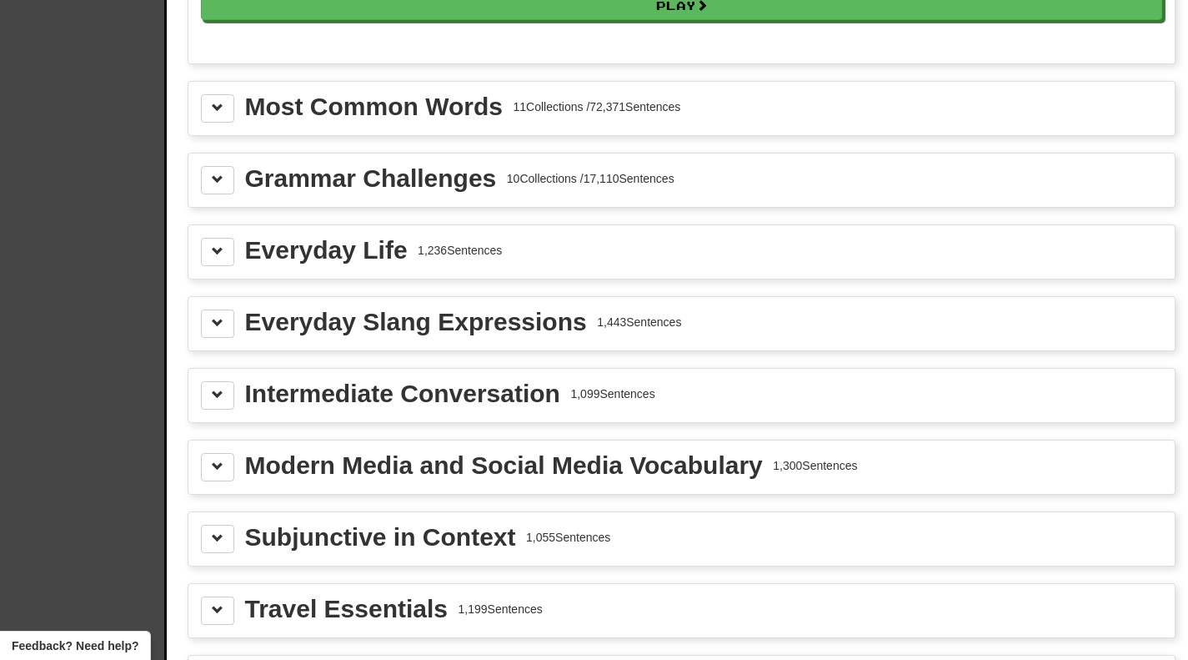
scroll to position [1780, 0]
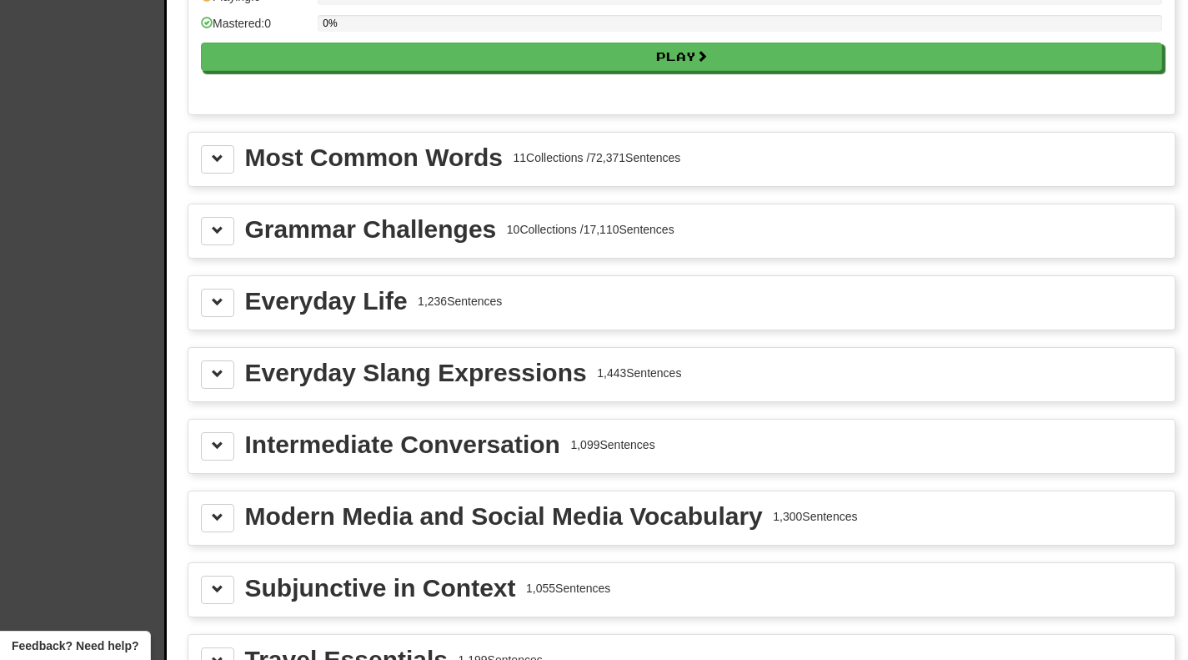
click at [670, 157] on div "11 Collections / 72,371 Sentences" at bounding box center [597, 157] width 168 height 17
click at [299, 175] on div "Most Common Words 11 Collections / 72,371 Sentences" at bounding box center [681, 159] width 987 height 53
click at [225, 169] on button at bounding box center [217, 159] width 33 height 28
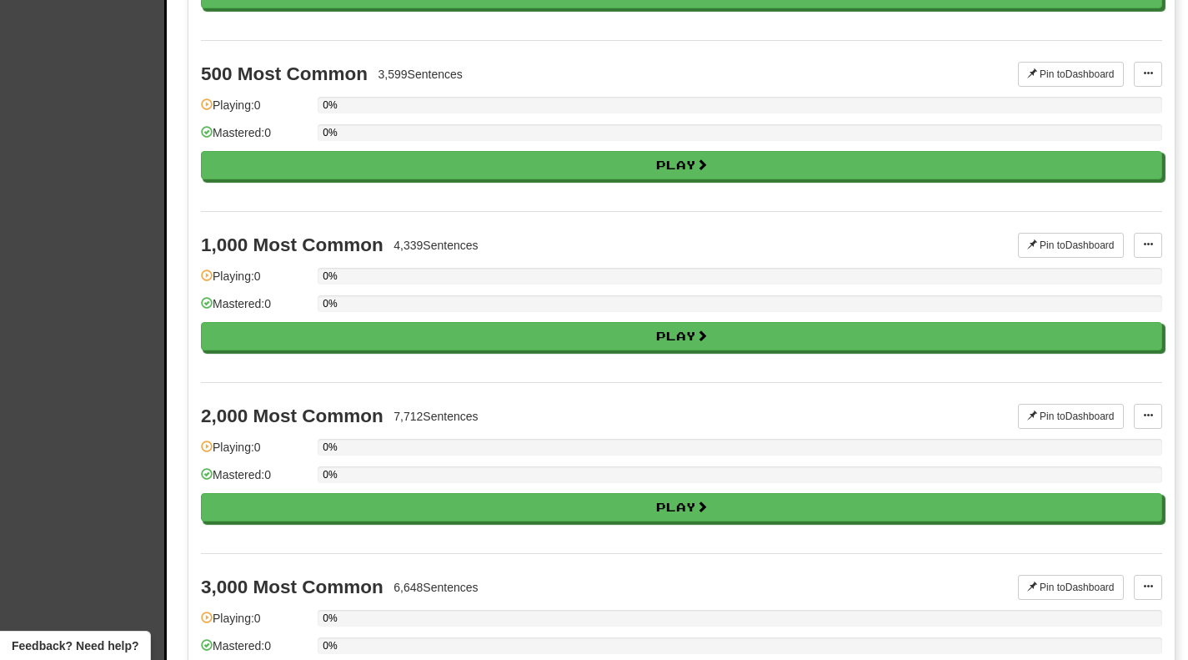
scroll to position [2096, 0]
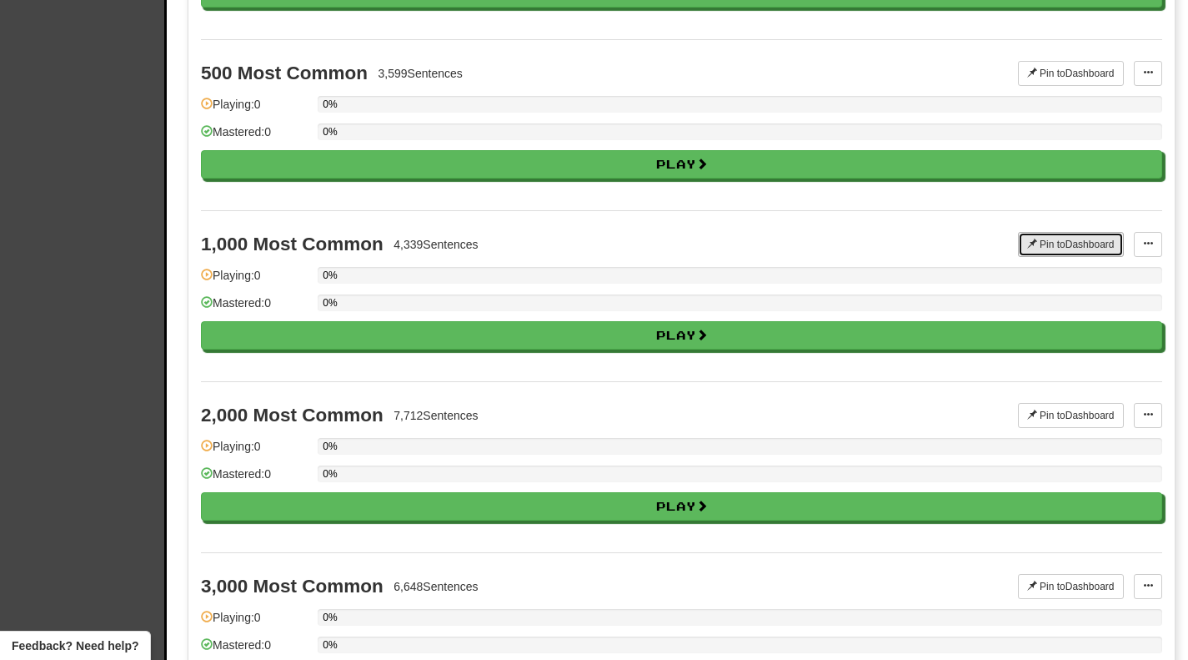
click at [1073, 239] on button "Pin to Dashboard" at bounding box center [1071, 244] width 106 height 25
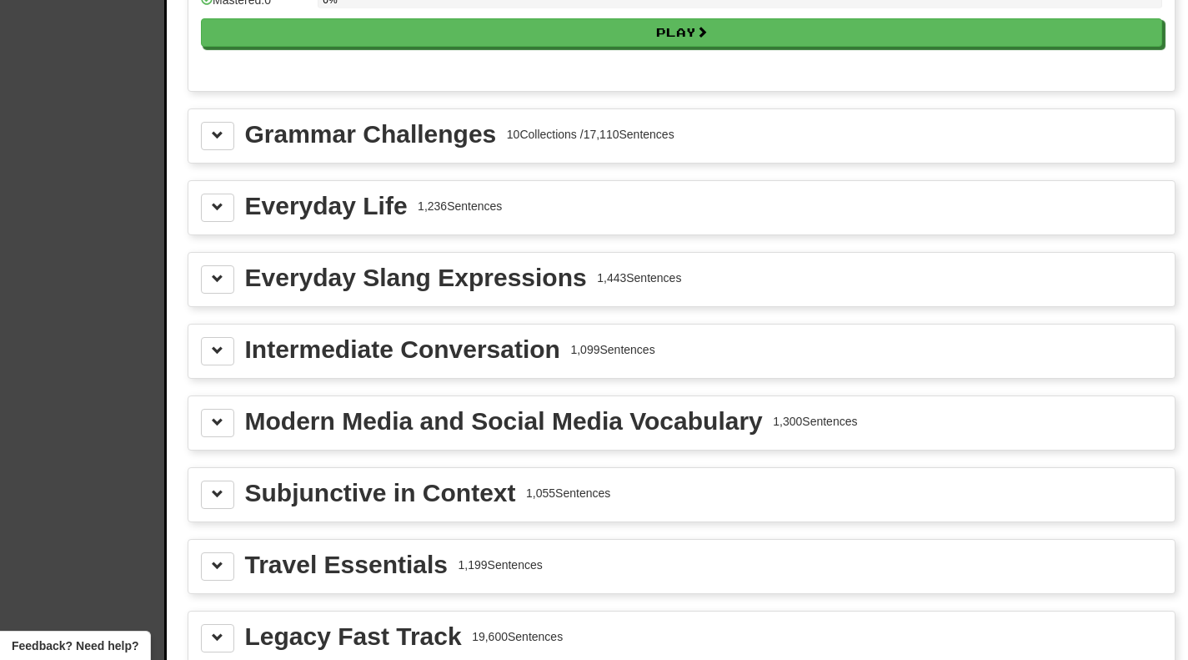
scroll to position [3778, 0]
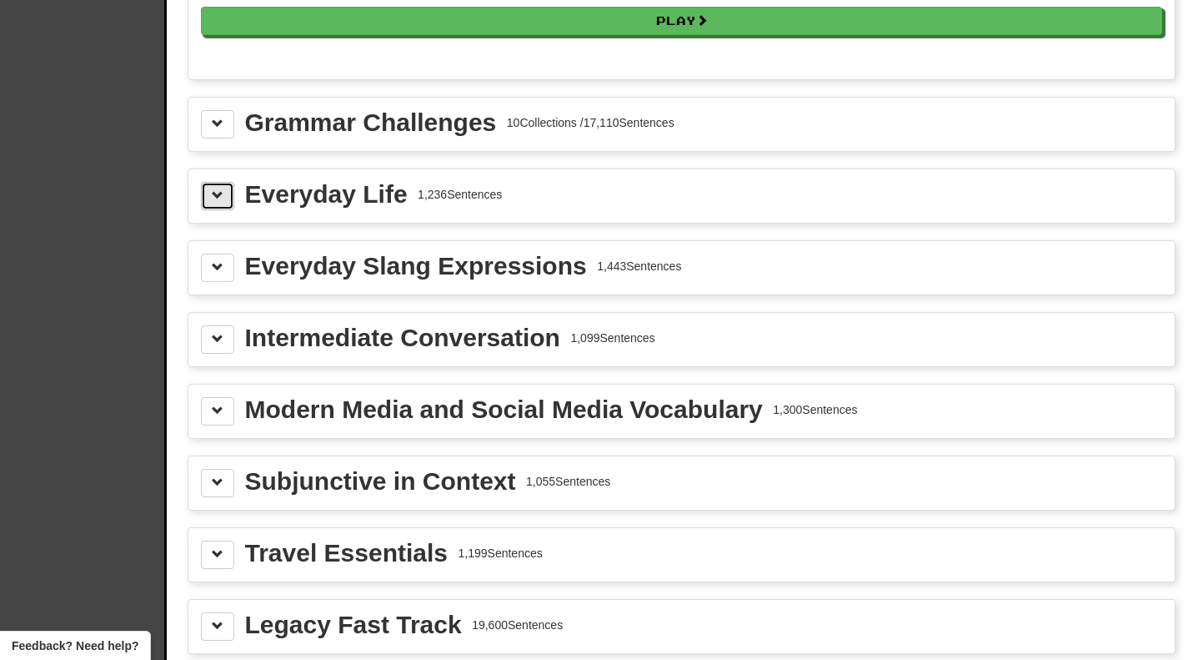
click at [223, 189] on span at bounding box center [218, 195] width 12 height 12
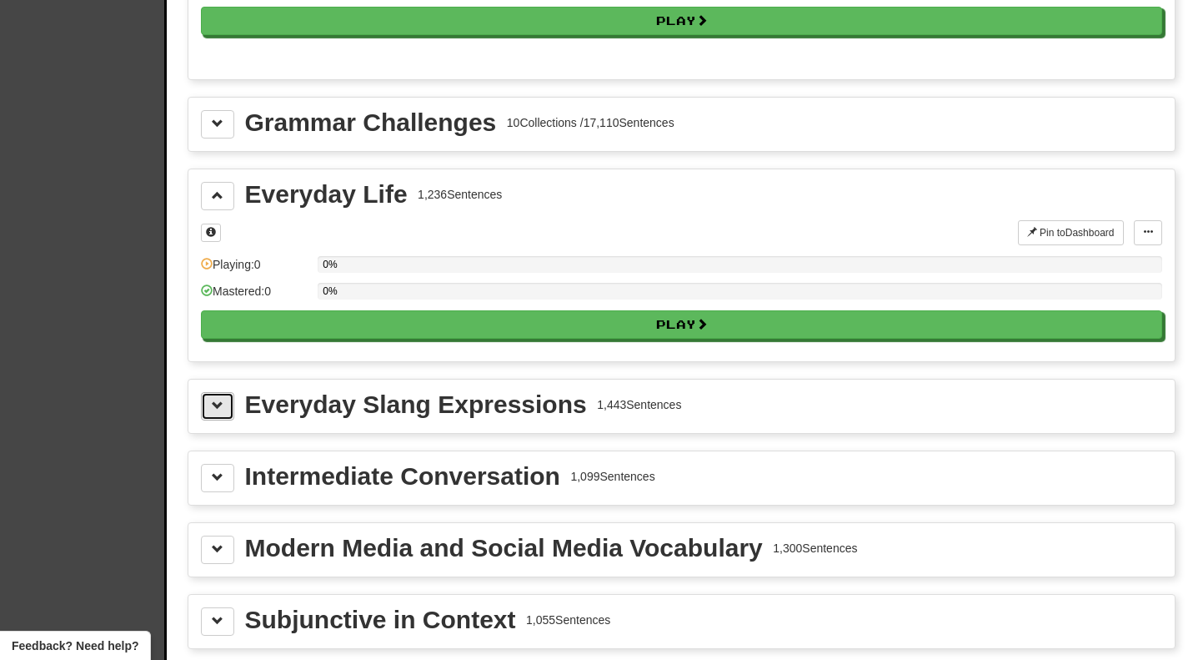
click at [224, 407] on button at bounding box center [217, 406] width 33 height 28
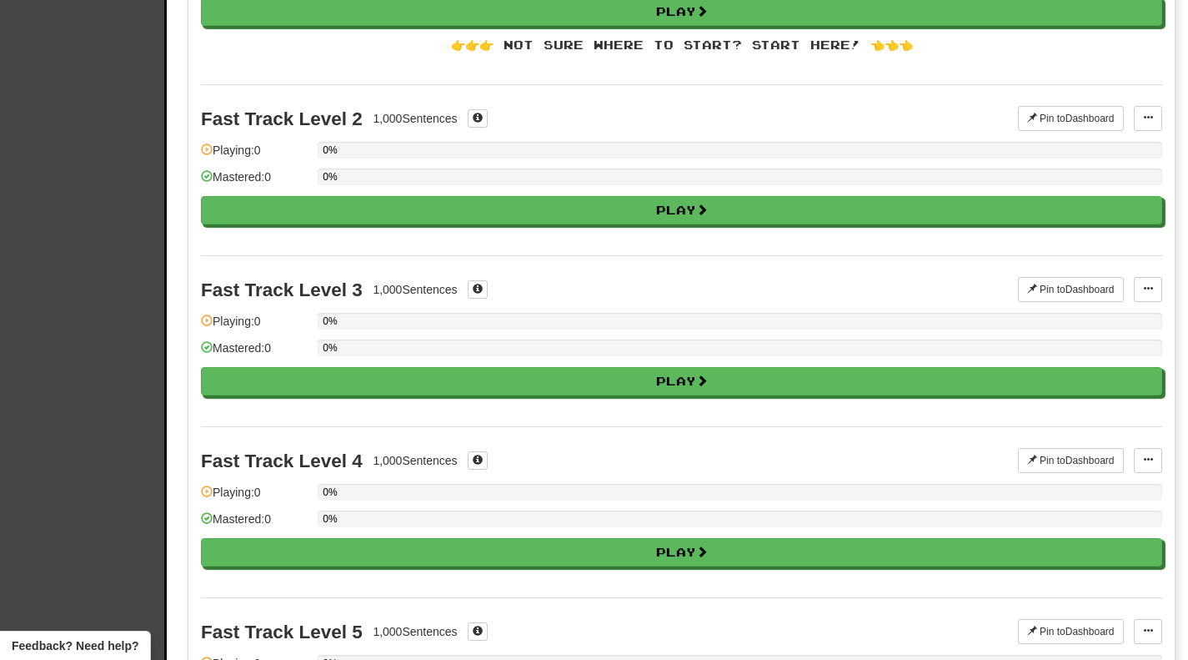
scroll to position [0, 0]
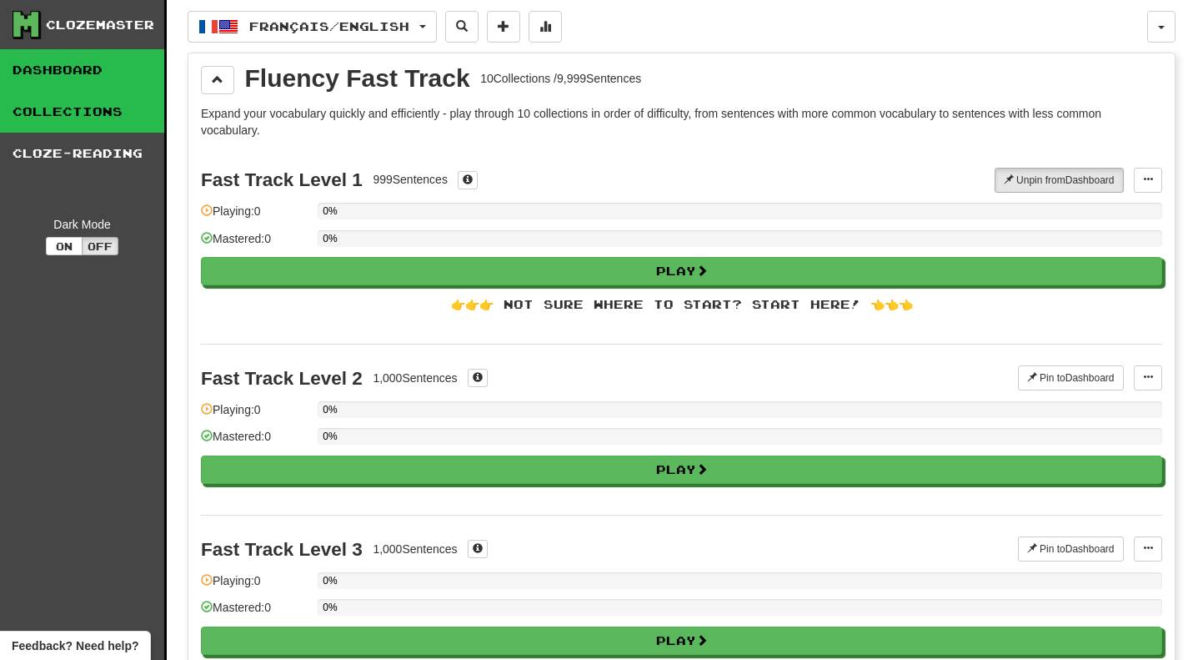
click at [104, 71] on link "Dashboard" at bounding box center [82, 70] width 164 height 42
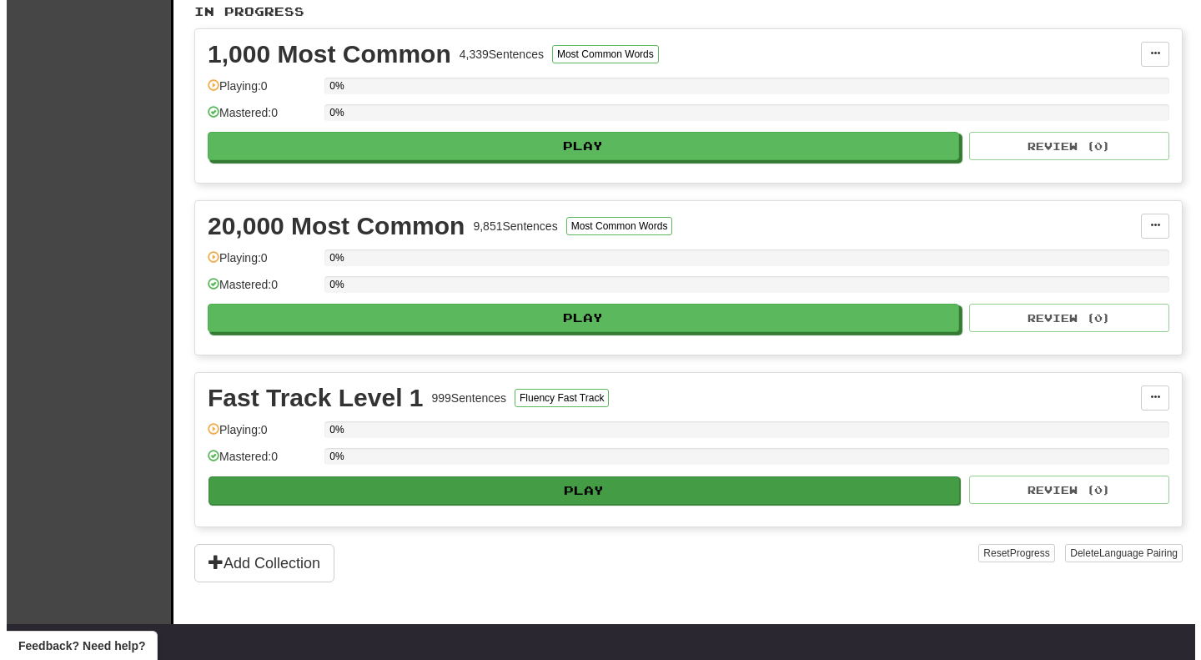
scroll to position [366, 0]
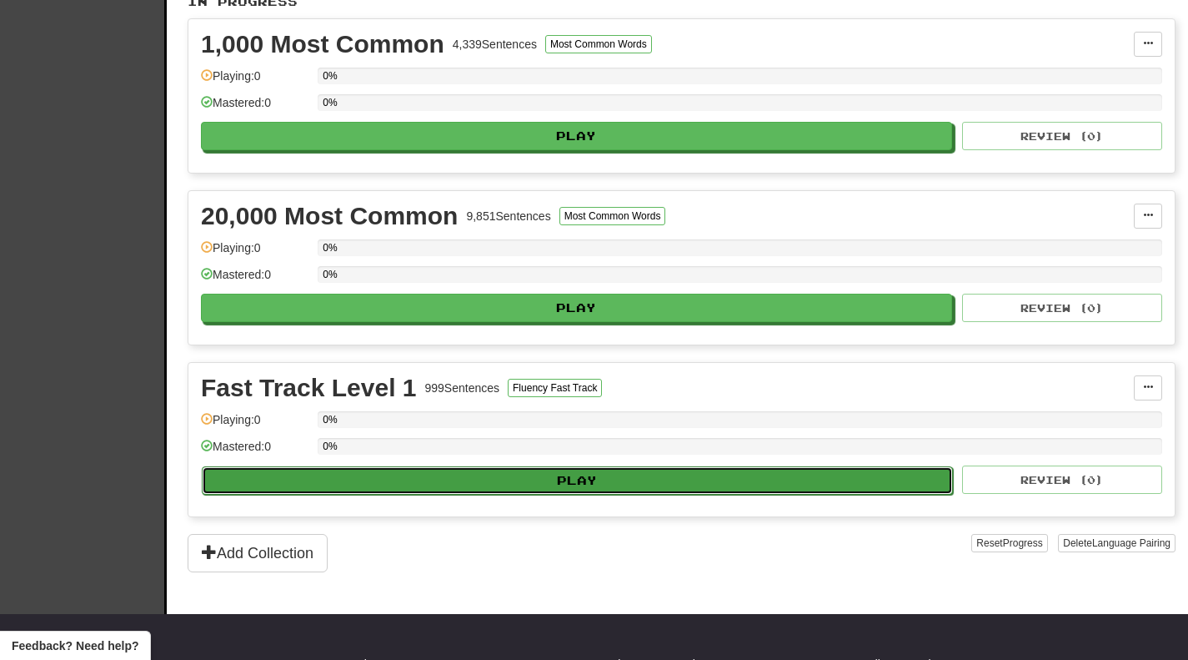
click at [380, 489] on button "Play" at bounding box center [577, 480] width 751 height 28
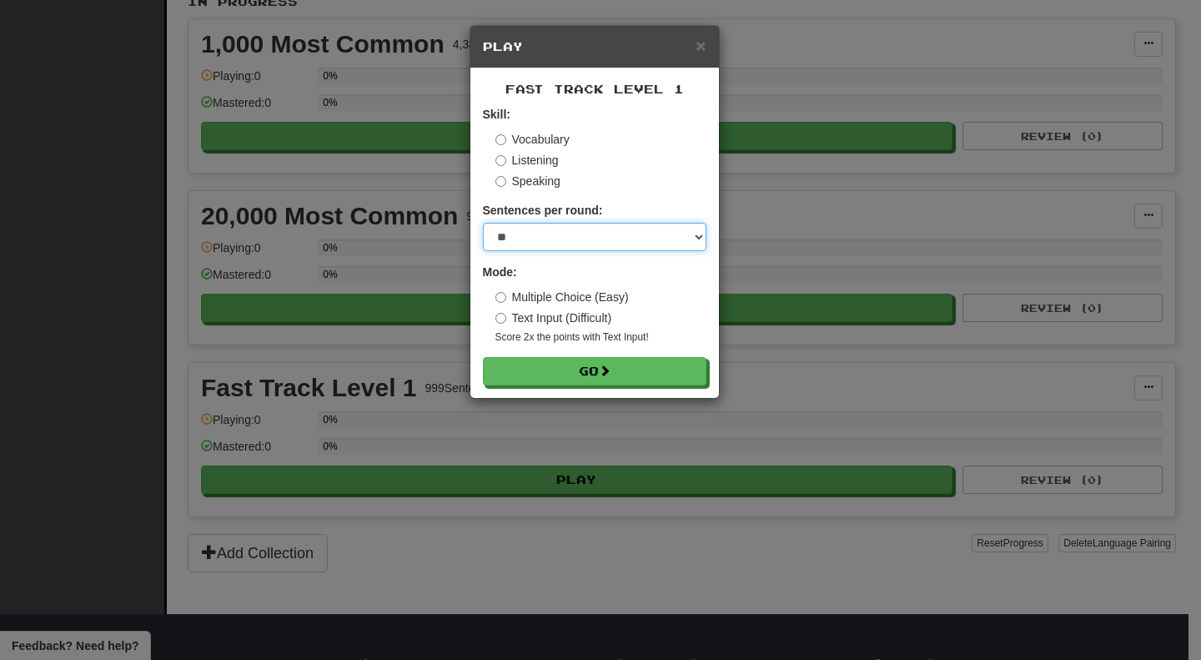
click at [649, 229] on select "* ** ** ** ** ** *** ********" at bounding box center [594, 237] width 223 height 28
select select "********"
click at [483, 223] on select "* ** ** ** ** ** *** ********" at bounding box center [594, 237] width 223 height 28
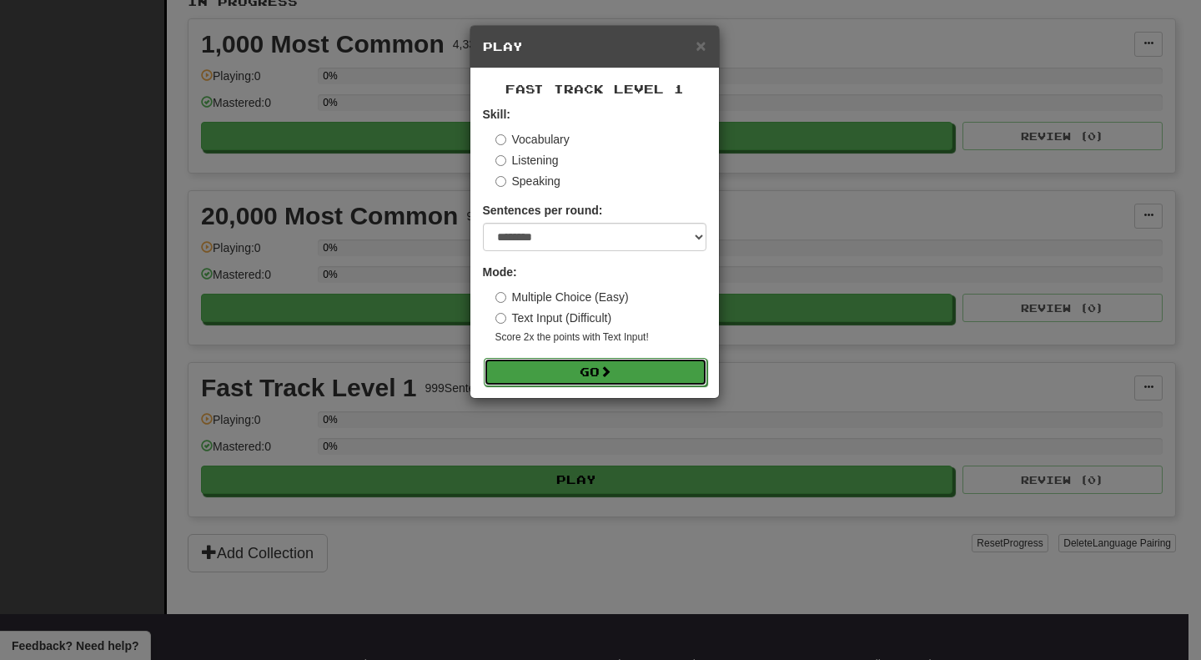
click at [572, 364] on button "Go" at bounding box center [595, 372] width 223 height 28
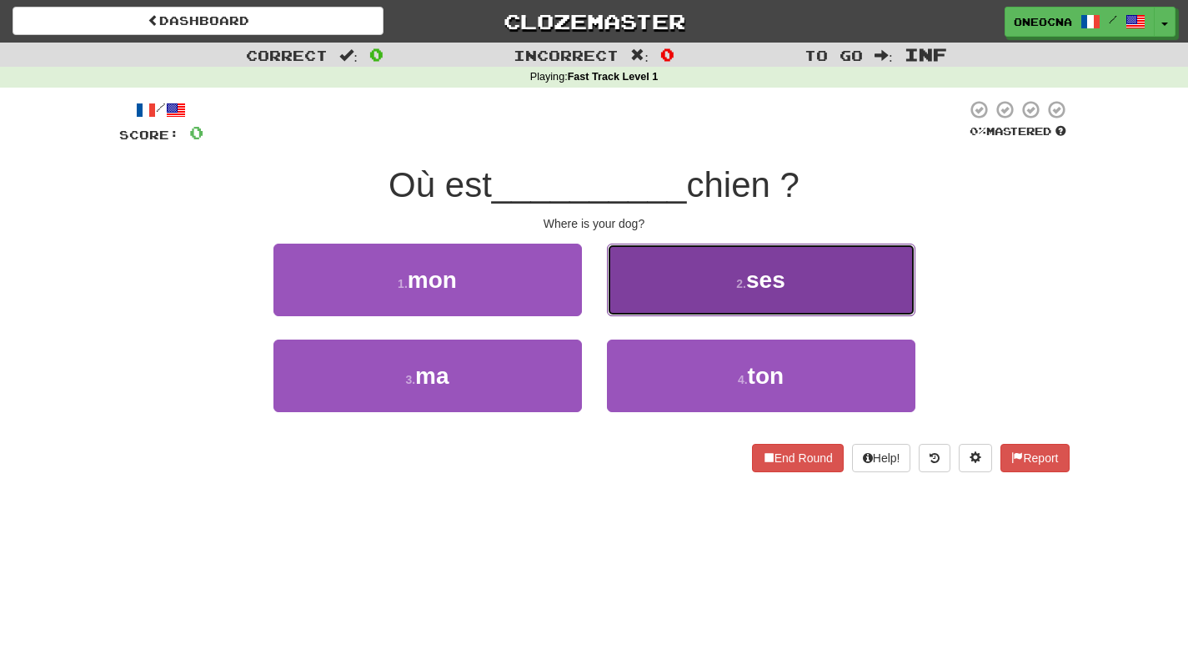
click at [683, 287] on button "2 . ses" at bounding box center [761, 280] width 309 height 73
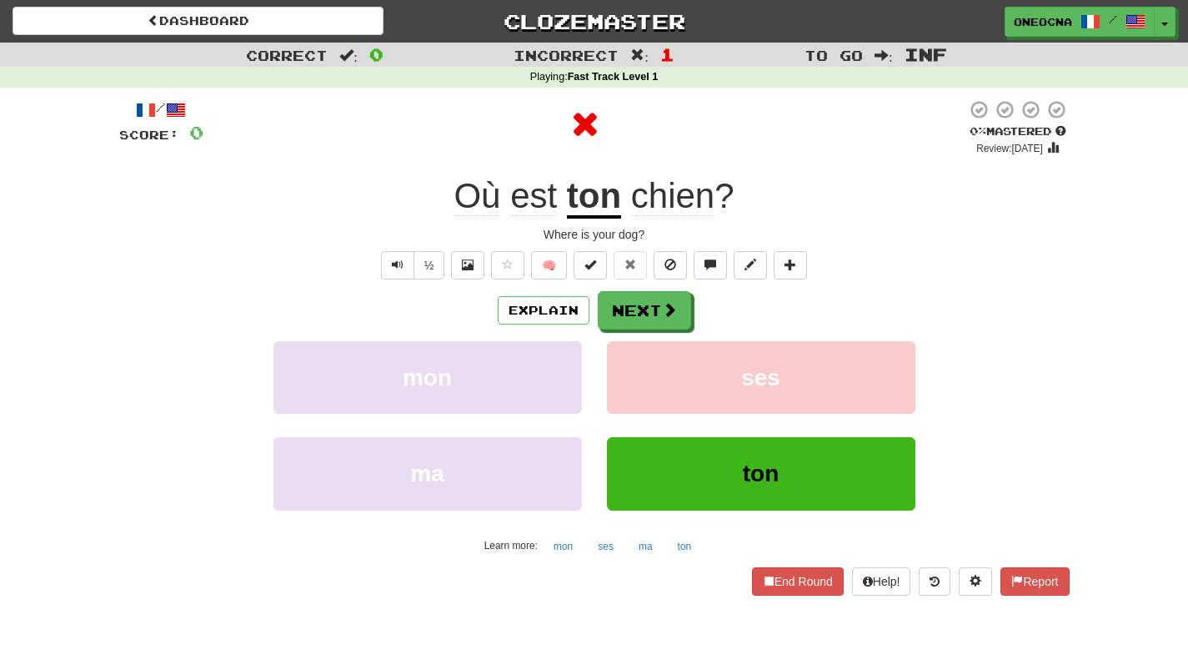
click at [594, 200] on u "ton" at bounding box center [594, 197] width 54 height 43
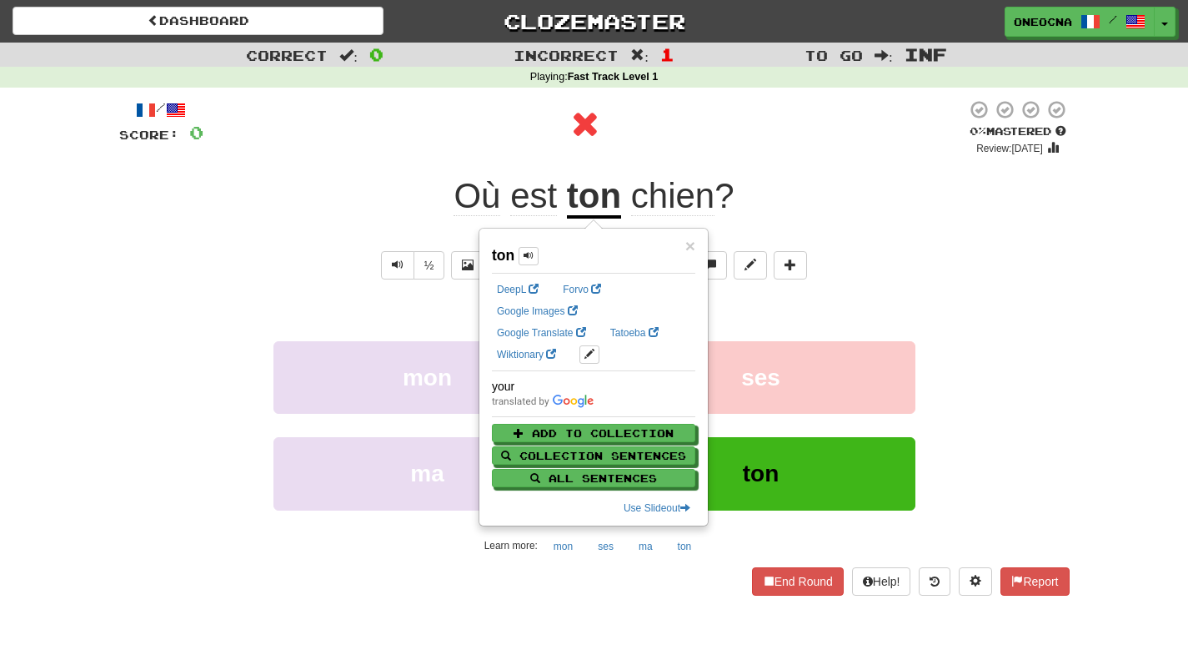
click at [756, 148] on div at bounding box center [584, 124] width 763 height 50
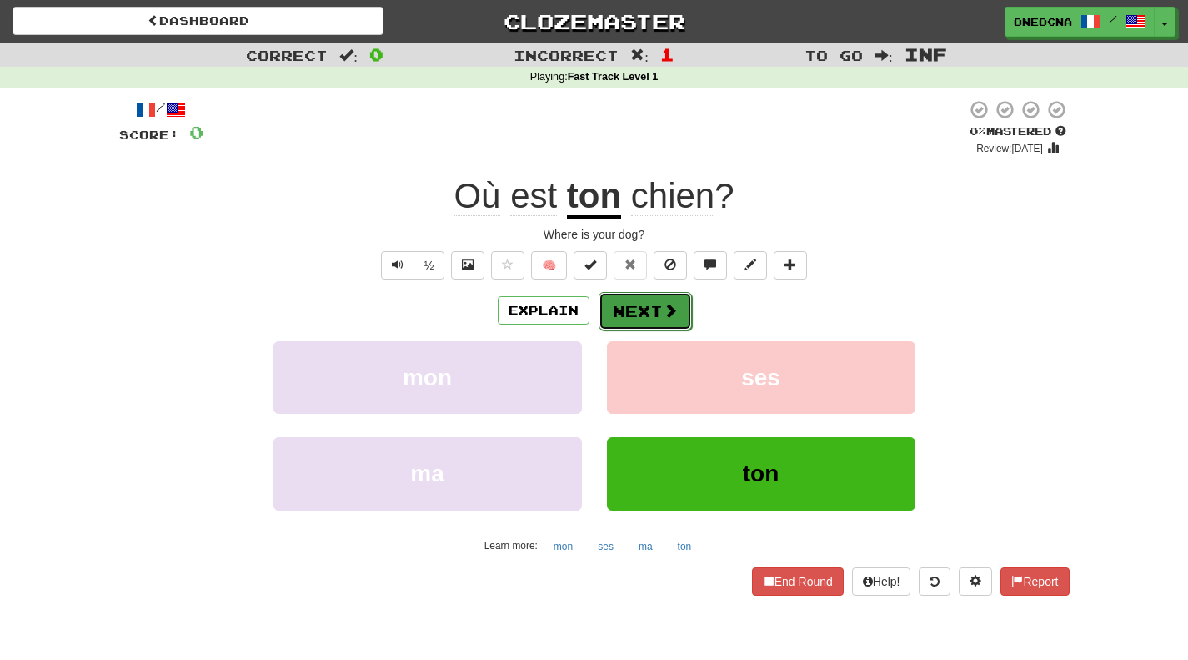
click at [649, 307] on button "Next" at bounding box center [645, 311] width 93 height 38
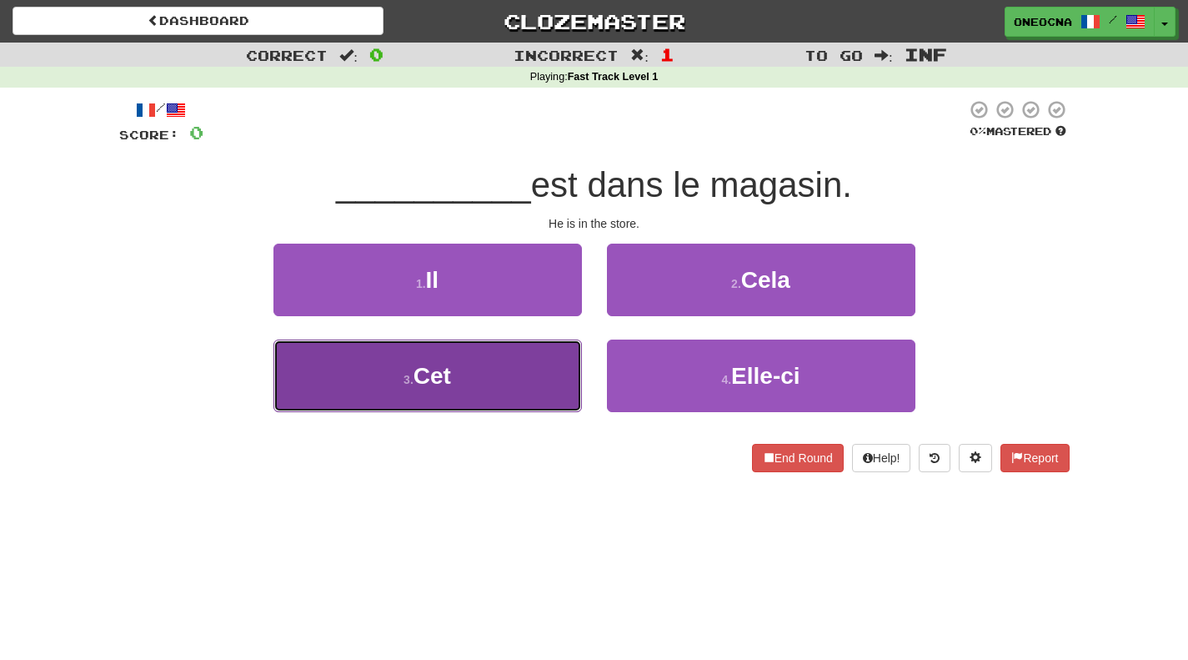
click at [564, 359] on button "3 . Cet" at bounding box center [428, 375] width 309 height 73
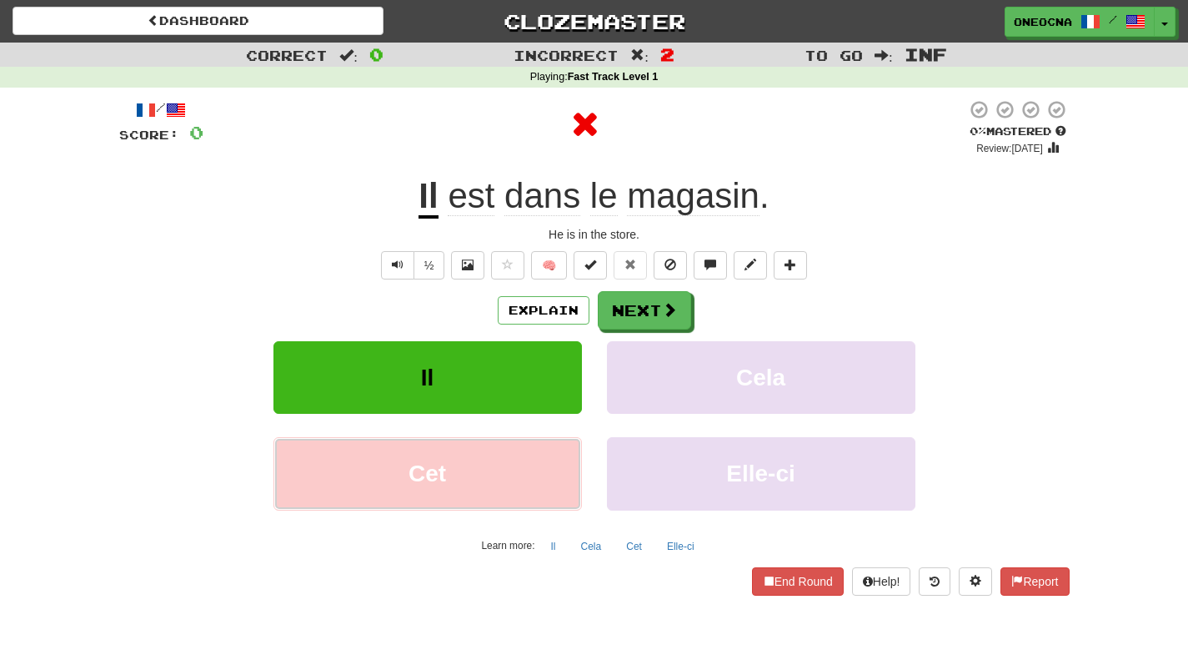
scroll to position [24, 0]
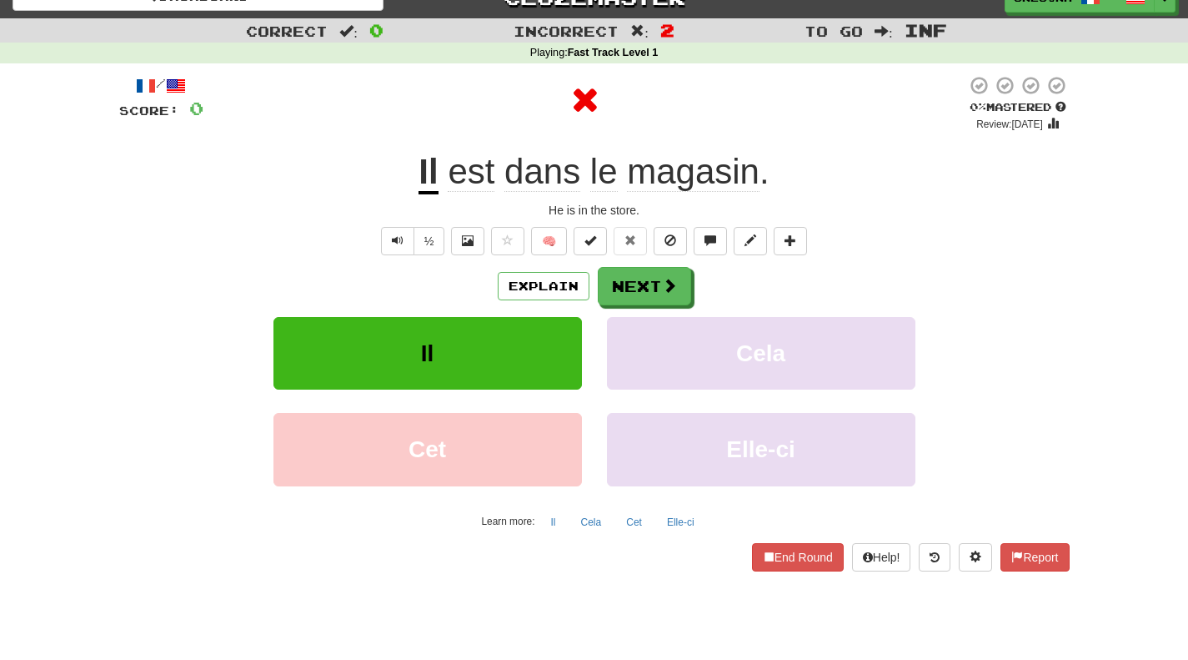
click at [426, 182] on u "Il" at bounding box center [428, 173] width 19 height 43
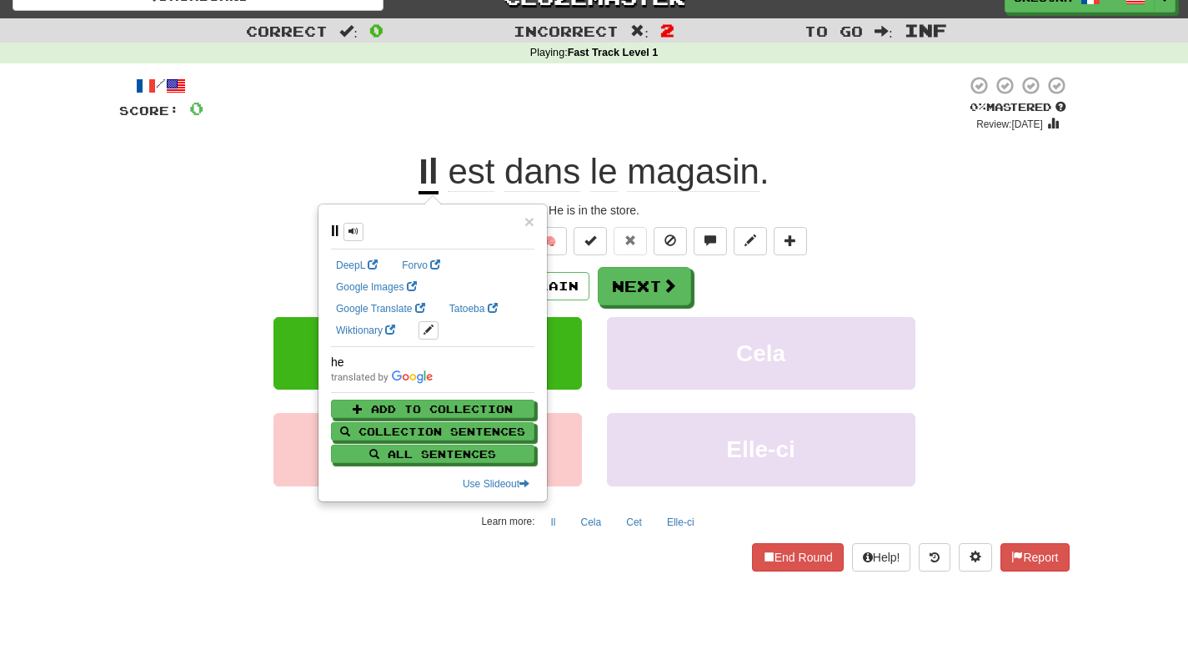
click at [403, 118] on div at bounding box center [584, 103] width 763 height 57
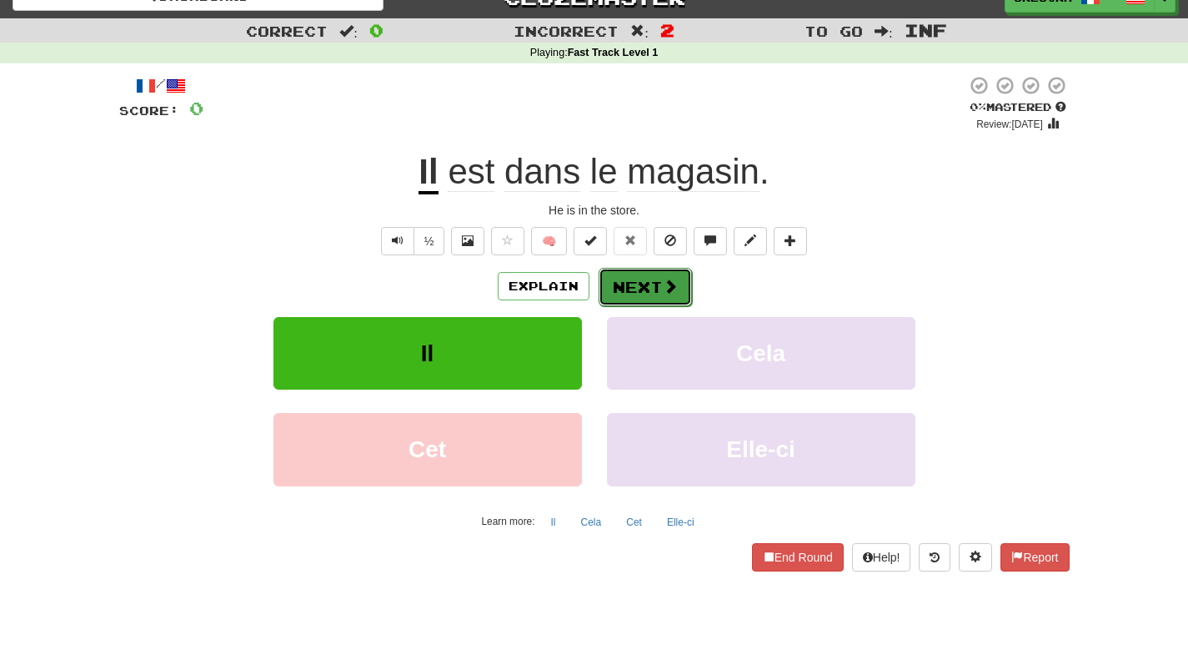
click at [642, 281] on button "Next" at bounding box center [645, 287] width 93 height 38
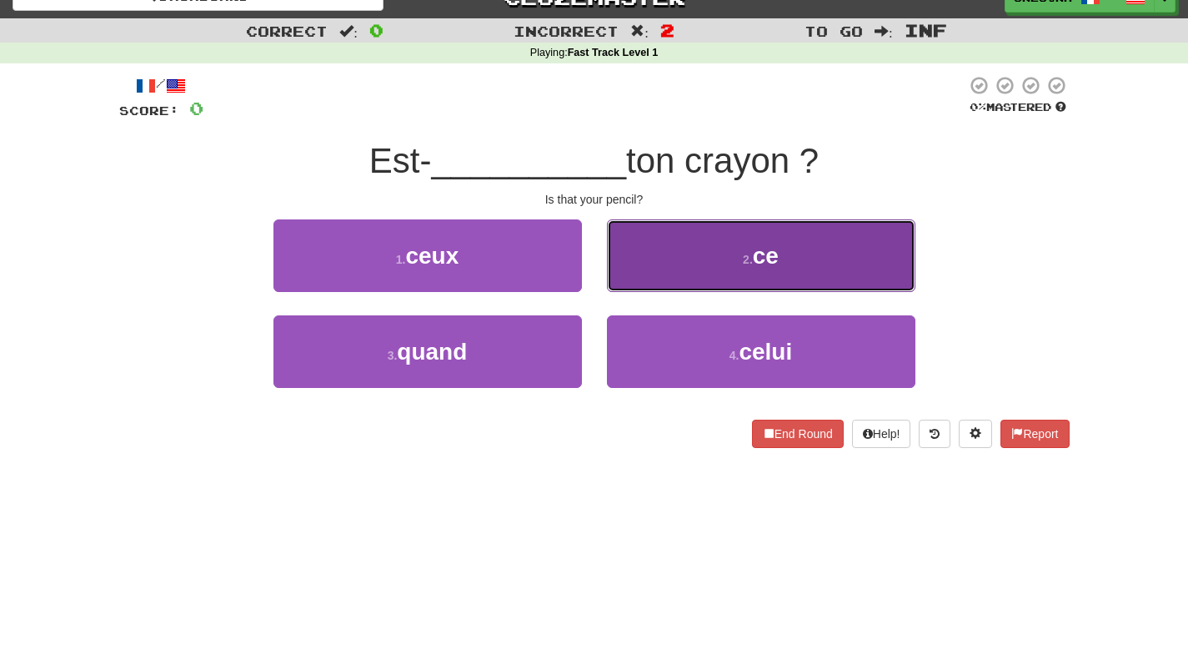
click at [653, 260] on button "2 . ce" at bounding box center [761, 255] width 309 height 73
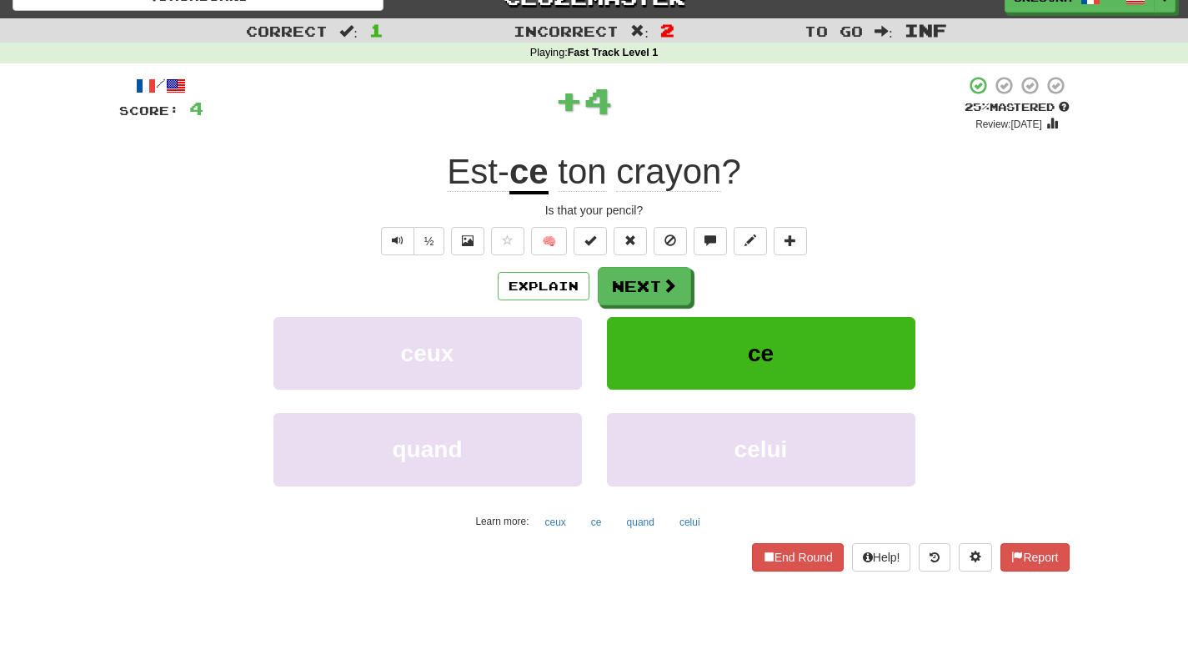
click at [529, 181] on u "ce" at bounding box center [529, 173] width 39 height 43
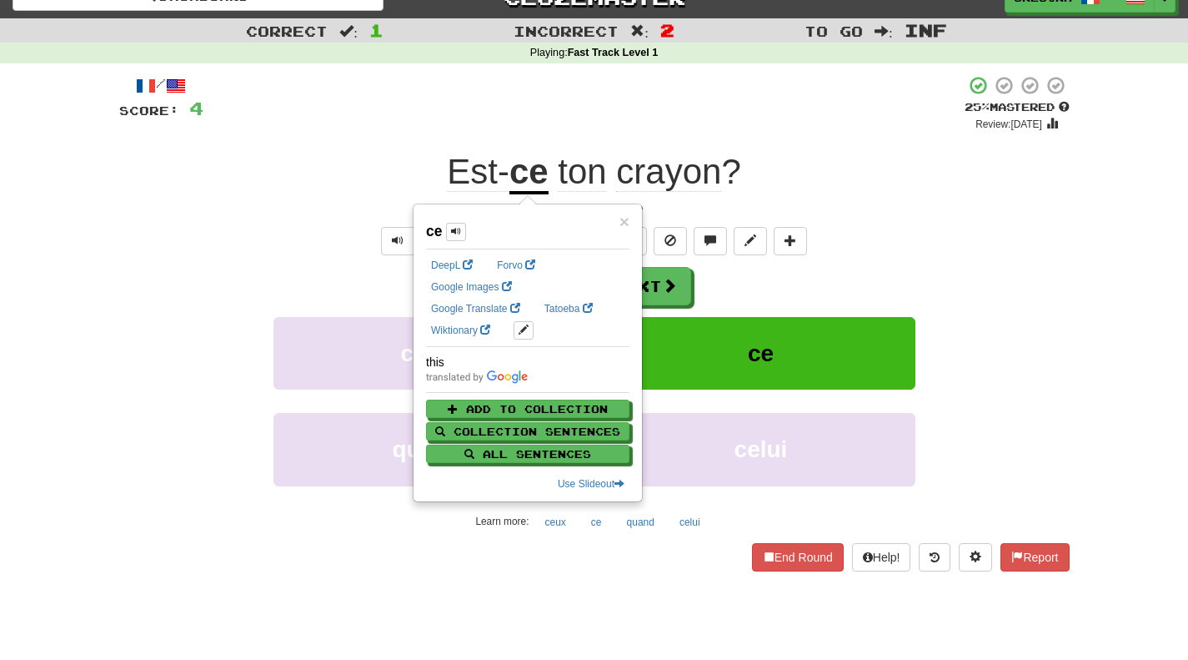
click at [444, 113] on div "+ 4" at bounding box center [583, 103] width 761 height 57
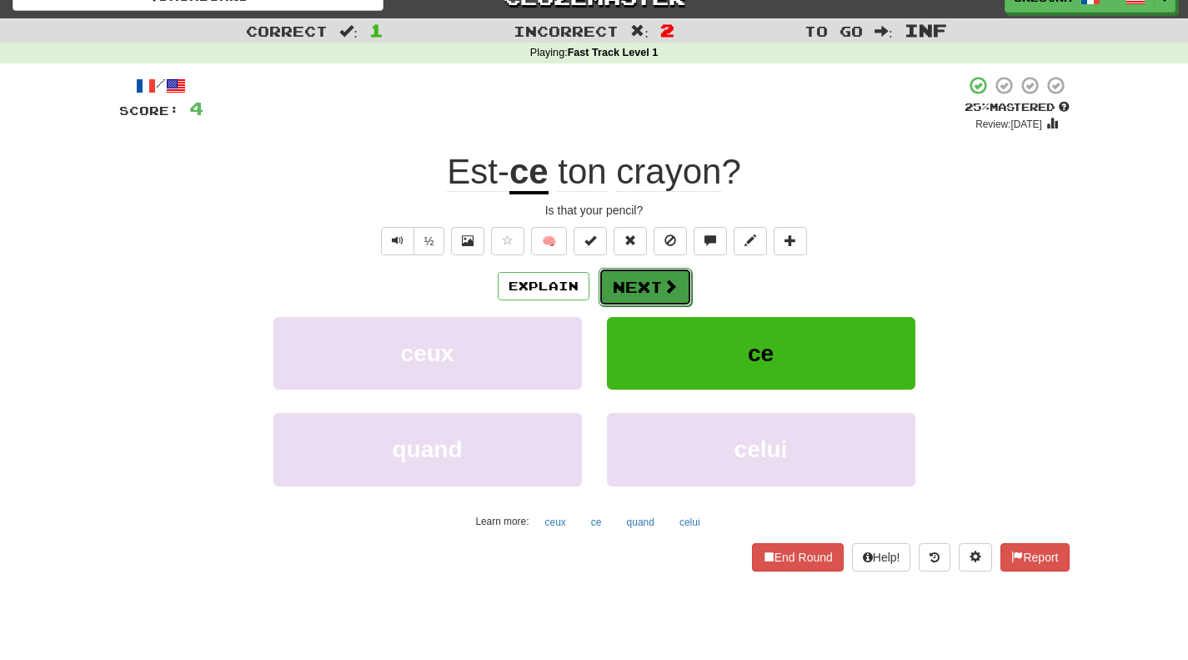
click at [631, 279] on button "Next" at bounding box center [645, 287] width 93 height 38
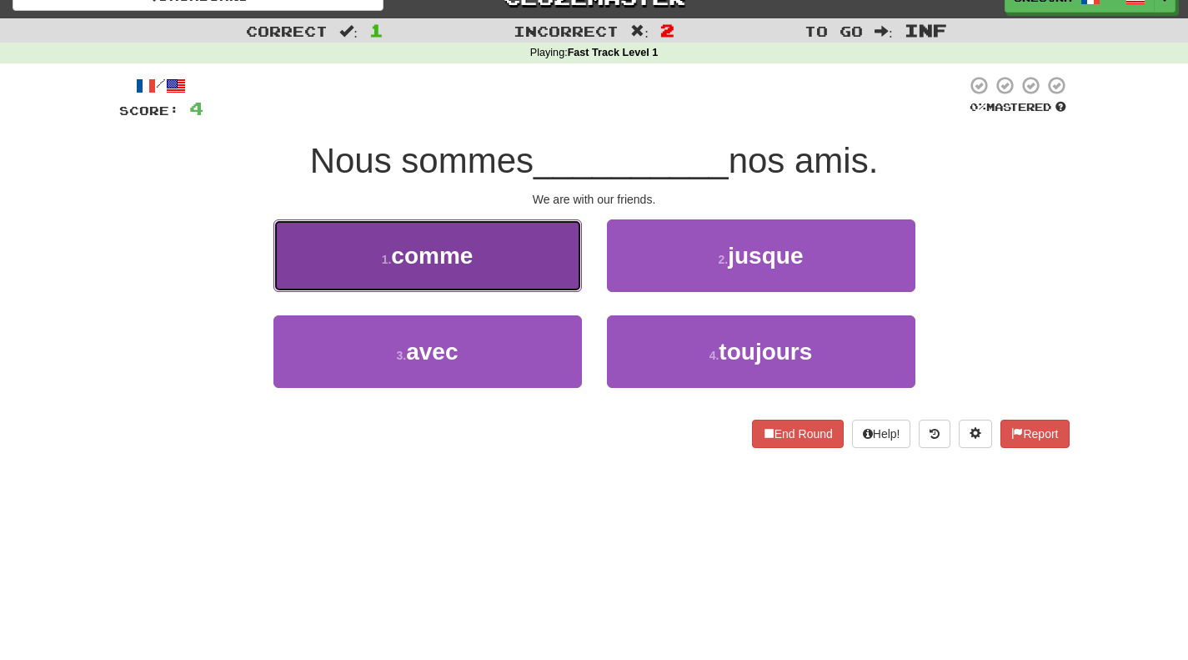
click at [515, 274] on button "1 . comme" at bounding box center [428, 255] width 309 height 73
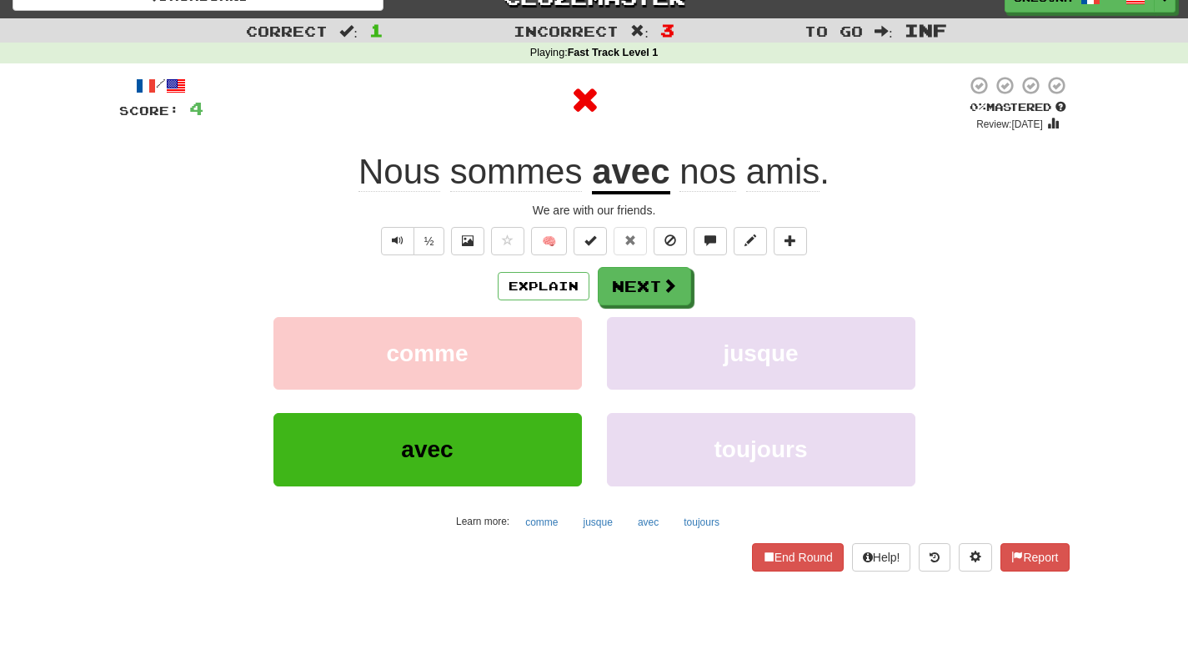
click at [631, 169] on u "avec" at bounding box center [631, 173] width 78 height 43
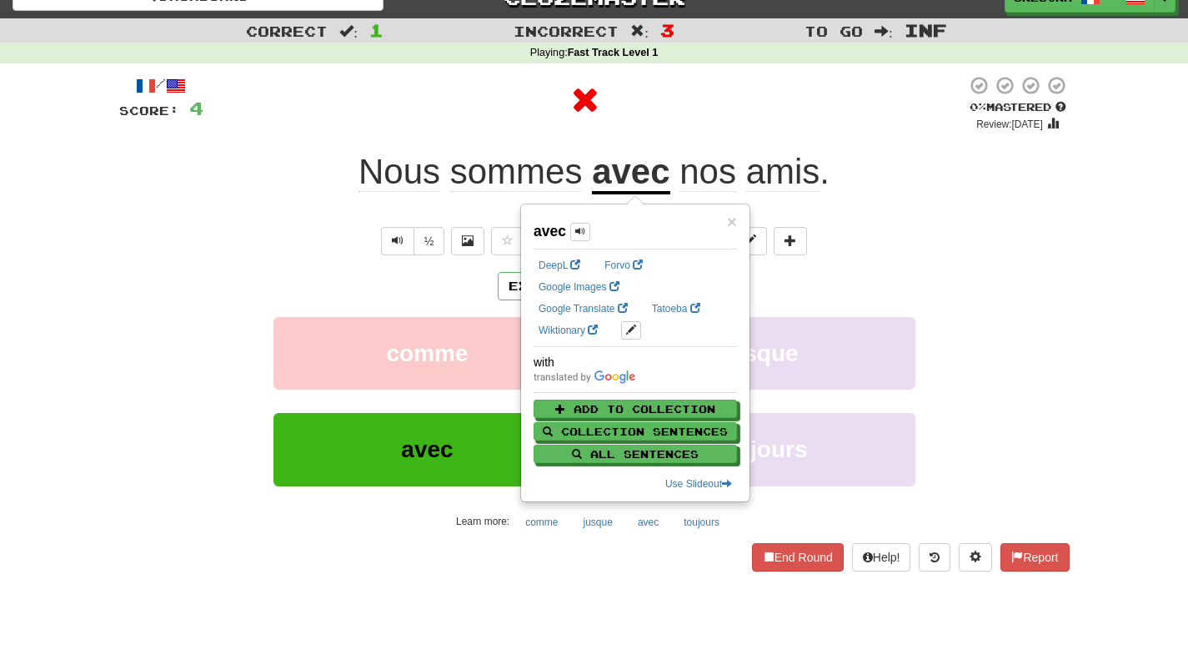
click at [715, 127] on div at bounding box center [584, 103] width 763 height 57
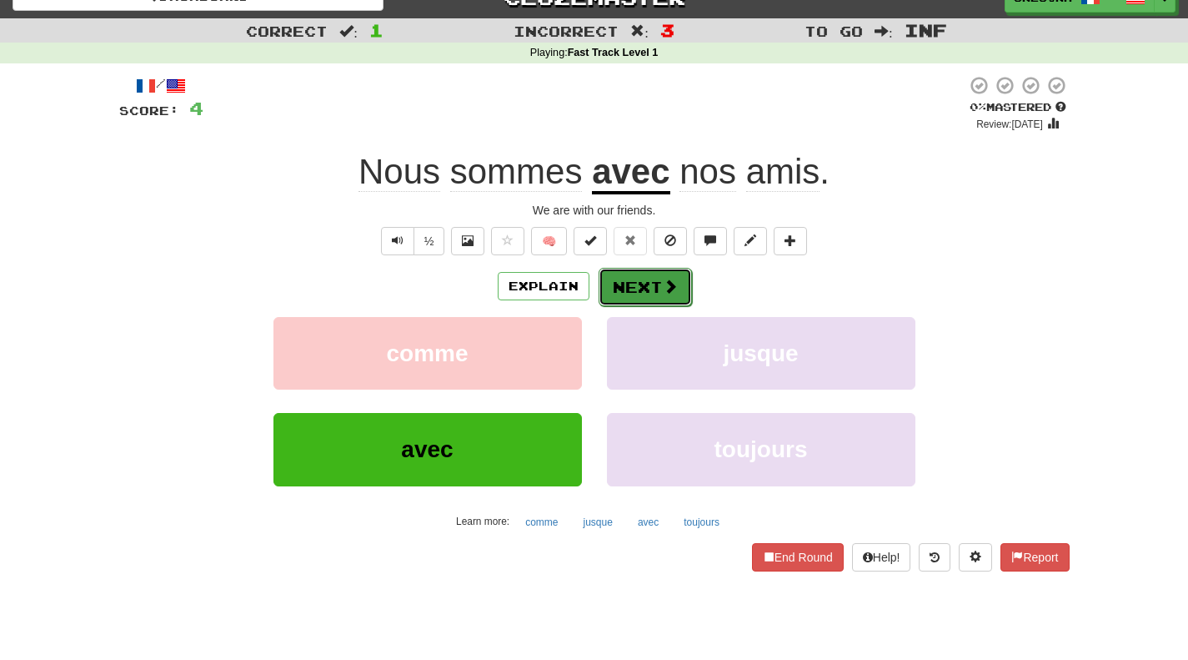
click at [643, 295] on button "Next" at bounding box center [645, 287] width 93 height 38
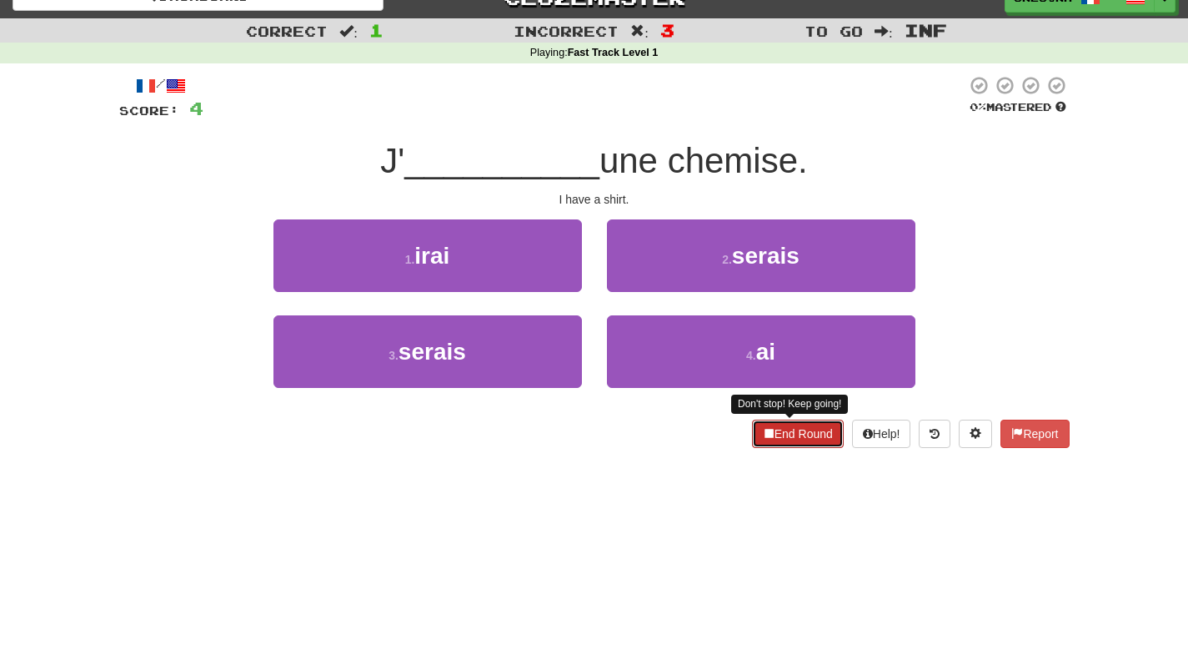
click at [796, 445] on button "End Round" at bounding box center [798, 433] width 92 height 28
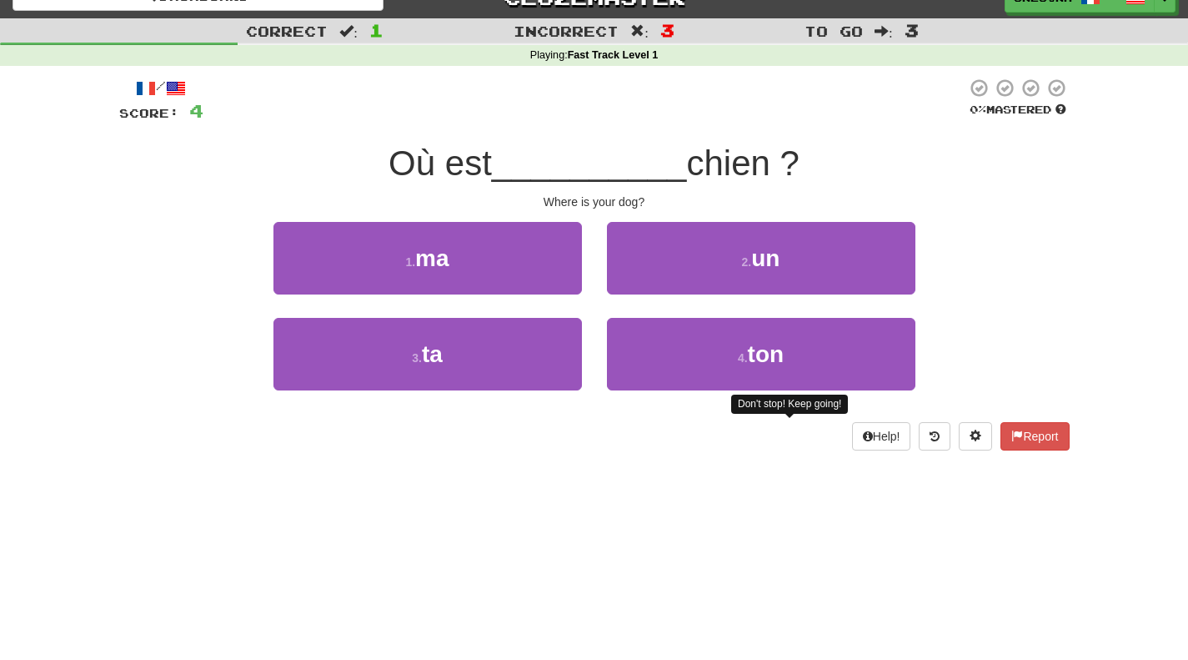
scroll to position [0, 0]
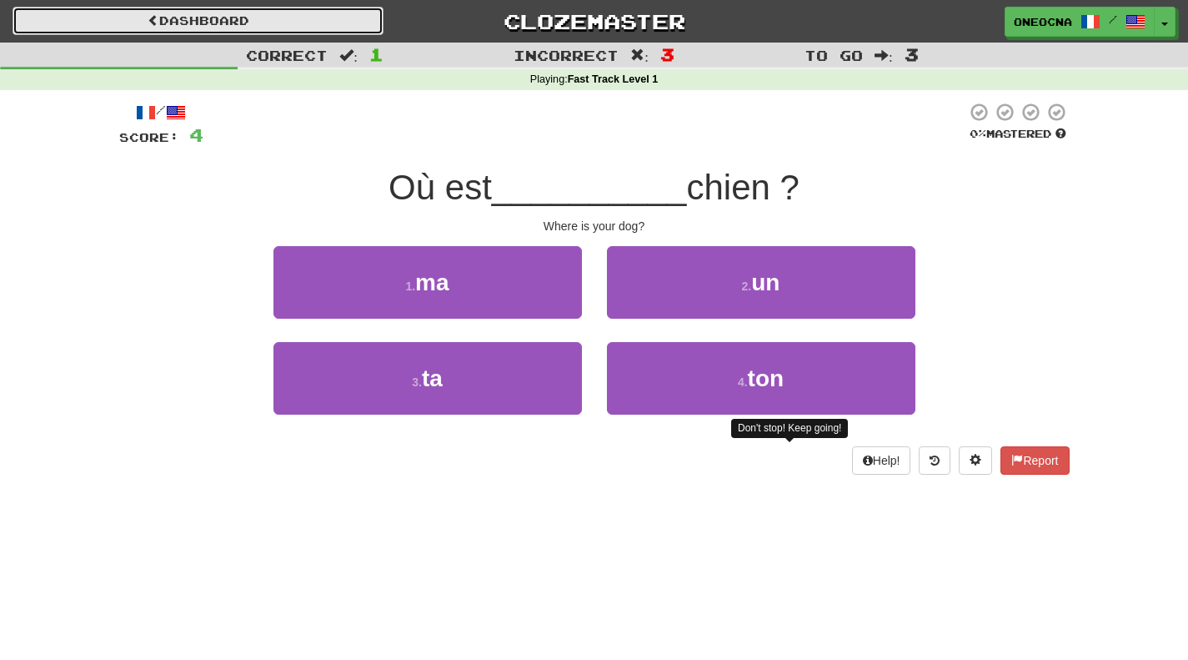
click at [151, 8] on link "Dashboard" at bounding box center [198, 21] width 371 height 28
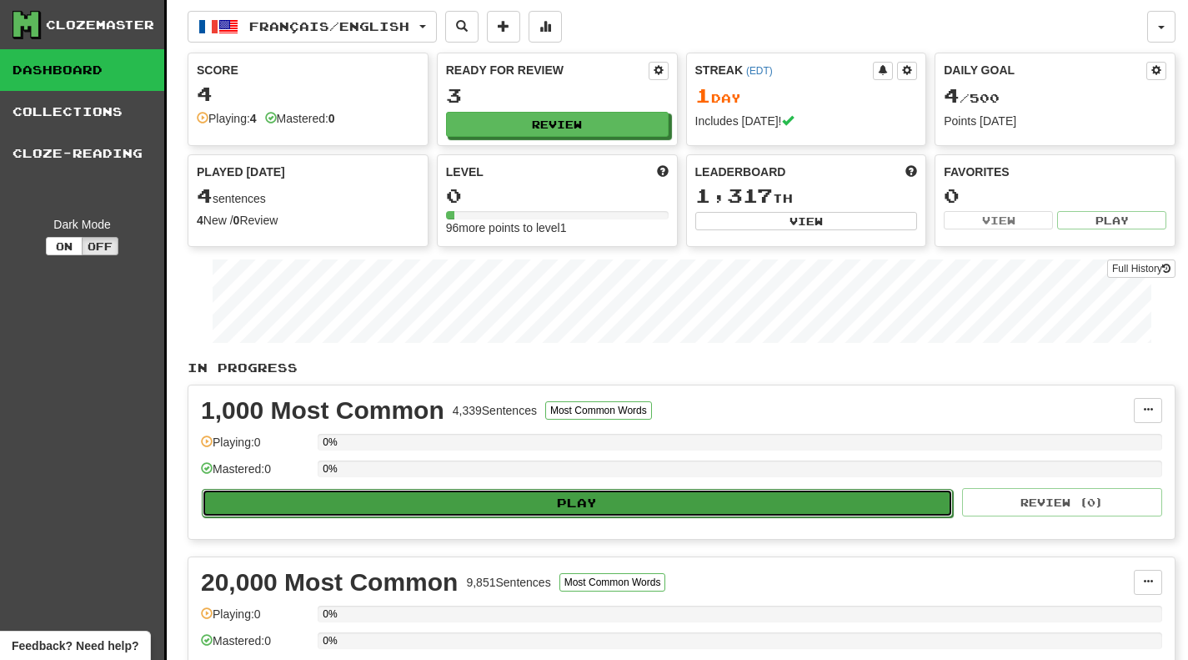
click at [414, 500] on button "Play" at bounding box center [577, 503] width 751 height 28
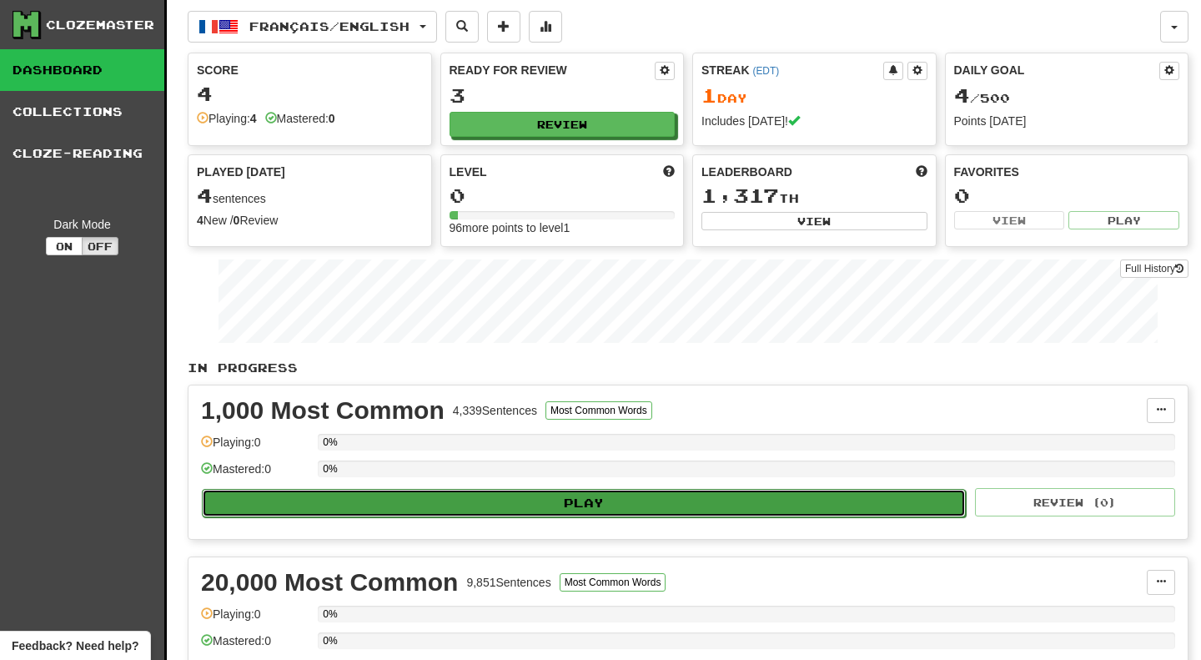
select select "********"
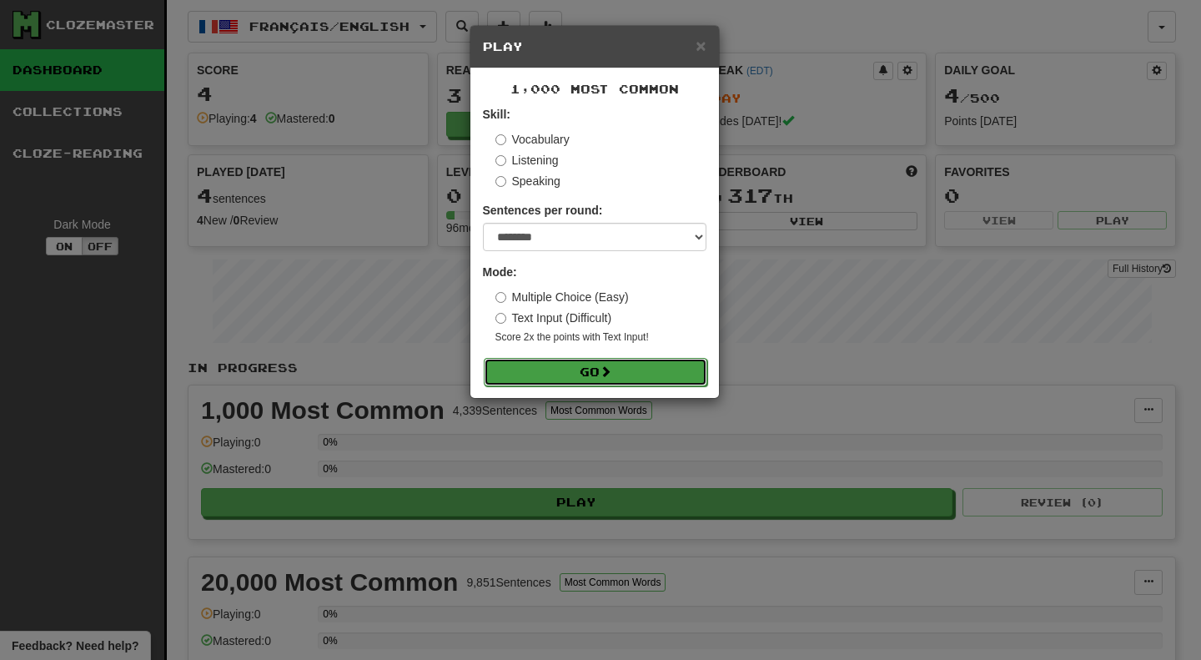
click at [580, 373] on button "Go" at bounding box center [595, 372] width 223 height 28
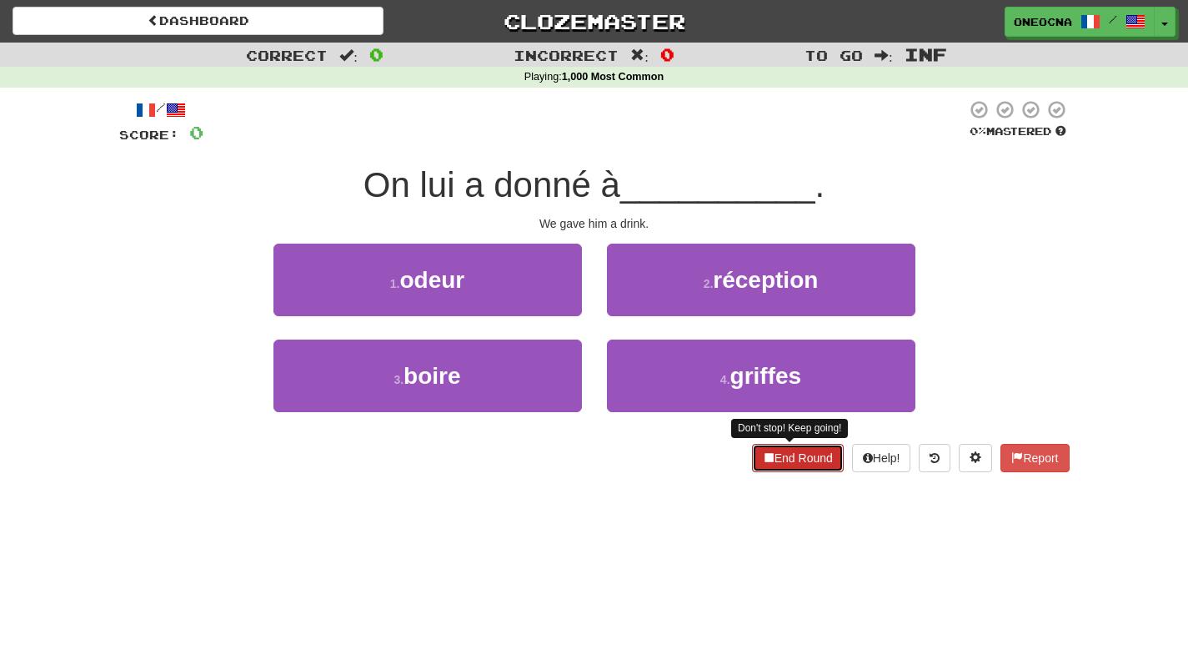
click at [772, 460] on button "End Round" at bounding box center [798, 458] width 92 height 28
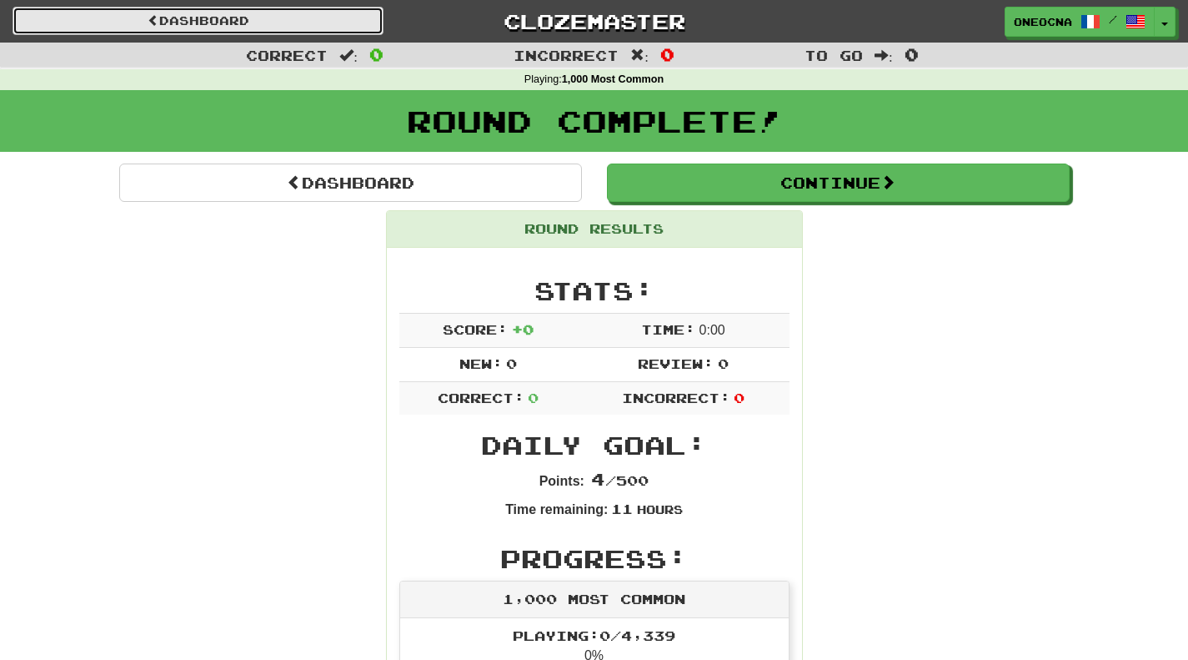
click at [206, 18] on link "Dashboard" at bounding box center [198, 21] width 371 height 28
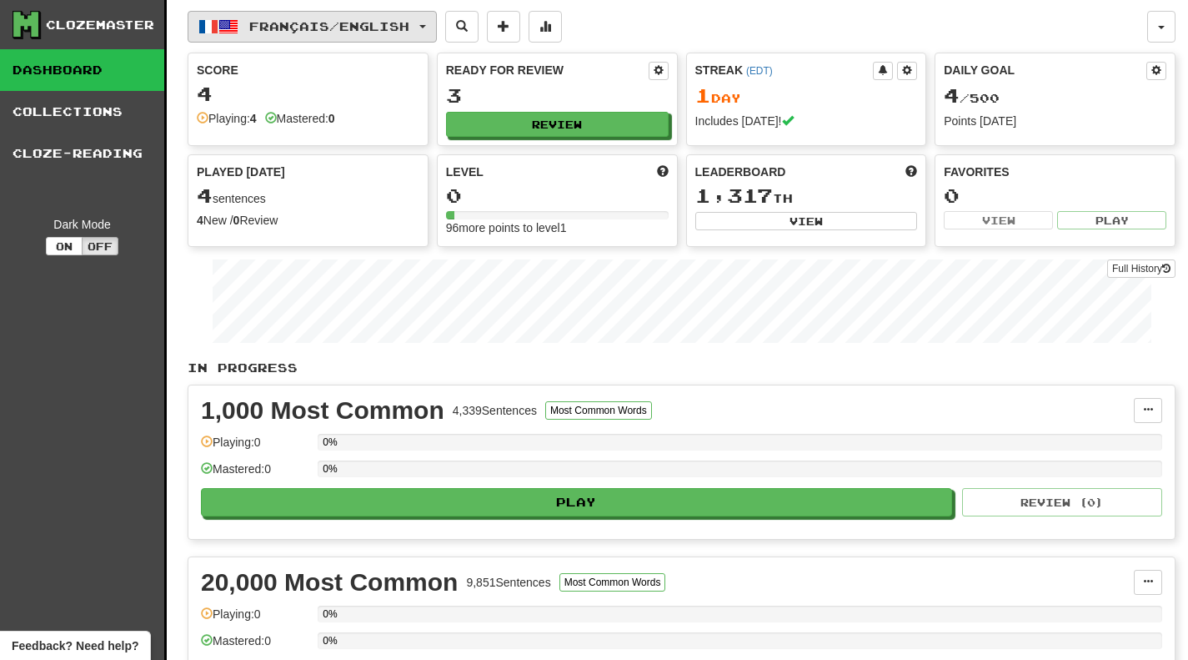
click at [213, 30] on span "button" at bounding box center [208, 27] width 20 height 20
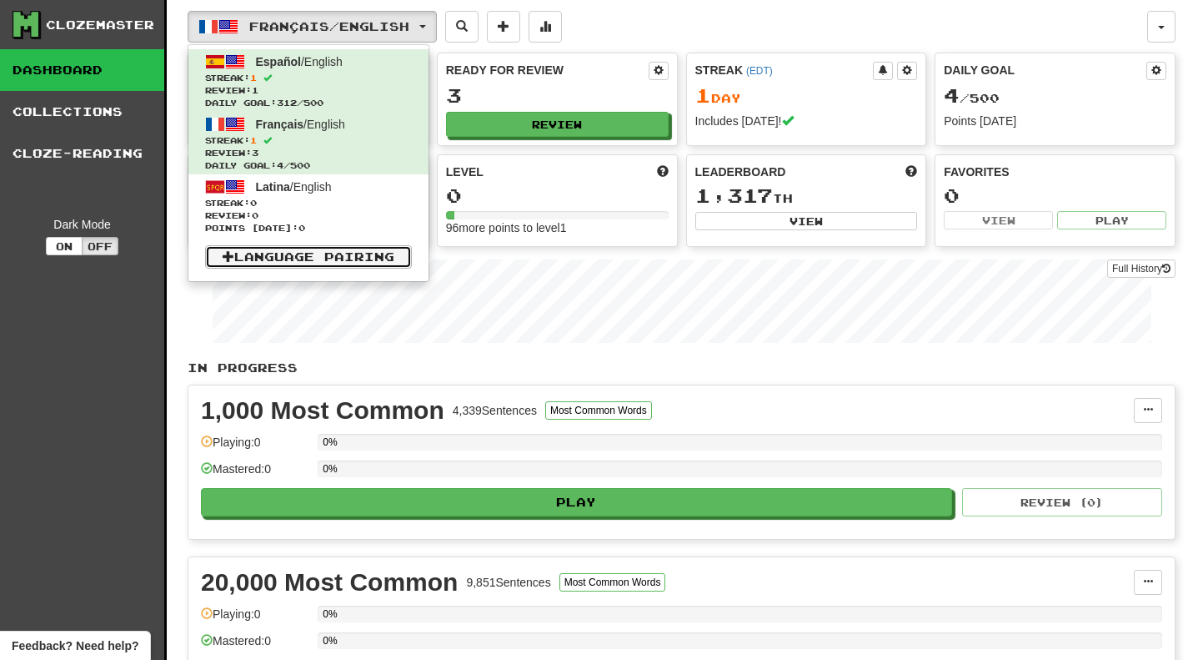
click at [318, 259] on link "Language Pairing" at bounding box center [308, 256] width 207 height 23
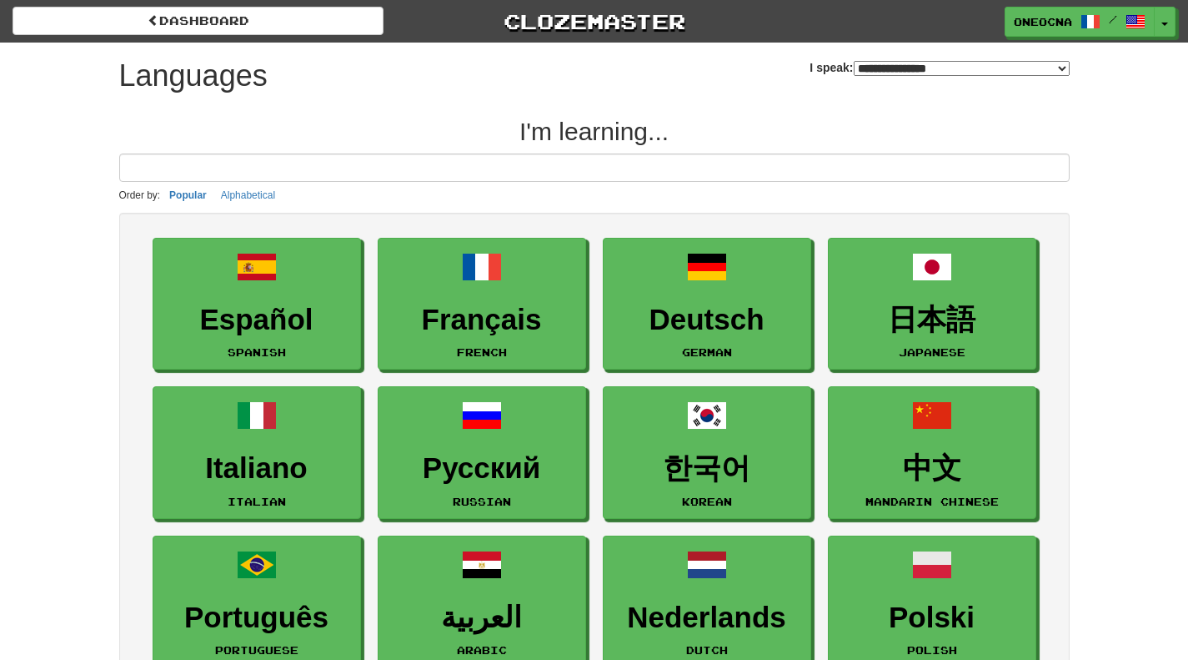
select select "*******"
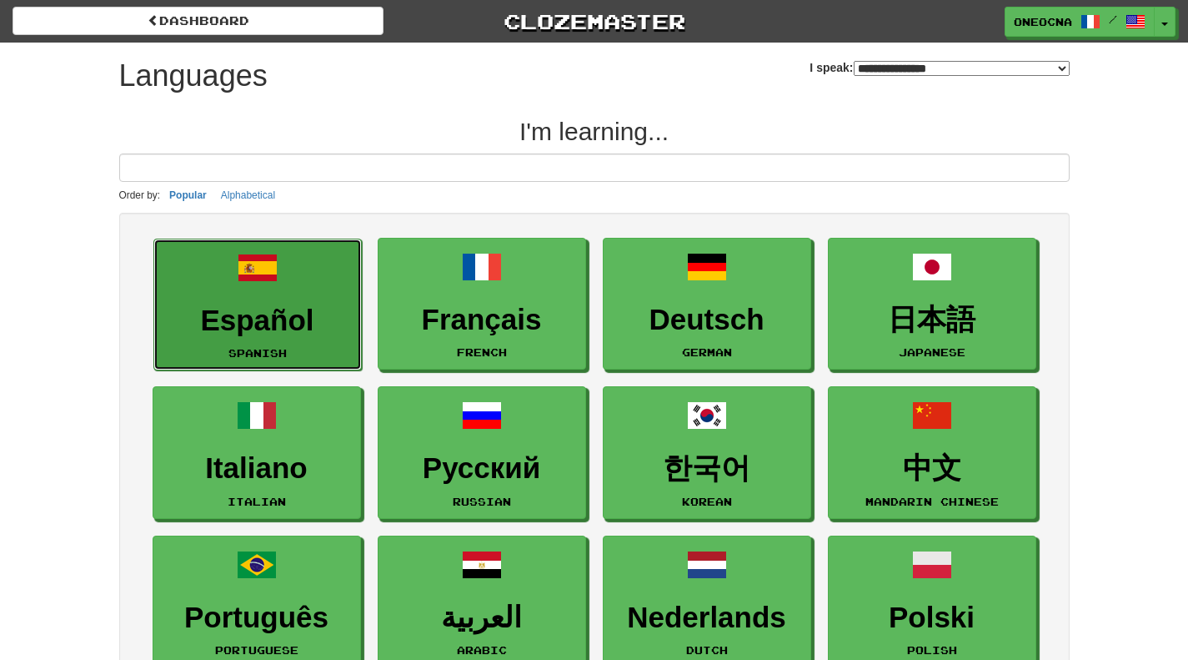
click at [305, 294] on link "Español Spanish" at bounding box center [257, 305] width 208 height 133
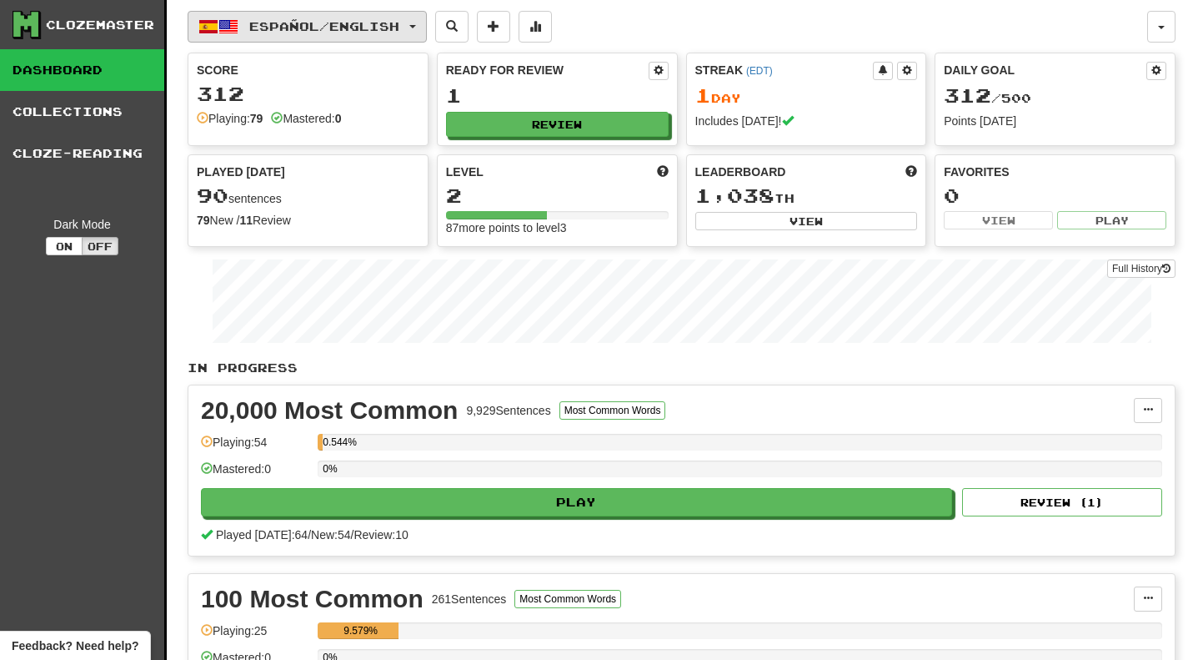
click at [357, 35] on button "Español / English" at bounding box center [307, 27] width 239 height 32
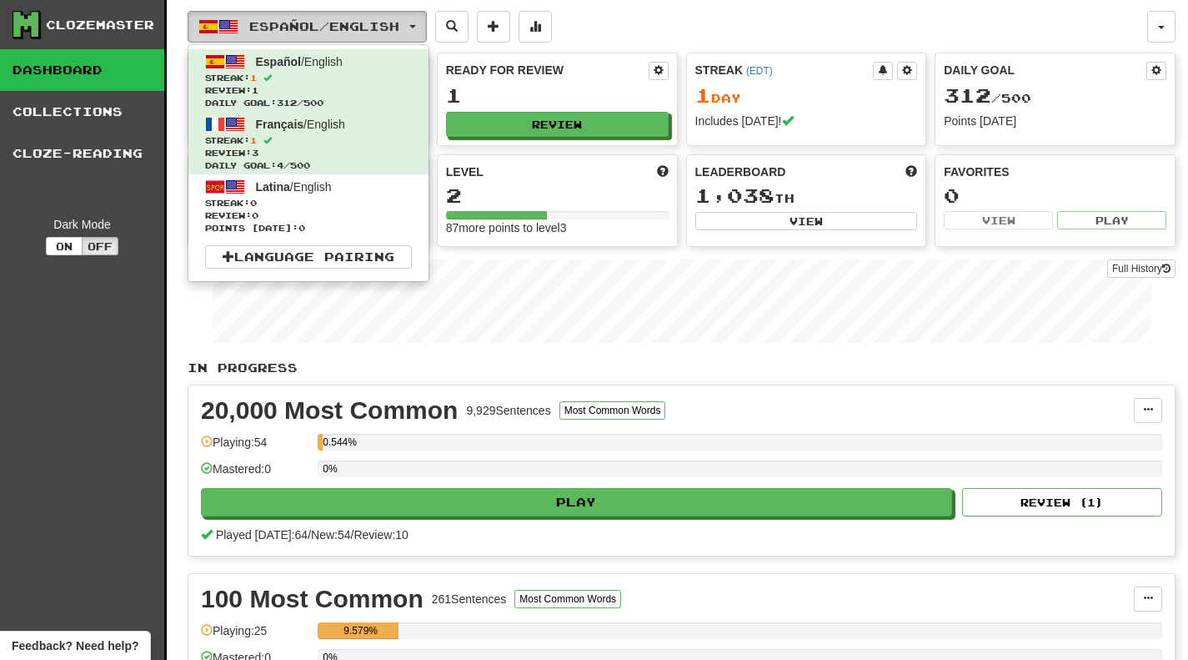
click at [373, 13] on button "Español / English" at bounding box center [307, 27] width 239 height 32
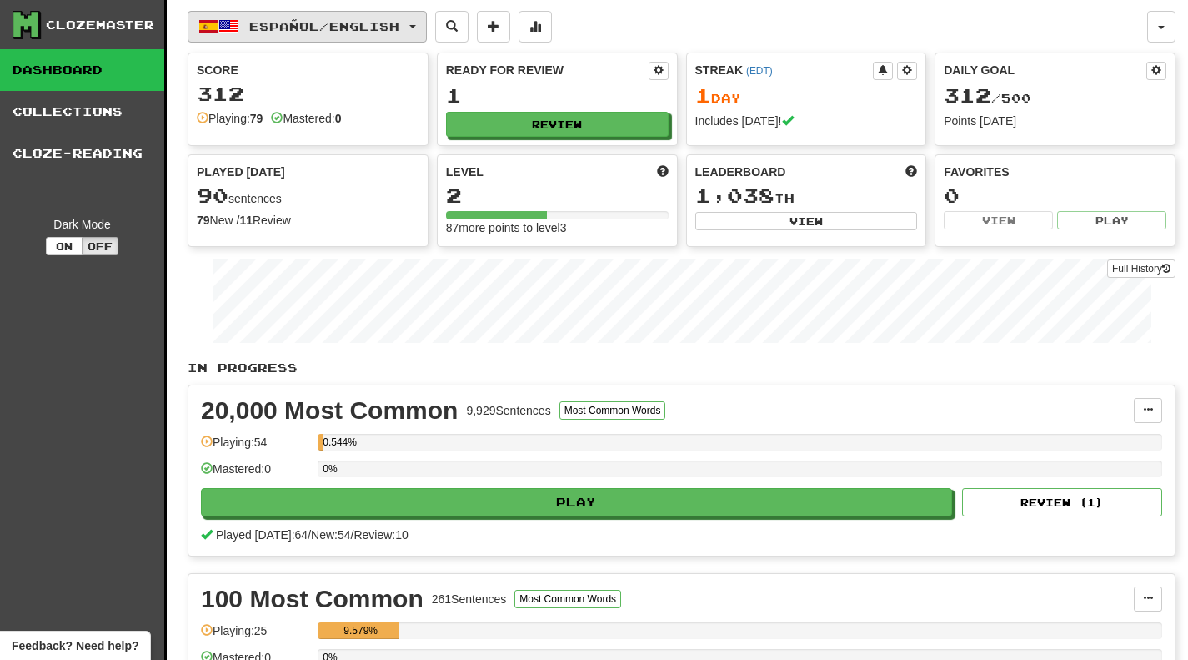
click at [275, 29] on span "Español / English" at bounding box center [324, 26] width 150 height 14
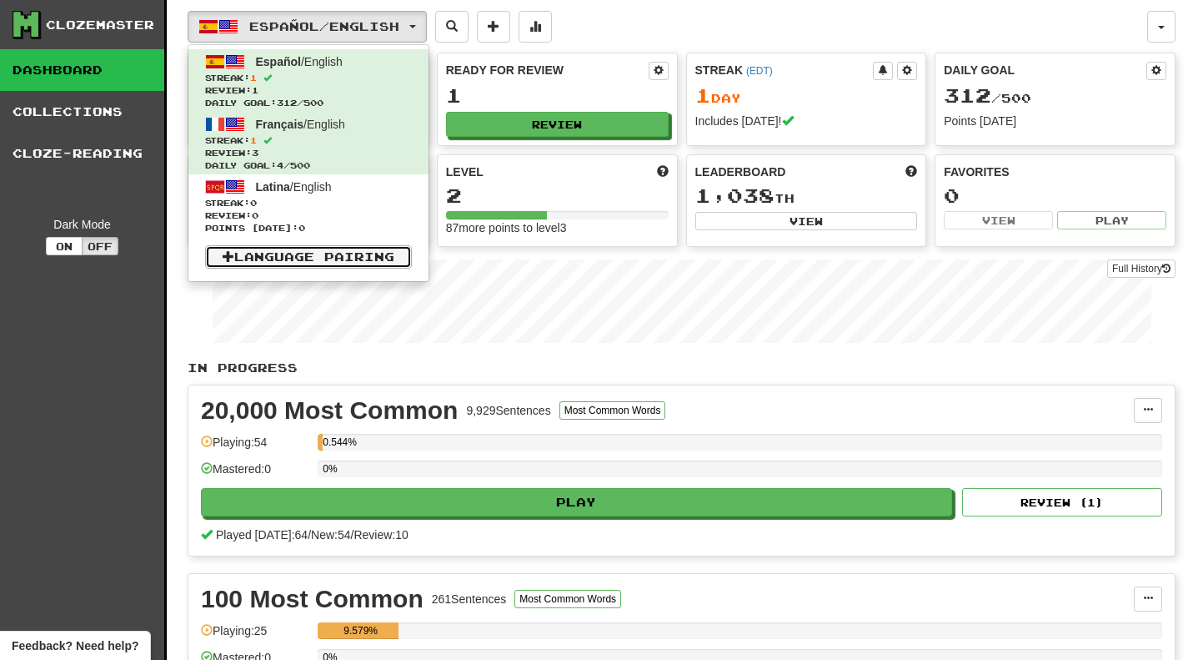
click at [315, 261] on link "Language Pairing" at bounding box center [308, 256] width 207 height 23
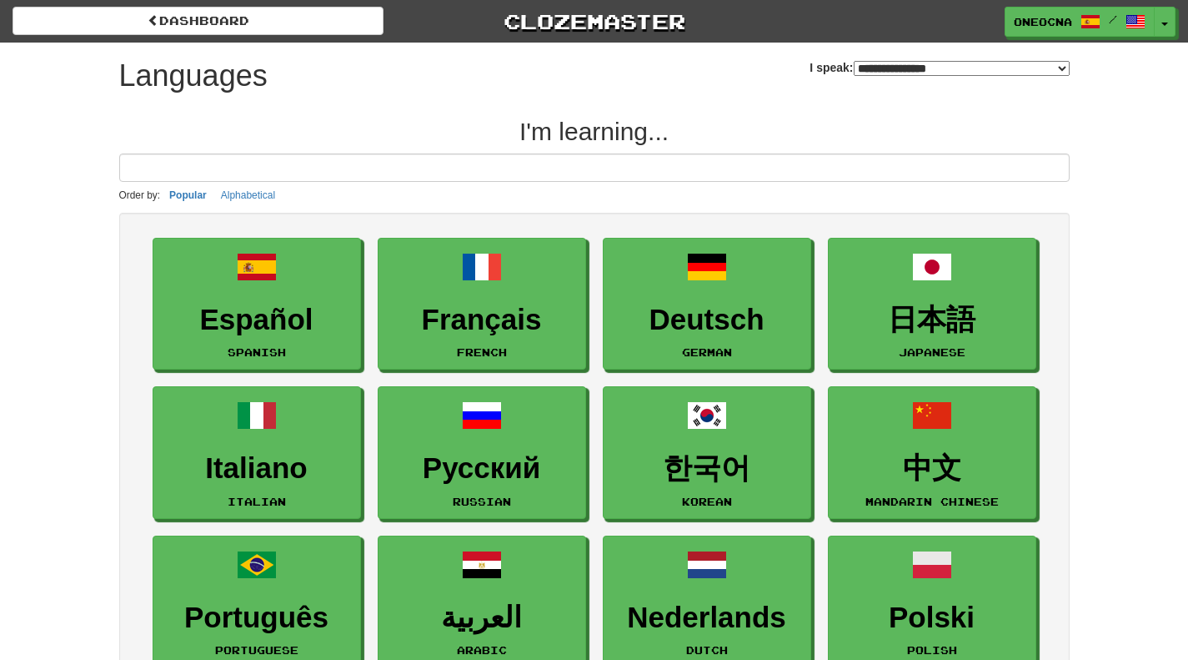
select select "*******"
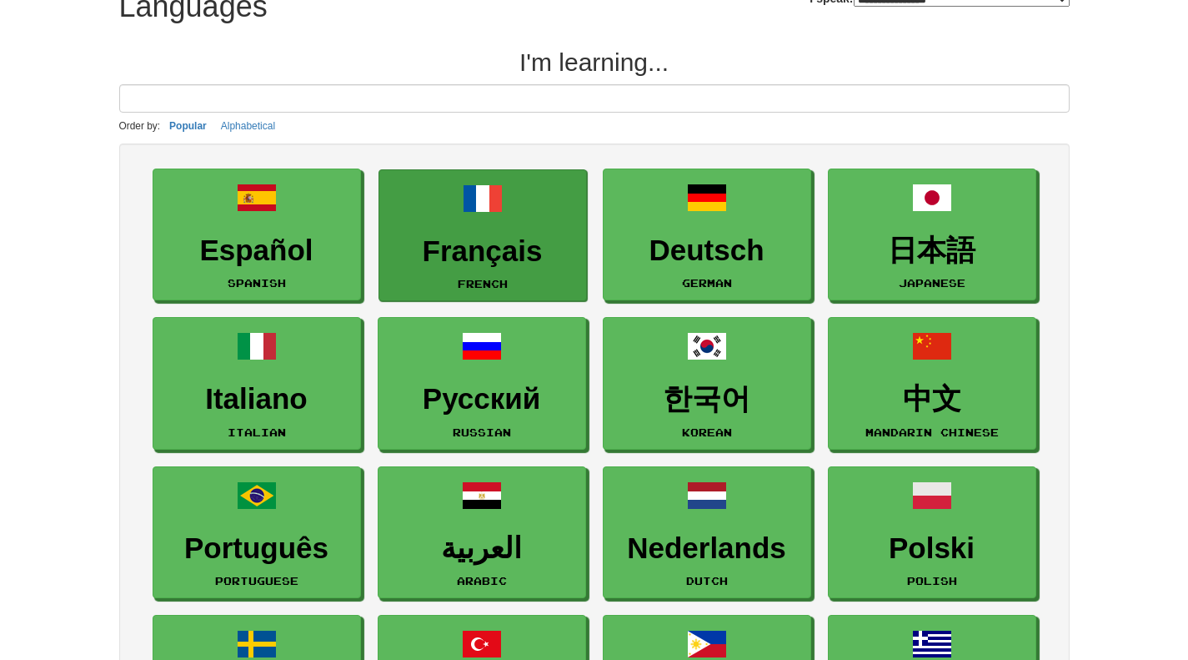
scroll to position [64, 0]
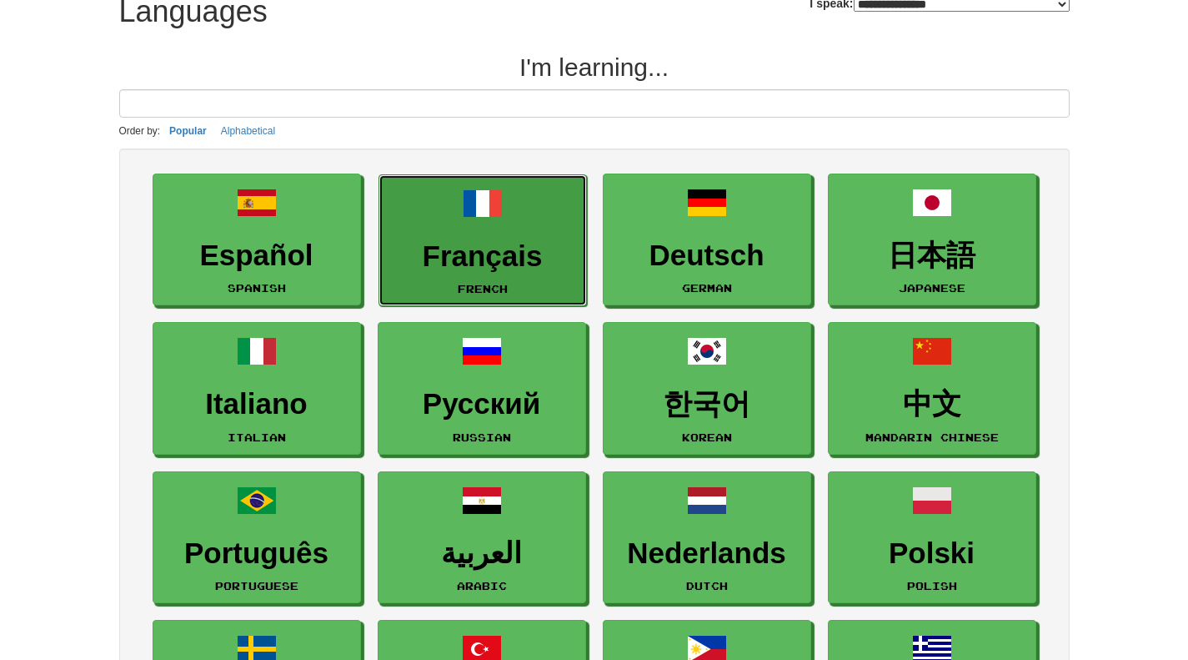
click at [519, 263] on h3 "Français" at bounding box center [483, 256] width 190 height 33
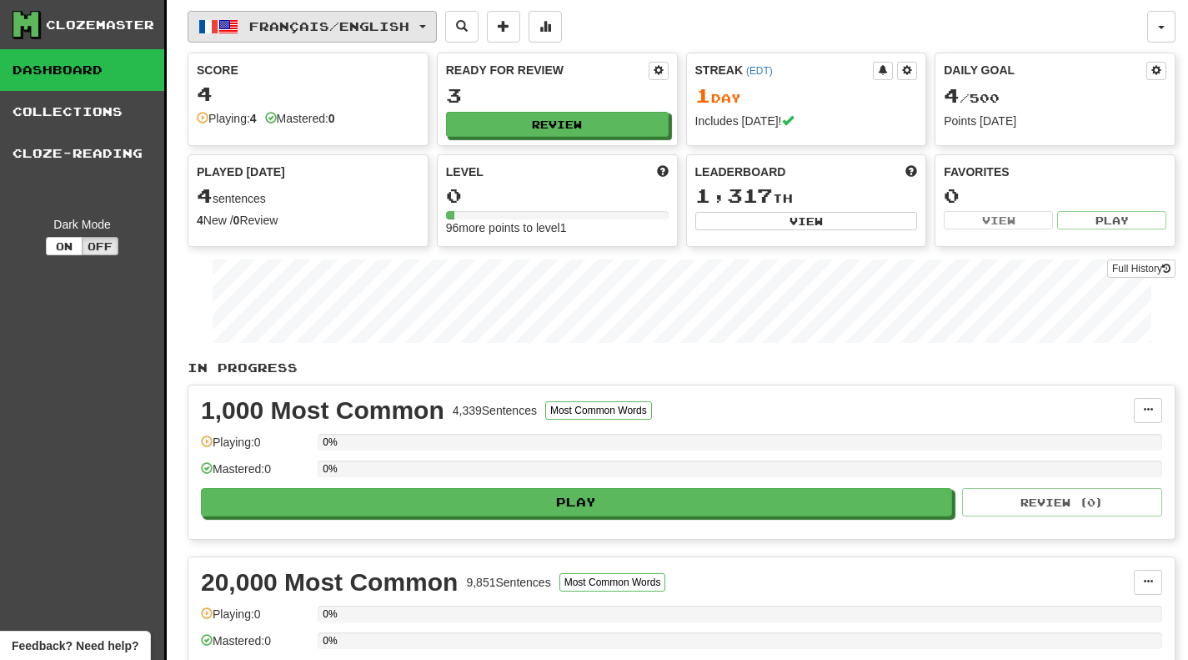
click at [399, 14] on button "Français / English" at bounding box center [312, 27] width 249 height 32
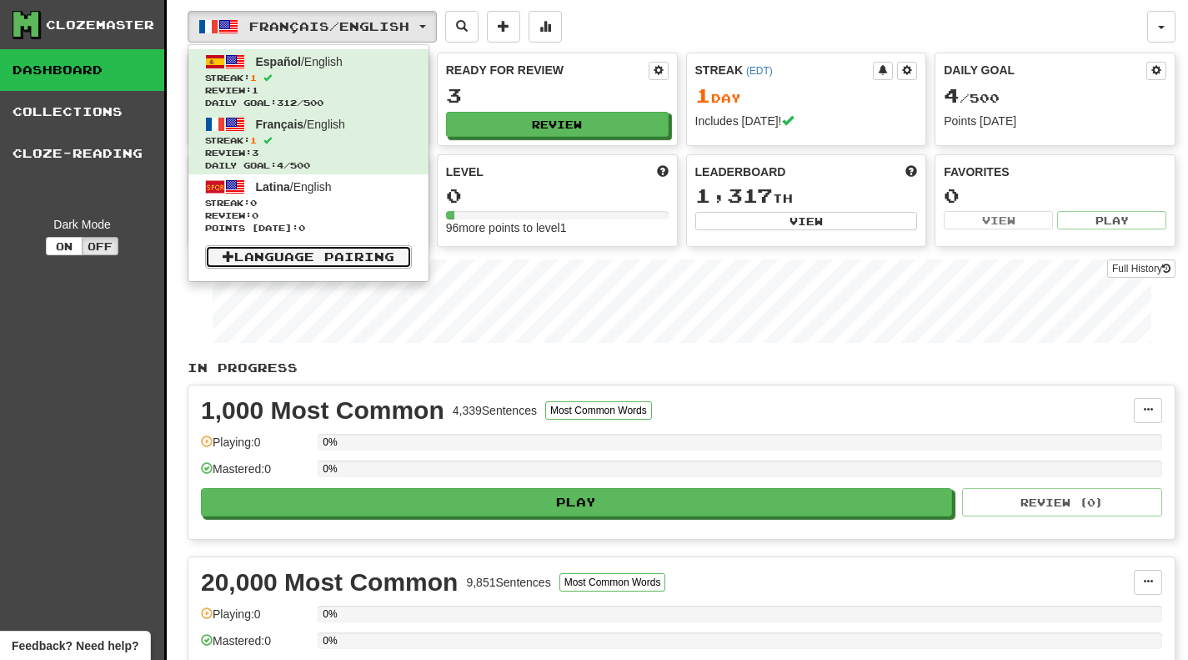
click at [345, 253] on link "Language Pairing" at bounding box center [308, 256] width 207 height 23
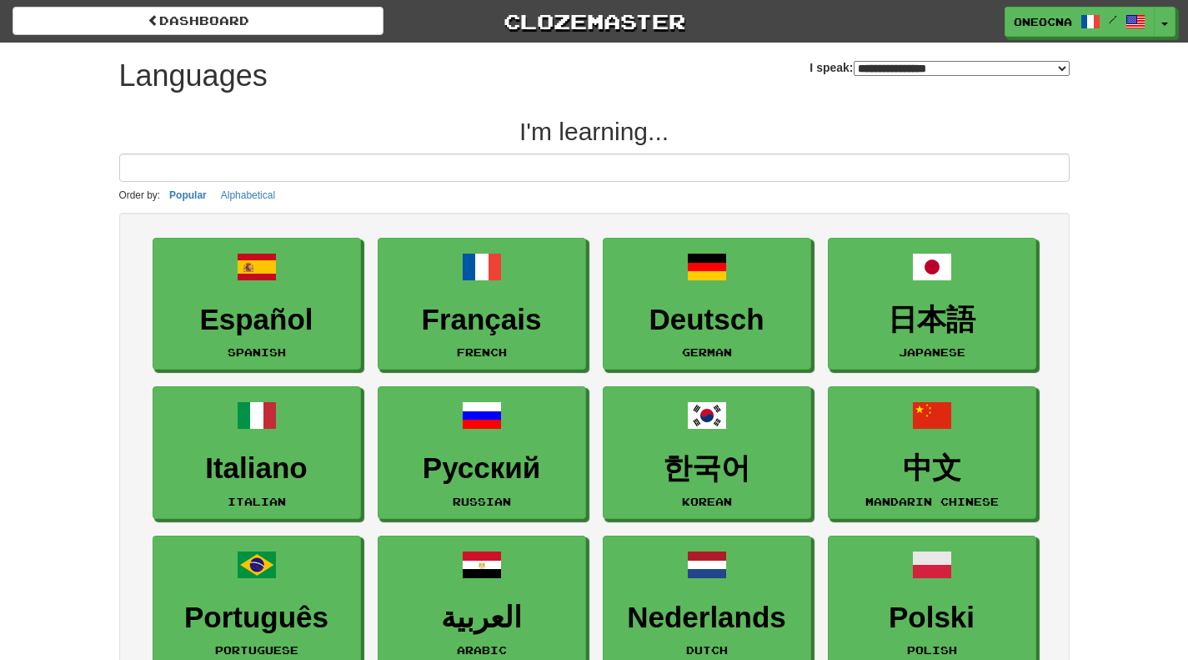
select select "*******"
click at [857, 65] on select "**********" at bounding box center [962, 68] width 216 height 15
click at [707, 122] on h2 "I'm learning..." at bounding box center [594, 132] width 951 height 28
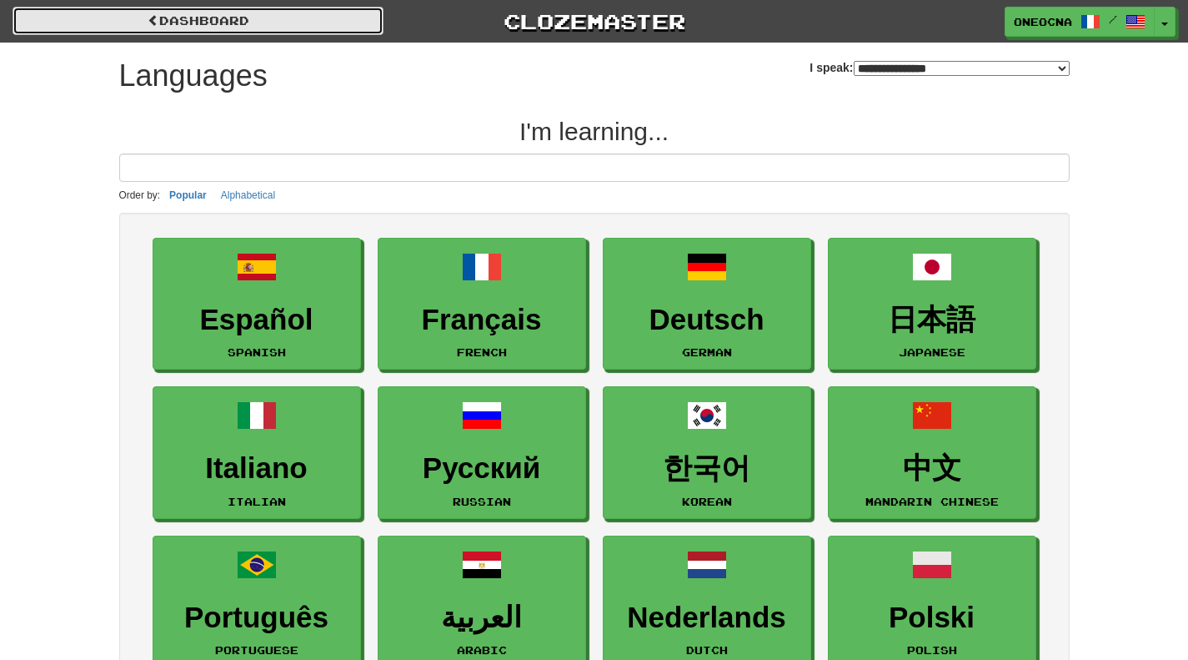
click at [347, 16] on link "dashboard" at bounding box center [198, 21] width 371 height 28
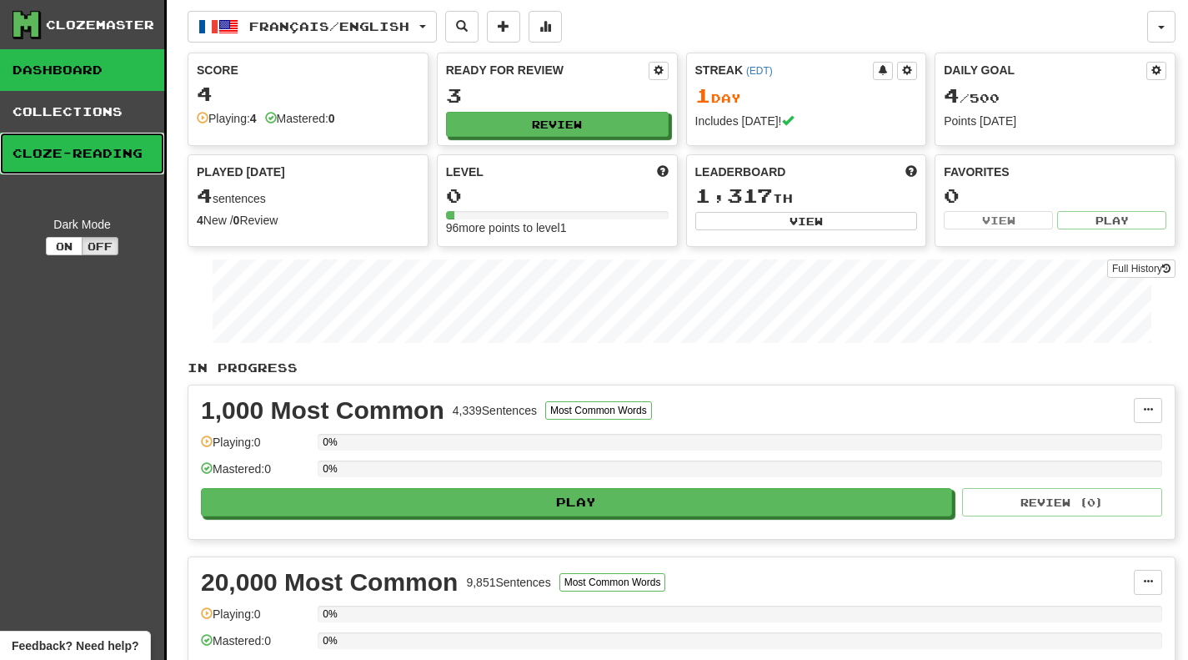
click at [60, 138] on link "Cloze-Reading" at bounding box center [82, 154] width 164 height 42
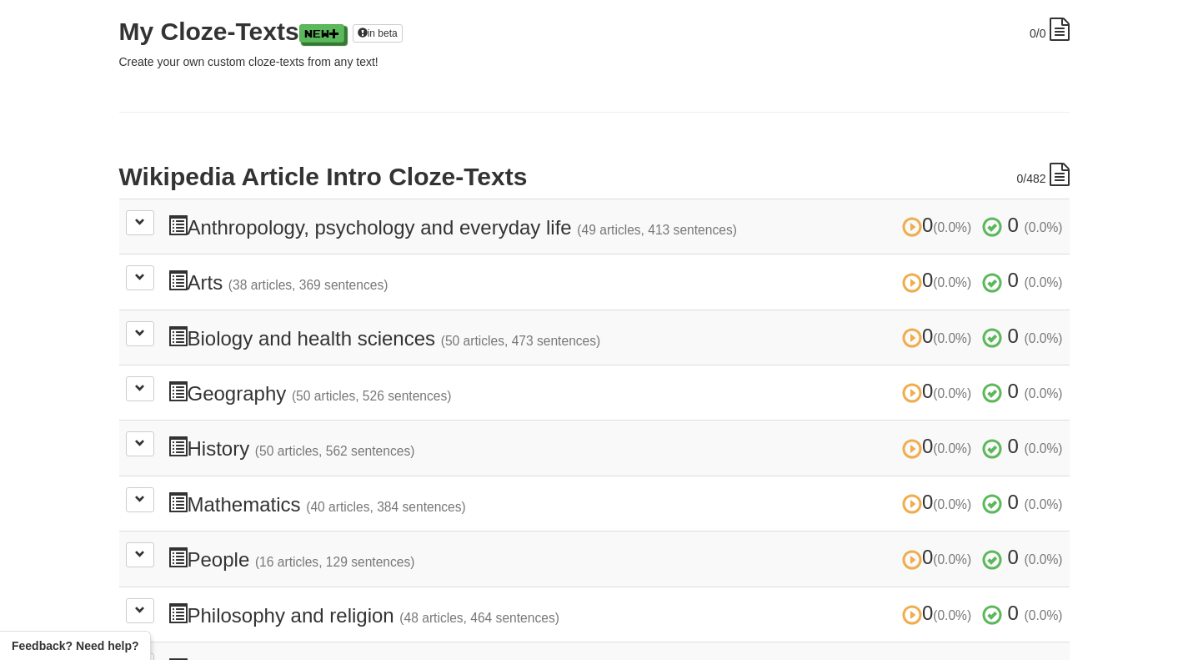
scroll to position [259, 0]
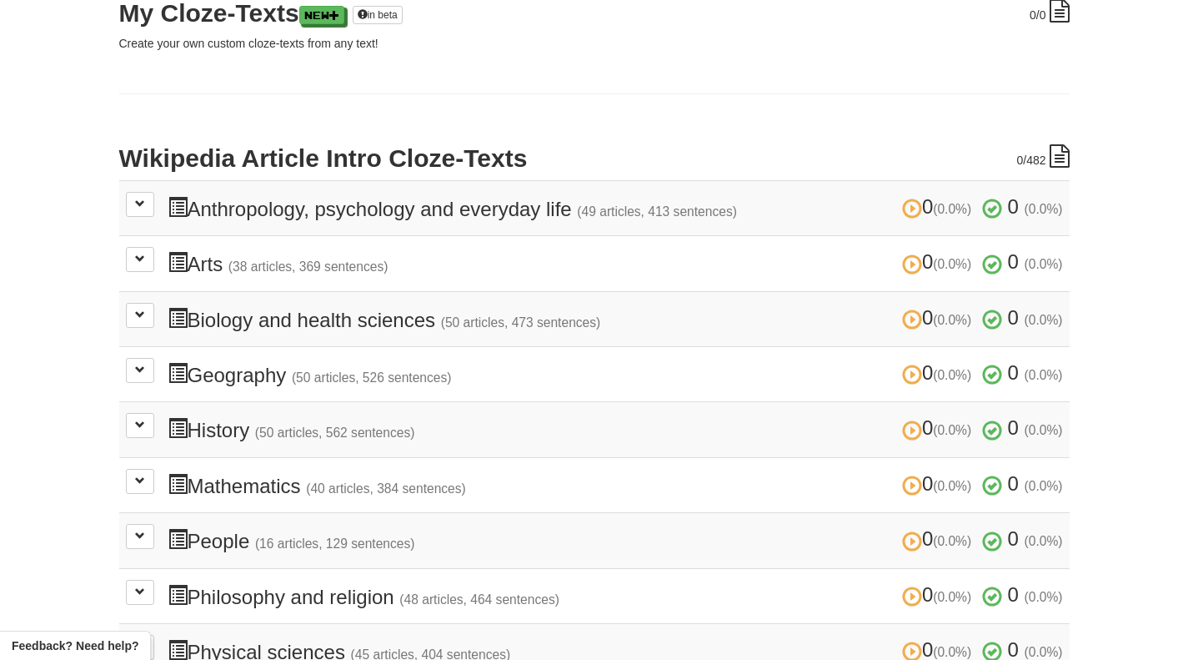
click at [560, 221] on td "0 (0.0%) 0 (0.0%) Anthropology, psychology and everyday life (49 articles, 413 …" at bounding box center [594, 207] width 951 height 55
click at [437, 209] on h3 "0 (0.0%) 0 (0.0%) Anthropology, psychology and everyday life (49 articles, 413 …" at bounding box center [616, 208] width 896 height 24
click at [138, 195] on button at bounding box center [140, 204] width 28 height 25
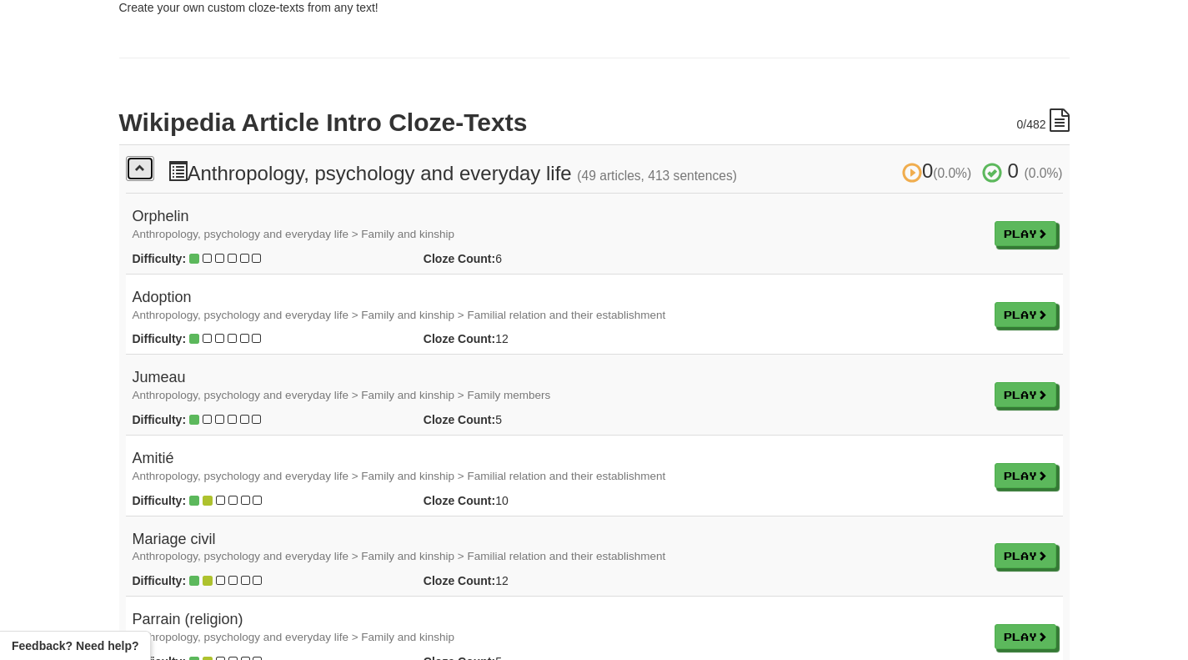
scroll to position [295, 0]
click at [138, 159] on button at bounding box center [140, 167] width 28 height 25
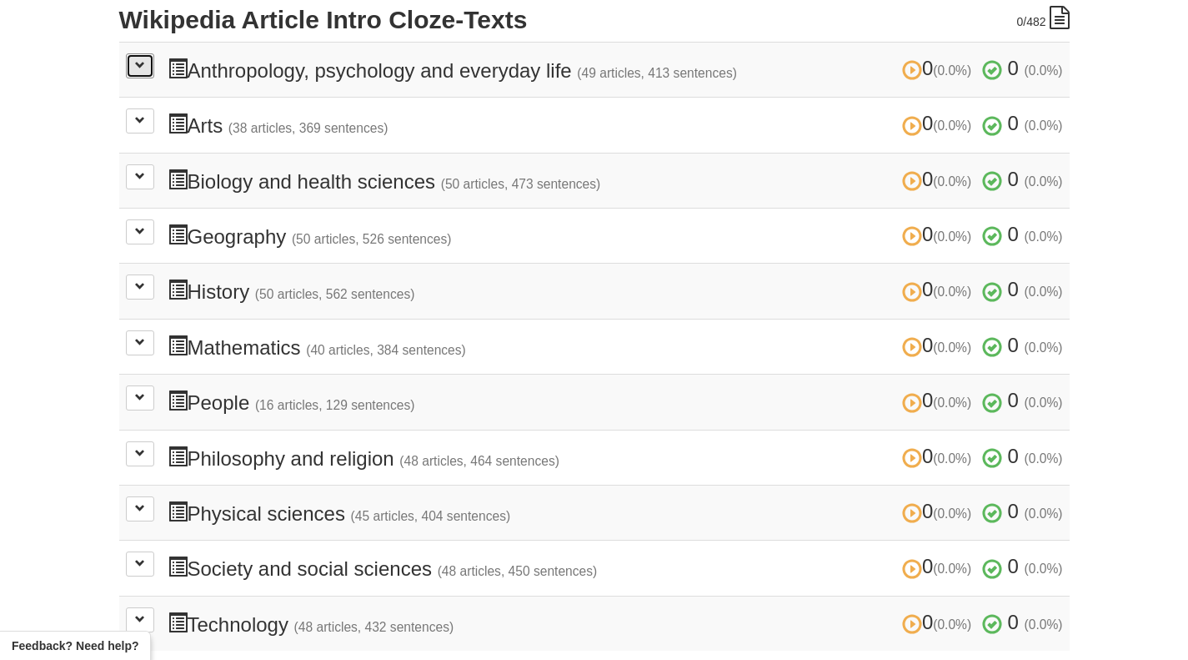
scroll to position [396, 0]
click at [144, 395] on button at bounding box center [140, 398] width 28 height 25
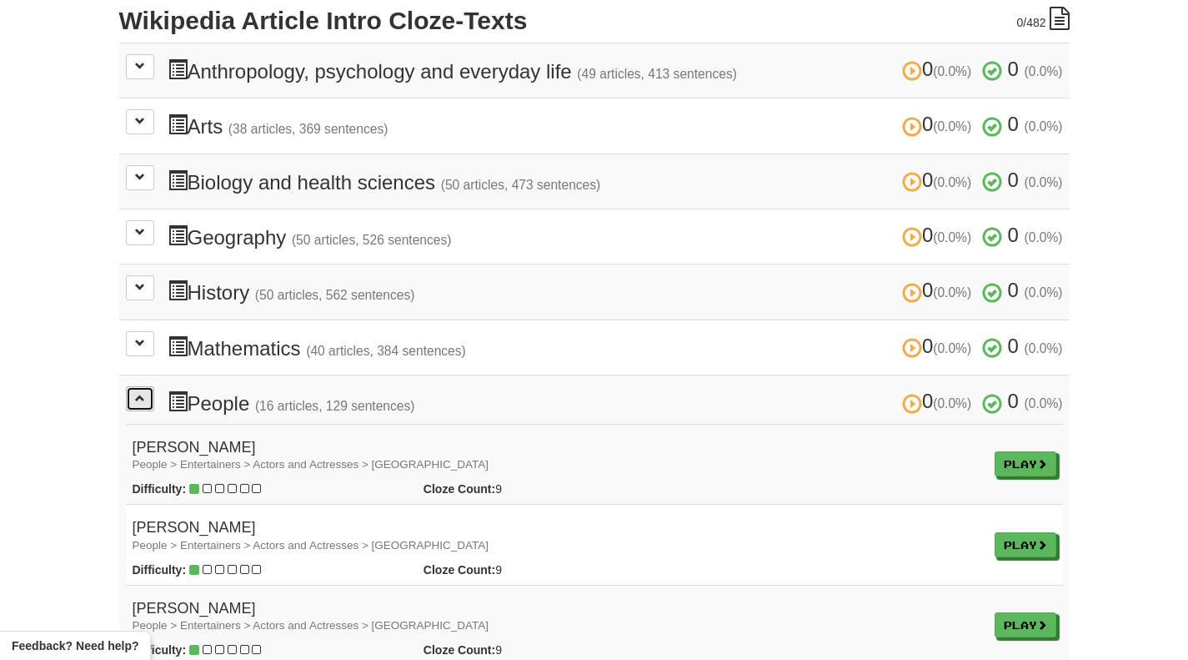
click at [153, 394] on button at bounding box center [140, 398] width 28 height 25
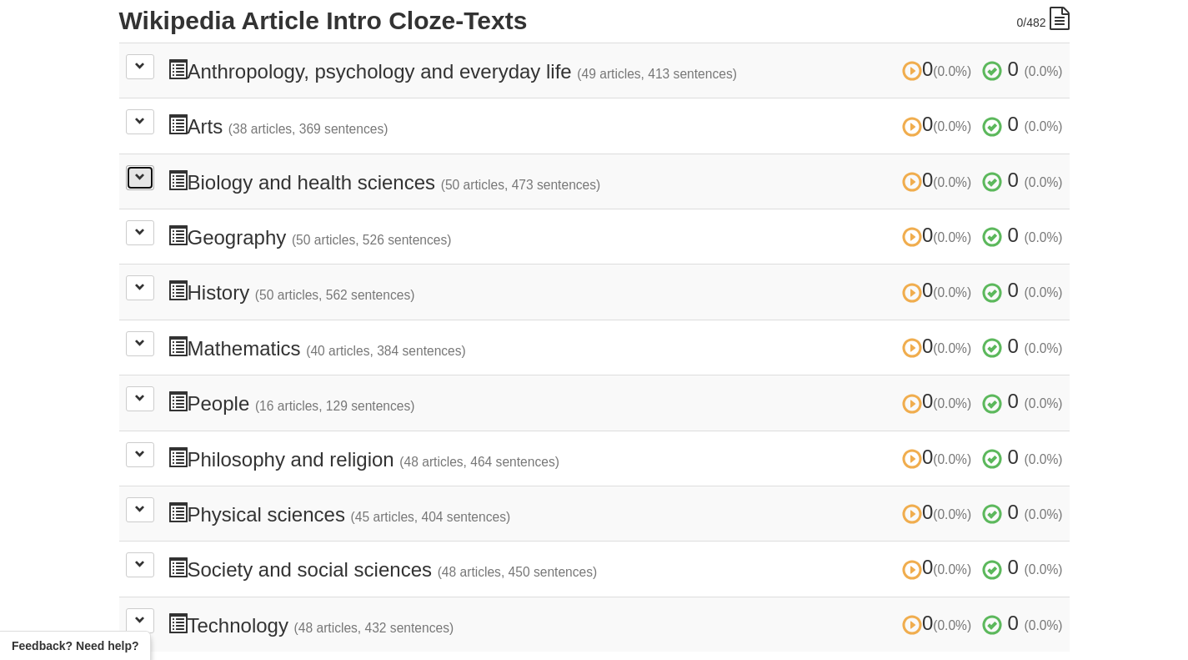
click at [143, 178] on span at bounding box center [140, 177] width 10 height 10
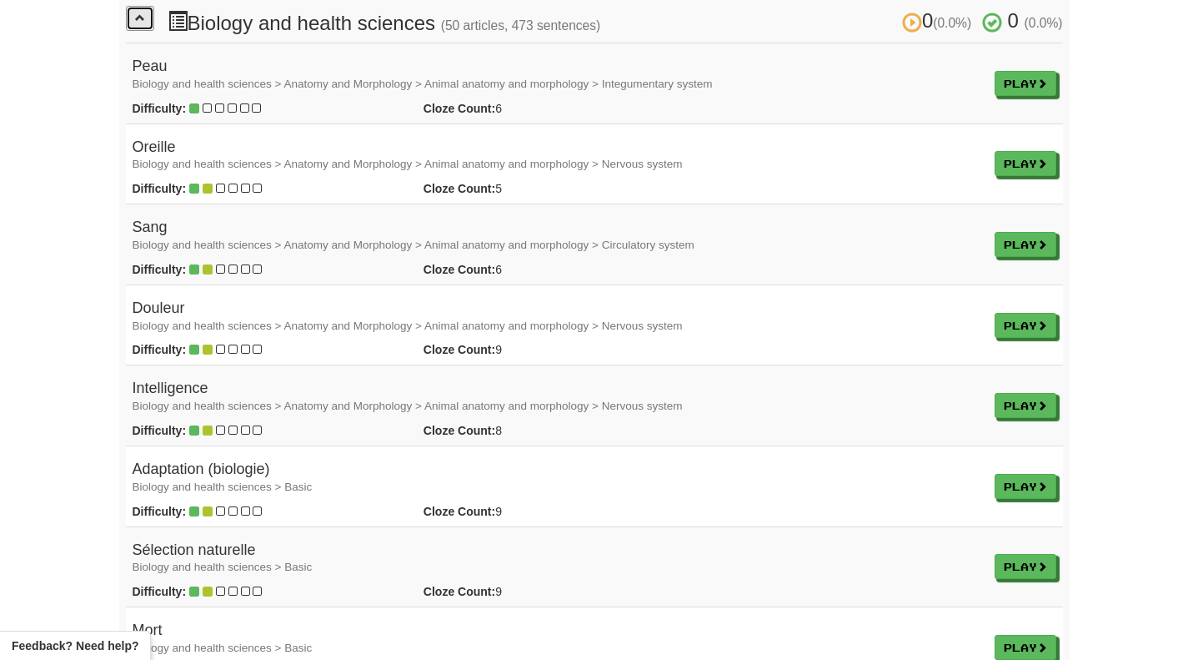
scroll to position [556, 0]
click at [1008, 488] on link "Play" at bounding box center [1027, 486] width 62 height 25
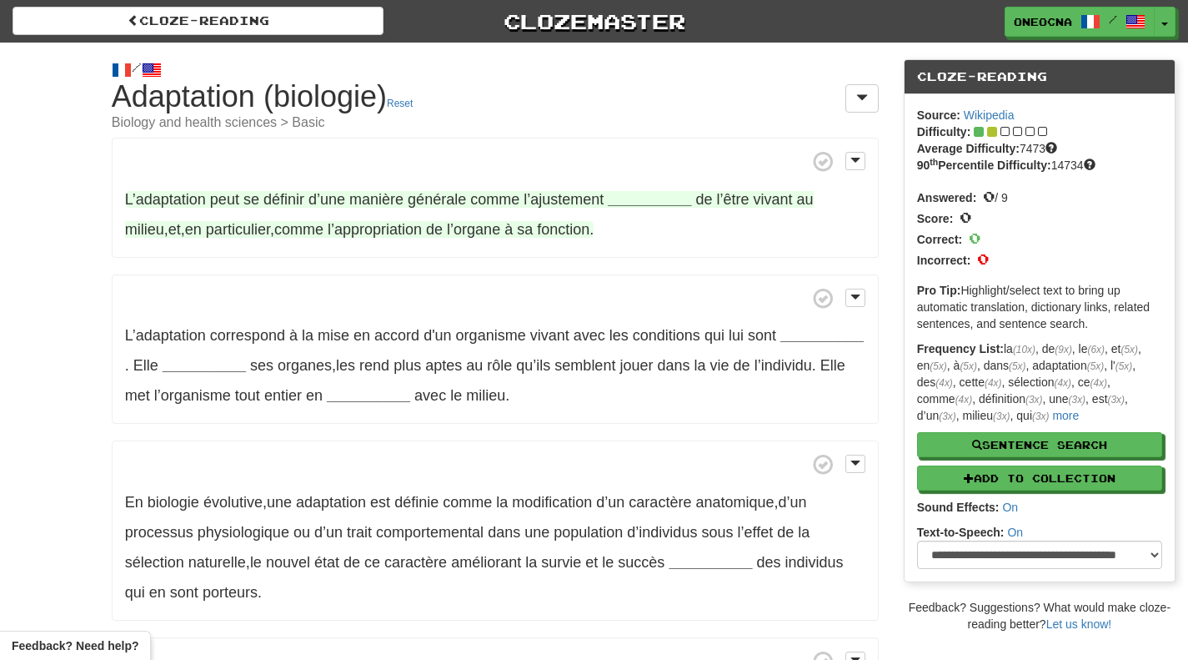
click at [638, 194] on strong "__________" at bounding box center [649, 199] width 83 height 17
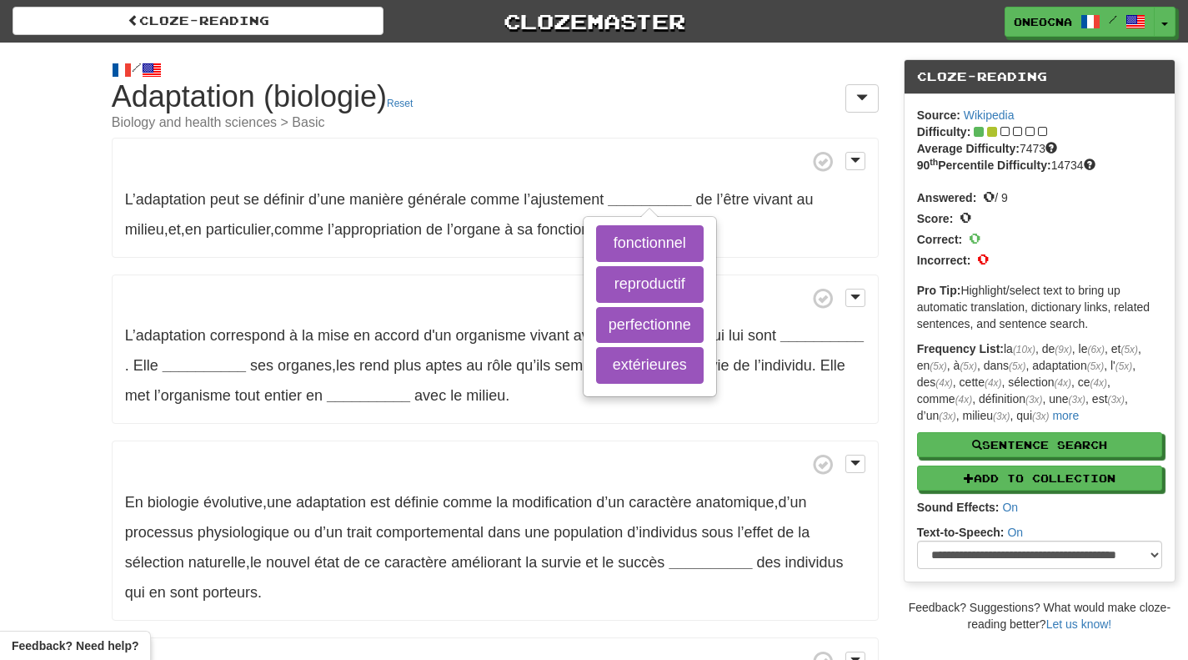
click at [761, 235] on p "L’adaptation peut se définir d’une manière générale comme l’ajustement ________…" at bounding box center [495, 198] width 767 height 120
click at [861, 161] on button at bounding box center [856, 161] width 20 height 18
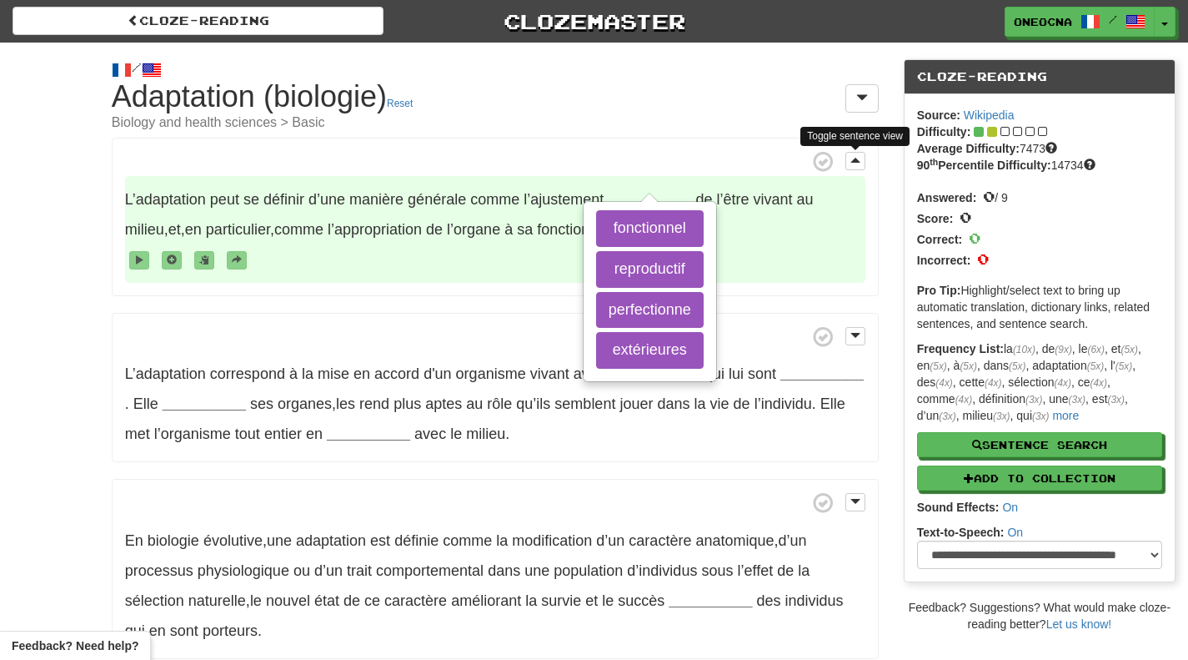
click at [344, 259] on span at bounding box center [495, 259] width 741 height 30
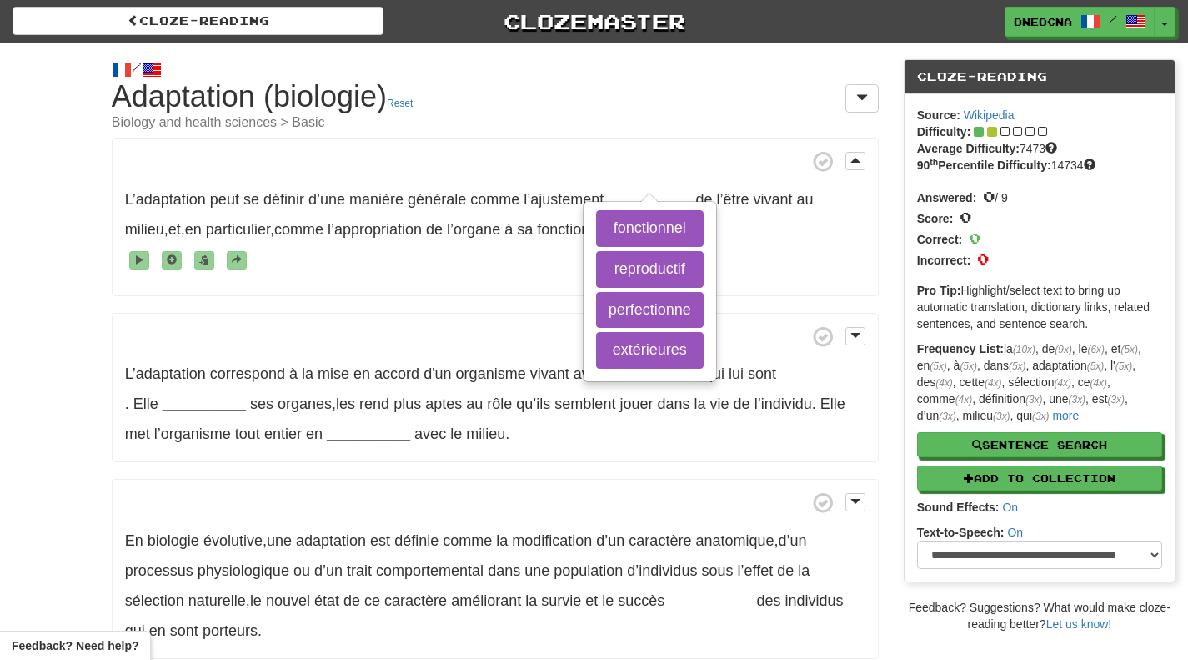
click at [711, 158] on span at bounding box center [495, 161] width 741 height 21
drag, startPoint x: 412, startPoint y: 102, endPoint x: 655, endPoint y: 63, distance: 245.8
click at [412, 102] on link "Reset" at bounding box center [400, 104] width 26 height 12
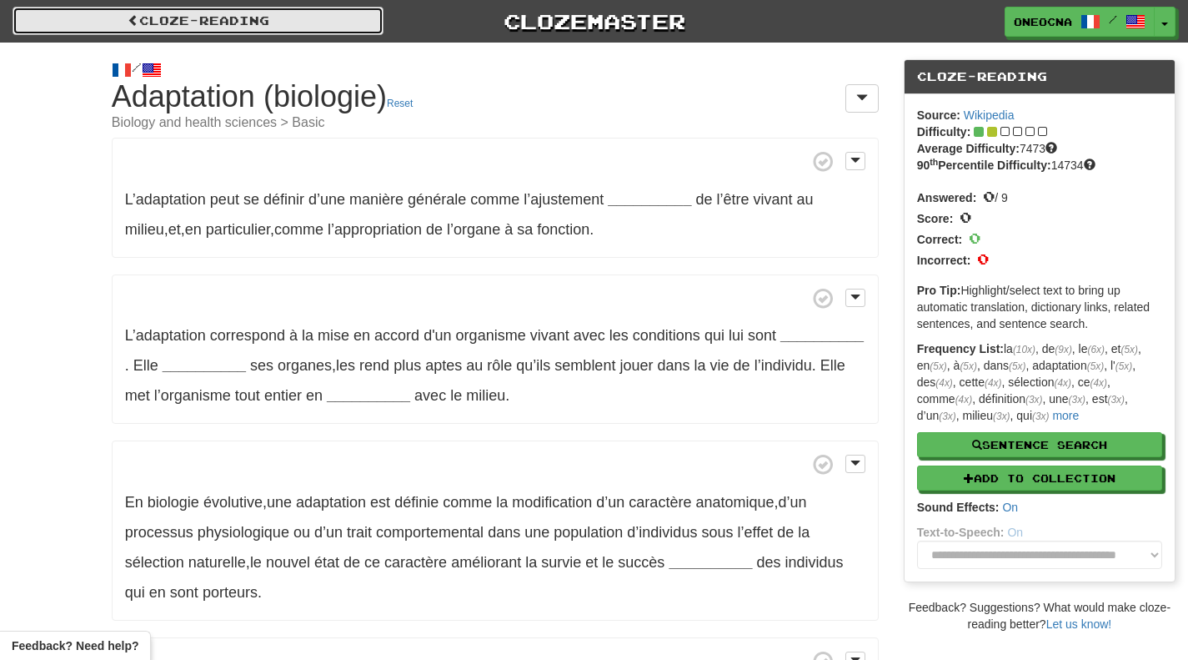
click at [247, 22] on link "Cloze-Reading" at bounding box center [198, 21] width 371 height 28
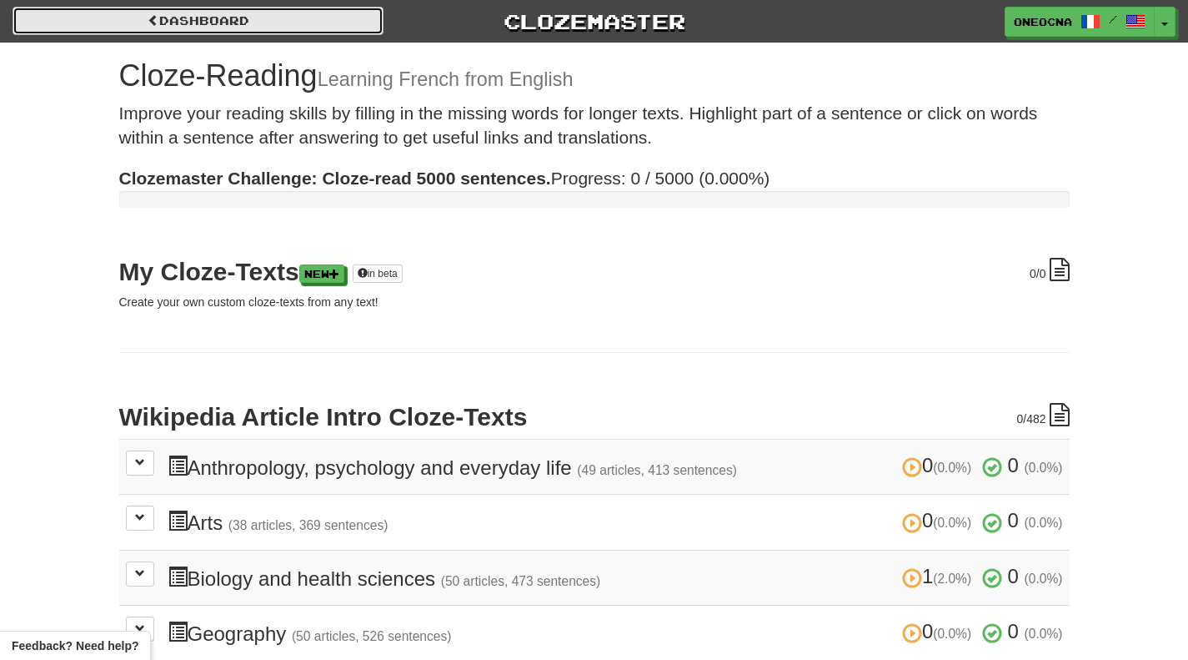
click at [264, 26] on link "Dashboard" at bounding box center [198, 21] width 371 height 28
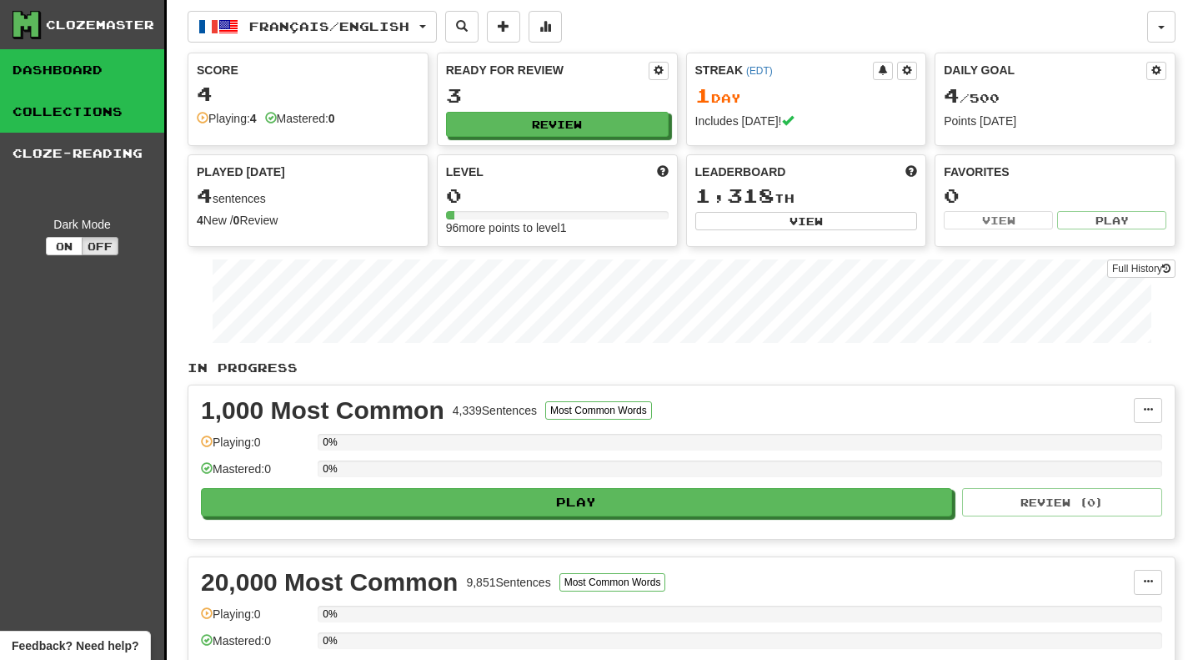
click at [108, 113] on link "Collections" at bounding box center [82, 112] width 164 height 42
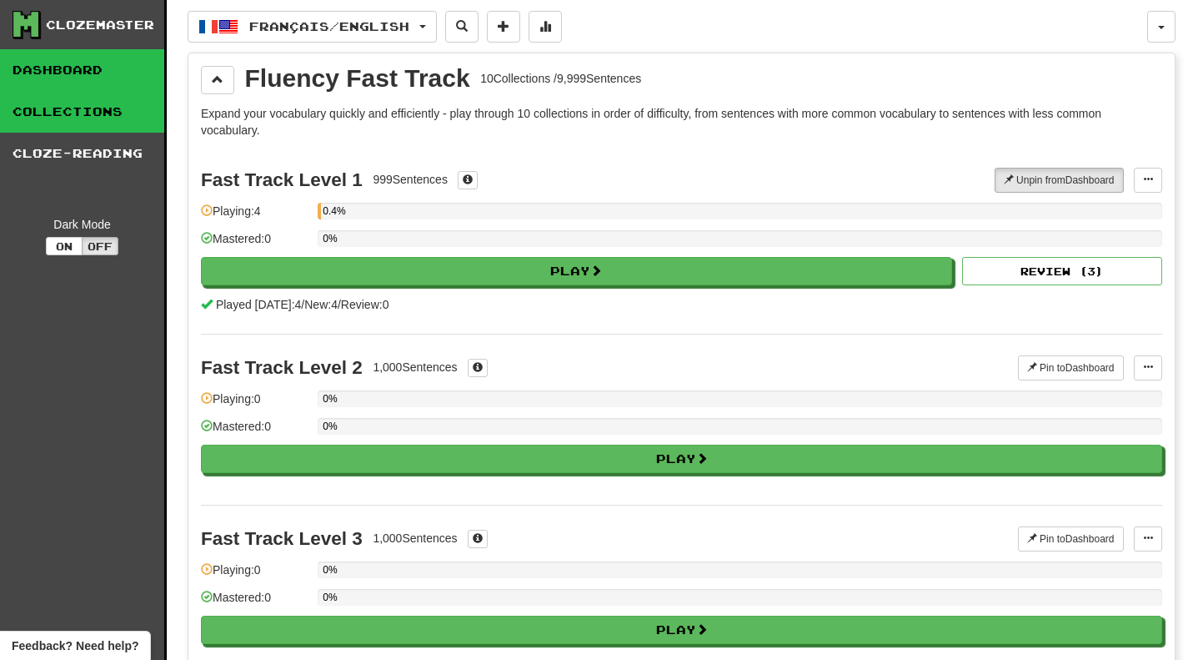
click at [105, 78] on link "Dashboard" at bounding box center [82, 70] width 164 height 42
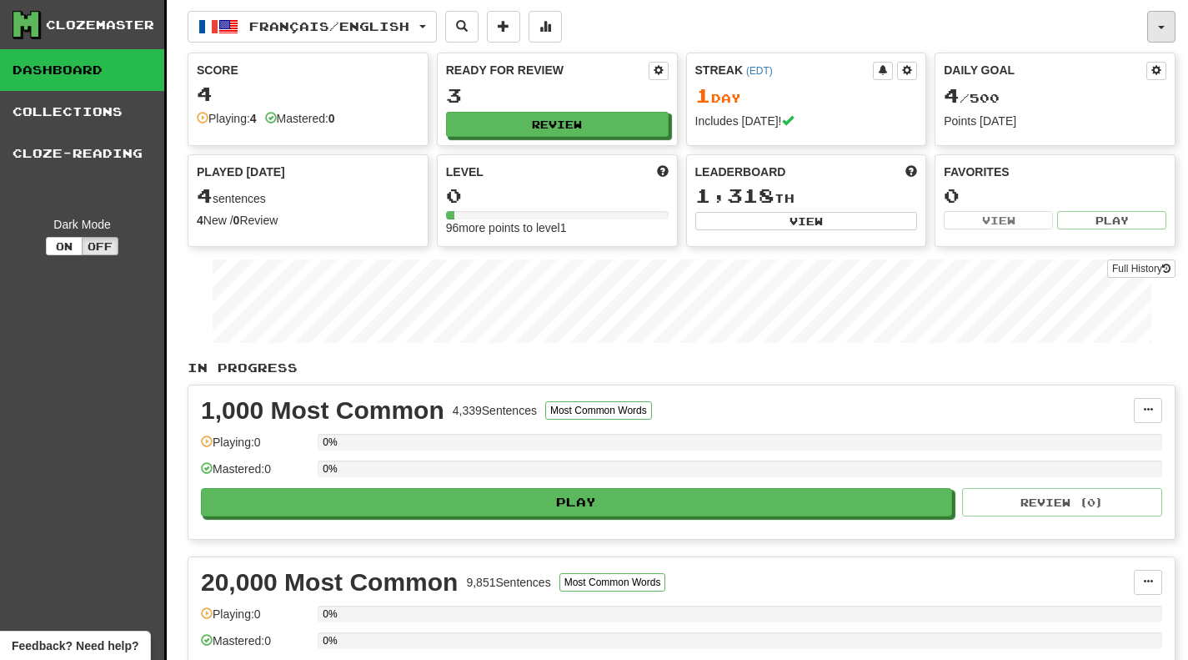
click at [1165, 29] on button "button" at bounding box center [1162, 27] width 28 height 32
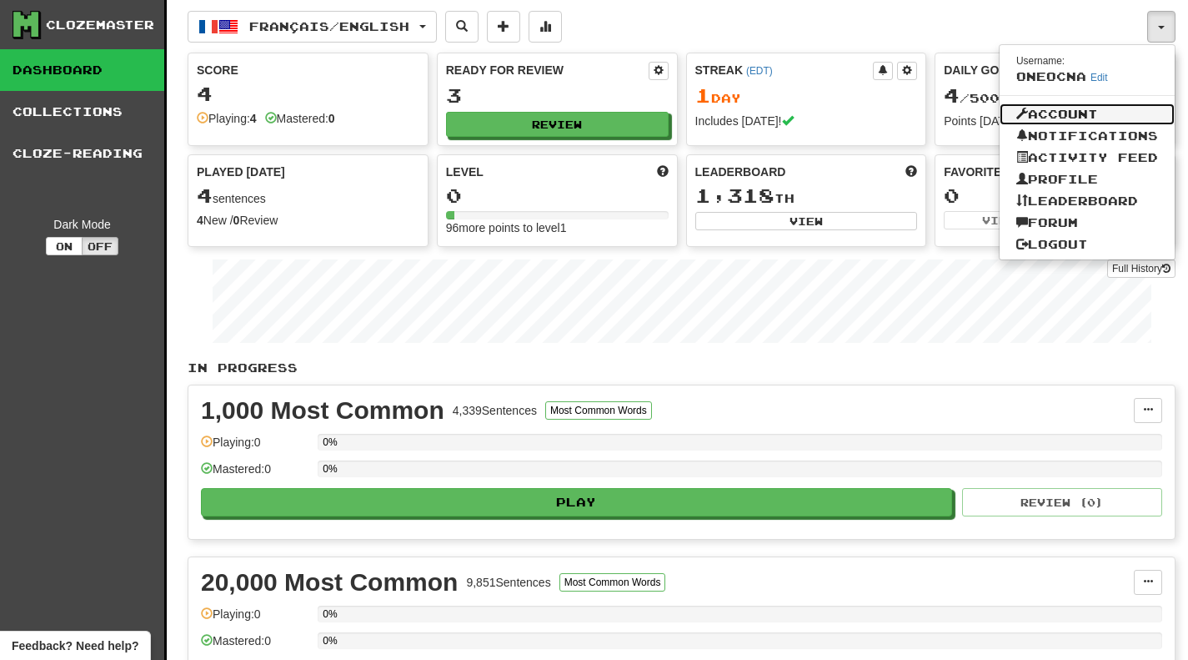
click at [1107, 119] on link "Account" at bounding box center [1087, 114] width 175 height 22
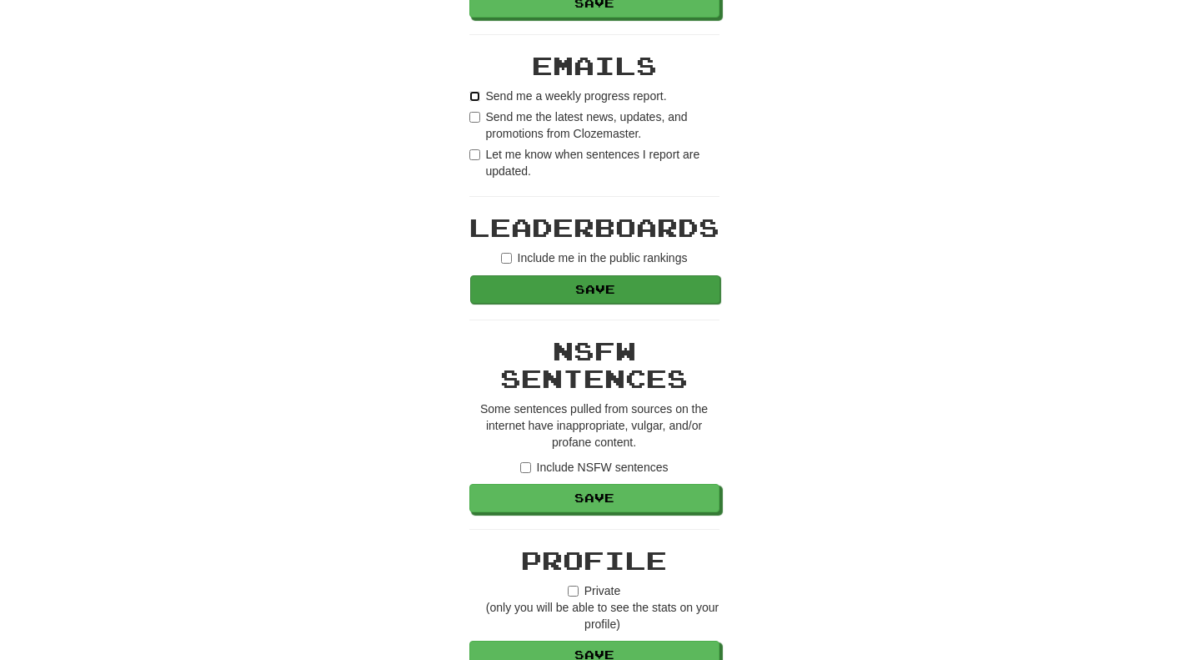
scroll to position [1171, 0]
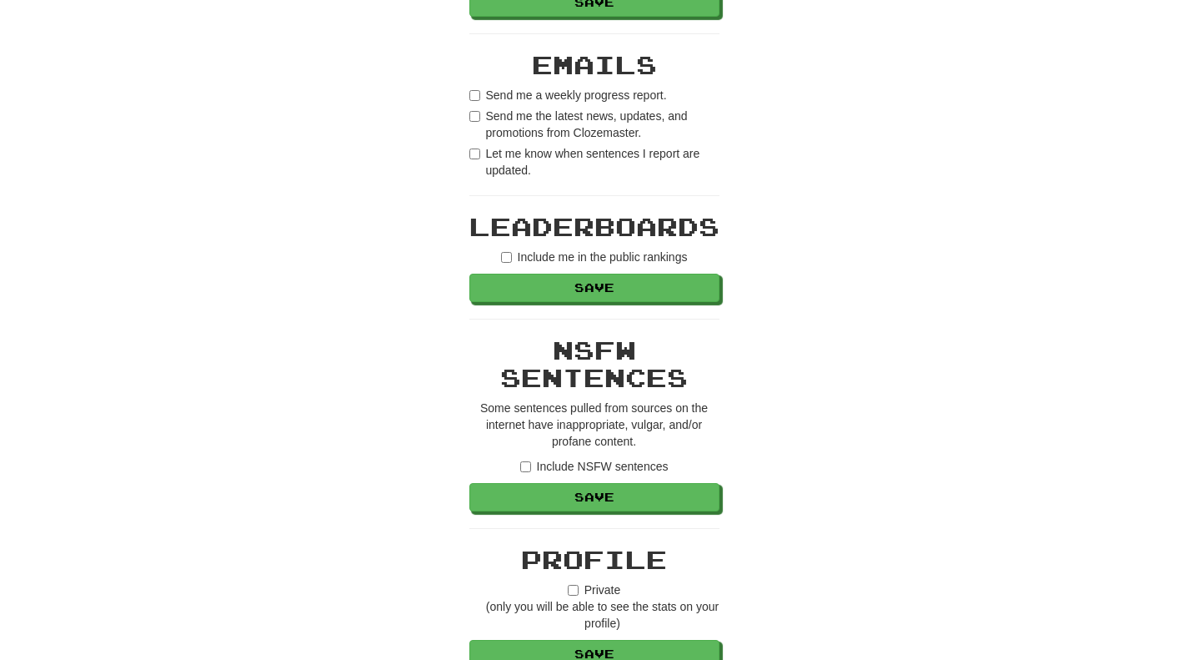
click at [530, 458] on label "Include NSFW sentences" at bounding box center [594, 466] width 148 height 17
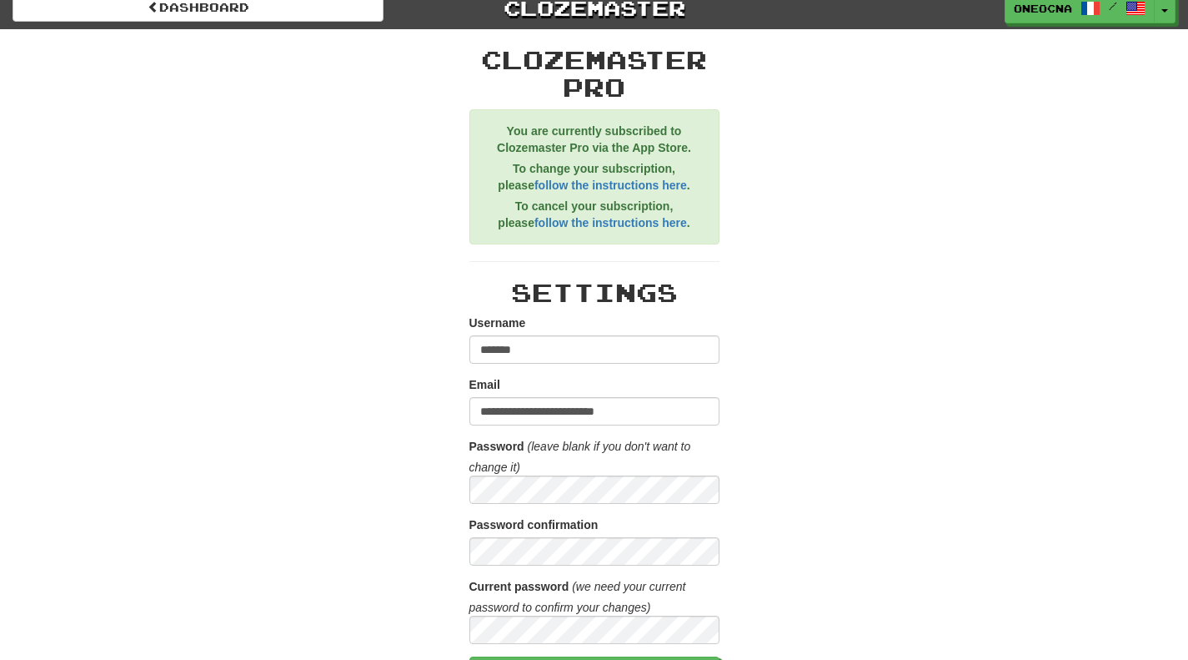
scroll to position [0, 0]
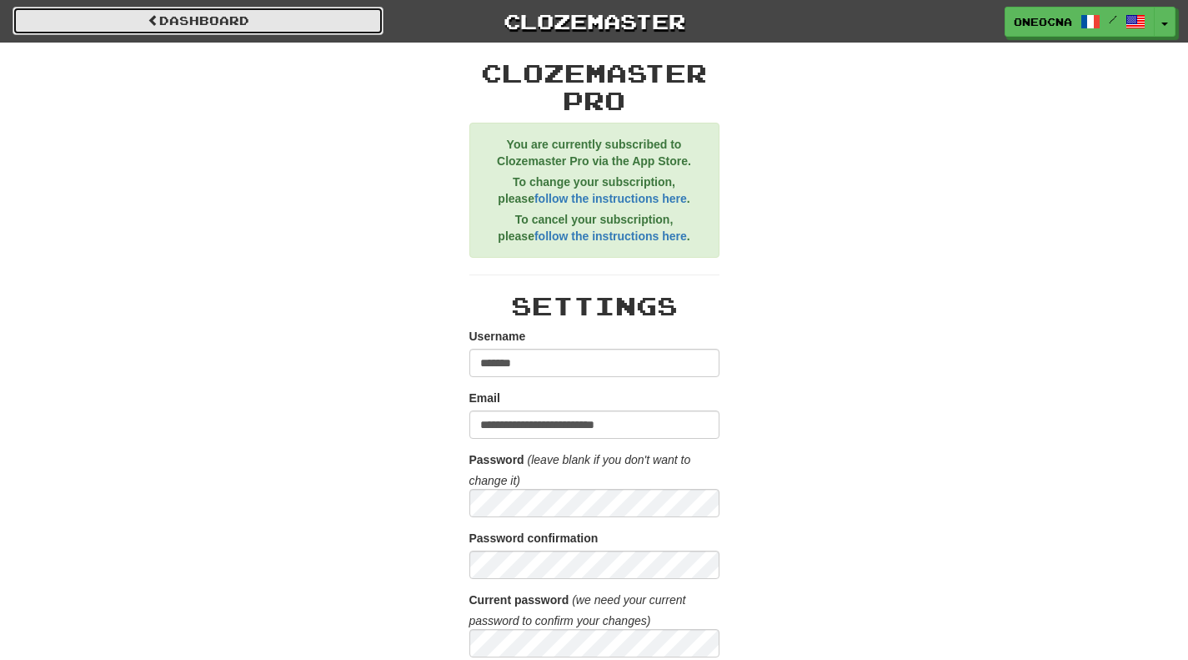
click at [195, 28] on link "Dashboard" at bounding box center [198, 21] width 371 height 28
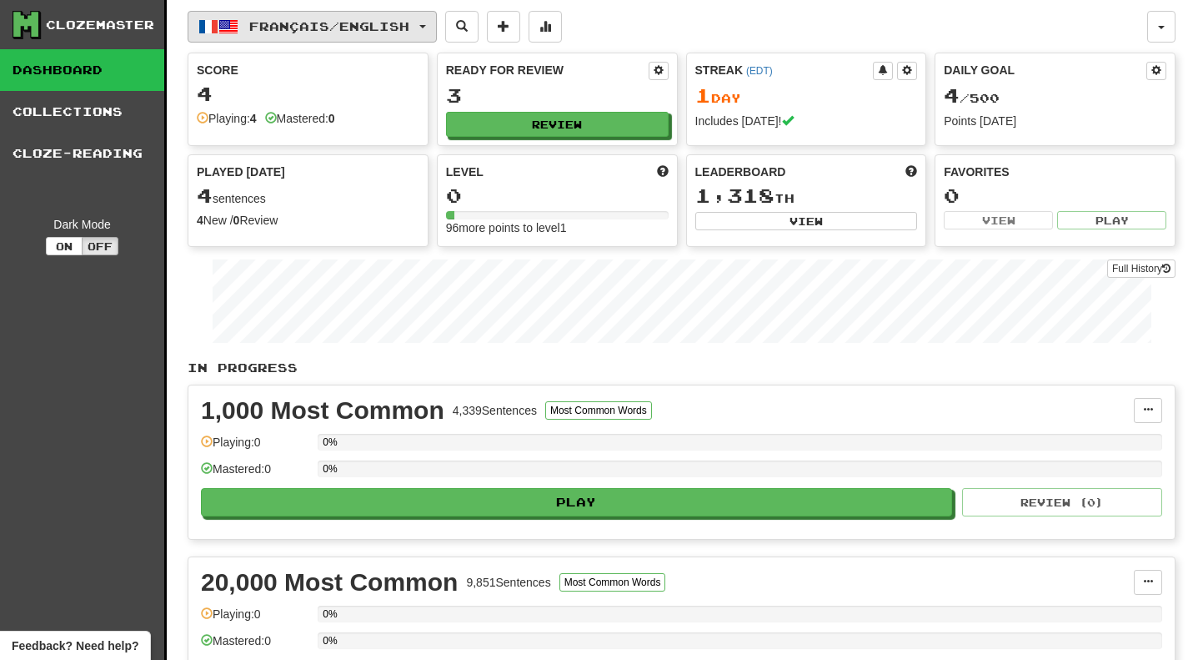
click at [357, 20] on span "Français / English" at bounding box center [329, 26] width 160 height 14
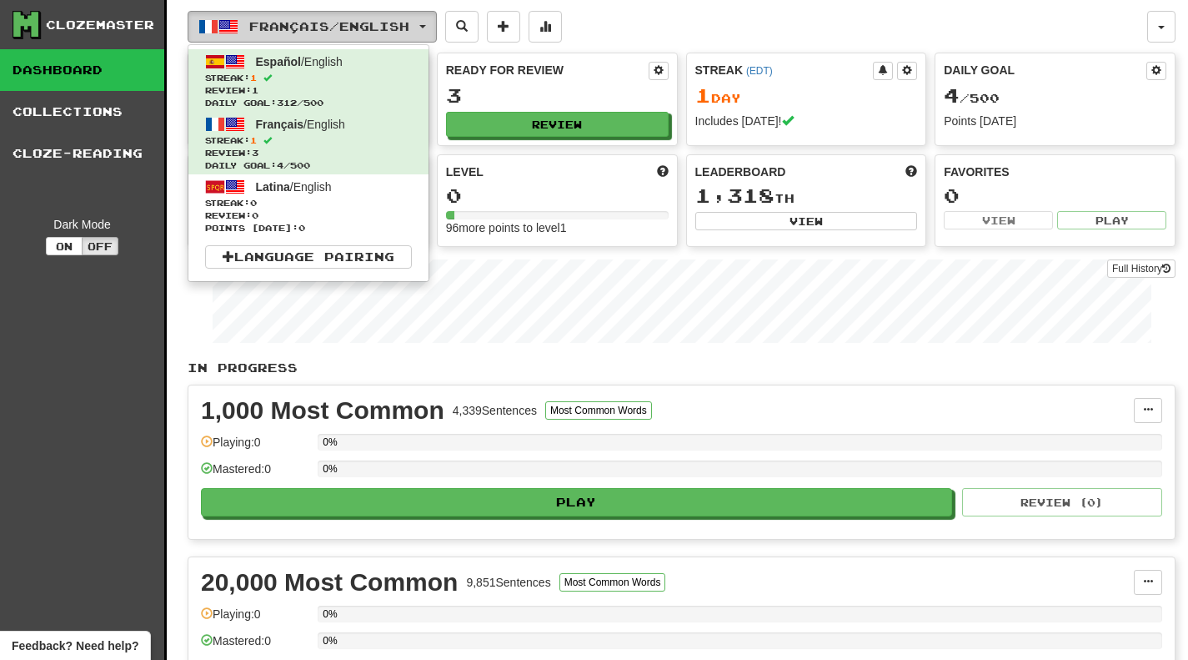
click at [355, 28] on span "Français / English" at bounding box center [329, 26] width 160 height 14
